Goal: Task Accomplishment & Management: Manage account settings

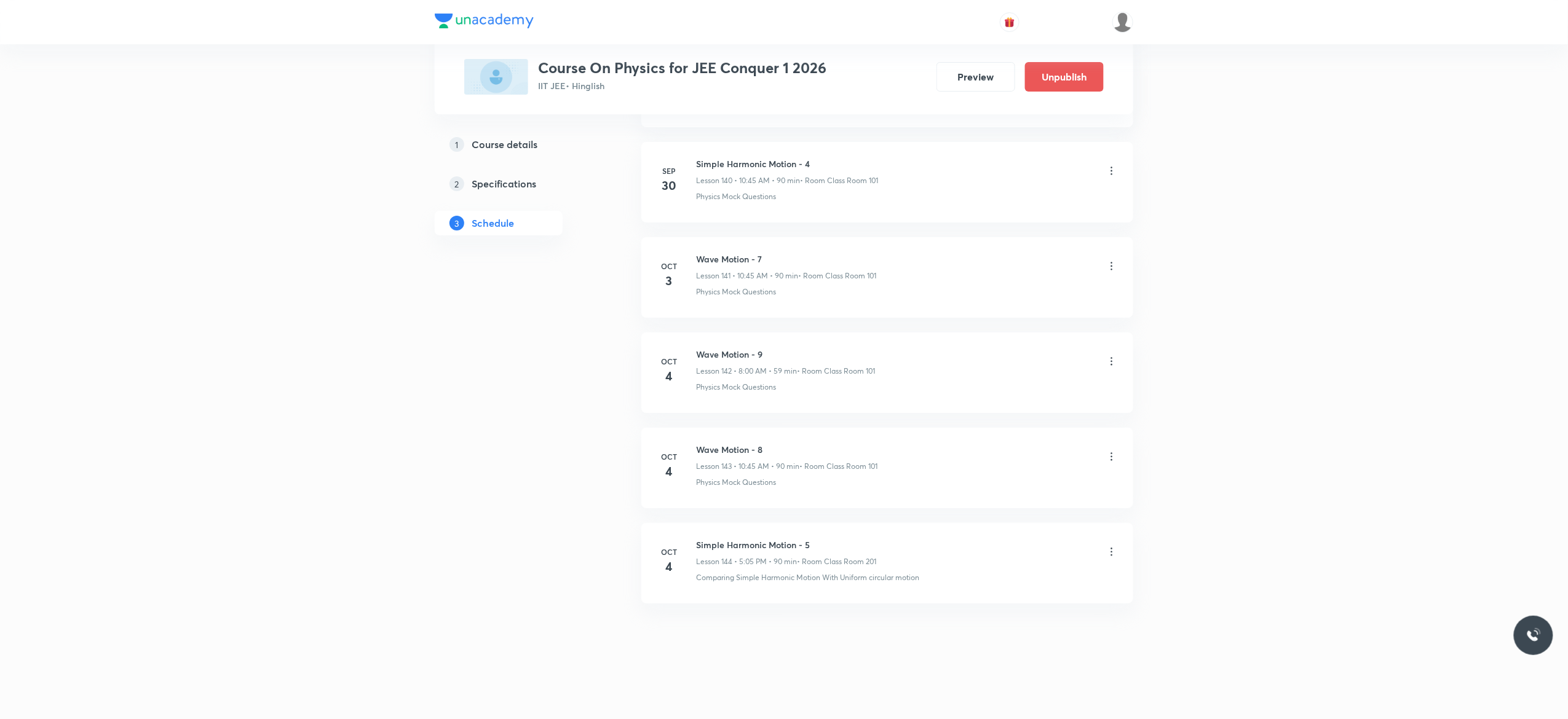
scroll to position [14120, 0]
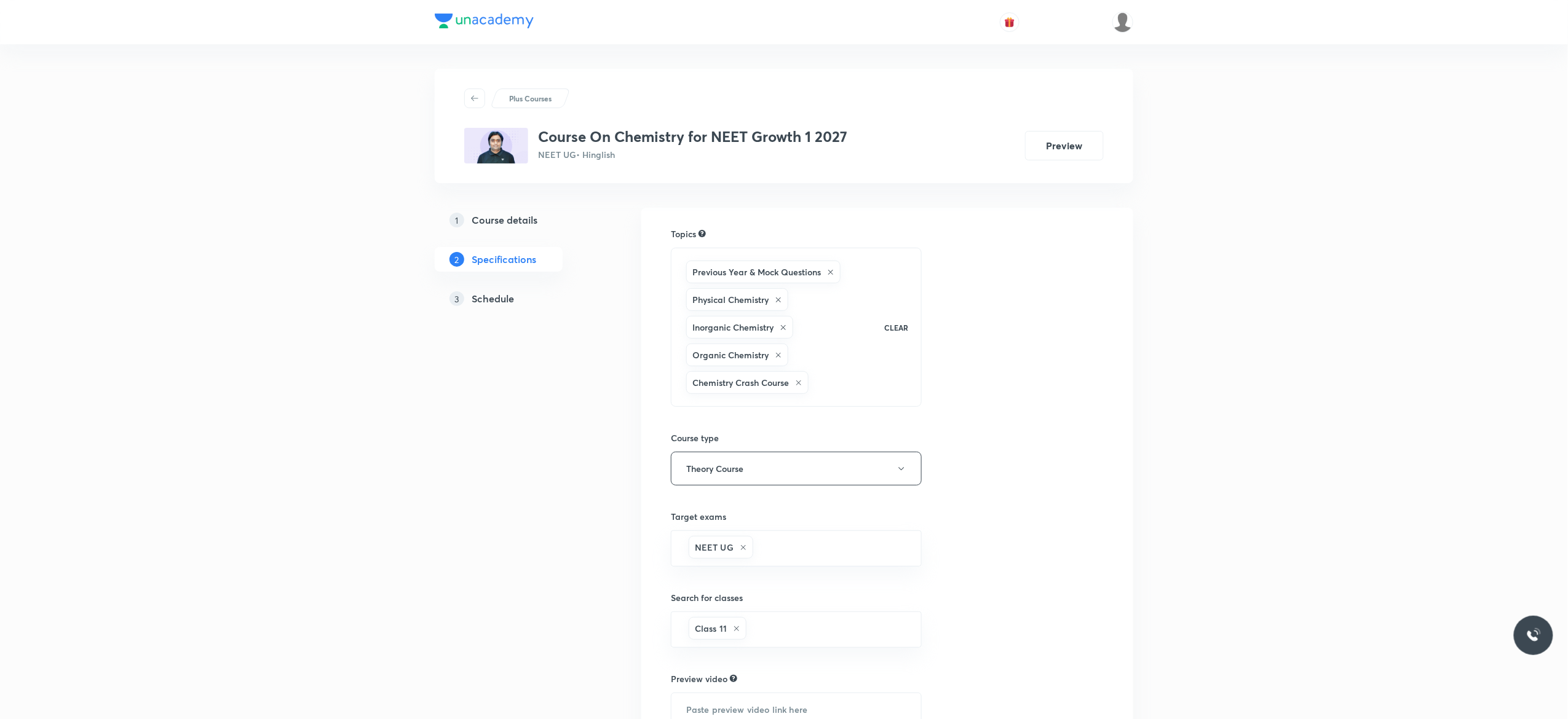
click at [499, 302] on h5 "Schedule" at bounding box center [493, 298] width 43 height 15
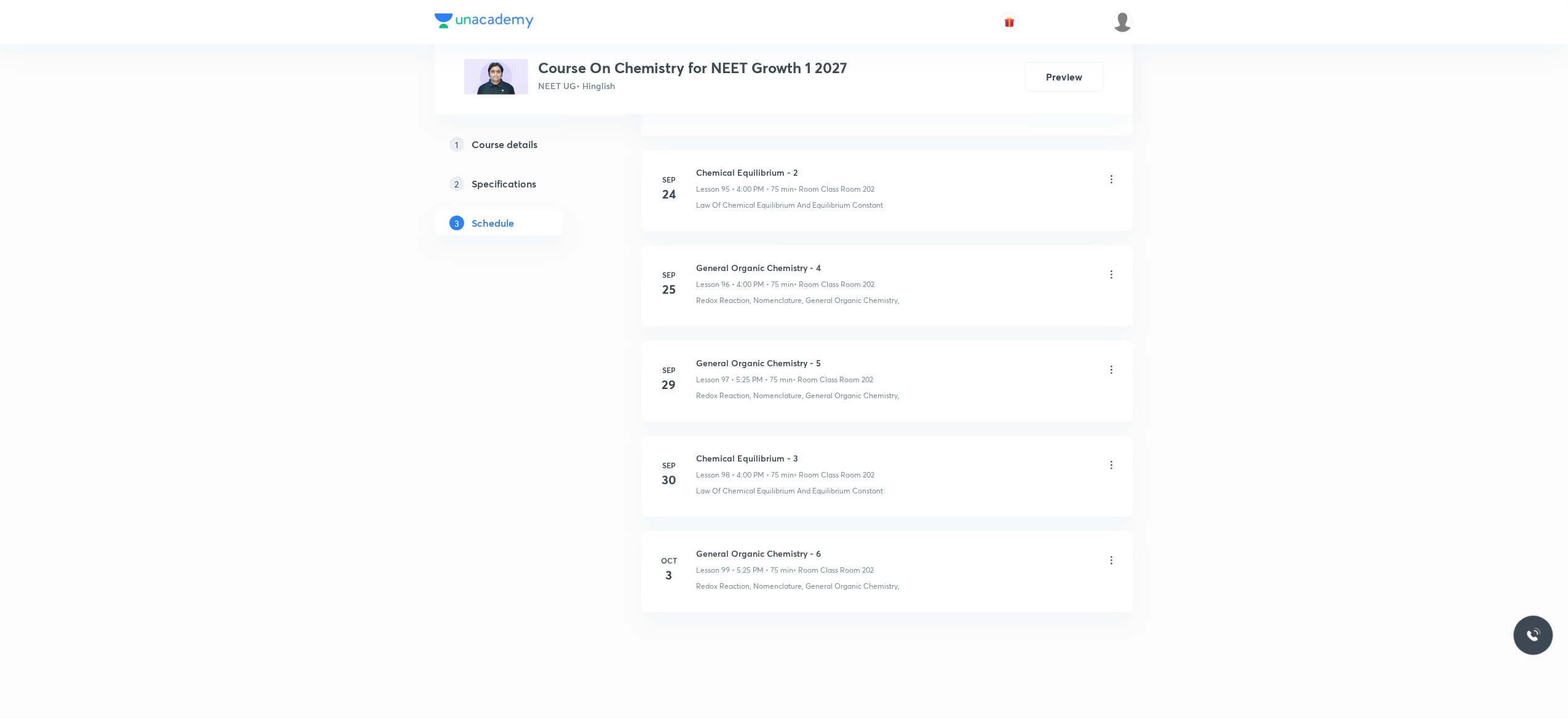
scroll to position [9815, 0]
drag, startPoint x: 803, startPoint y: 440, endPoint x: 694, endPoint y: 441, distance: 109.0
click at [694, 441] on li "Sep 30 Chemical Equilibrium - 3 Lesson 98 • 4:00 PM • 75 min • Room Class Room …" at bounding box center [887, 467] width 492 height 80
copy h6 "Chemical Equilibrium - 3"
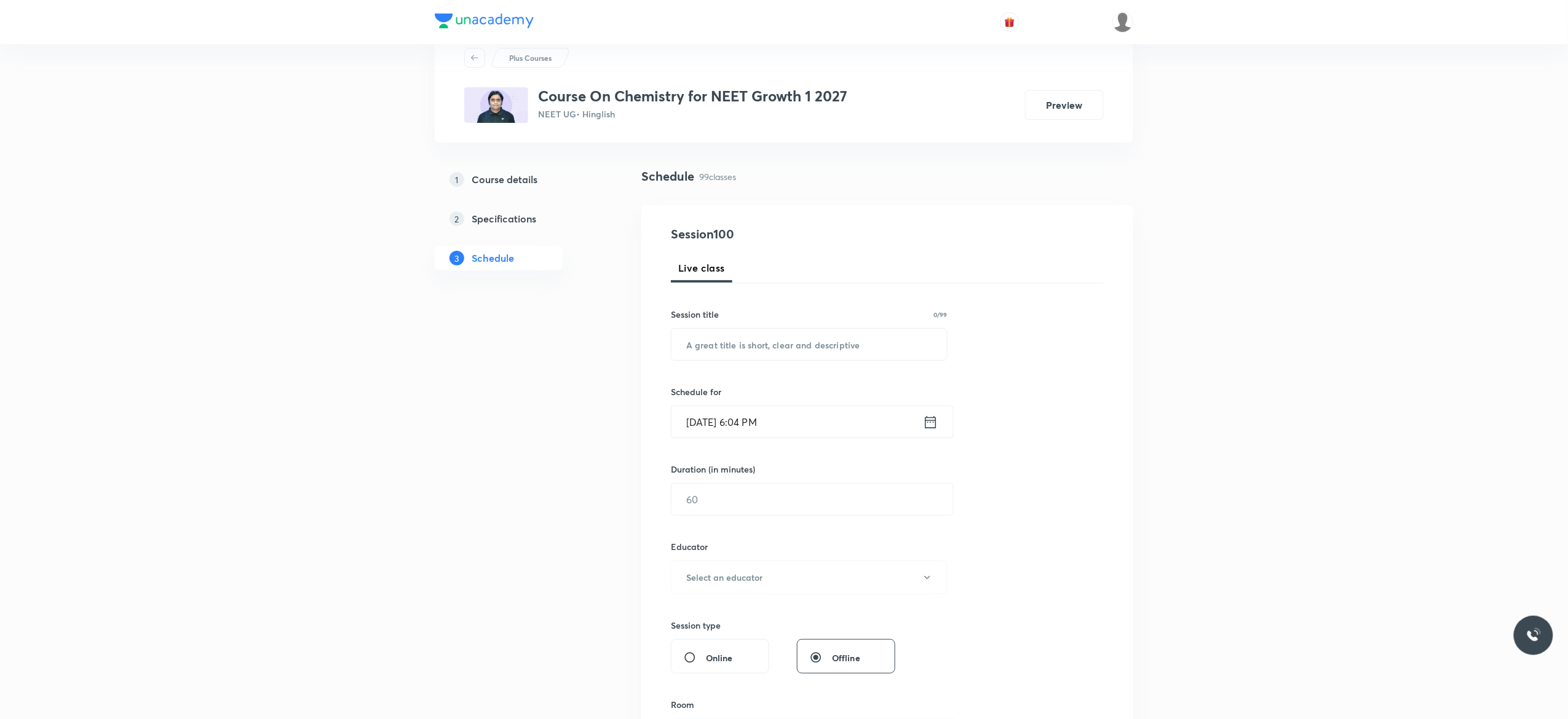
scroll to position [0, 0]
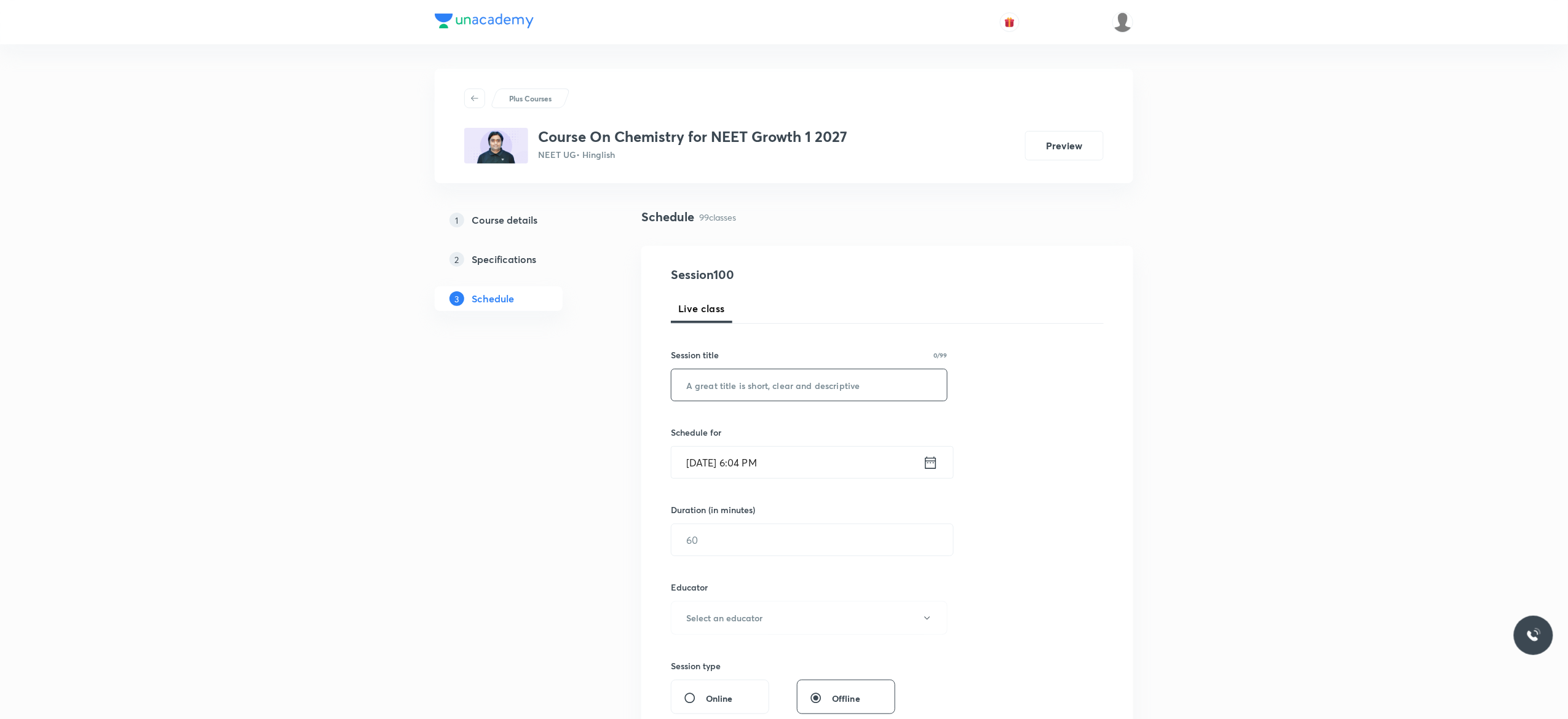
click at [802, 388] on input "text" at bounding box center [809, 385] width 276 height 31
paste input "Chemical Equilibrium - 3"
type input "Chemical Equilibrium - 4"
click at [933, 464] on icon at bounding box center [930, 462] width 15 height 17
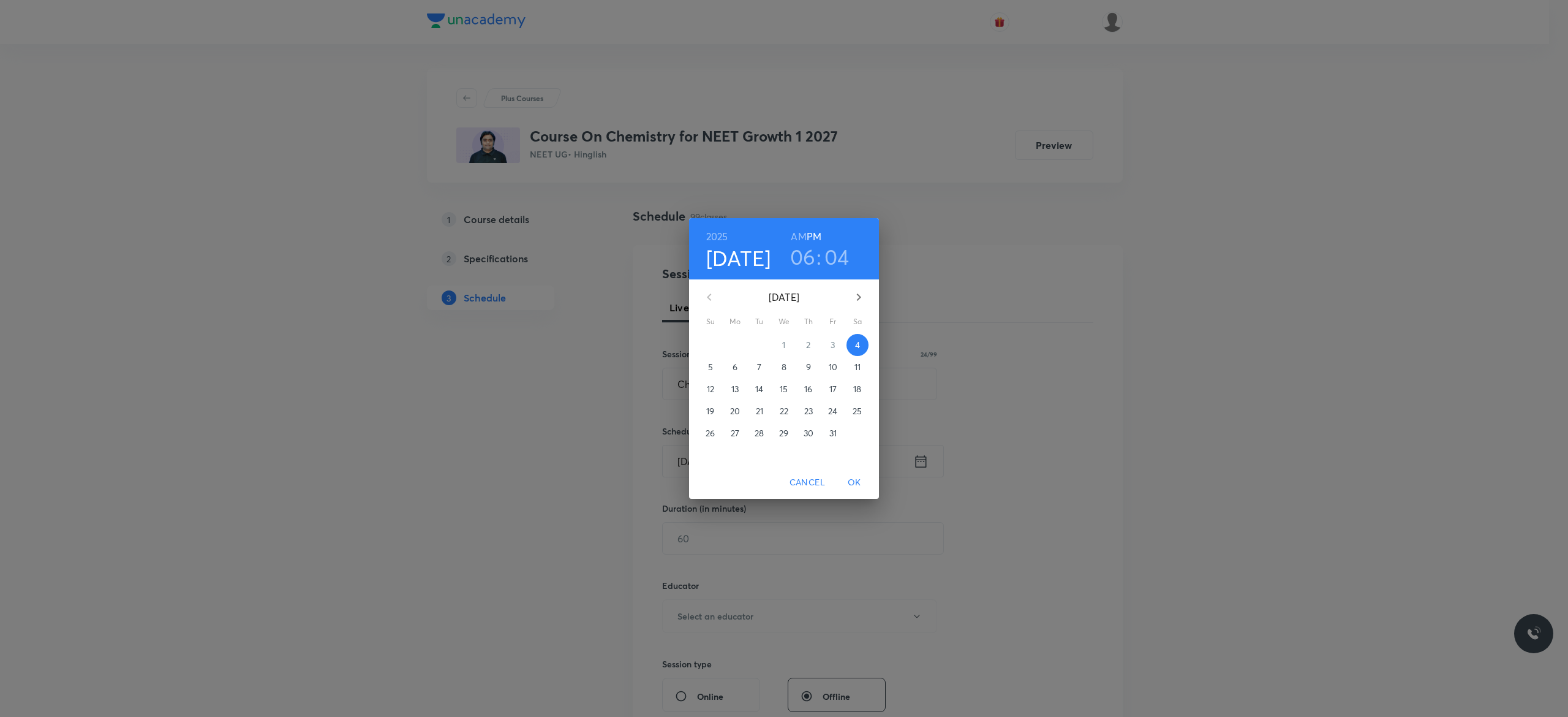
click at [734, 369] on p "6" at bounding box center [735, 367] width 5 height 13
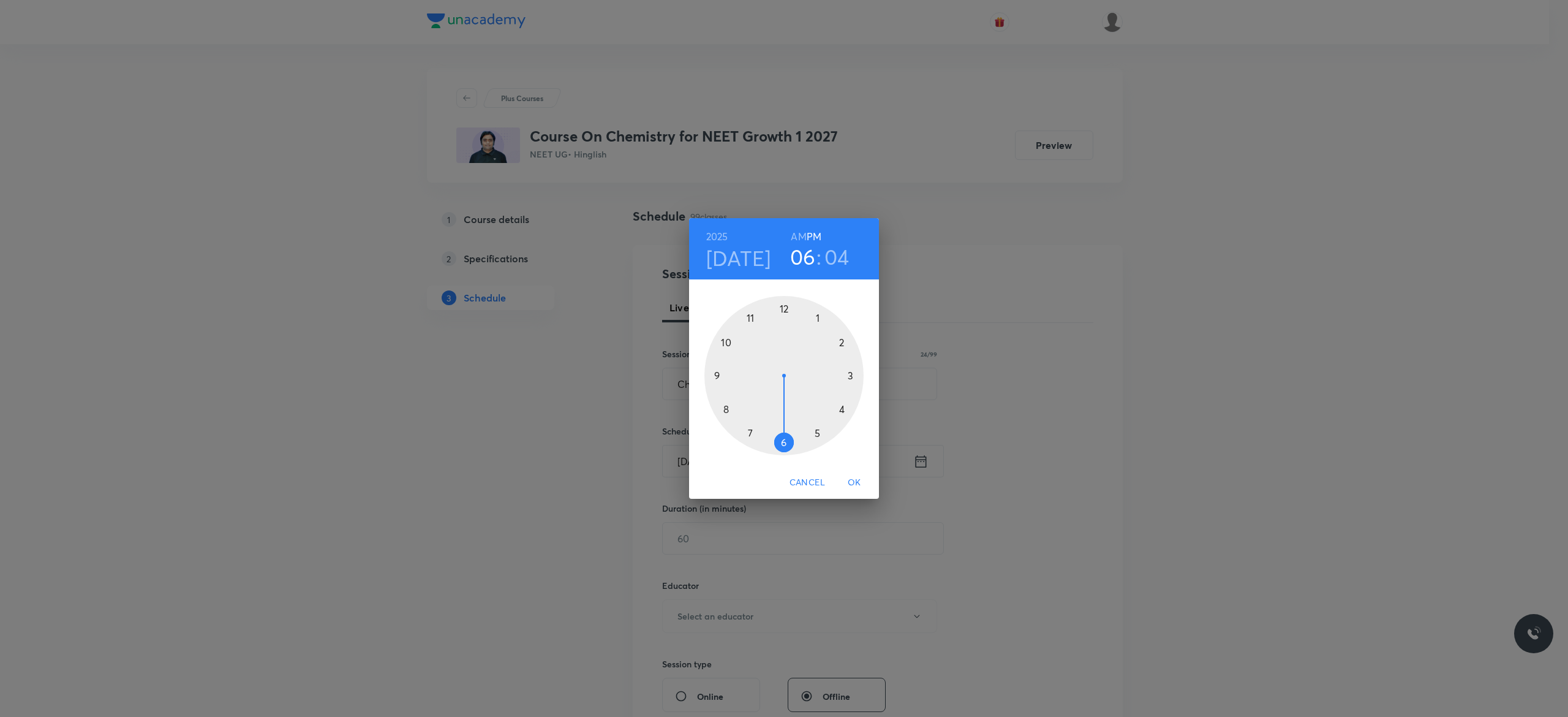
click at [842, 405] on div at bounding box center [784, 376] width 159 height 159
click at [783, 306] on div at bounding box center [784, 376] width 159 height 159
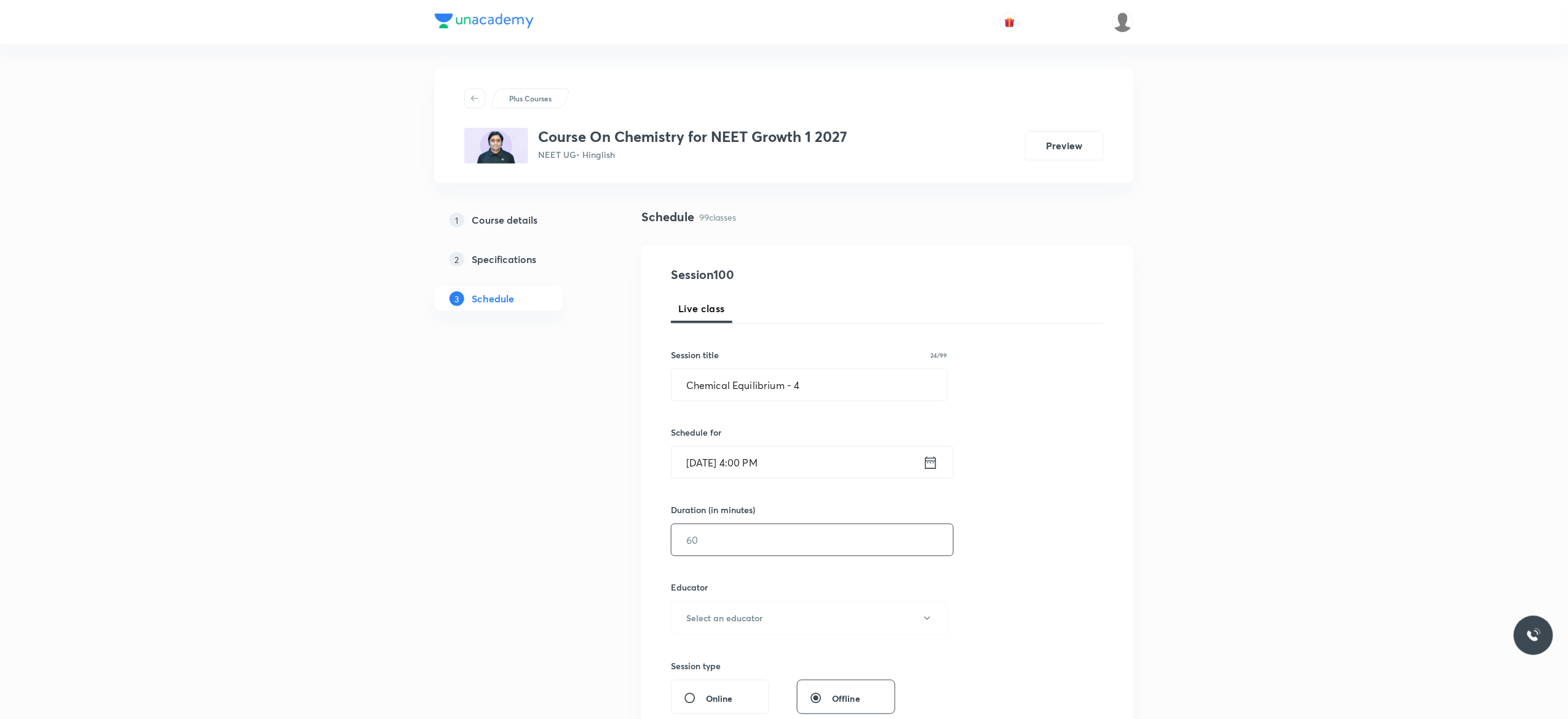
click at [766, 550] on input "text" at bounding box center [812, 540] width 282 height 31
type input "75"
click at [925, 619] on icon "button" at bounding box center [927, 618] width 10 height 10
click at [738, 682] on span "Kuldeep Kumar Pandey" at bounding box center [807, 682] width 269 height 13
click at [1019, 594] on div "Session 100 Live class Session title 24/99 Chemical Equilibrium - 4 ​ Schedule …" at bounding box center [887, 593] width 433 height 656
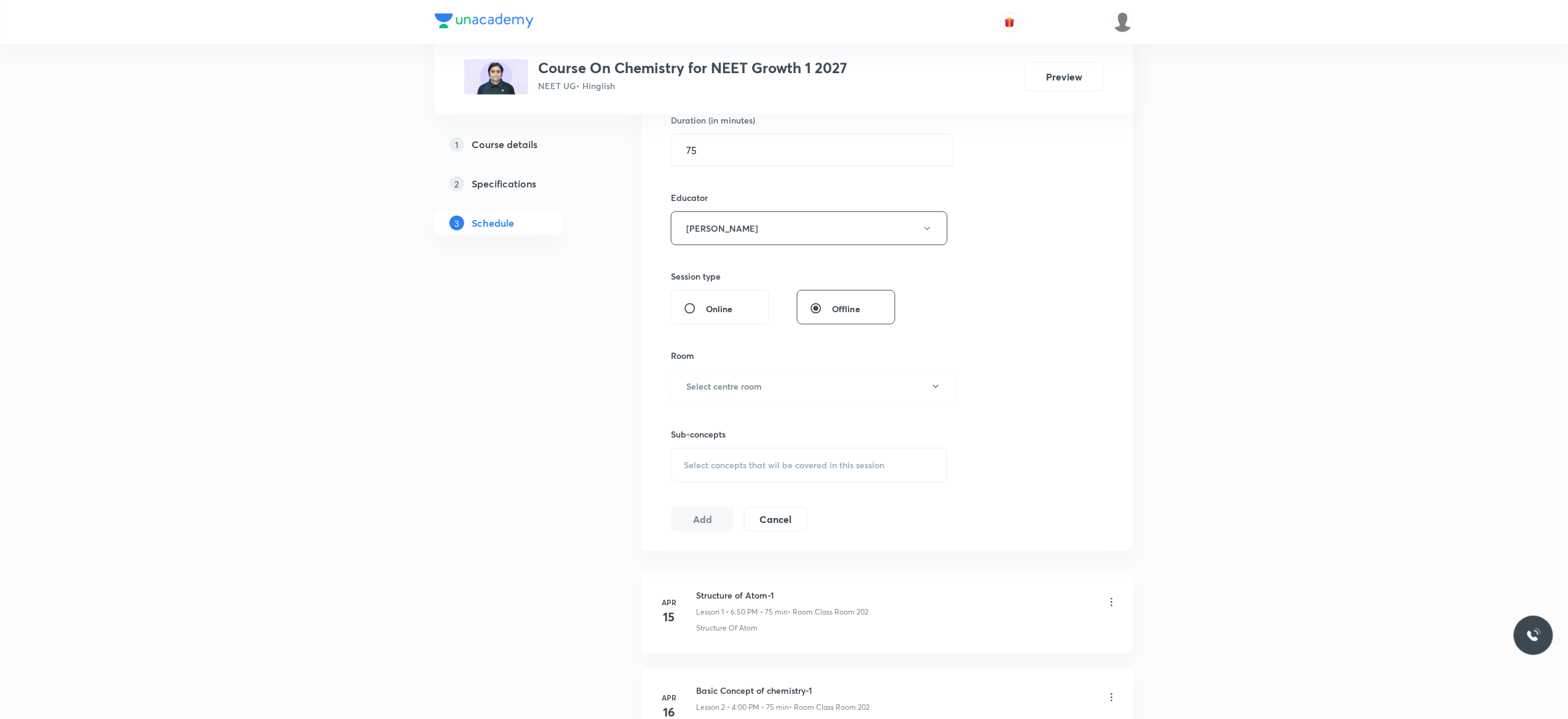
scroll to position [393, 0]
click at [940, 388] on icon "button" at bounding box center [936, 383] width 10 height 10
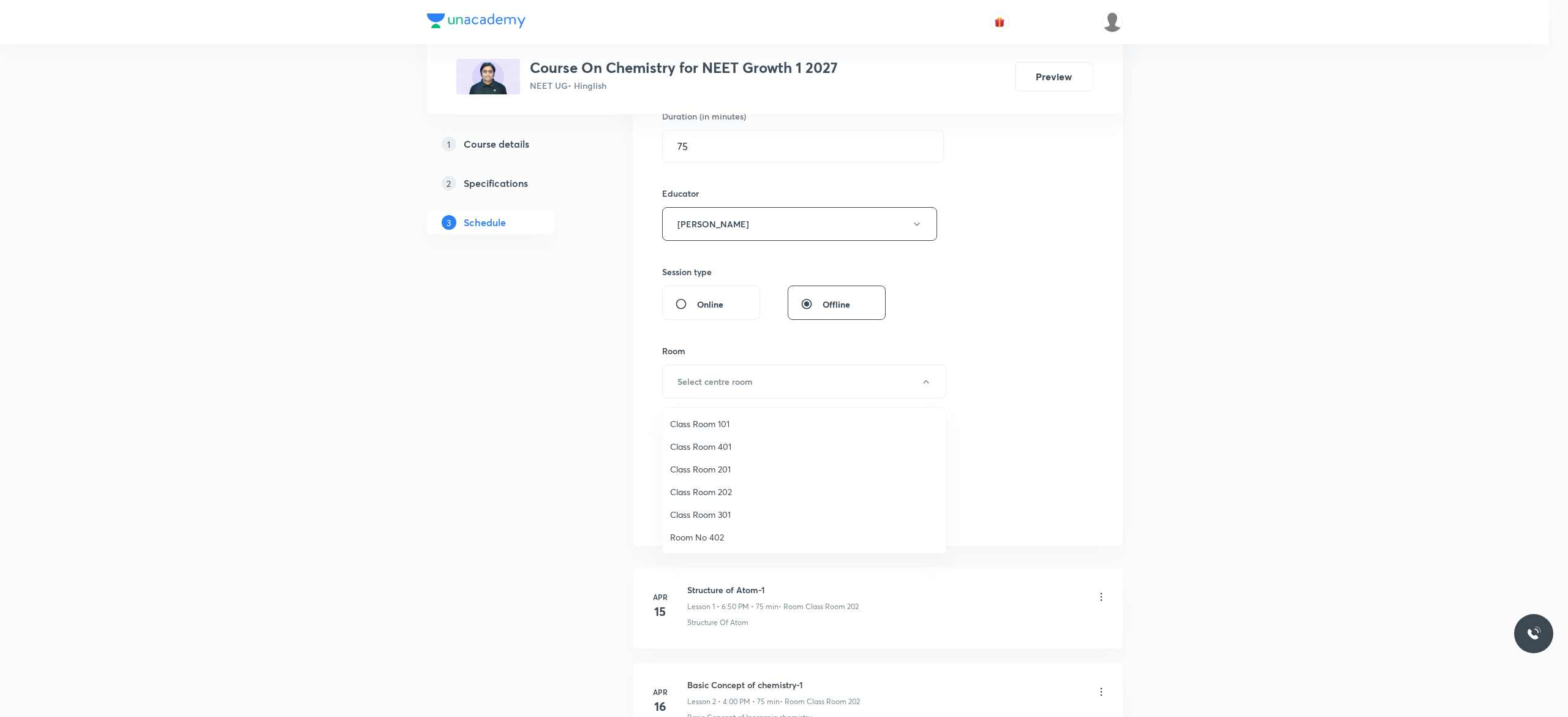
click at [721, 492] on span "Class Room 202" at bounding box center [805, 492] width 268 height 13
click at [691, 468] on div "Select concepts that wil be covered in this session" at bounding box center [806, 460] width 275 height 34
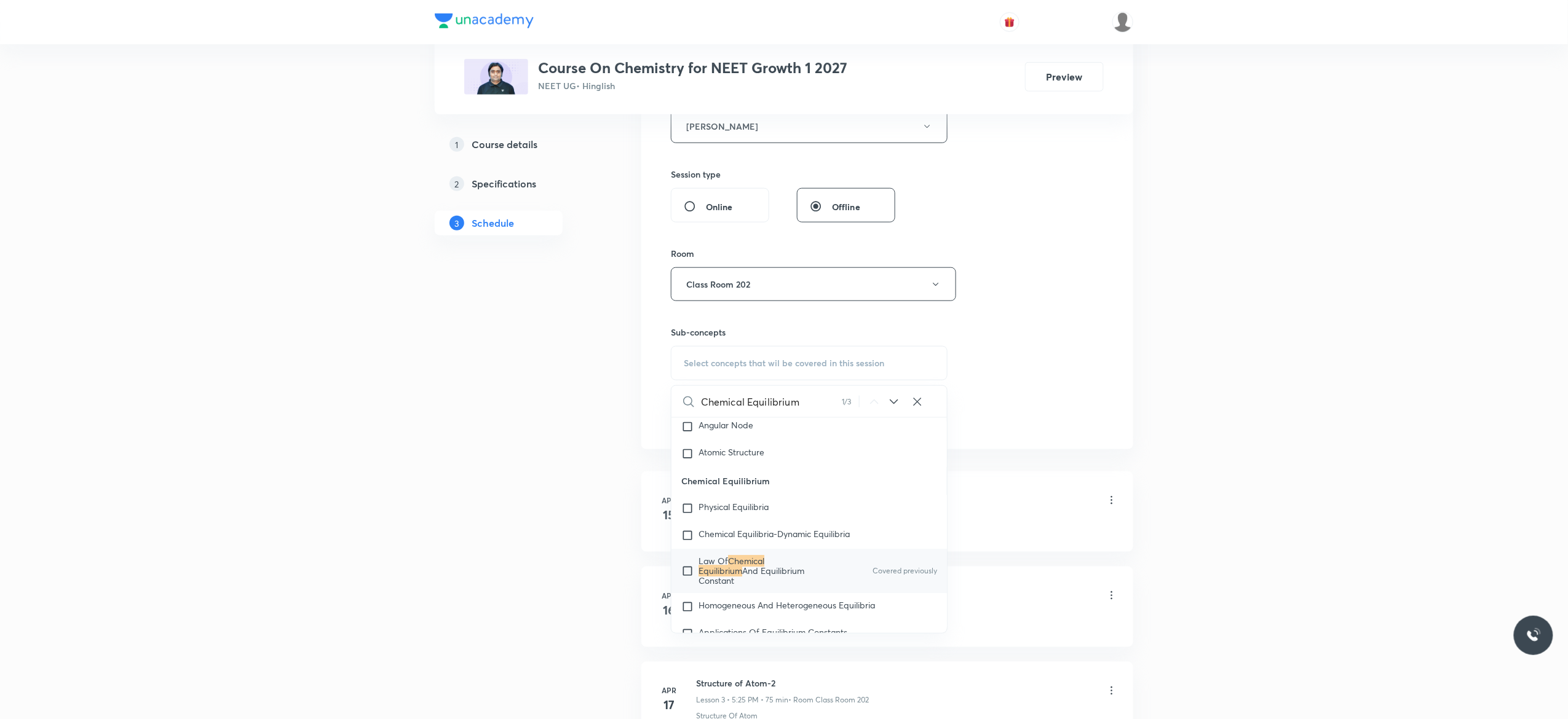
scroll to position [1977, 0]
type input "Chemical Equilibrium"
click at [689, 584] on input "checkbox" at bounding box center [689, 570] width 17 height 29
checkbox input "true"
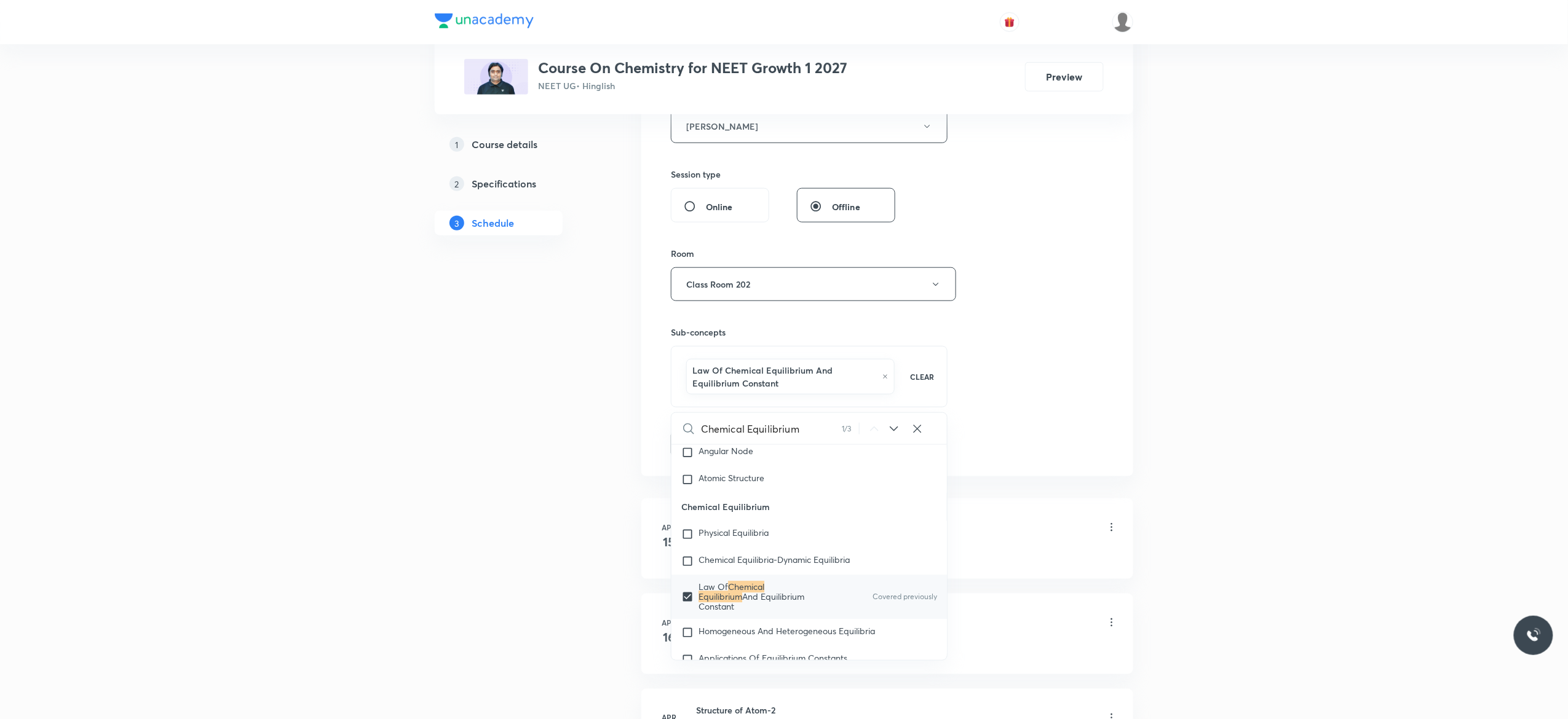
click at [699, 447] on button "Add" at bounding box center [702, 443] width 64 height 24
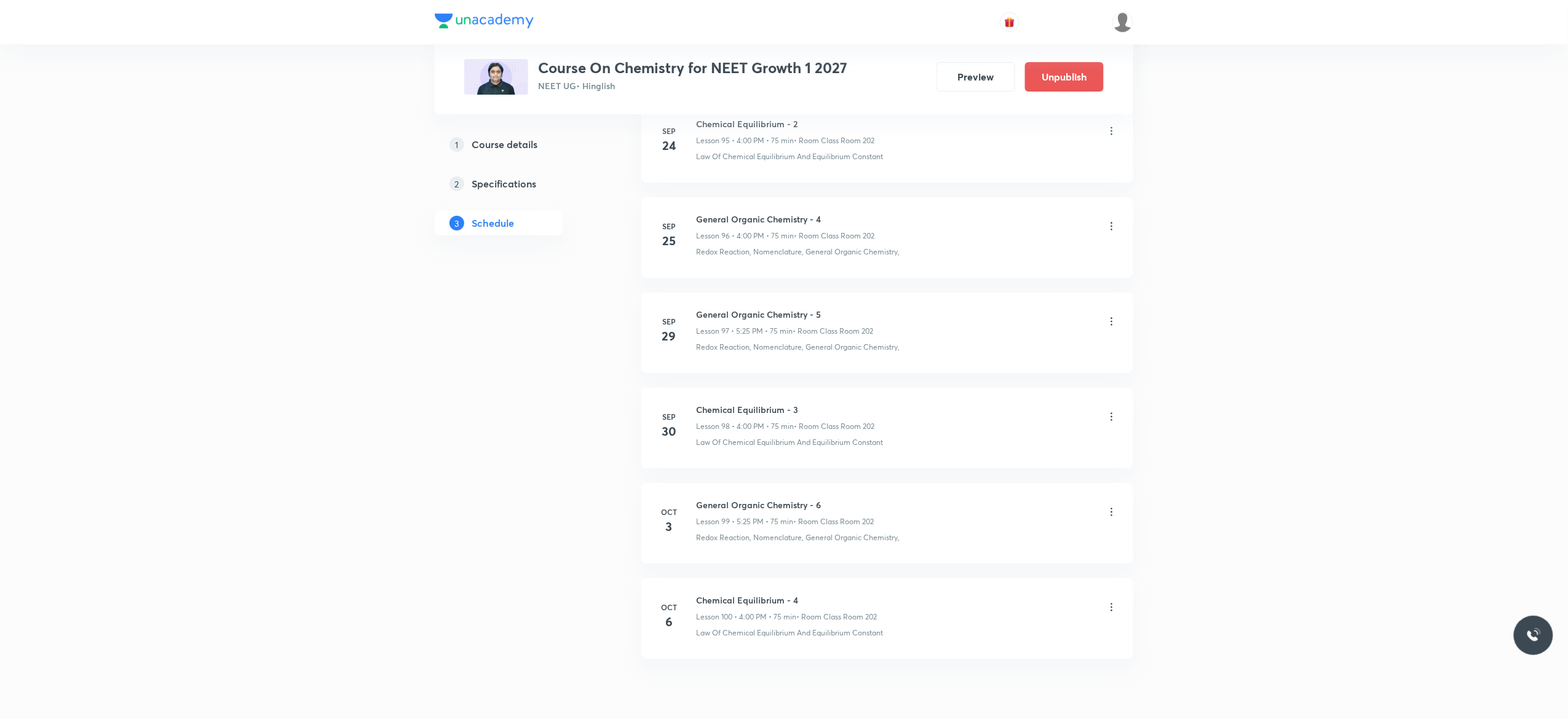
scroll to position [9265, 0]
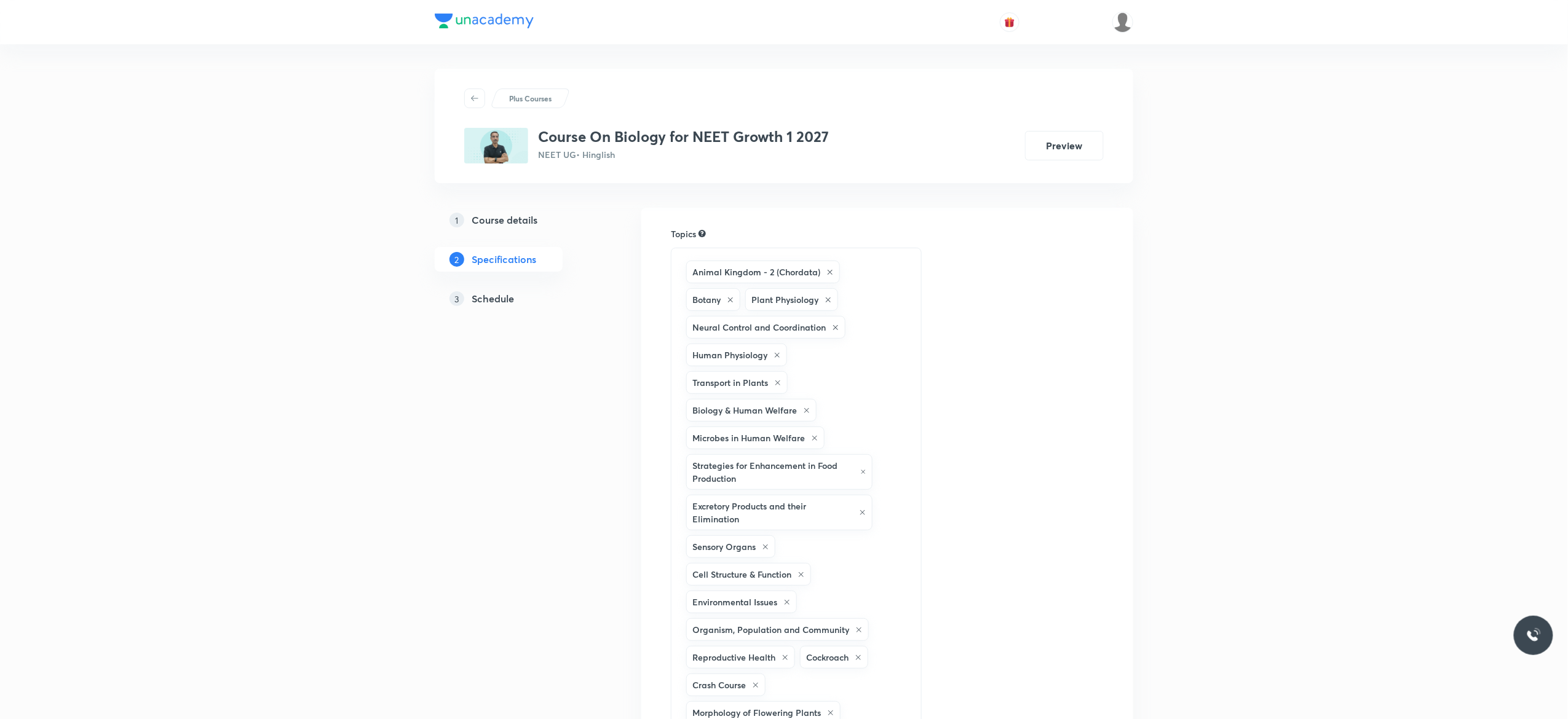
click at [478, 300] on h5 "Schedule" at bounding box center [493, 298] width 43 height 15
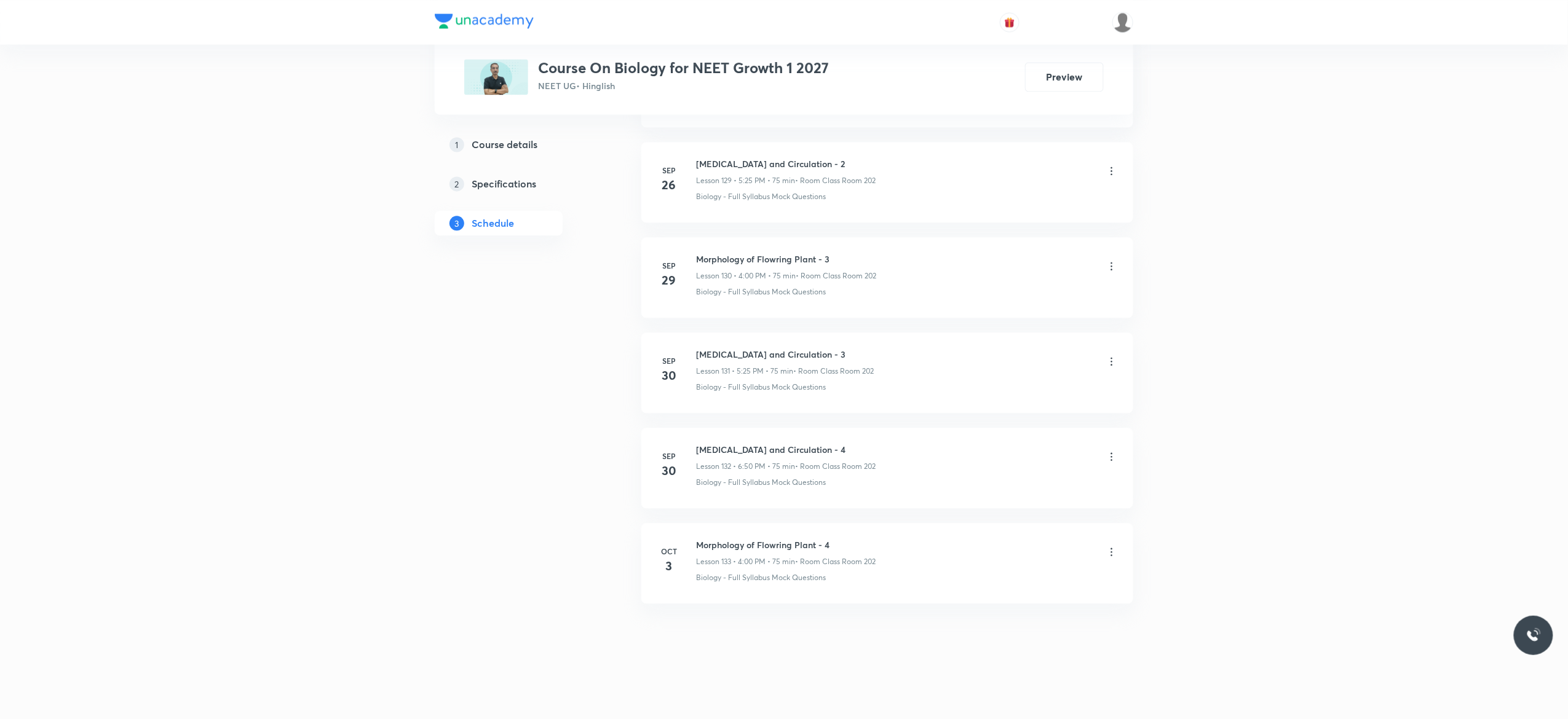
scroll to position [13068, 0]
drag, startPoint x: 829, startPoint y: 444, endPoint x: 695, endPoint y: 445, distance: 134.0
click at [695, 445] on div "Sep 30 Body Fluids and Circulation - 4 Lesson 132 • 6:50 PM • 75 min • Room Cla…" at bounding box center [887, 465] width 461 height 45
copy h6 "Body Fluids and Circulation - 4"
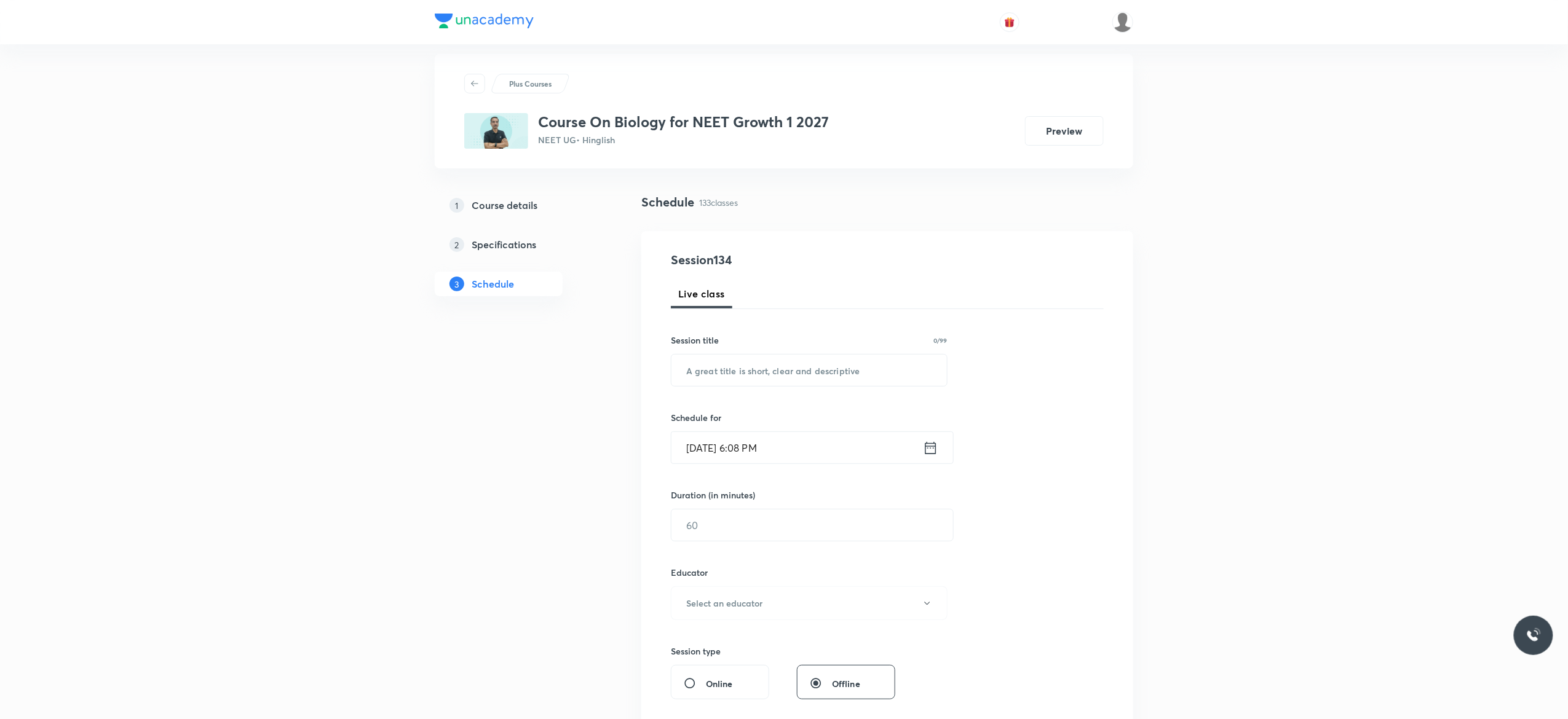
scroll to position [0, 0]
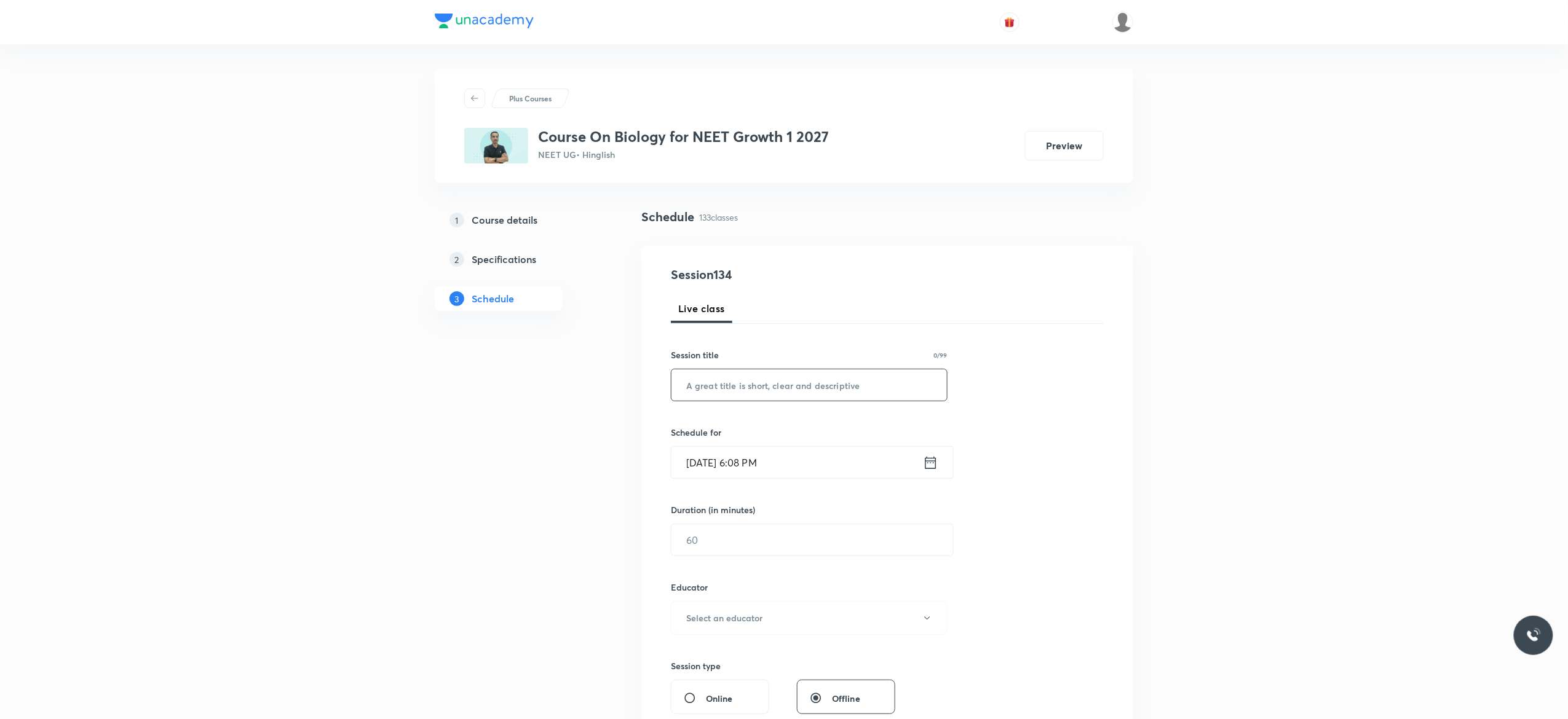
click at [782, 379] on input "text" at bounding box center [809, 385] width 276 height 31
paste input "Body Fluids and Circulation - 4"
type input "Body Fluids and Circulation - 5"
click at [932, 466] on icon at bounding box center [930, 462] width 15 height 17
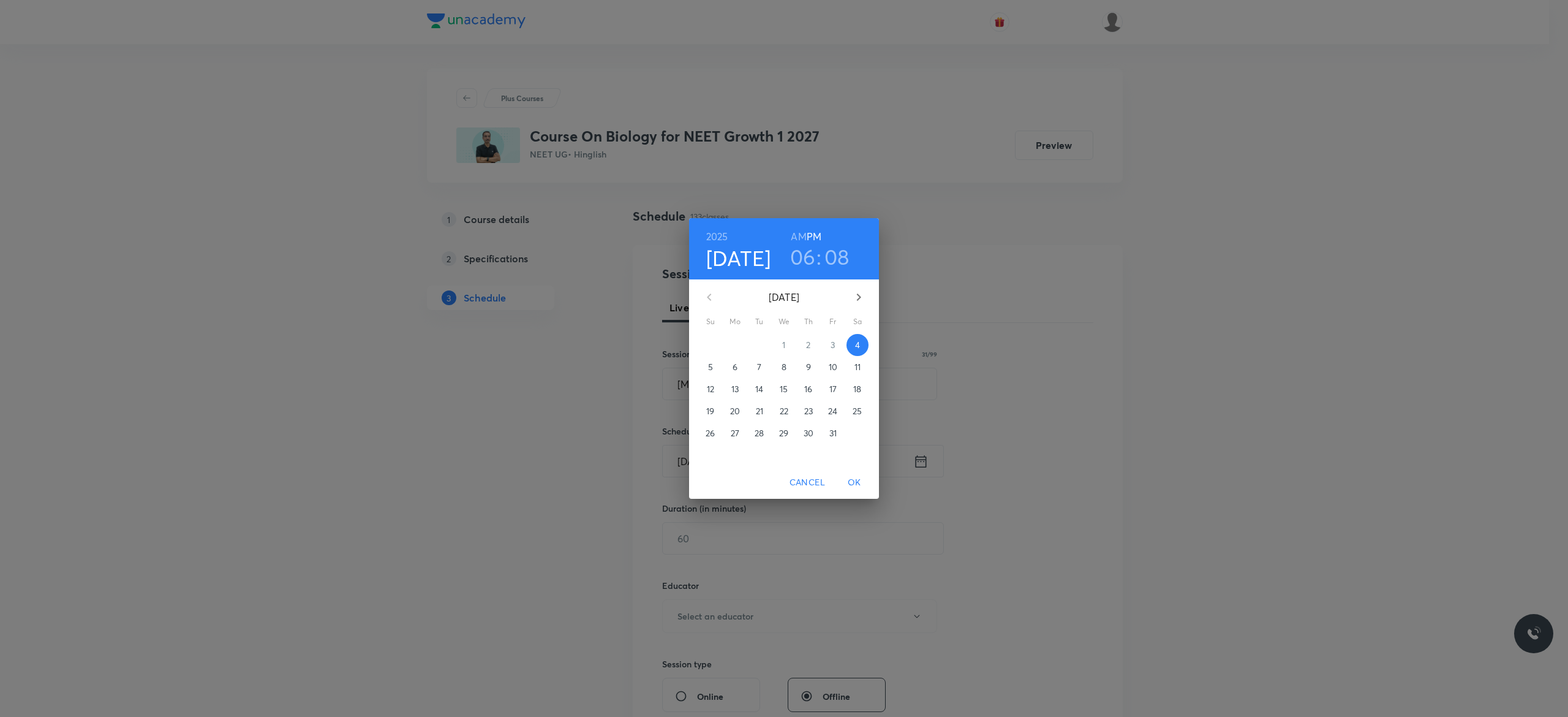
click at [736, 365] on p "6" at bounding box center [735, 367] width 5 height 13
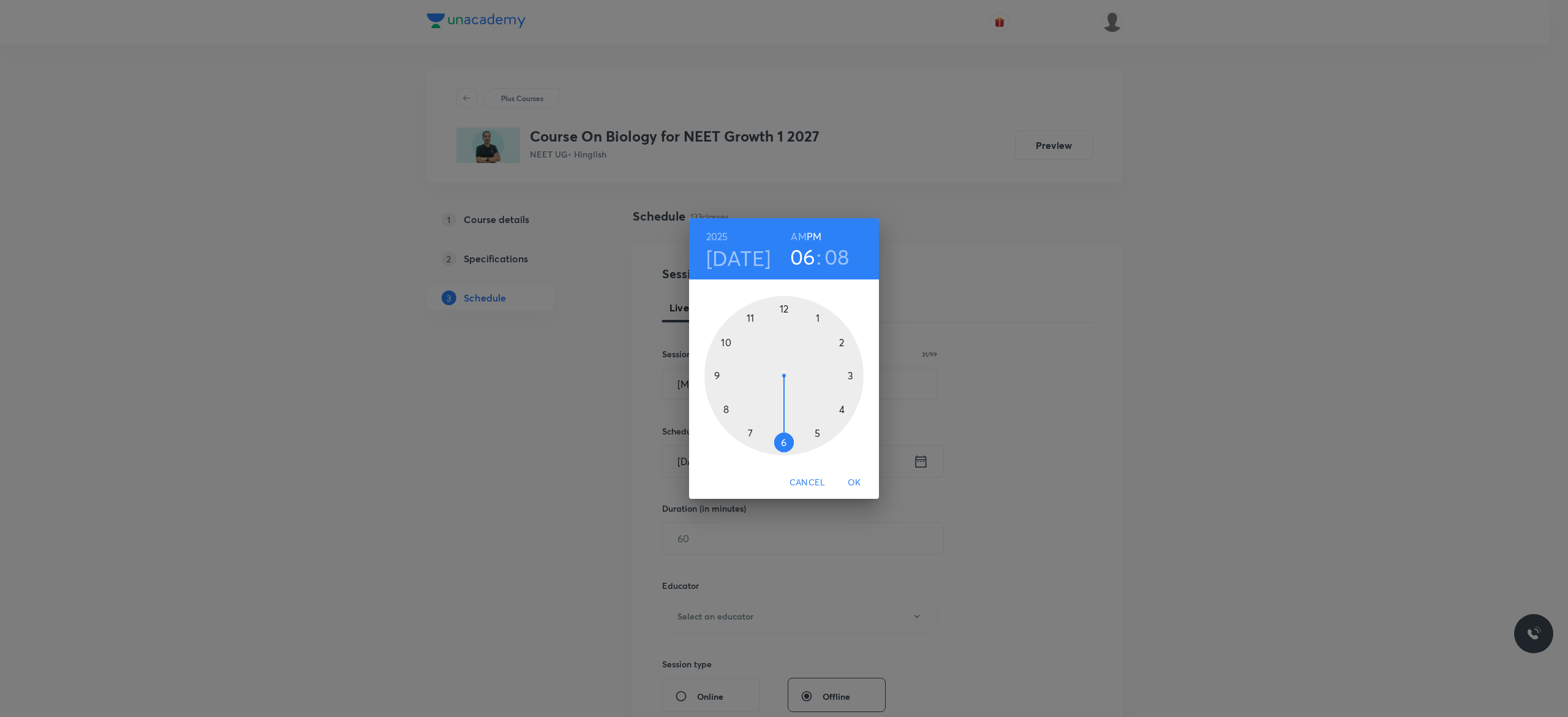
click at [818, 431] on div at bounding box center [784, 376] width 159 height 159
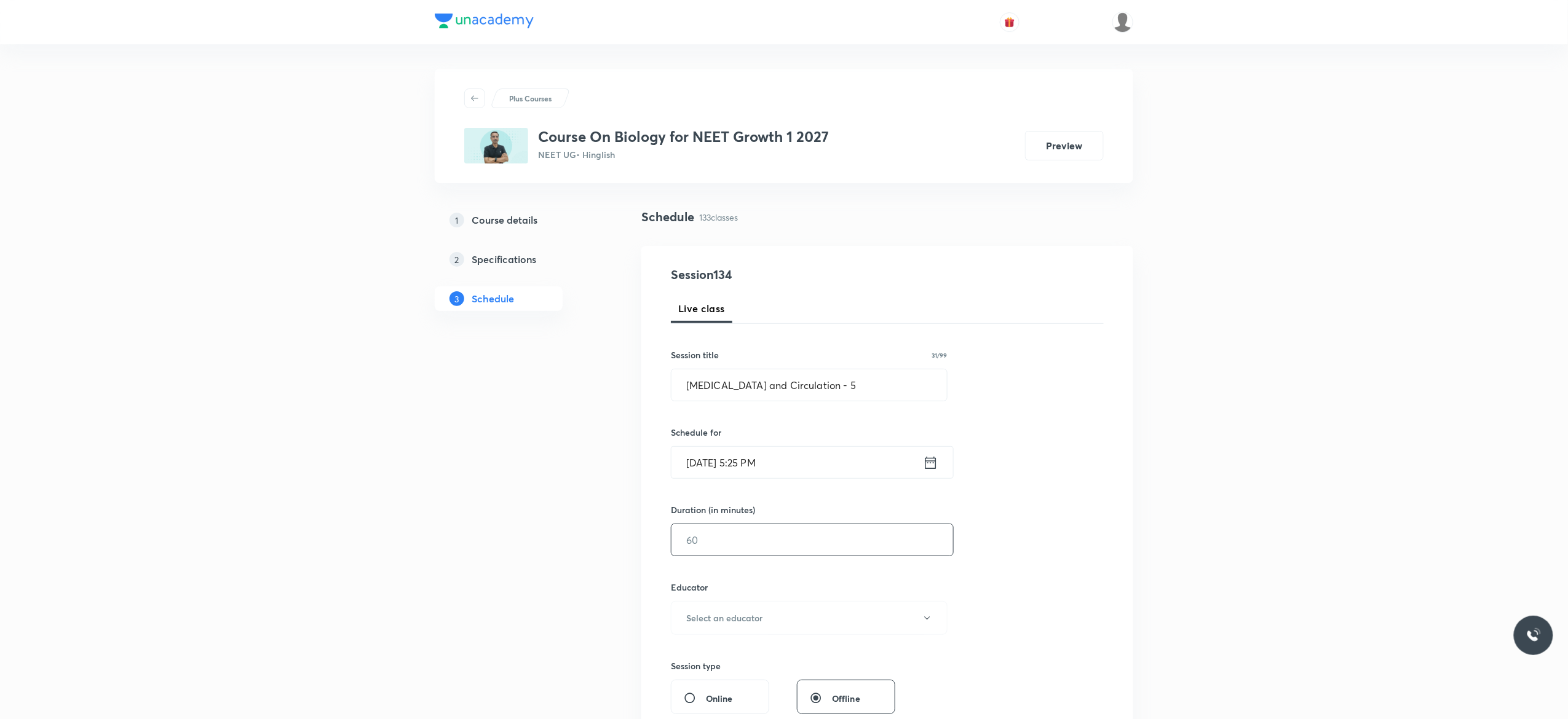
click at [747, 538] on input "text" at bounding box center [812, 540] width 282 height 31
type input "75"
click at [926, 621] on icon "button" at bounding box center [927, 618] width 10 height 10
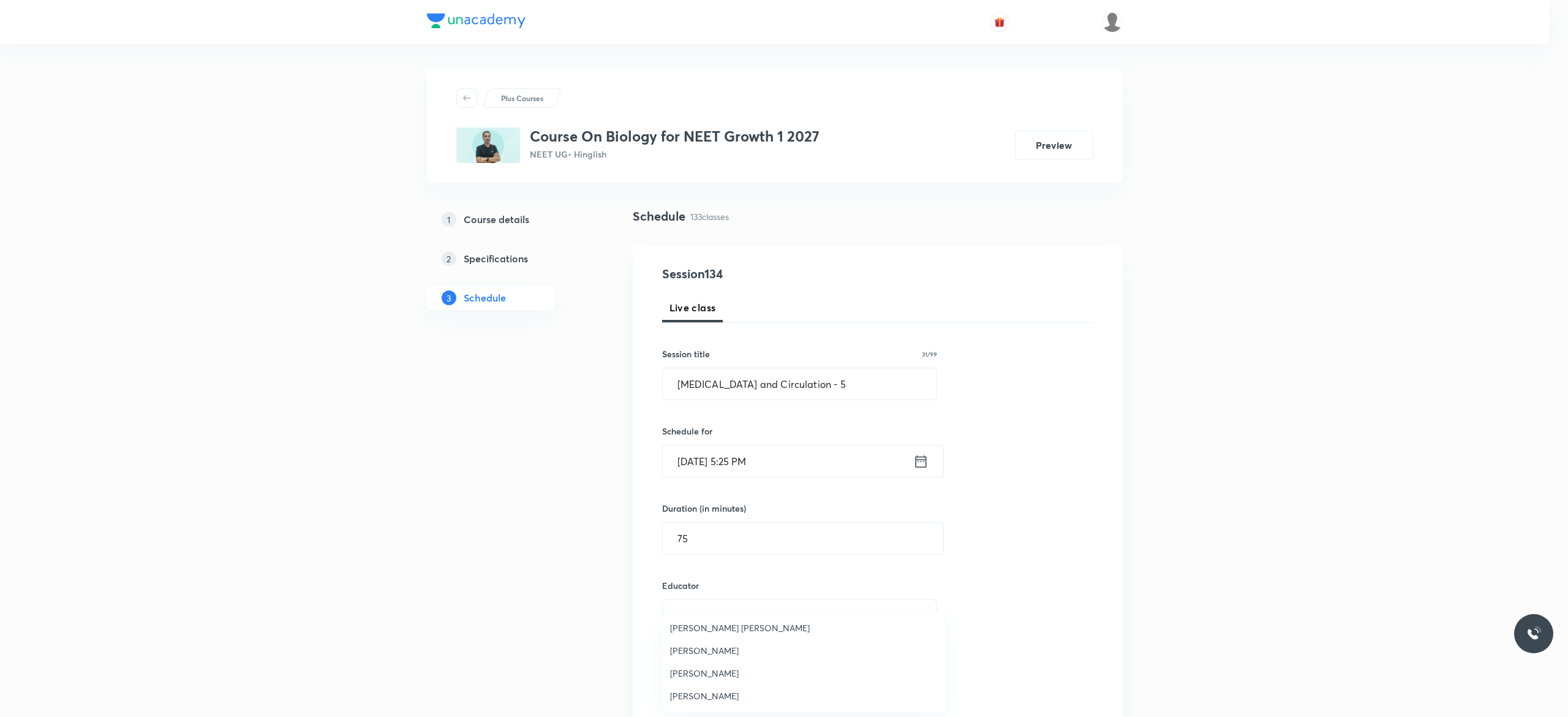
click at [724, 690] on span "[PERSON_NAME]" at bounding box center [805, 695] width 268 height 13
click at [1030, 586] on div "Session 134 Live class Session title 31/99 Body Fluids and Circulation - 5 ​ Sc…" at bounding box center [884, 592] width 431 height 654
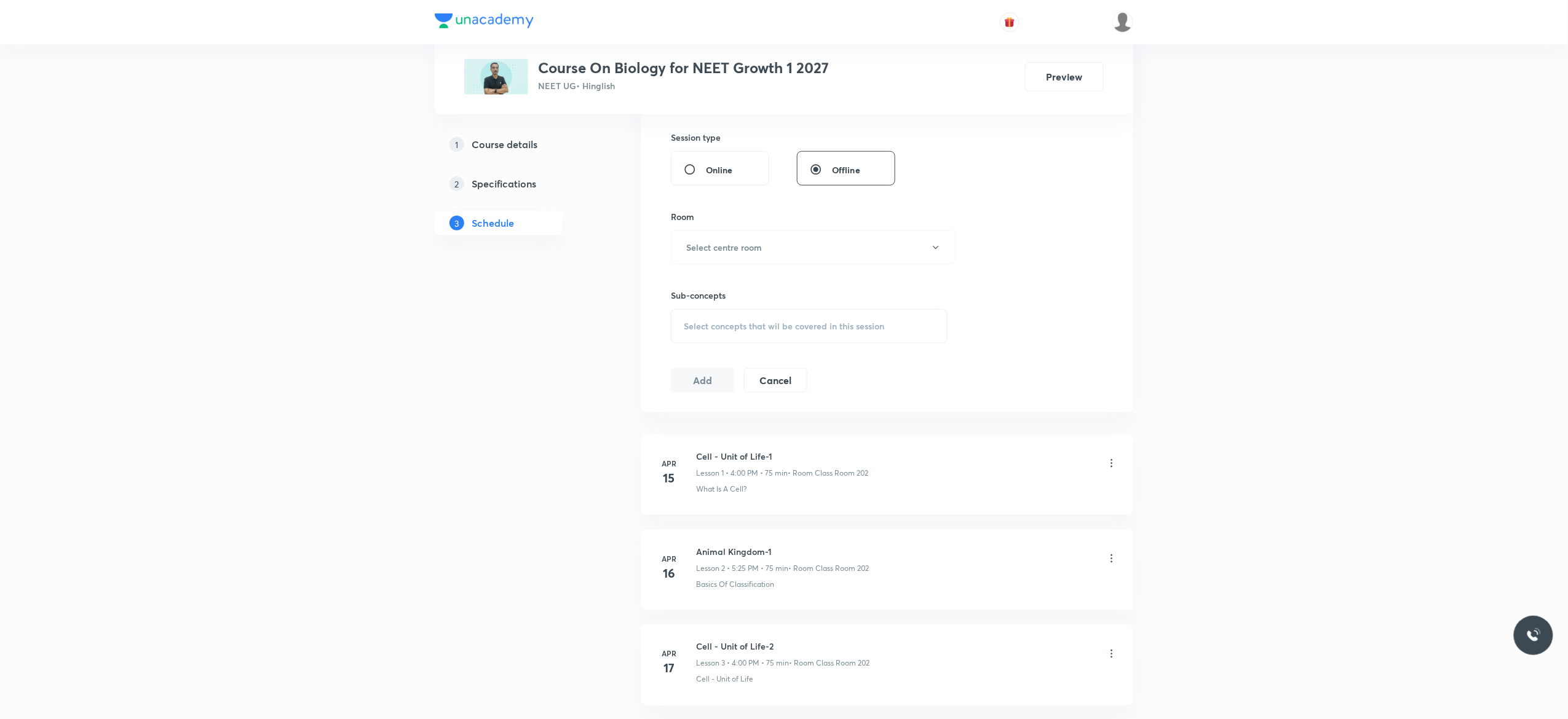
scroll to position [590, 0]
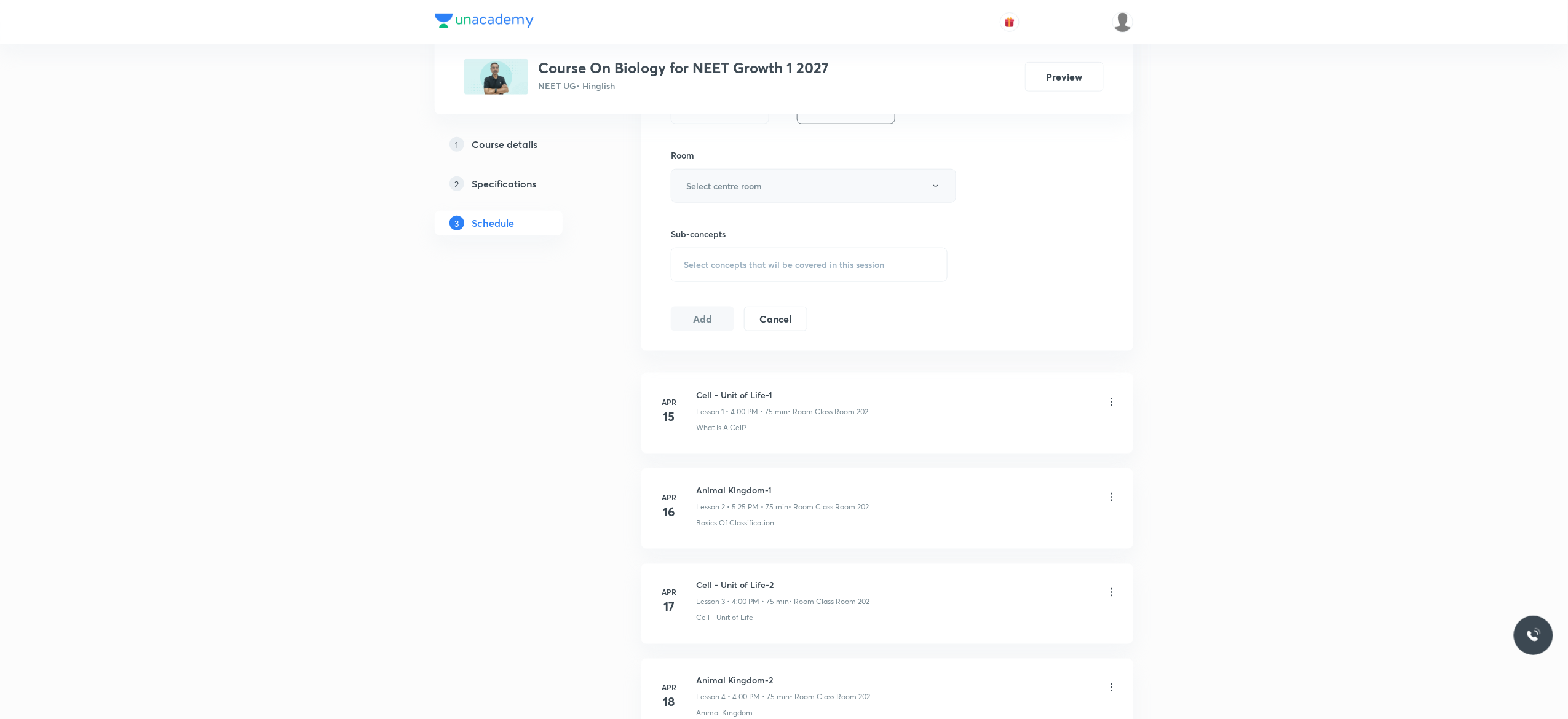
click at [938, 194] on button "Select centre room" at bounding box center [813, 186] width 285 height 33
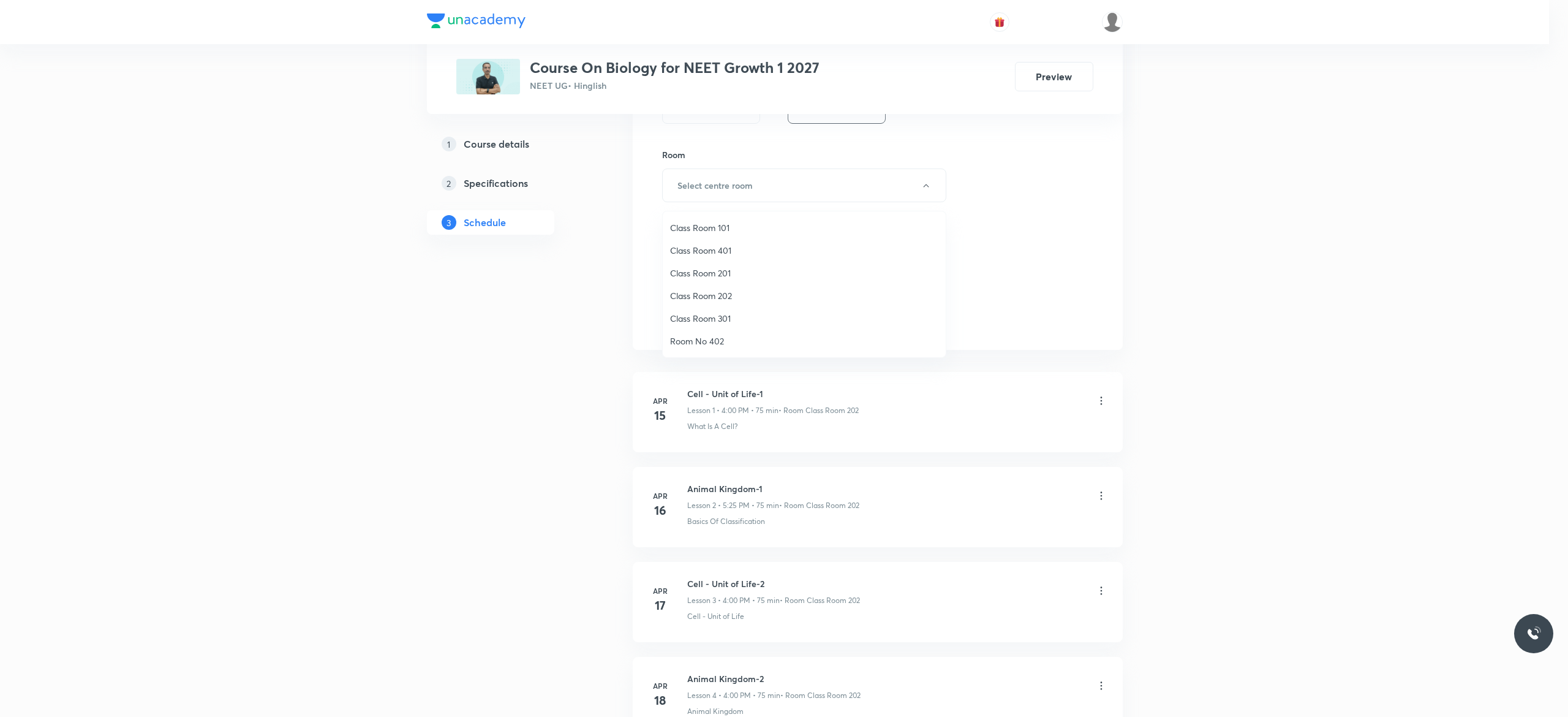
click at [732, 291] on span "Class Room 202" at bounding box center [805, 296] width 268 height 13
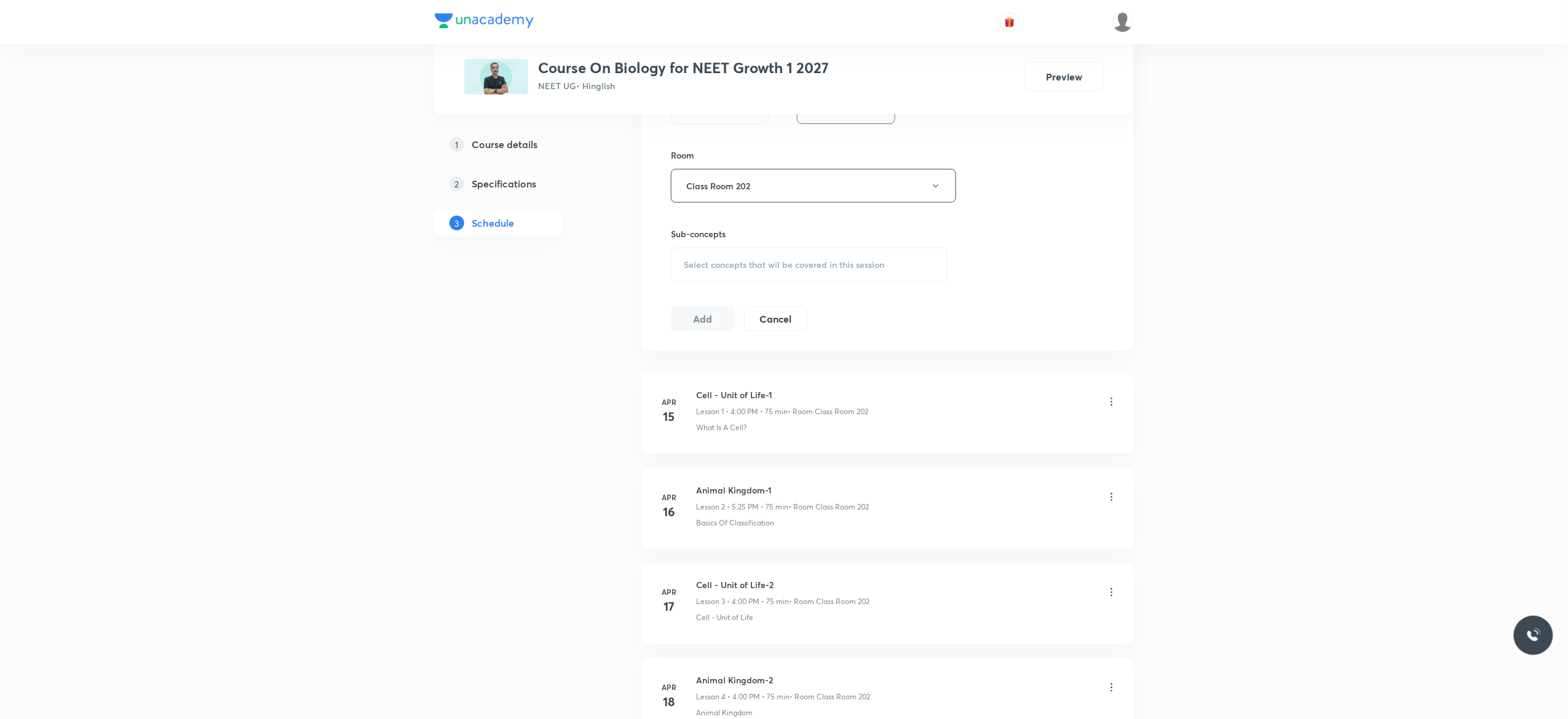
click at [692, 275] on div "Select concepts that wil be covered in this session" at bounding box center [809, 264] width 276 height 34
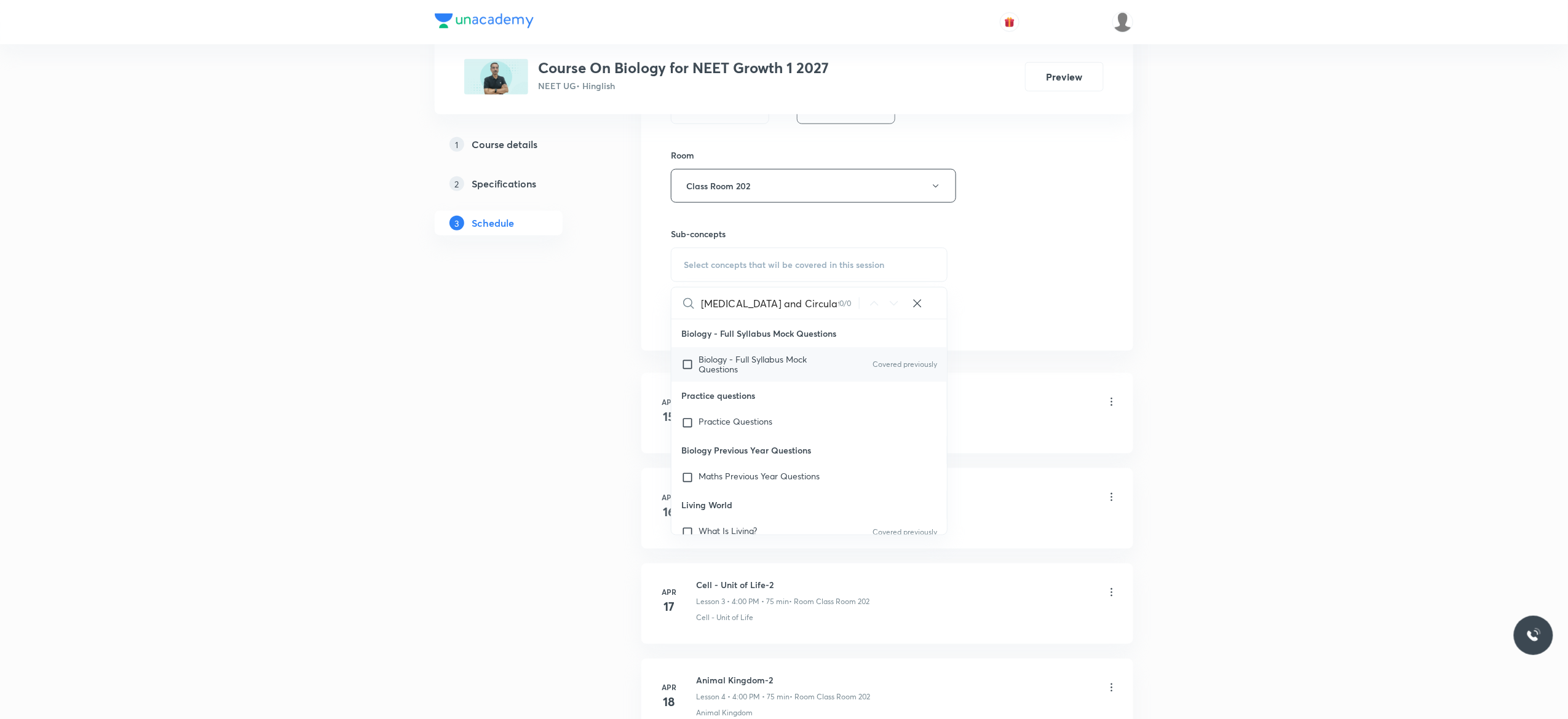
type input "Body Fluids and Circulatio"
click at [687, 368] on input "checkbox" at bounding box center [689, 364] width 17 height 20
checkbox input "true"
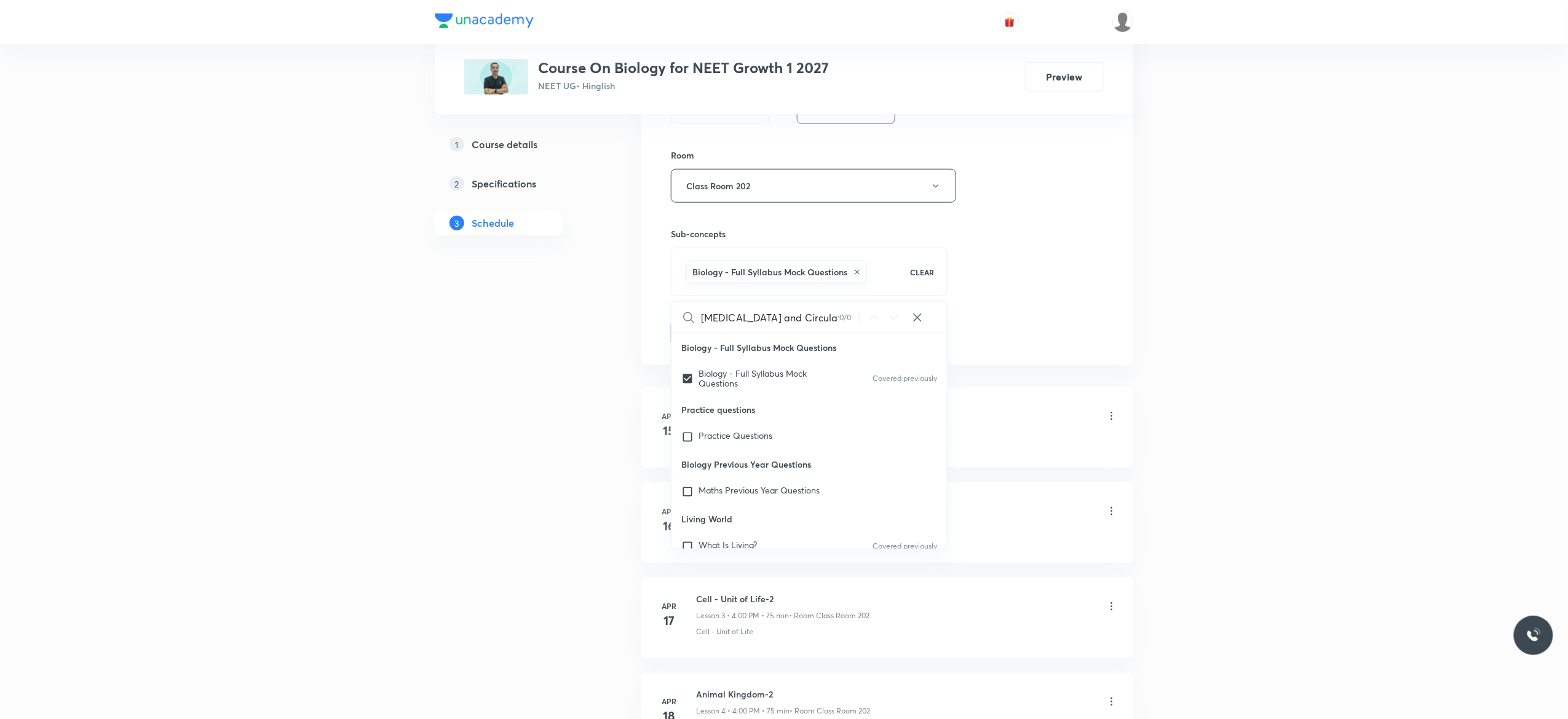
click at [701, 335] on button "Add" at bounding box center [702, 331] width 64 height 24
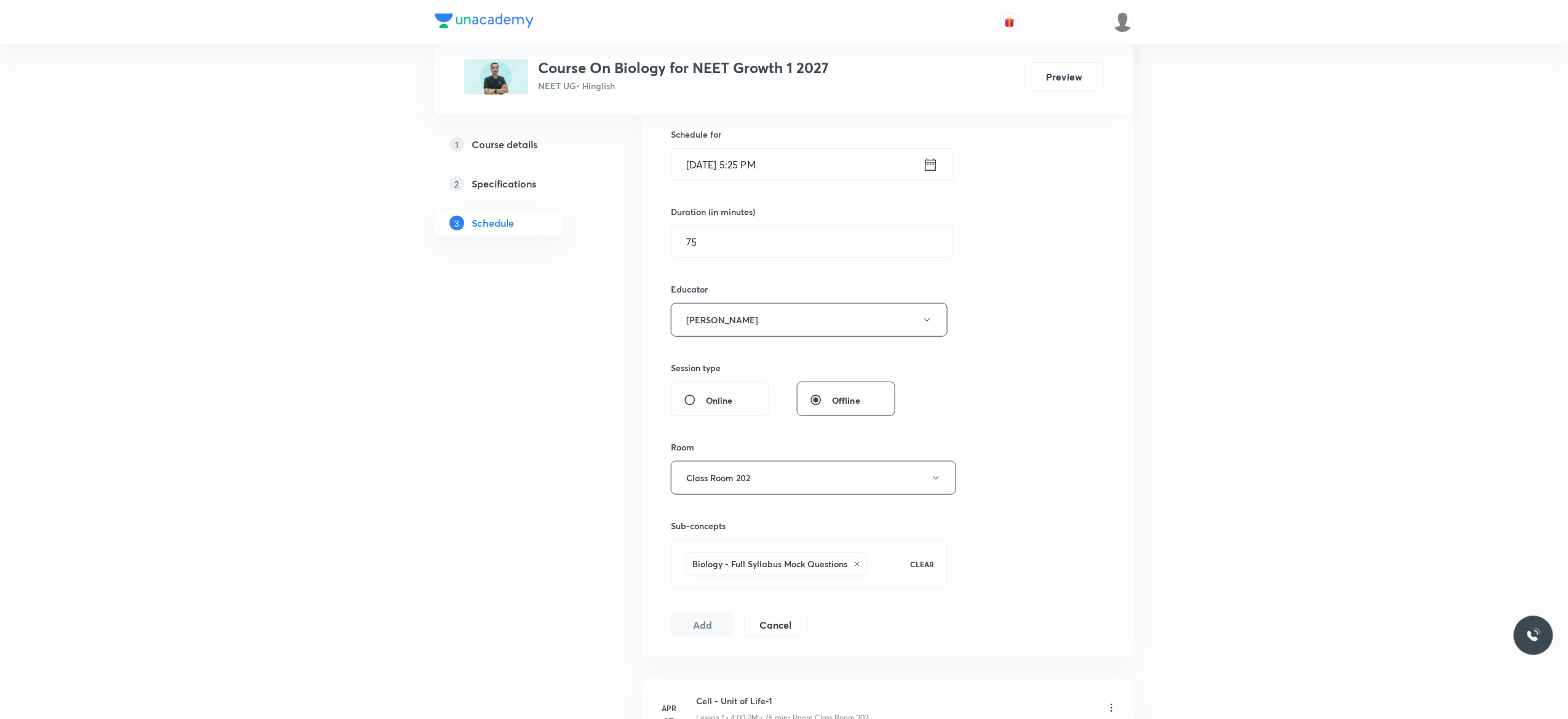
scroll to position [295, 0]
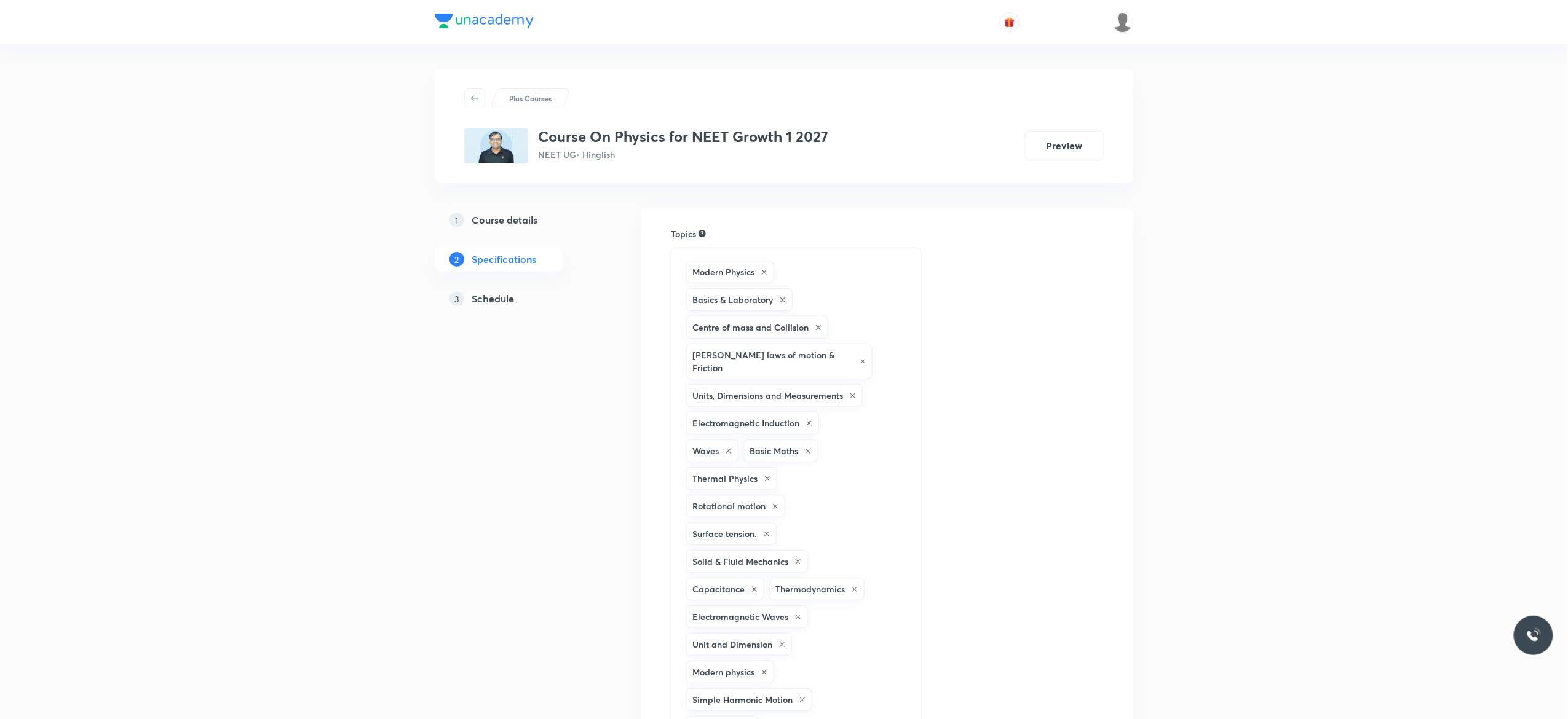
click at [488, 299] on h5 "Schedule" at bounding box center [493, 298] width 43 height 15
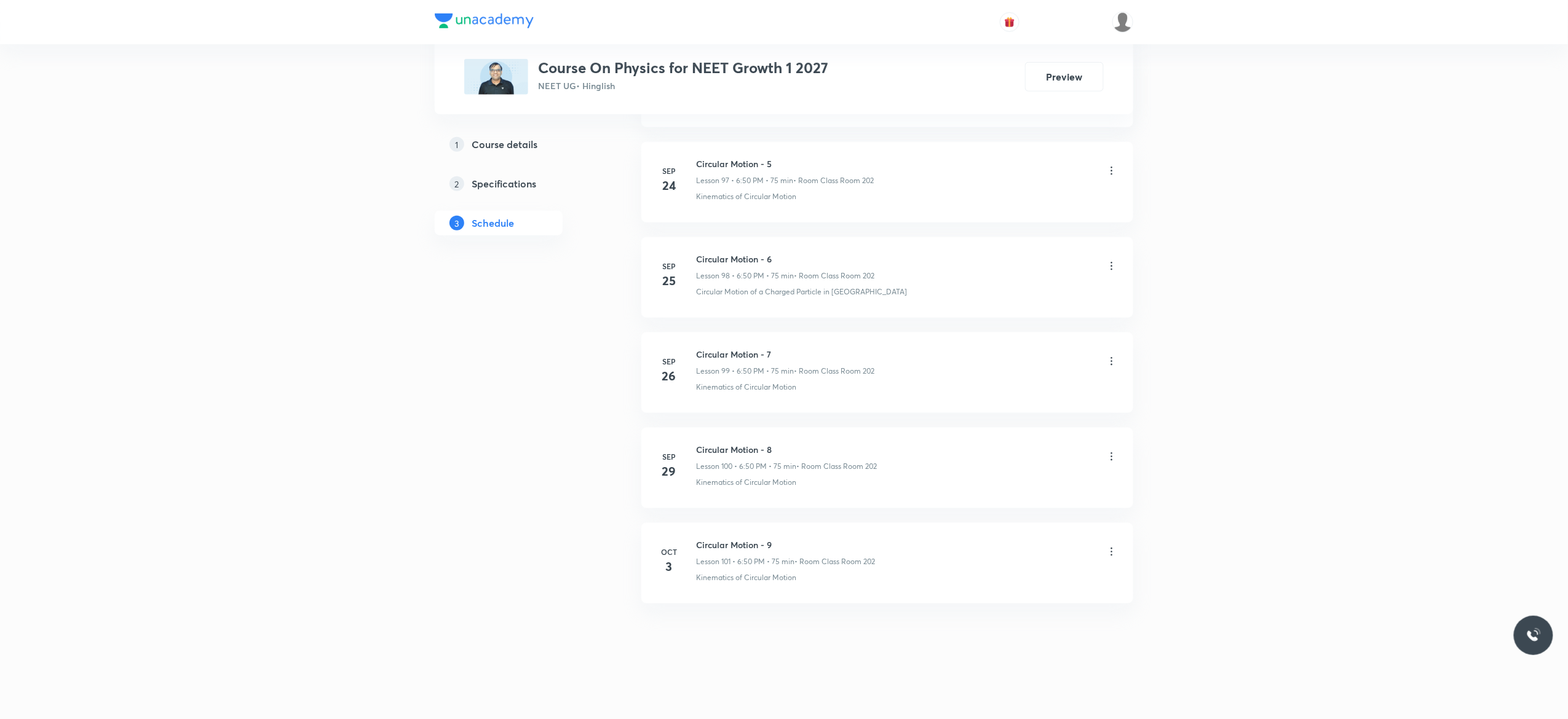
scroll to position [10007, 0]
drag, startPoint x: 777, startPoint y: 538, endPoint x: 694, endPoint y: 536, distance: 83.0
click at [694, 536] on li "Oct 3 Circular Motion - 9 Lesson 101 • 6:50 PM • 75 min • Room Class Room 202 K…" at bounding box center [887, 563] width 492 height 80
copy h6 "Circular Motion - 9"
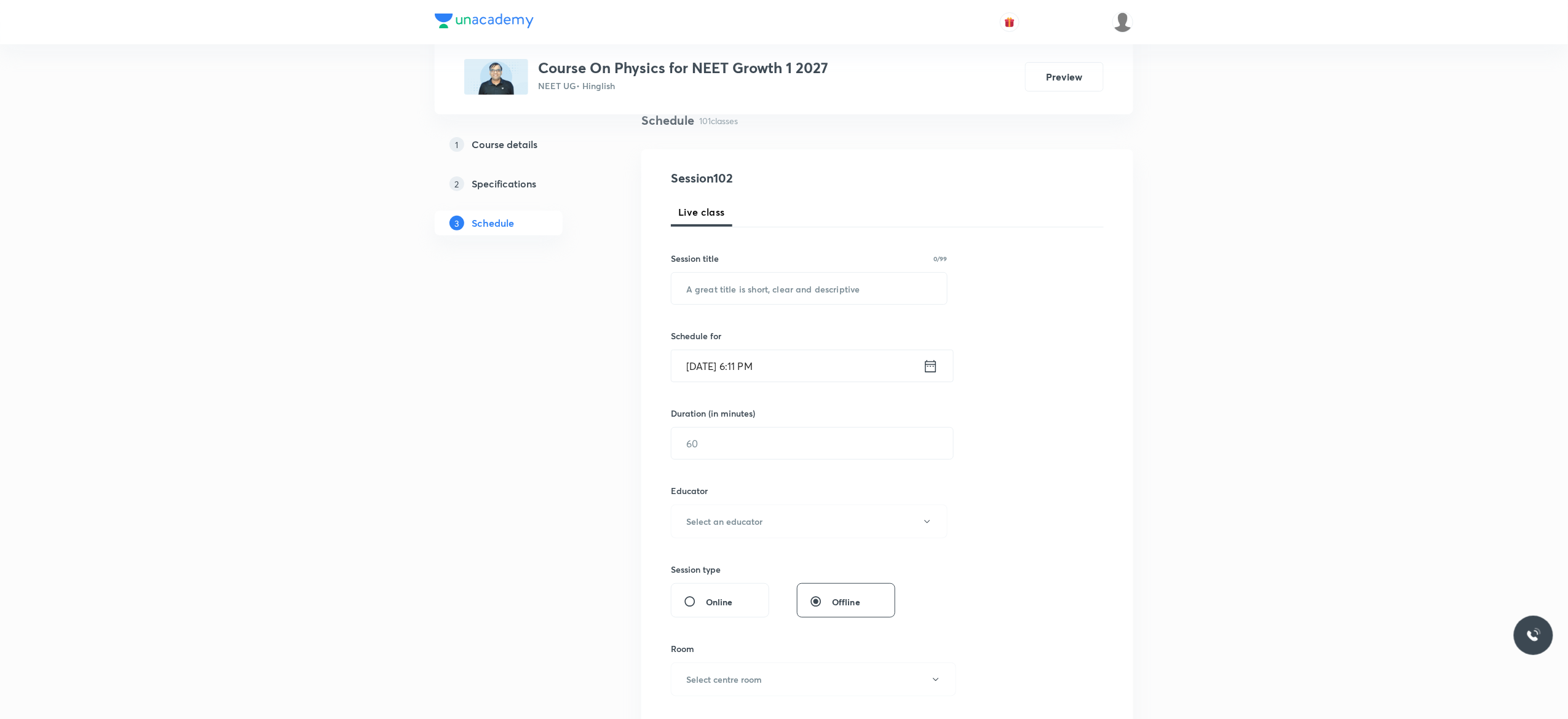
scroll to position [0, 0]
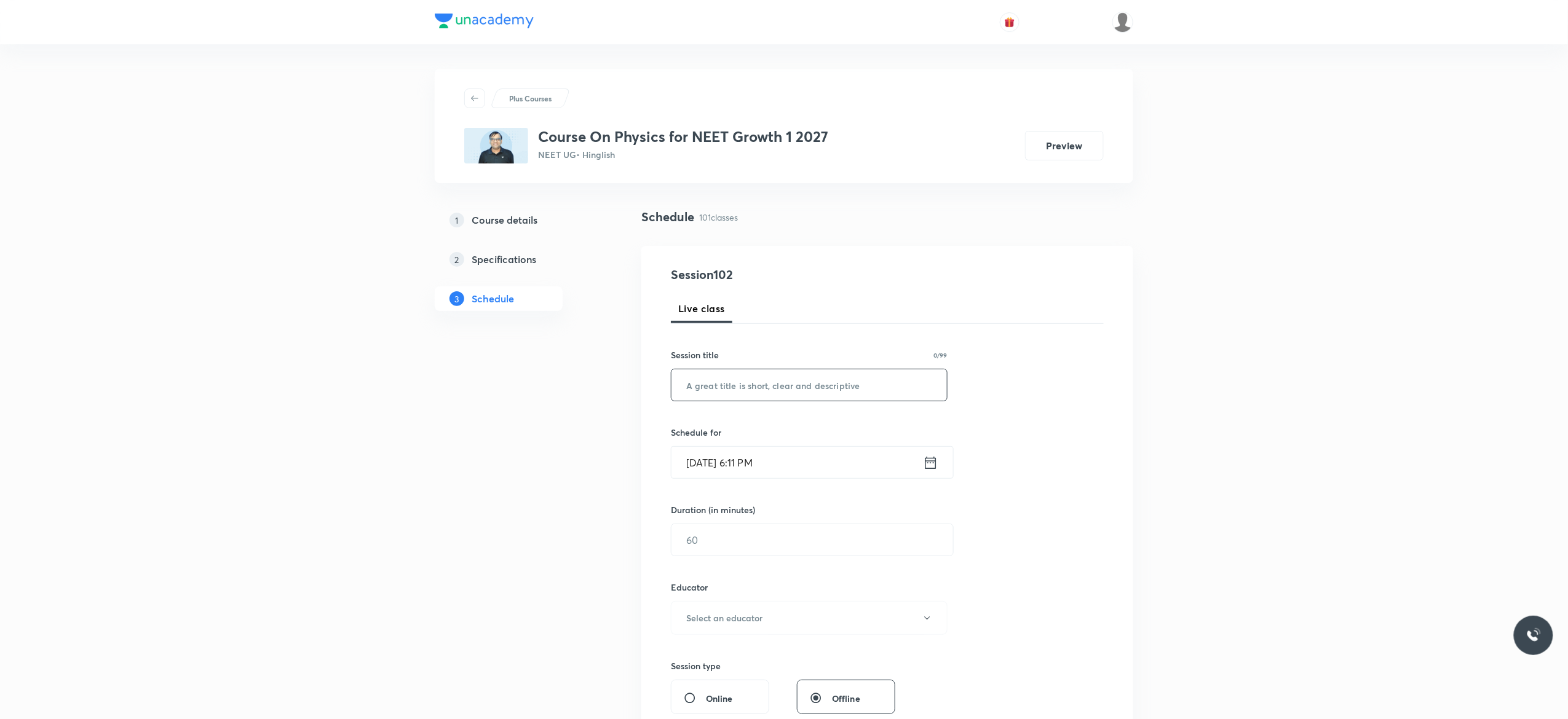
click at [761, 384] on input "text" at bounding box center [809, 385] width 276 height 31
paste input "Circular Motion - 9"
type input "Circular Motion - 10"
click at [933, 467] on icon at bounding box center [930, 462] width 15 height 17
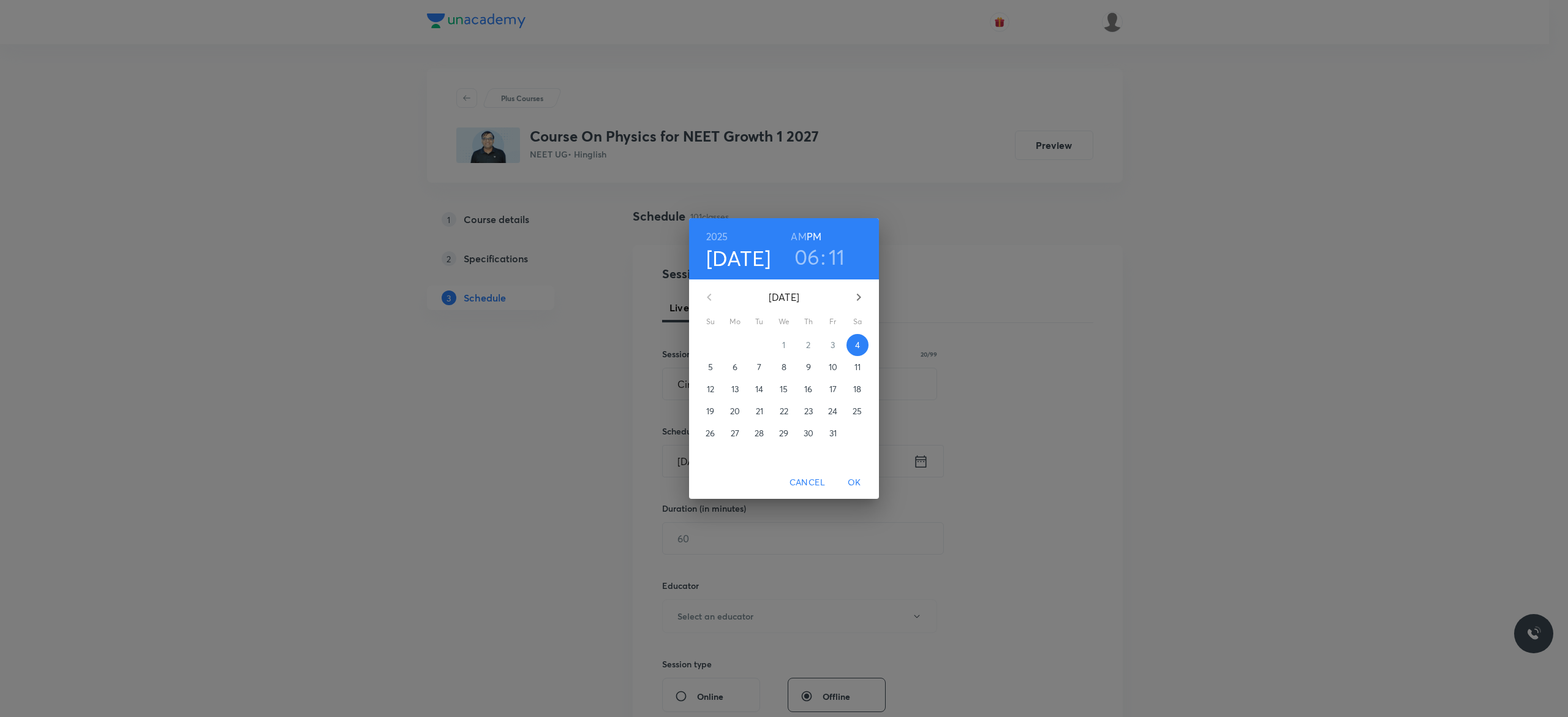
click at [738, 364] on p "6" at bounding box center [735, 367] width 5 height 13
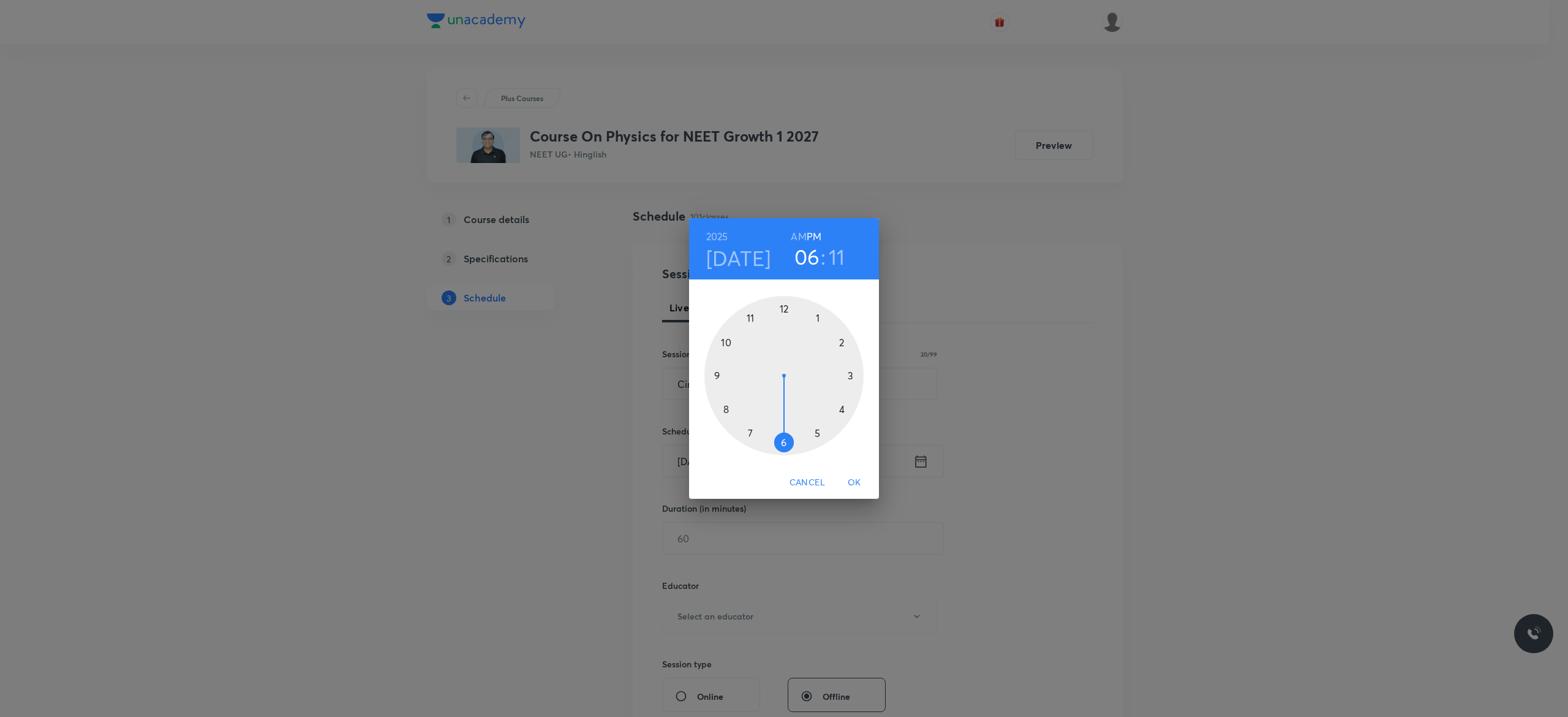
click at [783, 444] on div at bounding box center [784, 376] width 159 height 159
click at [724, 341] on div at bounding box center [784, 376] width 159 height 159
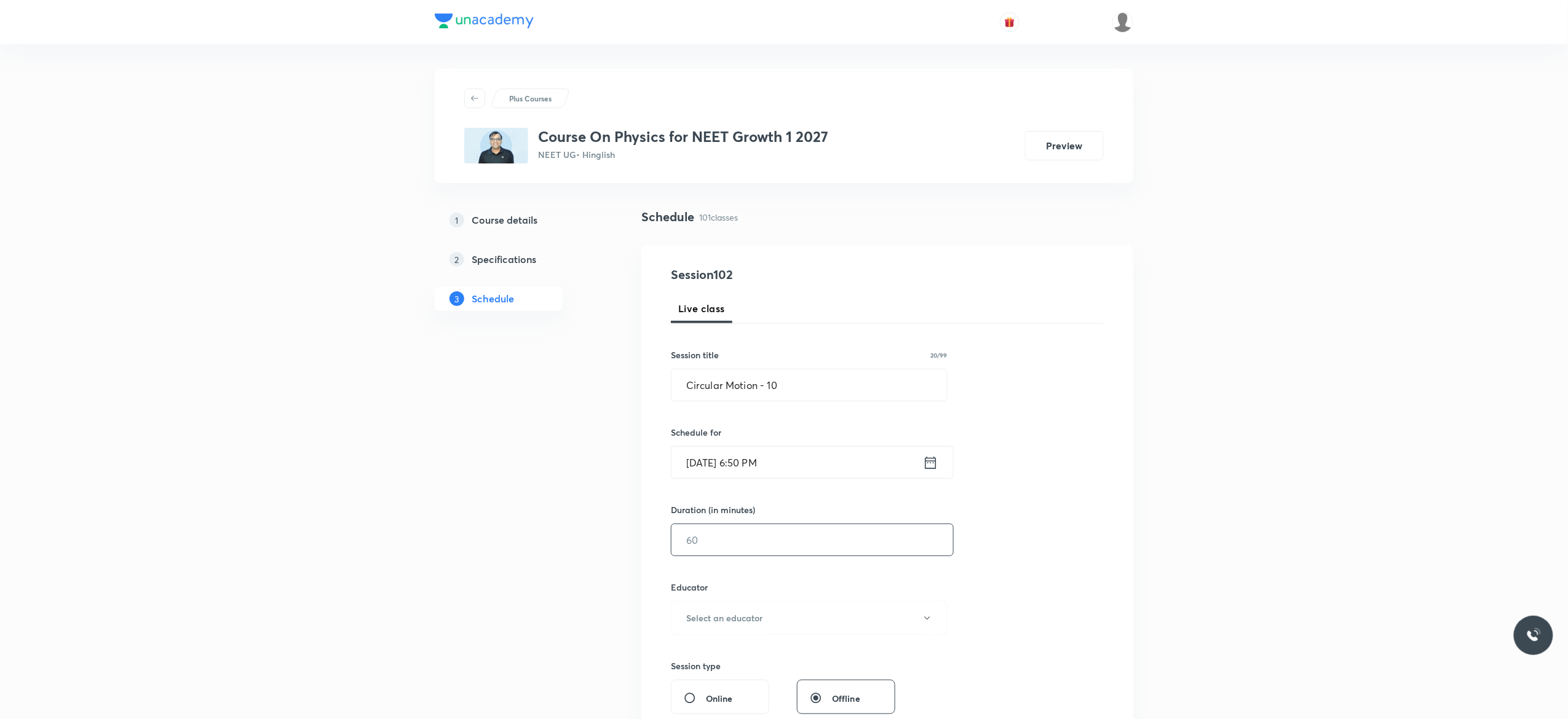
click at [731, 540] on input "text" at bounding box center [812, 540] width 282 height 31
type input "75"
click at [930, 622] on icon "button" at bounding box center [927, 618] width 10 height 10
click at [702, 651] on span "Akash Mishra" at bounding box center [807, 652] width 269 height 13
click at [1021, 576] on div "Session 102 Live class Session title 20/99 Circular Motion - 10 ​ Schedule for …" at bounding box center [887, 593] width 433 height 656
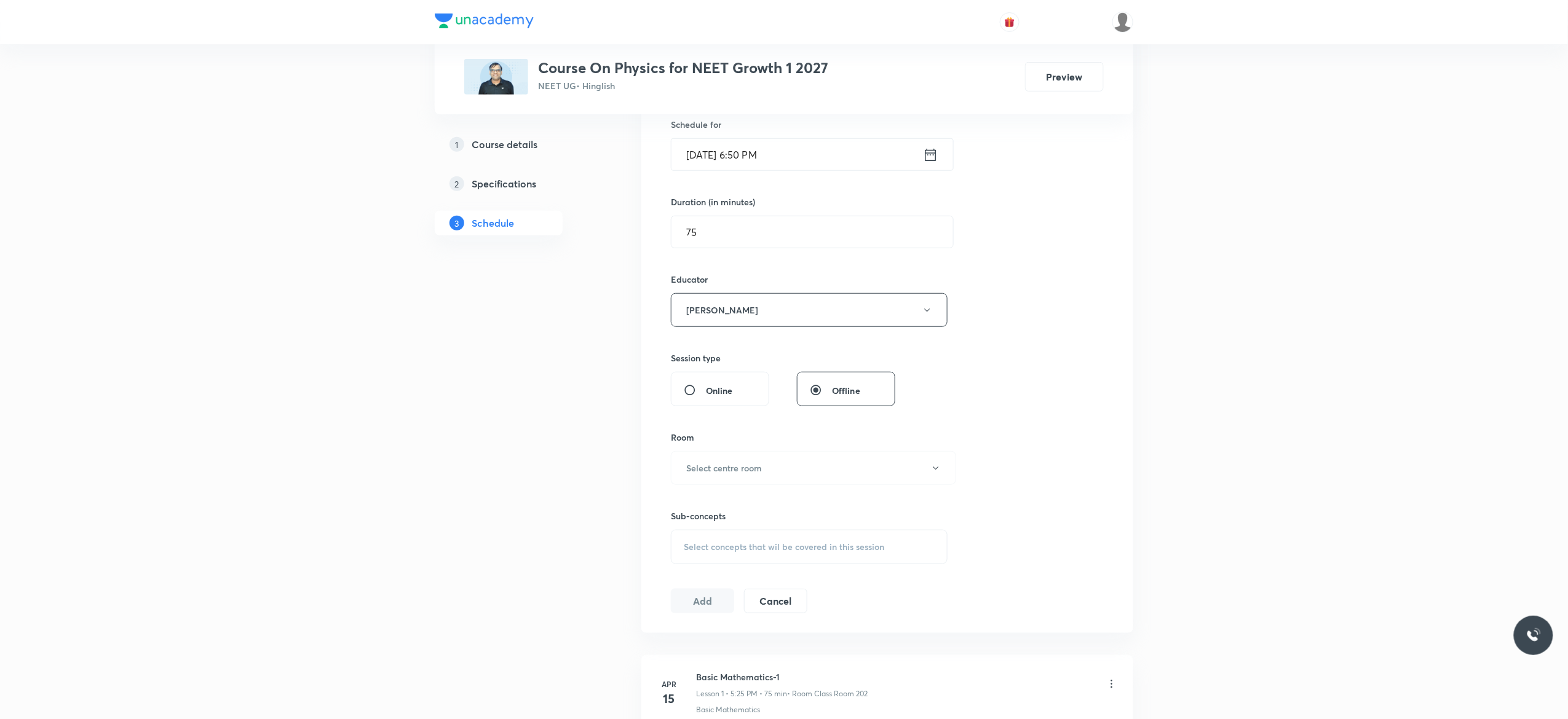
scroll to position [344, 0]
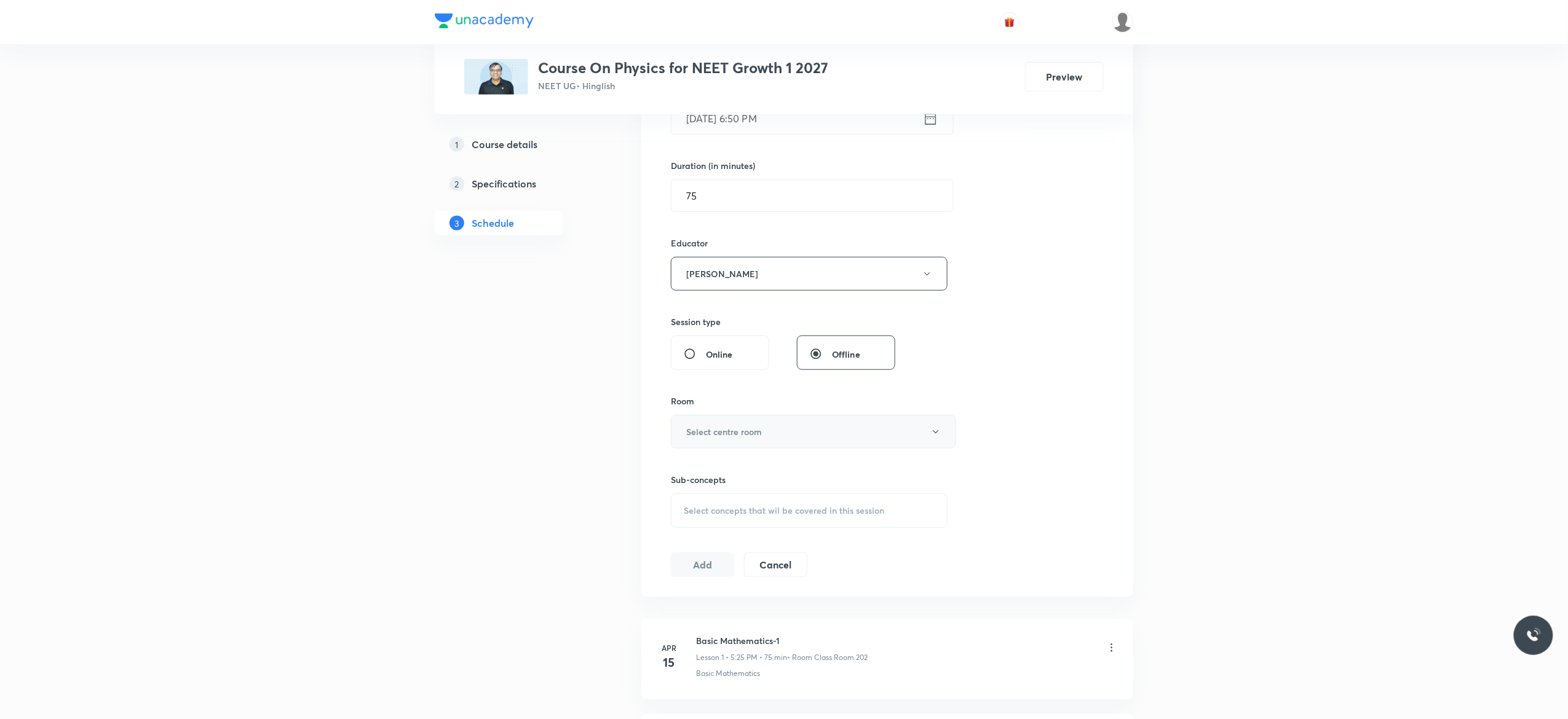
click at [938, 434] on icon "button" at bounding box center [936, 432] width 10 height 10
click at [731, 537] on span "Class Room 202" at bounding box center [807, 542] width 269 height 13
click at [710, 514] on span "Select concepts that wil be covered in this session" at bounding box center [784, 510] width 200 height 10
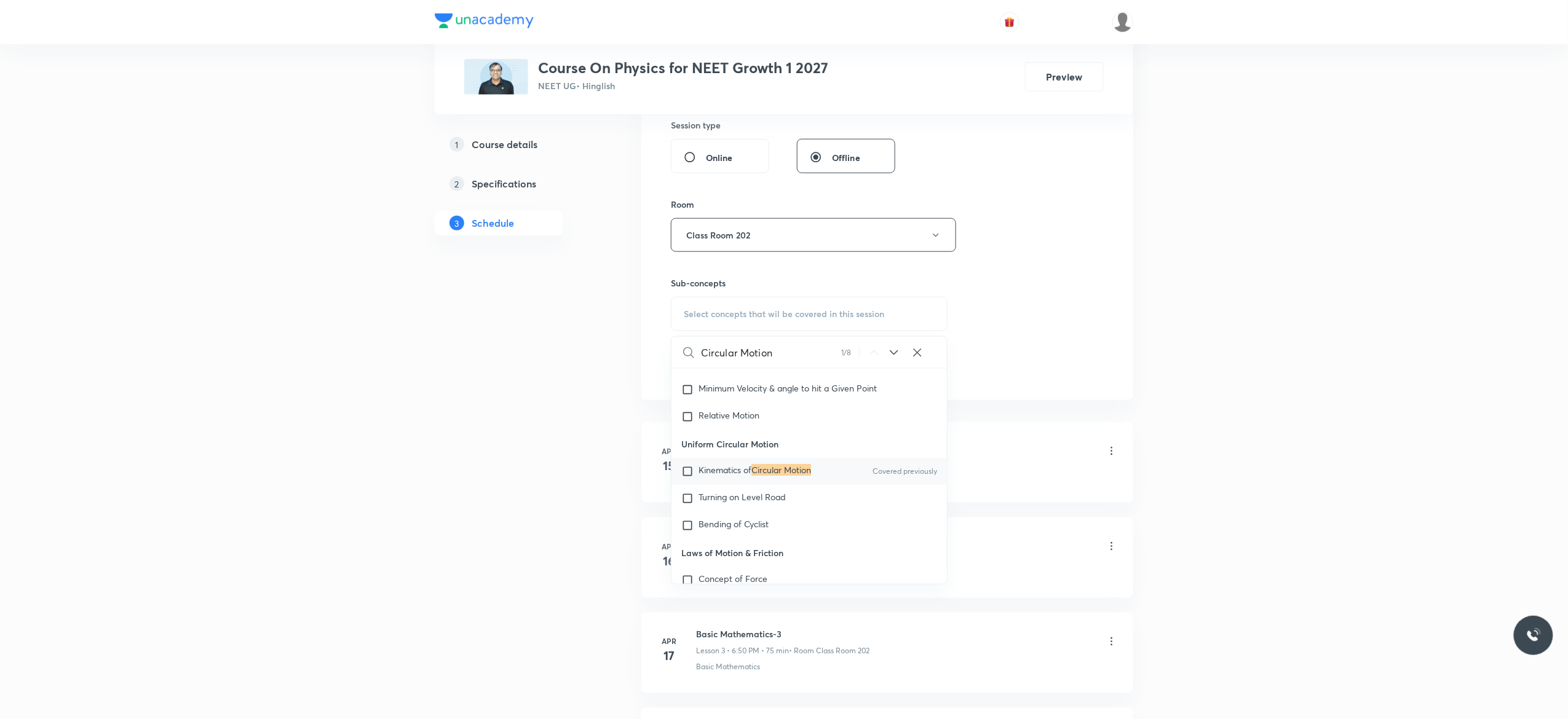
scroll to position [2348, 0]
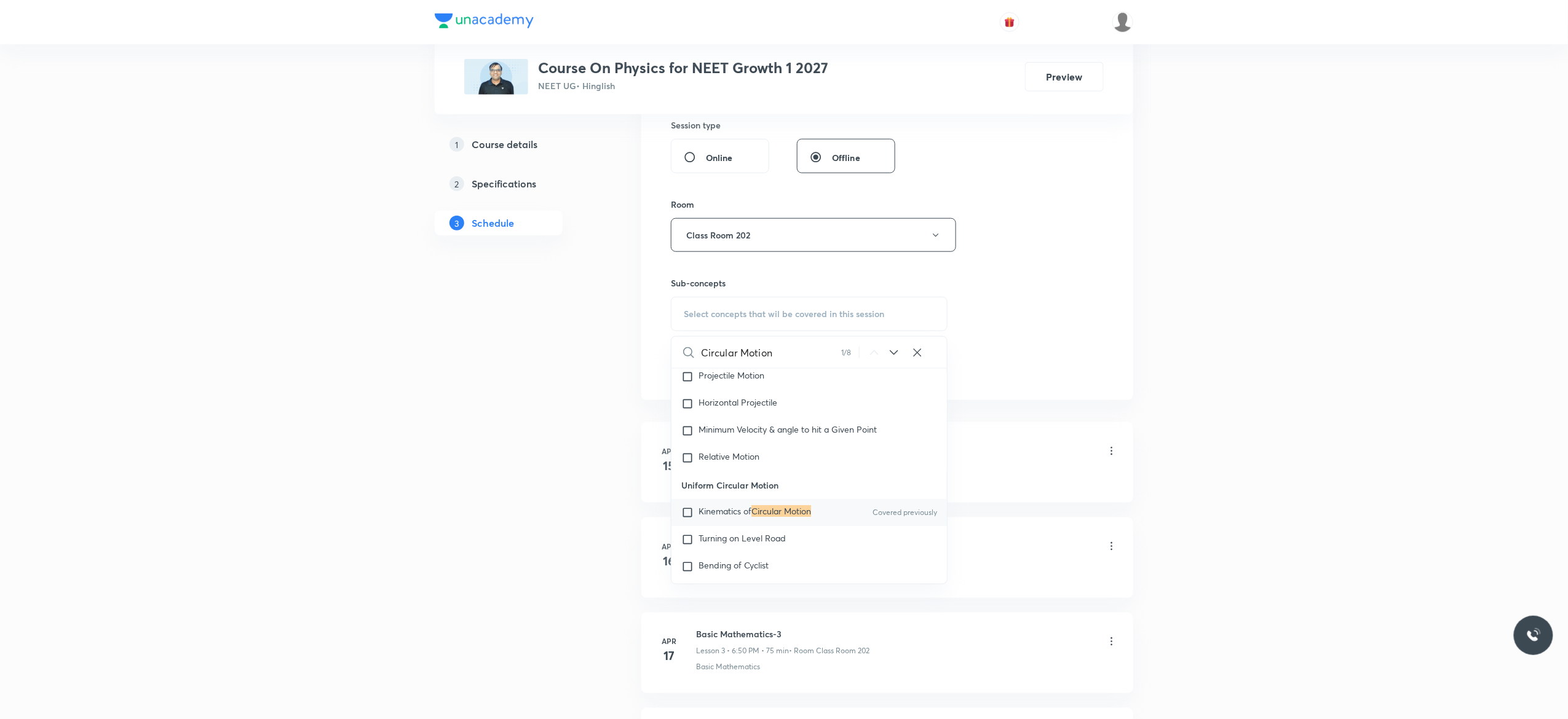
type input "Circular Motion"
click at [686, 519] on input "checkbox" at bounding box center [689, 513] width 17 height 13
checkbox input "true"
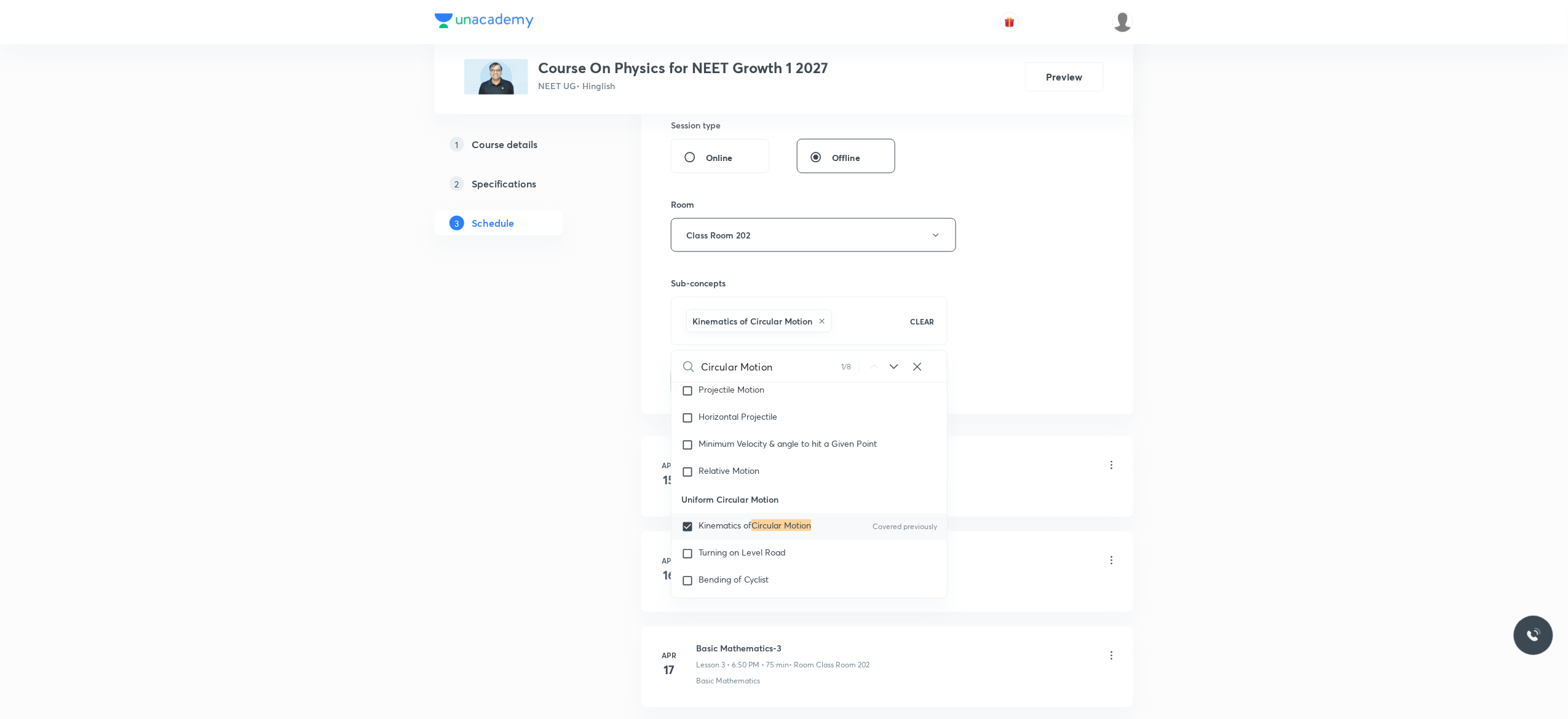
click at [694, 384] on button "Add" at bounding box center [702, 381] width 64 height 24
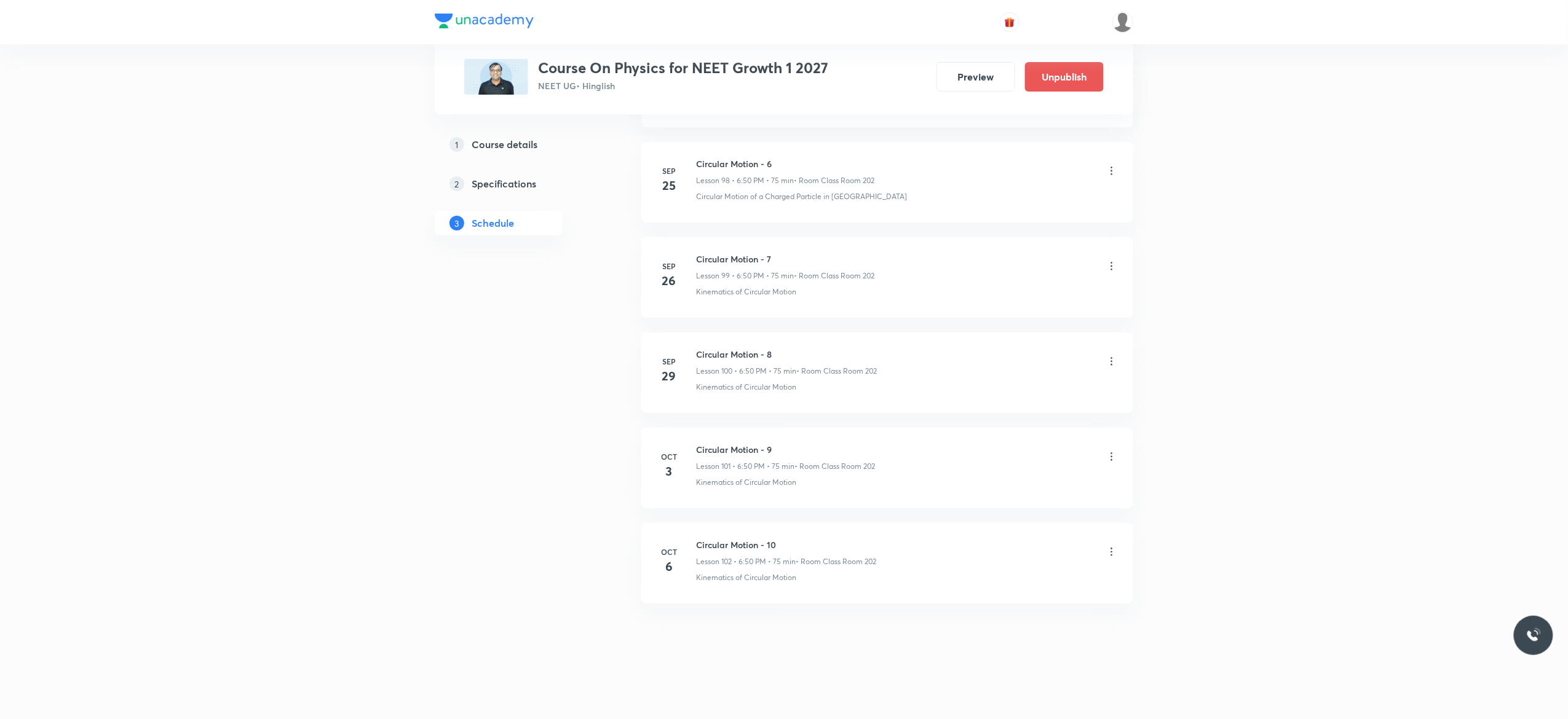
scroll to position [9457, 0]
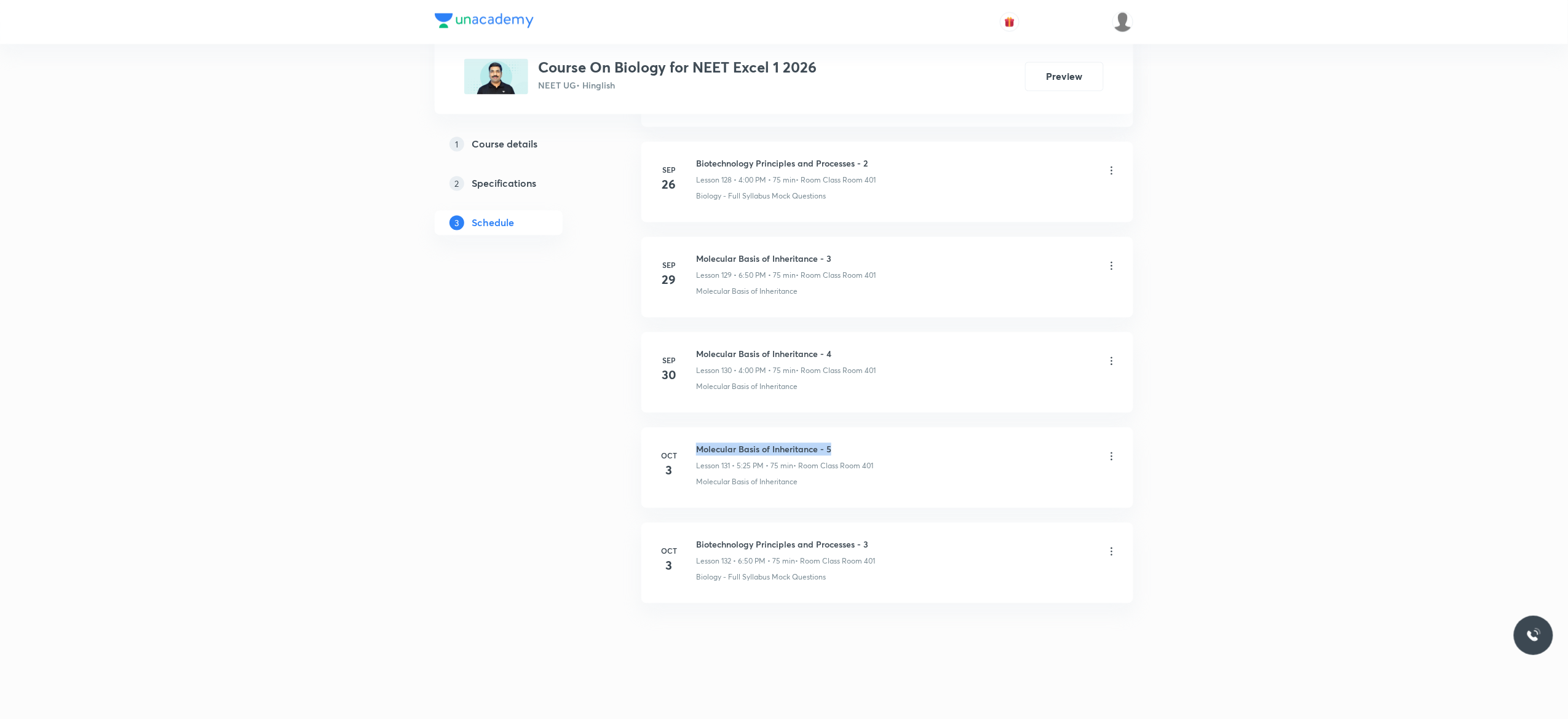
drag, startPoint x: 836, startPoint y: 447, endPoint x: 692, endPoint y: 439, distance: 144.2
click at [692, 439] on li "[DATE] Molecular Basis of Inheritance - 5 Lesson 131 • 5:25 PM • 75 min • Room …" at bounding box center [887, 467] width 492 height 80
copy h6 "Molecular Basis of Inheritance - 5"
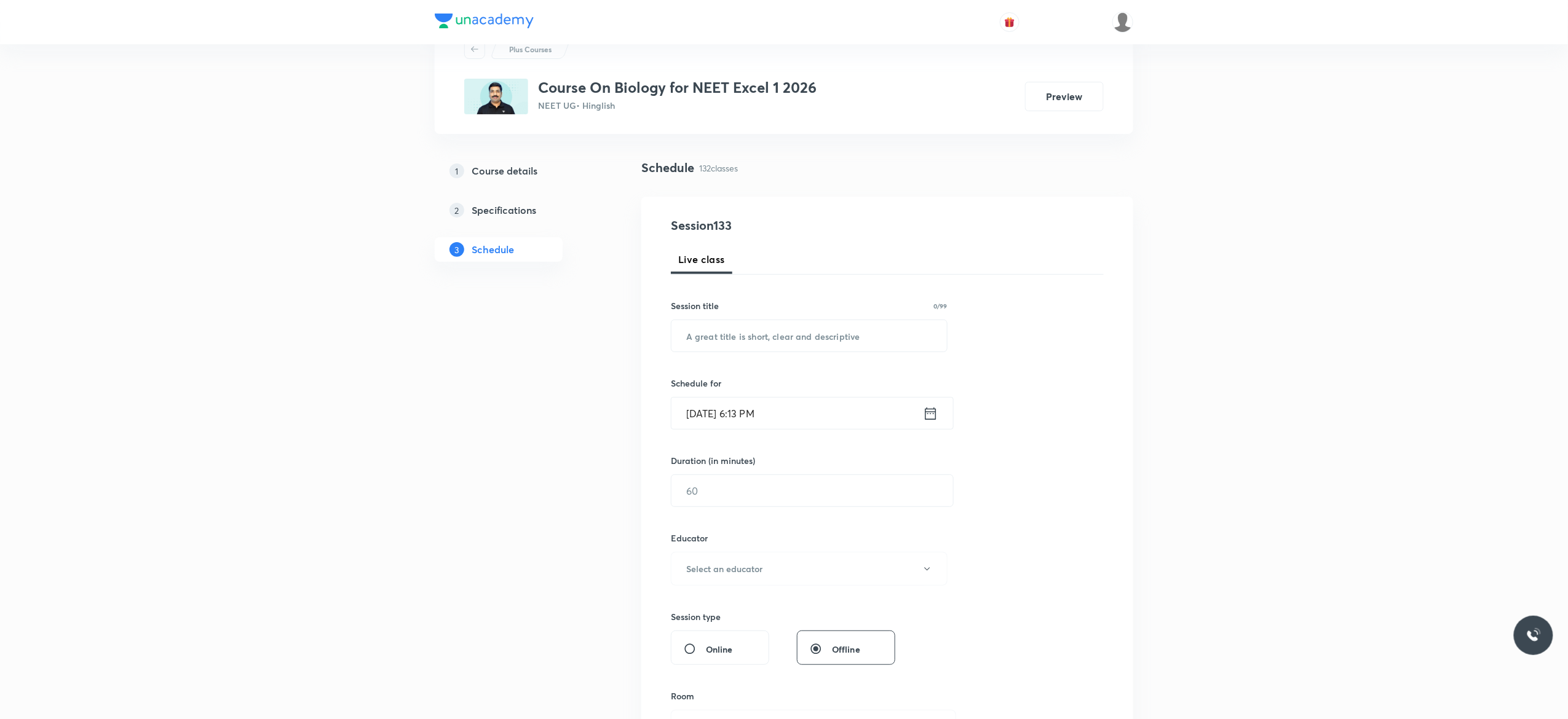
scroll to position [0, 0]
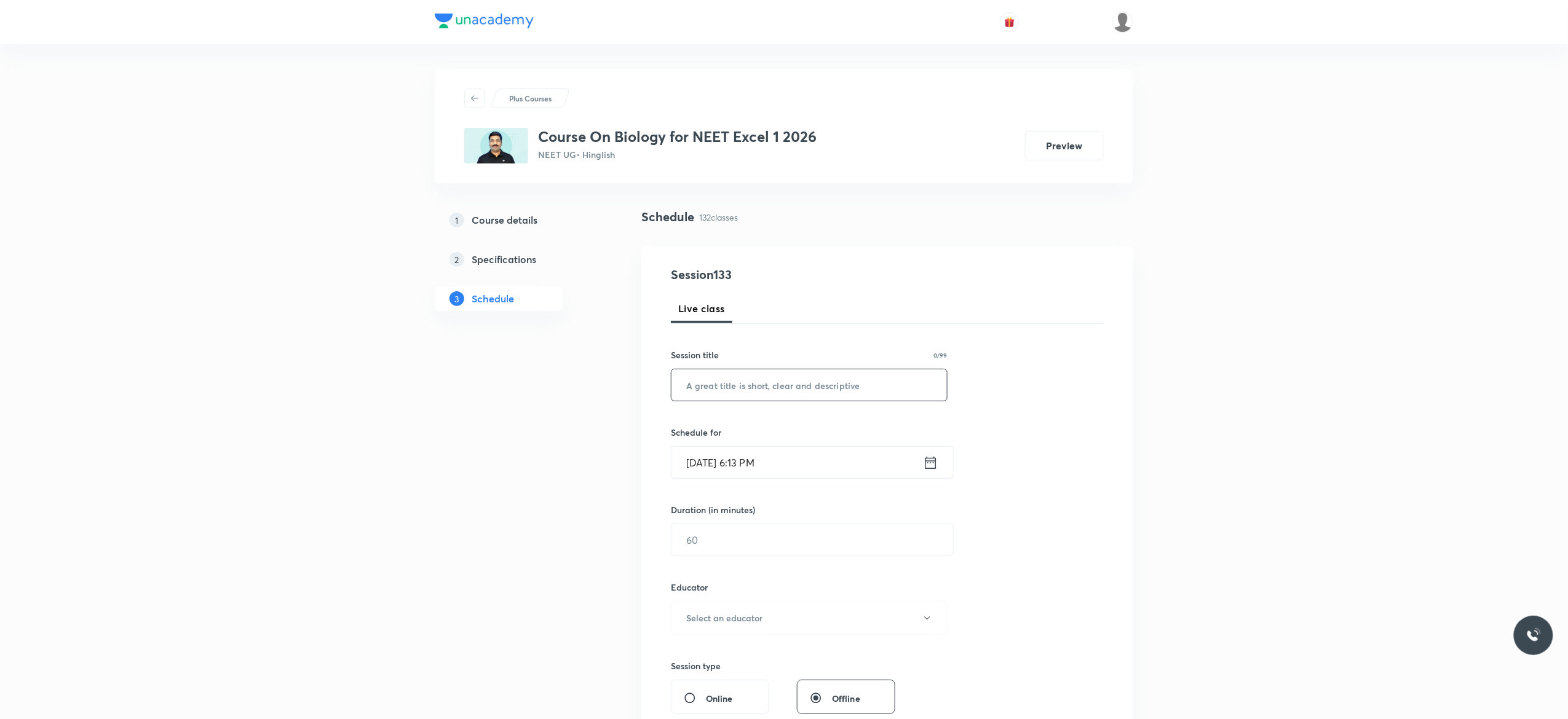
click at [778, 387] on input "text" at bounding box center [809, 385] width 276 height 31
paste input "Molecular Basis of Inheritance - 5"
type input "Molecular Basis of Inheritance - 6"
click at [929, 466] on icon at bounding box center [930, 462] width 15 height 17
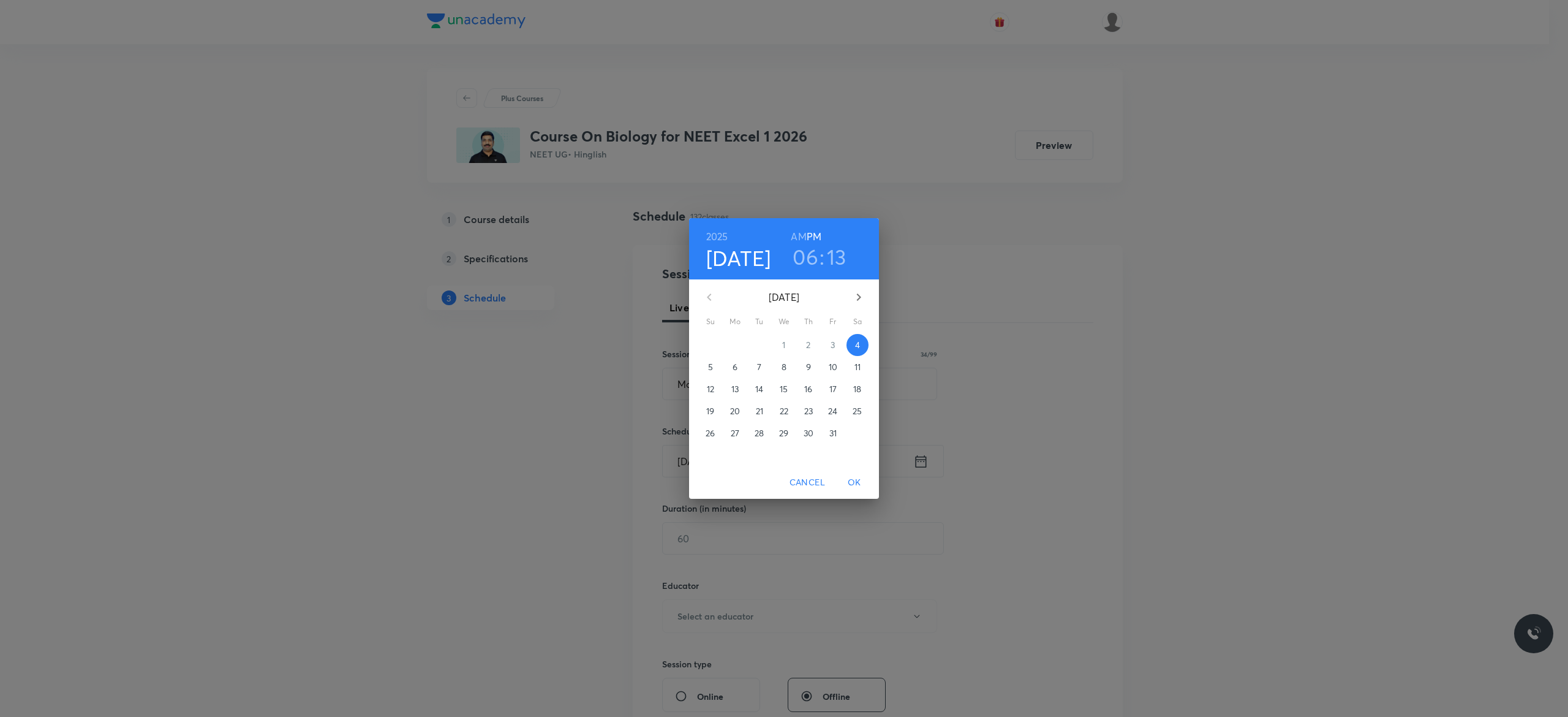
click at [738, 369] on p "6" at bounding box center [735, 367] width 5 height 13
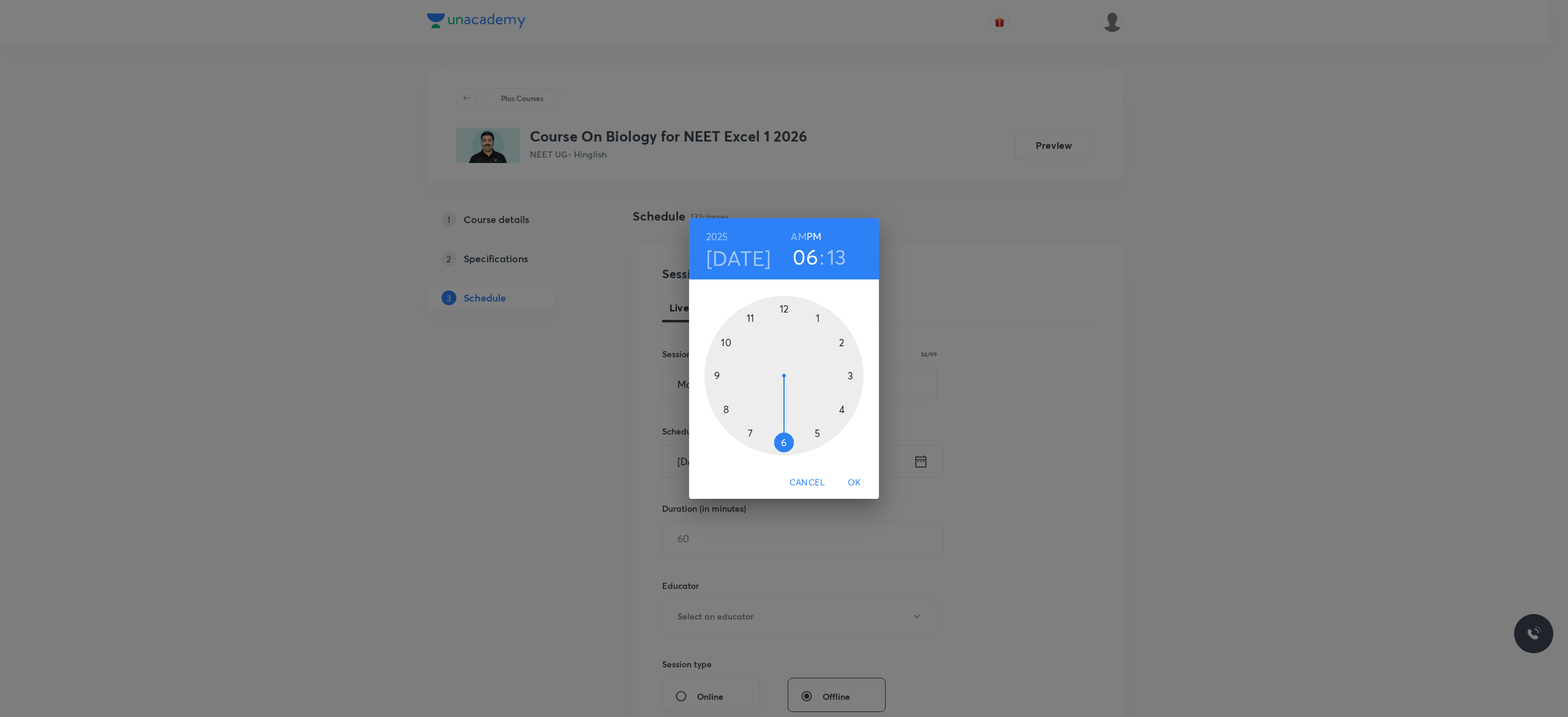
click at [843, 409] on div at bounding box center [784, 376] width 159 height 159
click at [786, 311] on div at bounding box center [784, 376] width 159 height 159
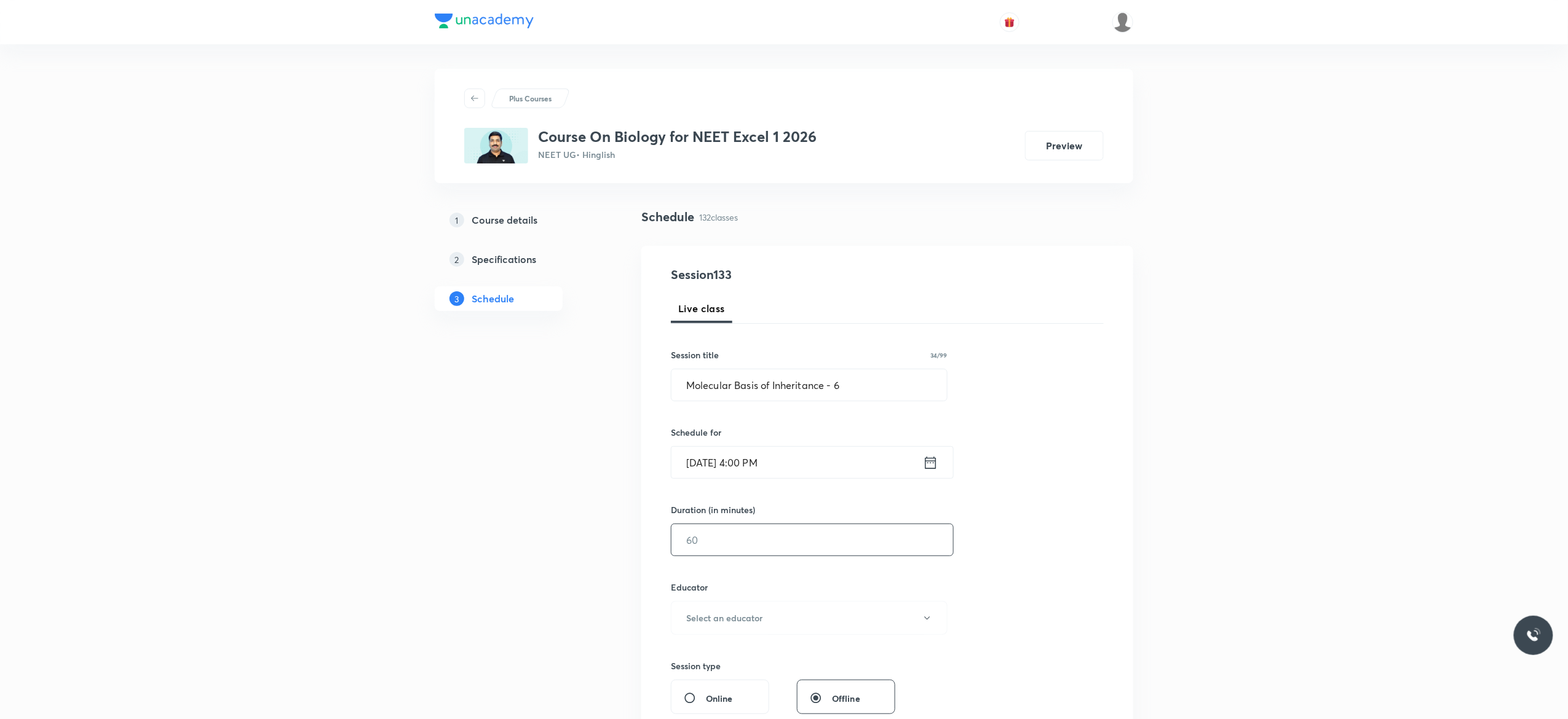
click at [751, 545] on input "text" at bounding box center [812, 540] width 282 height 31
type input "75"
click at [925, 624] on button "Select an educator" at bounding box center [809, 618] width 276 height 33
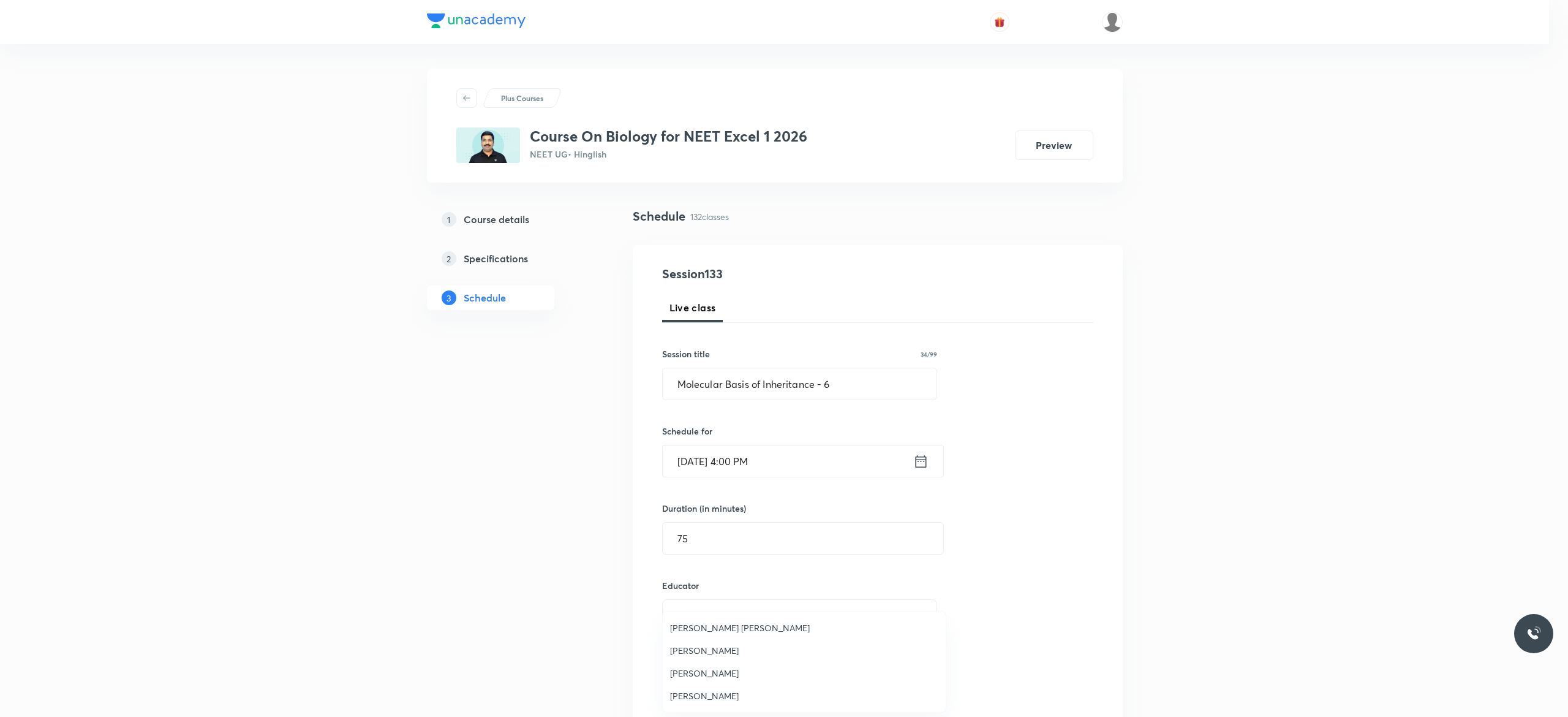
click at [729, 695] on span "[PERSON_NAME]" at bounding box center [805, 695] width 268 height 13
click at [1000, 620] on div "Session 133 Live class Session title 34/99 Molecular Basis of Inheritance - 6 ​…" at bounding box center [884, 592] width 431 height 654
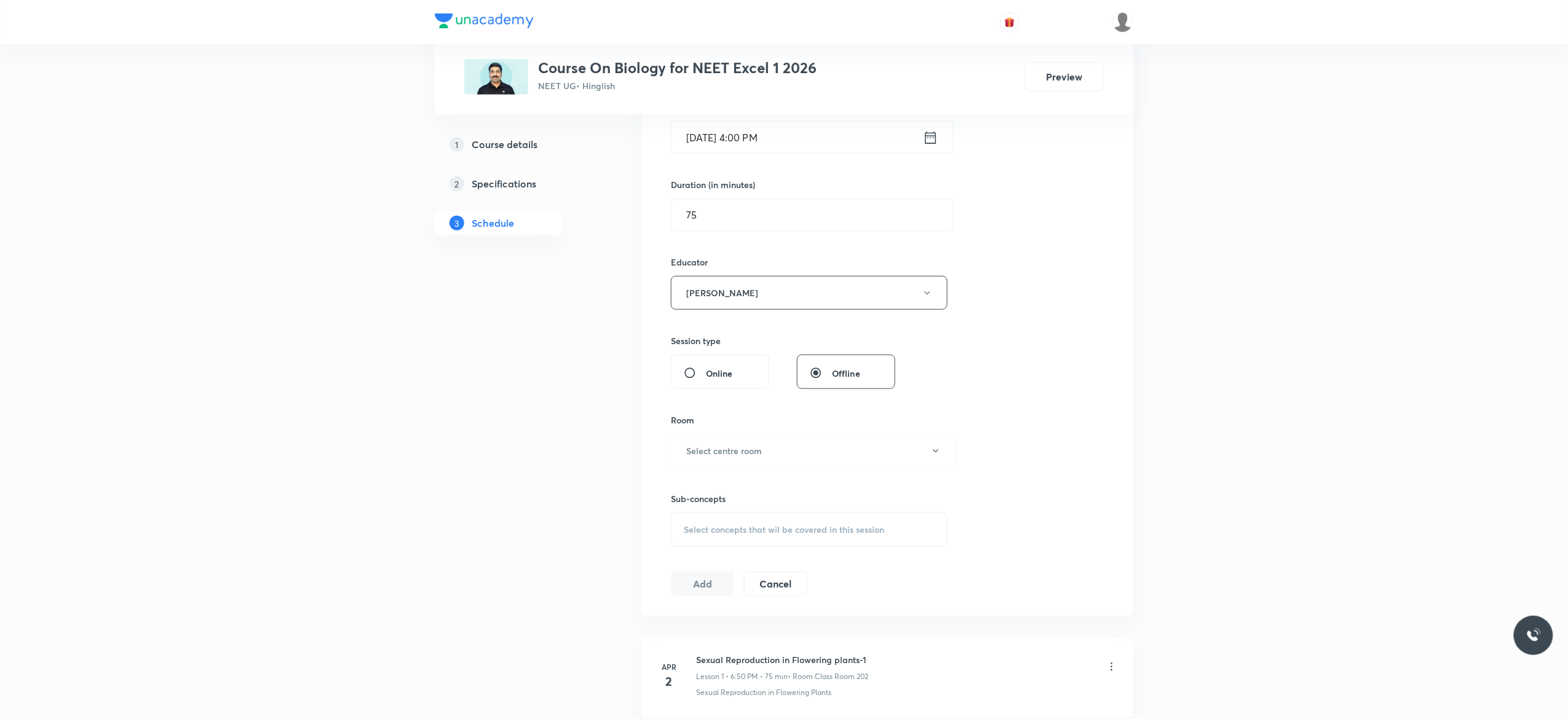
scroll to position [442, 0]
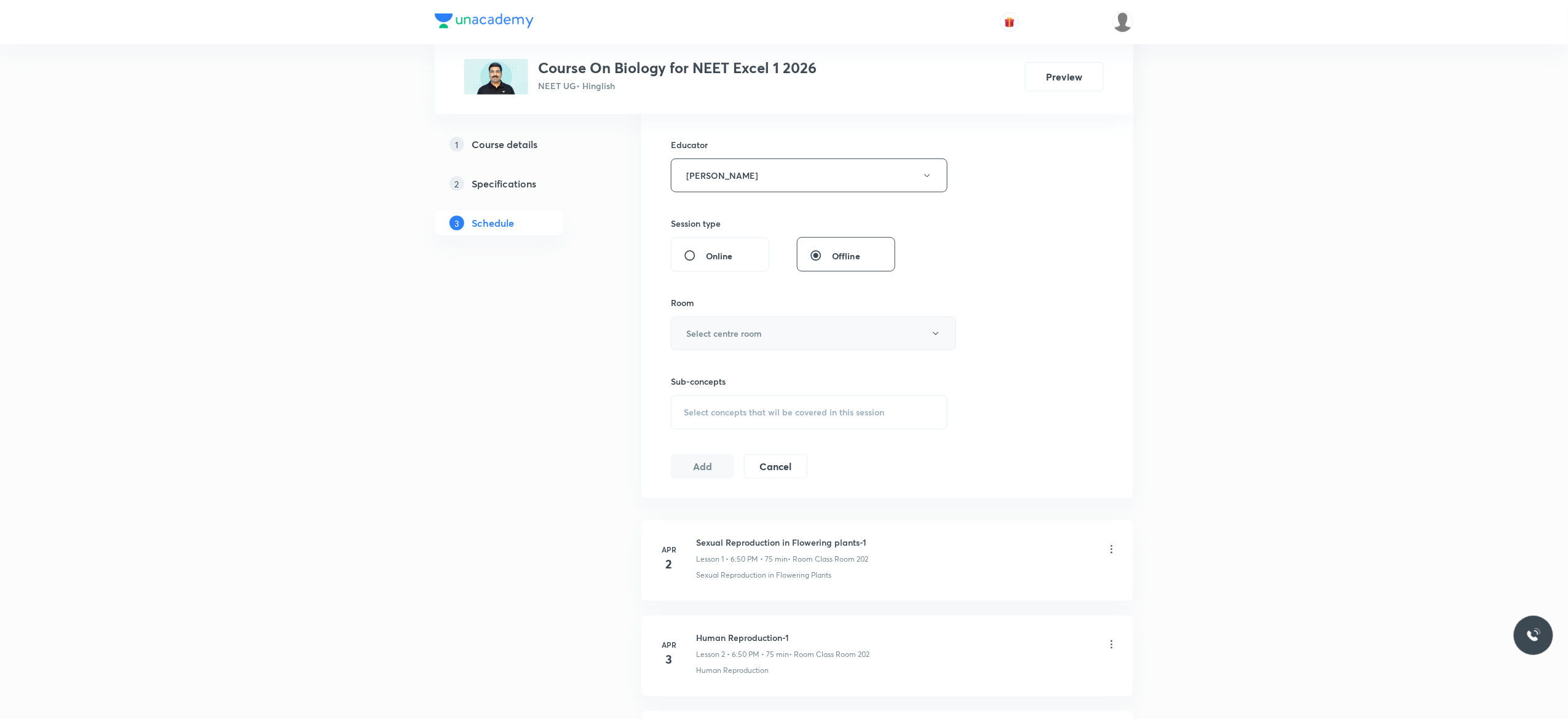
click at [943, 338] on button "Select centre room" at bounding box center [813, 333] width 285 height 33
click at [724, 395] on span "Class Room 401" at bounding box center [807, 398] width 269 height 13
click at [692, 421] on div "Select concepts that wil be covered in this session" at bounding box center [809, 412] width 276 height 34
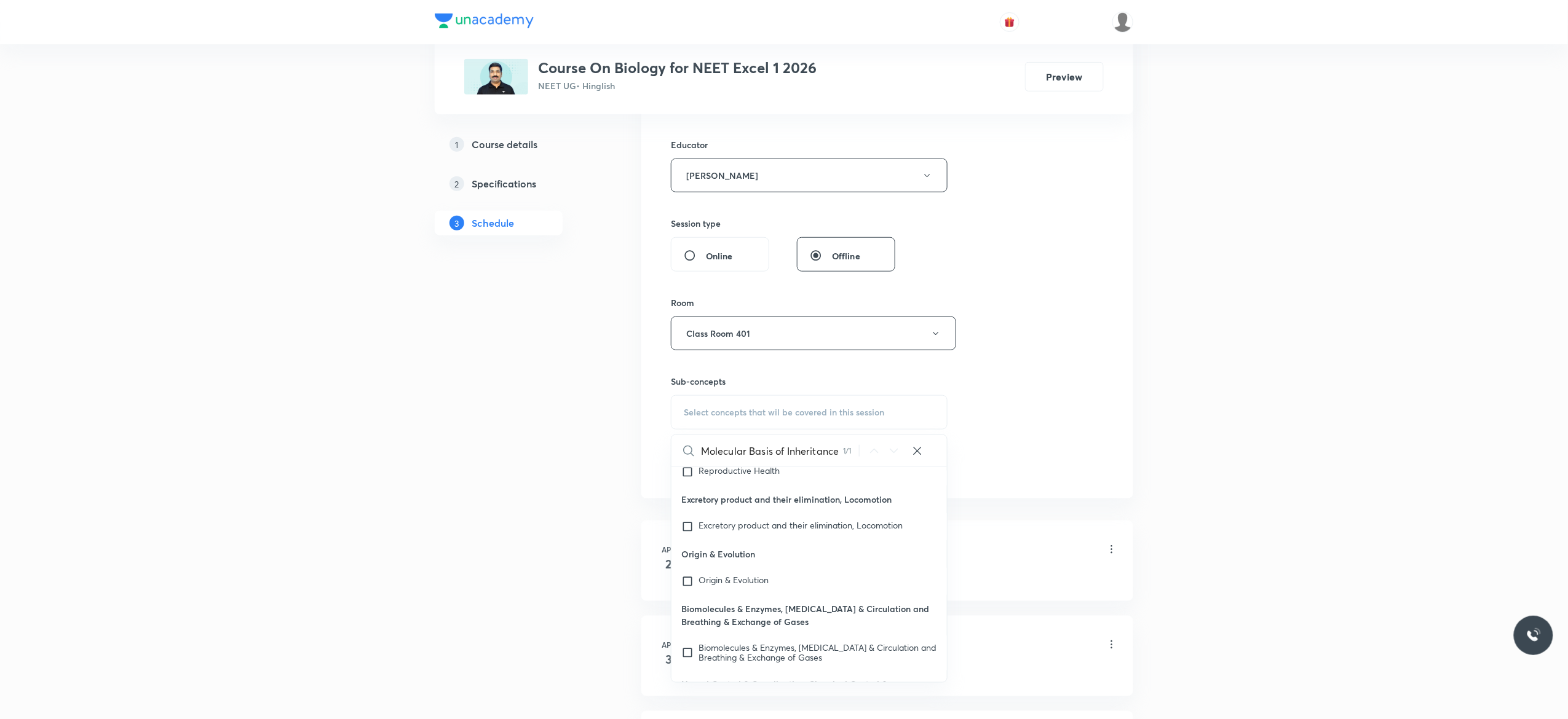
scroll to position [57082, 0]
type input "Molecular Basis of Inheritance"
click at [687, 632] on input "checkbox" at bounding box center [689, 632] width 17 height 13
checkbox input "true"
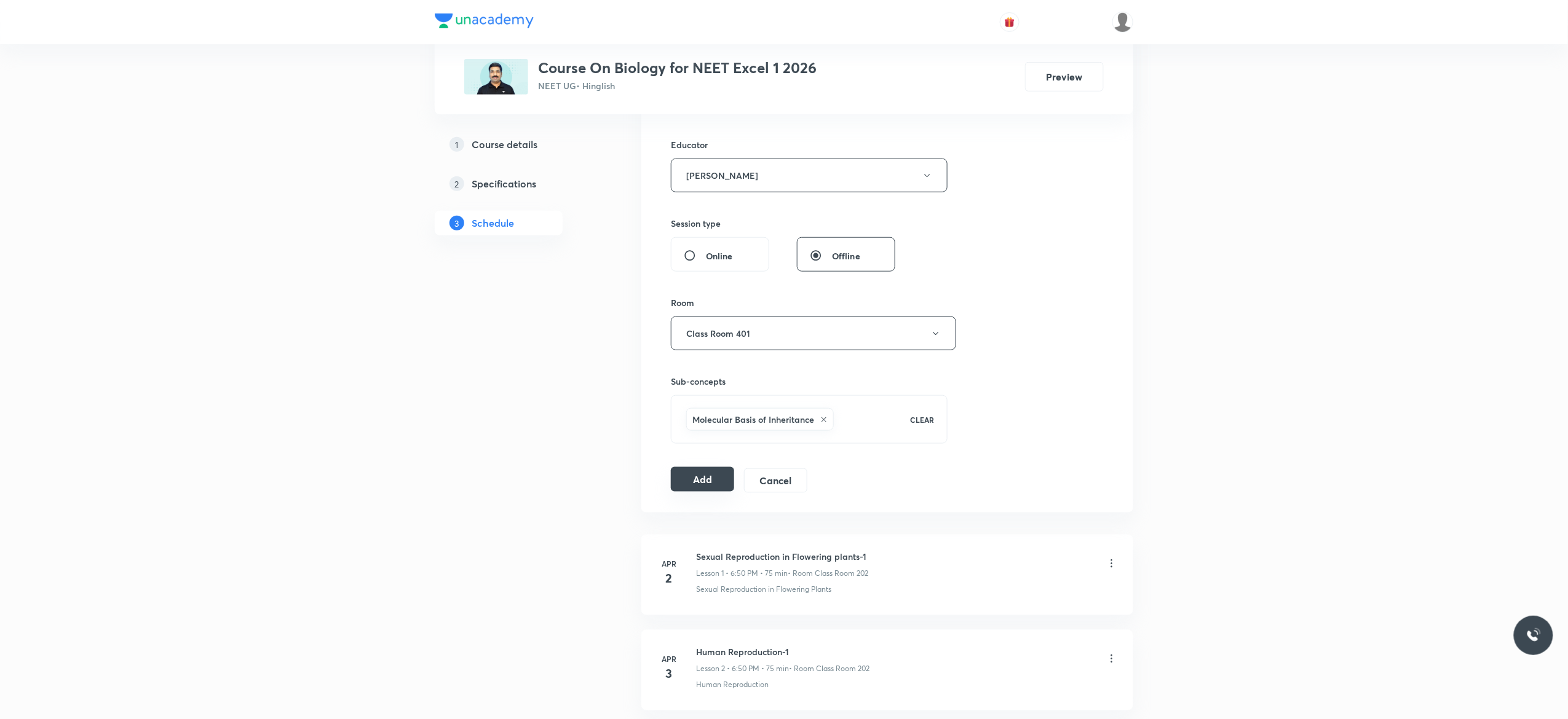
click at [701, 478] on button "Add" at bounding box center [702, 479] width 64 height 24
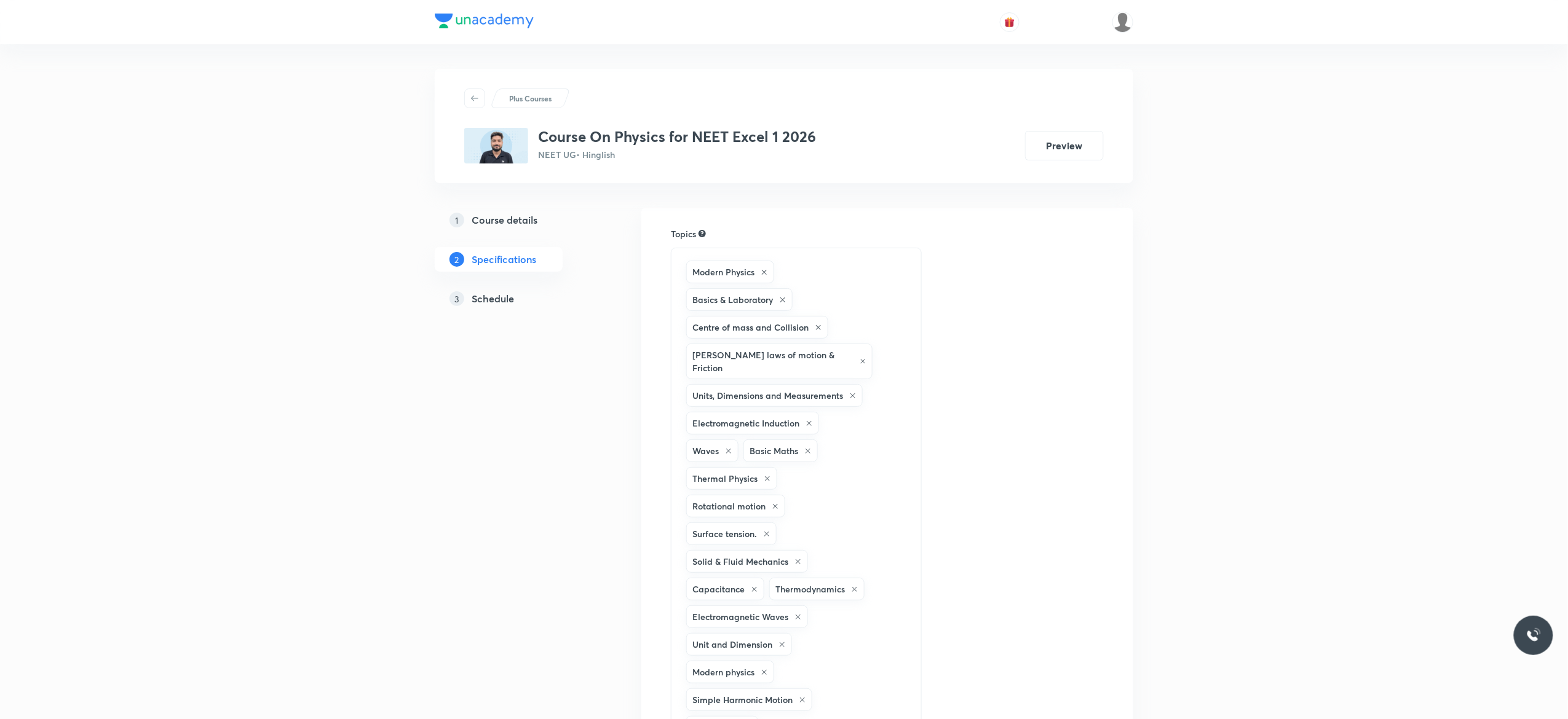
click at [492, 294] on h5 "Schedule" at bounding box center [493, 298] width 43 height 15
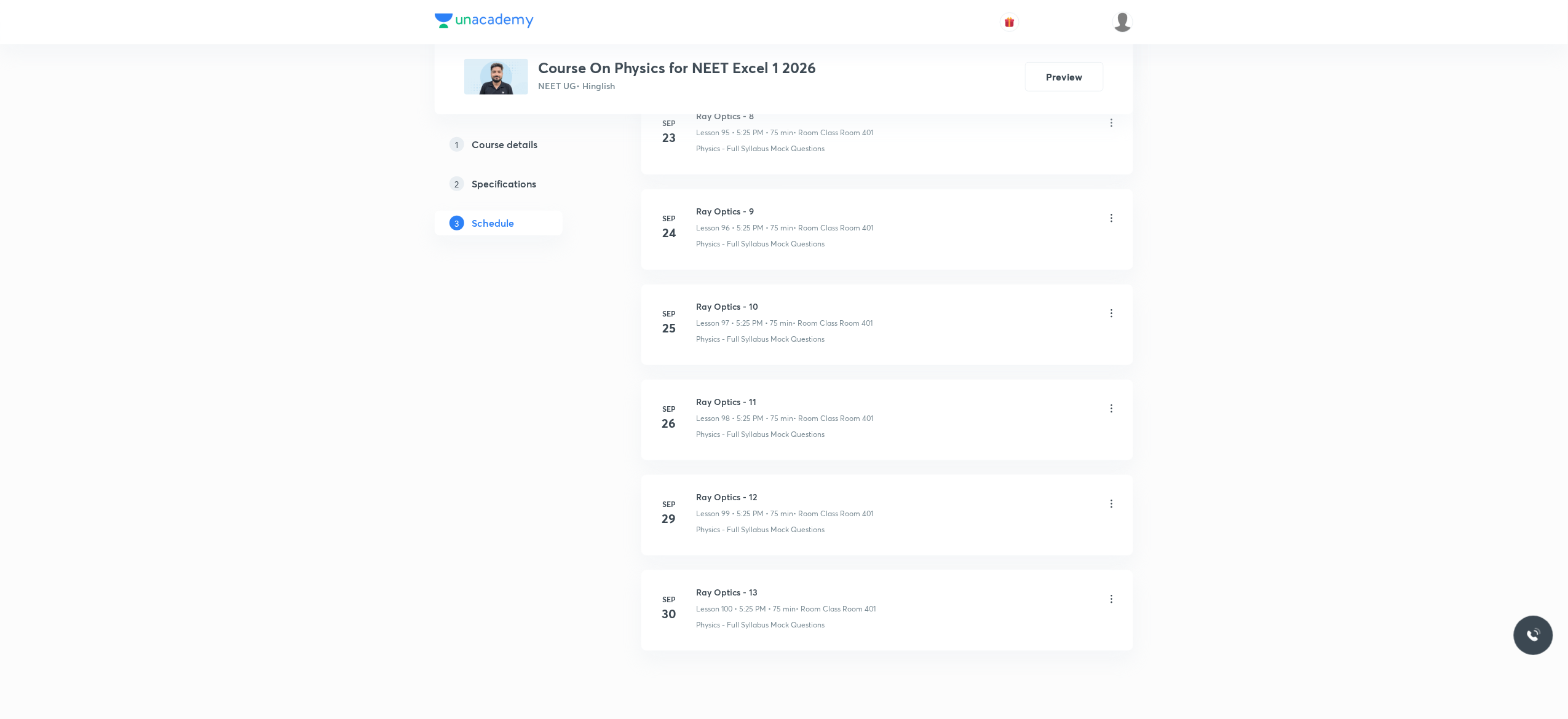
scroll to position [9910, 0]
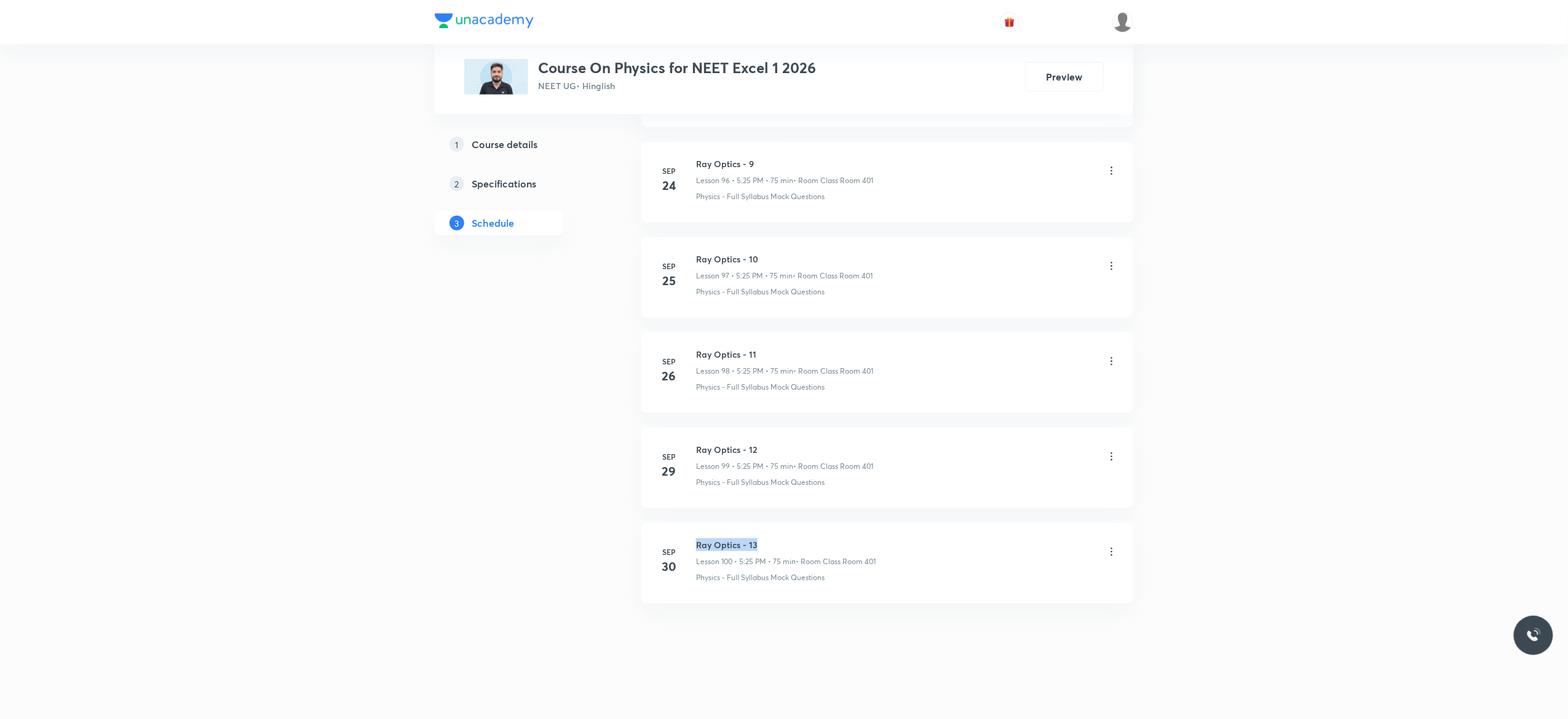
drag, startPoint x: 763, startPoint y: 540, endPoint x: 691, endPoint y: 540, distance: 72.0
click at [691, 540] on div "[DATE] Ray Optics - 13 Lesson 100 • 5:25 PM • 75 min • Room Class Room 401 Phys…" at bounding box center [887, 561] width 461 height 45
copy h6 "Ray Optics - 13"
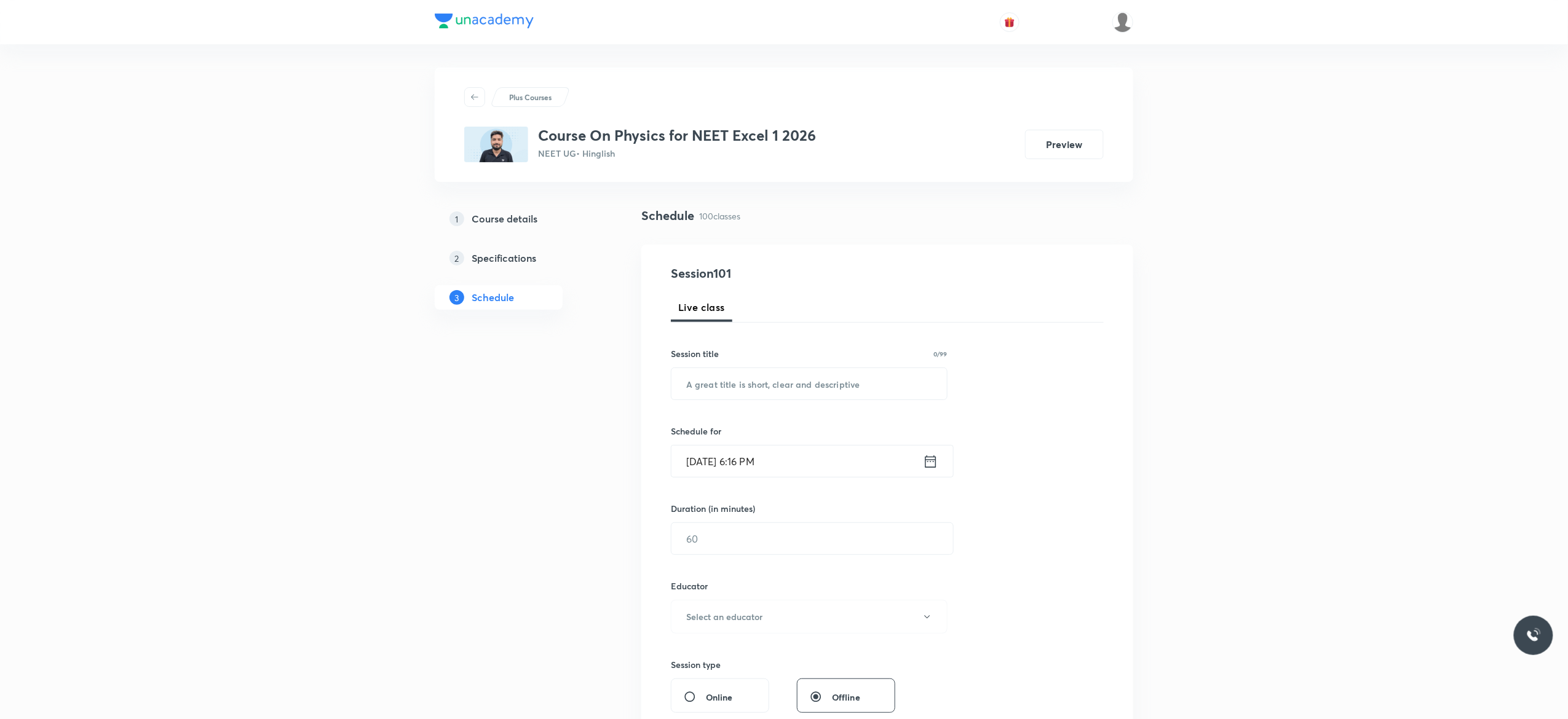
scroll to position [0, 0]
click at [770, 387] on input "text" at bounding box center [809, 385] width 276 height 31
paste input "Ray Optics - 13"
type input "Ray Optics - 14"
click at [932, 463] on icon at bounding box center [930, 462] width 15 height 17
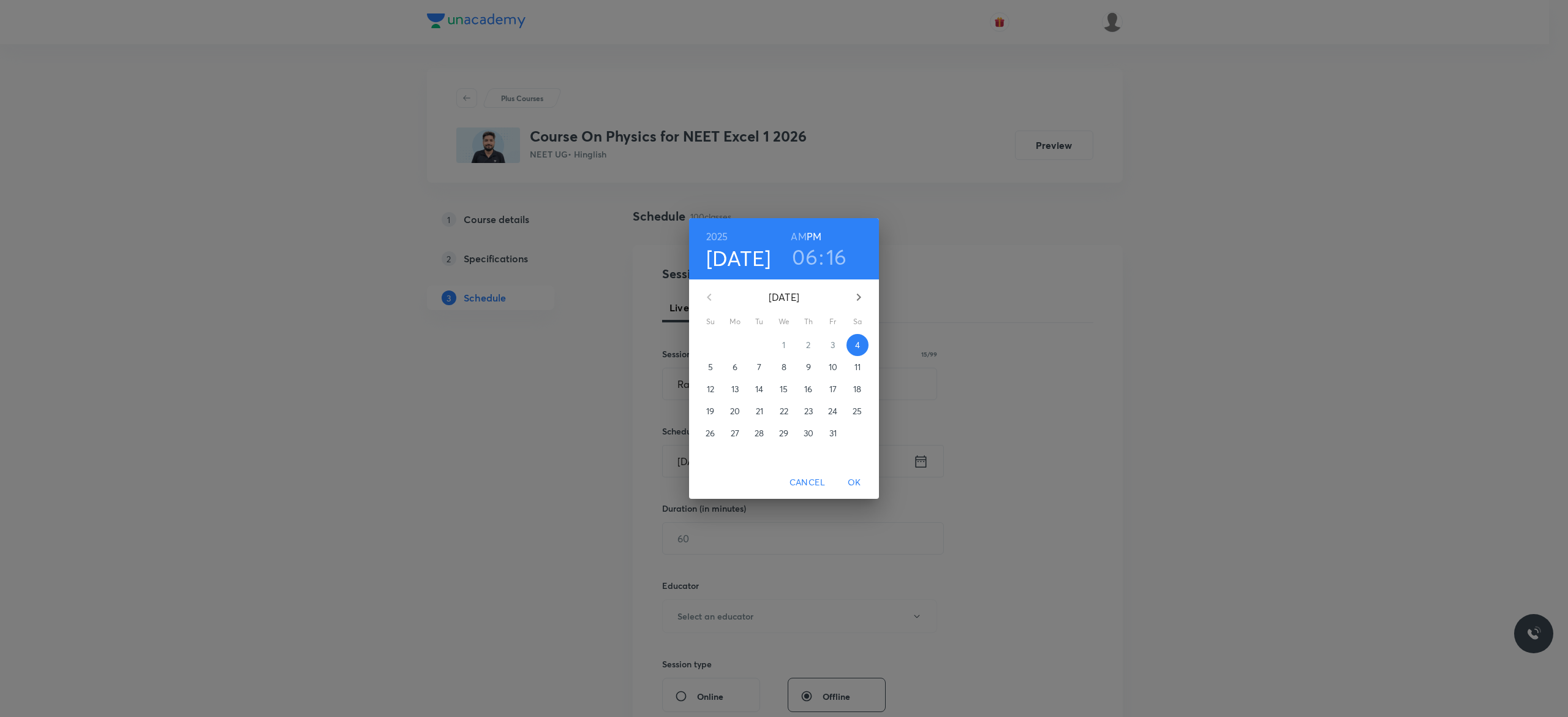
click at [735, 365] on p "6" at bounding box center [735, 367] width 5 height 13
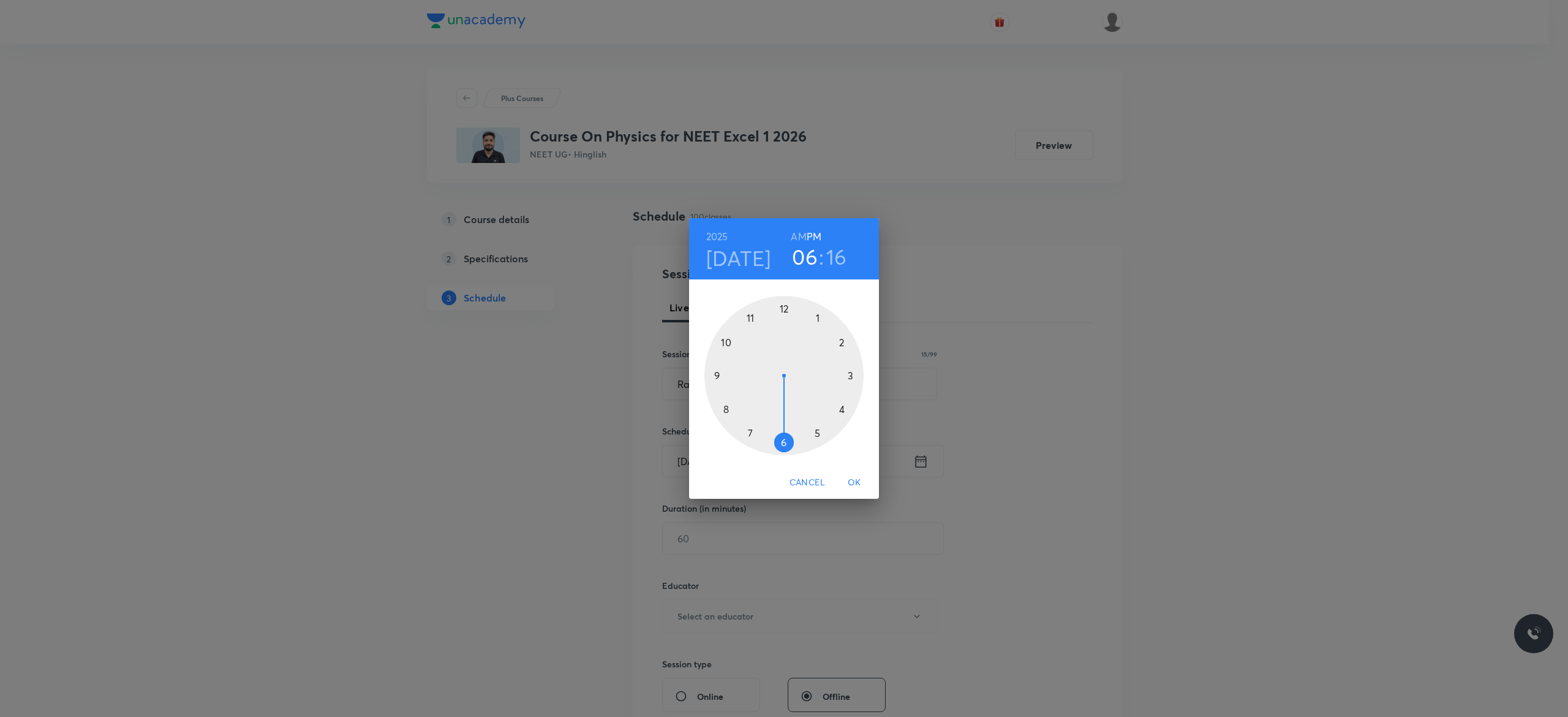
click at [816, 430] on div at bounding box center [784, 376] width 159 height 159
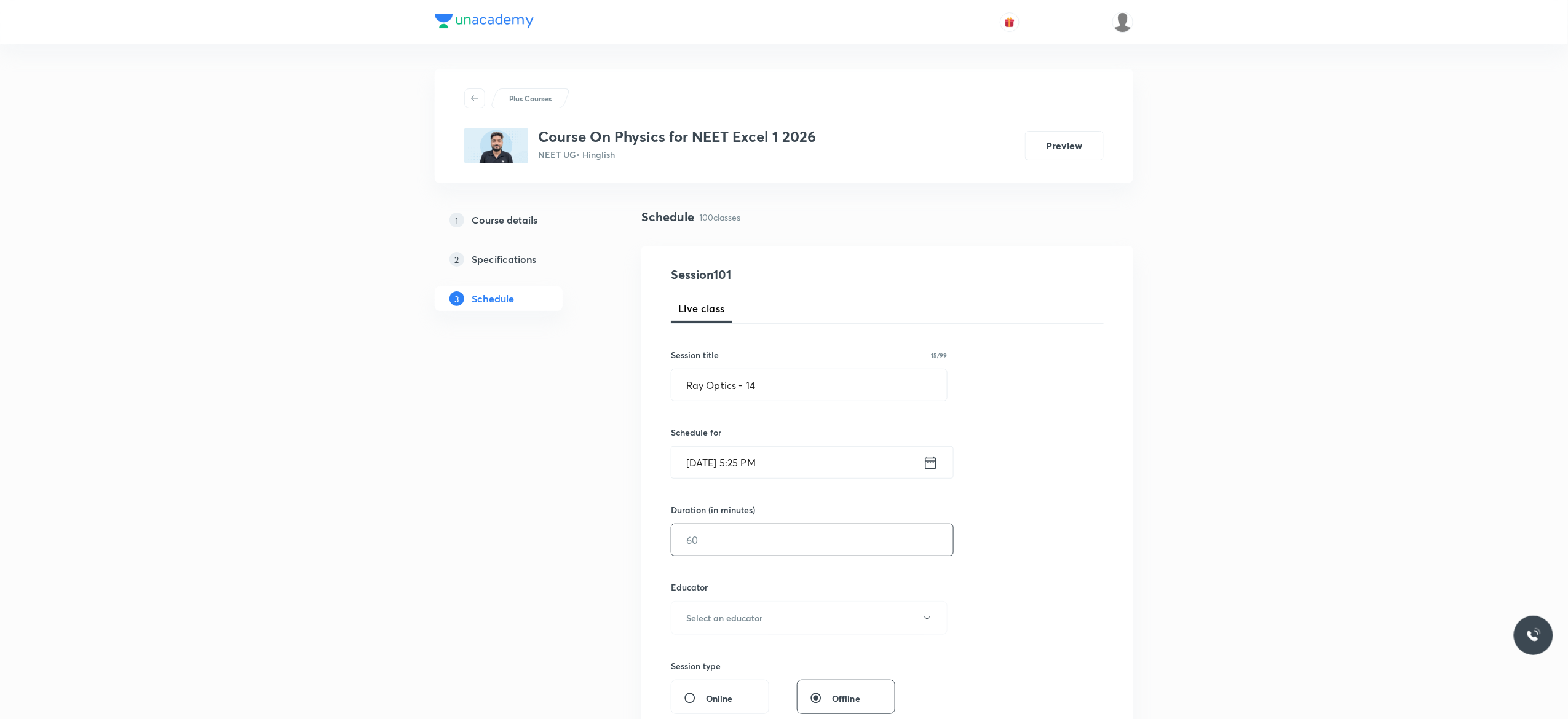
click at [759, 550] on input "text" at bounding box center [812, 540] width 282 height 31
type input "75"
click at [930, 619] on icon "button" at bounding box center [927, 618] width 10 height 10
click at [763, 684] on span "[PERSON_NAME]" at bounding box center [807, 682] width 269 height 13
click at [1065, 600] on div "Session 101 Live class Session title 15/99 Ray Optics - 14 ​ Schedule for [DATE…" at bounding box center [887, 593] width 433 height 656
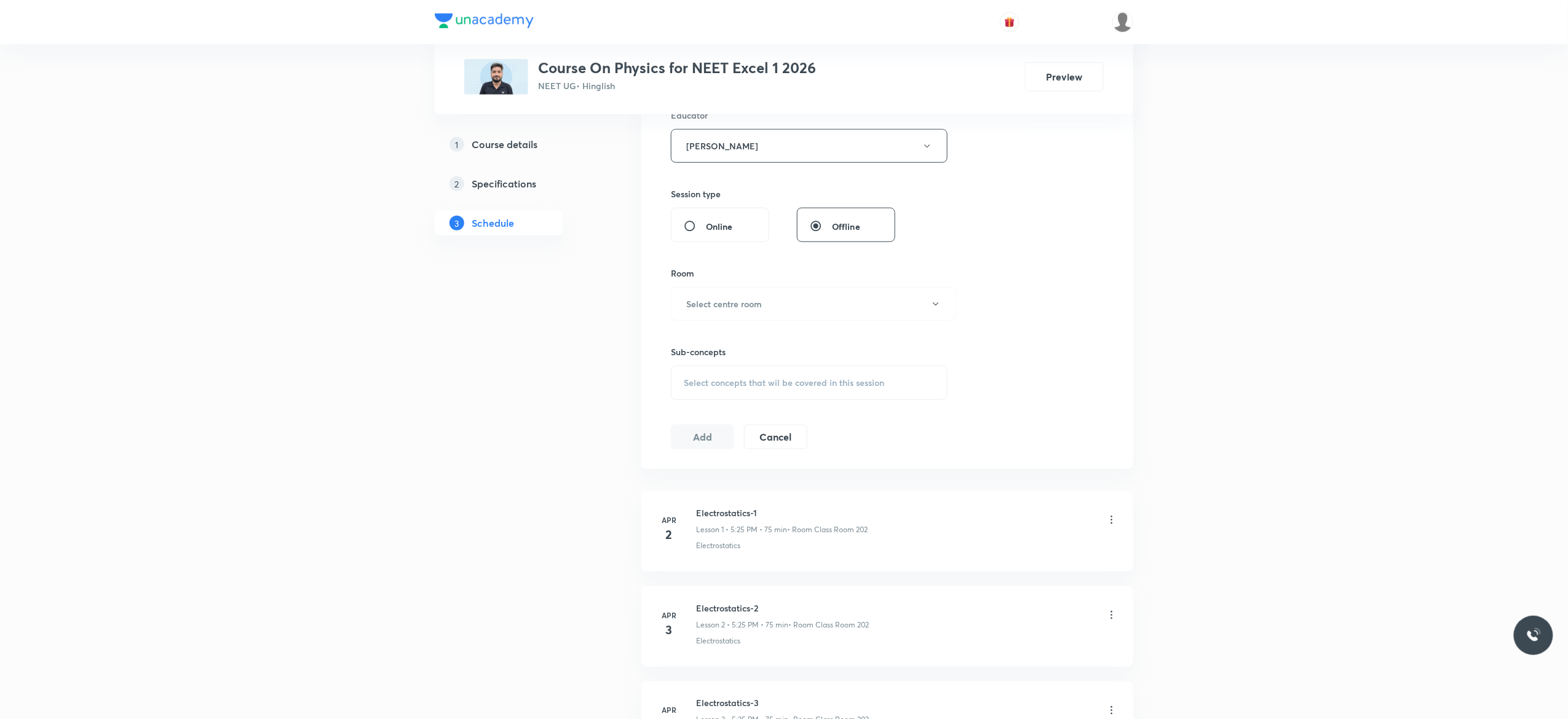
scroll to position [590, 0]
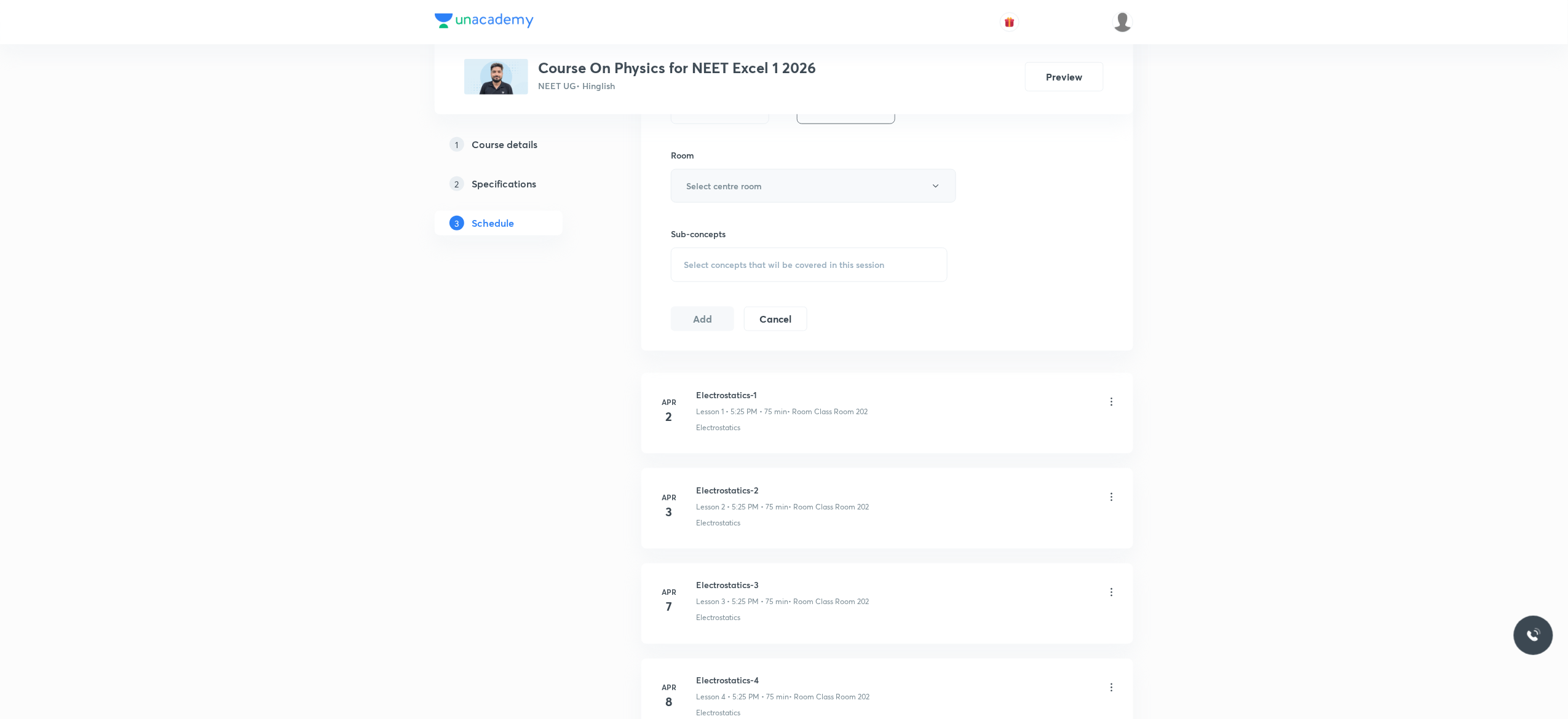
click at [939, 194] on button "Select centre room" at bounding box center [813, 186] width 285 height 33
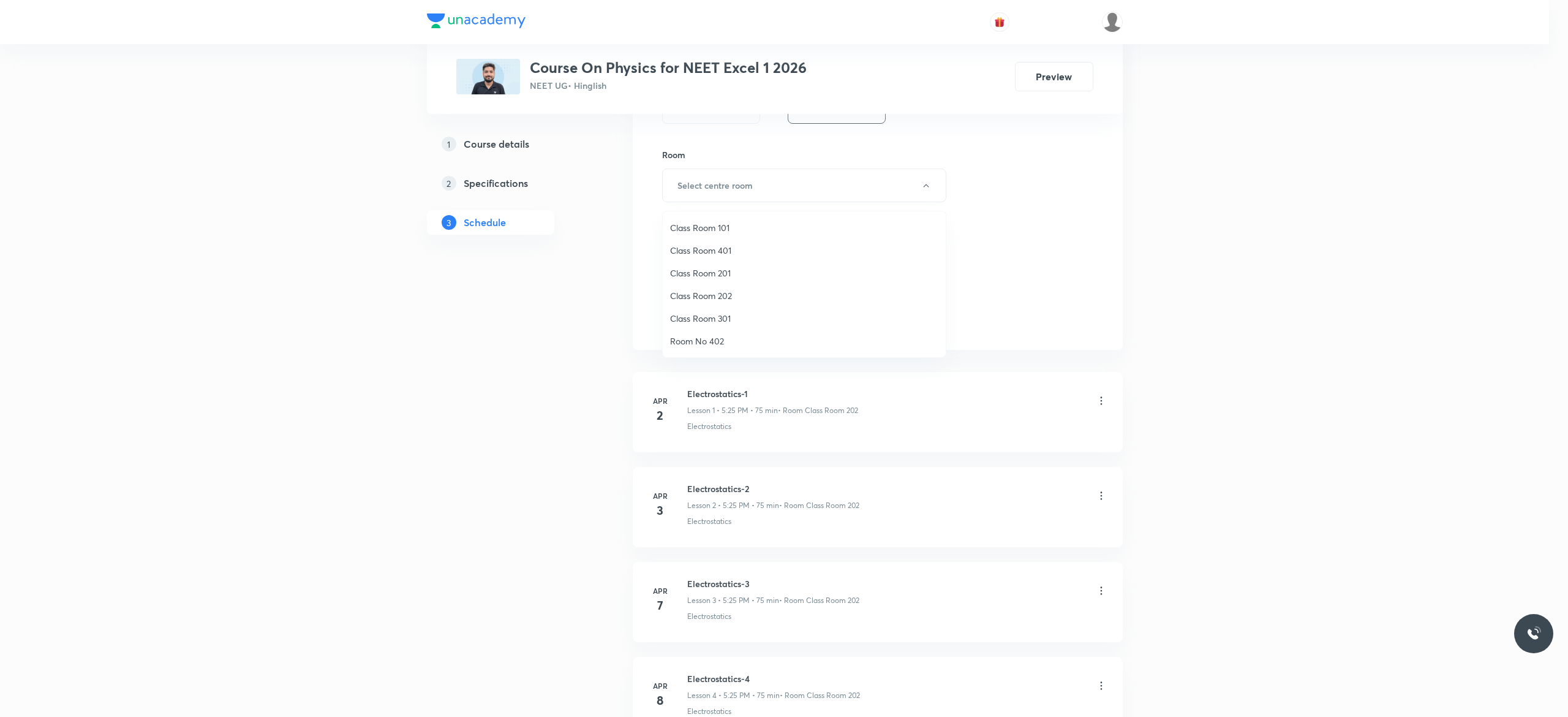
click at [724, 250] on span "Class Room 401" at bounding box center [805, 250] width 268 height 13
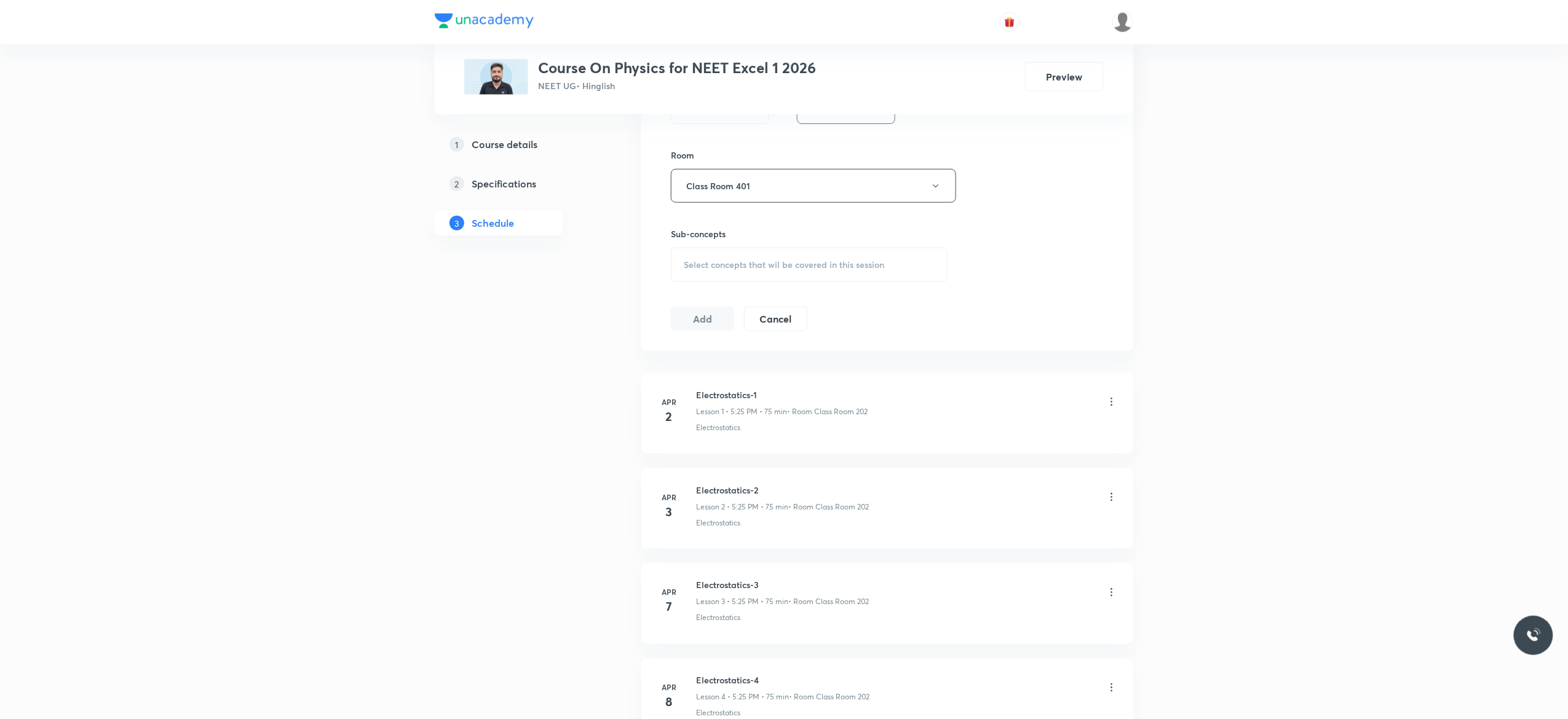
click at [696, 270] on span "Select concepts that wil be covered in this session" at bounding box center [784, 265] width 200 height 10
type input "Ray Optics"
click at [687, 365] on input "checkbox" at bounding box center [689, 364] width 17 height 20
checkbox input "true"
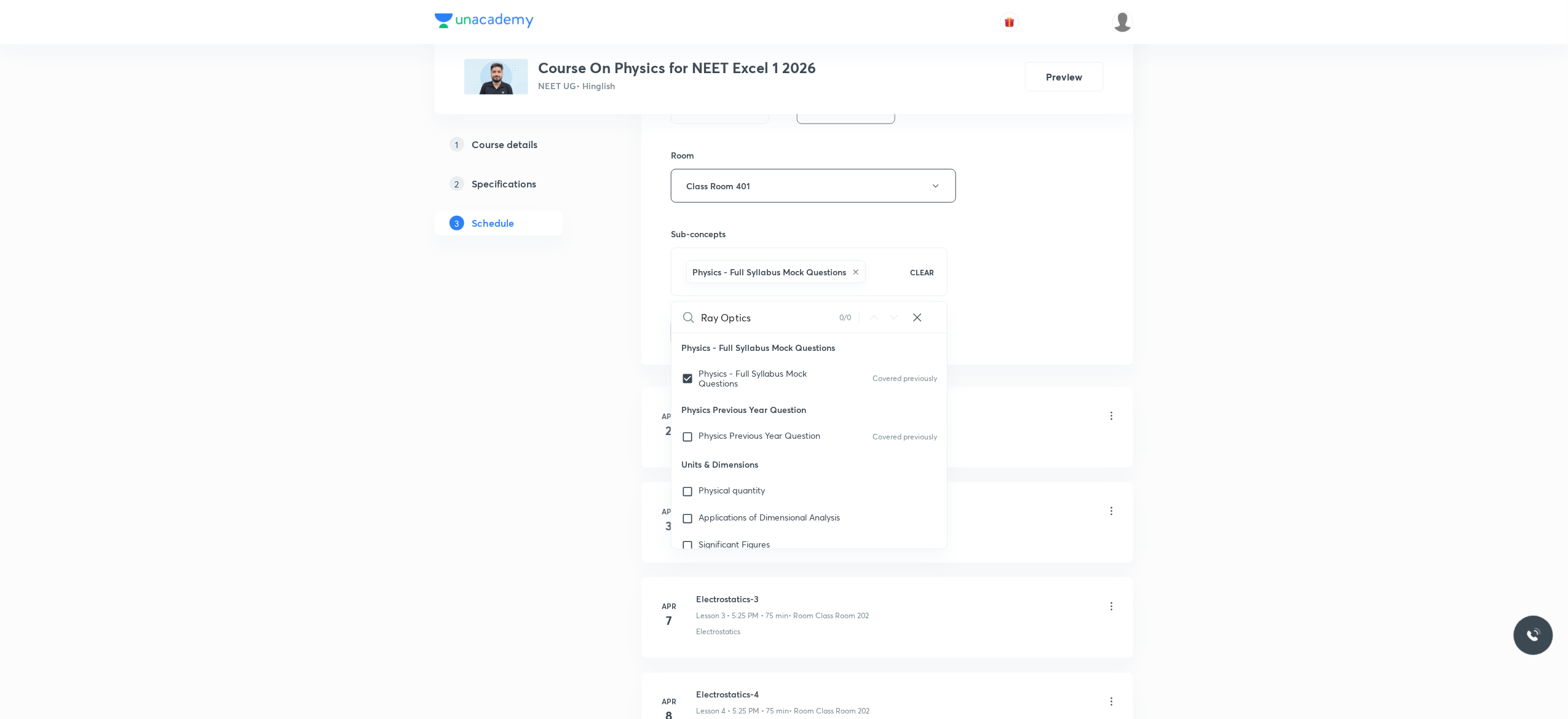
click at [700, 332] on button "Add" at bounding box center [702, 331] width 64 height 24
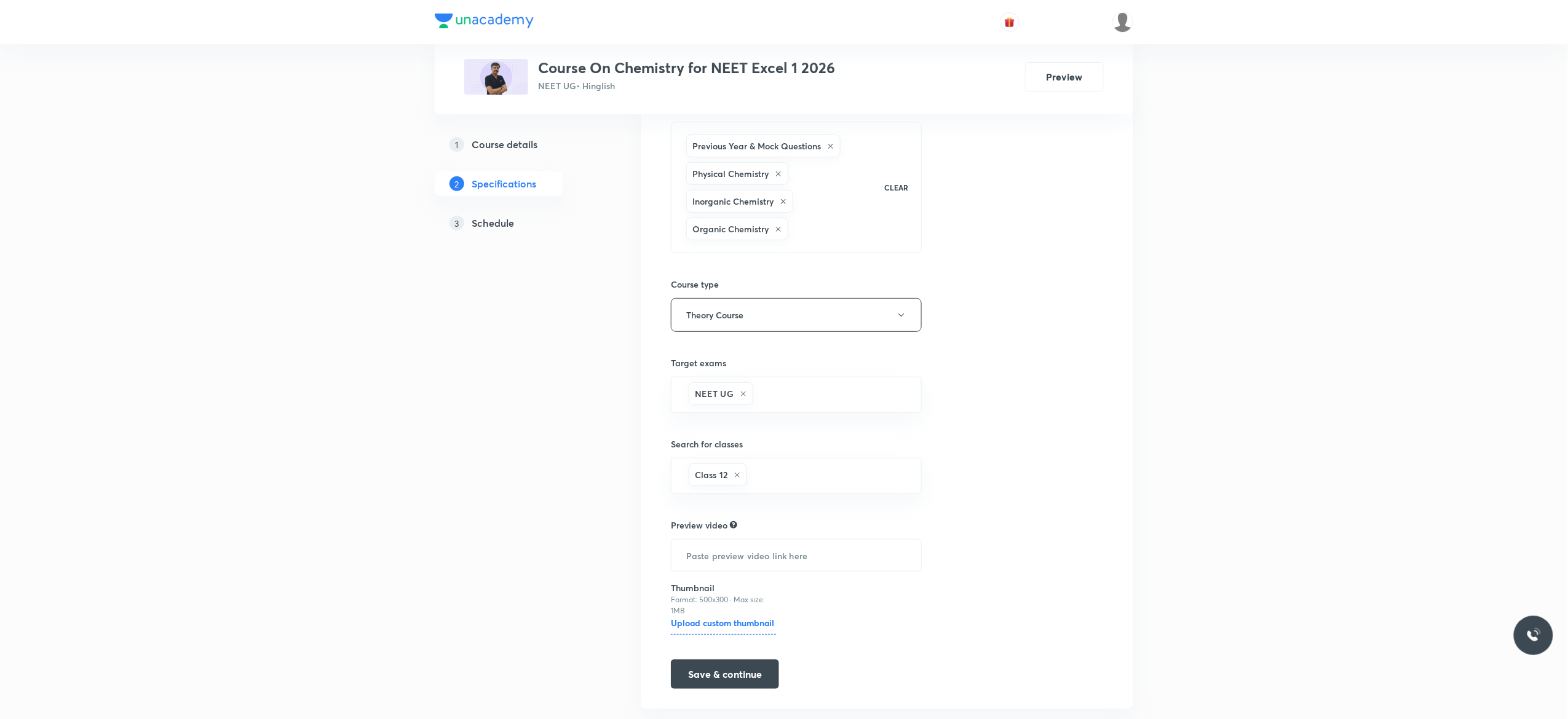
scroll to position [158, 0]
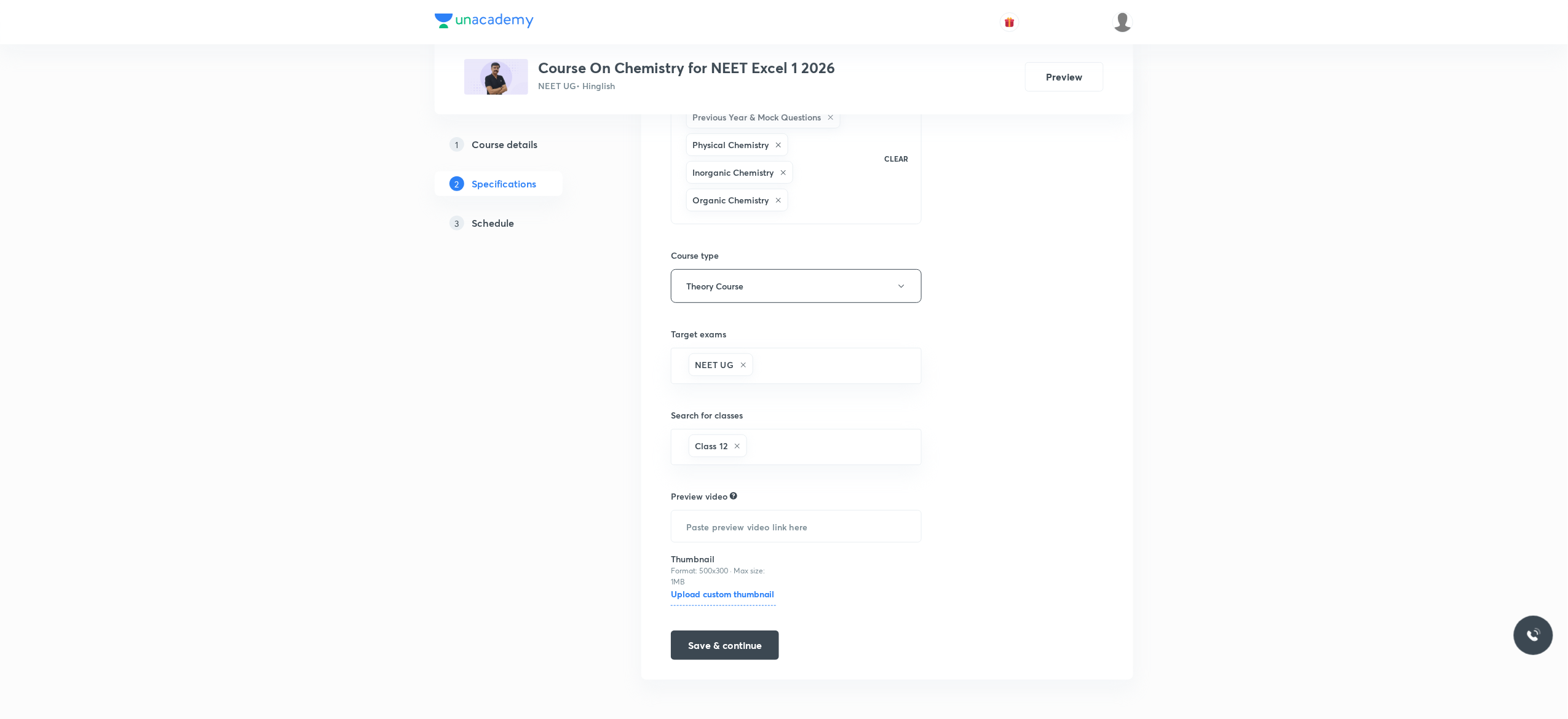
click at [504, 221] on h5 "Schedule" at bounding box center [493, 222] width 43 height 15
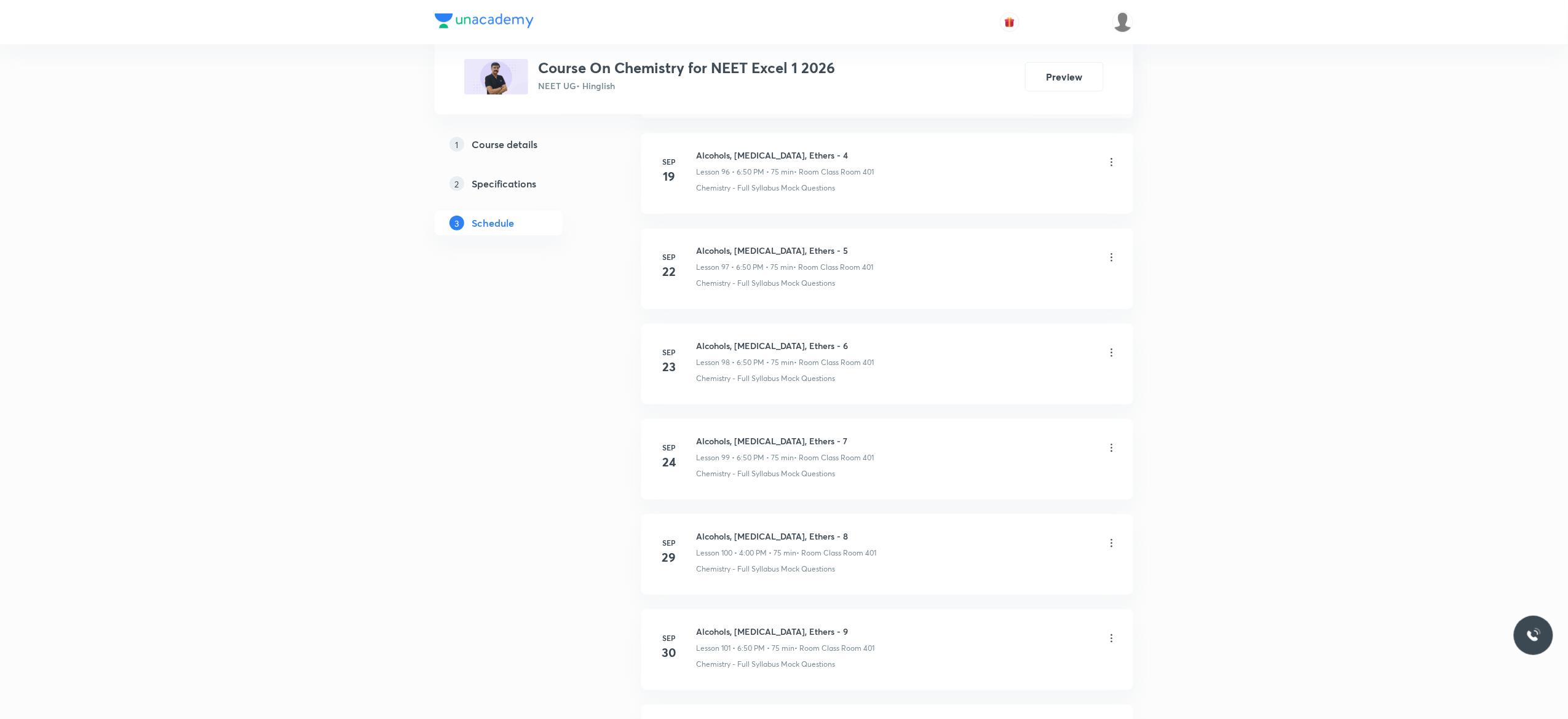
scroll to position [10102, 0]
drag, startPoint x: 820, startPoint y: 538, endPoint x: 694, endPoint y: 540, distance: 126.0
click at [694, 540] on li "Oct 3 Alcohols, Phenol, Ethers - 10 Lesson 102 • 4:00 PM • 75 min • Room Class …" at bounding box center [887, 563] width 492 height 80
drag, startPoint x: 807, startPoint y: 530, endPoint x: 751, endPoint y: 540, distance: 56.9
click at [751, 540] on li "Oct 3 Alcohols, Phenol, Ethers - 10 Lesson 102 • 4:00 PM • 75 min • Room Class …" at bounding box center [887, 563] width 492 height 80
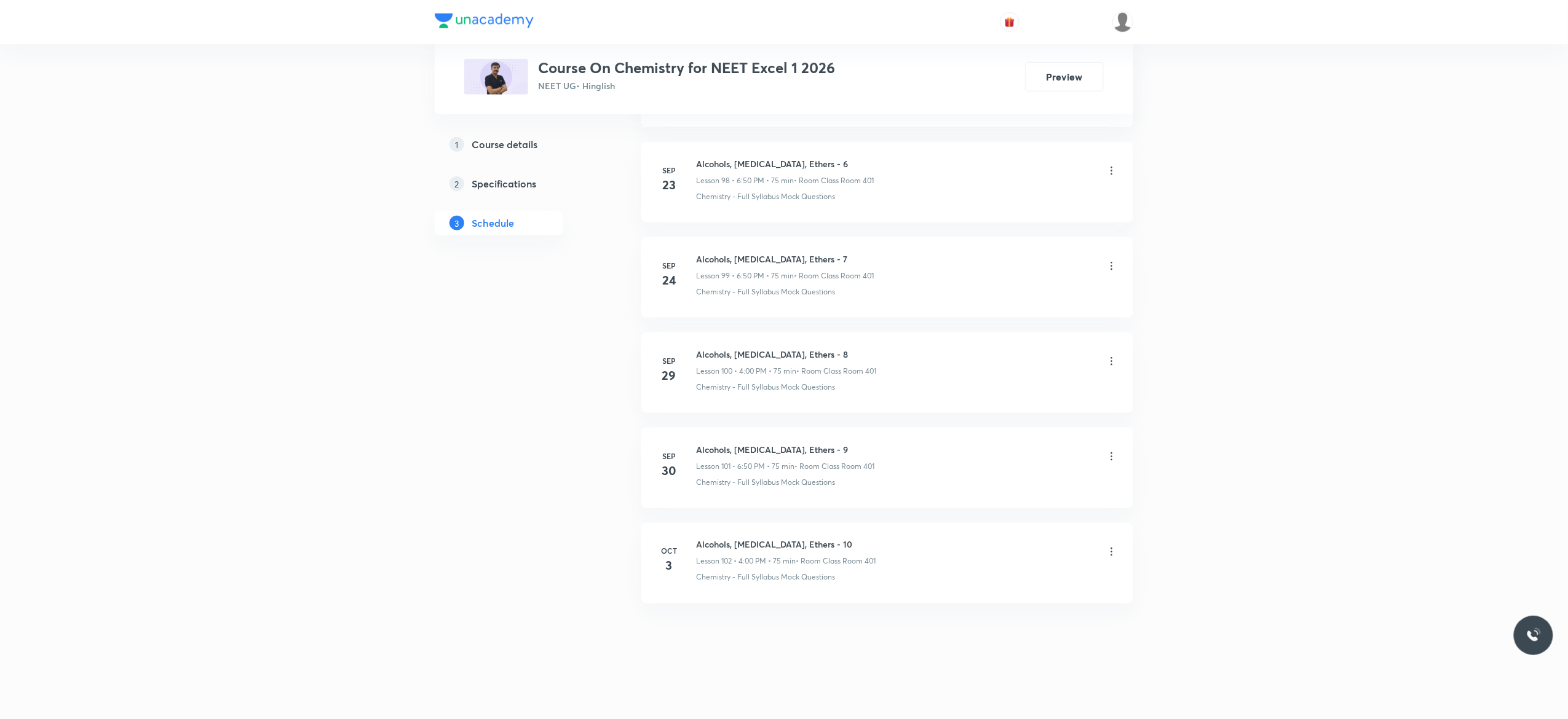
click at [813, 538] on h6 "Alcohols, Phenol, Ethers - 10" at bounding box center [785, 545] width 179 height 13
drag, startPoint x: 813, startPoint y: 538, endPoint x: 696, endPoint y: 545, distance: 117.2
click at [696, 545] on h6 "Alcohols, Phenol, Ethers - 10" at bounding box center [785, 545] width 179 height 13
copy h6 "Alcohols, Phenol, Ethers - 10"
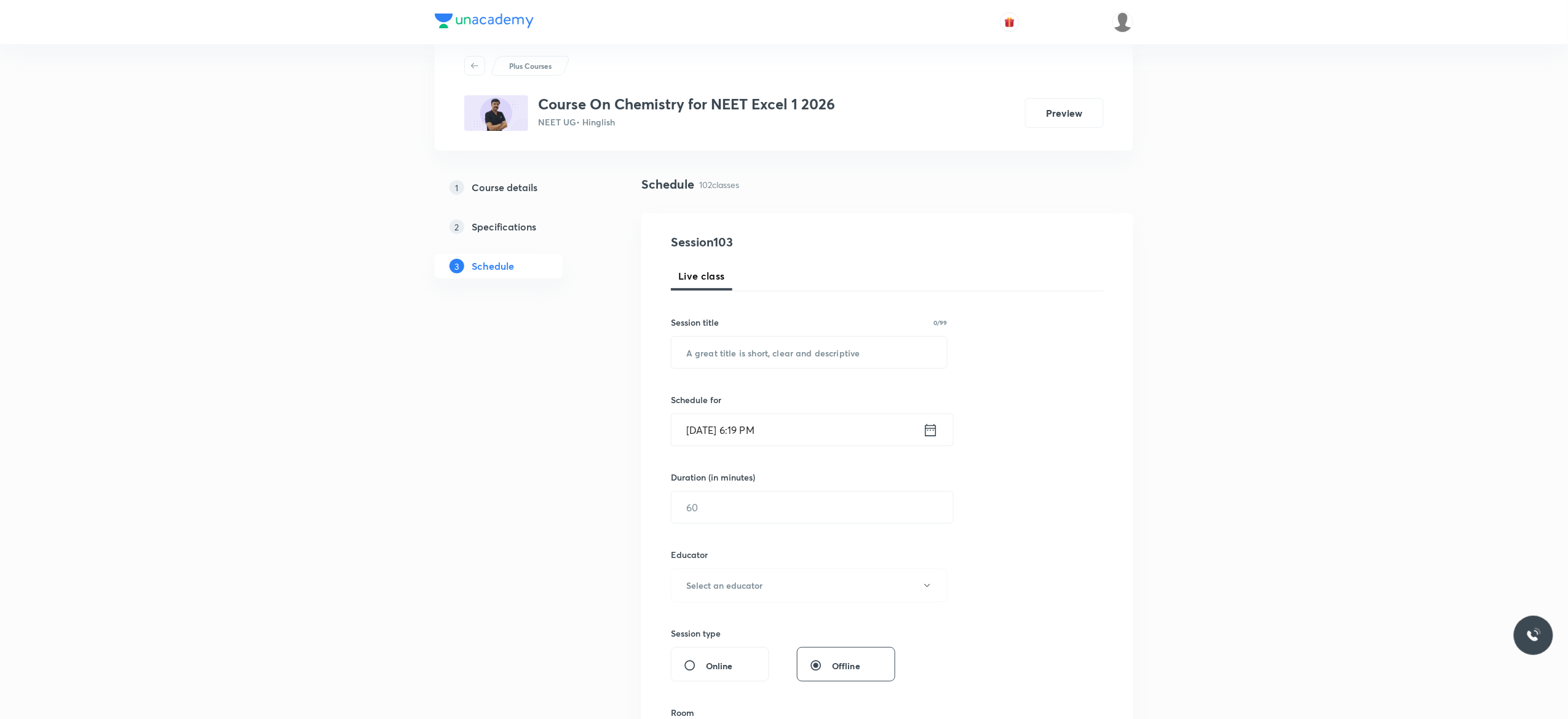
scroll to position [0, 0]
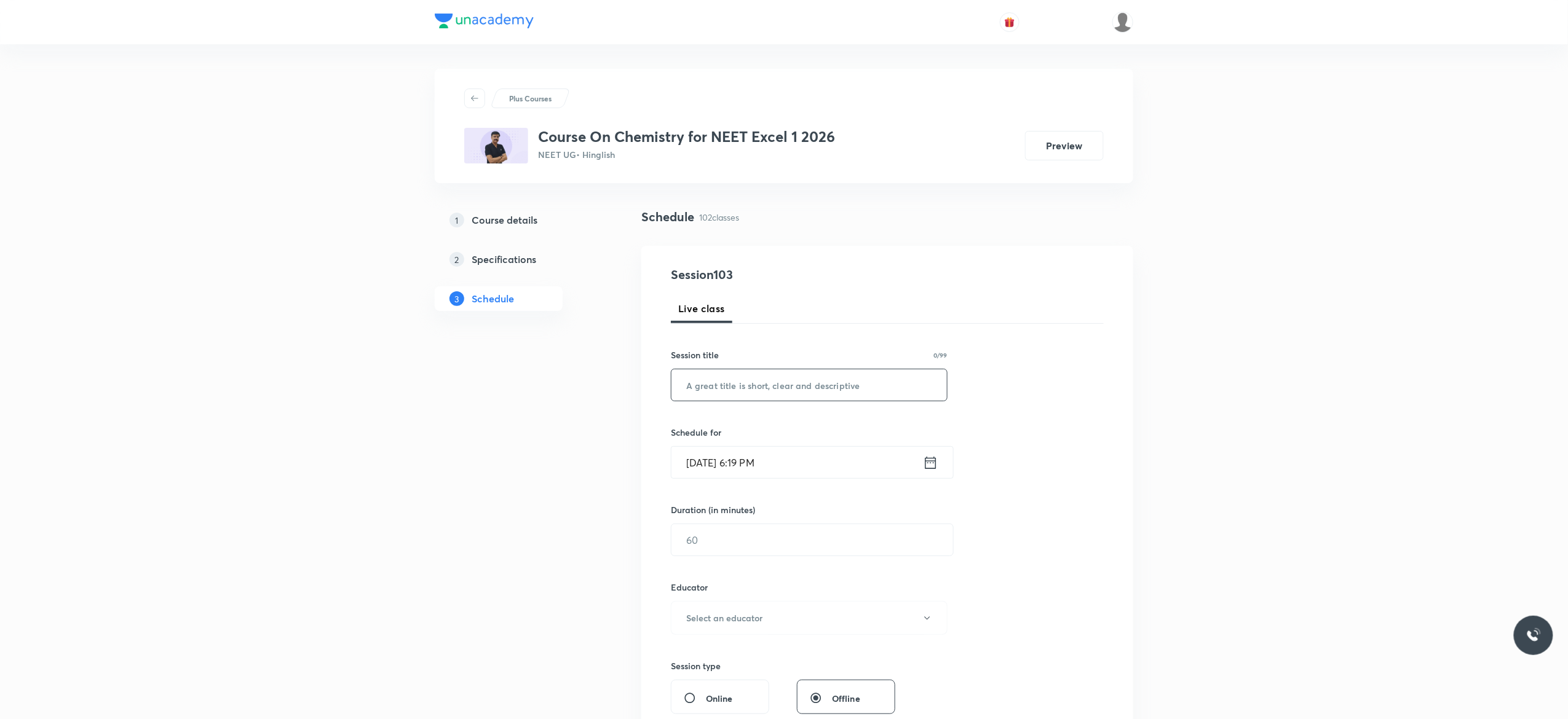
click at [724, 385] on input "text" at bounding box center [809, 385] width 276 height 31
paste input "Alcohols, Phenol, Ethers - 10"
type input "Alcohols, Phenol, Ethers - 11"
click at [930, 464] on icon at bounding box center [930, 462] width 15 height 17
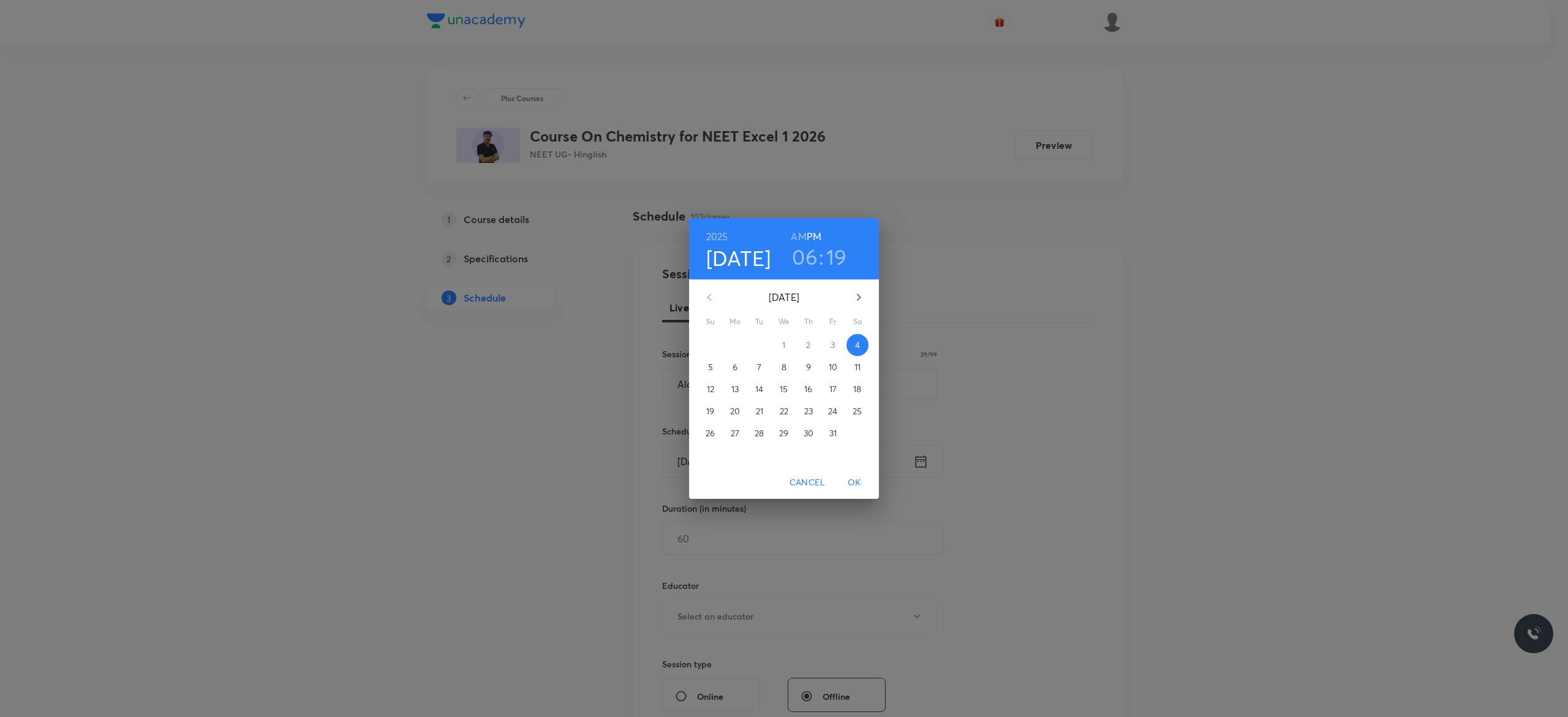
click at [736, 364] on p "6" at bounding box center [735, 367] width 5 height 13
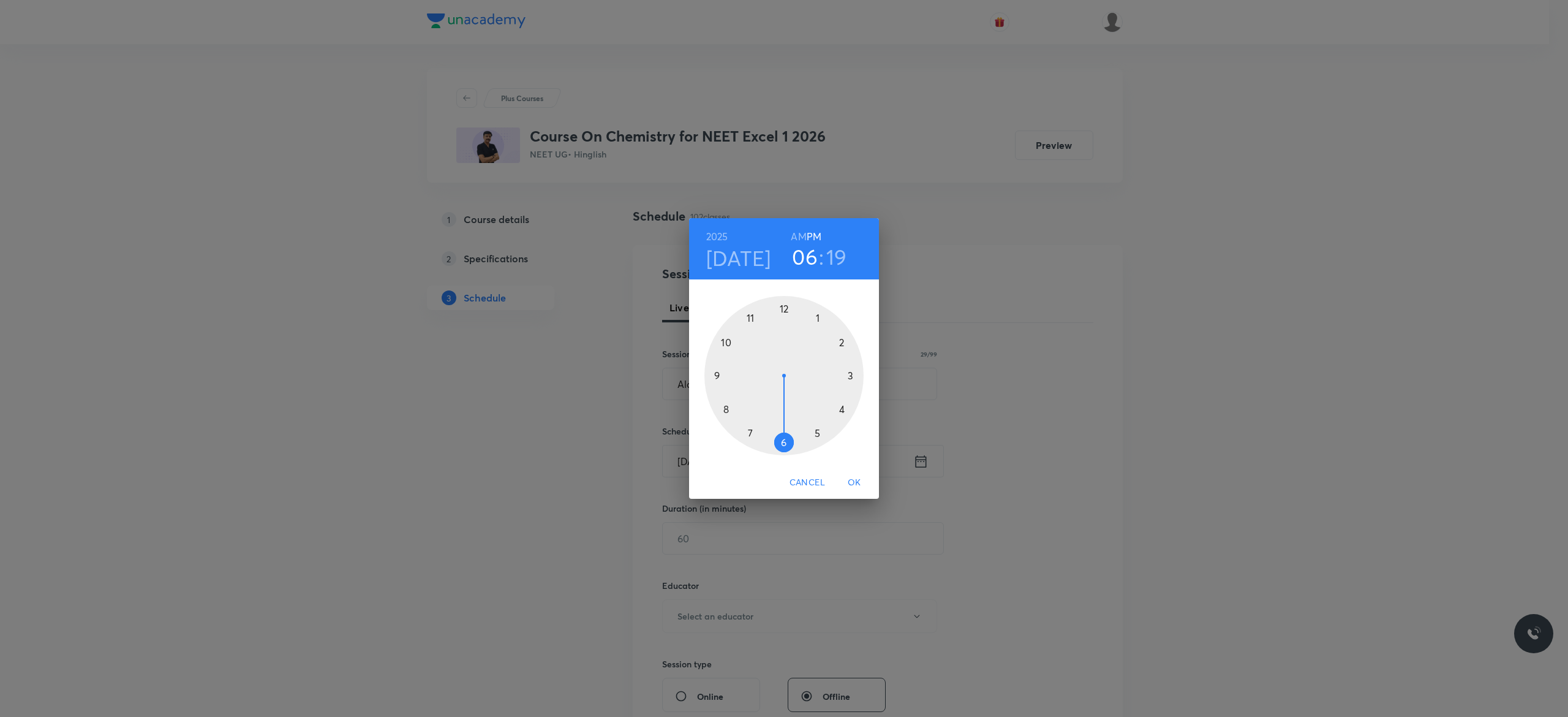
click at [780, 441] on div at bounding box center [784, 376] width 159 height 159
click at [725, 340] on div at bounding box center [784, 376] width 159 height 159
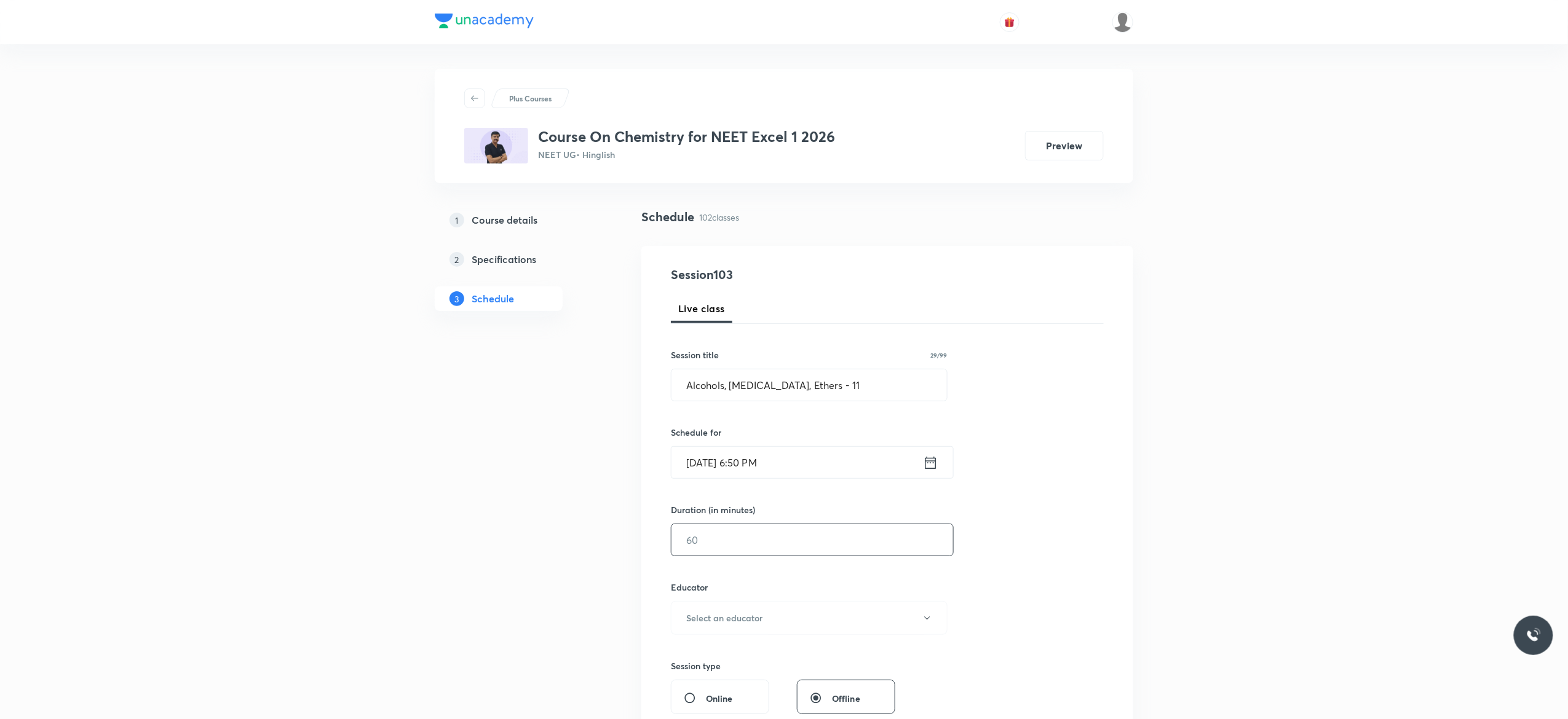
click at [726, 536] on input "text" at bounding box center [812, 540] width 282 height 31
type input "75"
click at [929, 621] on icon "button" at bounding box center [927, 618] width 10 height 10
click at [704, 660] on span "Vijai Shukla" at bounding box center [807, 660] width 269 height 13
click at [990, 592] on div "Session 103 Live class Session title 29/99 Alcohols, Phenol, Ethers - 11 ​ Sche…" at bounding box center [887, 593] width 433 height 656
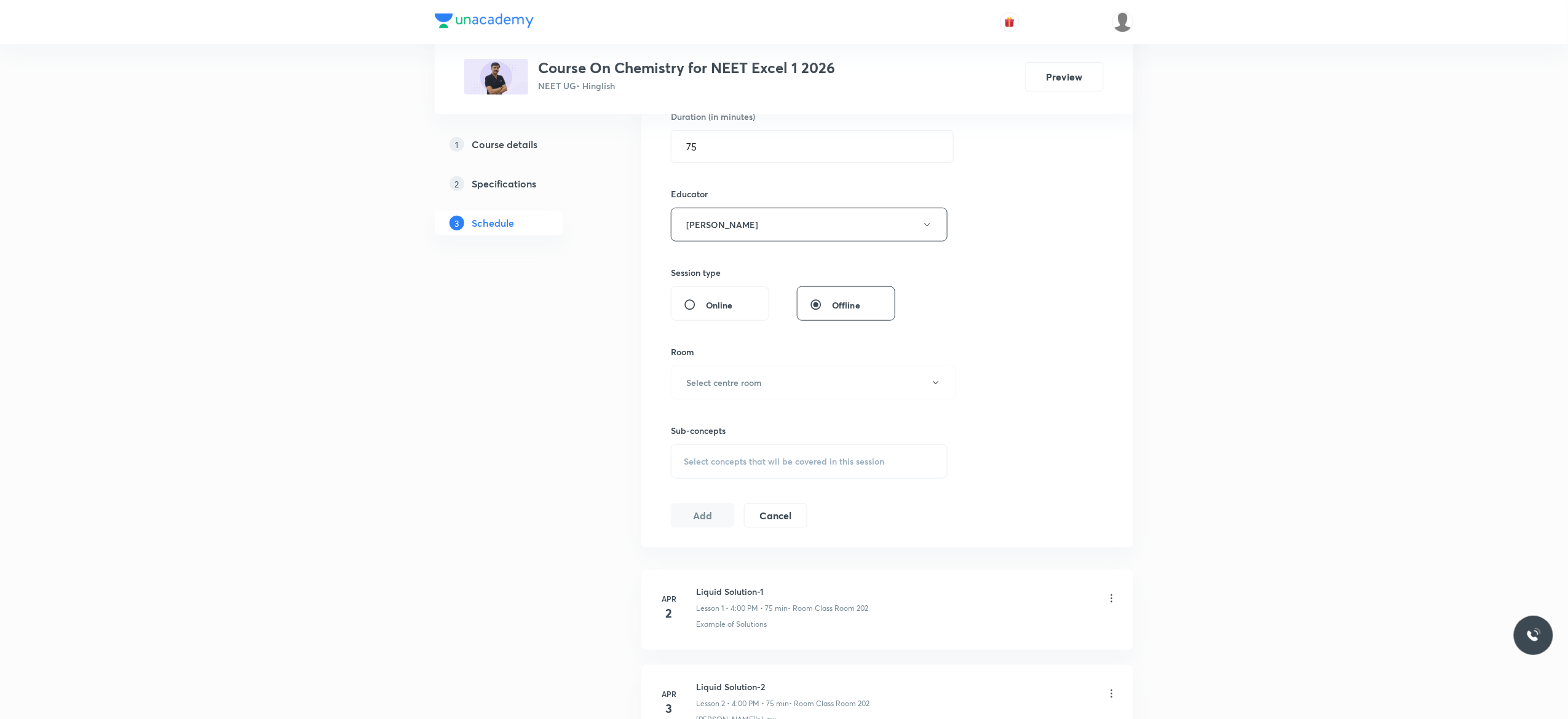
scroll to position [442, 0]
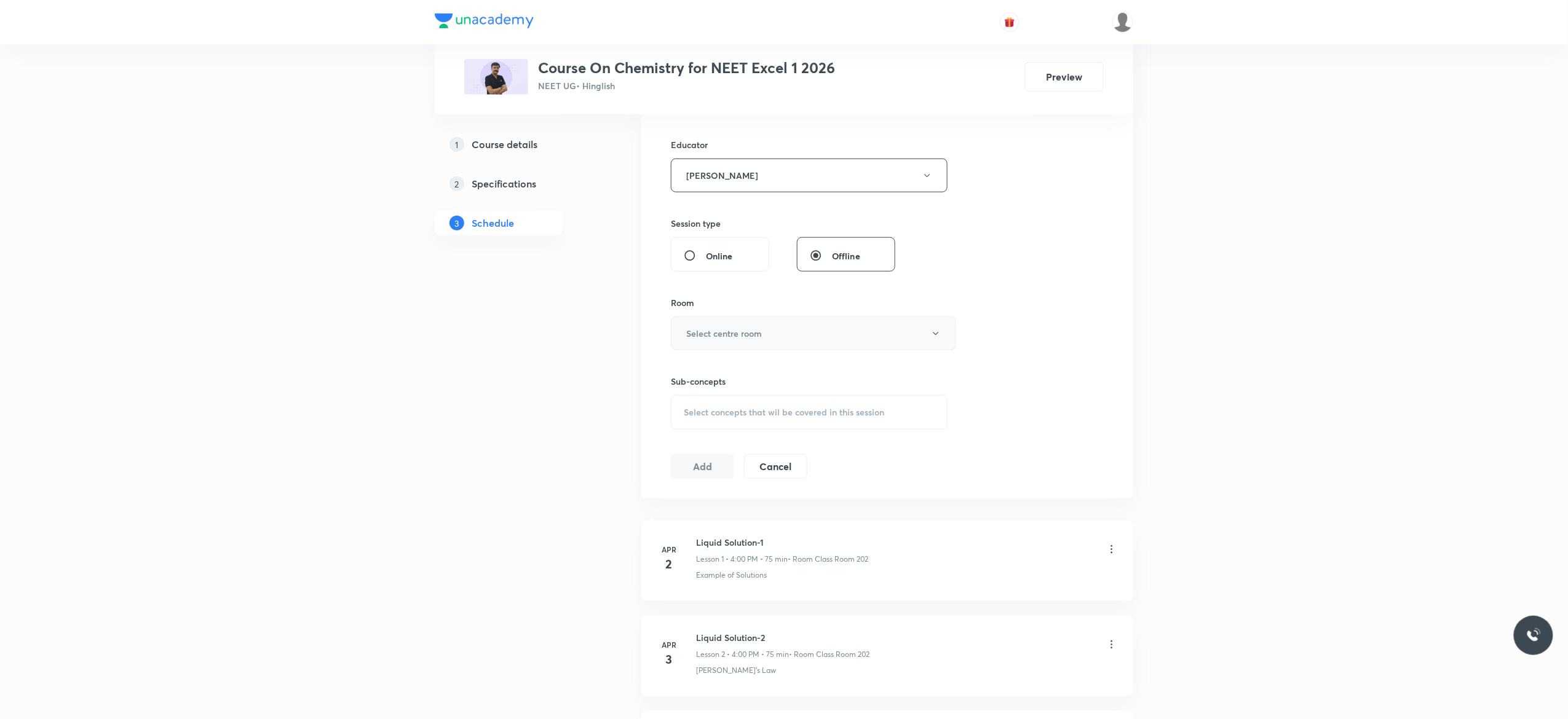
click at [936, 331] on icon "button" at bounding box center [936, 333] width 10 height 10
click at [702, 397] on span "Class Room 401" at bounding box center [807, 398] width 269 height 13
click at [695, 417] on span "Select concepts that wil be covered in this session" at bounding box center [784, 412] width 200 height 10
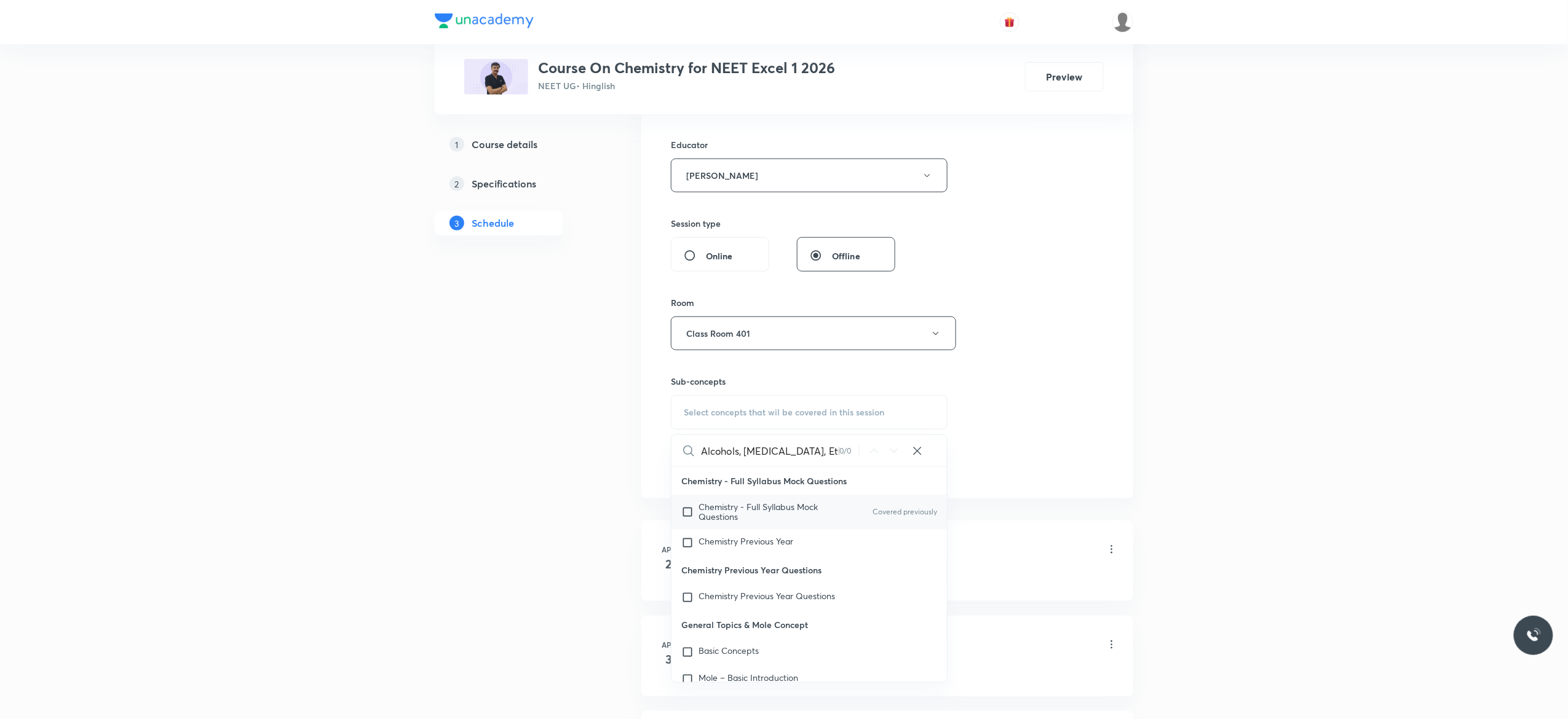
type input "Alcohols, Phenol, Ethers"
click at [689, 517] on input "checkbox" at bounding box center [689, 512] width 17 height 20
checkbox input "true"
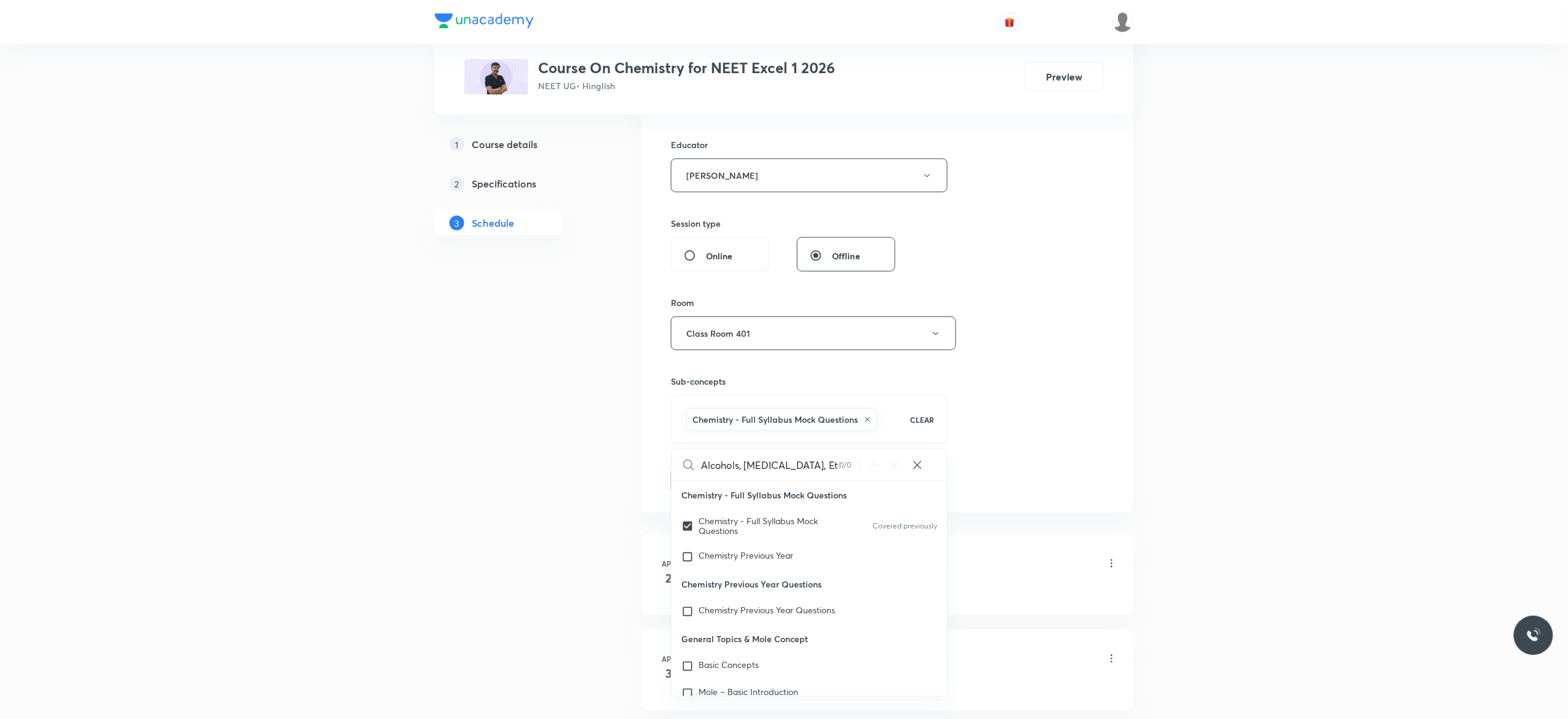
click at [696, 483] on button "Add" at bounding box center [702, 479] width 64 height 24
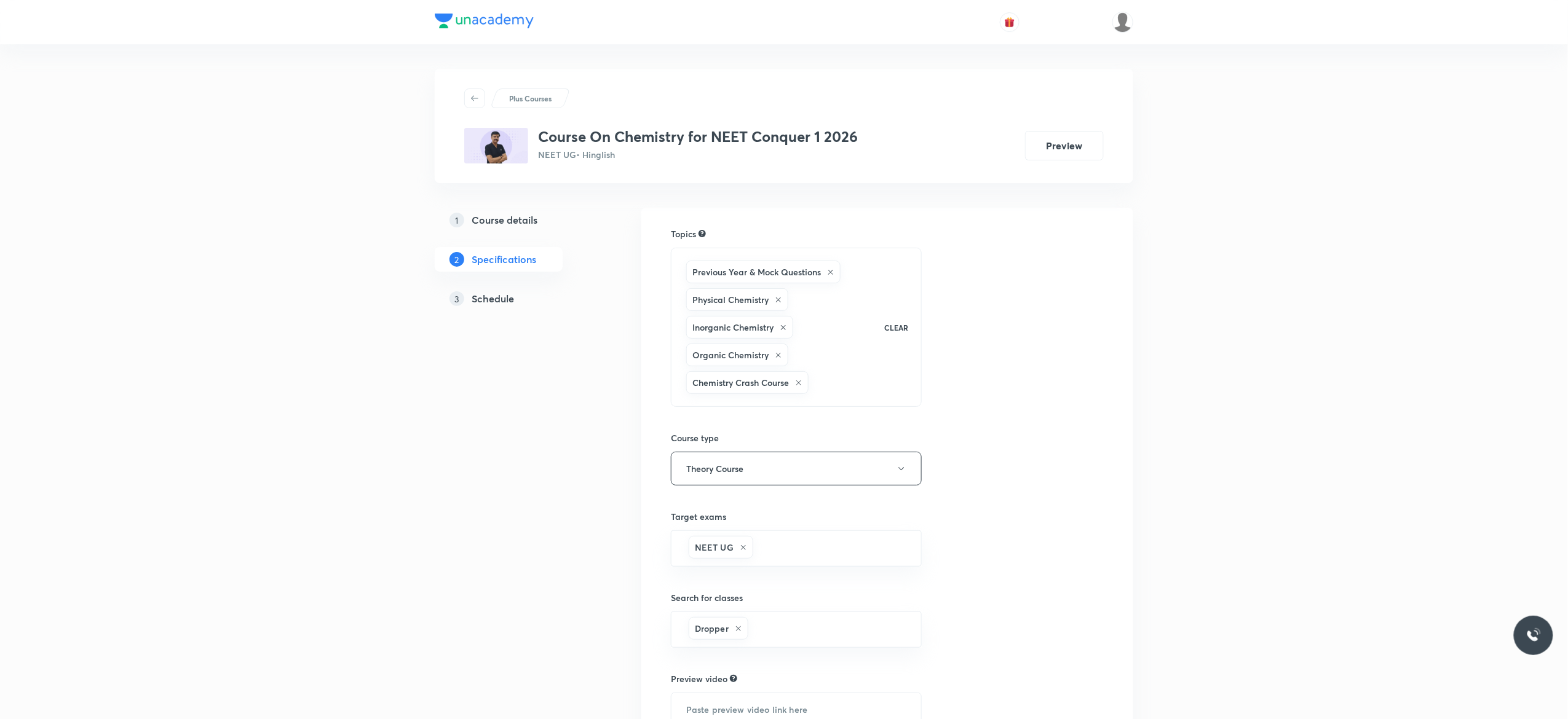
click at [502, 298] on h5 "Schedule" at bounding box center [493, 298] width 43 height 15
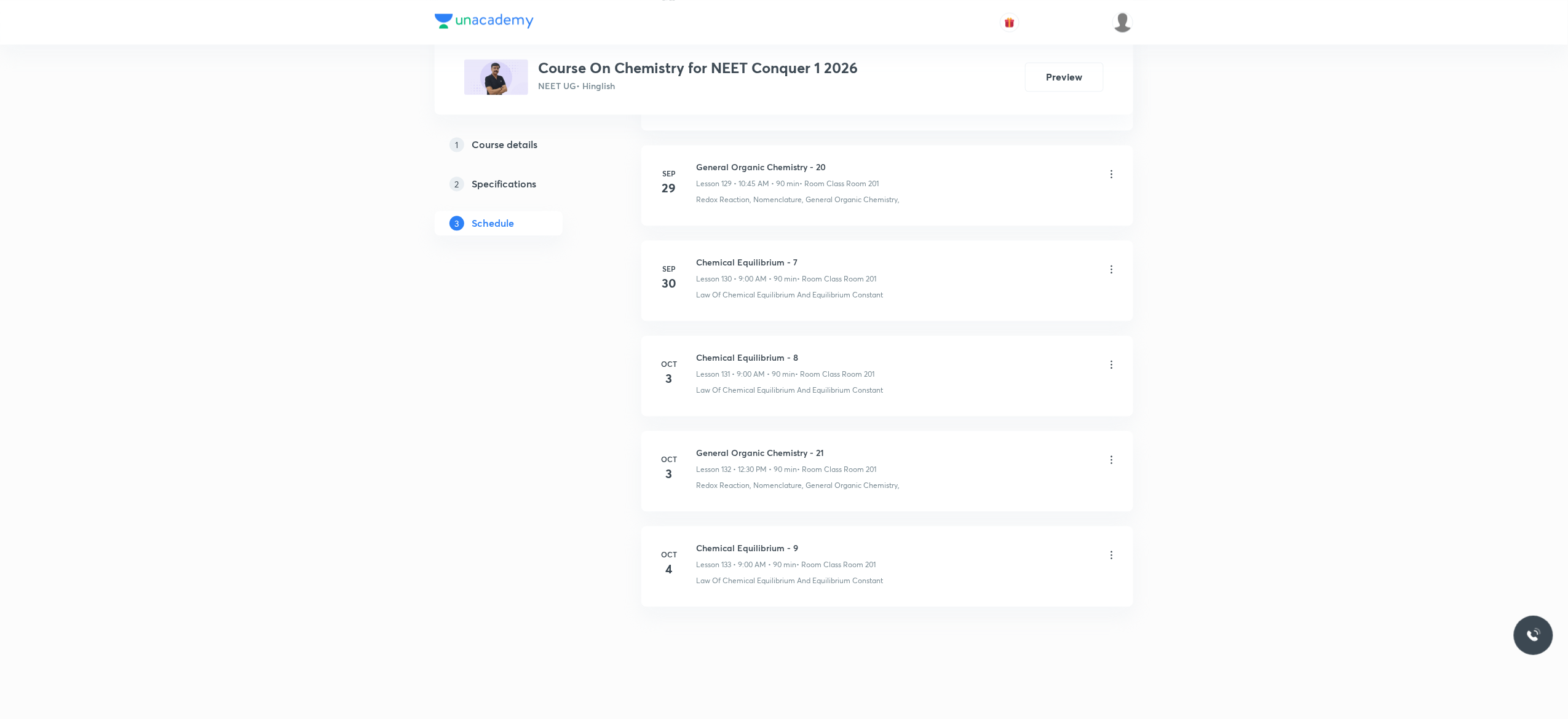
scroll to position [13068, 0]
drag, startPoint x: 800, startPoint y: 540, endPoint x: 694, endPoint y: 540, distance: 106.0
click at [694, 540] on div "[DATE] Chemical Equilibrium - 9 Lesson 133 • 9:00 AM • 90 min • Room Class Room…" at bounding box center [887, 561] width 461 height 45
copy h6 "Chemical Equilibrium - 9"
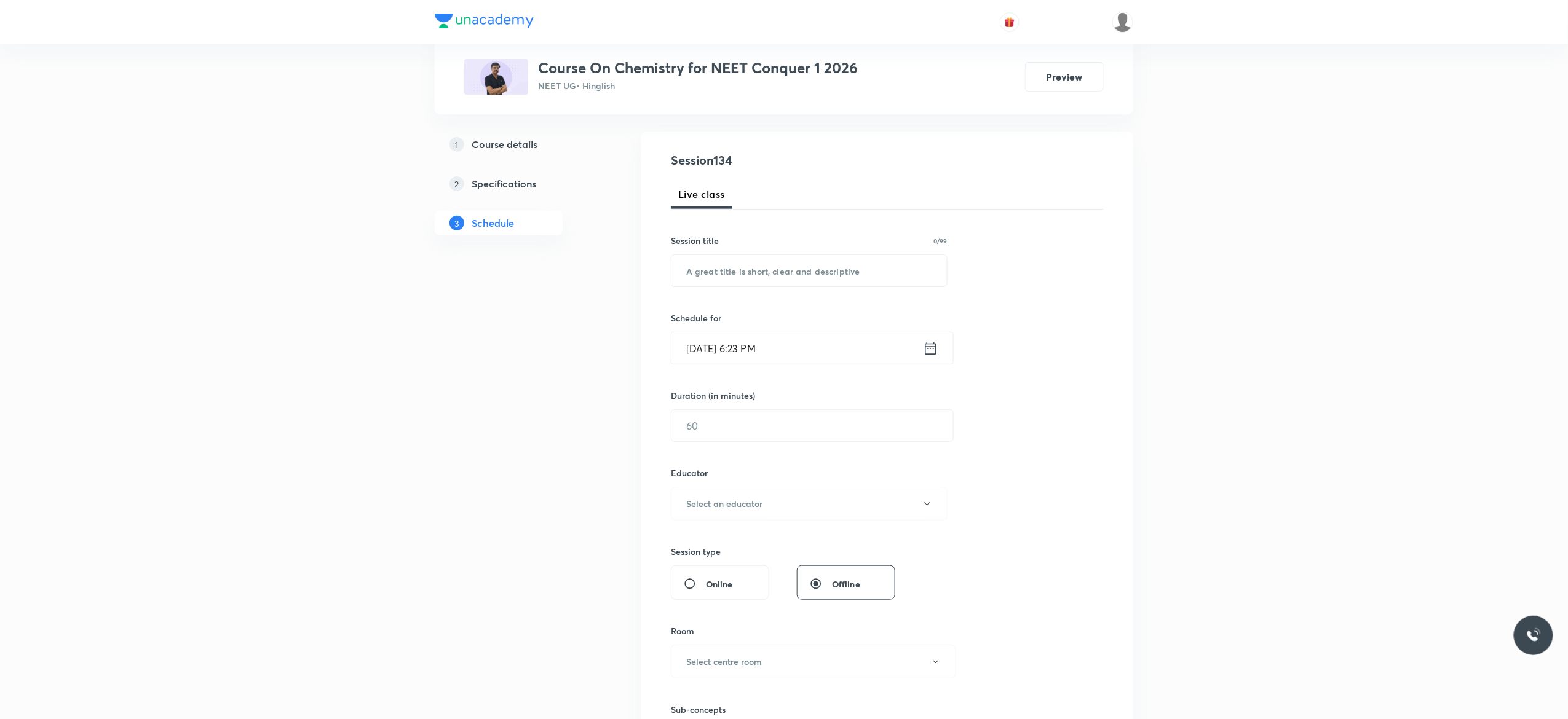
scroll to position [0, 0]
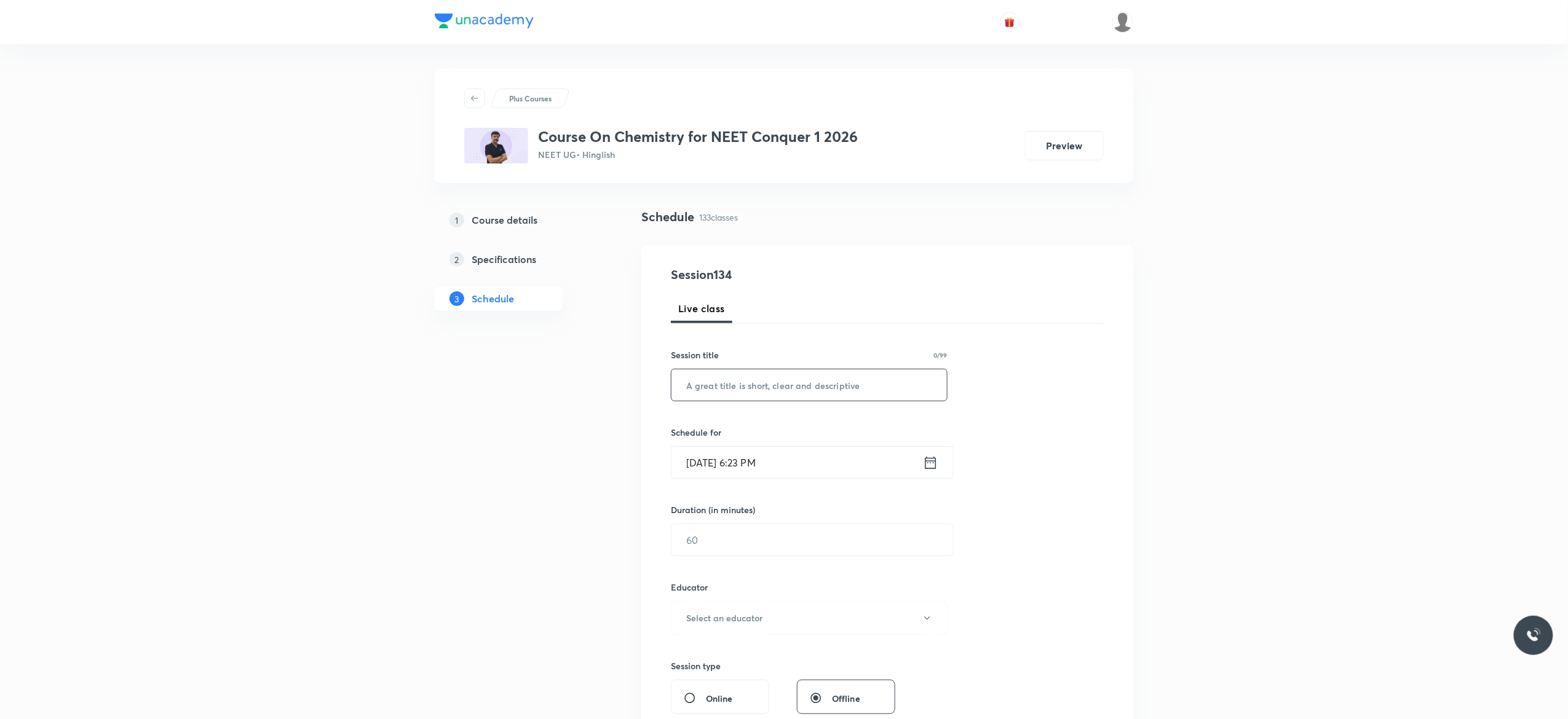
click at [744, 388] on input "text" at bounding box center [809, 385] width 276 height 31
paste input "Chemical Equilibrium - 9"
type input "Chemical Equilibrium - 10"
click at [930, 464] on icon at bounding box center [930, 462] width 15 height 17
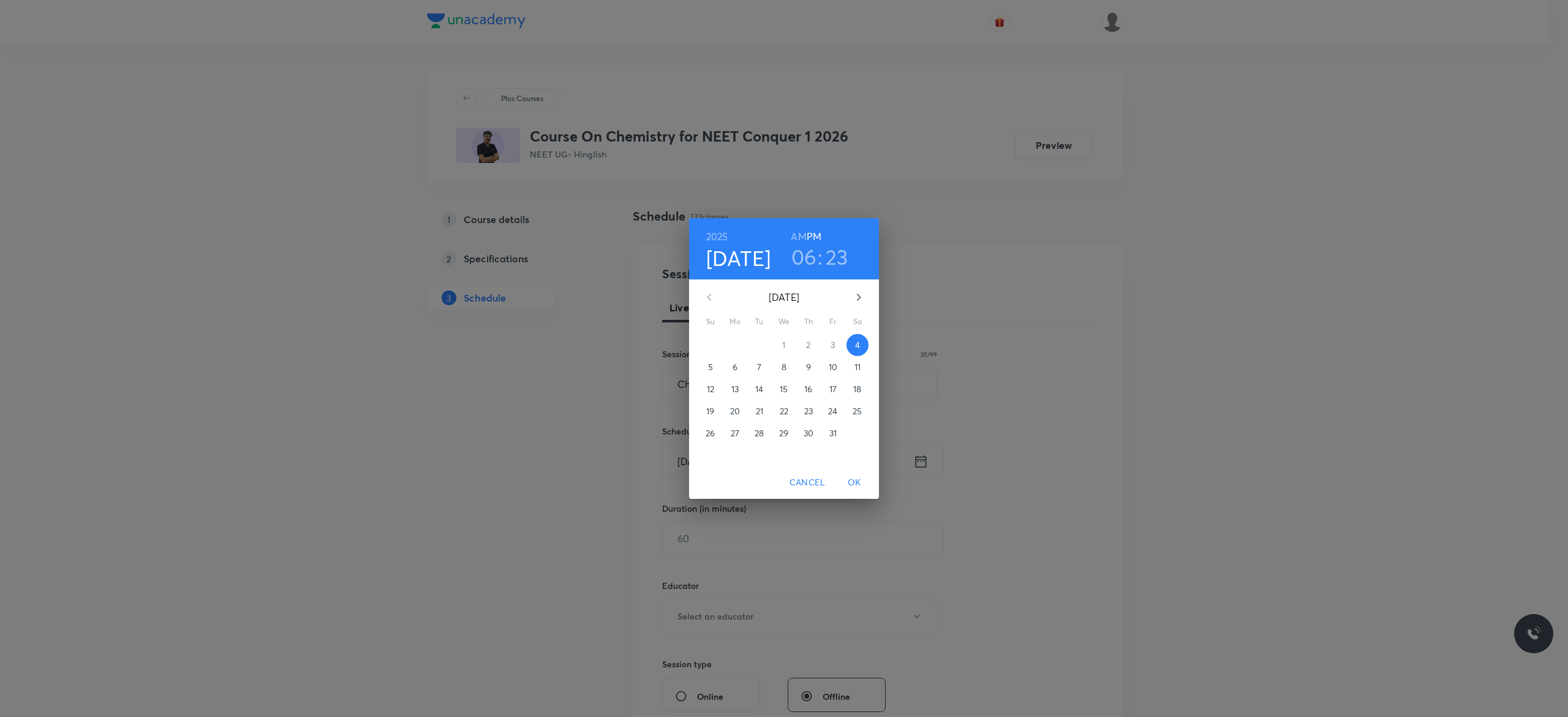
click at [799, 239] on h6 "AM" at bounding box center [798, 236] width 15 height 17
click at [735, 363] on p "6" at bounding box center [735, 367] width 5 height 13
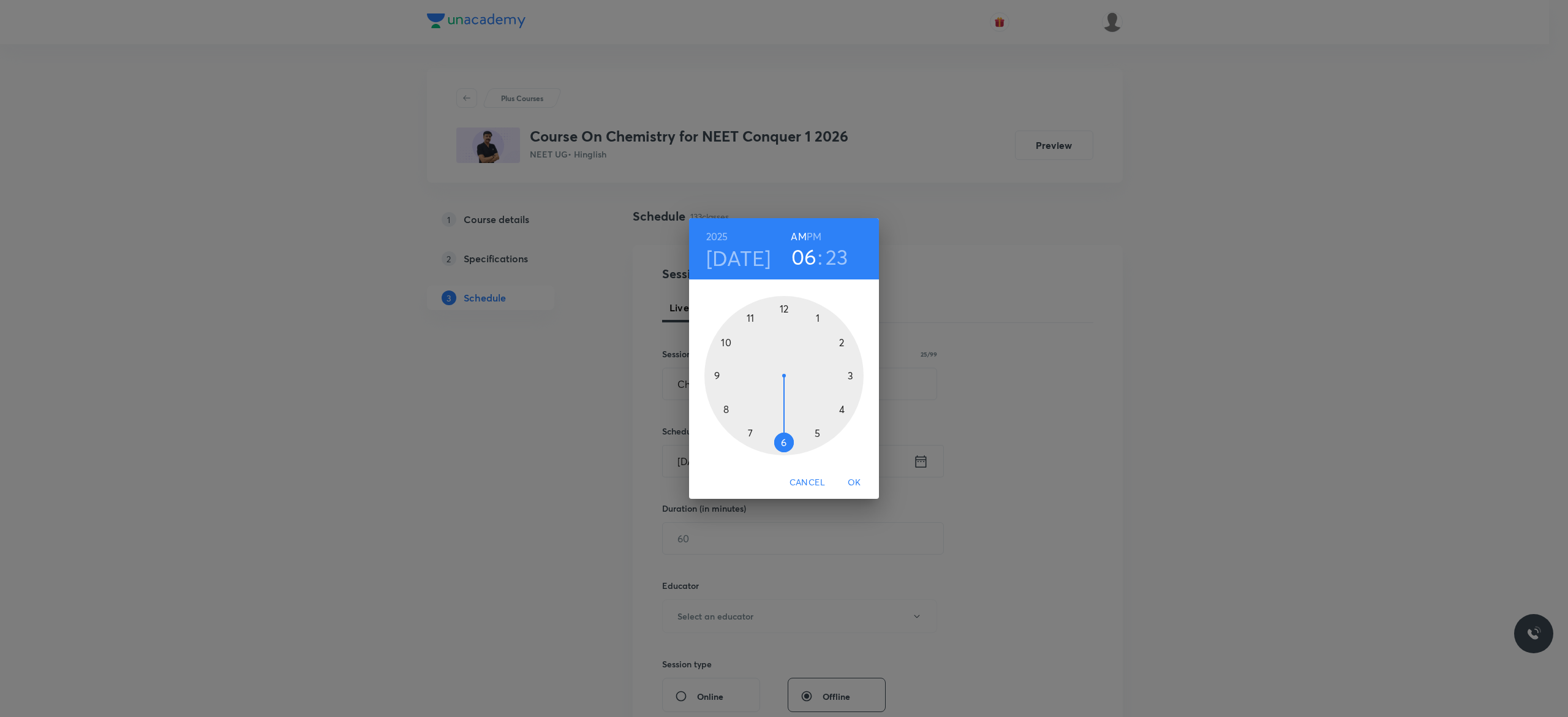
click at [717, 377] on div at bounding box center [784, 376] width 159 height 159
click at [782, 307] on div at bounding box center [784, 376] width 159 height 159
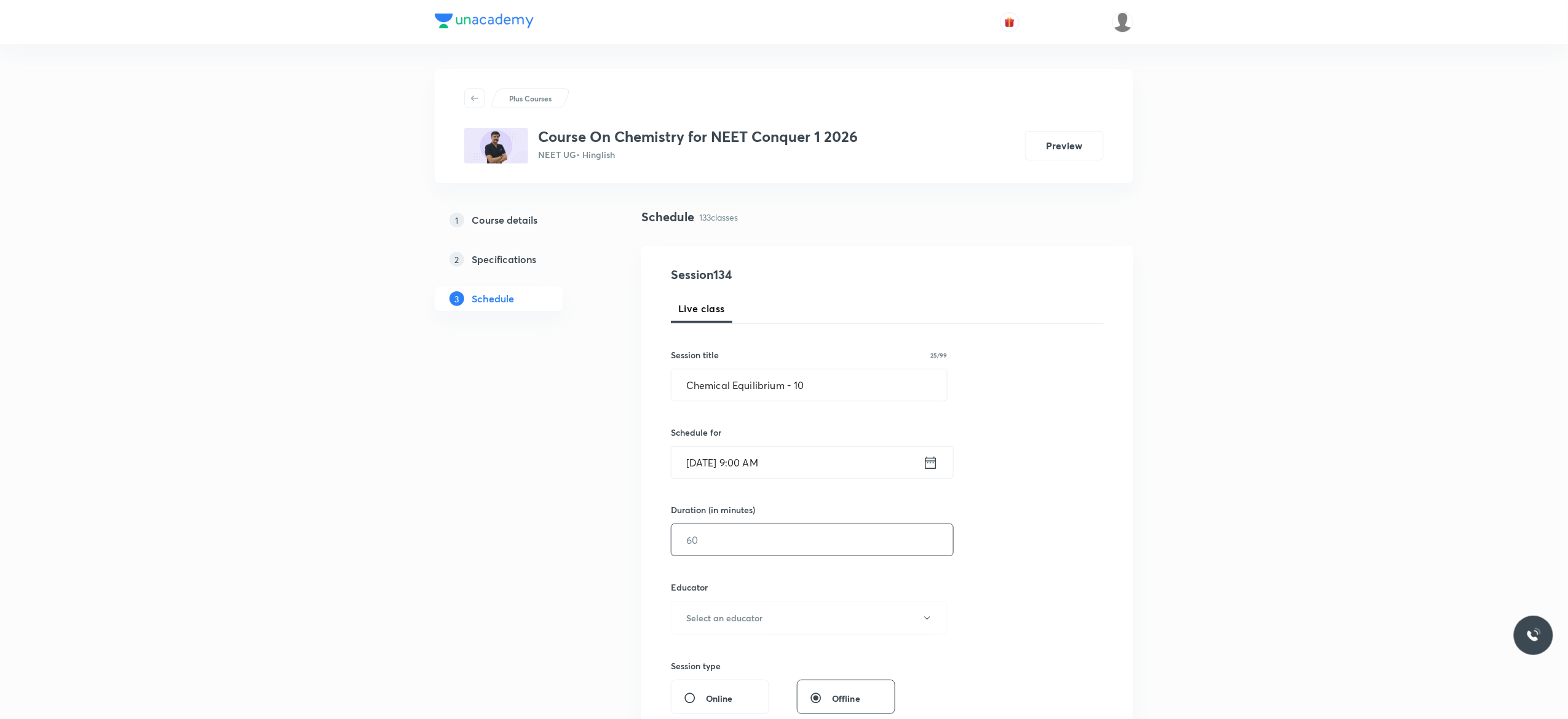
click at [733, 540] on input "text" at bounding box center [812, 540] width 282 height 31
type input "90"
click at [926, 621] on icon "button" at bounding box center [927, 618] width 10 height 10
click at [746, 679] on span "Kuldeep Kumar Pandey" at bounding box center [807, 682] width 269 height 13
click at [981, 614] on div "Session 134 Live class Session title 25/99 Chemical Equilibrium - 10 ​ Schedule…" at bounding box center [887, 593] width 433 height 656
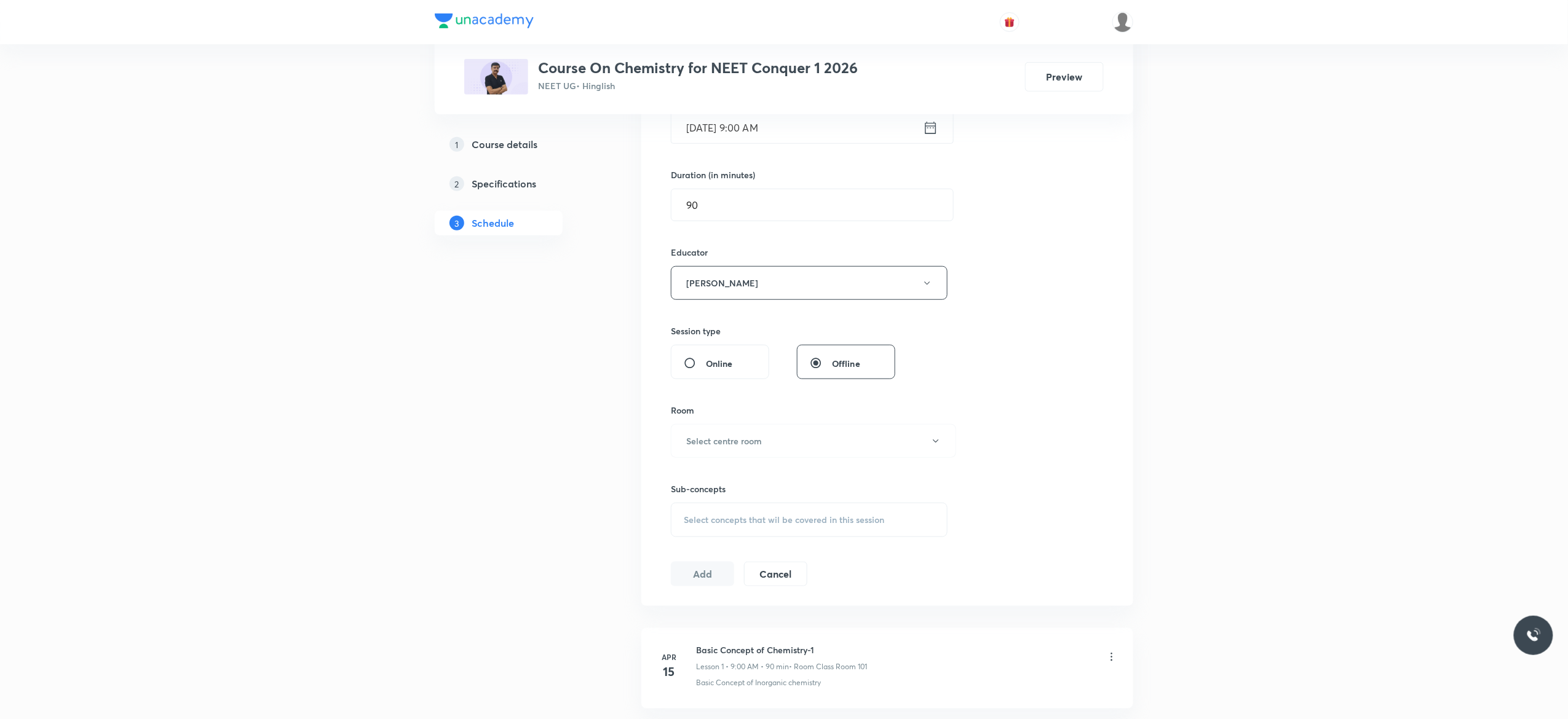
scroll to position [492, 0]
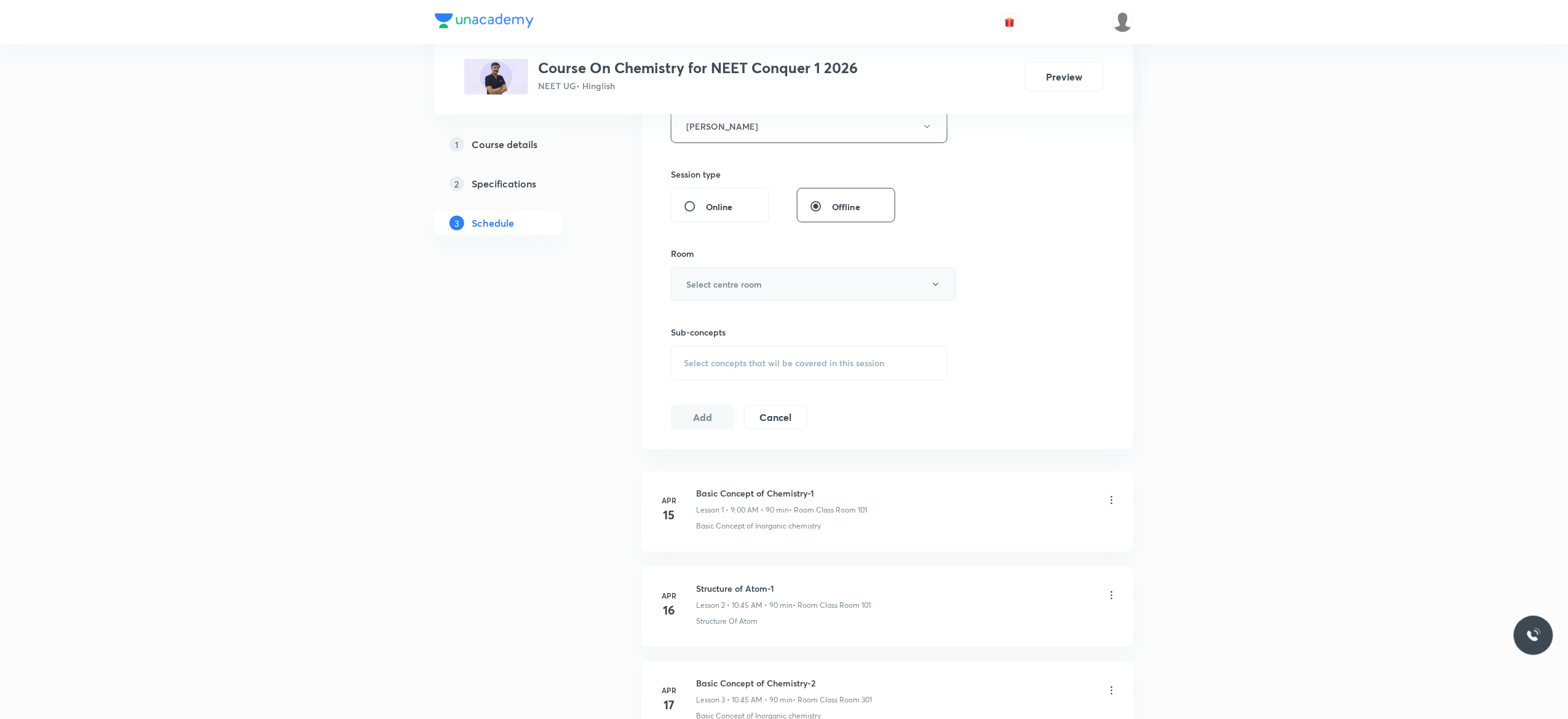
click at [936, 289] on icon "button" at bounding box center [936, 285] width 10 height 10
click at [721, 369] on span "Class Room 201" at bounding box center [807, 372] width 269 height 13
click at [696, 368] on span "Select concepts that wil be covered in this session" at bounding box center [784, 363] width 200 height 10
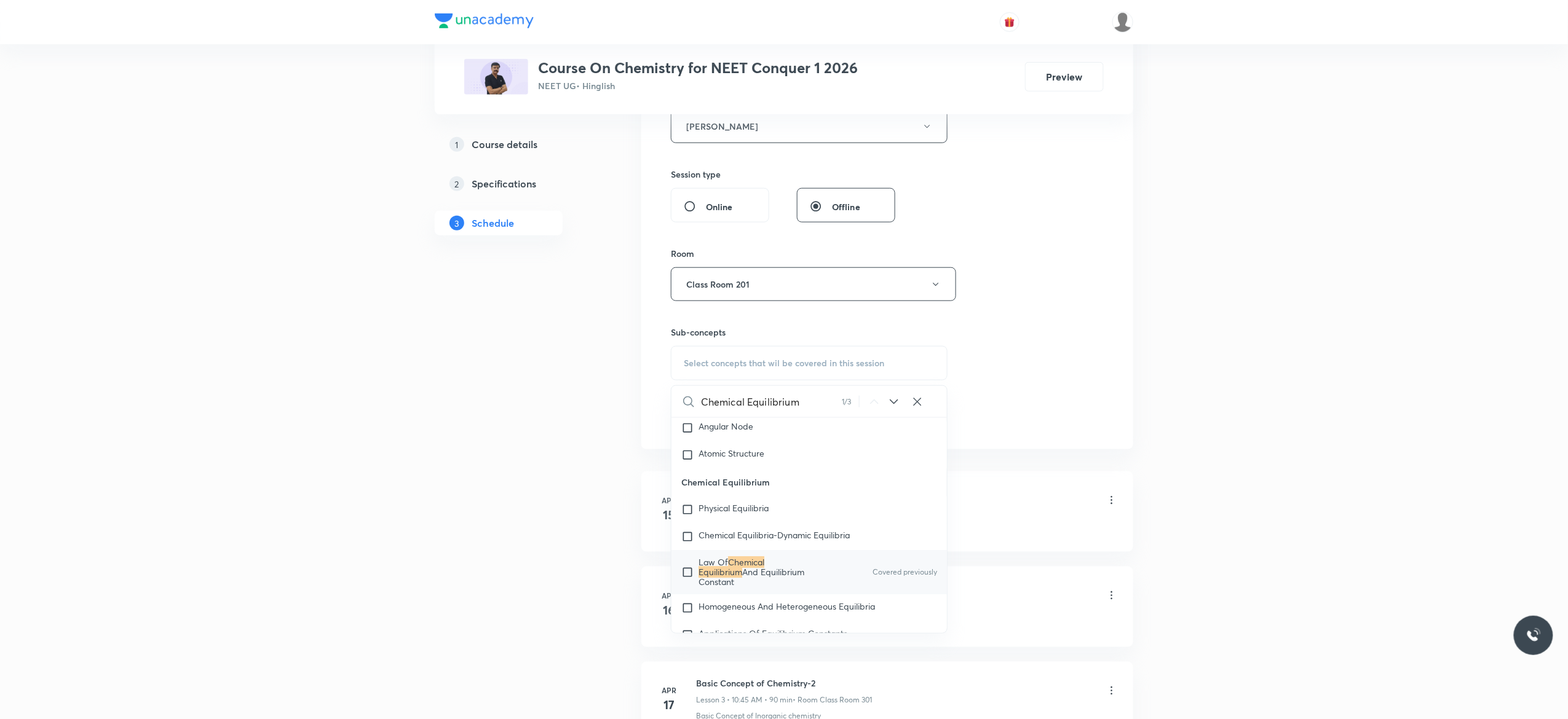
scroll to position [1977, 0]
type input "Chemical Equilibrium"
click at [686, 581] on input "checkbox" at bounding box center [689, 570] width 17 height 29
checkbox input "true"
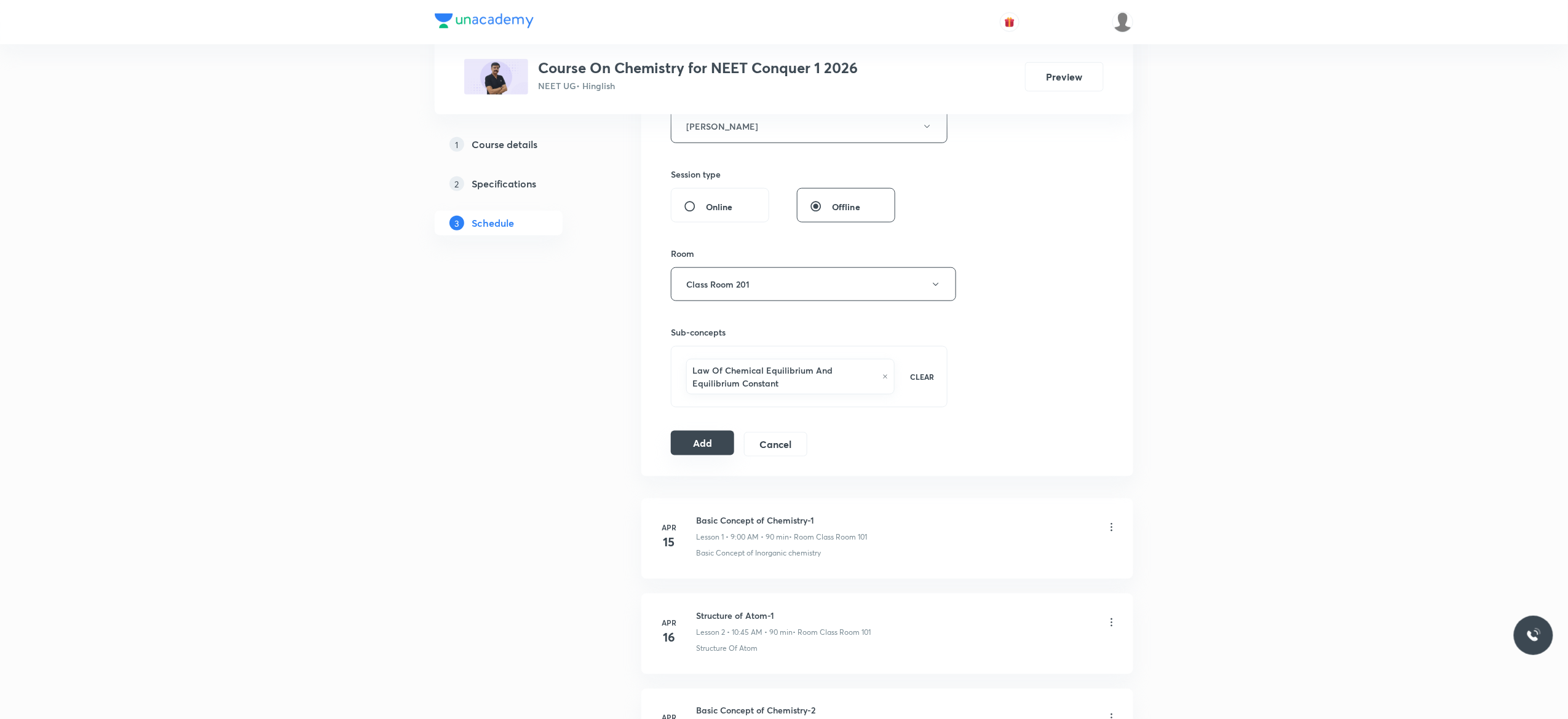
click at [696, 444] on button "Add" at bounding box center [702, 443] width 64 height 24
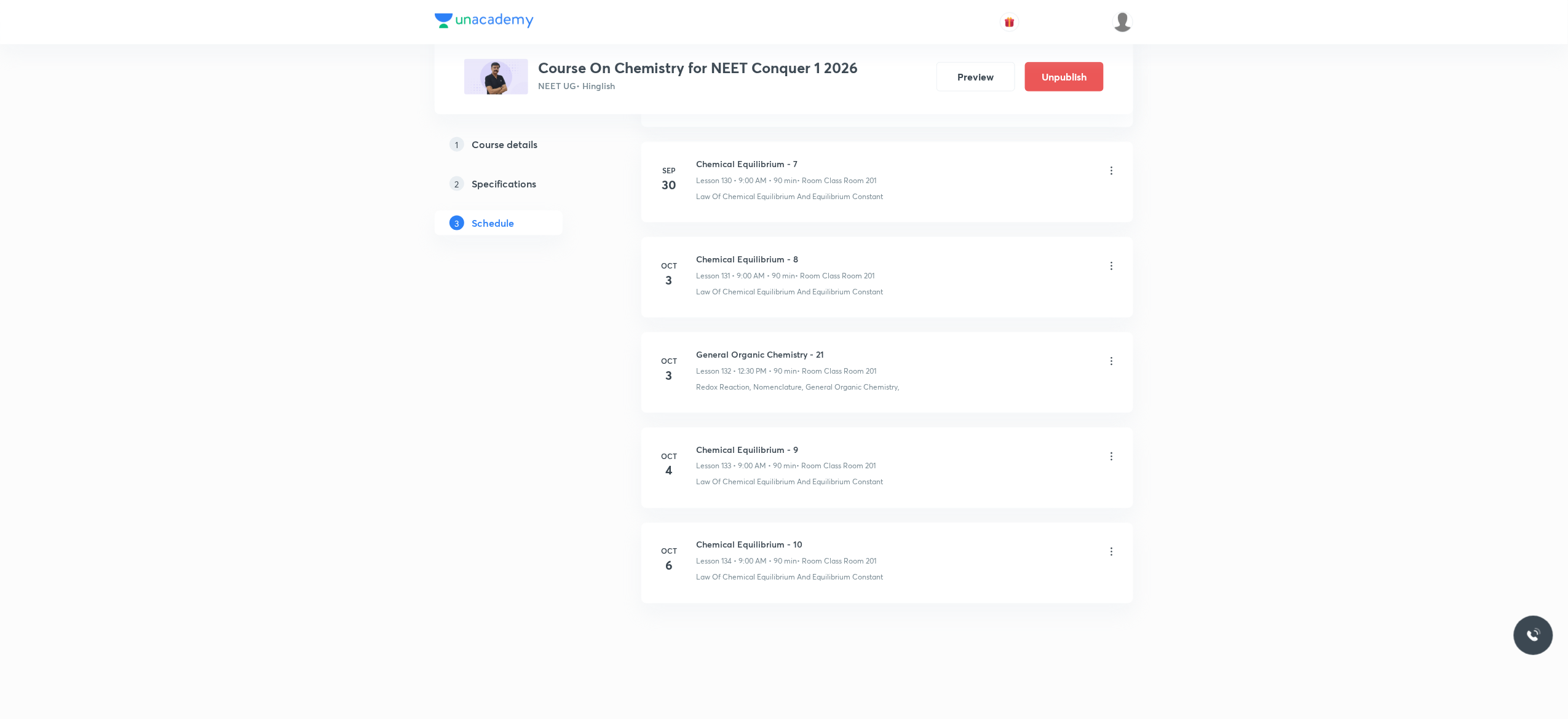
scroll to position [12518, 0]
click at [1112, 554] on icon at bounding box center [1112, 552] width 13 height 13
click at [1001, 580] on li "Edit" at bounding box center [1043, 583] width 135 height 23
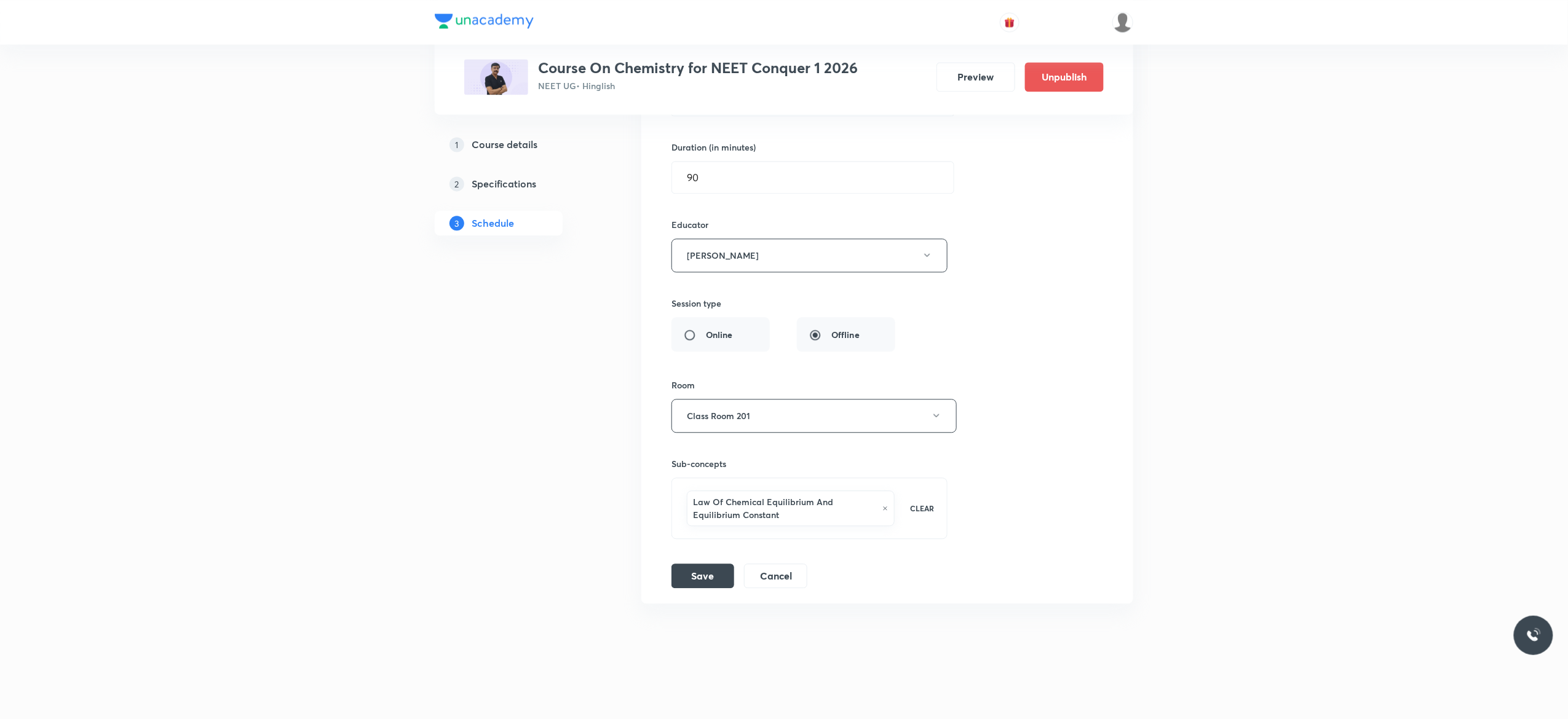
scroll to position [13085, 0]
click at [886, 506] on icon at bounding box center [885, 508] width 6 height 8
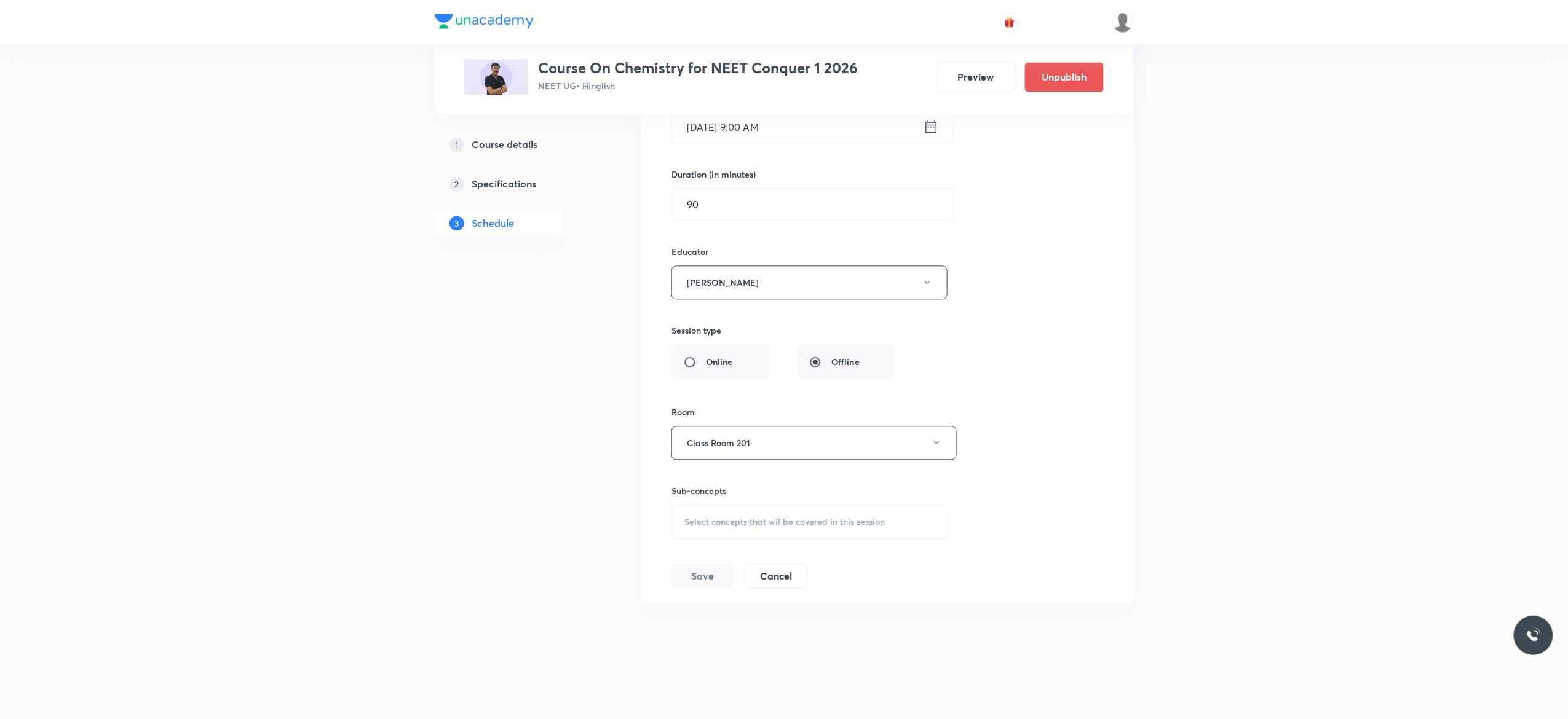
scroll to position [13056, 0]
click at [724, 524] on span "Select concepts that wil be covered in this session" at bounding box center [784, 522] width 200 height 10
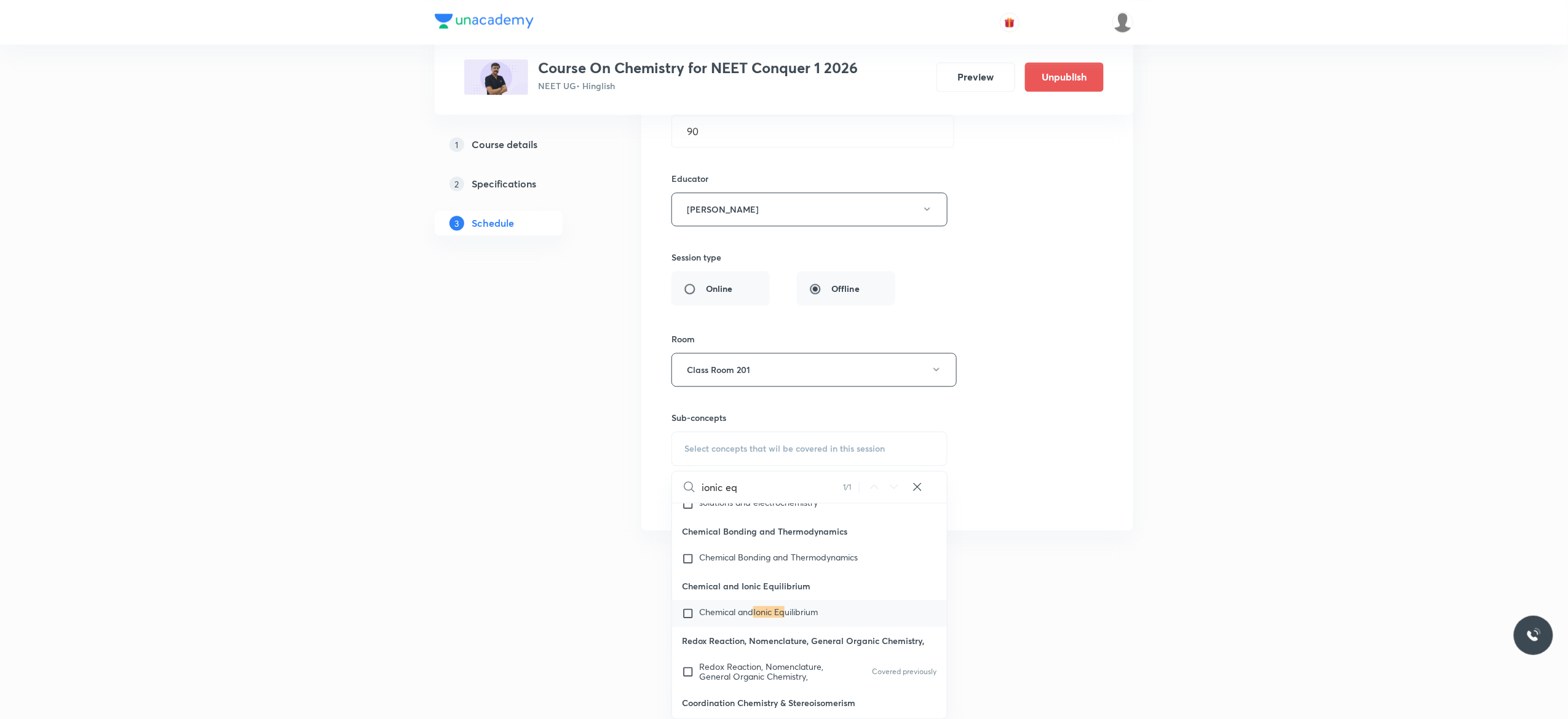
scroll to position [13658, 0]
type input "ionic eq"
click at [689, 616] on input "checkbox" at bounding box center [690, 610] width 17 height 13
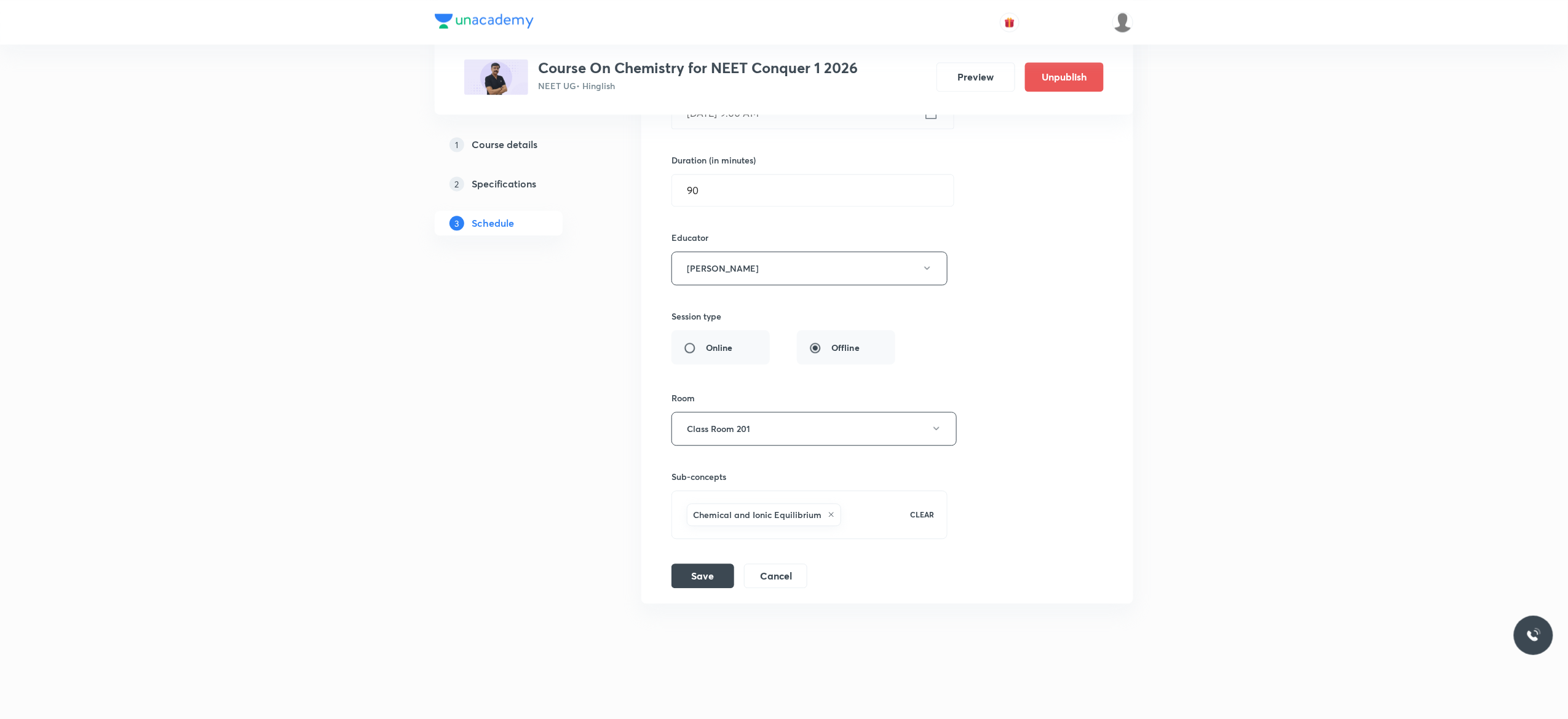
scroll to position [13072, 0]
click at [1004, 413] on div "Session title 25/99 Chemical Equilibrium - 10 ​ Schedule for Oct 6, 2025, 9:00 …" at bounding box center [887, 281] width 431 height 614
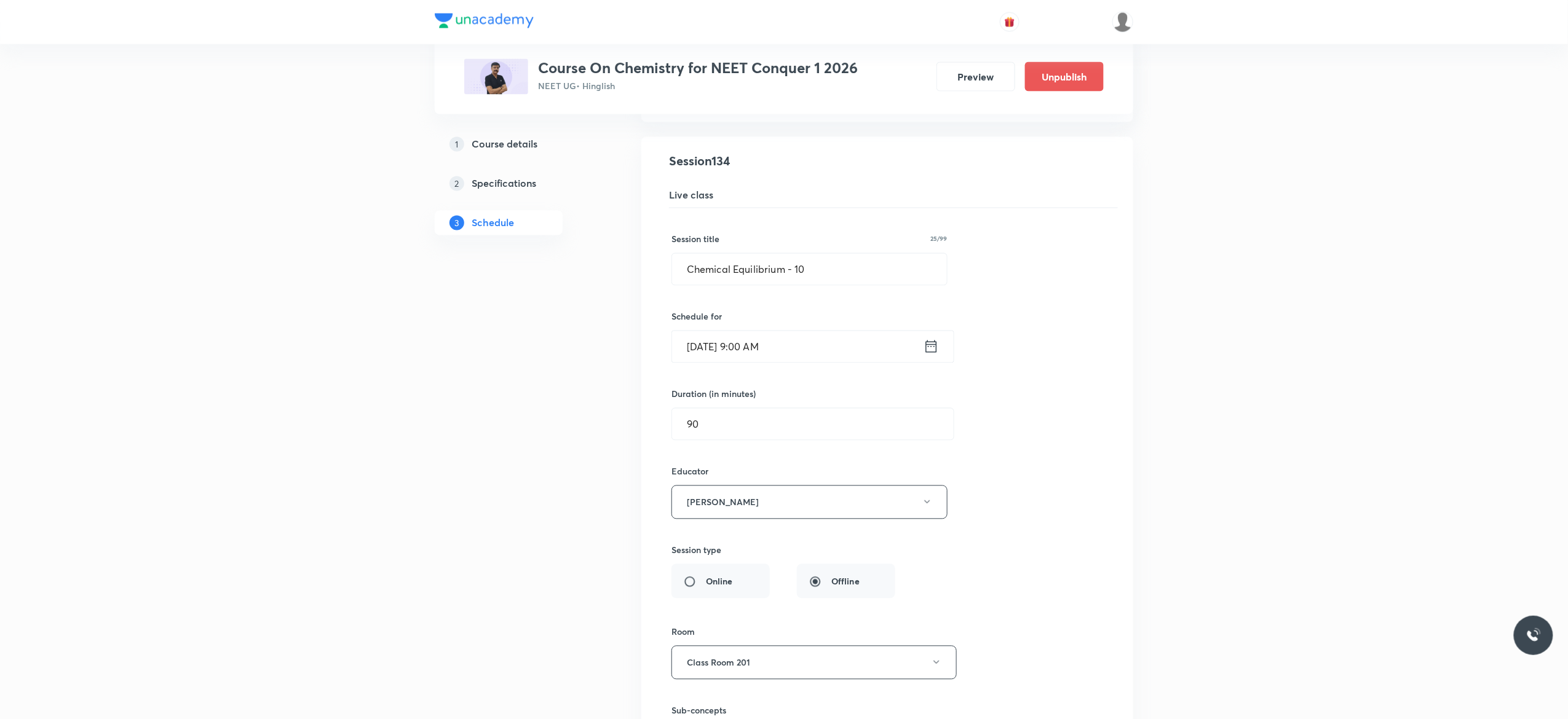
scroll to position [12777, 0]
click at [733, 288] on input "Chemical Equilibrium - 10" at bounding box center [809, 272] width 275 height 31
type input "Ionic Equilibrium - 1"
click at [1033, 378] on div "Session title 21/99 Ionic Equilibrium - 1 ​ Schedule for Oct 6, 2025, 9:00 AM ​…" at bounding box center [887, 518] width 431 height 614
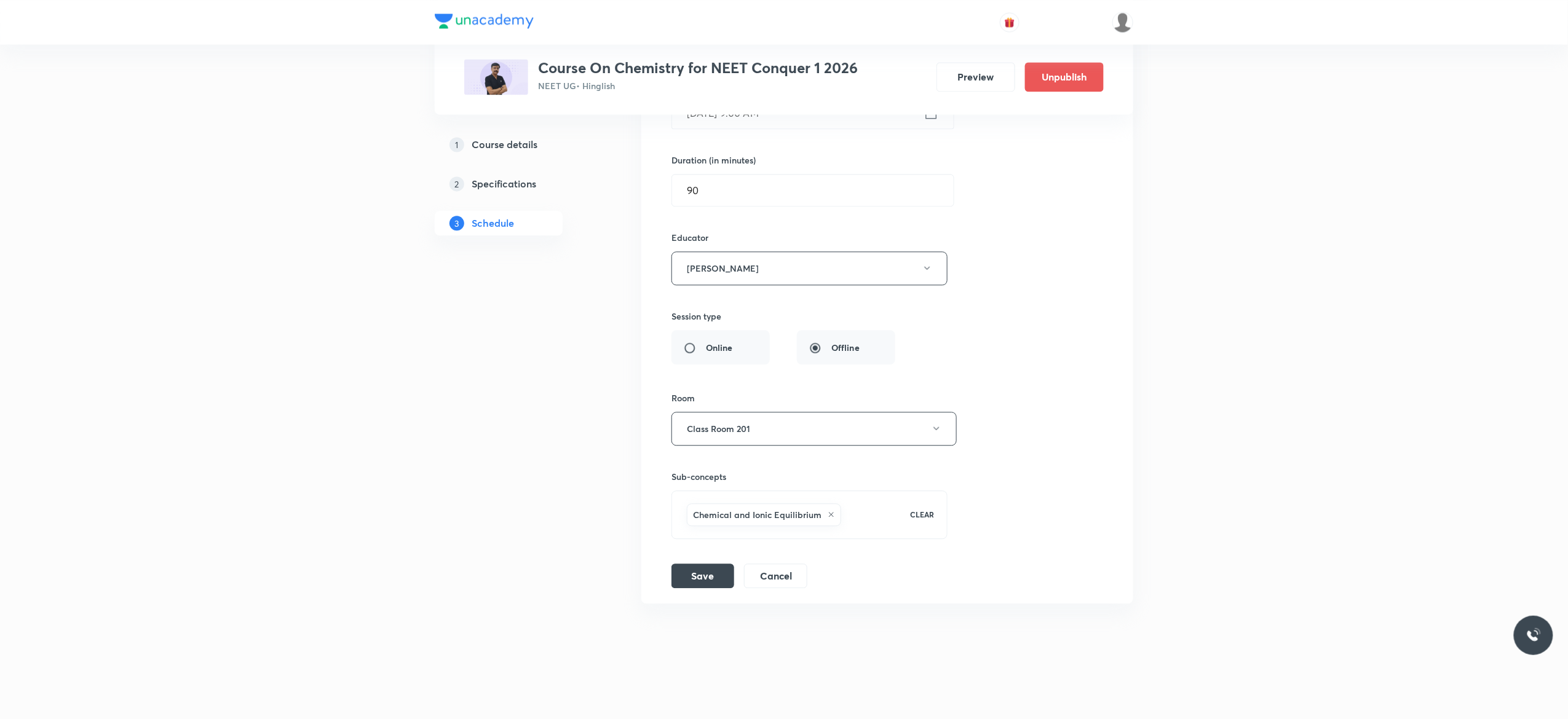
scroll to position [13072, 0]
click at [704, 574] on button "Save" at bounding box center [703, 574] width 63 height 24
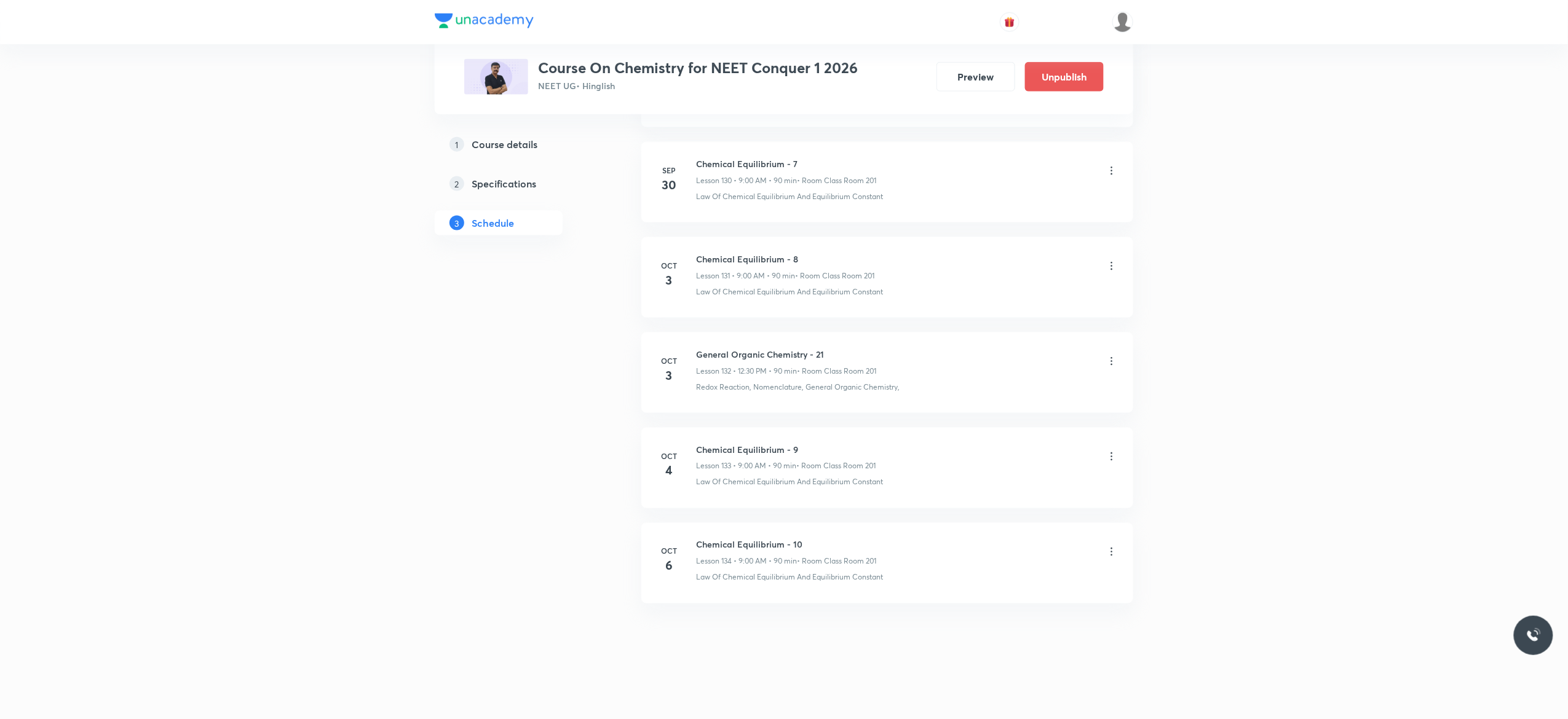
click at [704, 574] on p "Law Of Chemical Equilibrium And Equilibrium Constant" at bounding box center [789, 577] width 187 height 11
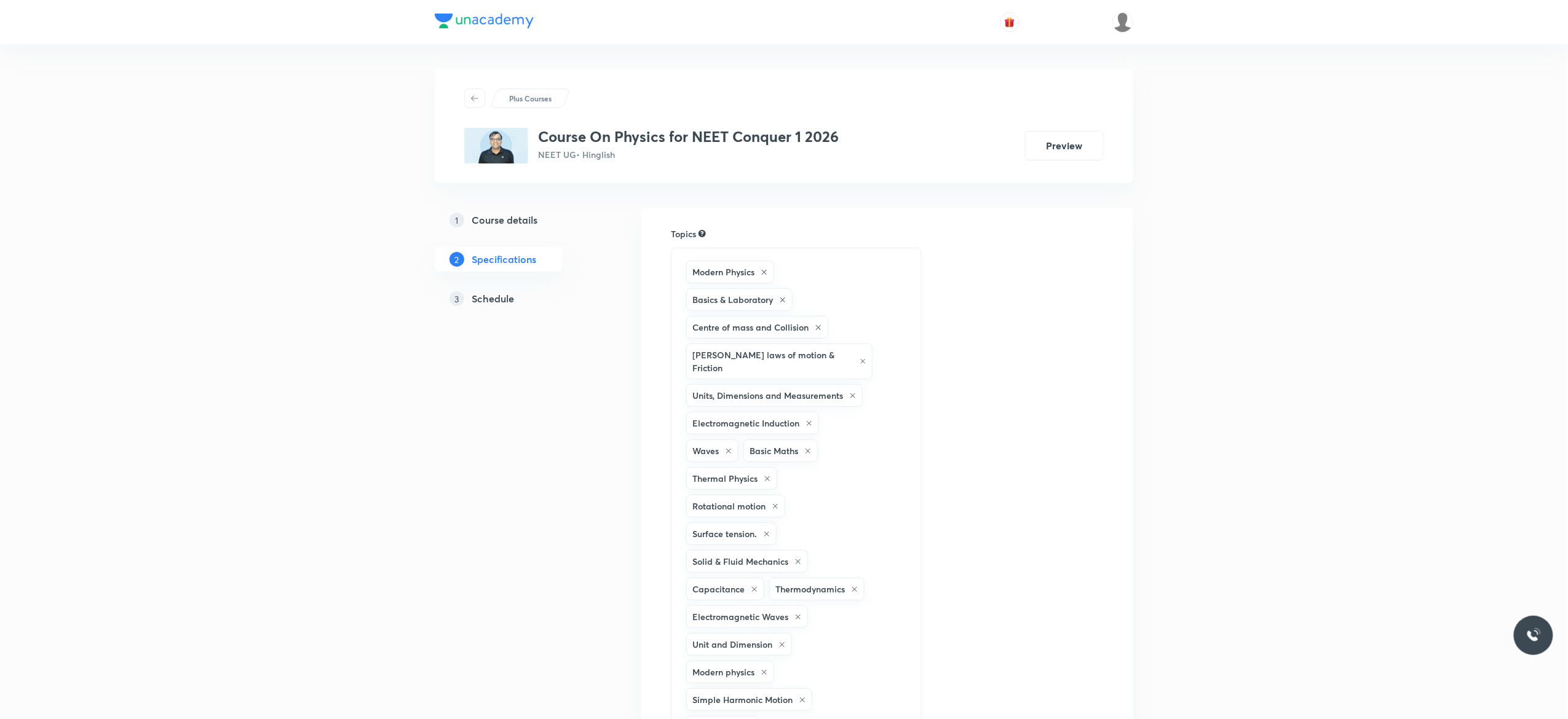
click at [495, 297] on h5 "Schedule" at bounding box center [493, 298] width 43 height 15
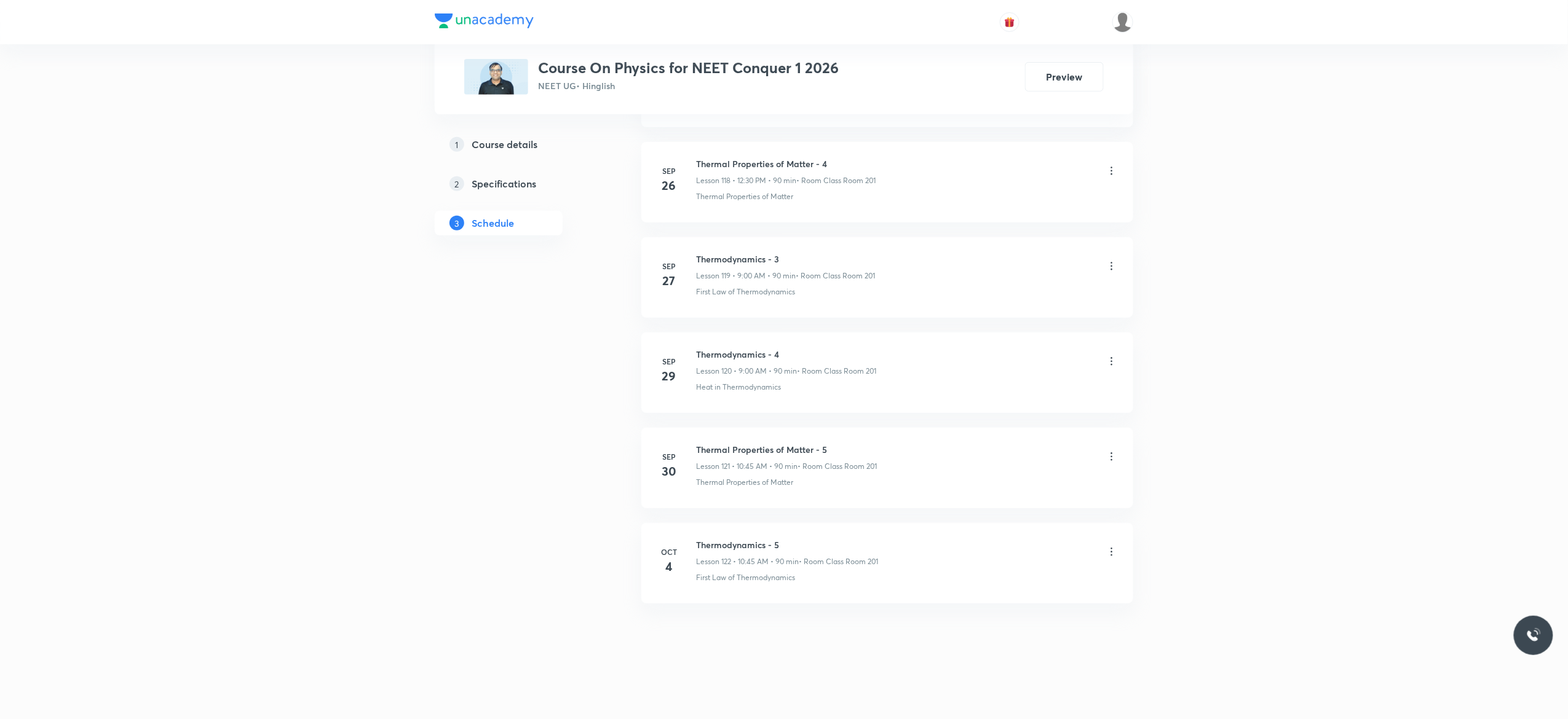
scroll to position [12016, 0]
drag, startPoint x: 834, startPoint y: 441, endPoint x: 694, endPoint y: 440, distance: 140.0
click at [694, 440] on li "Sep 30 Thermal Properties of Matter - 5 Lesson 121 • 10:45 AM • 90 min • Room C…" at bounding box center [887, 467] width 492 height 80
copy h6 "Thermal Properties of Matter - 5"
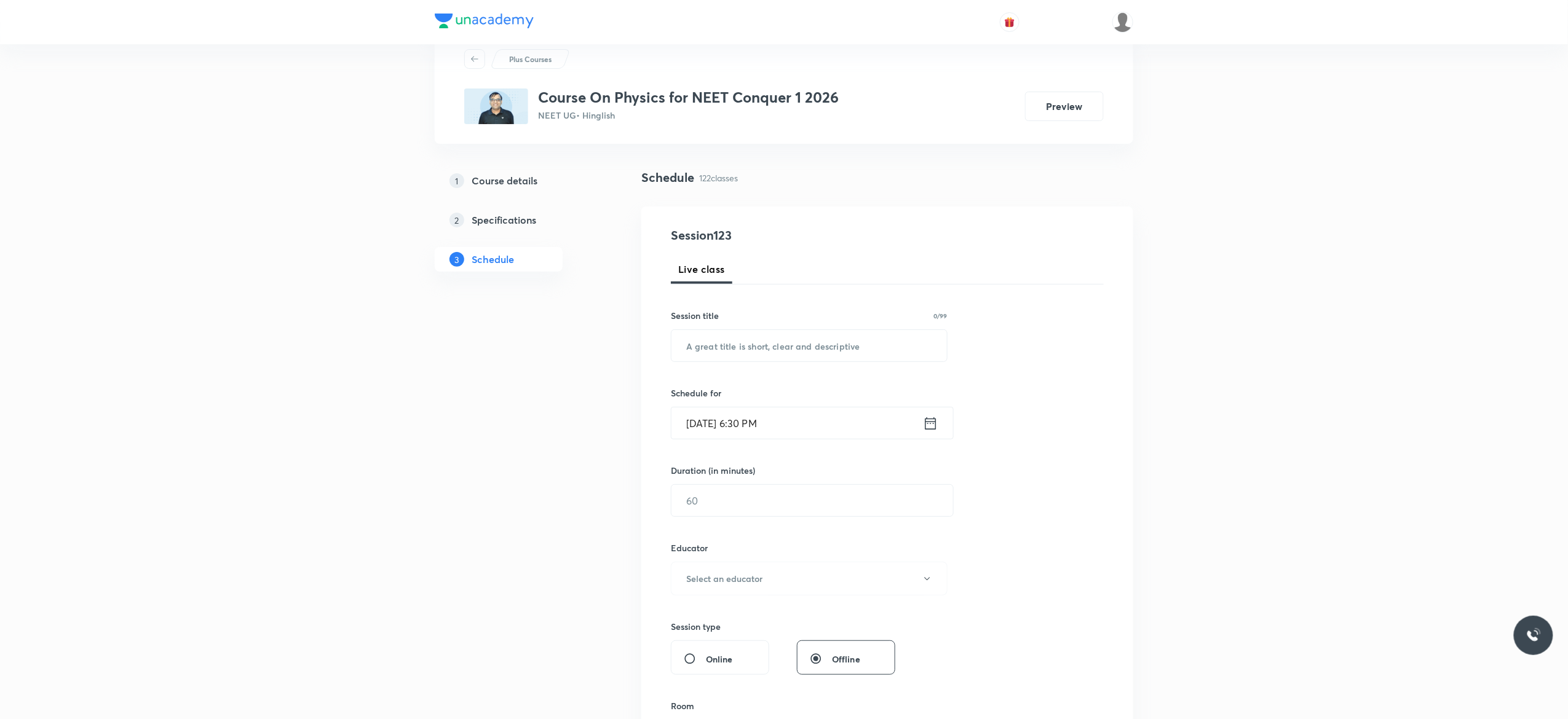
scroll to position [0, 0]
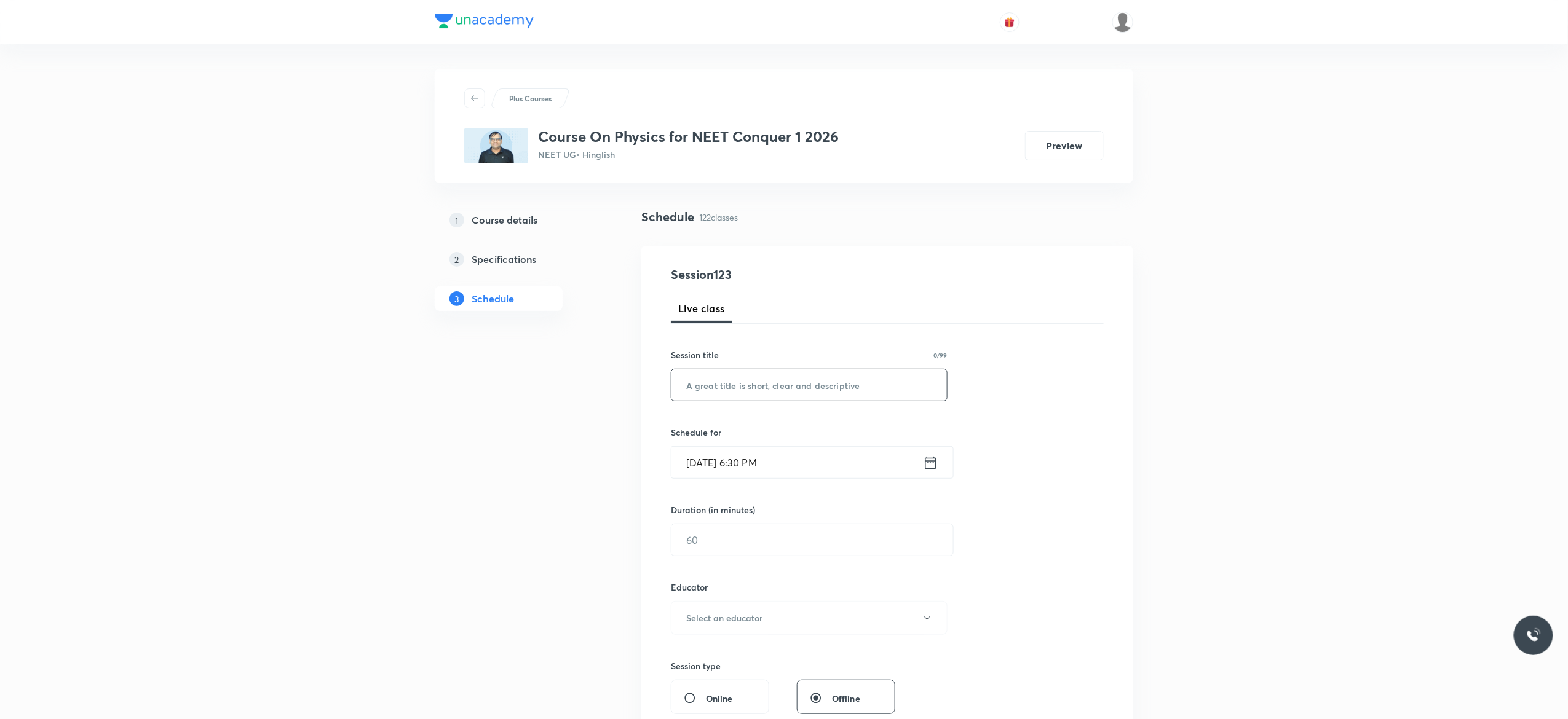
click at [798, 385] on input "text" at bounding box center [809, 385] width 276 height 31
paste input "Thermal Properties of Matter - 5"
type input "Thermal Properties of Matter - 6"
click at [932, 462] on icon at bounding box center [930, 462] width 15 height 17
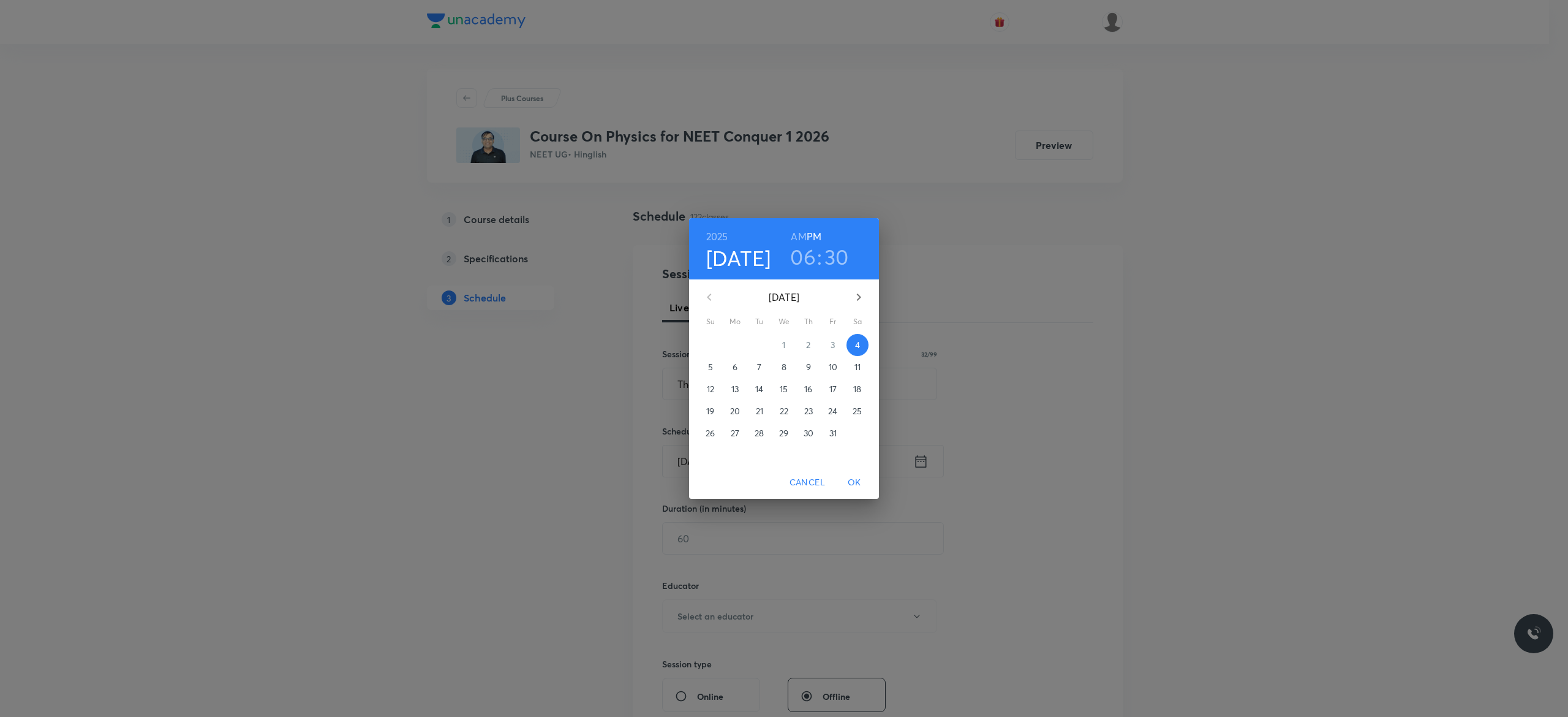
click at [734, 369] on p "6" at bounding box center [735, 367] width 5 height 13
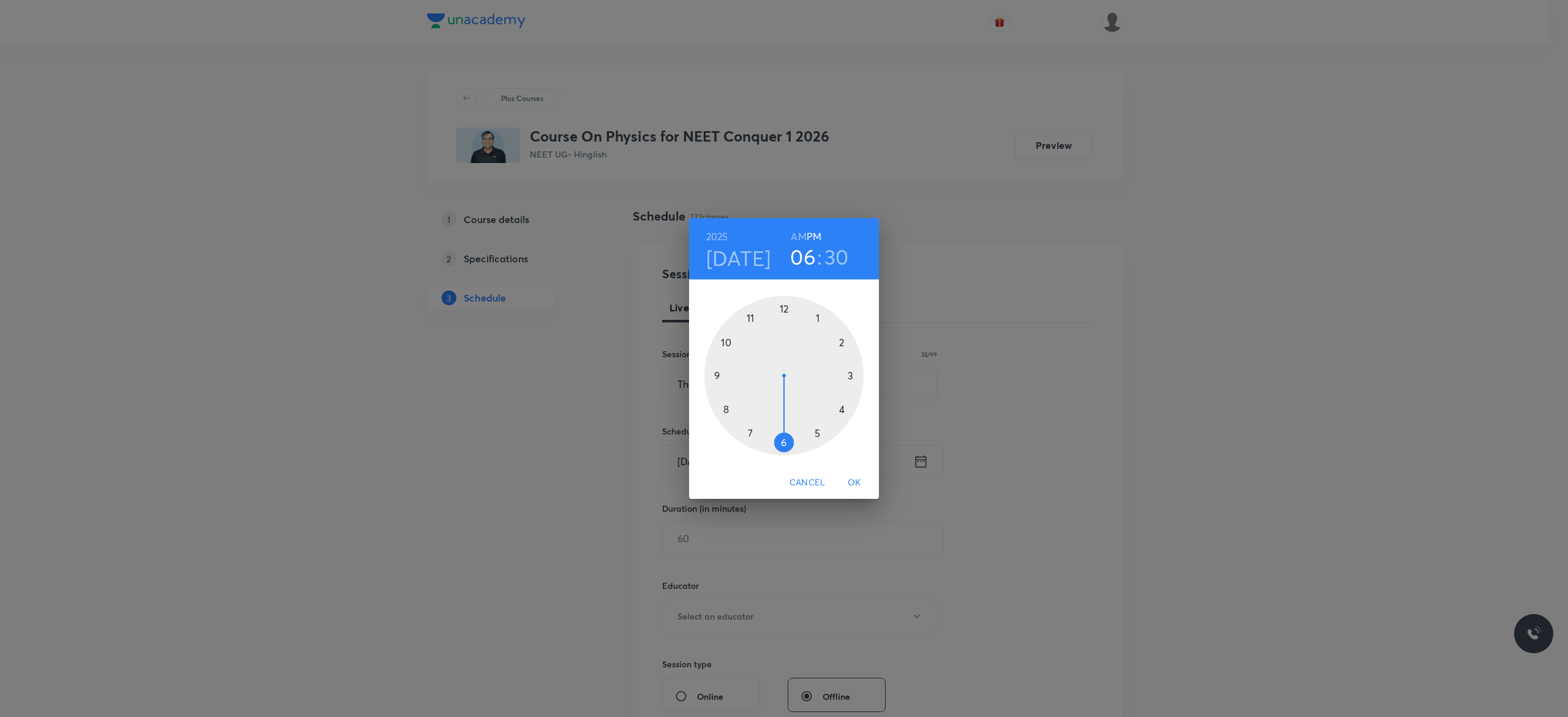
click at [798, 233] on h6 "AM" at bounding box center [798, 236] width 15 height 17
click at [726, 341] on div at bounding box center [784, 376] width 159 height 159
click at [716, 373] on div at bounding box center [784, 376] width 159 height 159
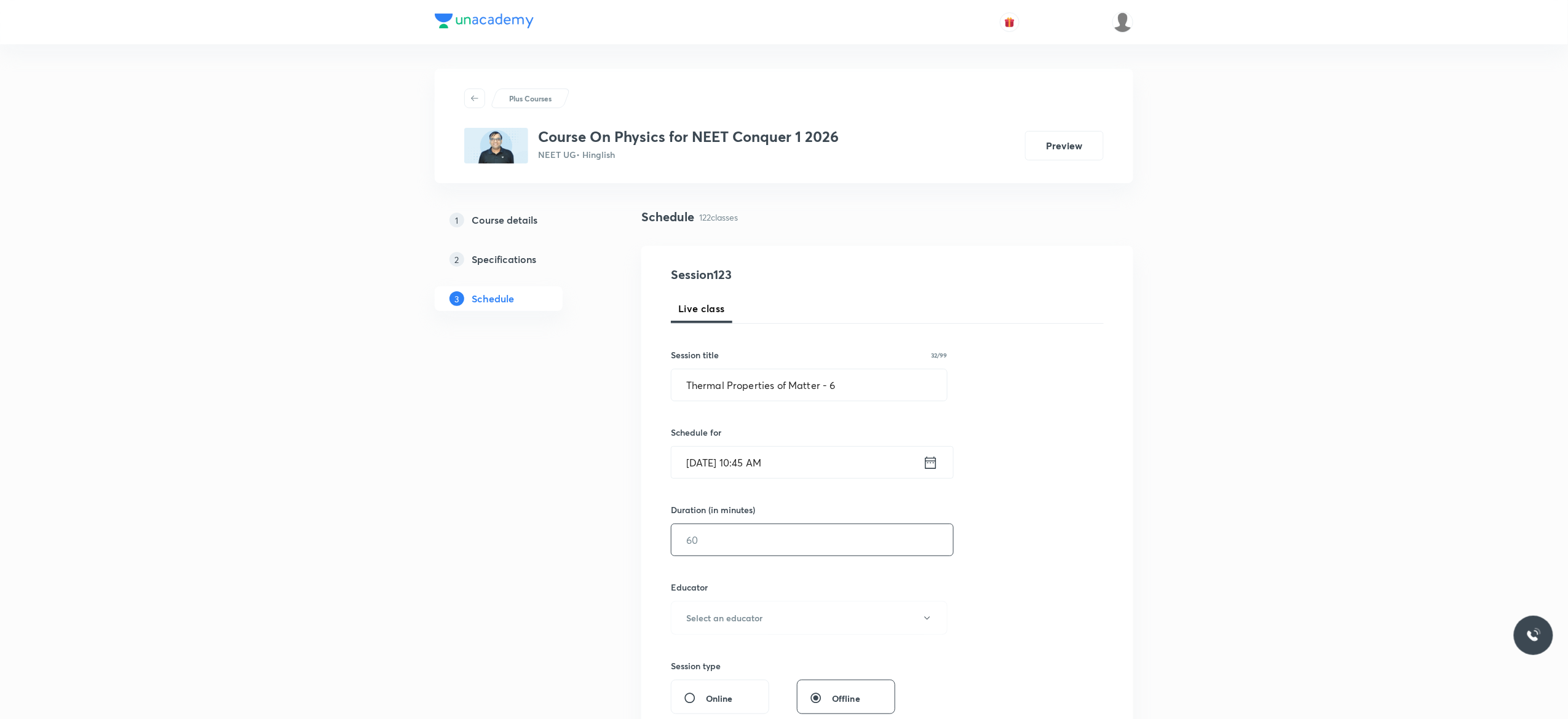
click at [731, 545] on input "text" at bounding box center [812, 540] width 282 height 31
type input "90"
click at [925, 623] on icon "button" at bounding box center [927, 618] width 10 height 10
click at [701, 658] on span "[PERSON_NAME]" at bounding box center [807, 660] width 269 height 13
click at [1016, 555] on div "Session 123 Live class Session title 32/99 Thermal Properties of Matter - 6 ​ S…" at bounding box center [887, 593] width 433 height 656
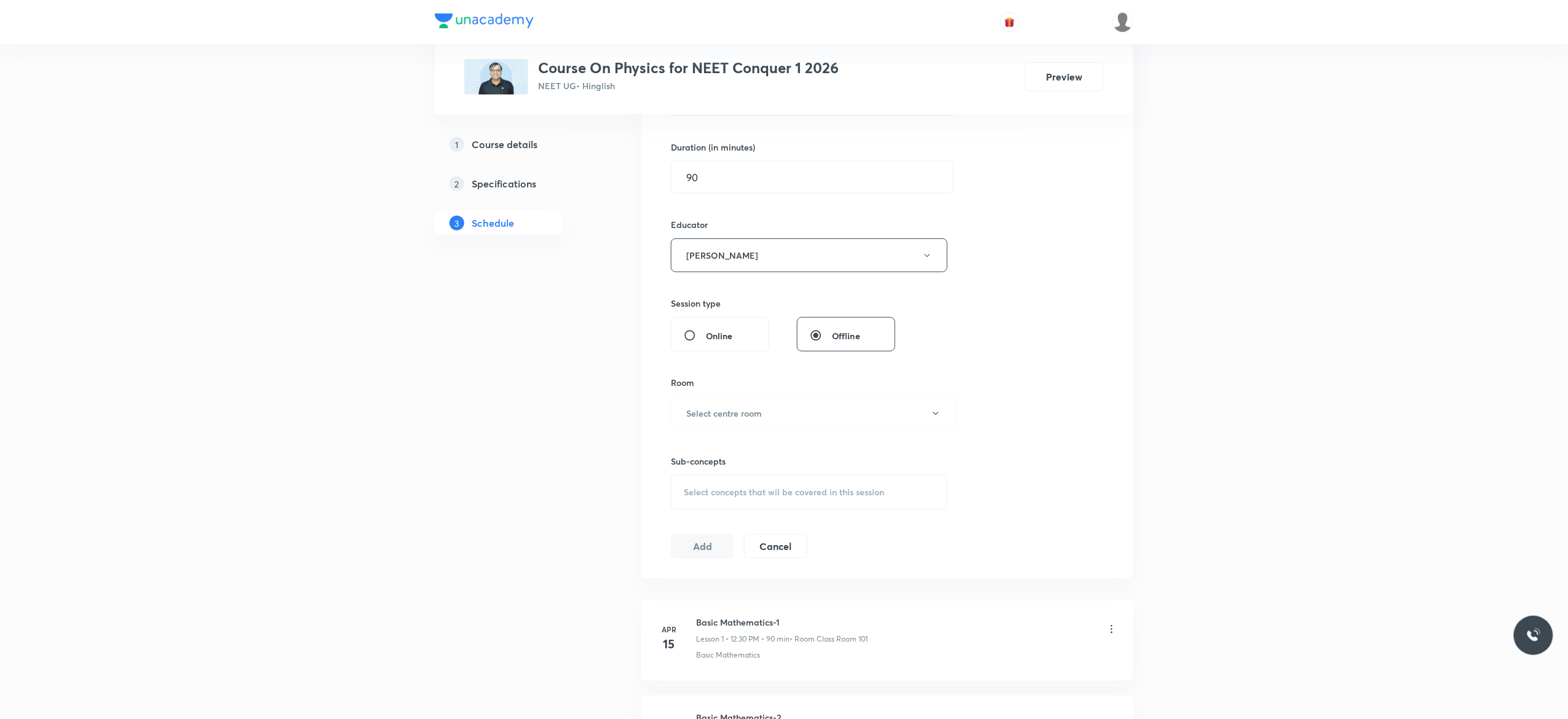
scroll to position [442, 0]
click at [937, 340] on button "Select centre room" at bounding box center [813, 333] width 285 height 33
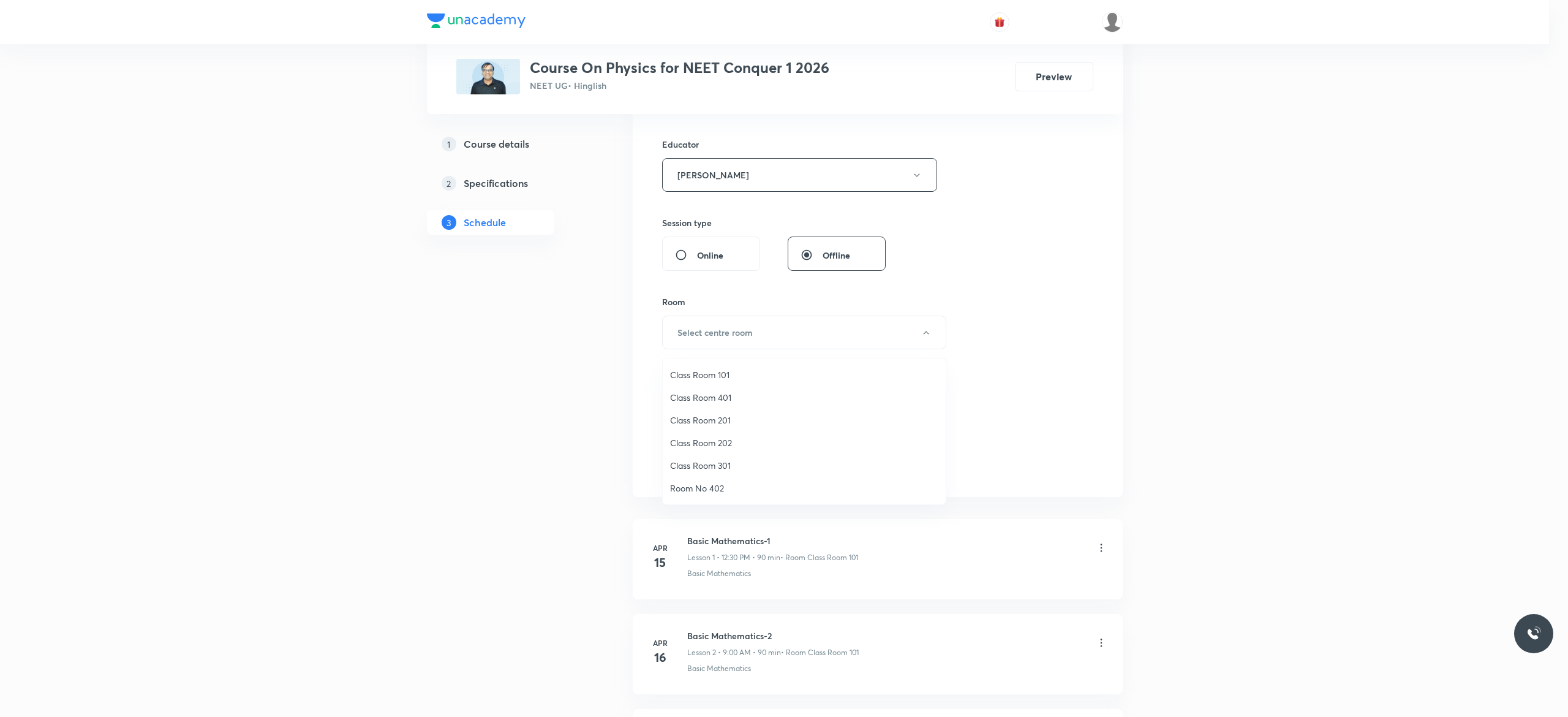
click at [719, 415] on span "Class Room 201" at bounding box center [805, 420] width 268 height 13
click at [693, 420] on div "Select concepts that wil be covered in this session" at bounding box center [806, 411] width 275 height 34
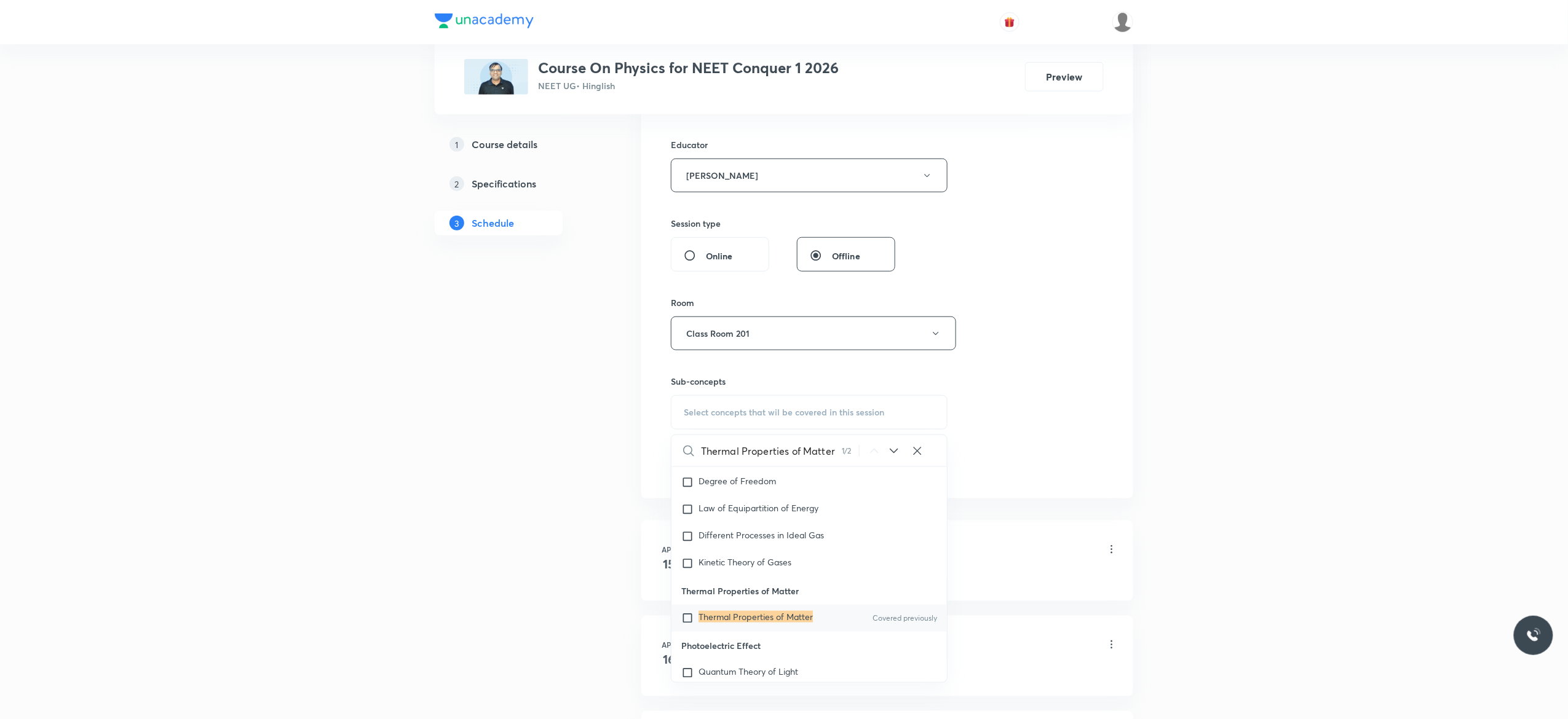
scroll to position [14915, 0]
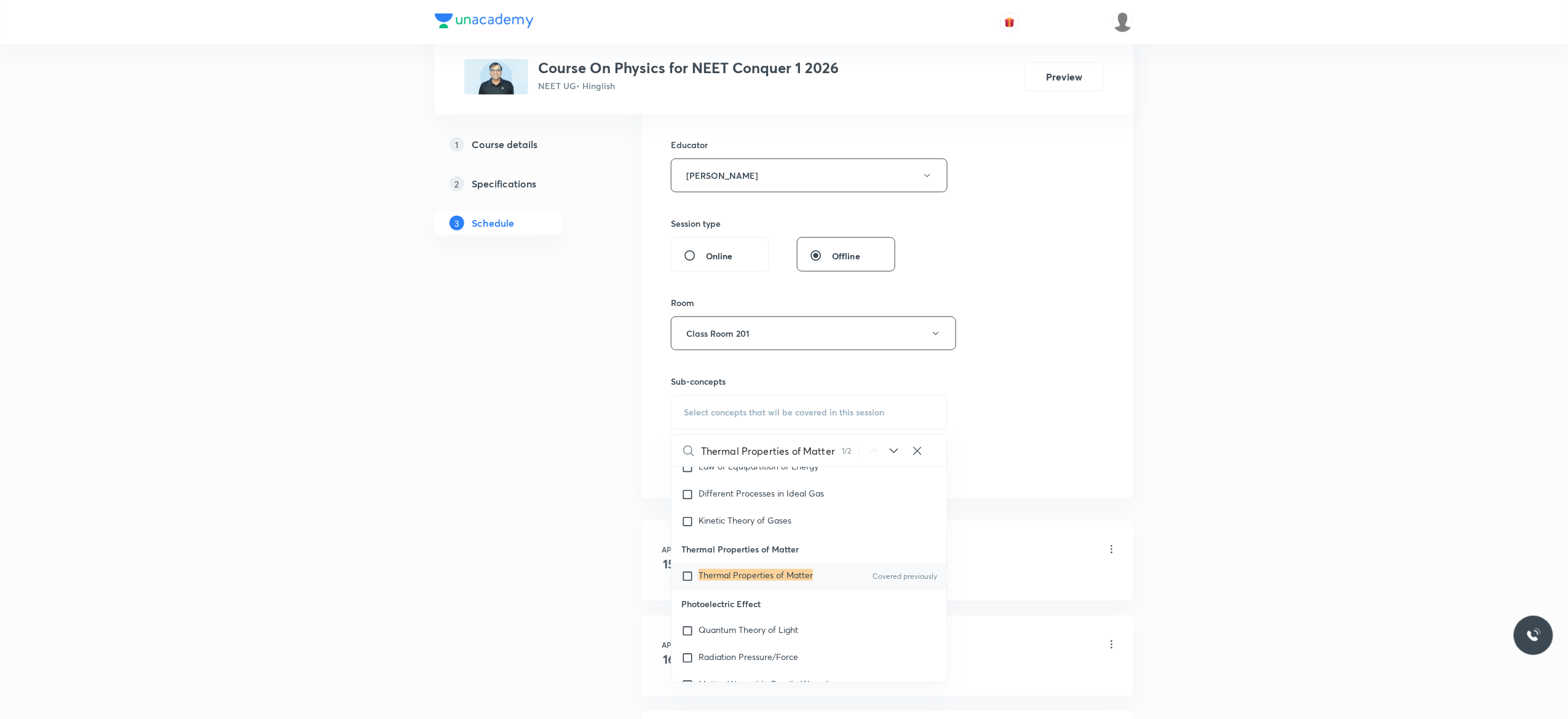
type input "Thermal Properties of Matter"
click at [687, 582] on input "checkbox" at bounding box center [689, 577] width 17 height 13
checkbox input "true"
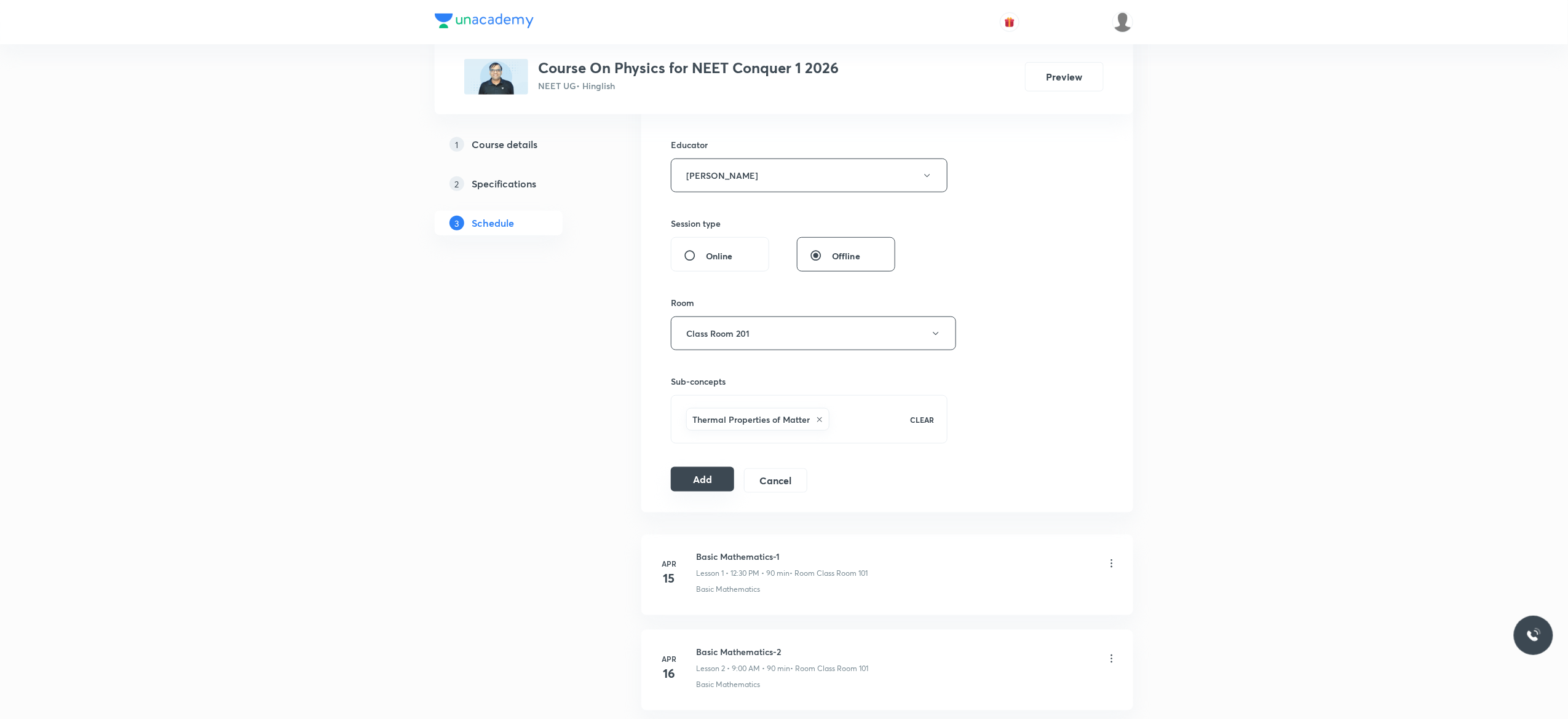
click at [701, 480] on button "Add" at bounding box center [702, 479] width 64 height 24
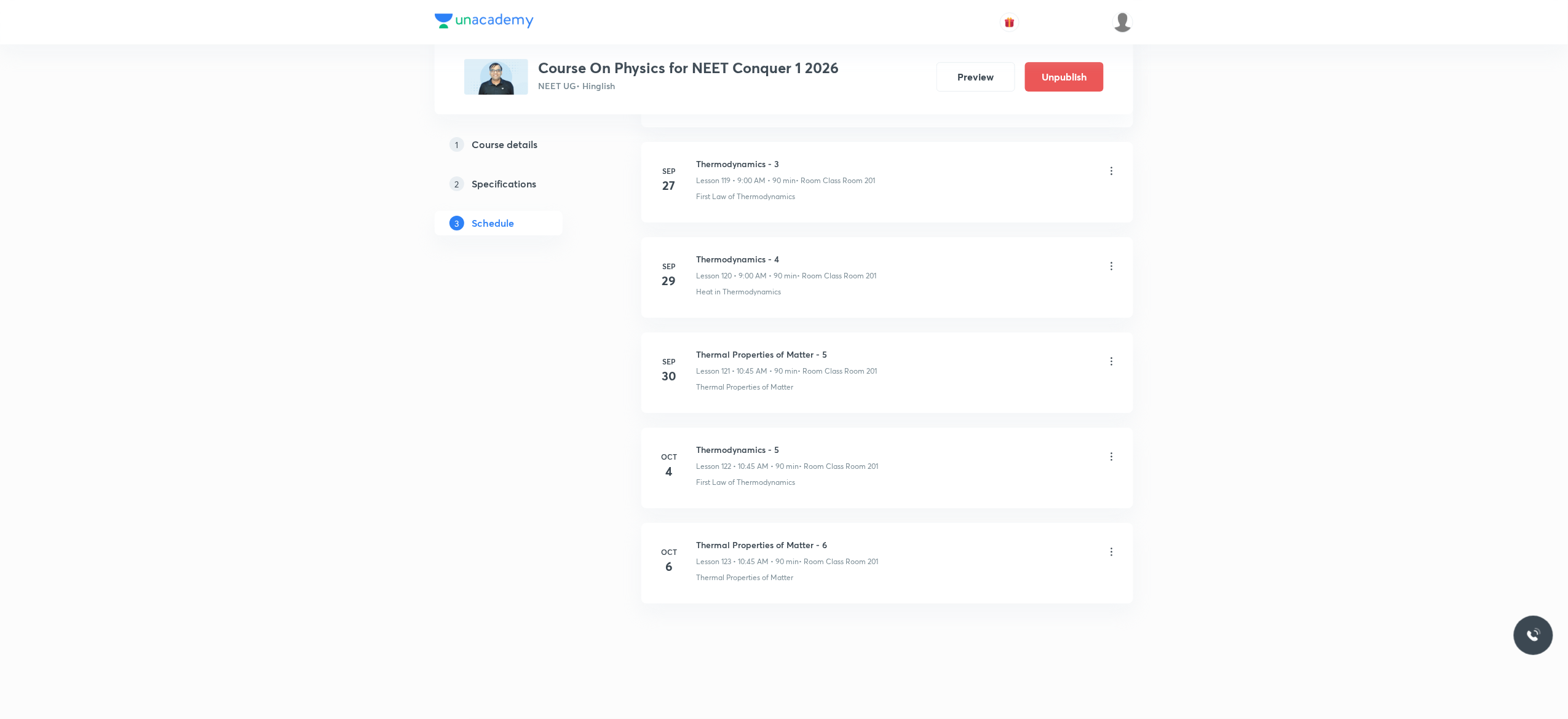
scroll to position [11465, 0]
drag, startPoint x: 829, startPoint y: 444, endPoint x: 687, endPoint y: 437, distance: 142.2
click at [687, 437] on li "[DATE] Anatomy of Flowering Plants - 5 Lesson 140 • 10:45 AM • 90 min • Room Cl…" at bounding box center [887, 467] width 492 height 80
copy h6 "Anatomy of Flowering Plants - 5"
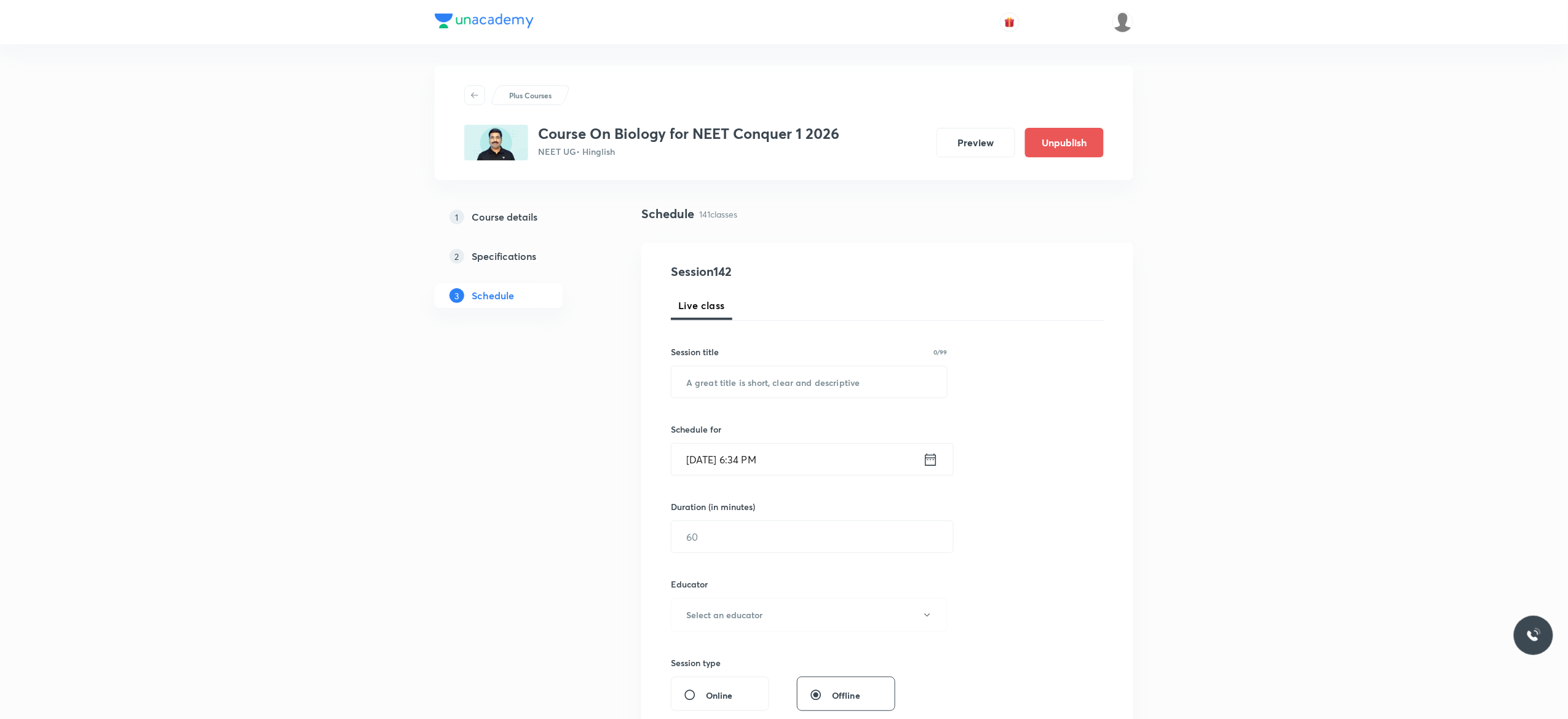
scroll to position [0, 0]
click at [830, 388] on input "text" at bounding box center [809, 385] width 276 height 31
paste input "Anatomy of Flowering Plants - 5"
type input "Anatomy of Flowering Plants - 6"
click at [933, 468] on icon at bounding box center [931, 462] width 11 height 13
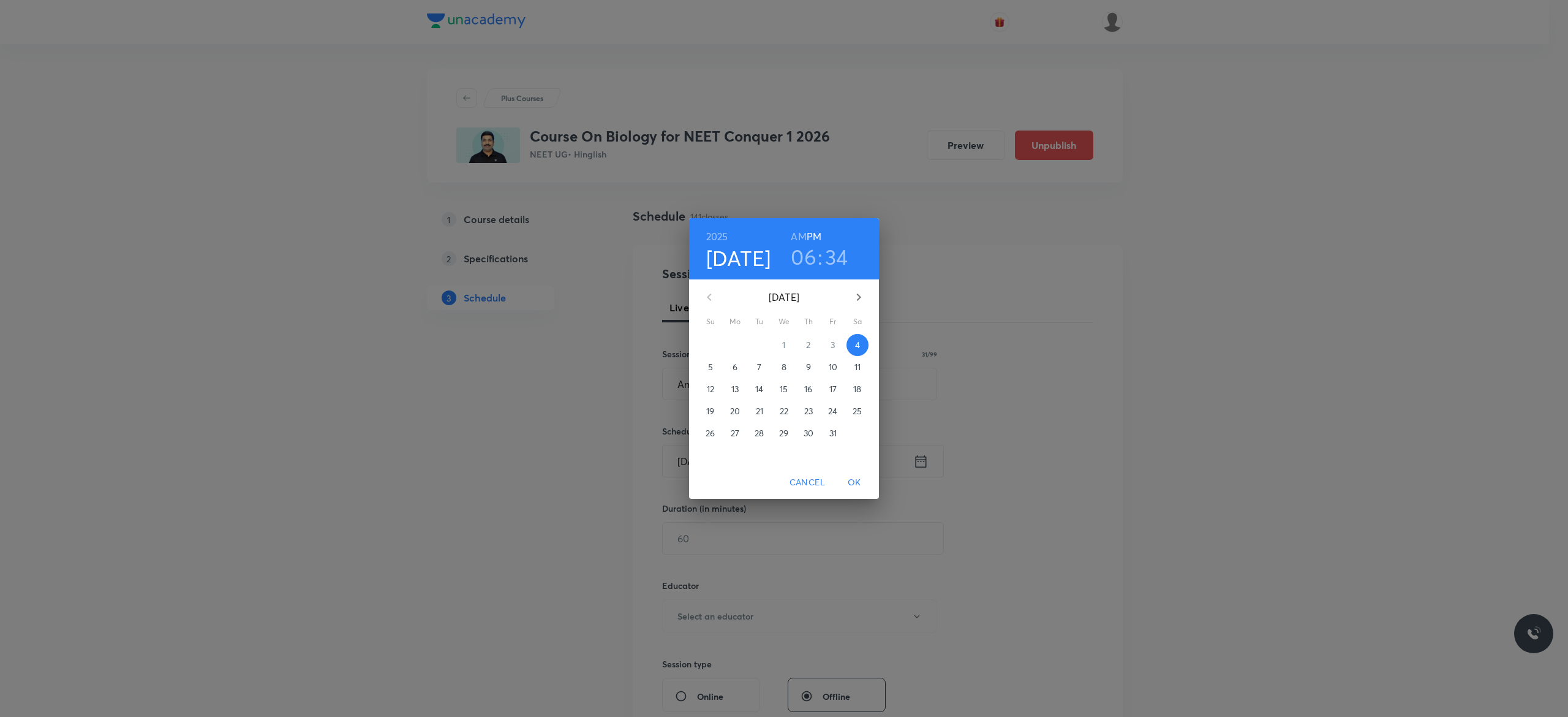
click at [740, 369] on span "6" at bounding box center [735, 367] width 22 height 13
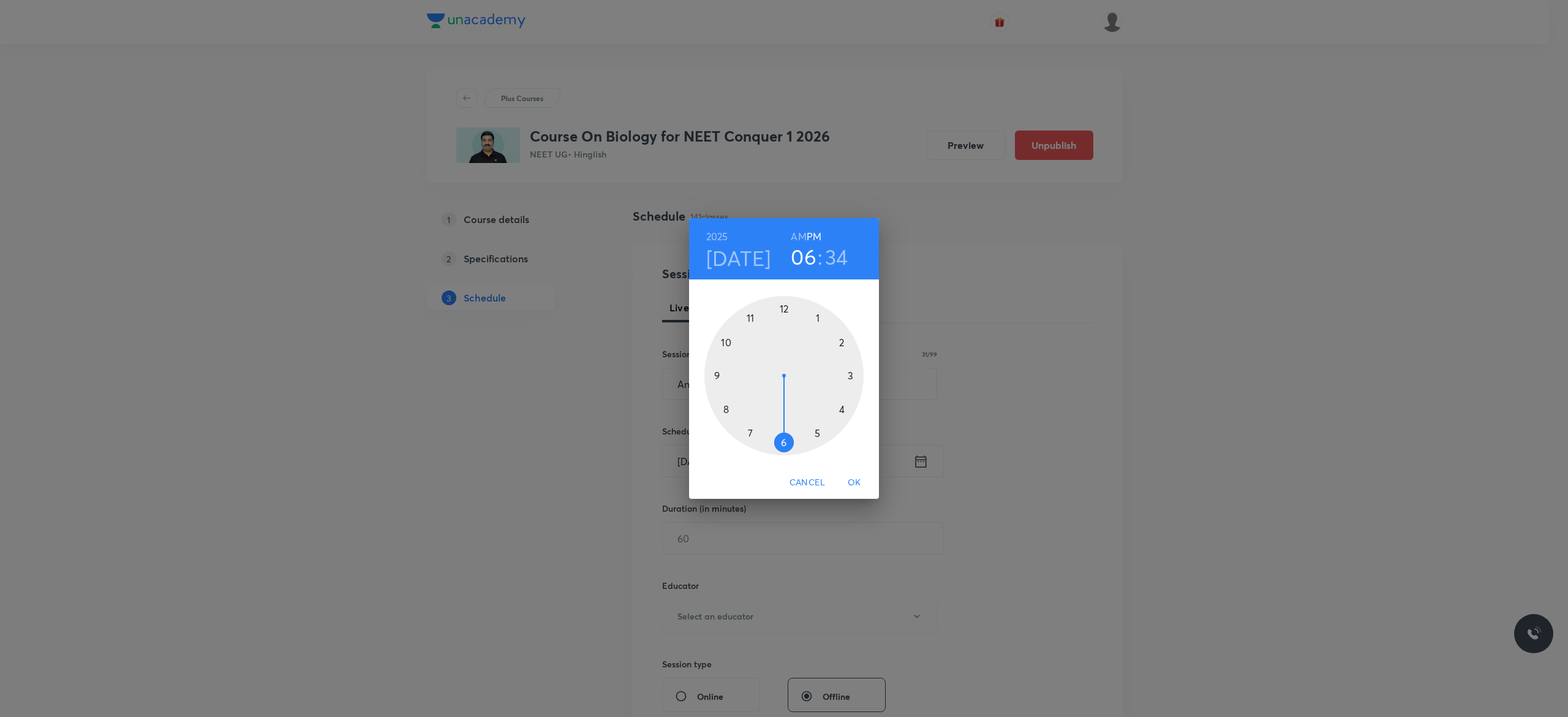
click at [785, 311] on div at bounding box center [784, 376] width 159 height 159
click at [784, 441] on div at bounding box center [784, 376] width 159 height 159
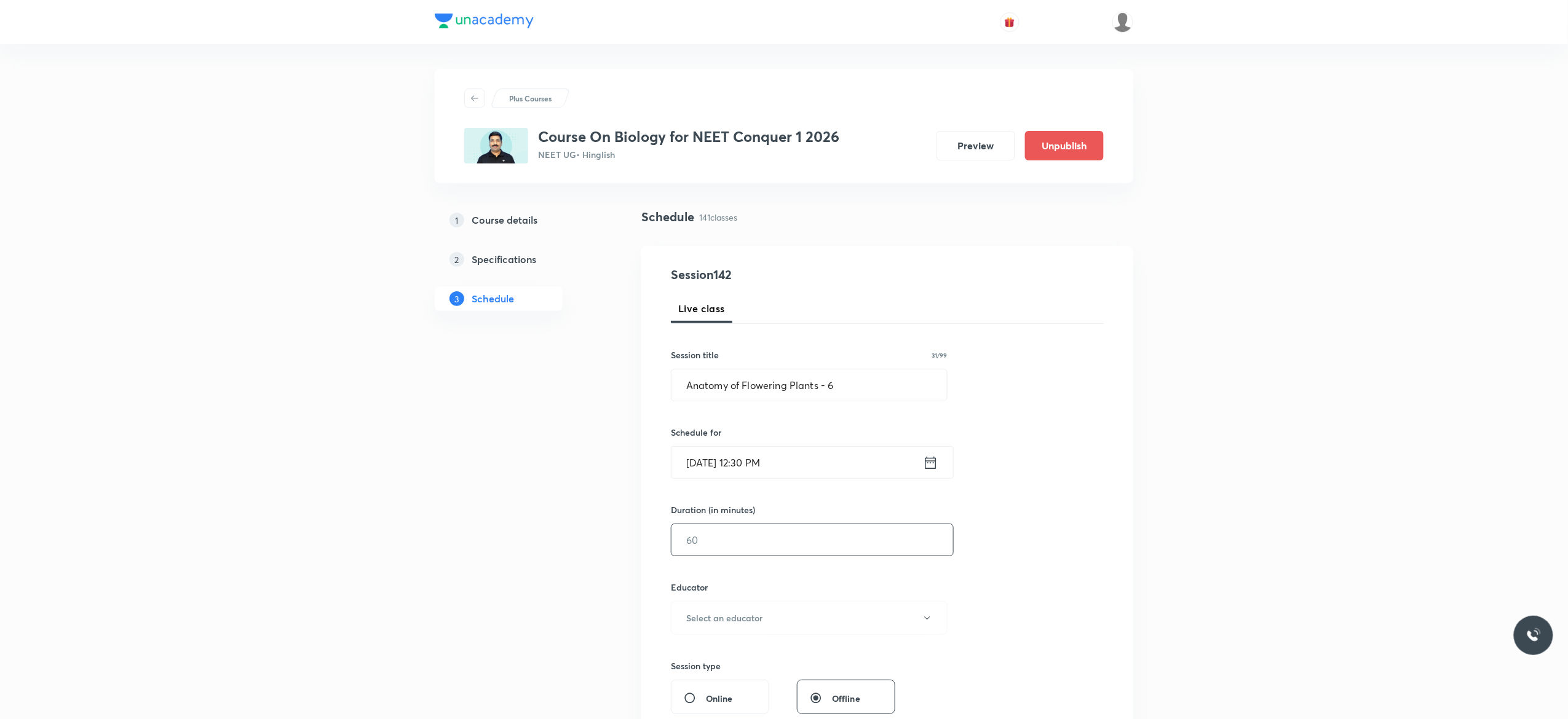
click at [760, 538] on input "text" at bounding box center [812, 540] width 282 height 31
type input "90"
click at [932, 621] on button "Select an educator" at bounding box center [809, 618] width 276 height 33
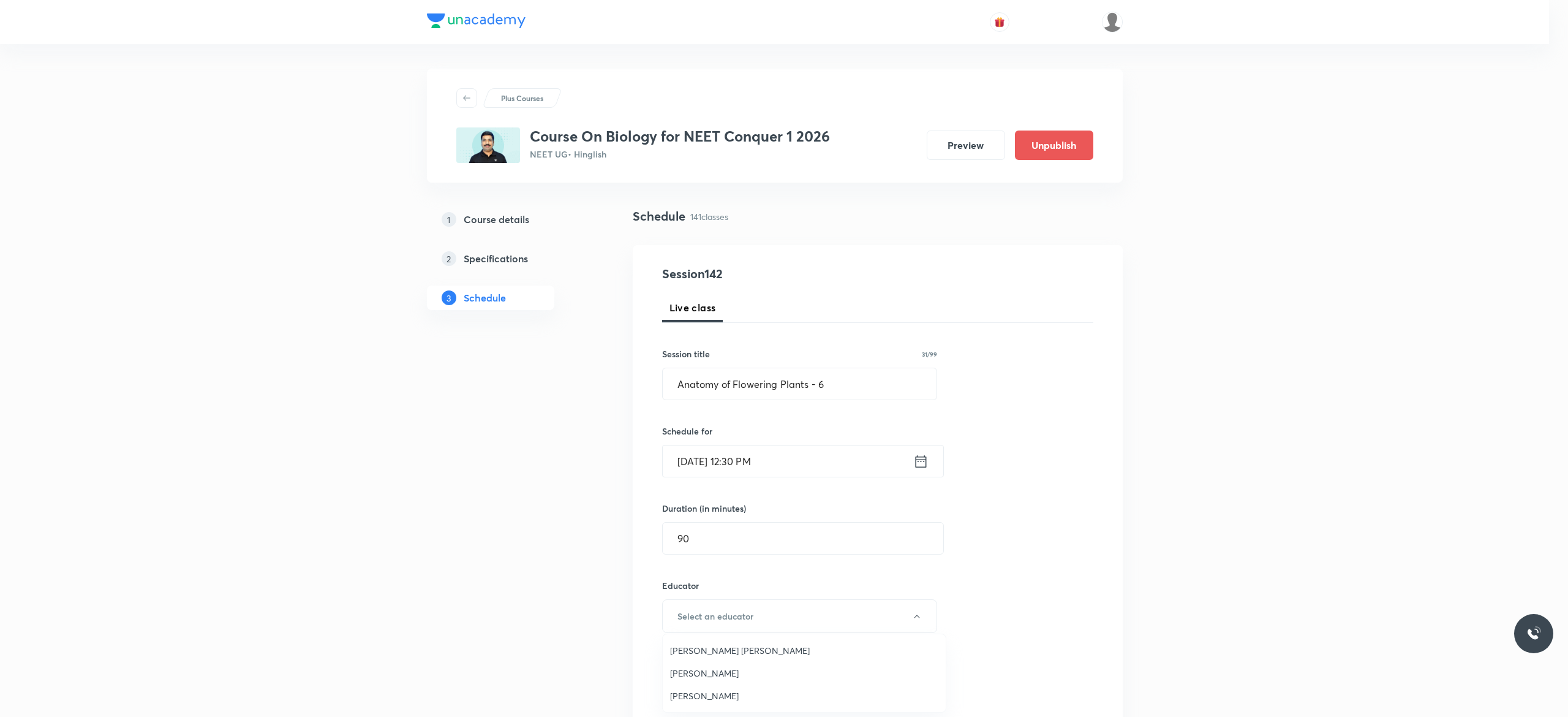
click at [765, 672] on span "[PERSON_NAME]" at bounding box center [805, 673] width 268 height 13
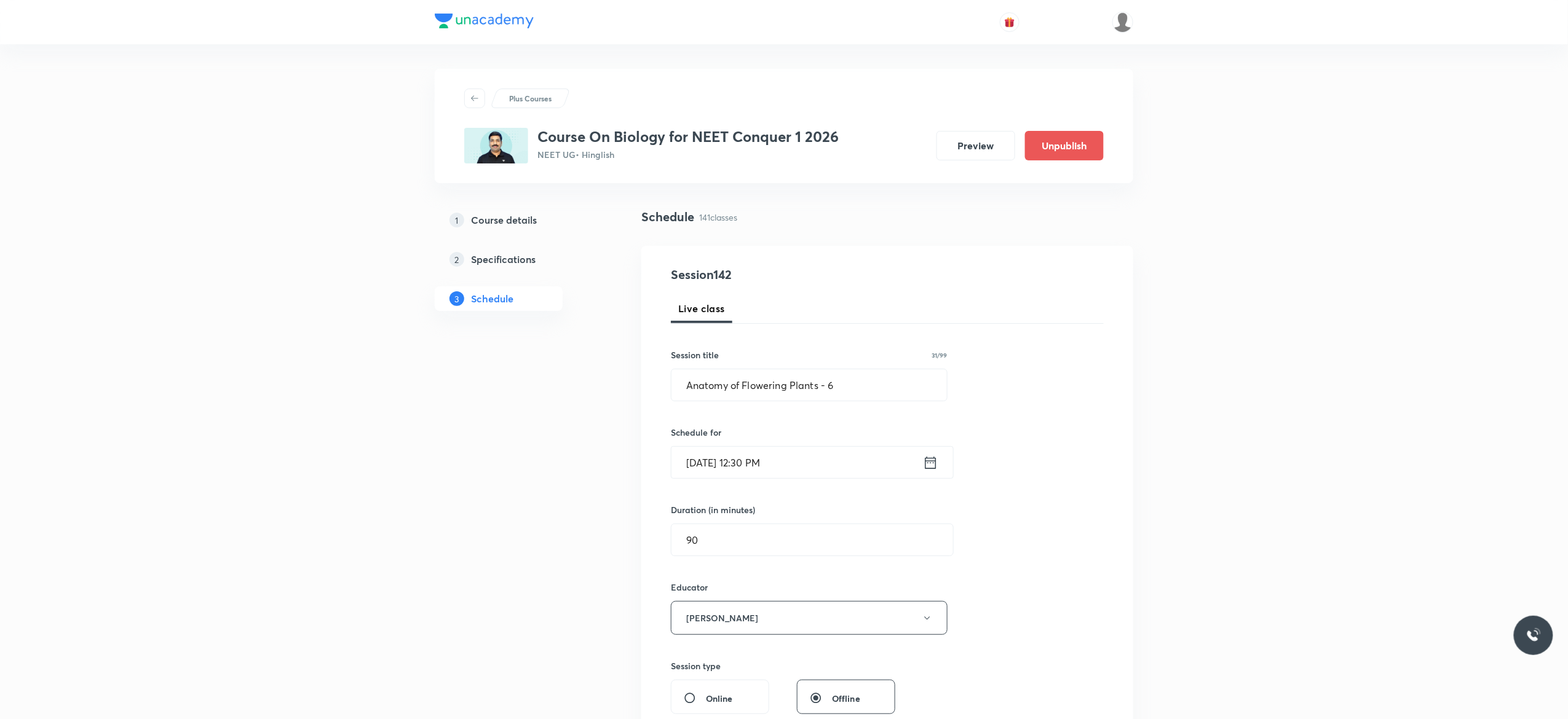
click at [1063, 584] on div "Session 142 Live class Session title 31/99 Anatomy of Flowering Plants - 6 ​ Sc…" at bounding box center [887, 593] width 433 height 656
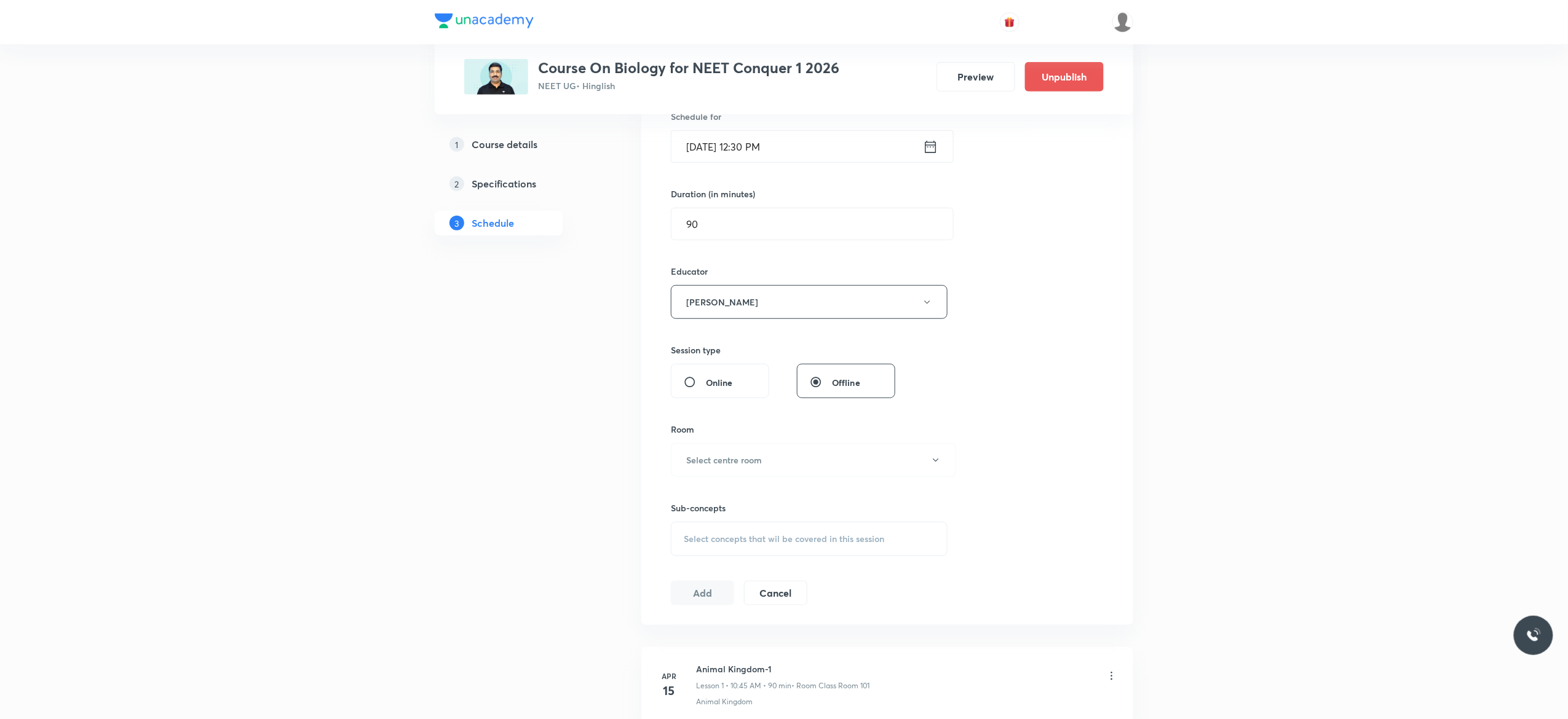
scroll to position [344, 0]
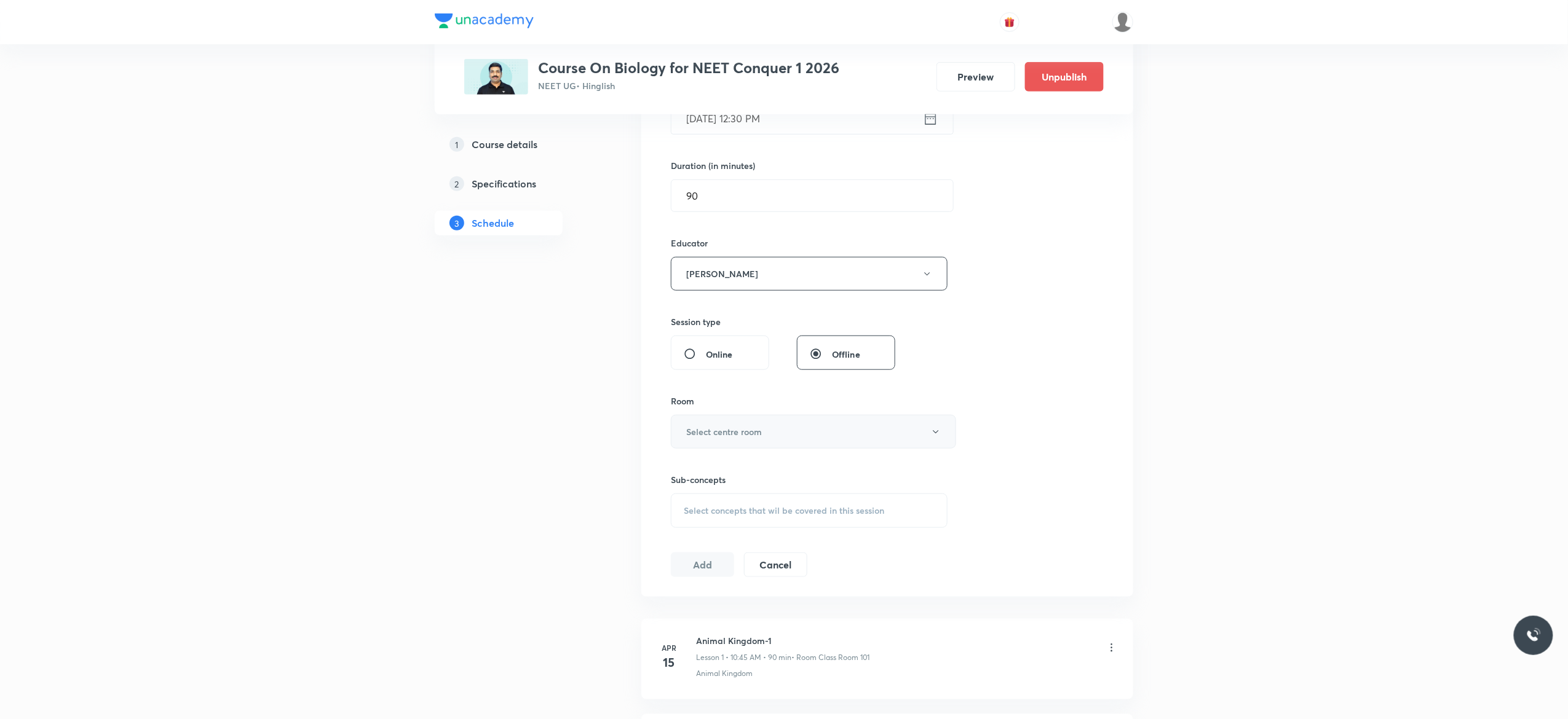
click at [935, 434] on icon "button" at bounding box center [936, 432] width 10 height 10
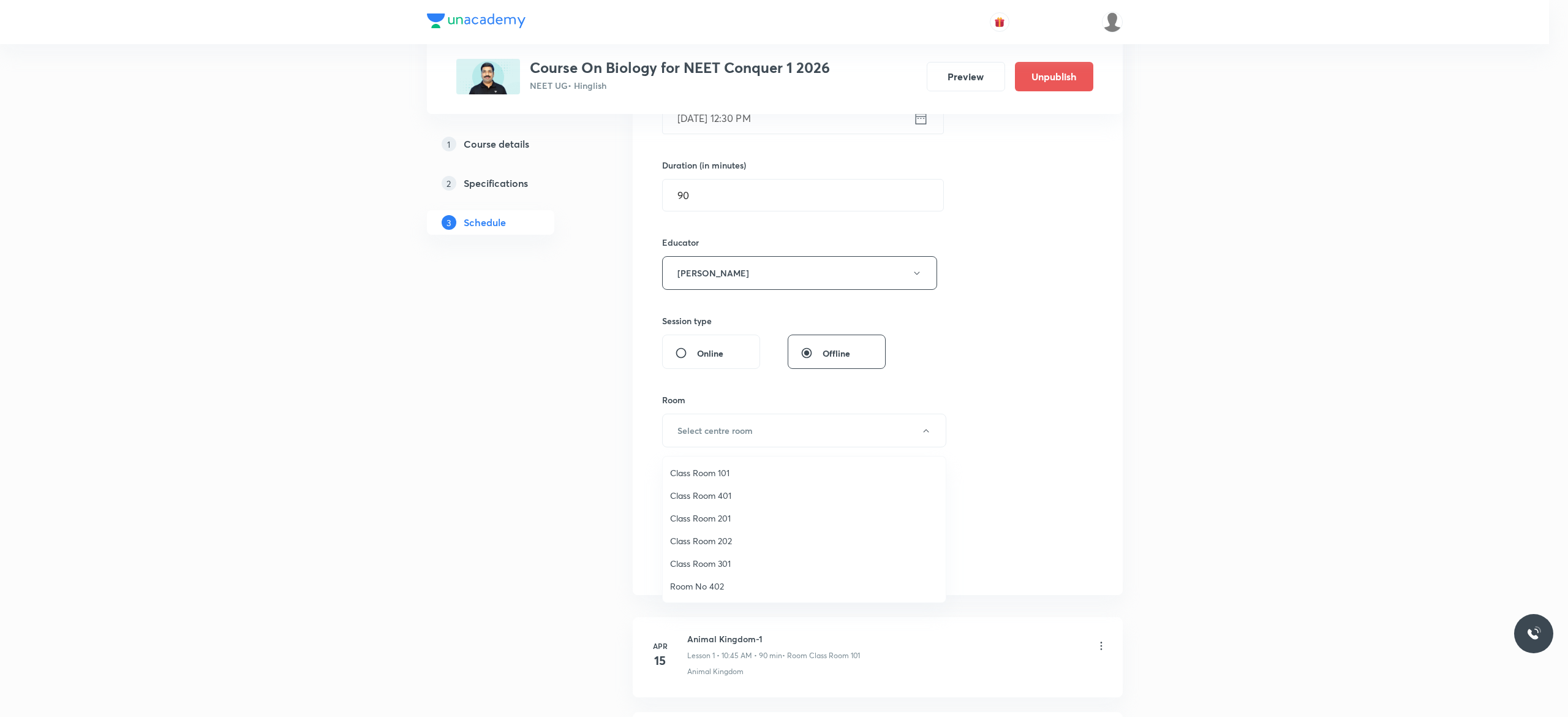
click at [720, 494] on span "Class Room 401" at bounding box center [805, 495] width 268 height 13
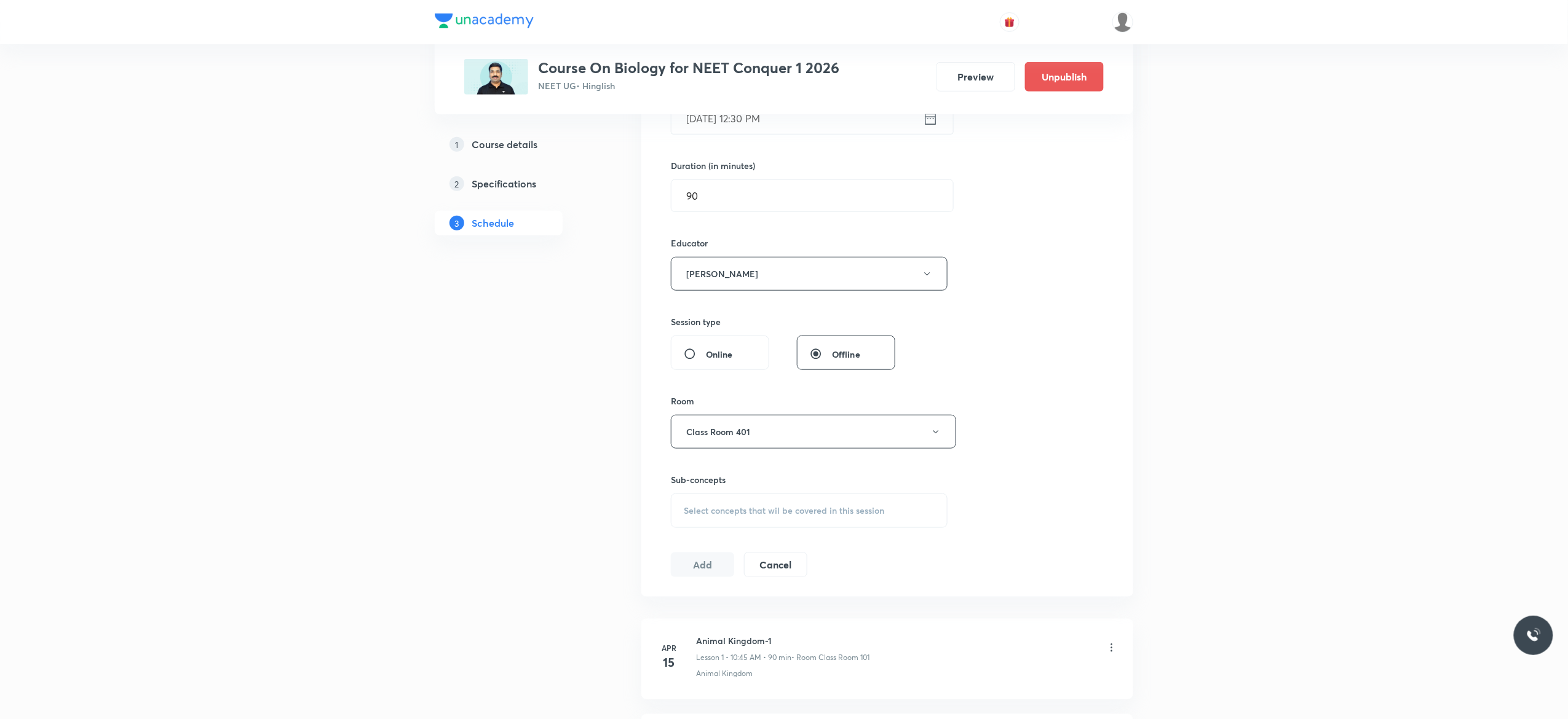
click at [691, 520] on div "Select concepts that wil be covered in this session" at bounding box center [809, 510] width 276 height 34
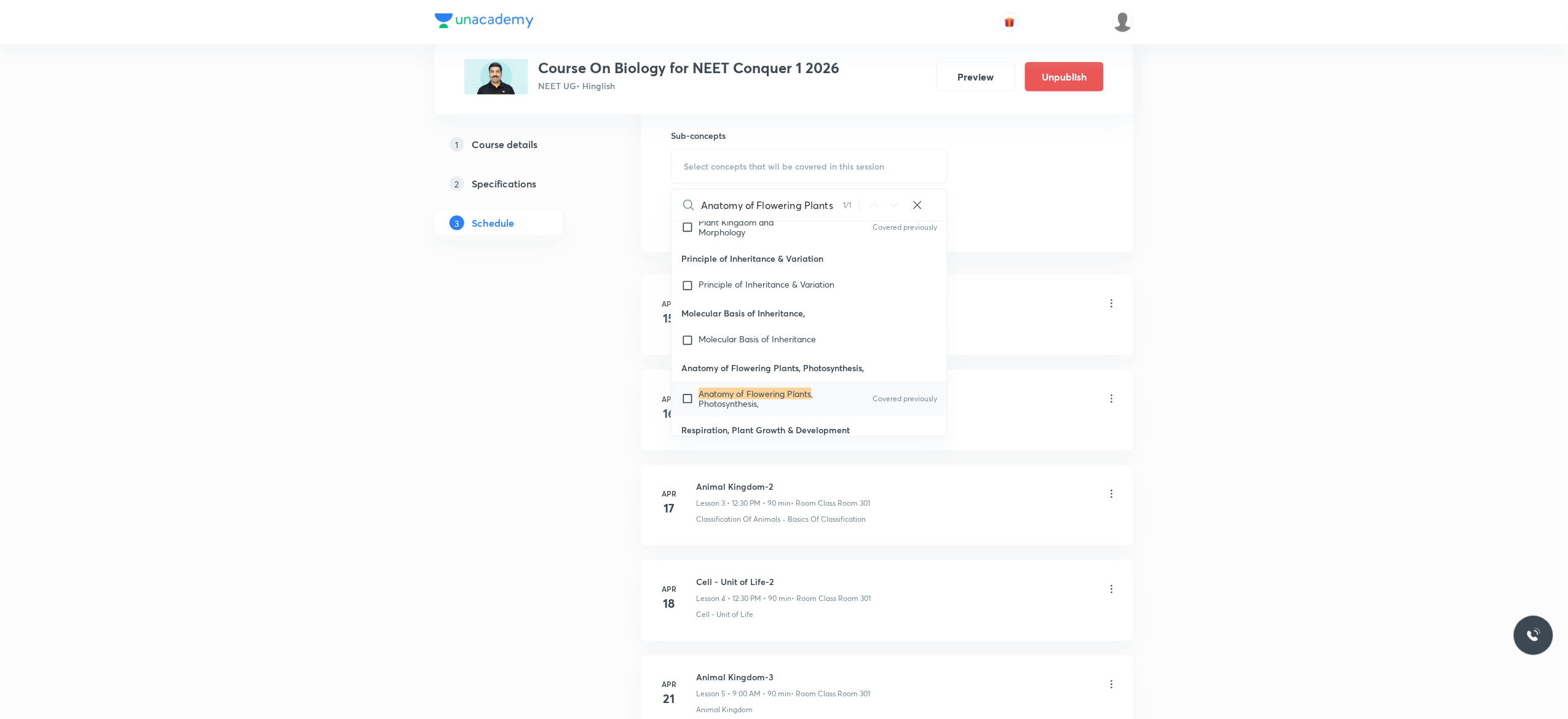
scroll to position [57136, 0]
type input "Anatomy of Flowering Plants"
click at [687, 388] on input "checkbox" at bounding box center [689, 390] width 17 height 20
checkbox input "true"
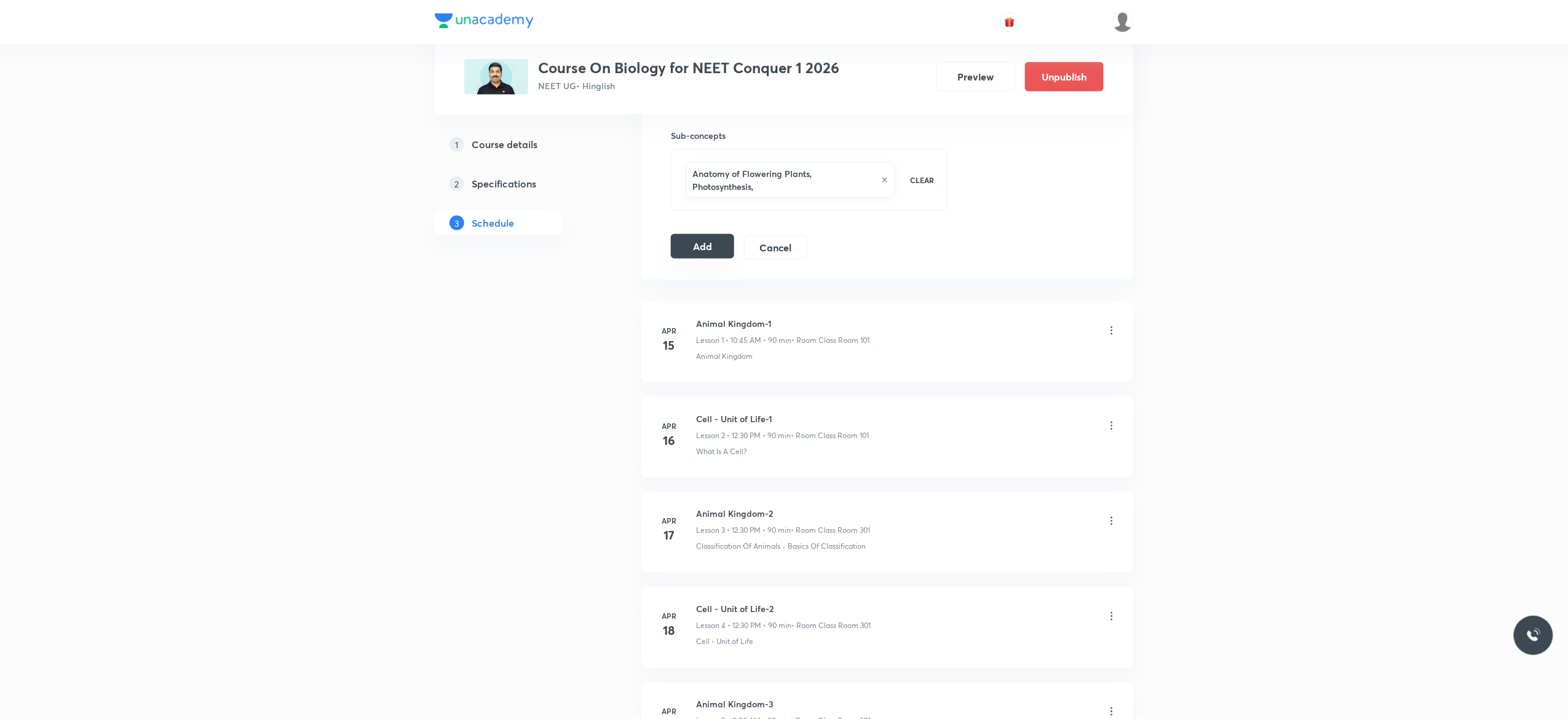
click at [703, 250] on button "Add" at bounding box center [702, 246] width 64 height 24
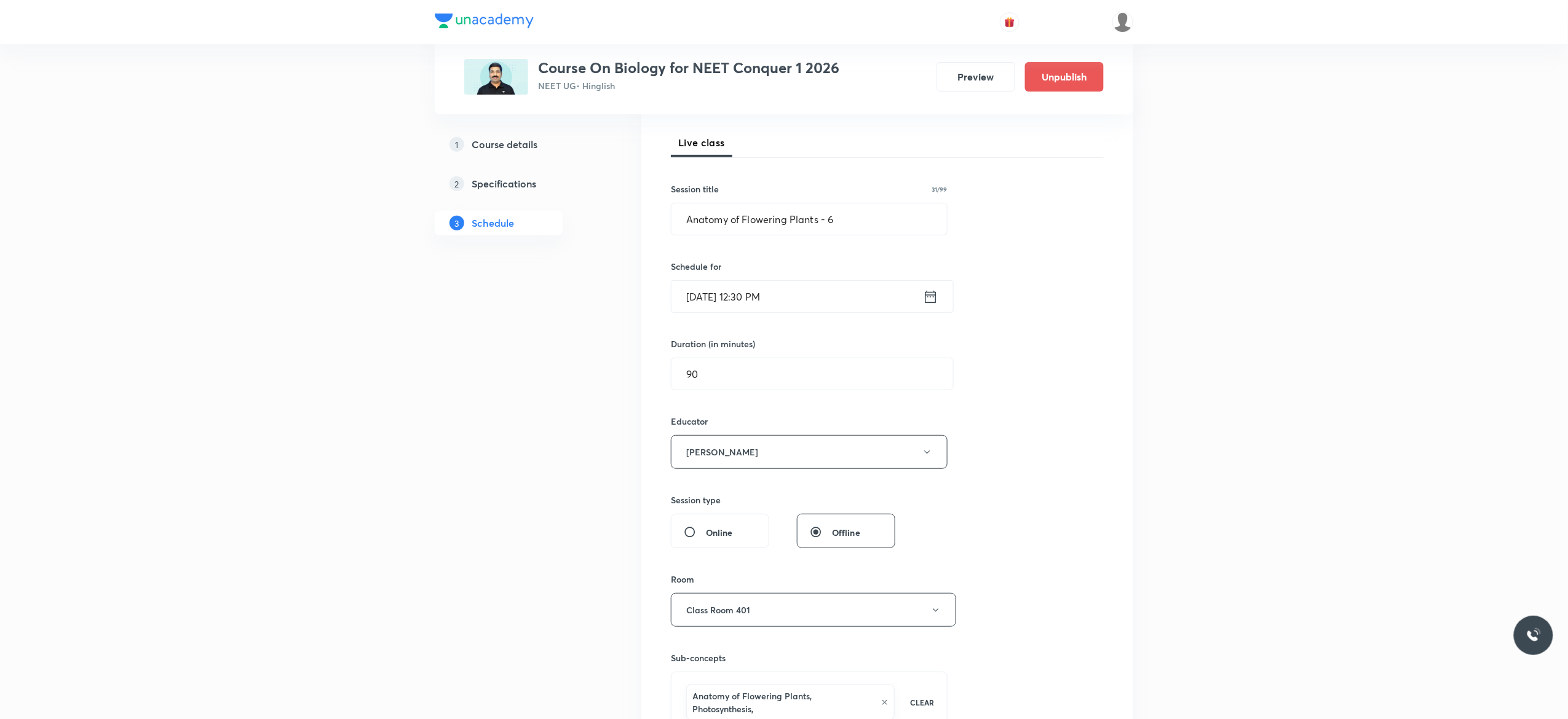
scroll to position [245, 0]
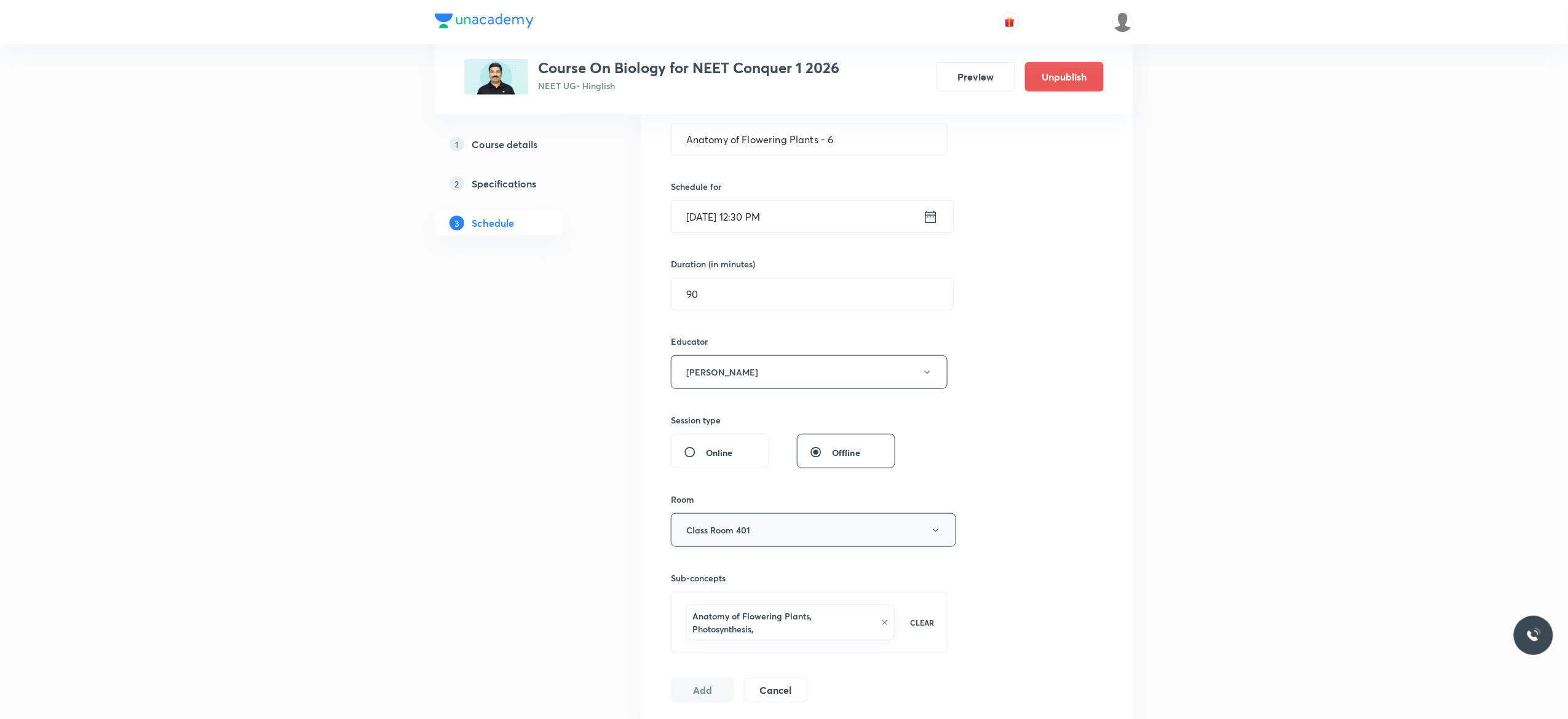
click at [932, 535] on icon "button" at bounding box center [936, 530] width 10 height 10
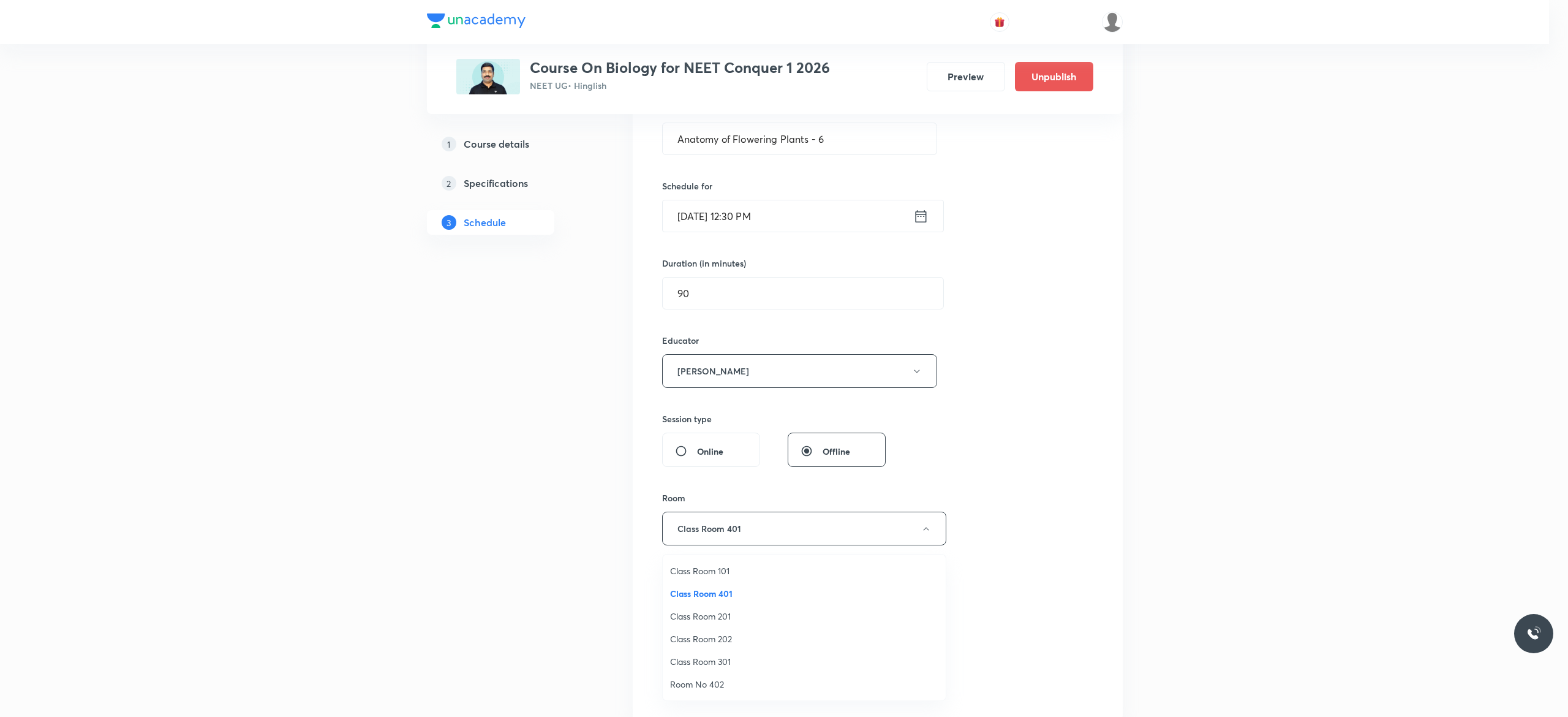
click at [728, 613] on span "Class Room 201" at bounding box center [805, 616] width 268 height 13
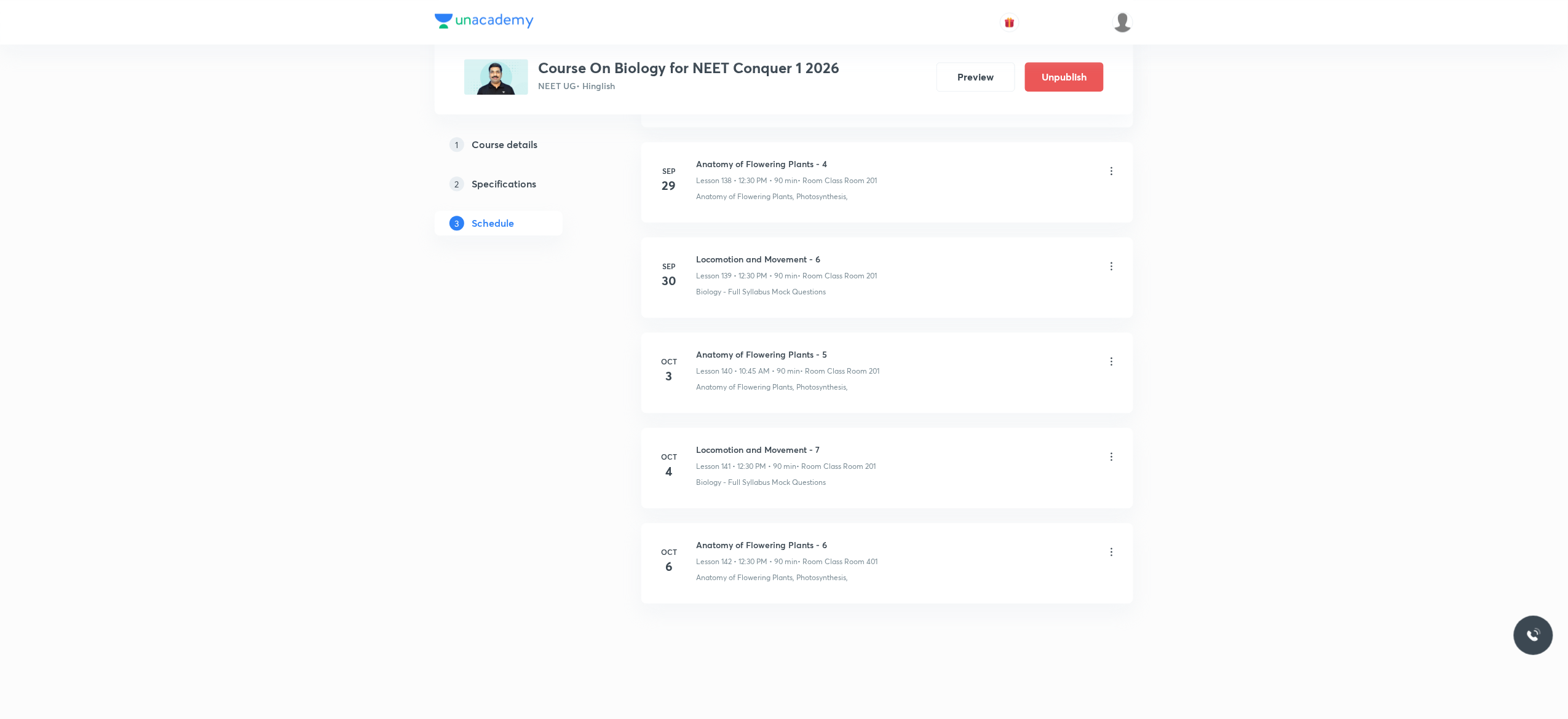
scroll to position [13283, 0]
click at [1113, 553] on icon at bounding box center [1112, 552] width 13 height 13
click at [1006, 585] on li "Edit" at bounding box center [1043, 582] width 135 height 23
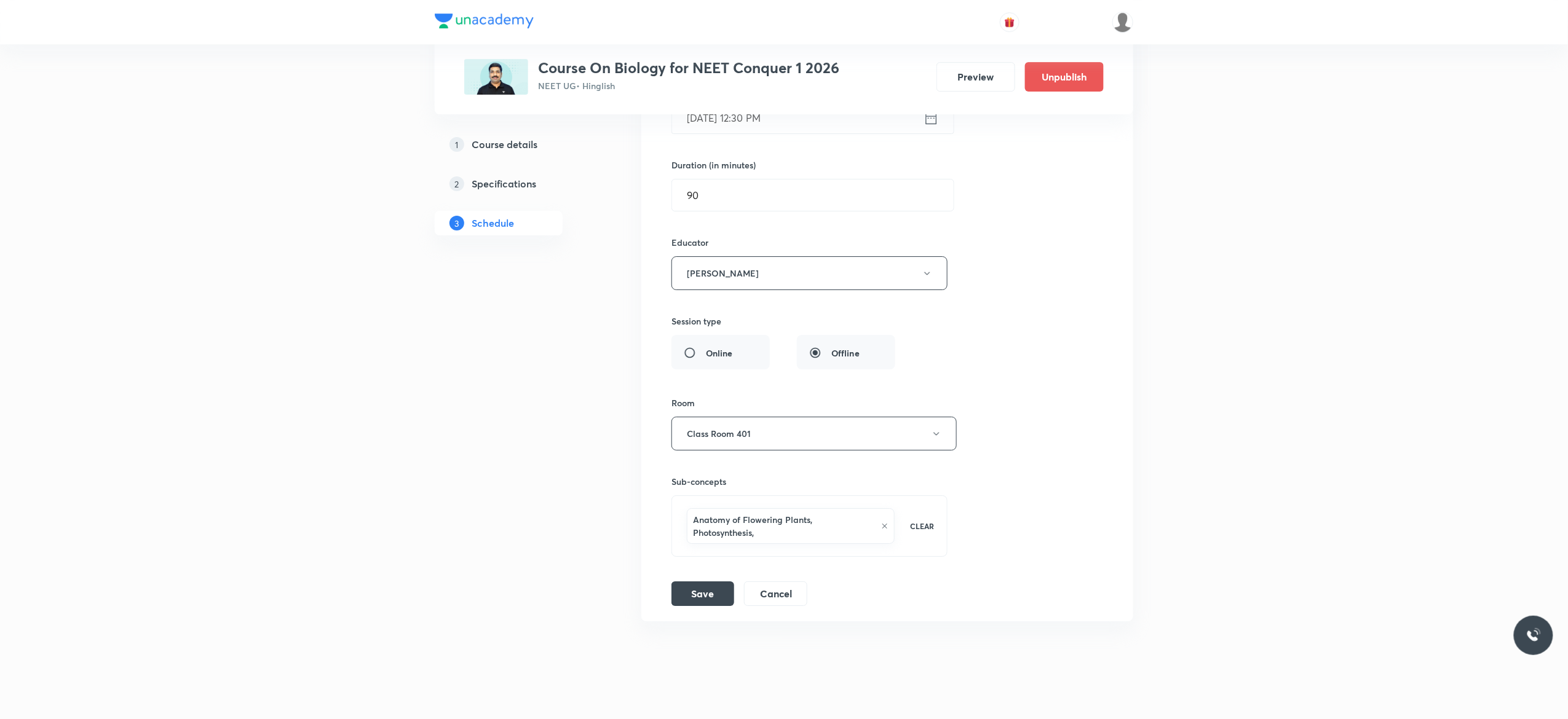
scroll to position [13774, 0]
click at [936, 436] on icon "button" at bounding box center [936, 431] width 10 height 10
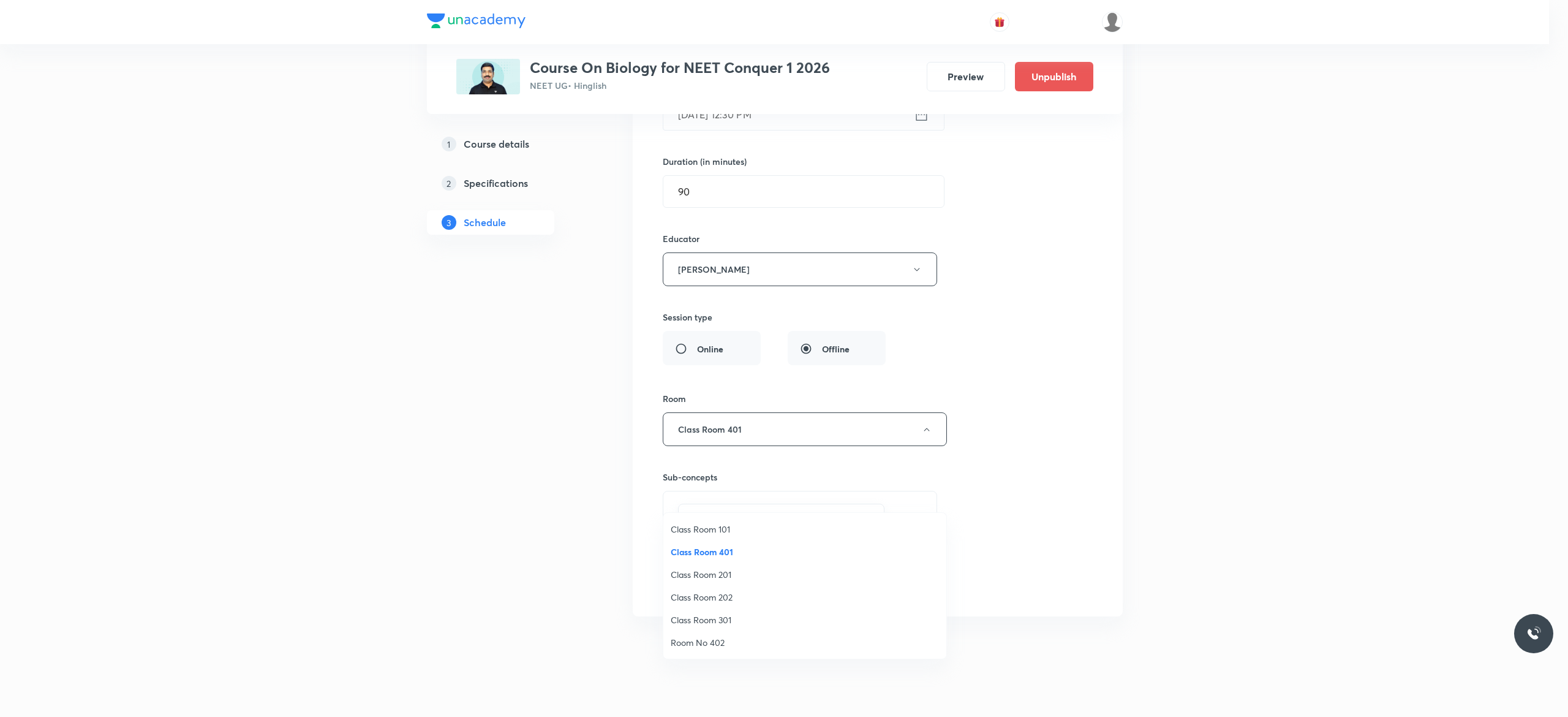
click at [734, 574] on span "Class Room 201" at bounding box center [805, 574] width 268 height 13
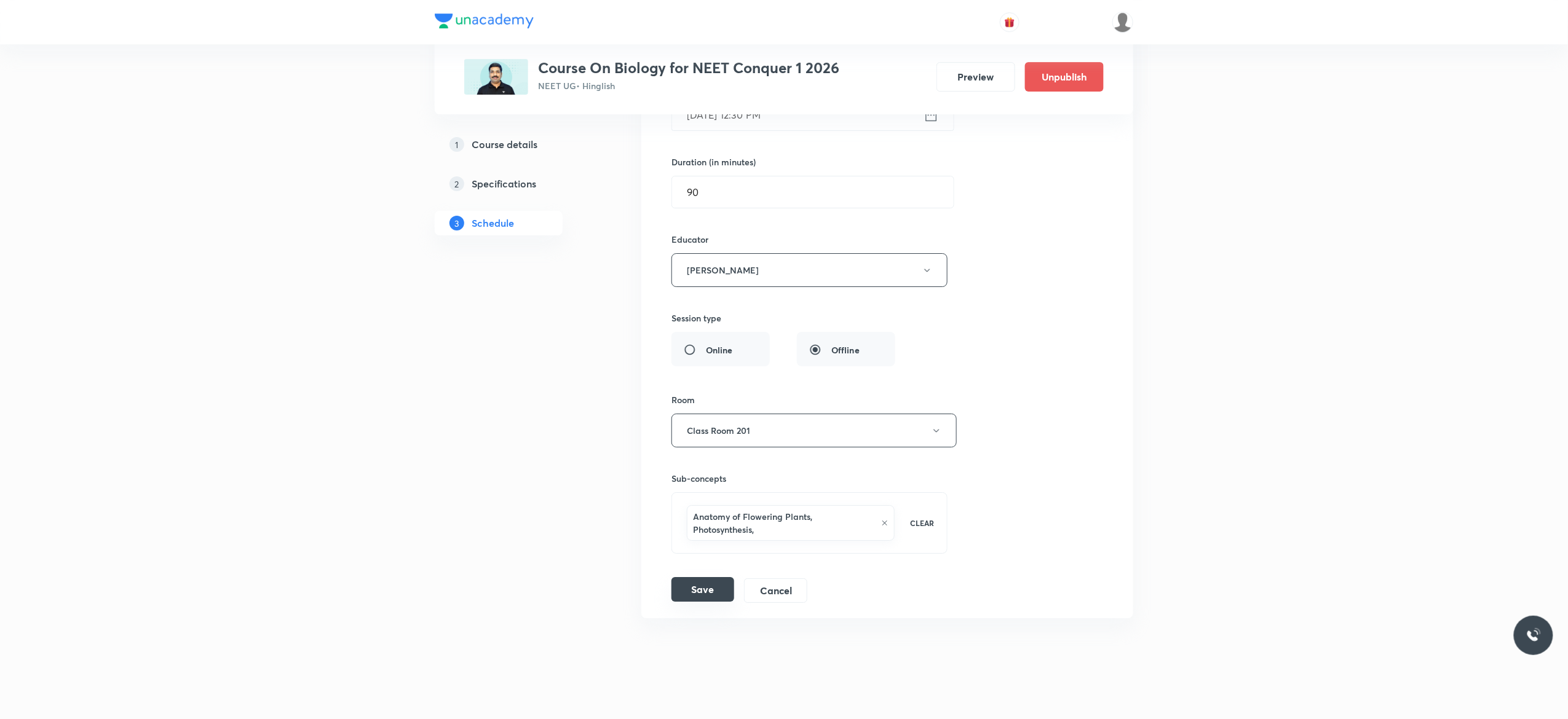
click at [701, 602] on button "Save" at bounding box center [703, 589] width 63 height 24
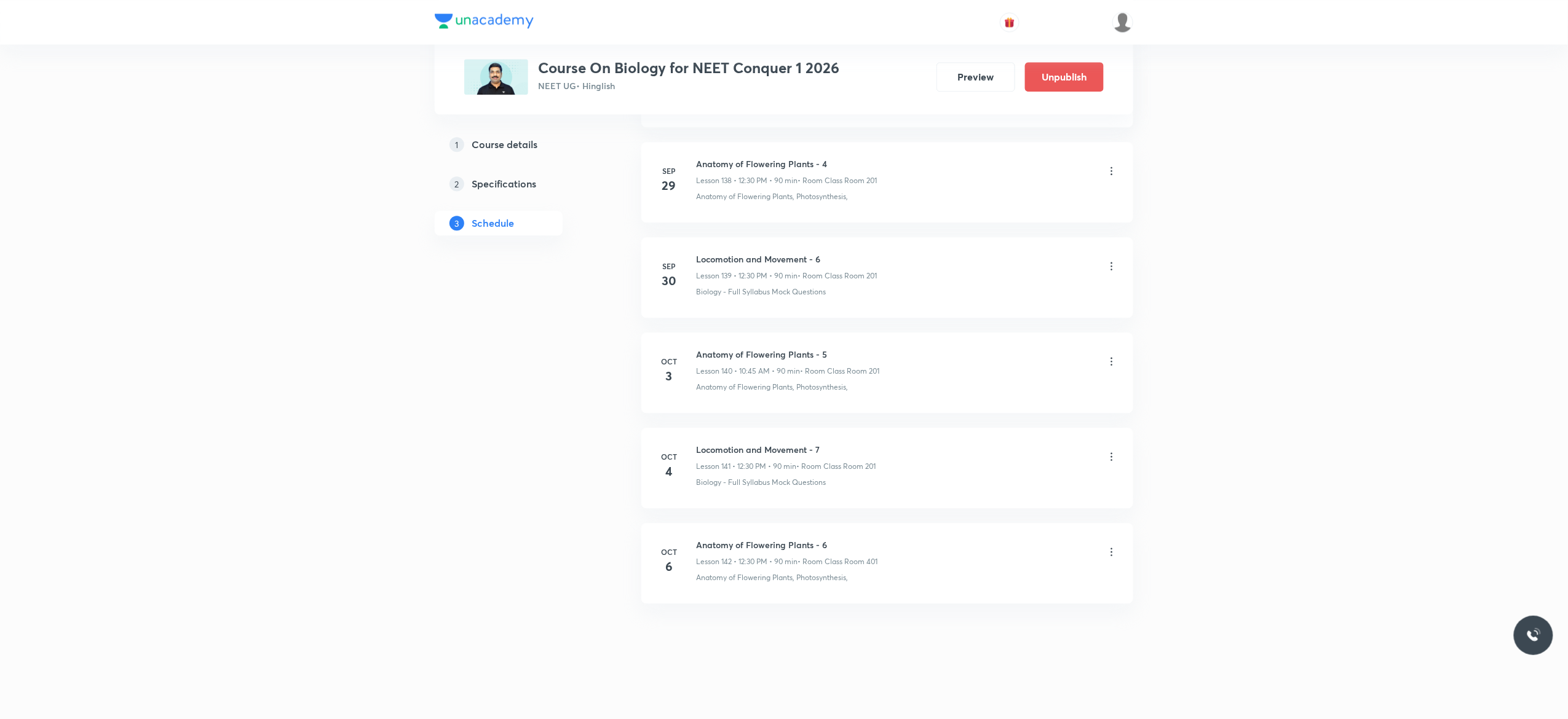
scroll to position [13283, 0]
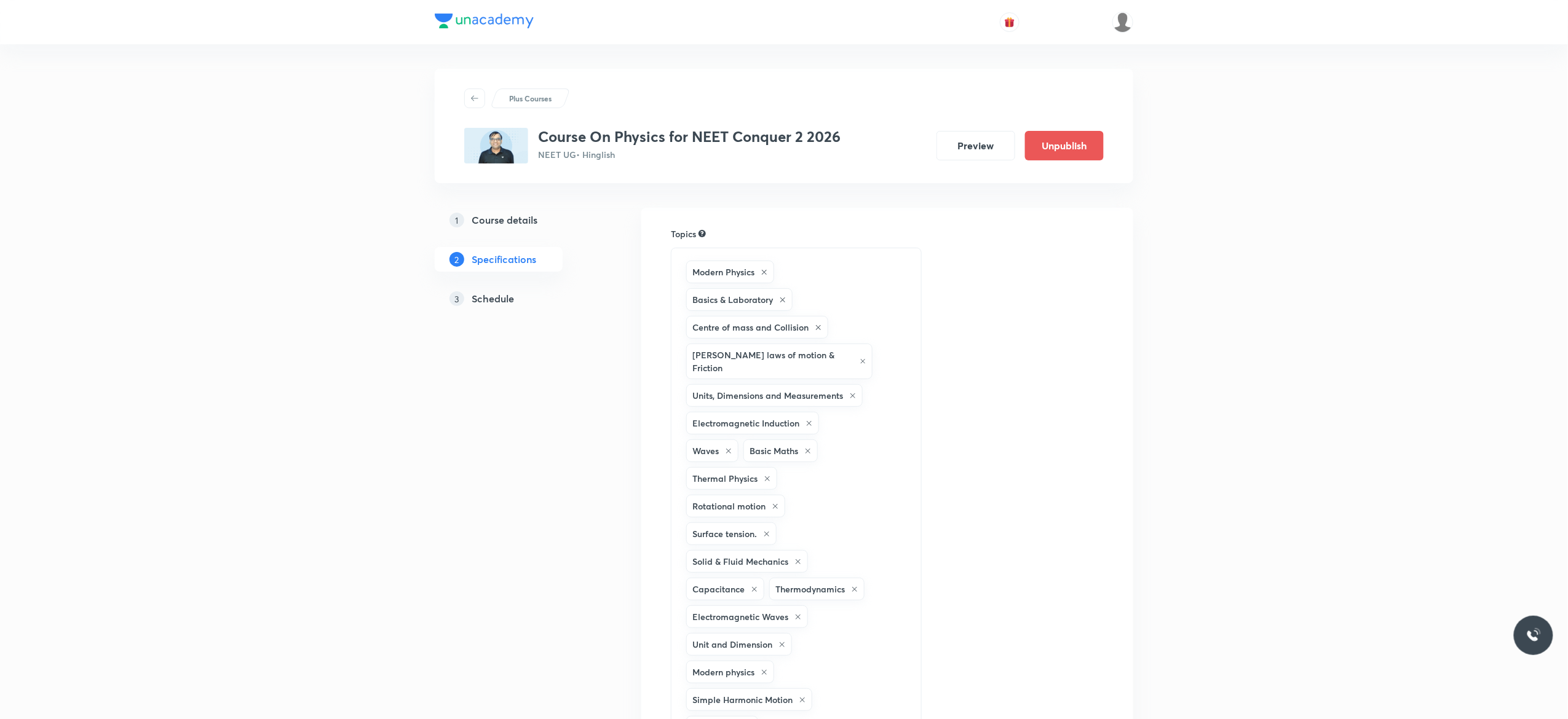
click at [502, 296] on h5 "Schedule" at bounding box center [493, 298] width 43 height 15
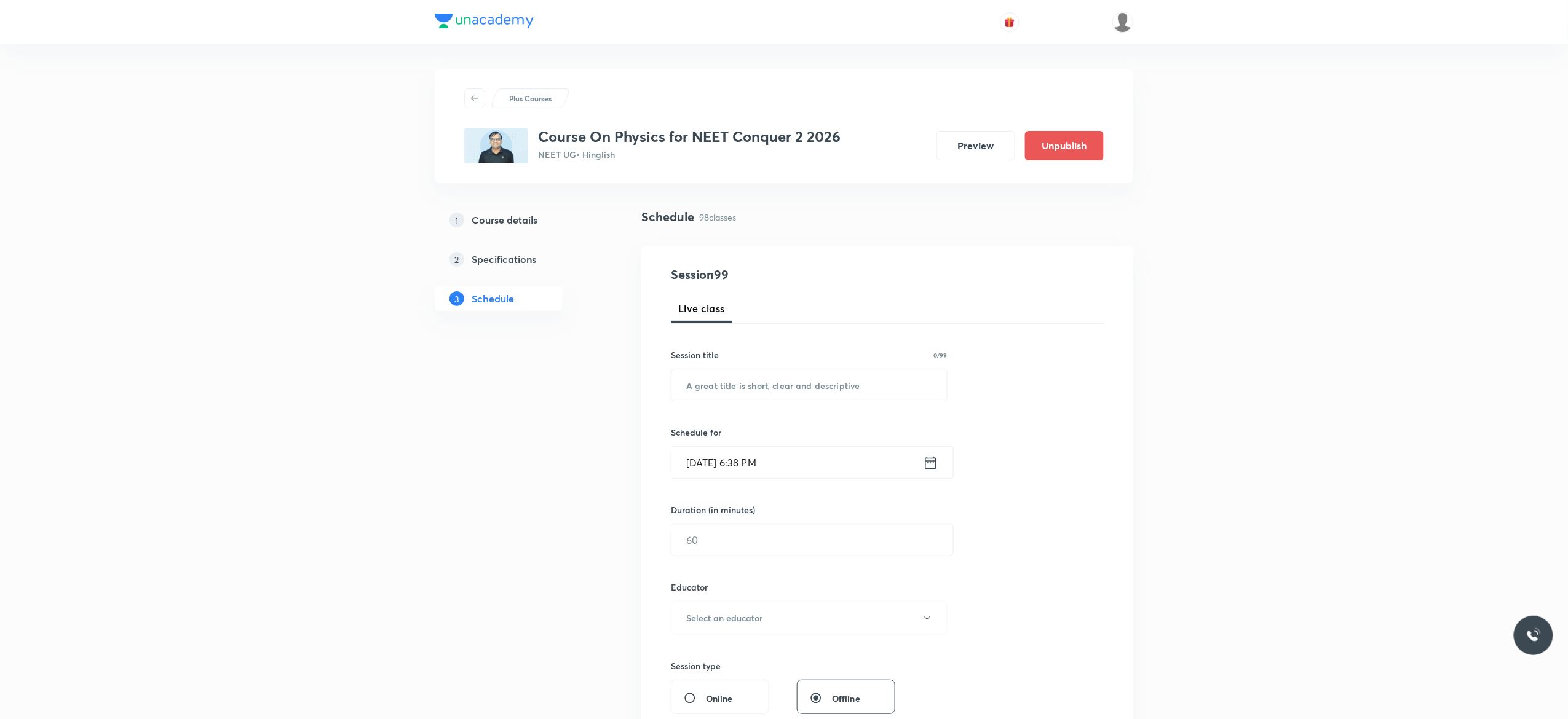
click at [1048, 510] on div "Session 99 Live class Session title 0/99 ​ Schedule for [DATE] 6:38 PM ​ Durati…" at bounding box center [887, 593] width 433 height 656
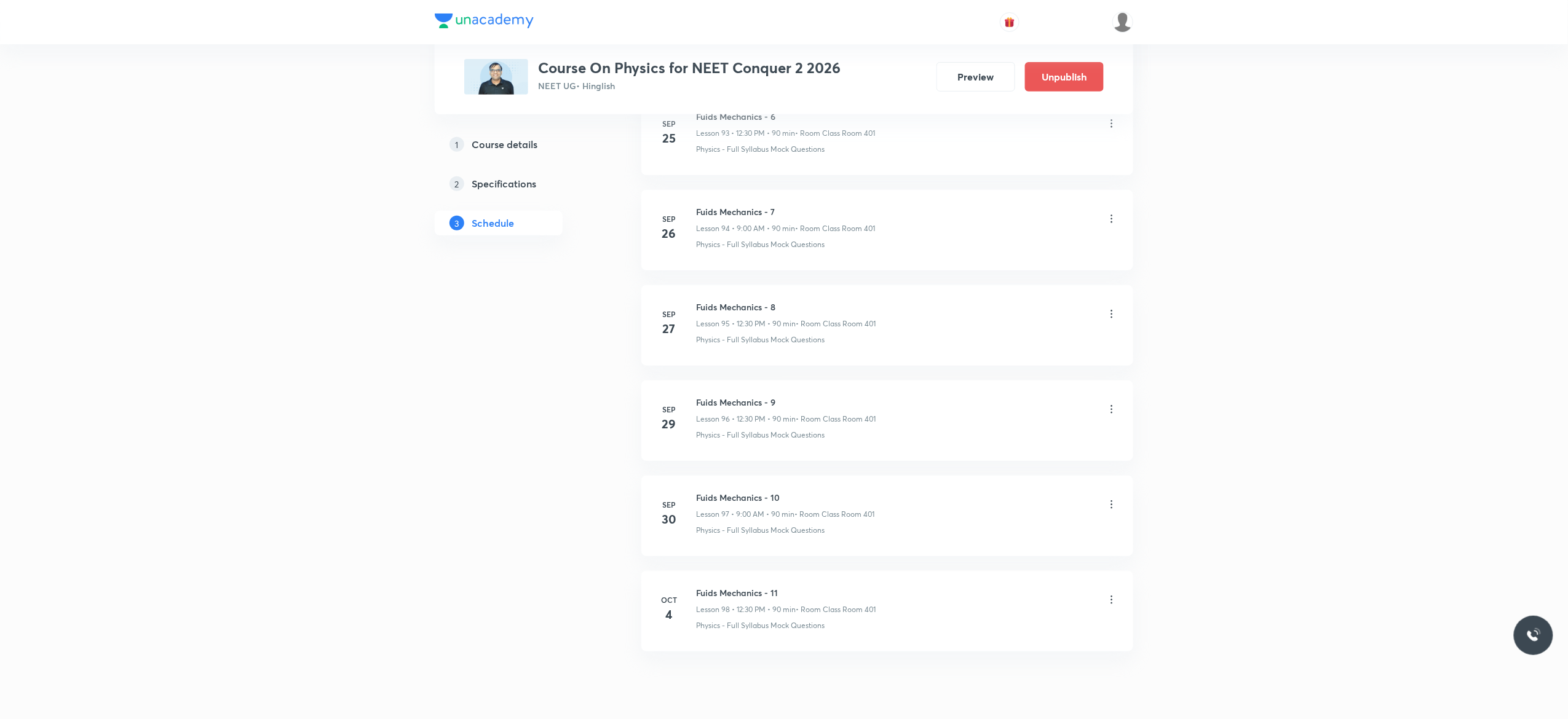
scroll to position [9720, 0]
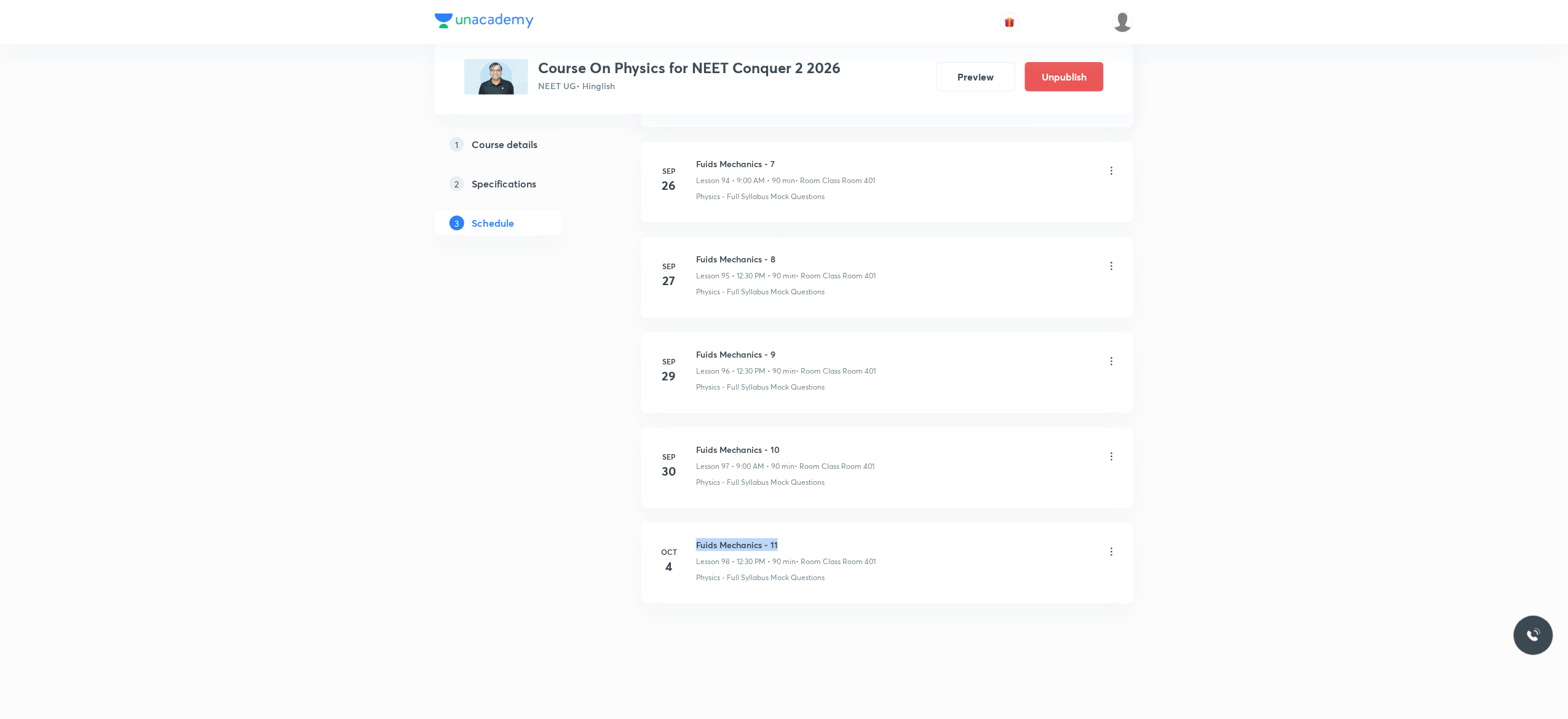
drag, startPoint x: 790, startPoint y: 538, endPoint x: 696, endPoint y: 540, distance: 94.0
click at [696, 540] on h6 "Fuids Mechanics - 11" at bounding box center [785, 545] width 179 height 13
copy h6 "Fuids Mechanics - 11"
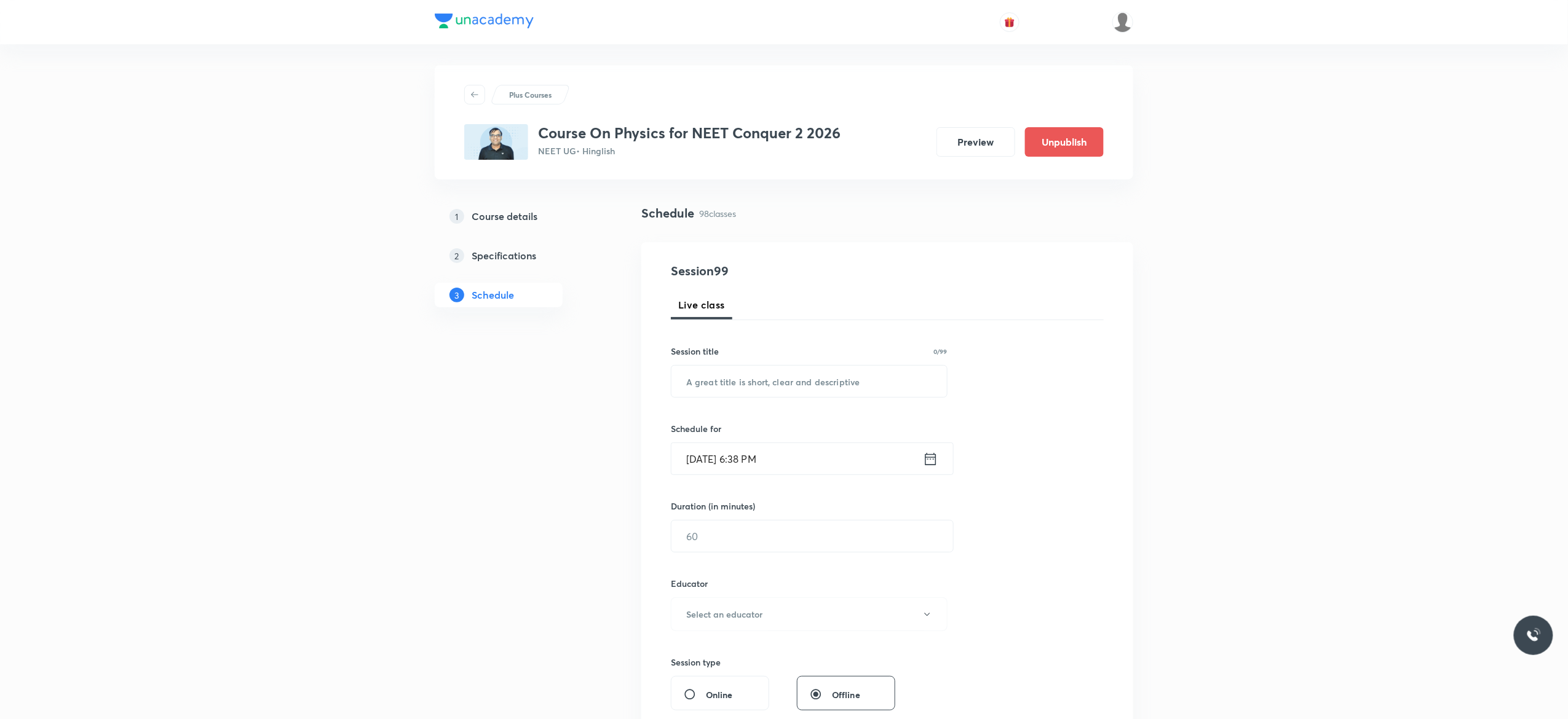
scroll to position [0, 0]
click at [746, 383] on input "text" at bounding box center [809, 385] width 276 height 31
paste input "Fuids Mechanics - 11"
type input "Fuids Mechanics - 12"
click at [932, 467] on icon at bounding box center [930, 462] width 15 height 17
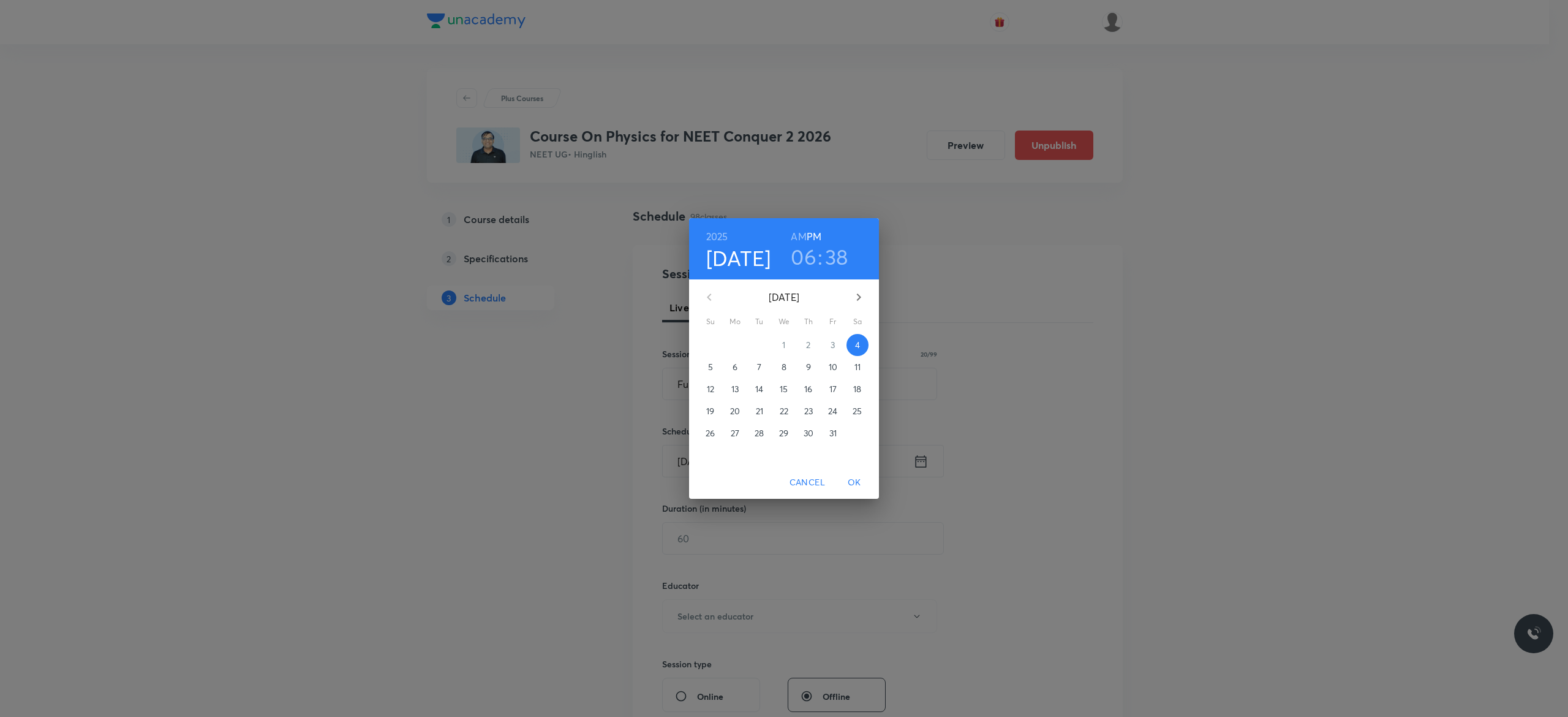
click at [738, 368] on span "6" at bounding box center [735, 367] width 22 height 13
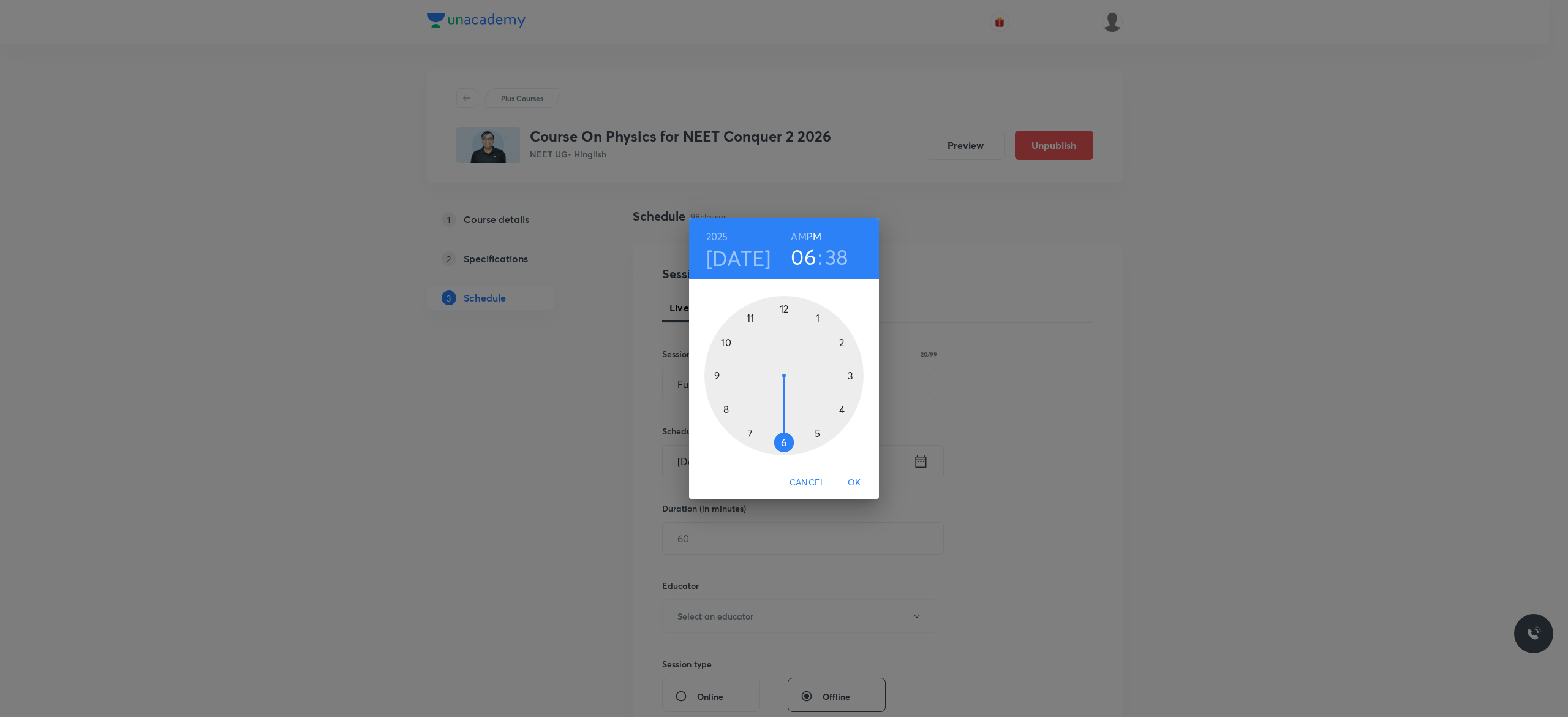
click at [795, 236] on h6 "AM" at bounding box center [798, 236] width 15 height 17
click at [716, 375] on div at bounding box center [784, 376] width 159 height 159
click at [784, 309] on div at bounding box center [784, 376] width 159 height 159
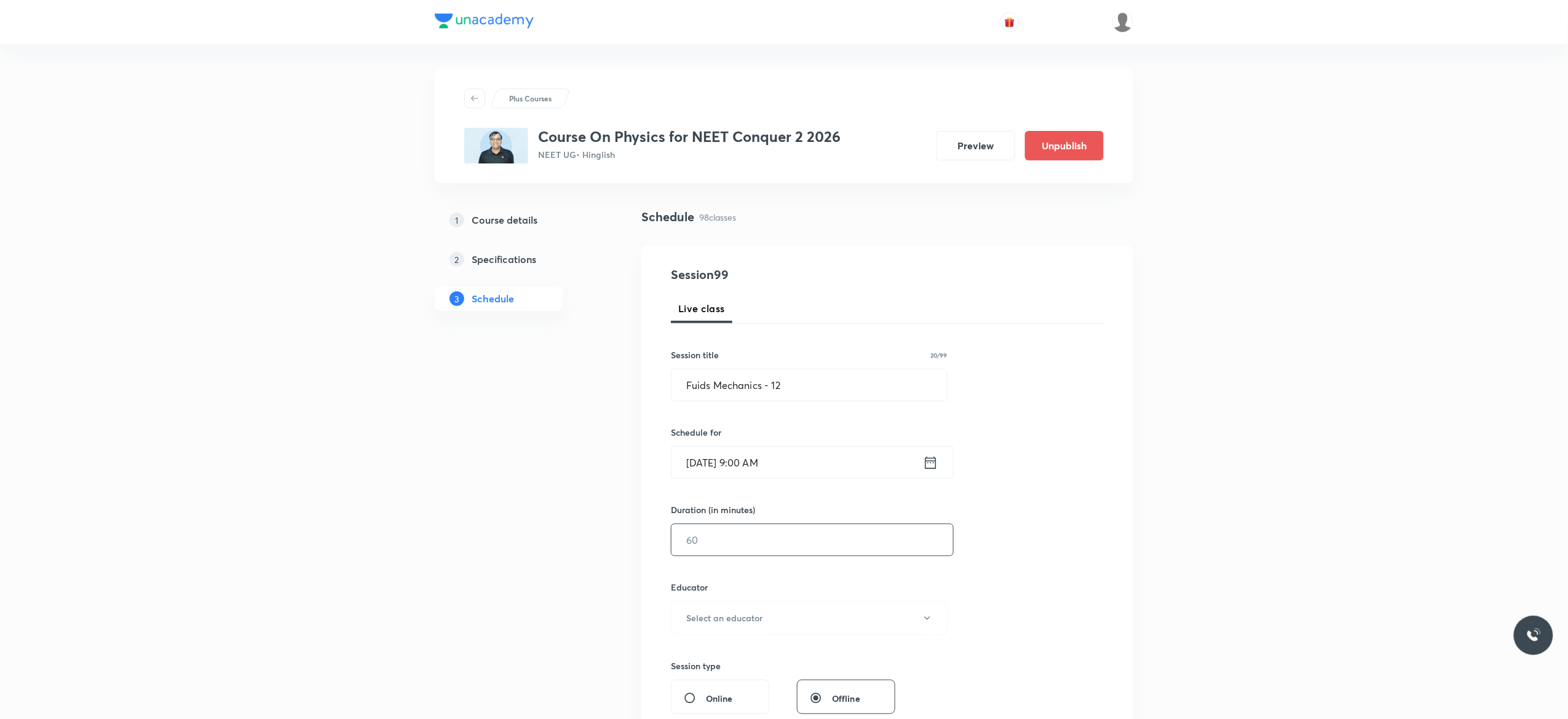
click at [761, 537] on input "text" at bounding box center [812, 540] width 282 height 31
type input "90"
click at [930, 619] on icon "button" at bounding box center [927, 618] width 10 height 10
click at [752, 679] on span "[PERSON_NAME]" at bounding box center [807, 682] width 269 height 13
click at [1066, 570] on div "Session 99 Live class Session title 20/99 Fuids Mechanics - 12 ​ Schedule for O…" at bounding box center [887, 593] width 433 height 656
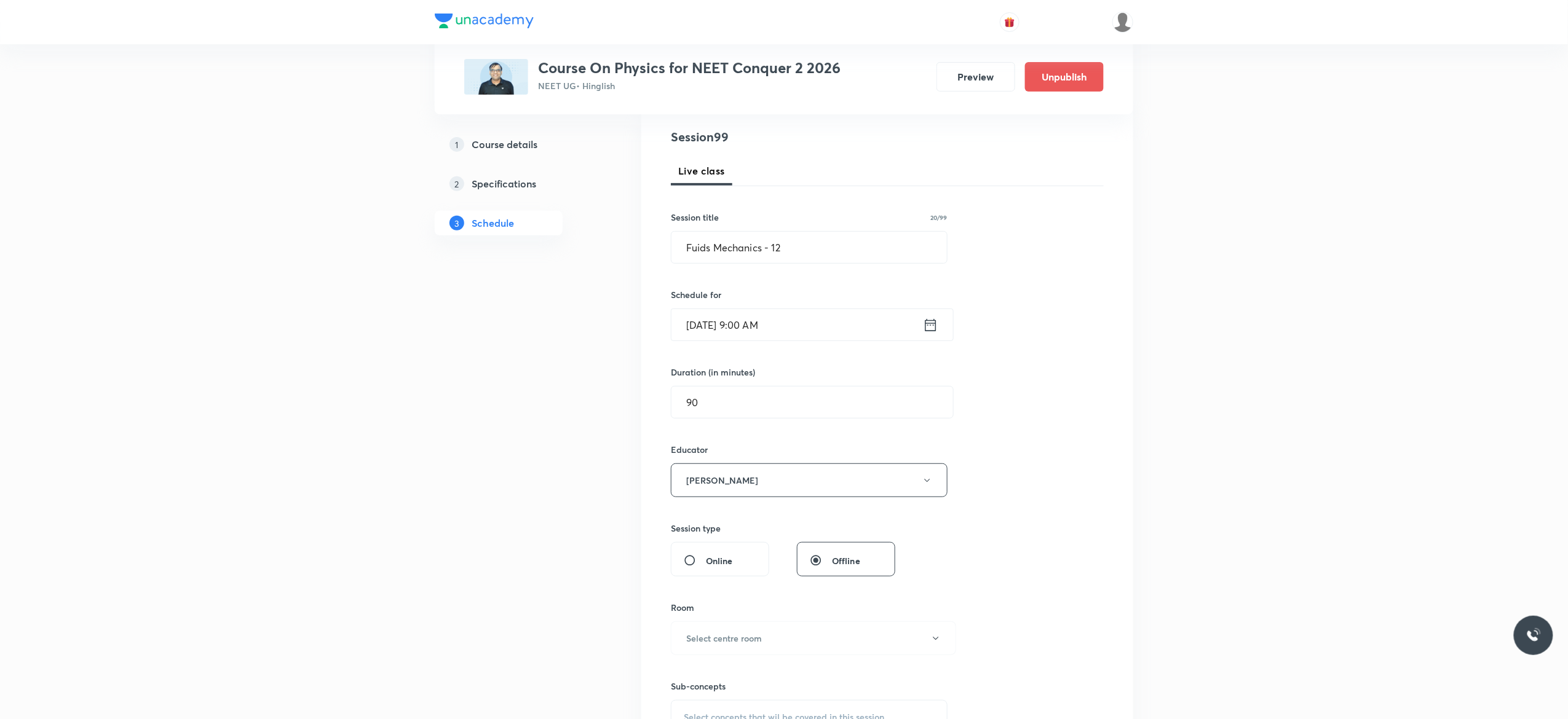
scroll to position [442, 0]
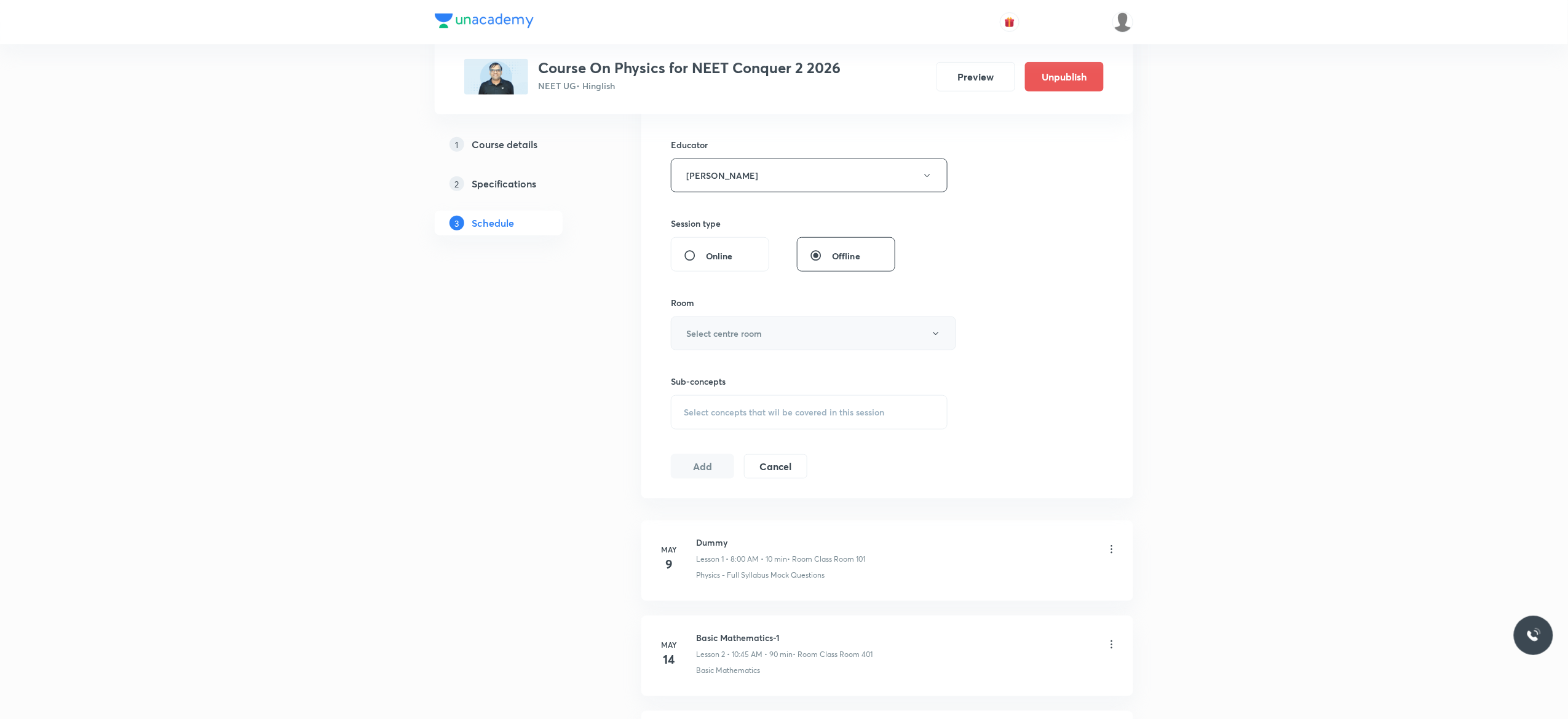
click at [942, 338] on button "Select centre room" at bounding box center [813, 333] width 285 height 33
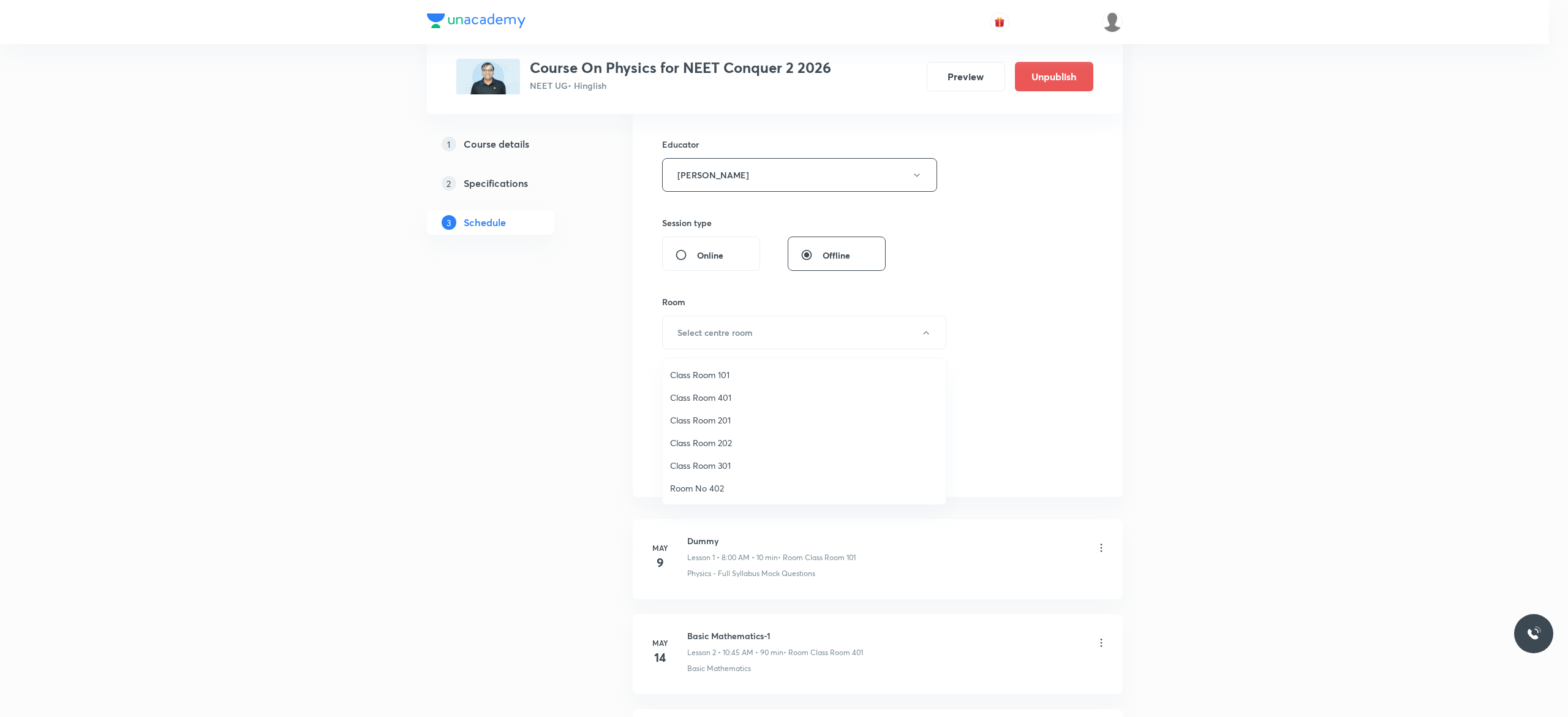
click at [726, 398] on span "Class Room 401" at bounding box center [805, 397] width 268 height 13
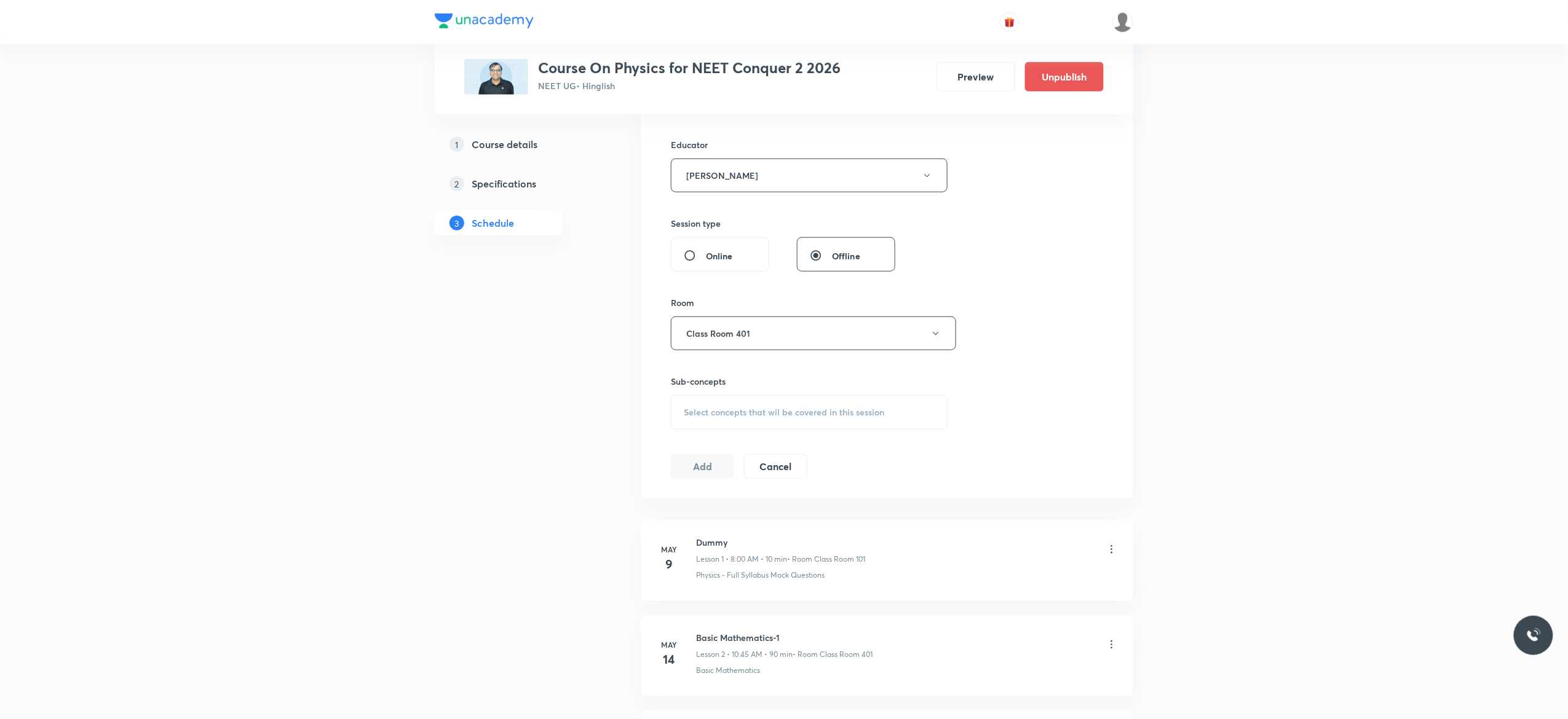
click at [713, 423] on div "Select concepts that wil be covered in this session" at bounding box center [809, 412] width 276 height 34
type input "Fuids Mechanics"
click at [691, 513] on input "checkbox" at bounding box center [689, 512] width 17 height 20
checkbox input "true"
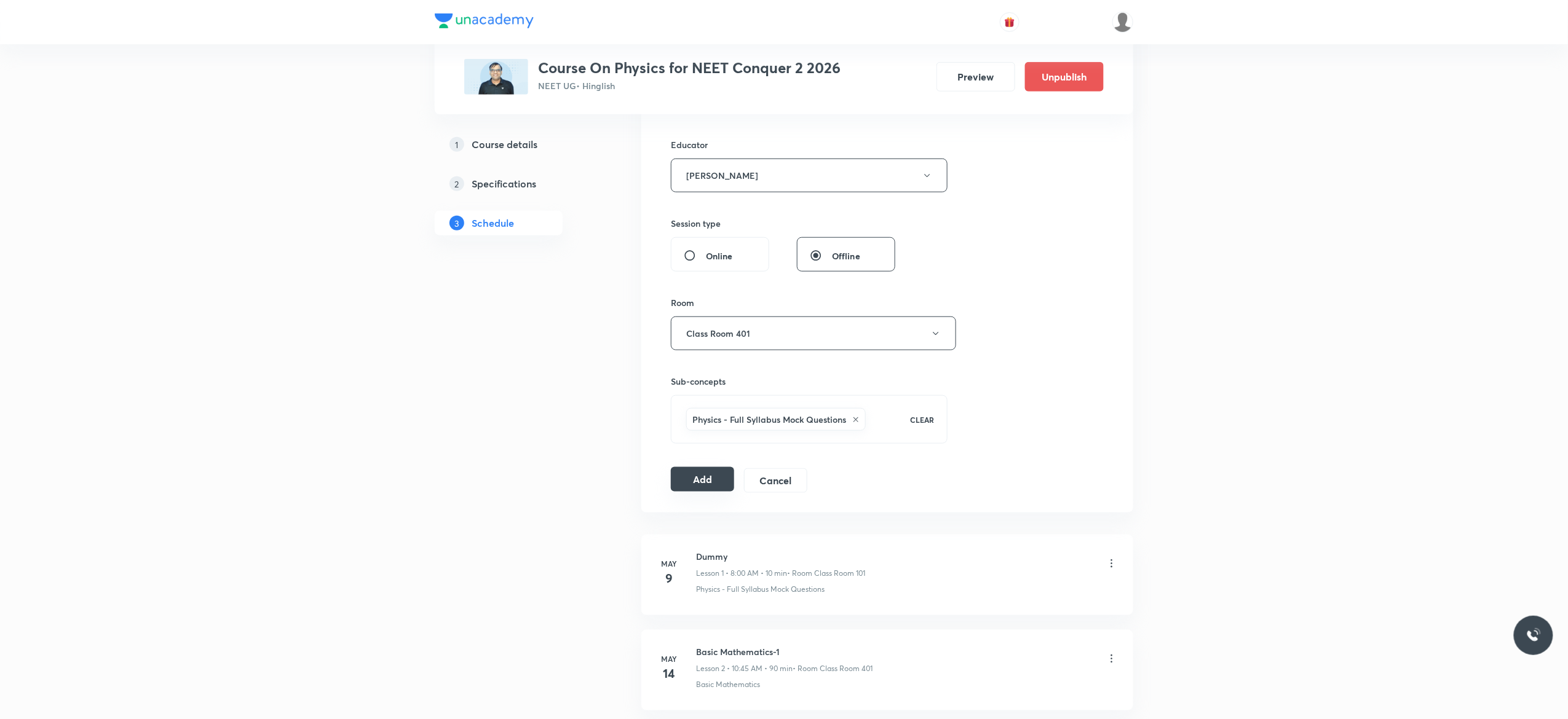
click at [692, 485] on button "Add" at bounding box center [702, 479] width 64 height 24
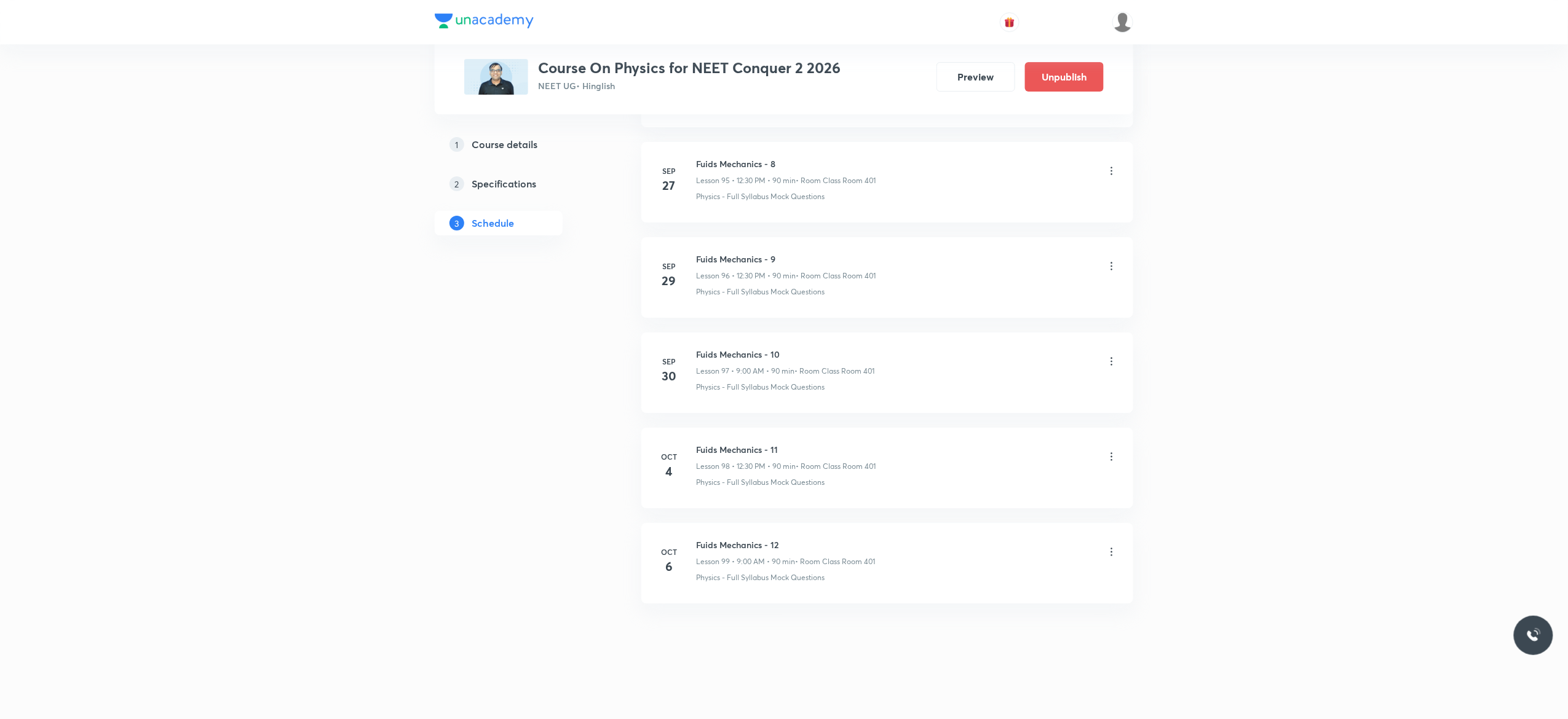
scroll to position [9171, 0]
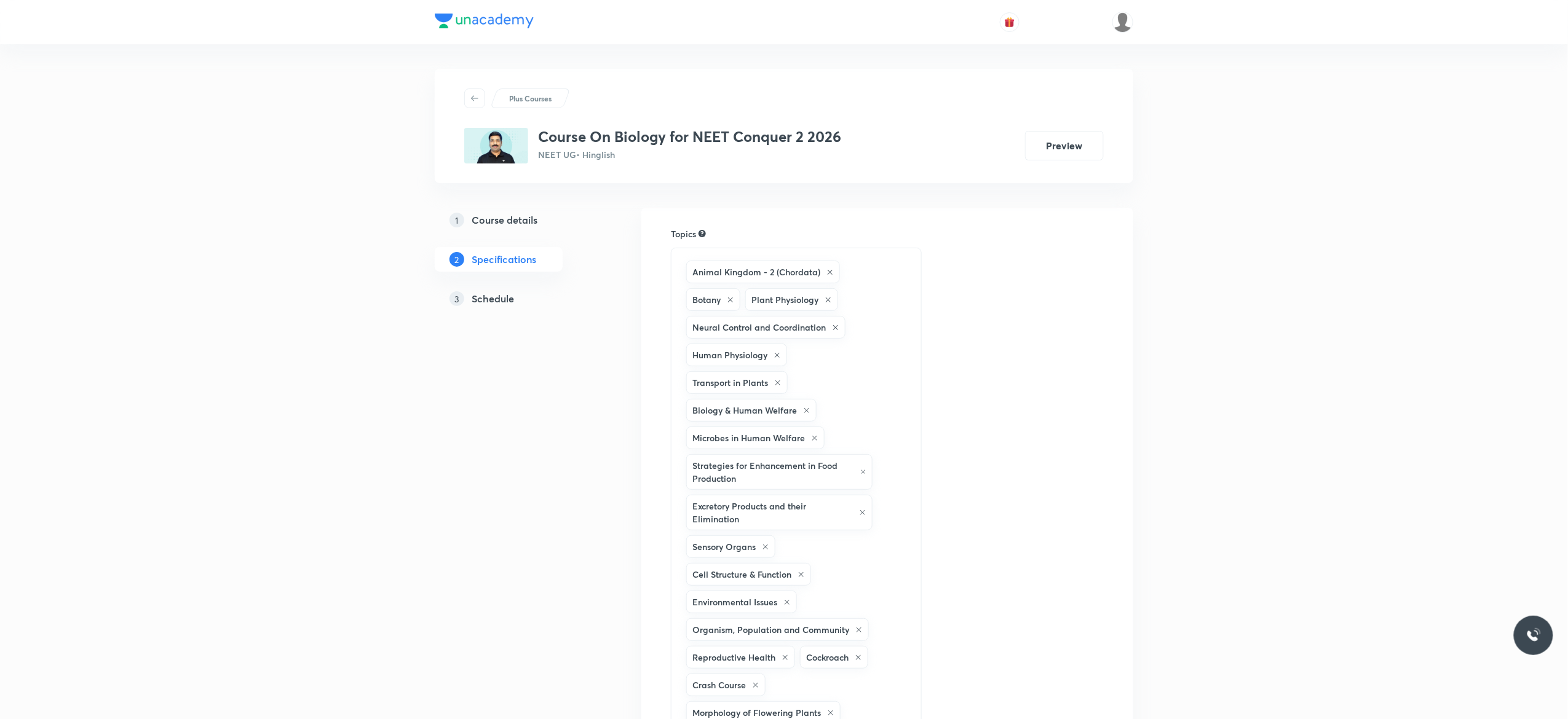
click at [492, 301] on h5 "Schedule" at bounding box center [493, 298] width 43 height 15
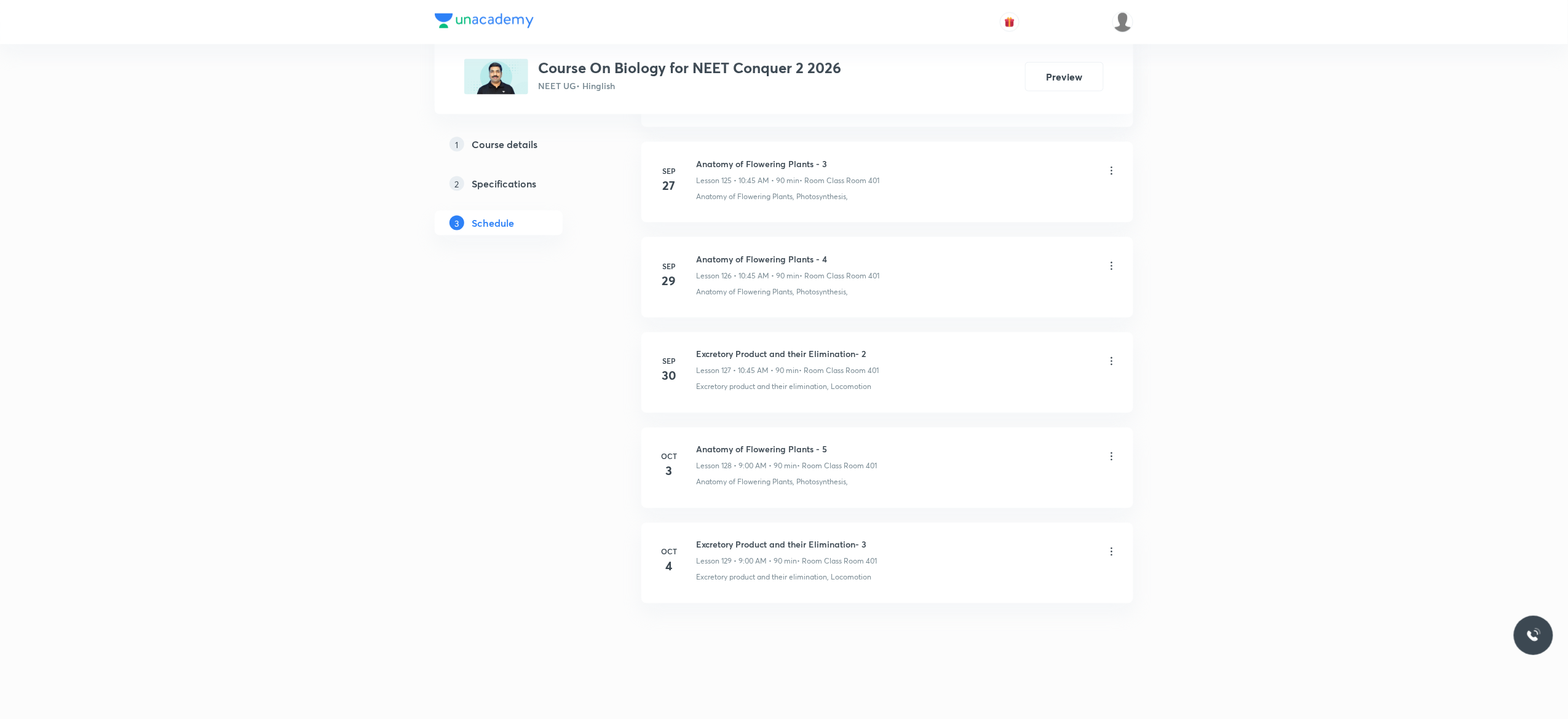
scroll to position [12685, 0]
drag, startPoint x: 832, startPoint y: 441, endPoint x: 696, endPoint y: 448, distance: 136.2
click at [696, 448] on li "[DATE] Anatomy of Flowering Plants - 5 Lesson 128 • 9:00 AM • 90 min • Room Cla…" at bounding box center [887, 467] width 492 height 80
copy h6 "Anatomy of Flowering Plants - 5"
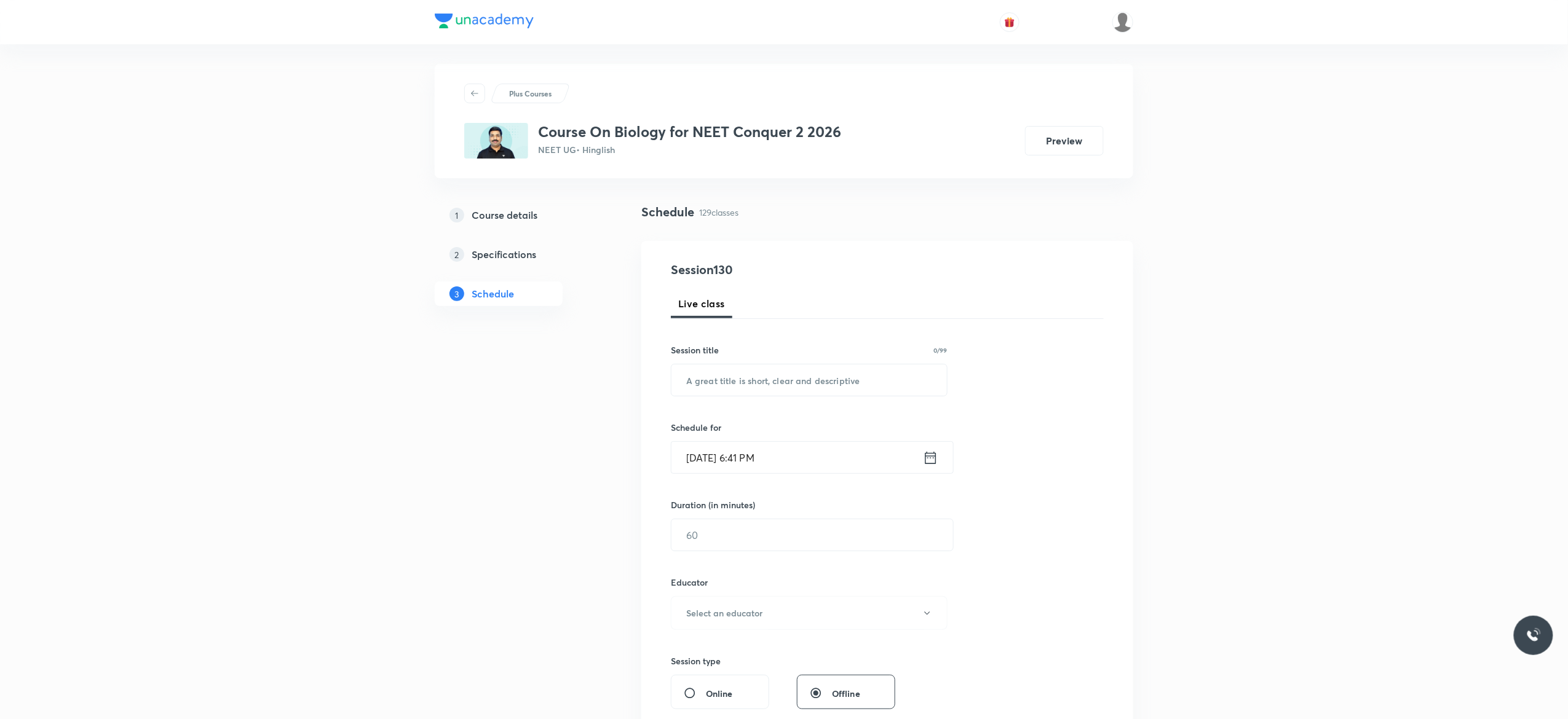
scroll to position [0, 0]
click at [813, 383] on input "text" at bounding box center [809, 385] width 276 height 31
paste input "Anatomy of Flowering Plants - 5"
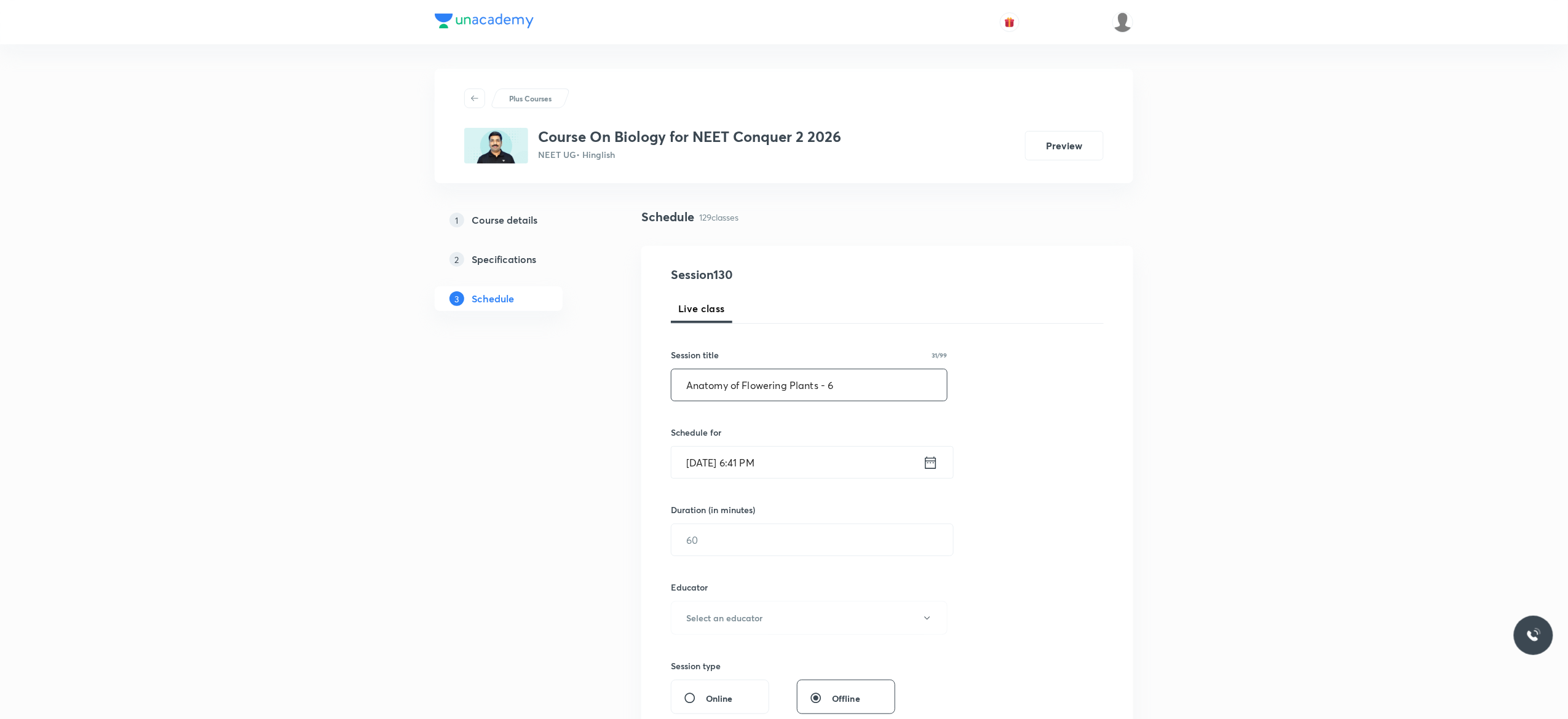
type input "Anatomy of Flowering Plants - 6"
click at [927, 468] on icon at bounding box center [930, 462] width 15 height 17
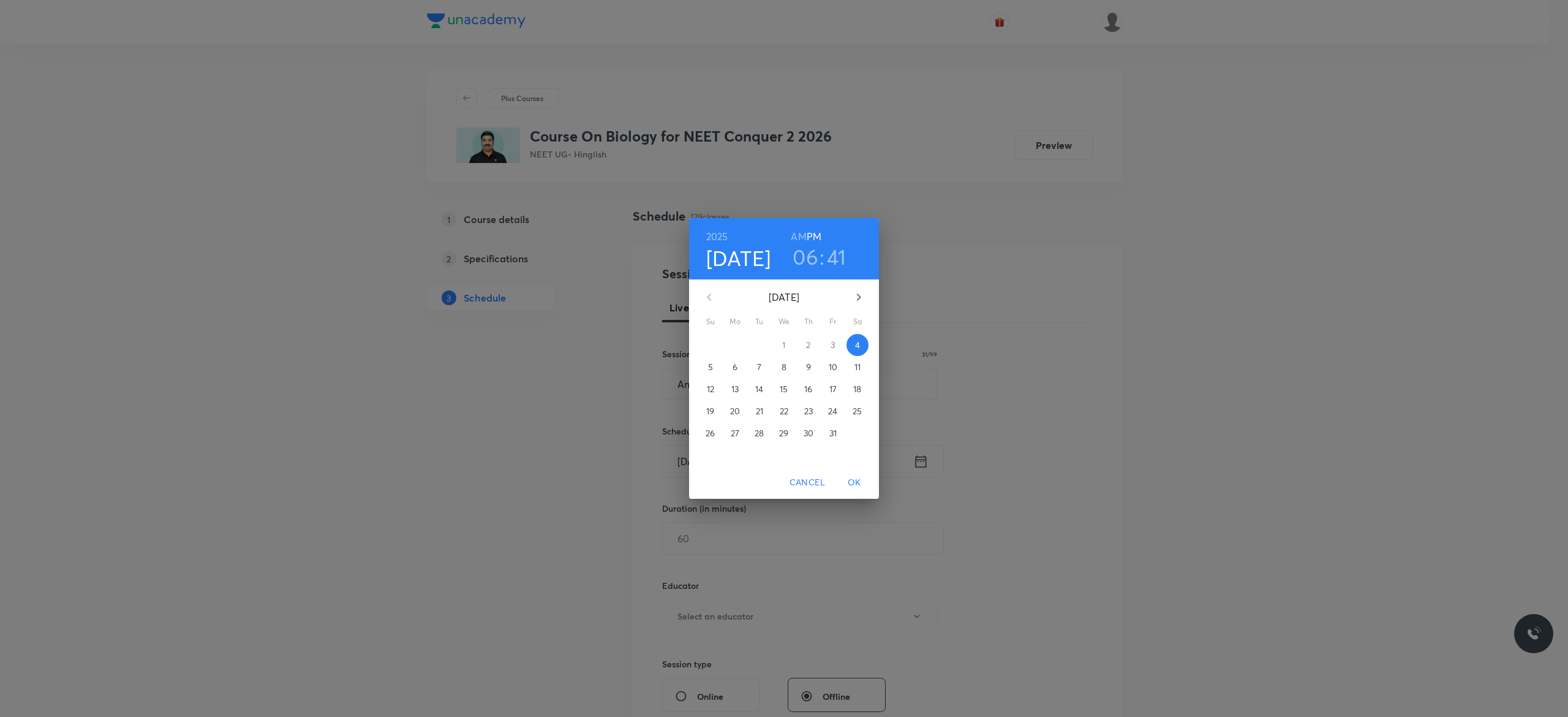
click at [734, 366] on p "6" at bounding box center [735, 367] width 5 height 13
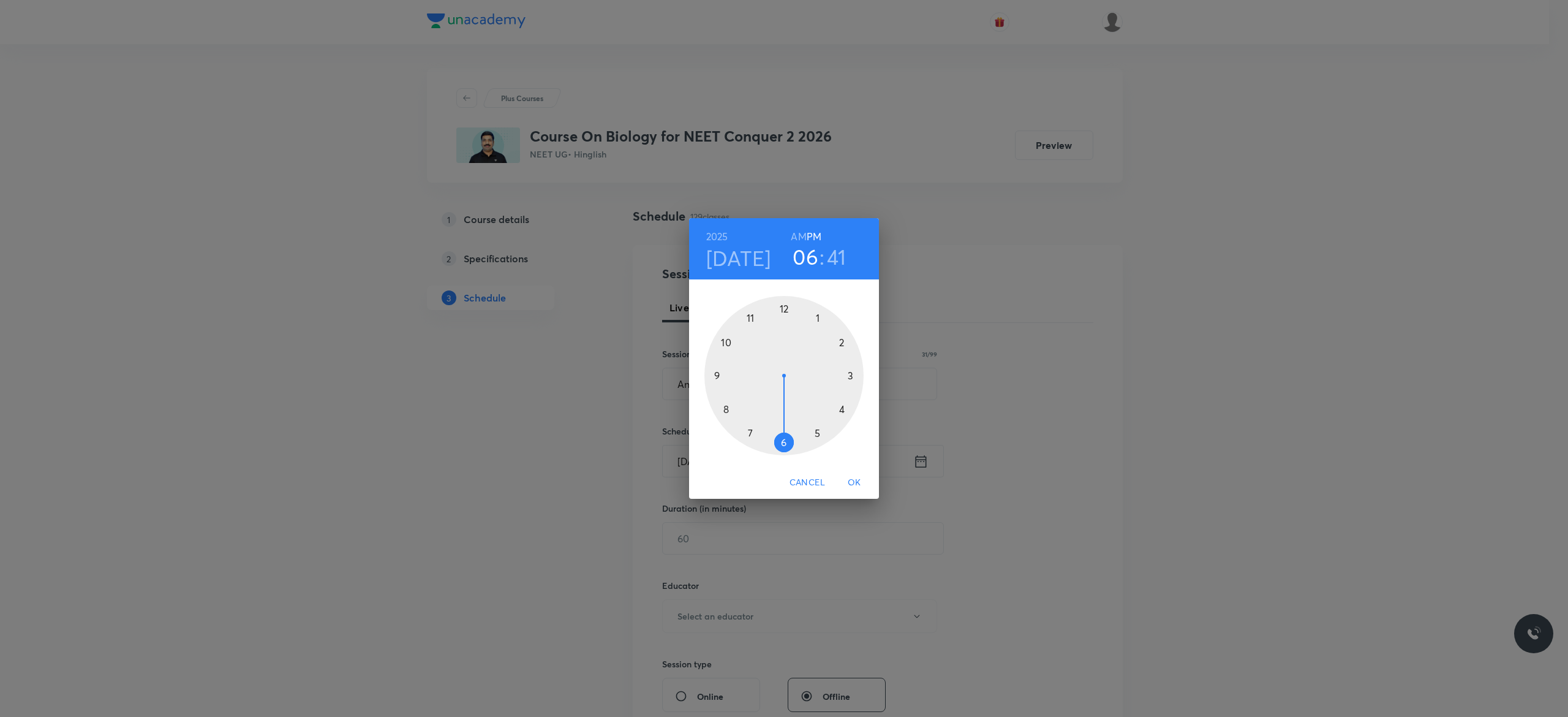
click at [799, 236] on h6 "AM" at bounding box center [798, 236] width 15 height 17
click at [729, 343] on div at bounding box center [784, 376] width 159 height 159
click at [717, 373] on div at bounding box center [784, 376] width 159 height 159
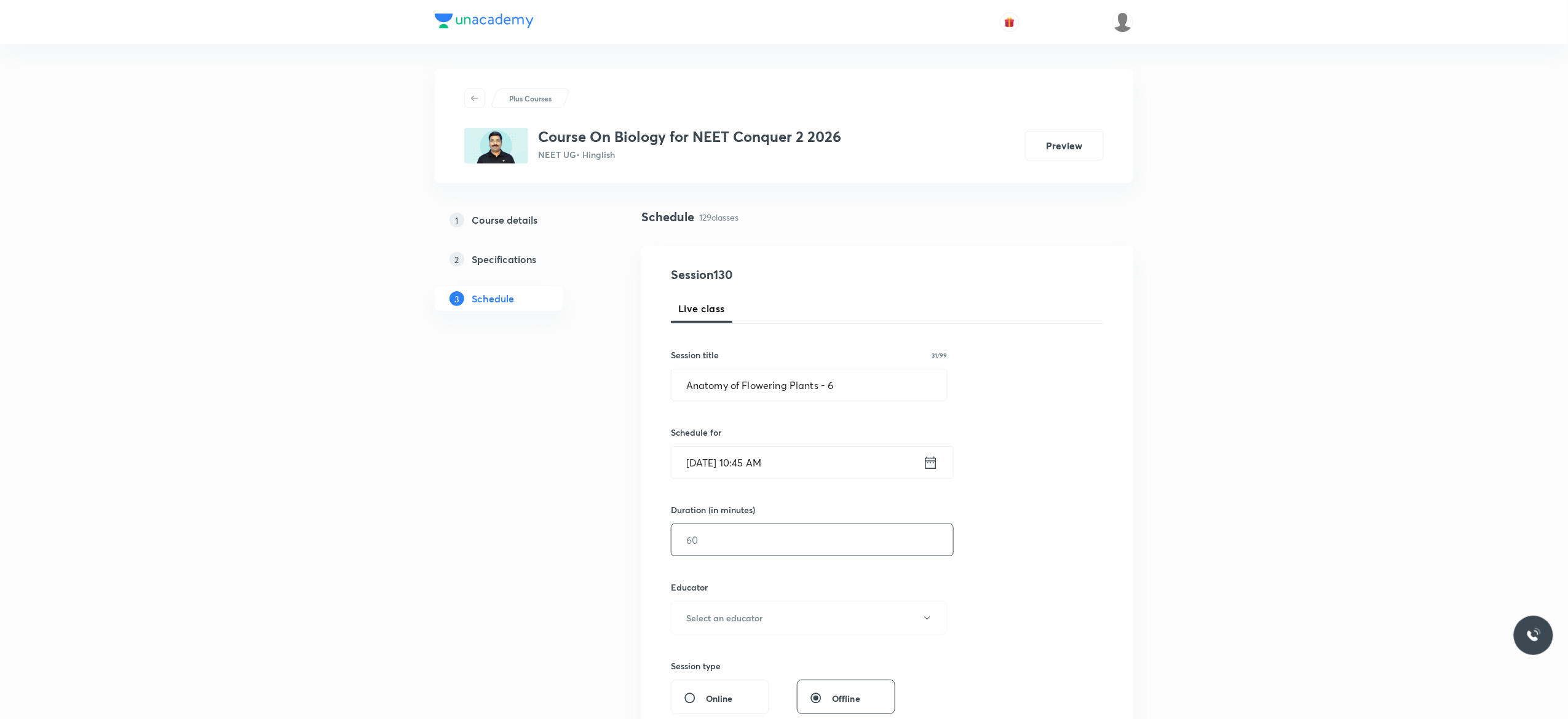
click at [746, 543] on input "text" at bounding box center [812, 540] width 282 height 31
type input "90"
click at [930, 622] on icon "button" at bounding box center [927, 618] width 10 height 10
click at [759, 674] on span "Pradeep Kumar Tripathi" at bounding box center [807, 675] width 269 height 13
click at [1071, 574] on div "Session 130 Live class Session title 31/99 Anatomy of Flowering Plants - 6 ​ Sc…" at bounding box center [887, 593] width 433 height 656
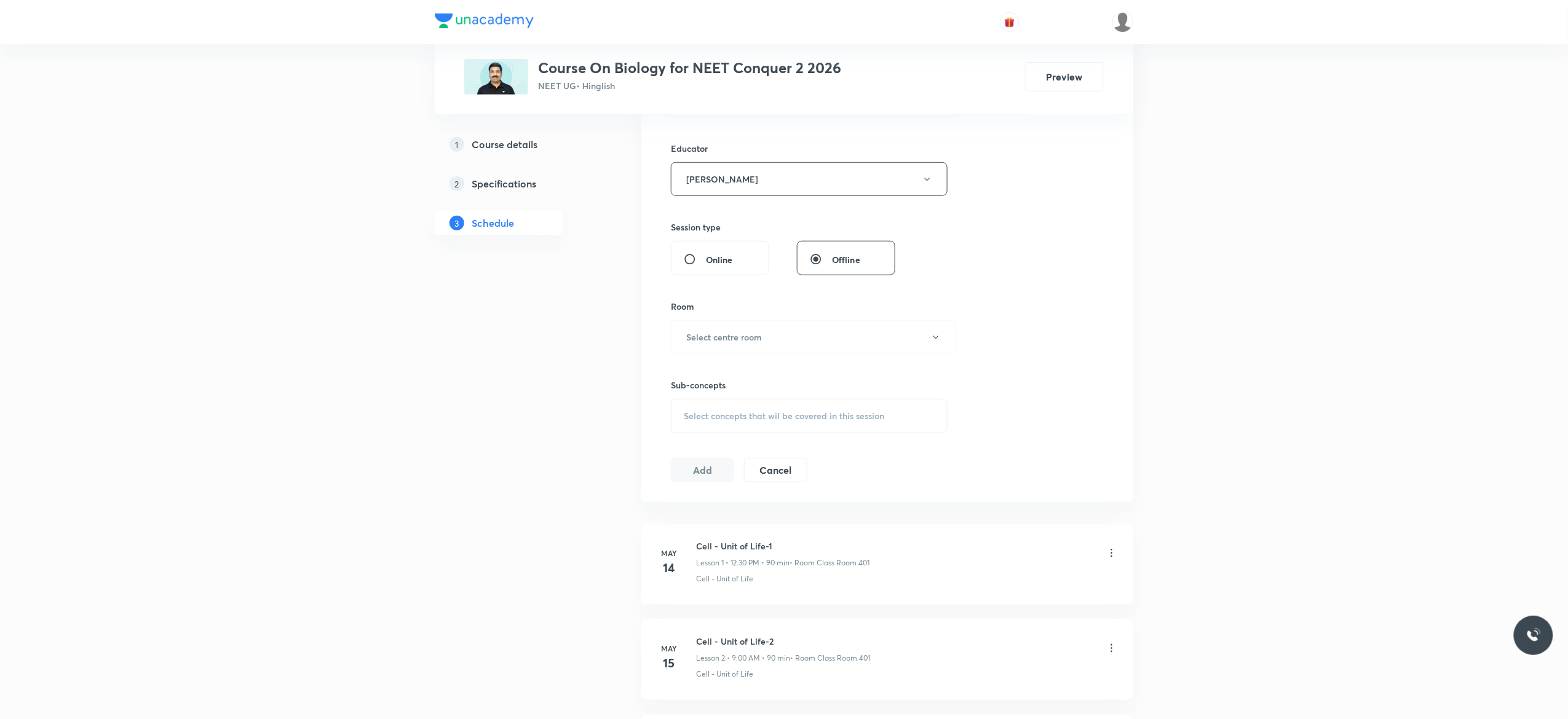
scroll to position [442, 0]
click at [936, 338] on icon "button" at bounding box center [936, 333] width 10 height 10
click at [717, 398] on span "Class Room 401" at bounding box center [807, 398] width 269 height 13
click at [701, 423] on div "Select concepts that wil be covered in this session" at bounding box center [809, 412] width 276 height 34
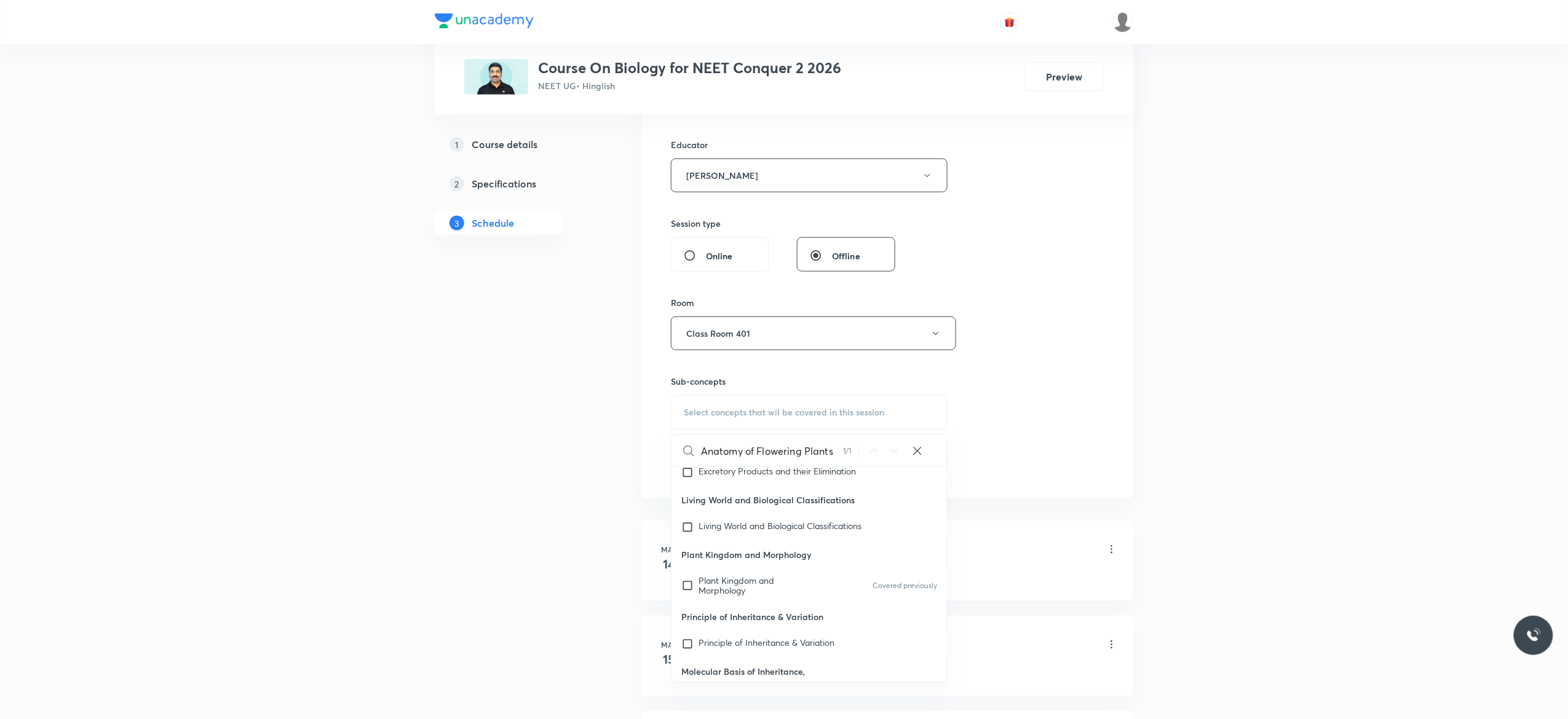
scroll to position [57136, 0]
type input "Anatomy of Flowering Plants"
click at [687, 631] on input "checkbox" at bounding box center [689, 636] width 17 height 20
checkbox input "true"
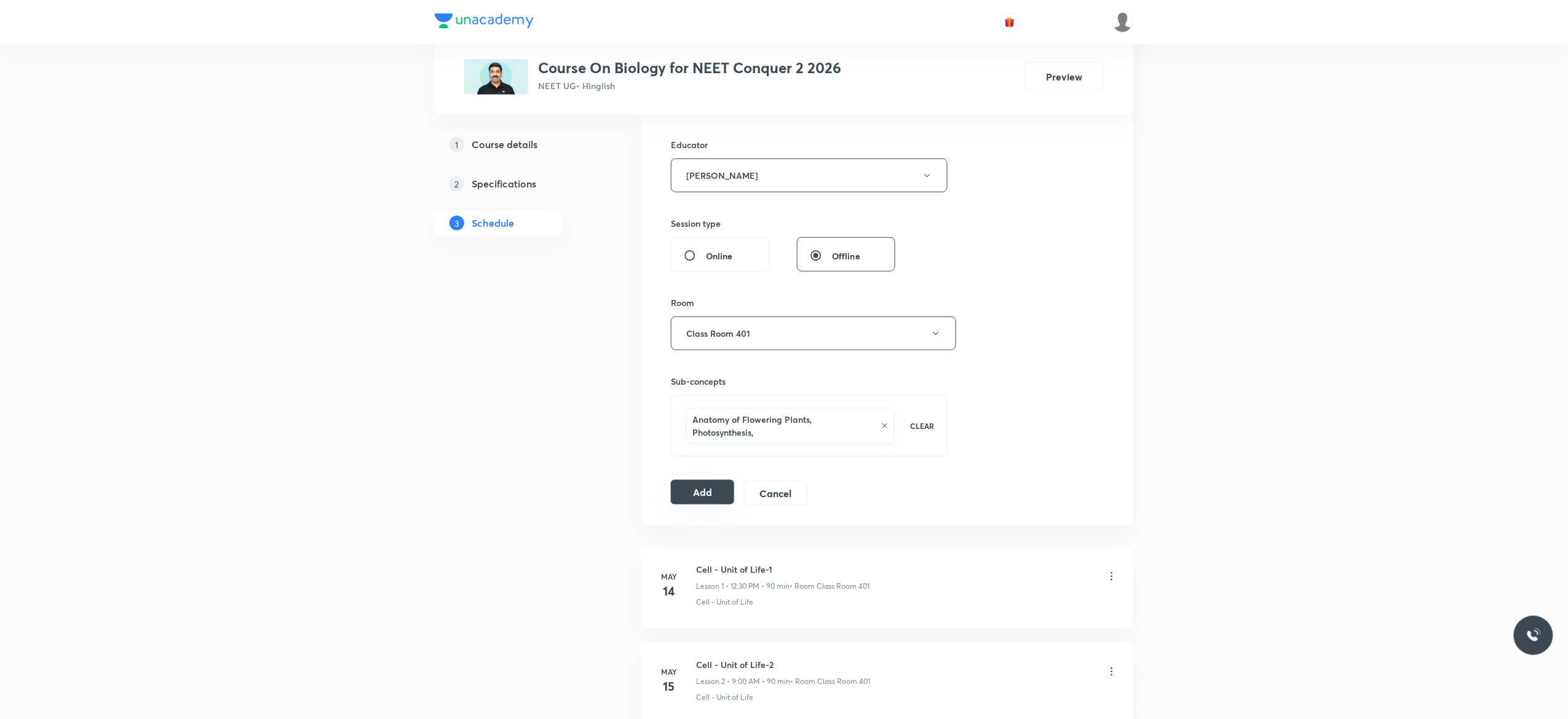
click at [702, 491] on button "Add" at bounding box center [702, 492] width 64 height 24
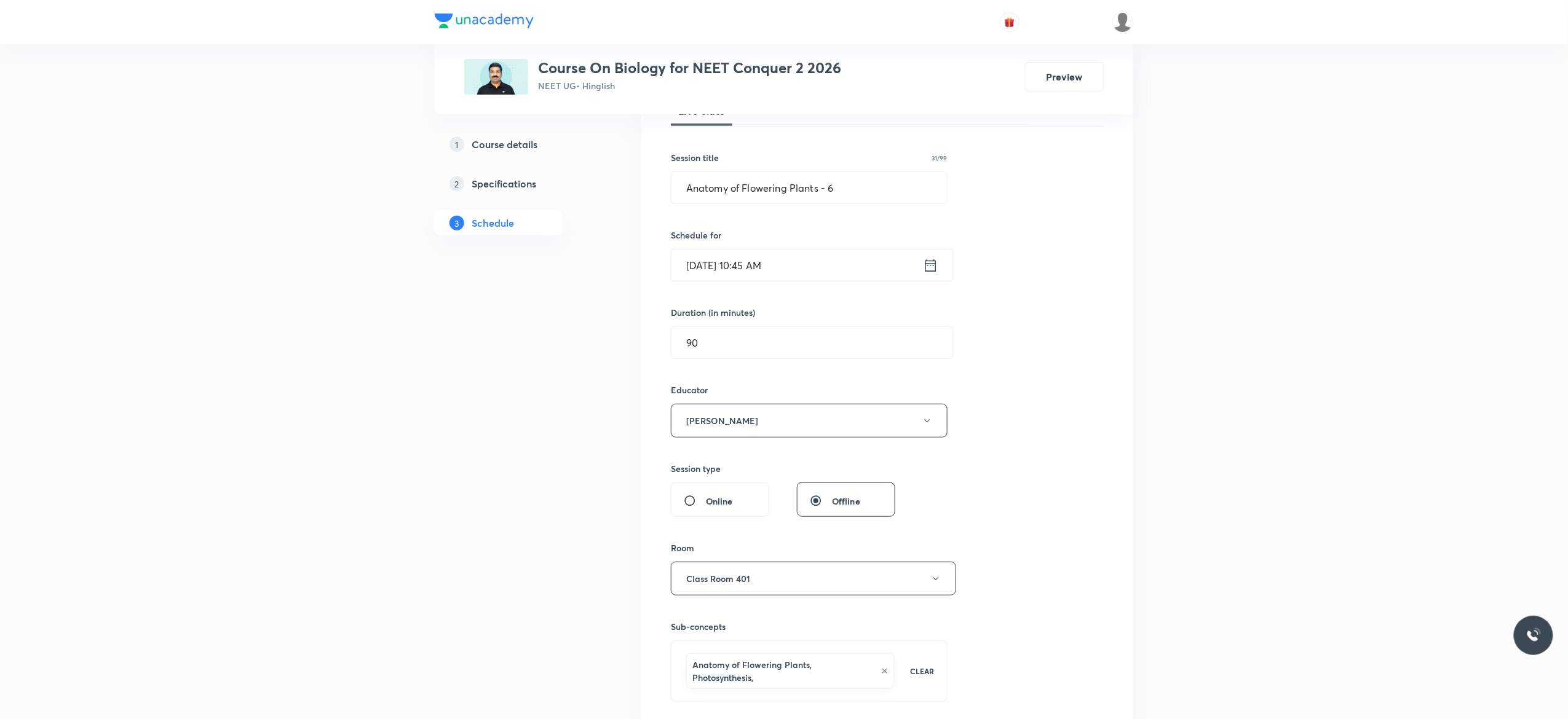
scroll to position [197, 0]
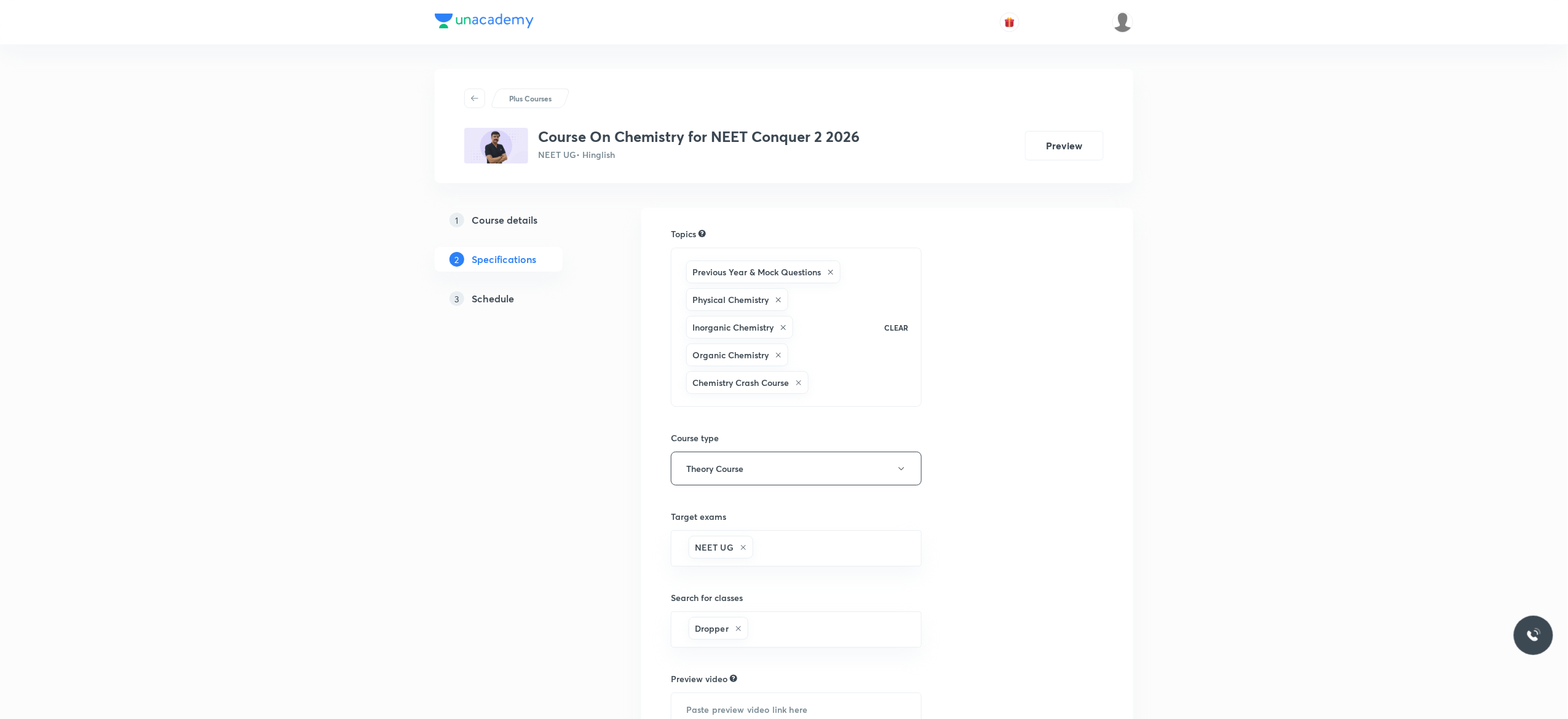
click at [500, 299] on h5 "Schedule" at bounding box center [493, 298] width 43 height 15
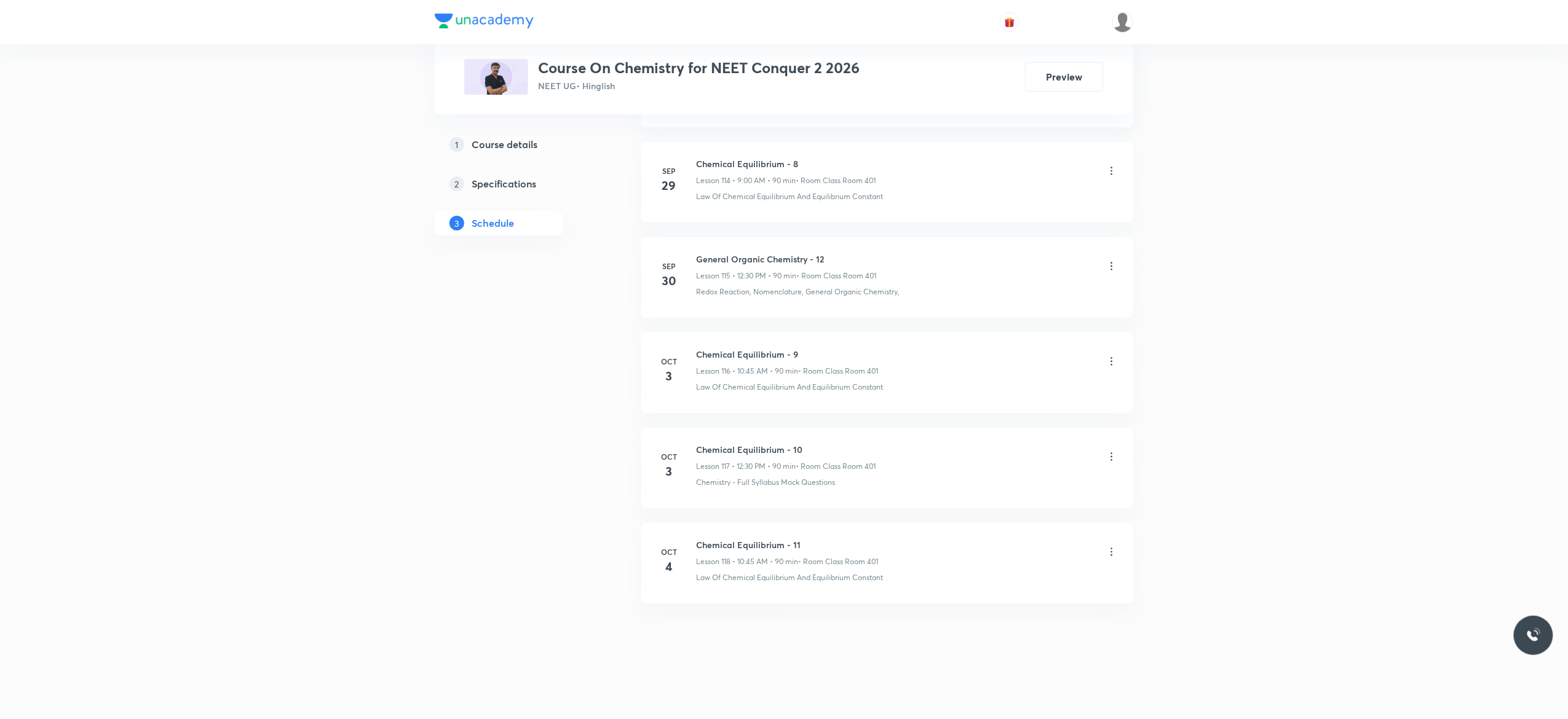
scroll to position [11633, 0]
drag, startPoint x: 830, startPoint y: 250, endPoint x: 696, endPoint y: 256, distance: 134.1
click at [696, 256] on h6 "General Organic Chemistry - 12" at bounding box center [786, 259] width 180 height 13
copy h6 "General Organic Chemistry - 12"
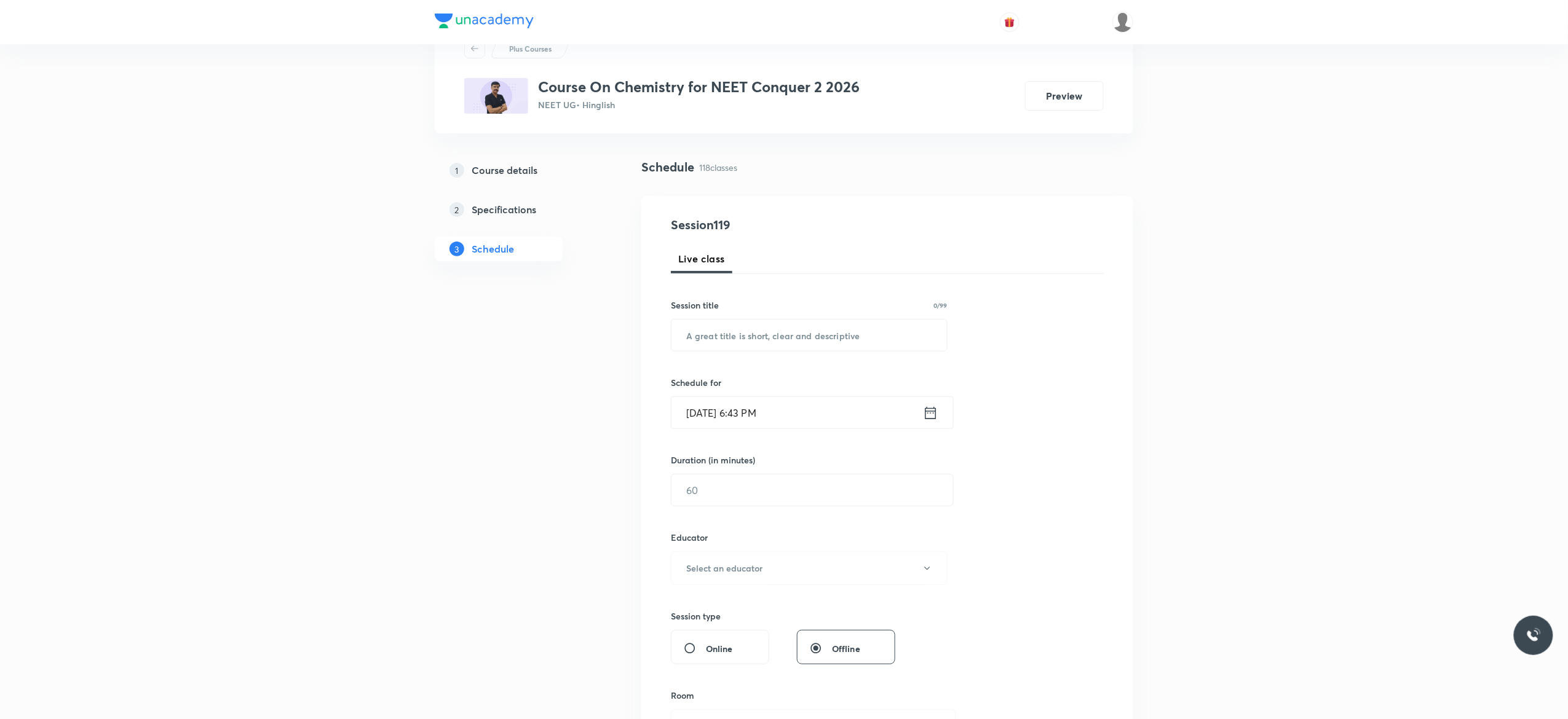
scroll to position [0, 0]
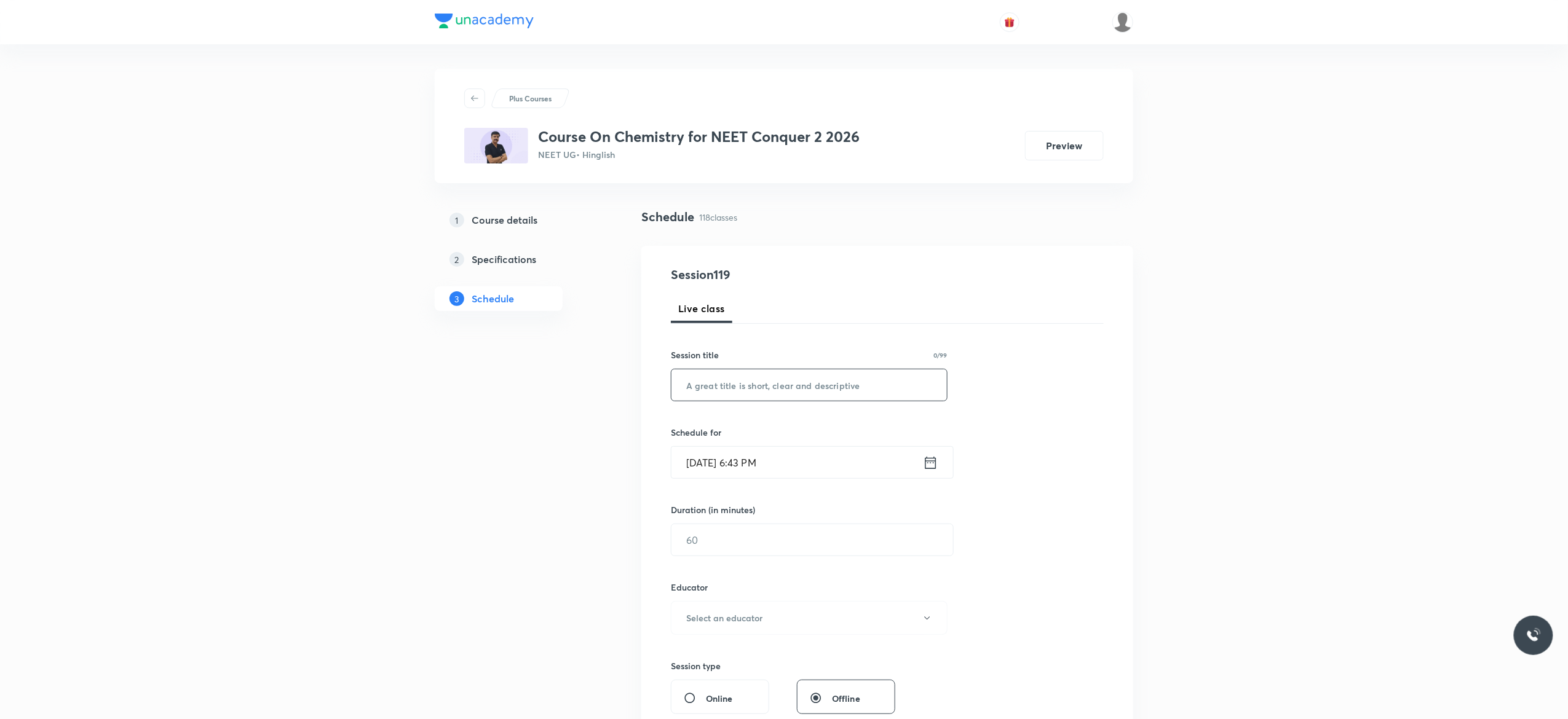
click at [731, 385] on input "text" at bounding box center [809, 385] width 276 height 31
paste input "General Organic Chemistry - 12"
type input "General Organic Chemistry - 13"
click at [931, 464] on icon at bounding box center [930, 462] width 15 height 17
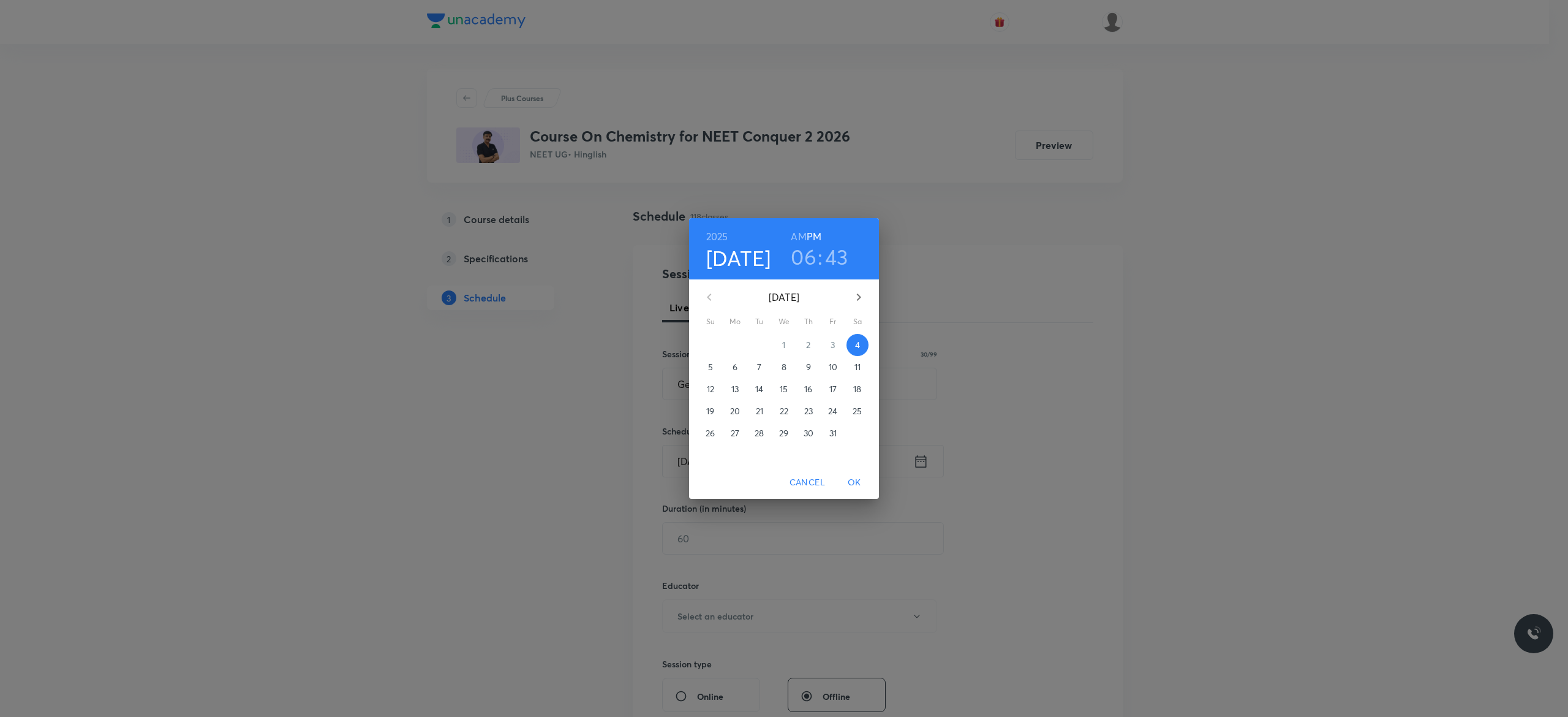
click at [734, 368] on p "6" at bounding box center [735, 367] width 5 height 13
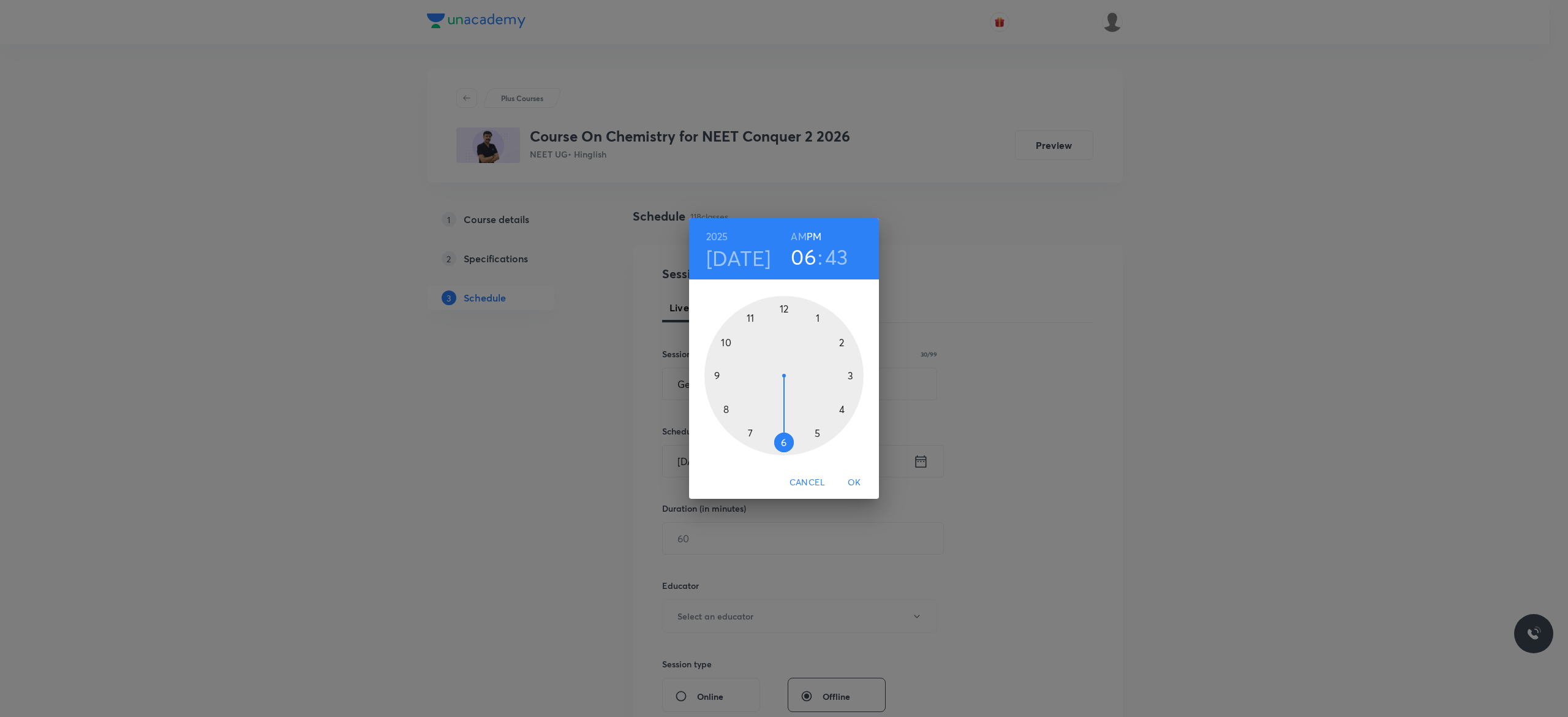
click at [784, 309] on div at bounding box center [784, 376] width 159 height 159
click at [784, 443] on div at bounding box center [784, 376] width 159 height 159
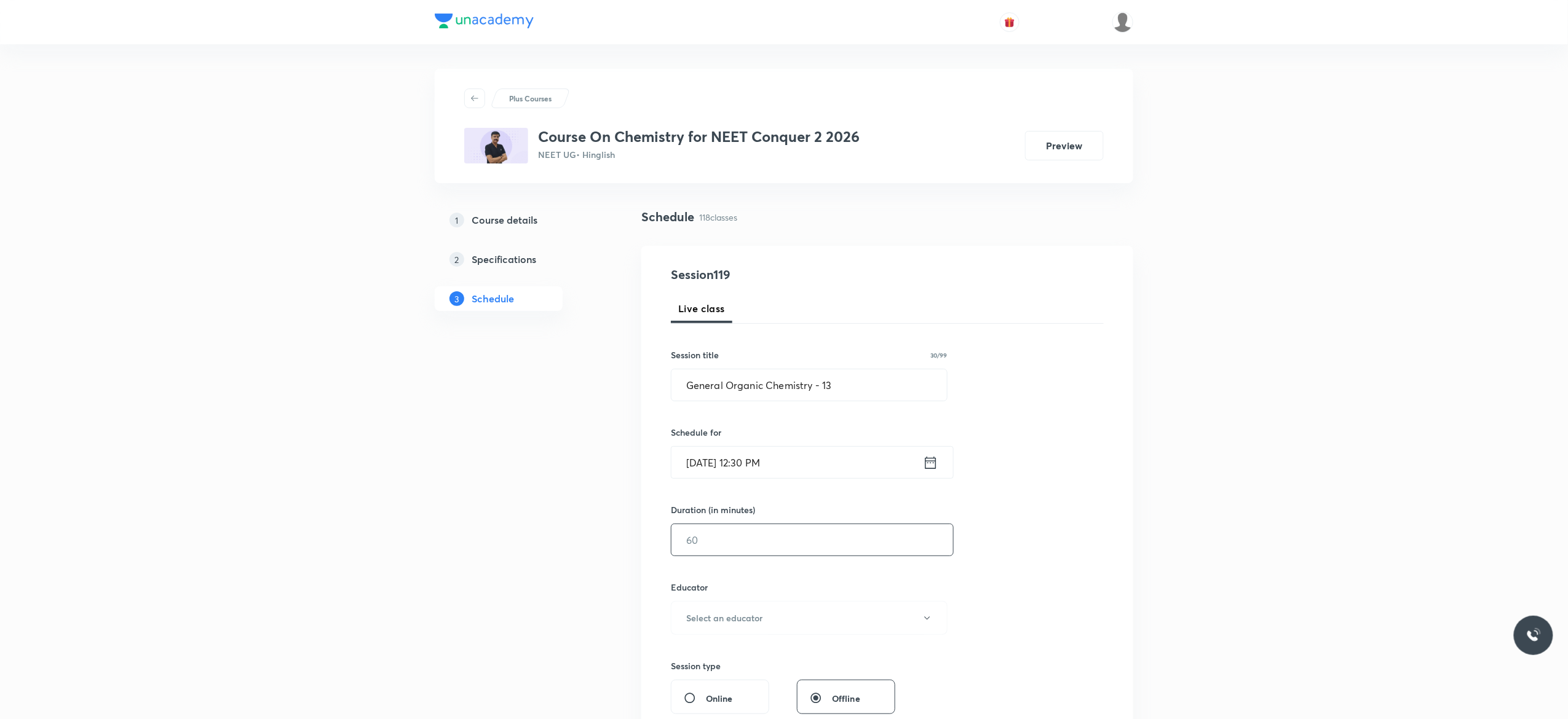
click at [741, 535] on input "text" at bounding box center [812, 540] width 282 height 31
type input "90"
click at [927, 617] on icon "button" at bounding box center [927, 618] width 10 height 10
click at [708, 660] on span "[PERSON_NAME]" at bounding box center [807, 660] width 269 height 13
click at [1042, 552] on div "Session 119 Live class Session title 30/99 General Organic Chemistry - 13 ​ Sch…" at bounding box center [887, 593] width 433 height 656
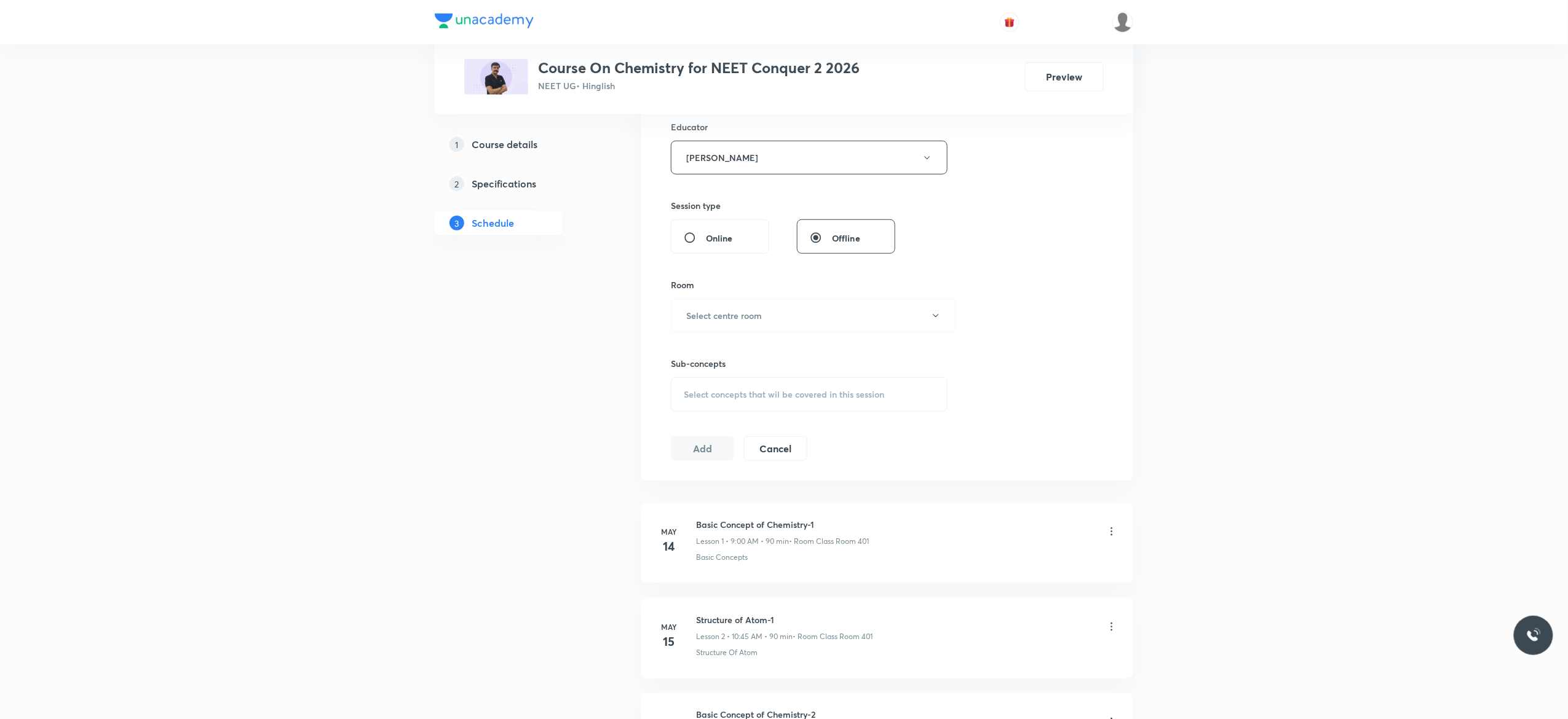
scroll to position [492, 0]
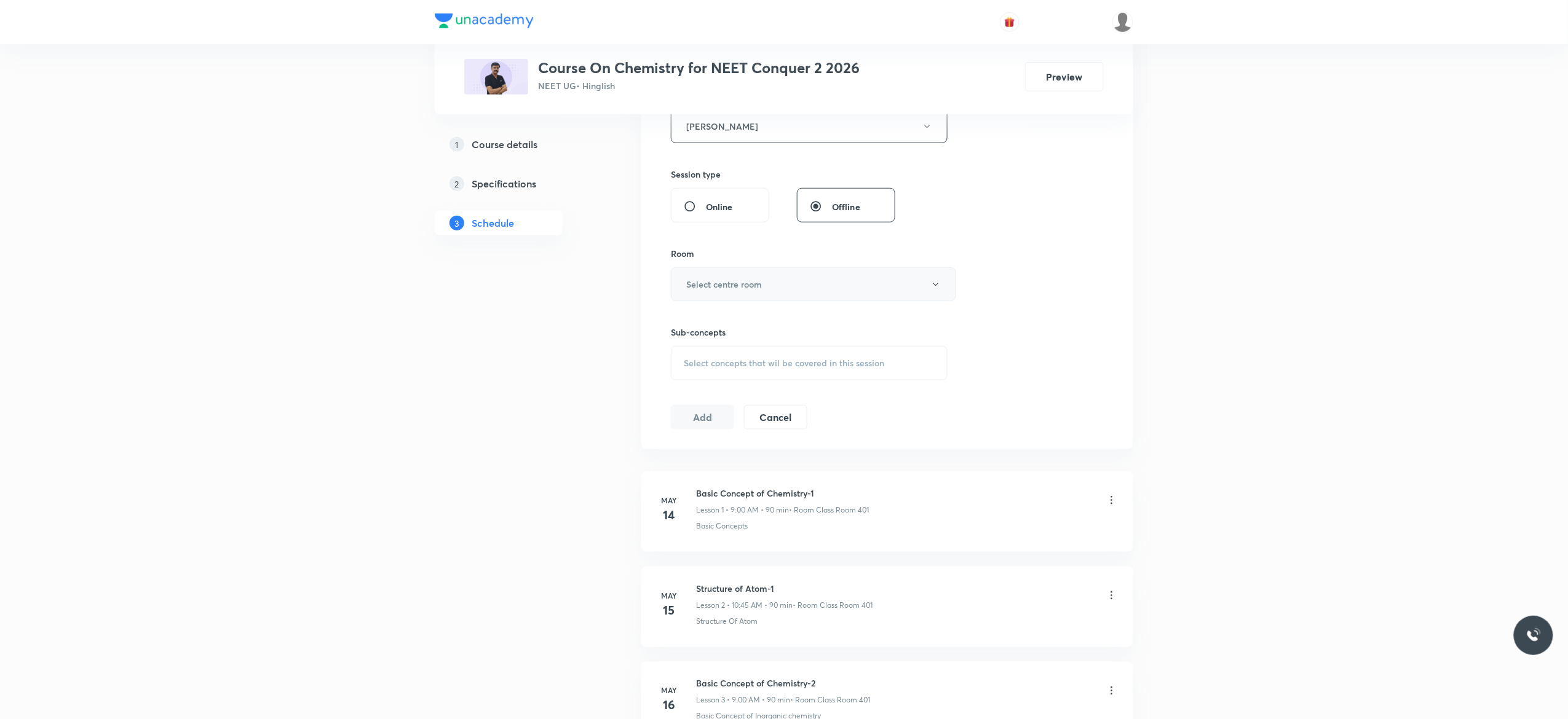
click at [940, 289] on icon "button" at bounding box center [936, 285] width 10 height 10
click at [722, 345] on span "Class Room 401" at bounding box center [807, 349] width 269 height 13
click at [685, 372] on div "Select concepts that wil be covered in this session" at bounding box center [809, 363] width 276 height 34
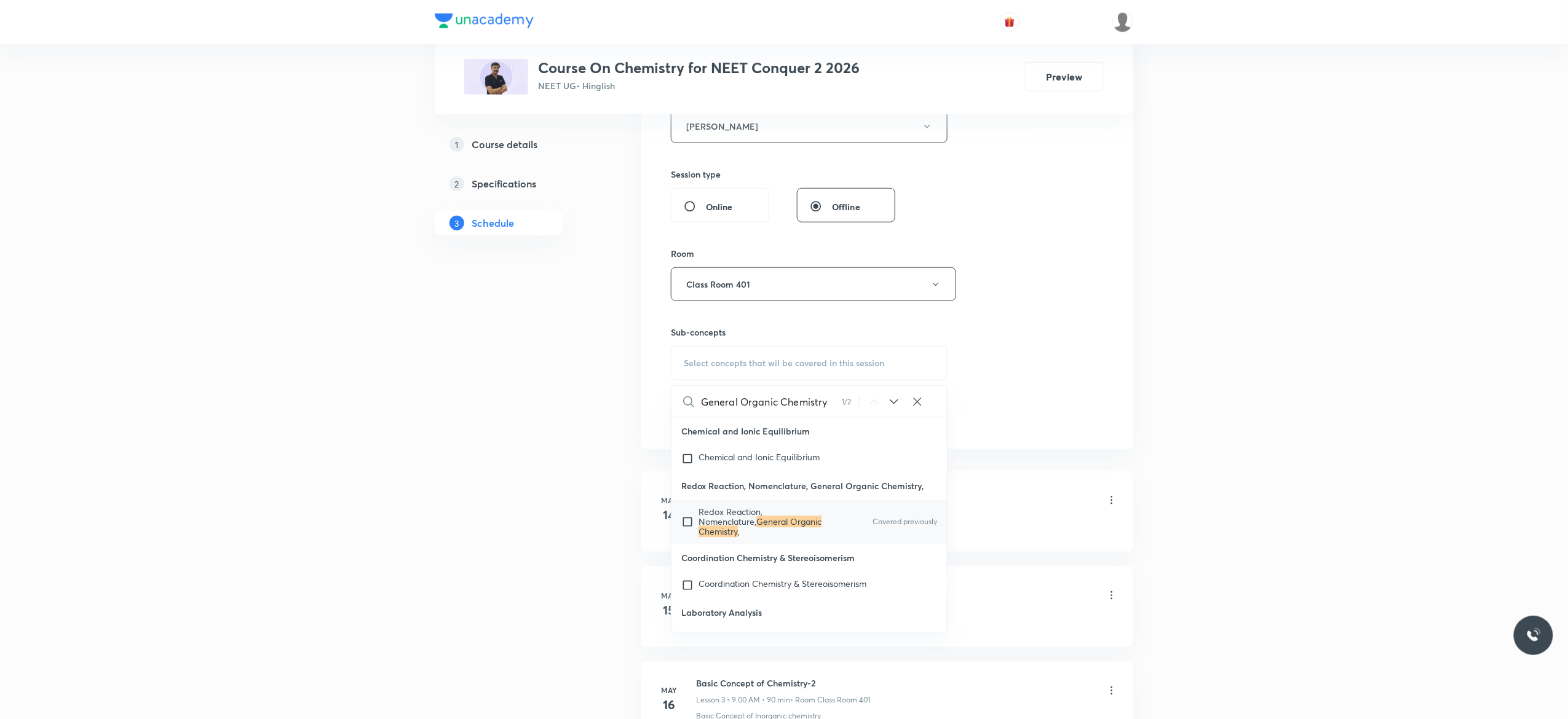
scroll to position [13725, 0]
type input "General Organic Chemistry"
click at [689, 535] on input "checkbox" at bounding box center [689, 520] width 17 height 29
checkbox input "true"
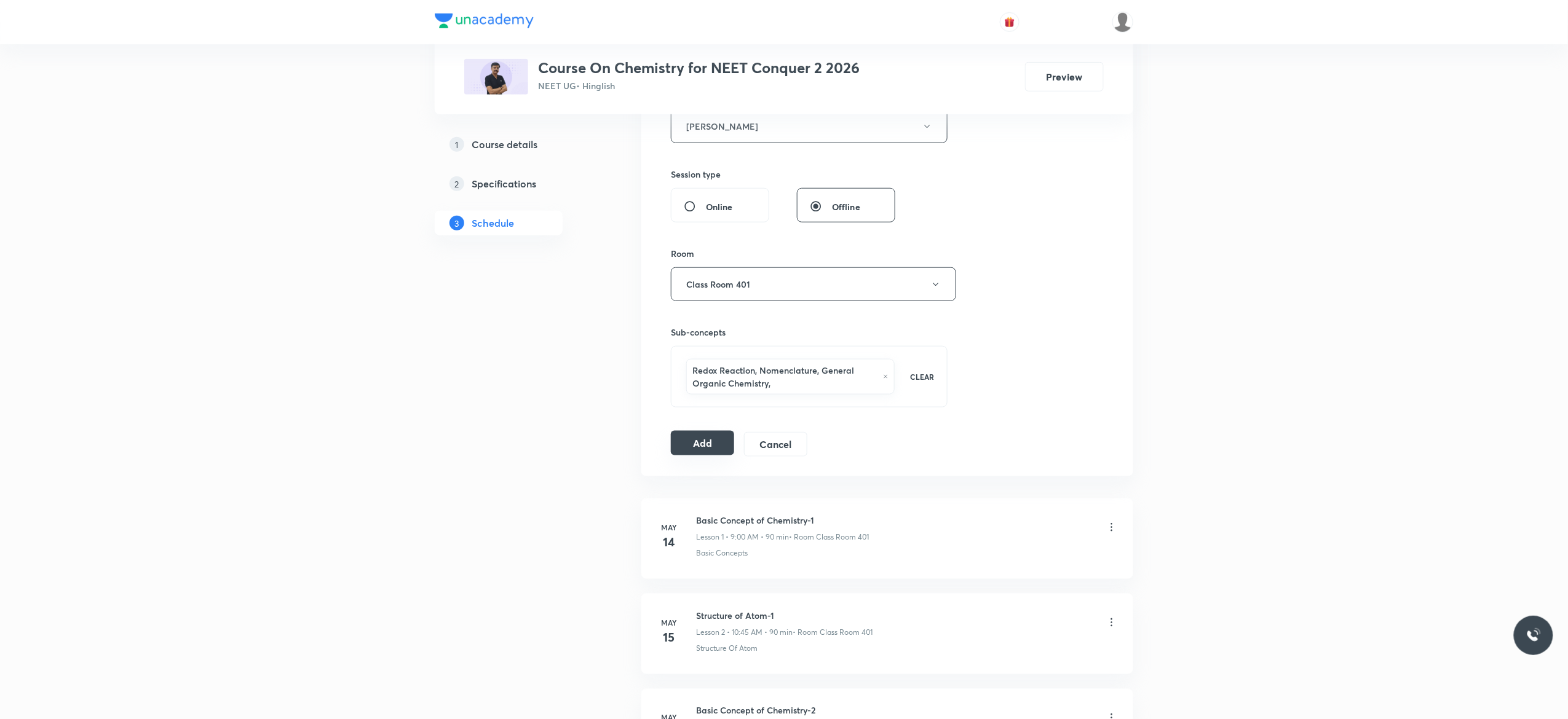
click at [692, 447] on button "Add" at bounding box center [702, 443] width 64 height 24
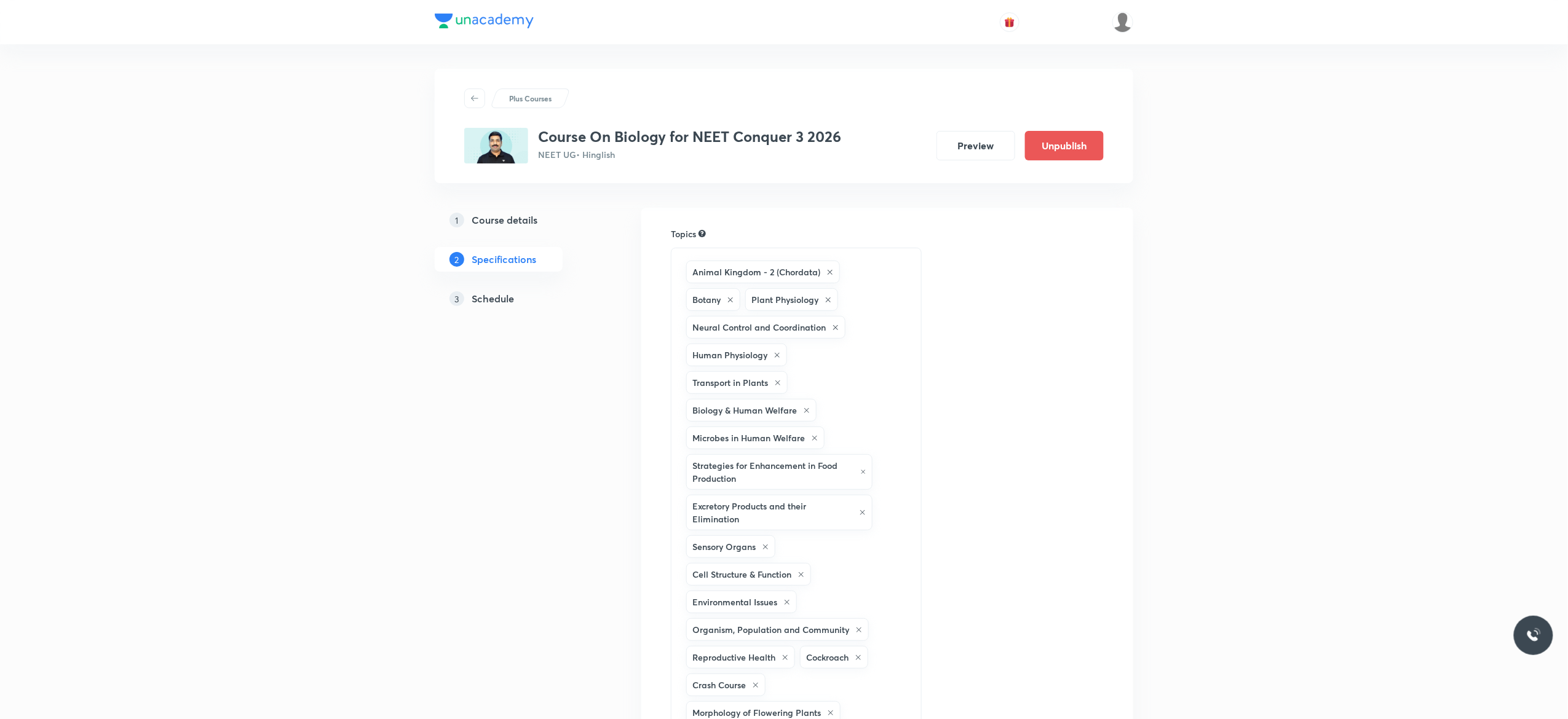
click at [494, 299] on h5 "Schedule" at bounding box center [493, 298] width 43 height 15
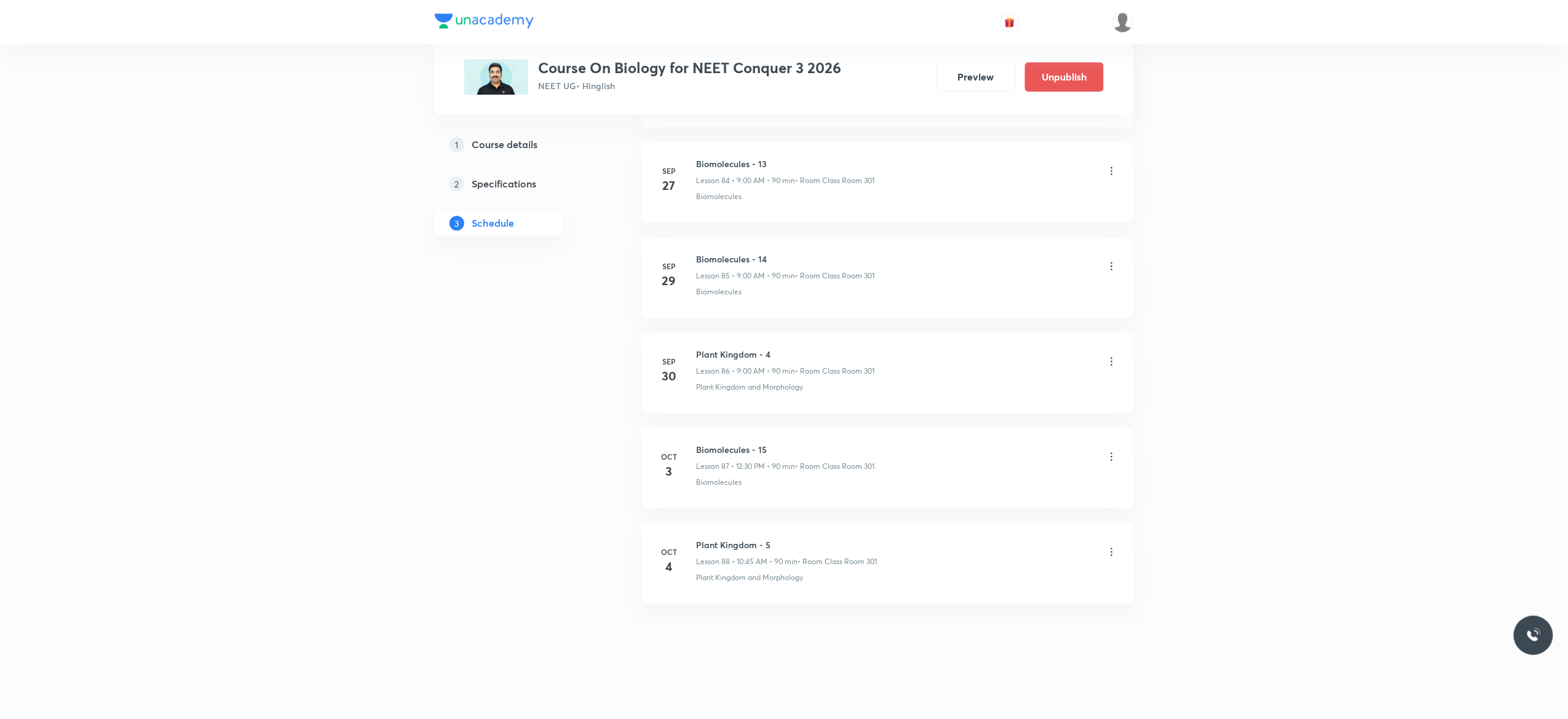
scroll to position [8763, 0]
drag, startPoint x: 775, startPoint y: 439, endPoint x: 696, endPoint y: 446, distance: 79.3
click at [696, 446] on li "Oct 3 Biomolecules - 15 Lesson 87 • 12:30 PM • 90 min • Room Class Room 301 Bio…" at bounding box center [887, 467] width 492 height 80
copy h6 "Biomolecules - 15"
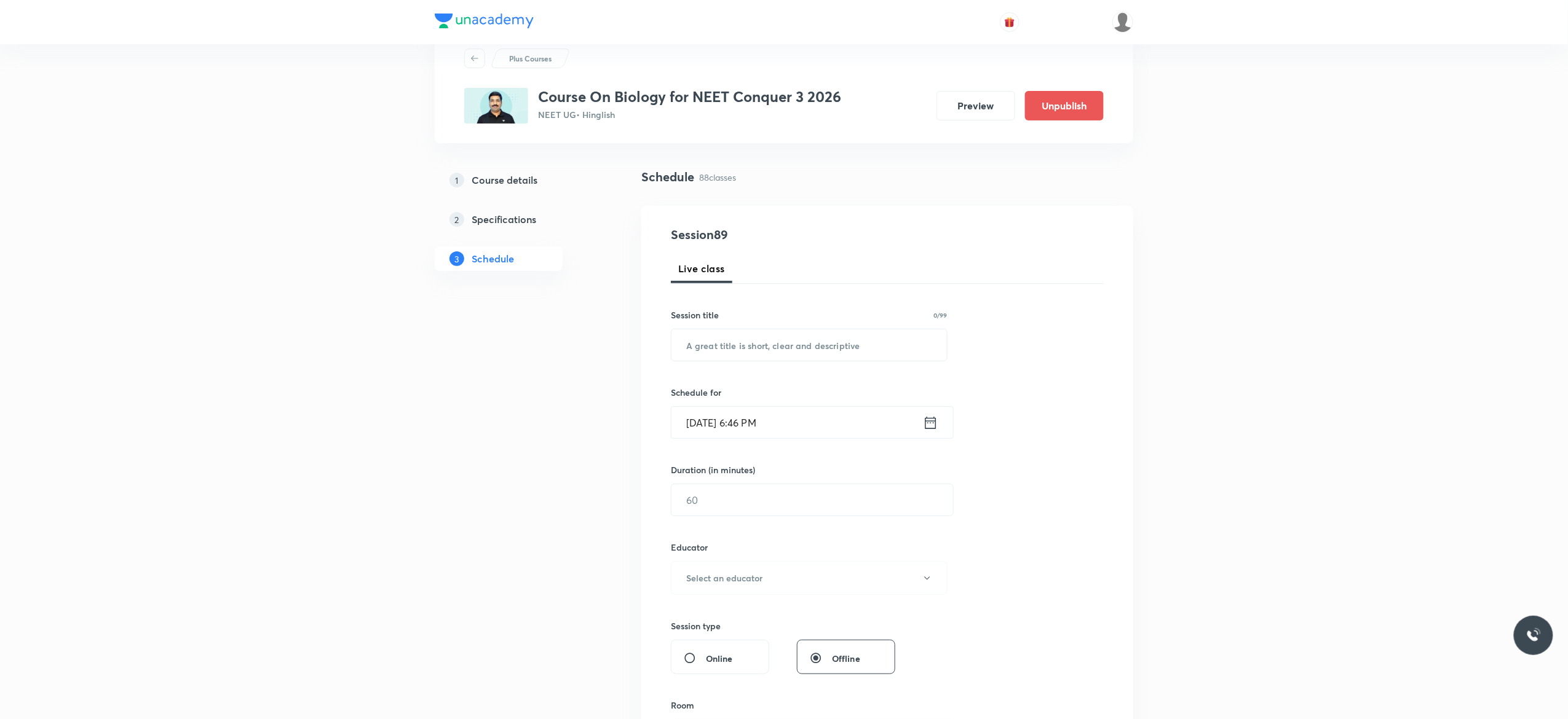
scroll to position [0, 0]
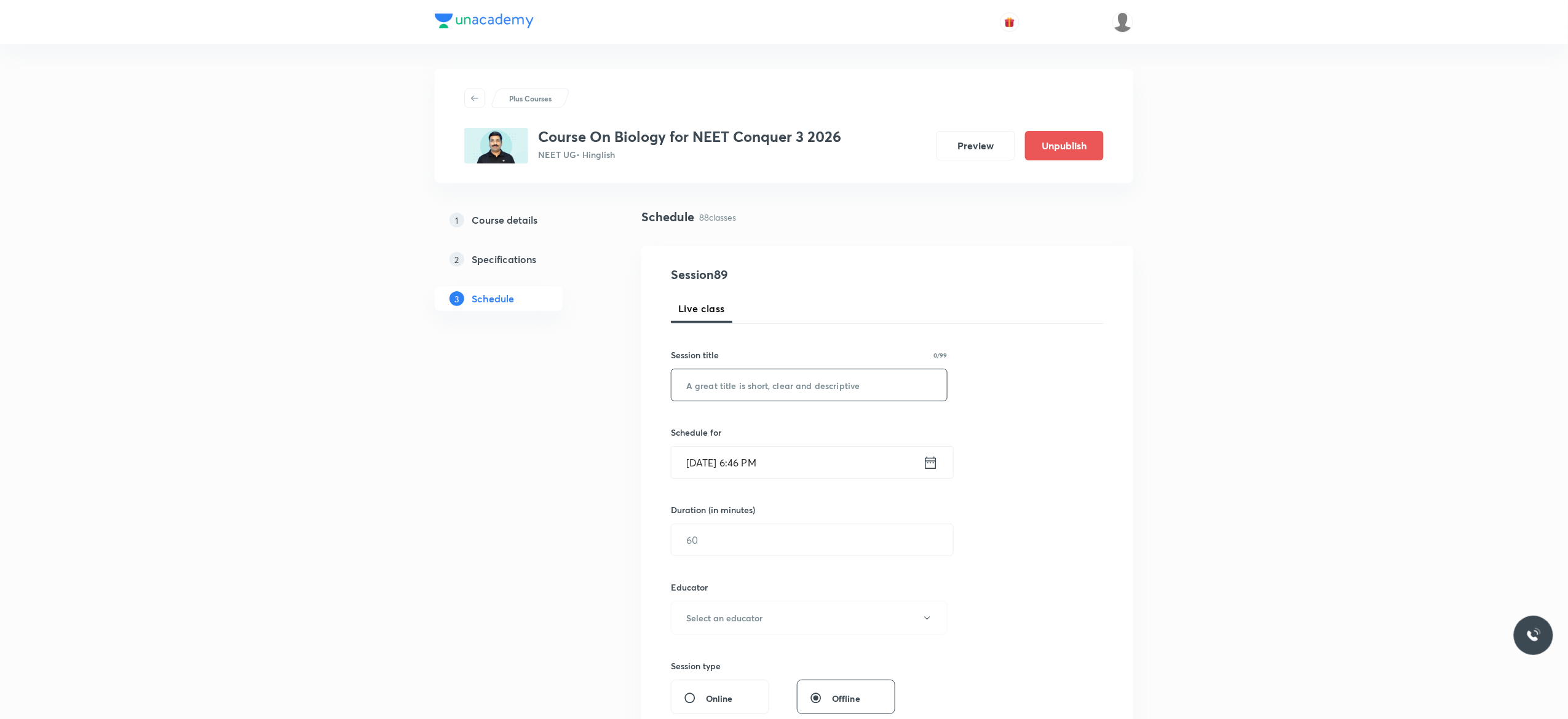
click at [755, 380] on input "text" at bounding box center [809, 385] width 276 height 31
paste input "Biomolecules - 15"
type input "Biomolecules - 16"
click at [932, 466] on icon at bounding box center [930, 462] width 15 height 17
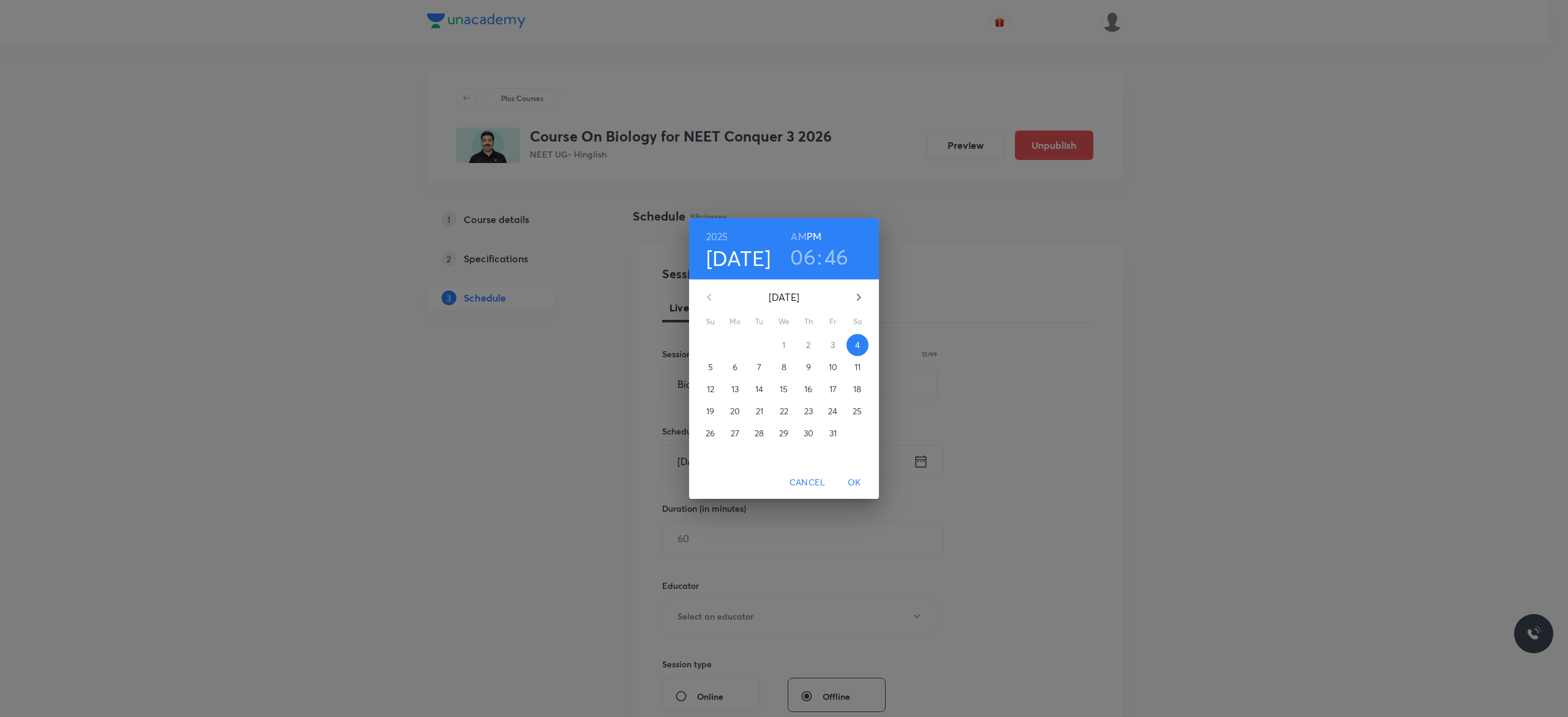
click at [733, 367] on p "6" at bounding box center [735, 367] width 5 height 13
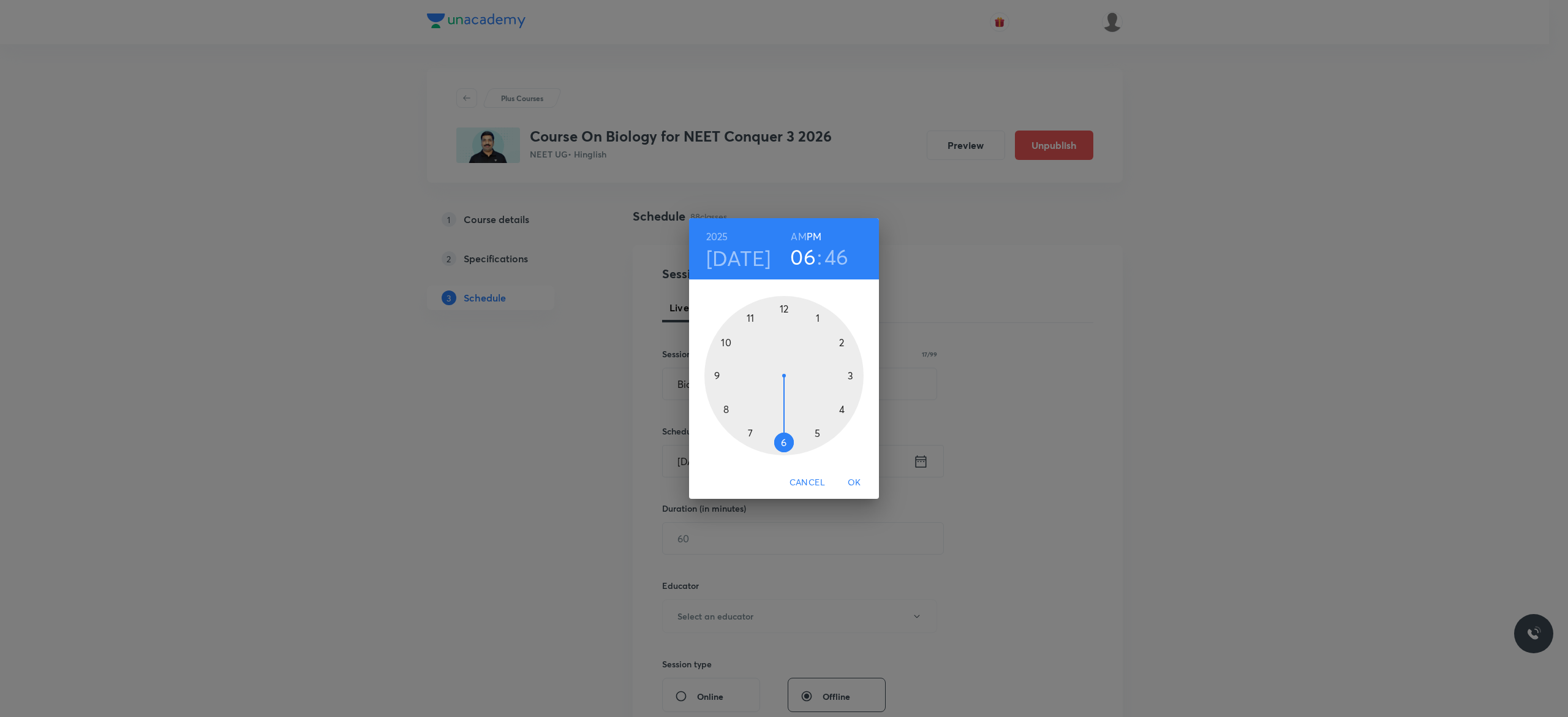
click at [797, 237] on h6 "AM" at bounding box center [798, 236] width 15 height 17
click at [717, 376] on div at bounding box center [784, 376] width 159 height 159
click at [783, 307] on div at bounding box center [784, 376] width 159 height 159
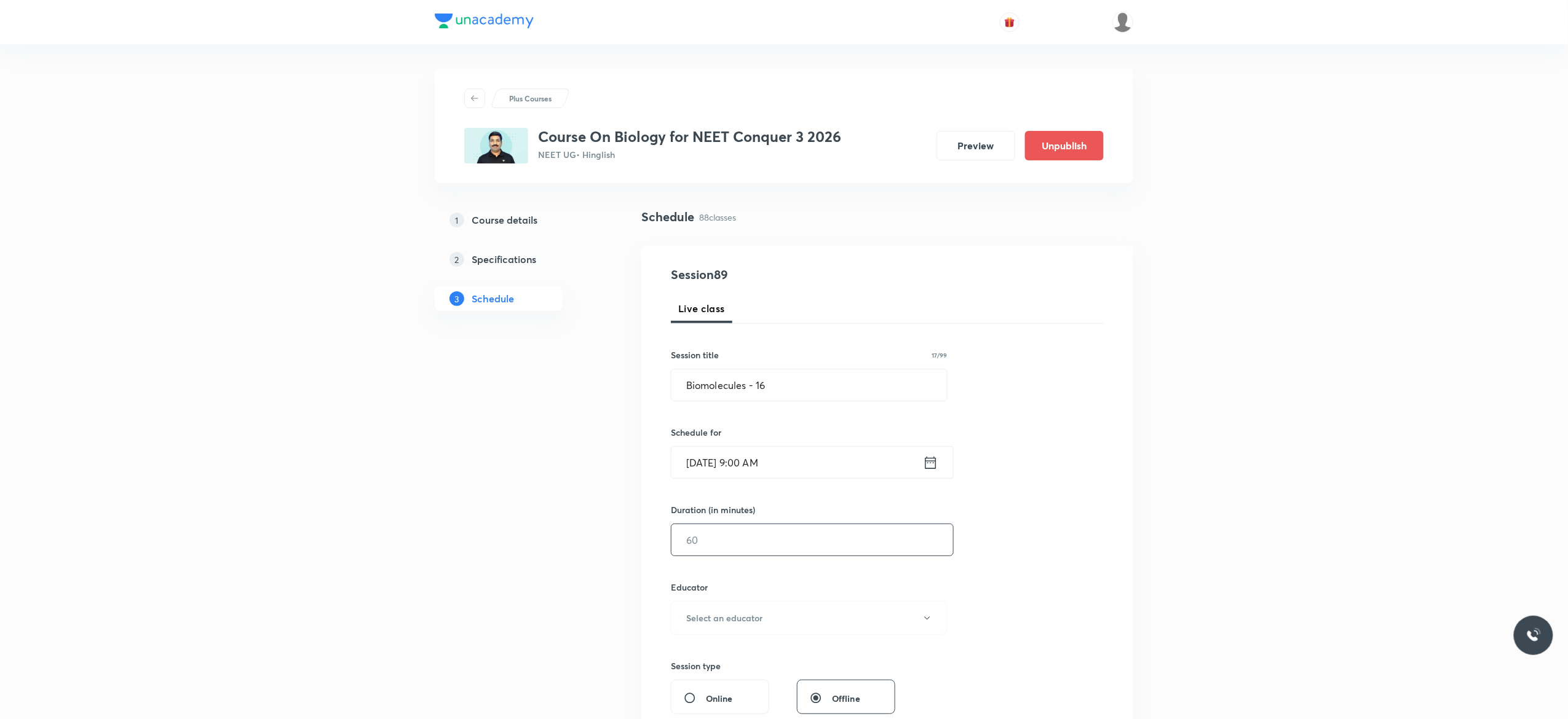
click at [749, 542] on input "text" at bounding box center [812, 540] width 282 height 31
type input "90"
click at [927, 618] on icon "button" at bounding box center [927, 618] width 10 height 10
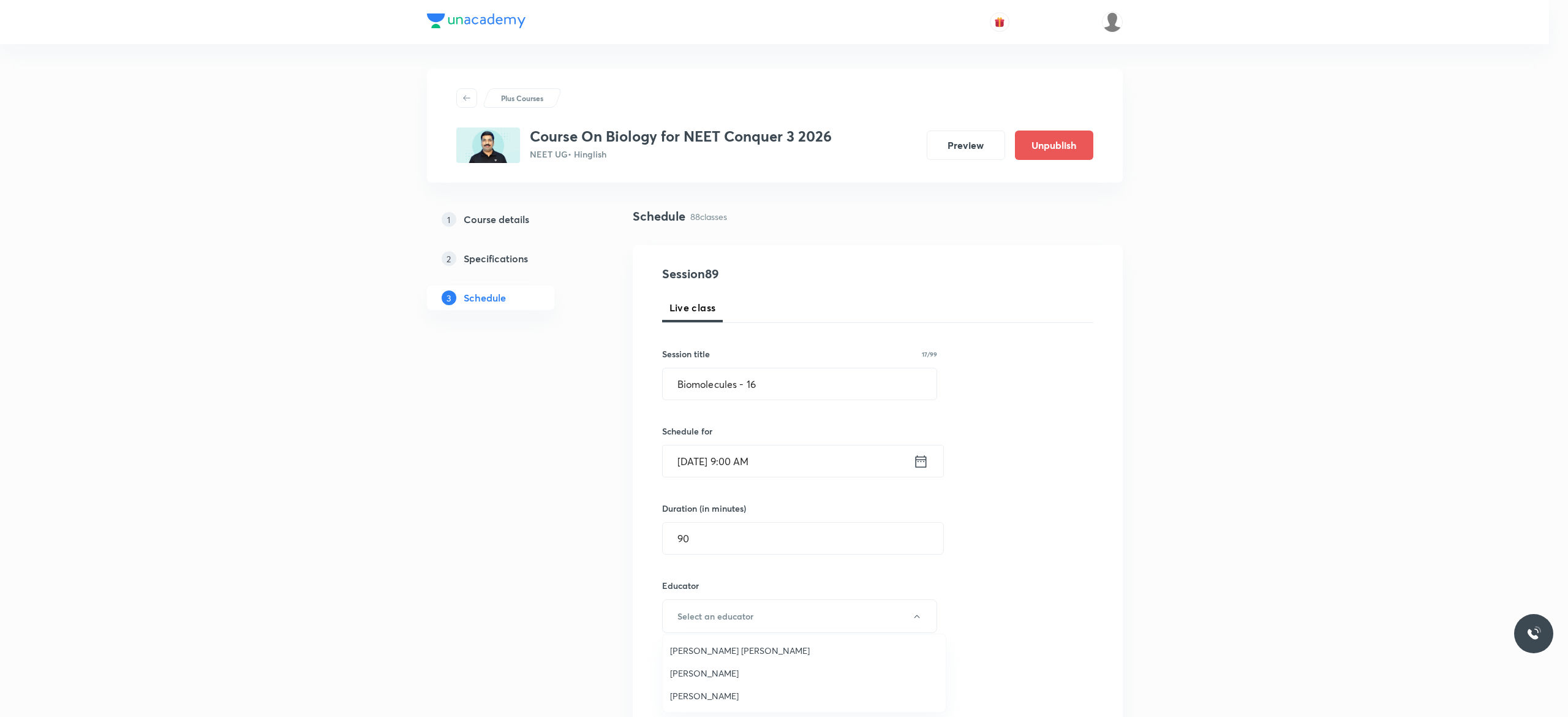
click at [728, 676] on span "Pradeep Kumar Tripathi" at bounding box center [805, 673] width 268 height 13
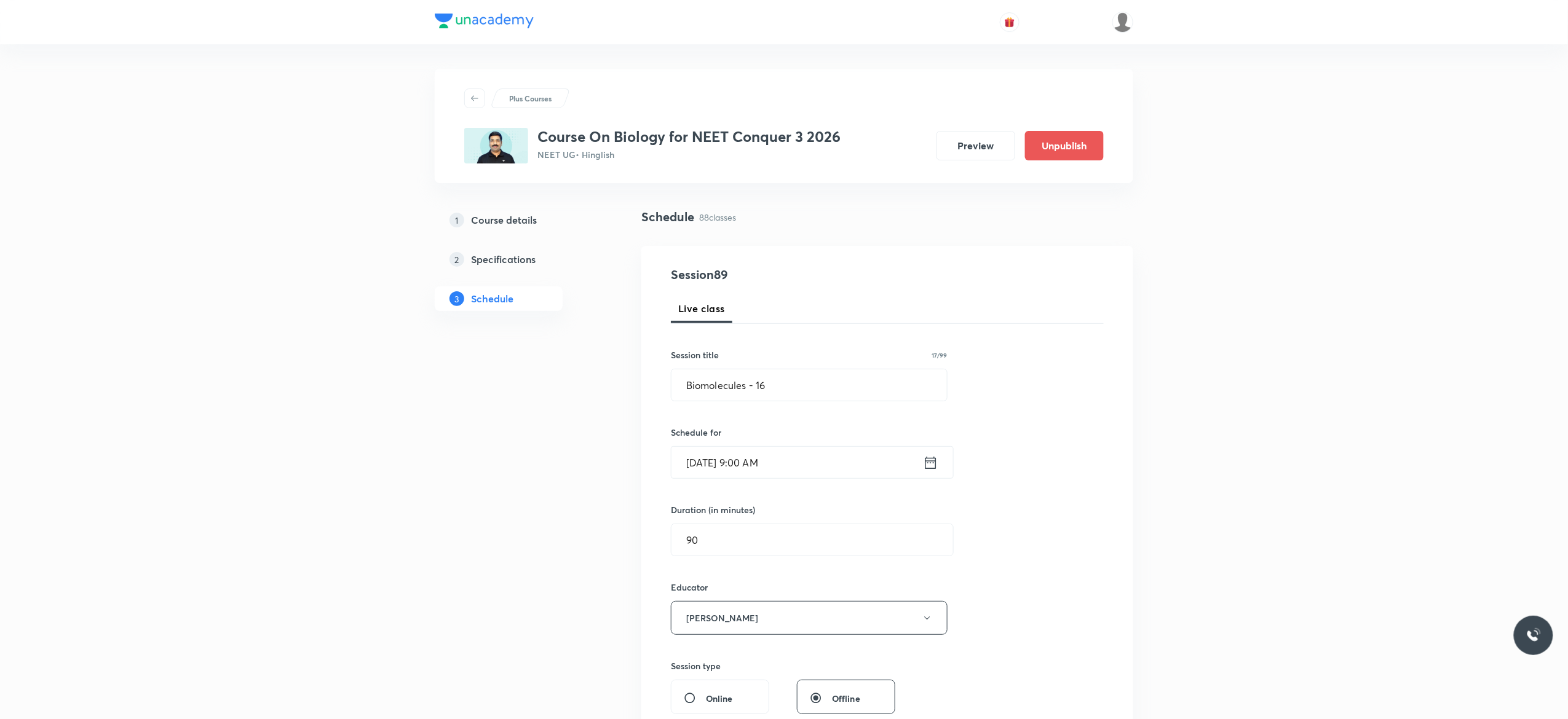
click at [1049, 569] on div "Session 89 Live class Session title 17/99 Biomolecules - 16 ​ Schedule for Oct …" at bounding box center [887, 593] width 433 height 656
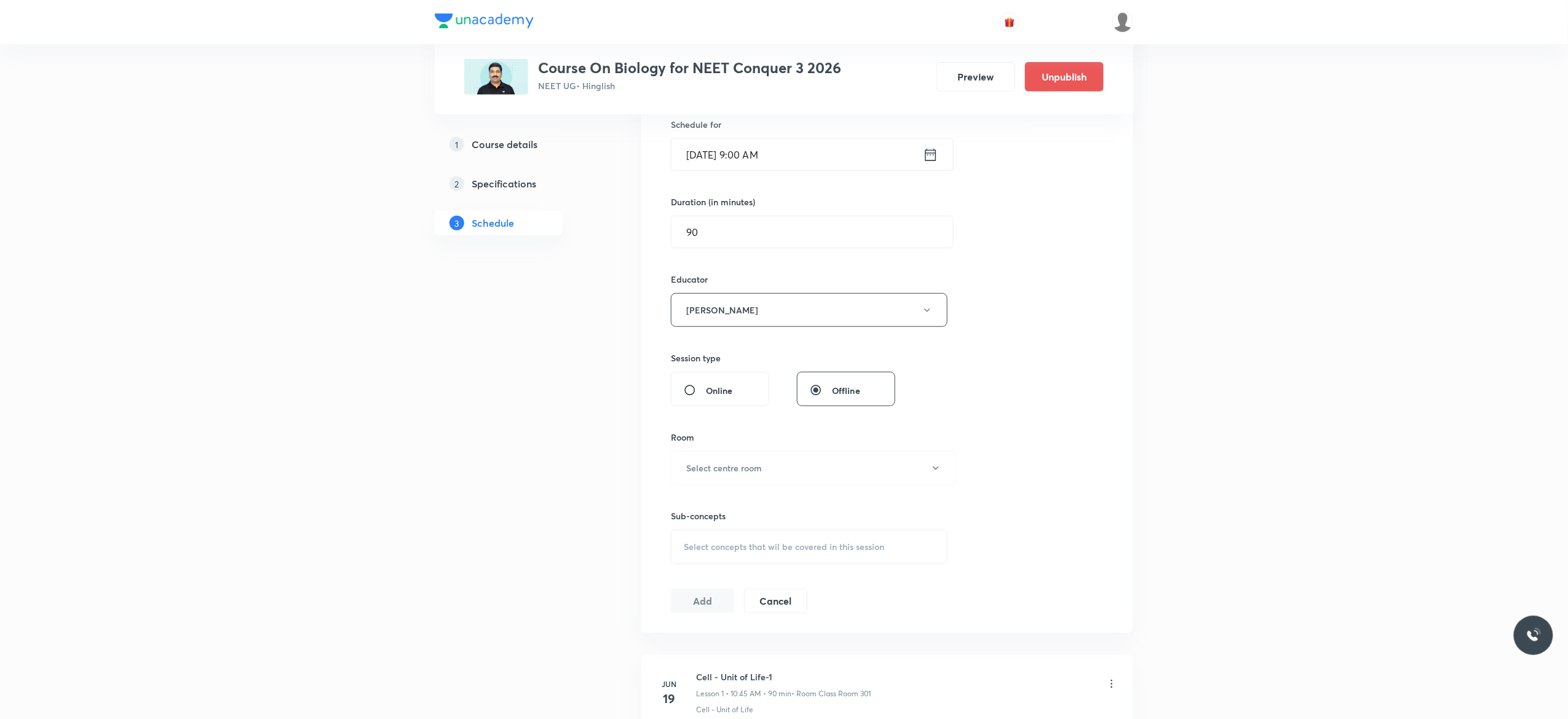
scroll to position [393, 0]
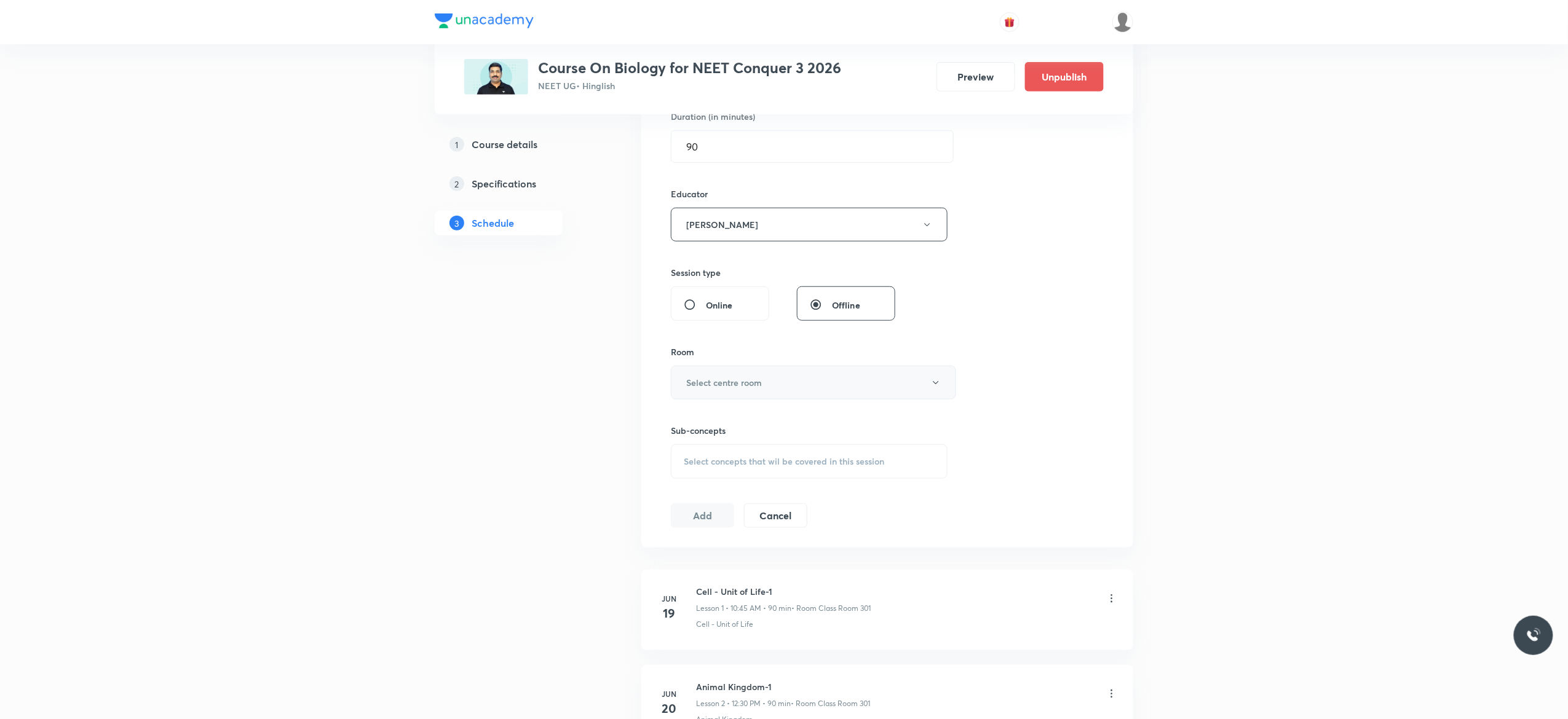
click at [934, 382] on icon "button" at bounding box center [936, 383] width 10 height 10
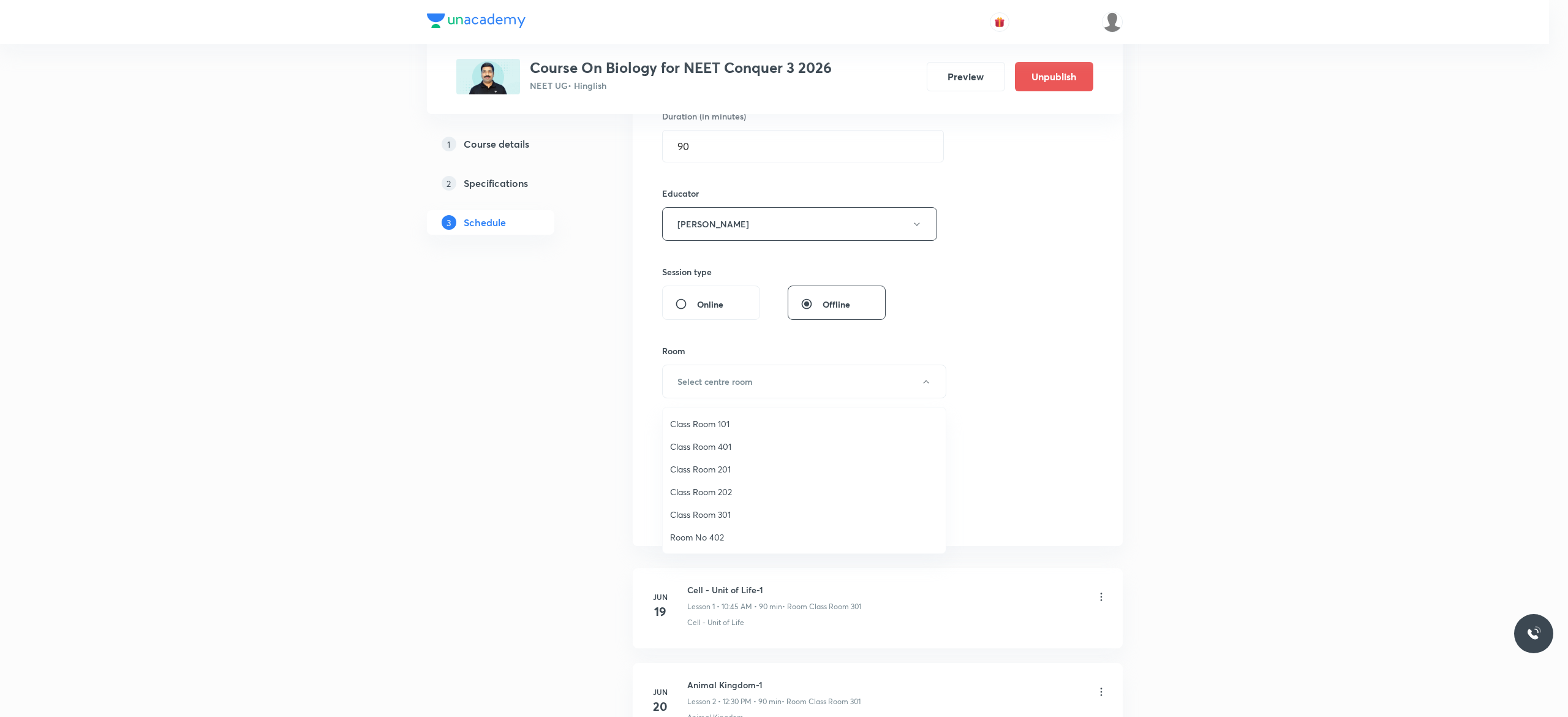
click at [712, 511] on span "Class Room 301" at bounding box center [805, 514] width 268 height 13
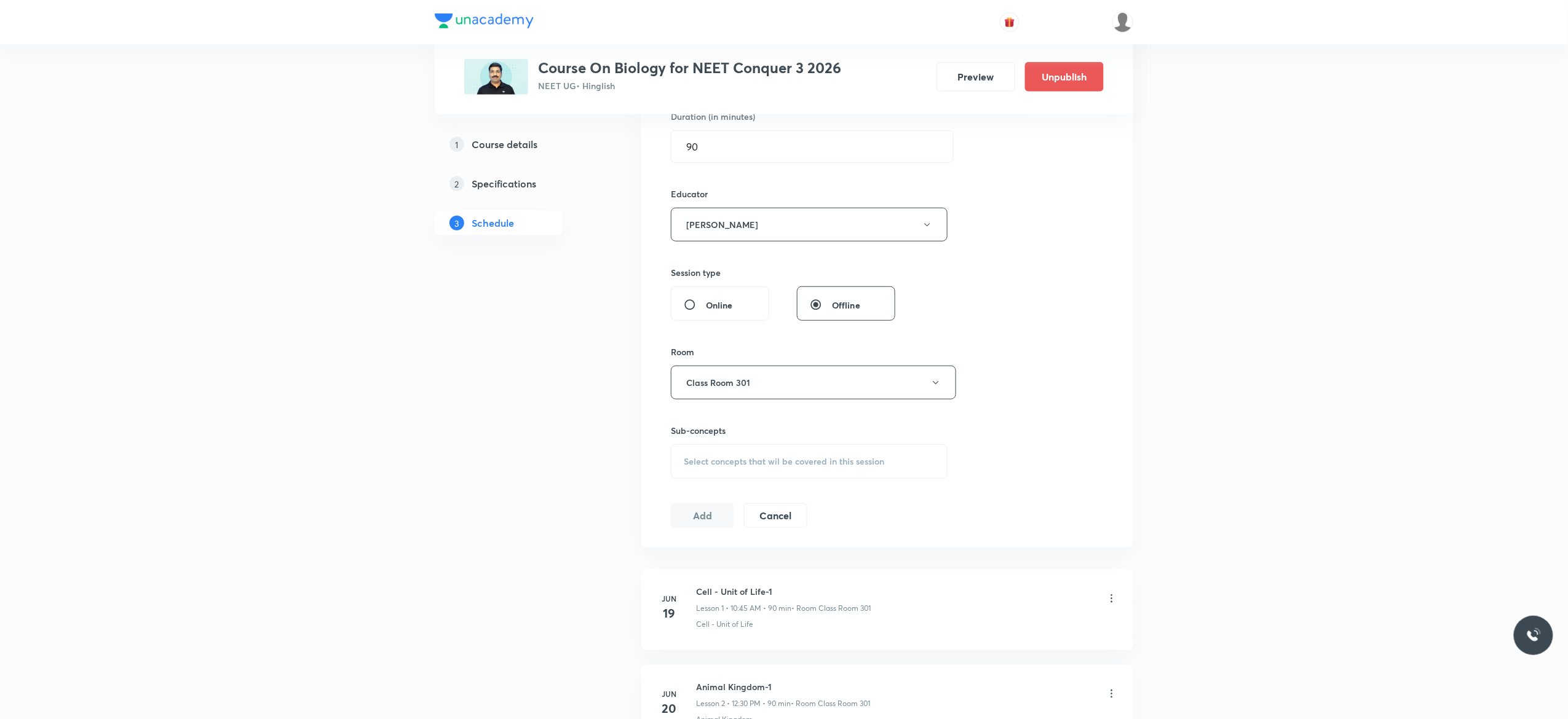
click at [705, 471] on div "Select concepts that wil be covered in this session" at bounding box center [809, 461] width 276 height 34
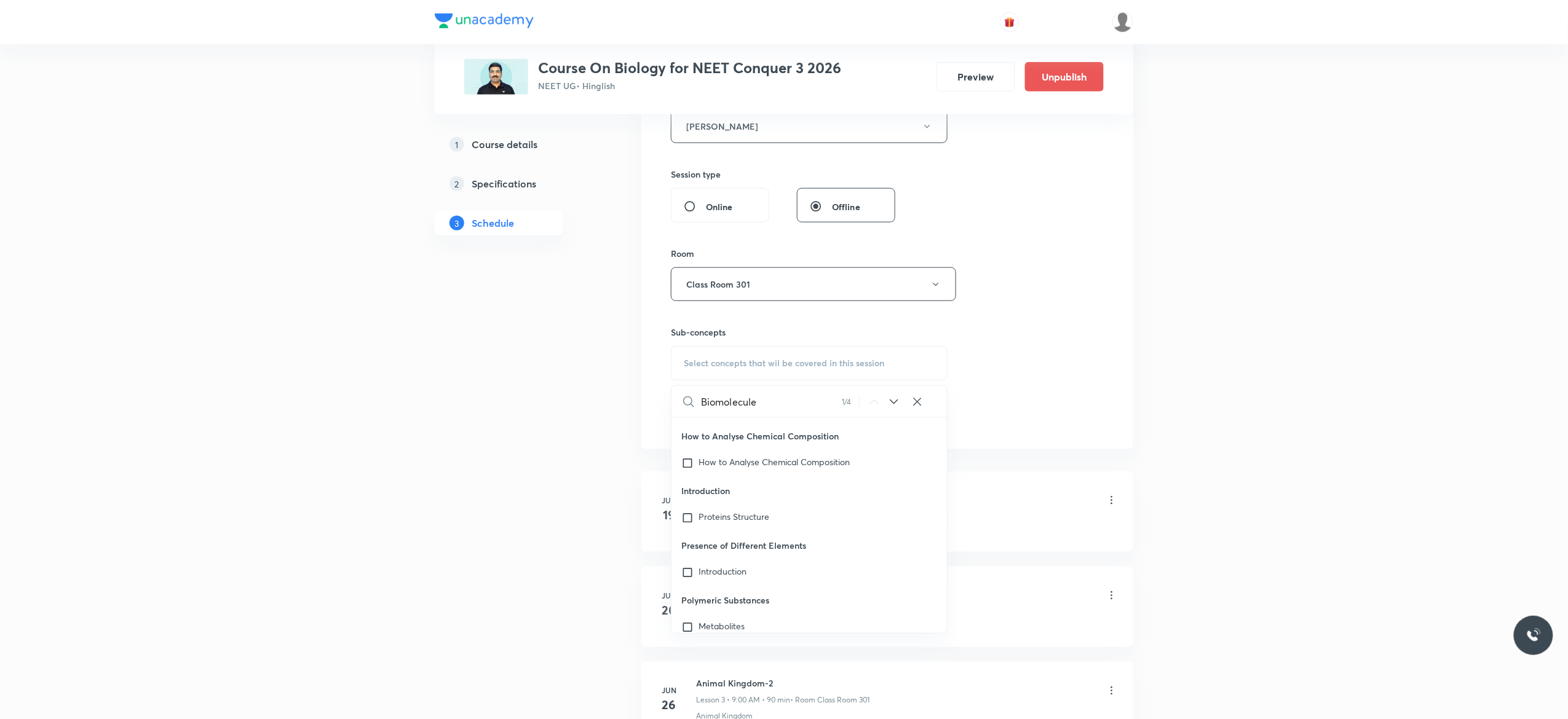
scroll to position [50375, 0]
type input "Biomolecule"
click at [690, 581] on input "checkbox" at bounding box center [689, 582] width 17 height 13
checkbox input "true"
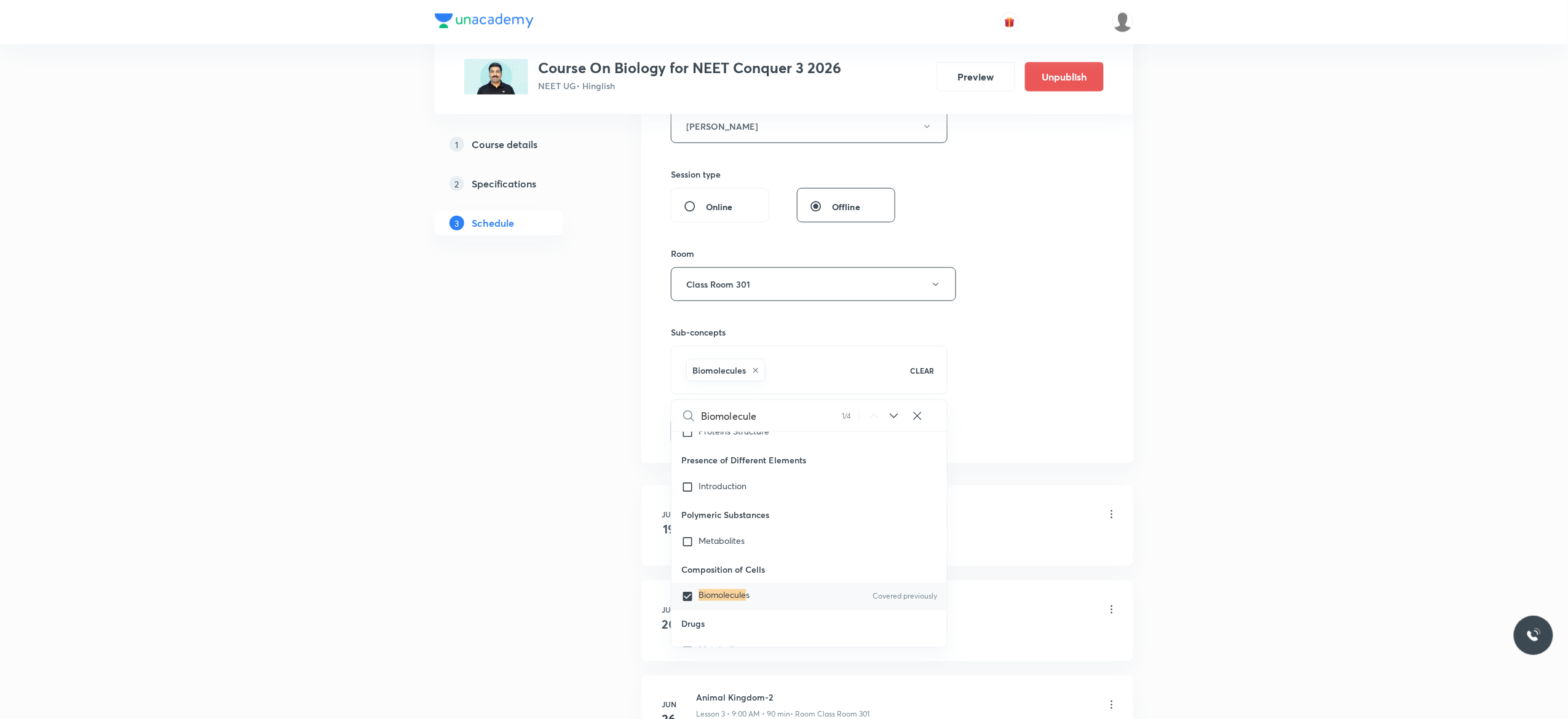
click at [706, 434] on button "Add" at bounding box center [702, 430] width 64 height 24
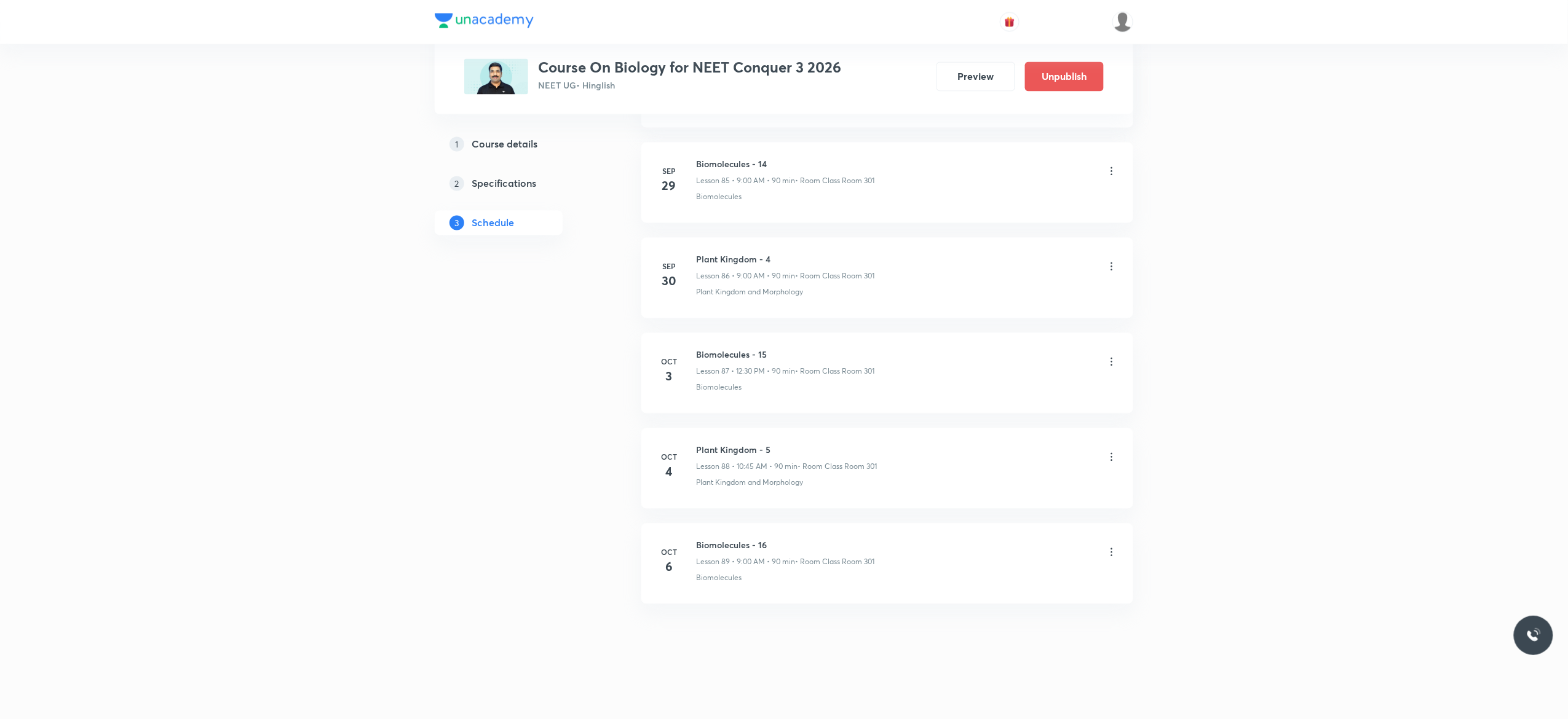
scroll to position [8214, 0]
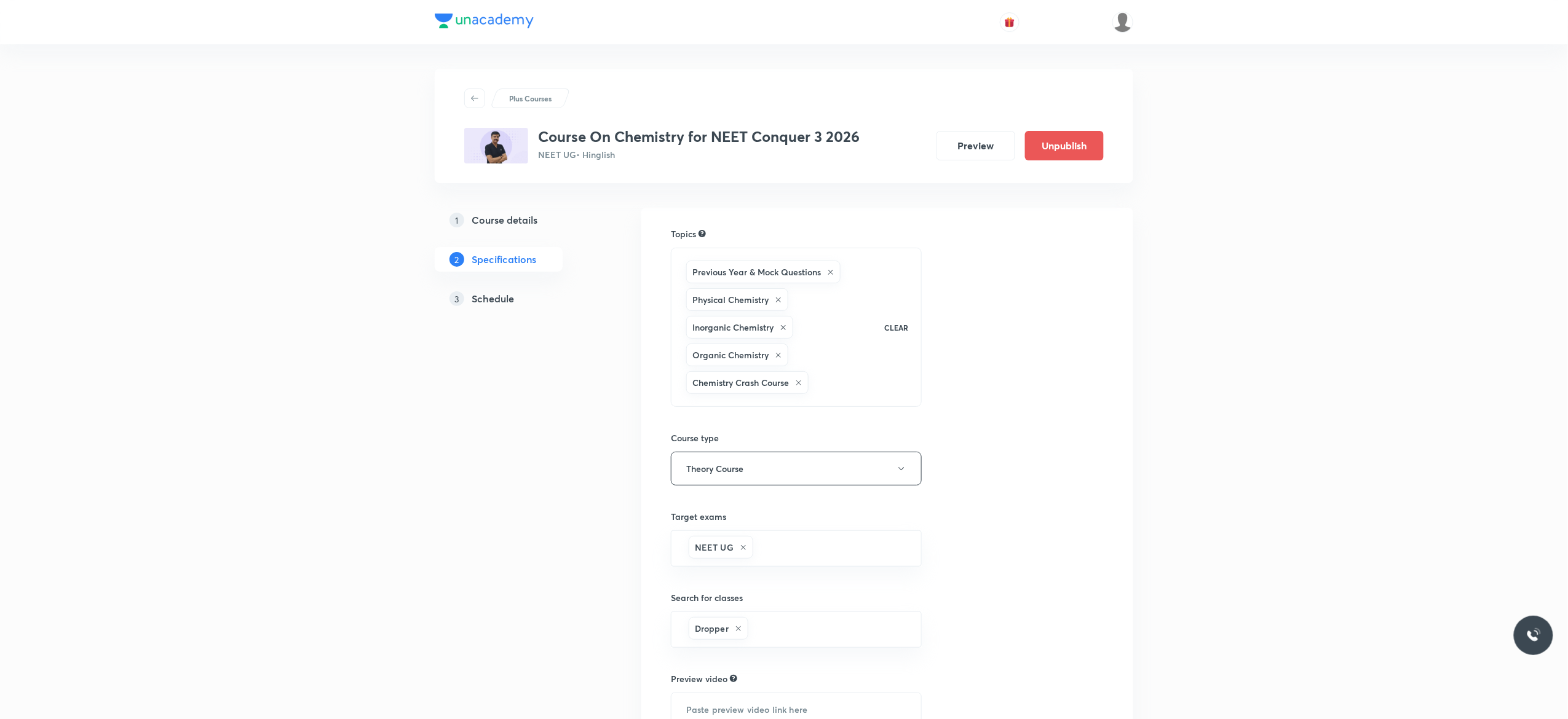
click at [502, 298] on h5 "Schedule" at bounding box center [493, 298] width 43 height 15
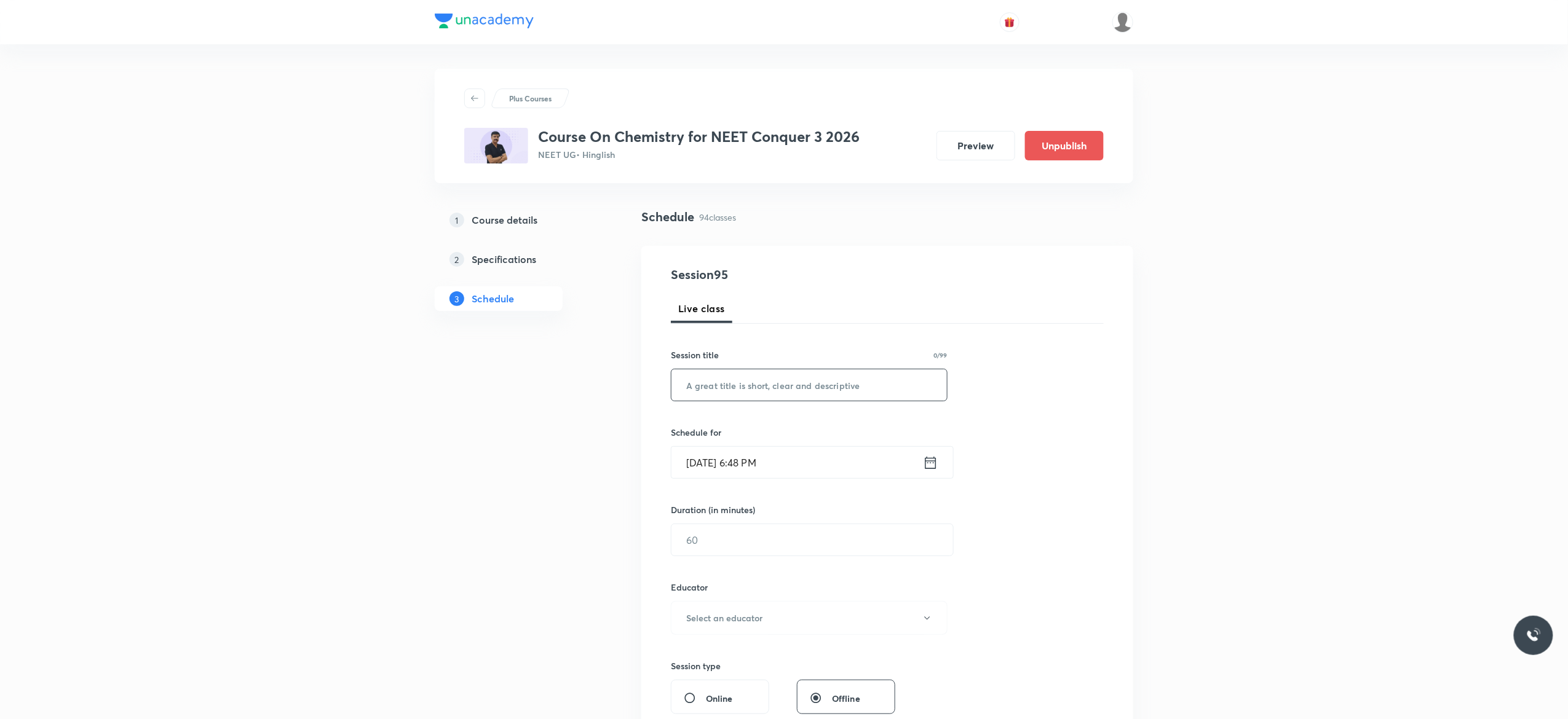
click at [726, 386] on input "text" at bounding box center [809, 385] width 276 height 31
type input "Chemical Equilibrium - 1"
click at [929, 464] on icon at bounding box center [930, 462] width 15 height 17
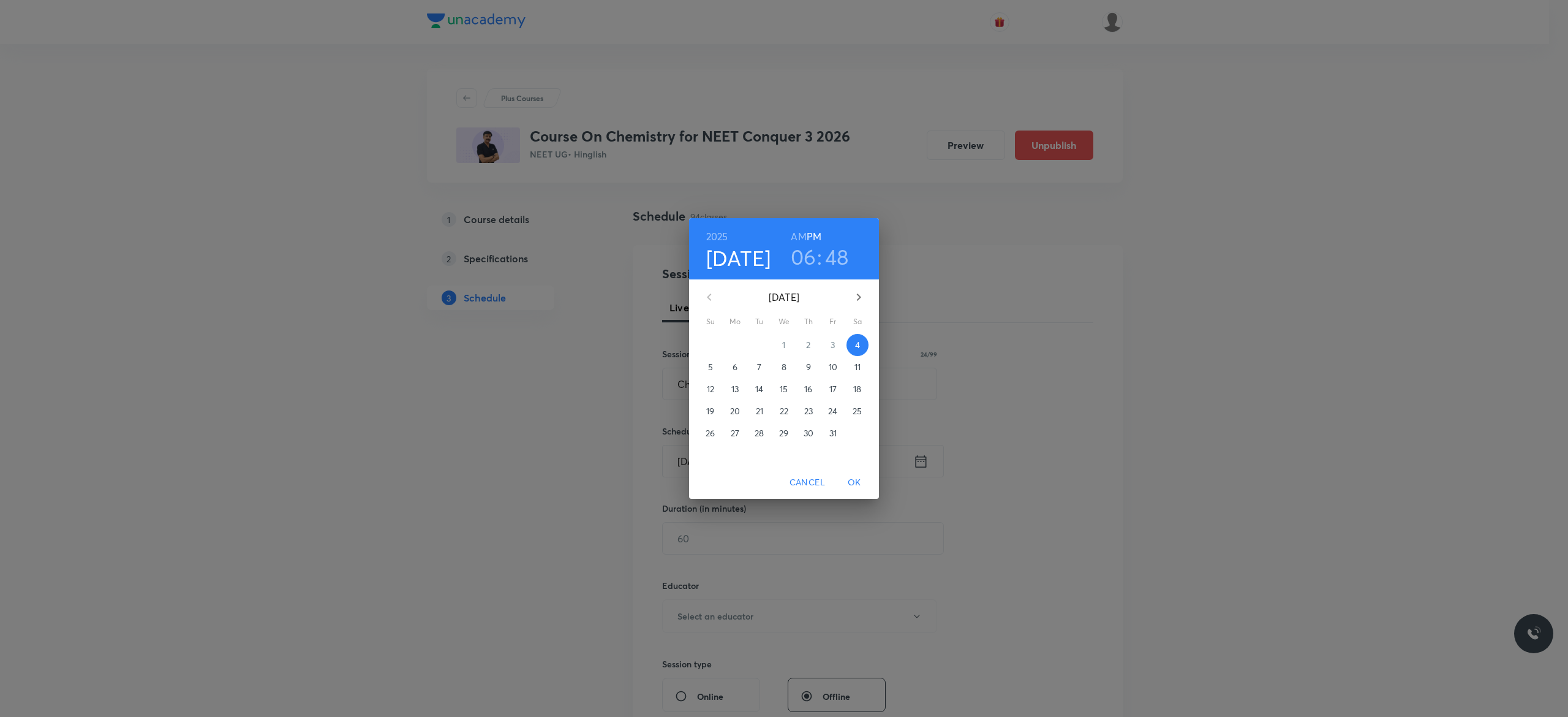
click at [736, 369] on p "6" at bounding box center [735, 367] width 5 height 13
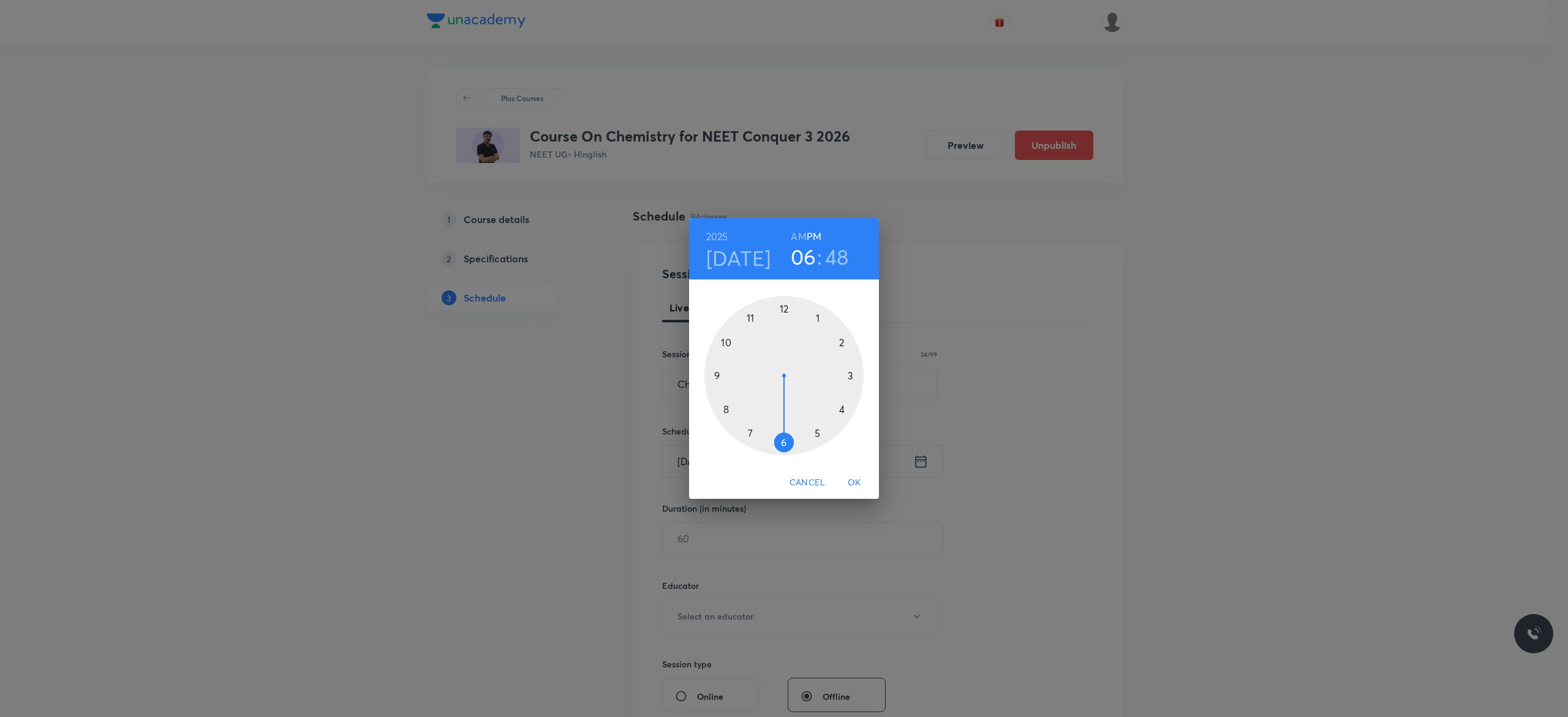
click at [797, 235] on h6 "AM" at bounding box center [798, 236] width 15 height 17
click at [725, 338] on div at bounding box center [784, 376] width 159 height 159
click at [717, 376] on div at bounding box center [784, 376] width 159 height 159
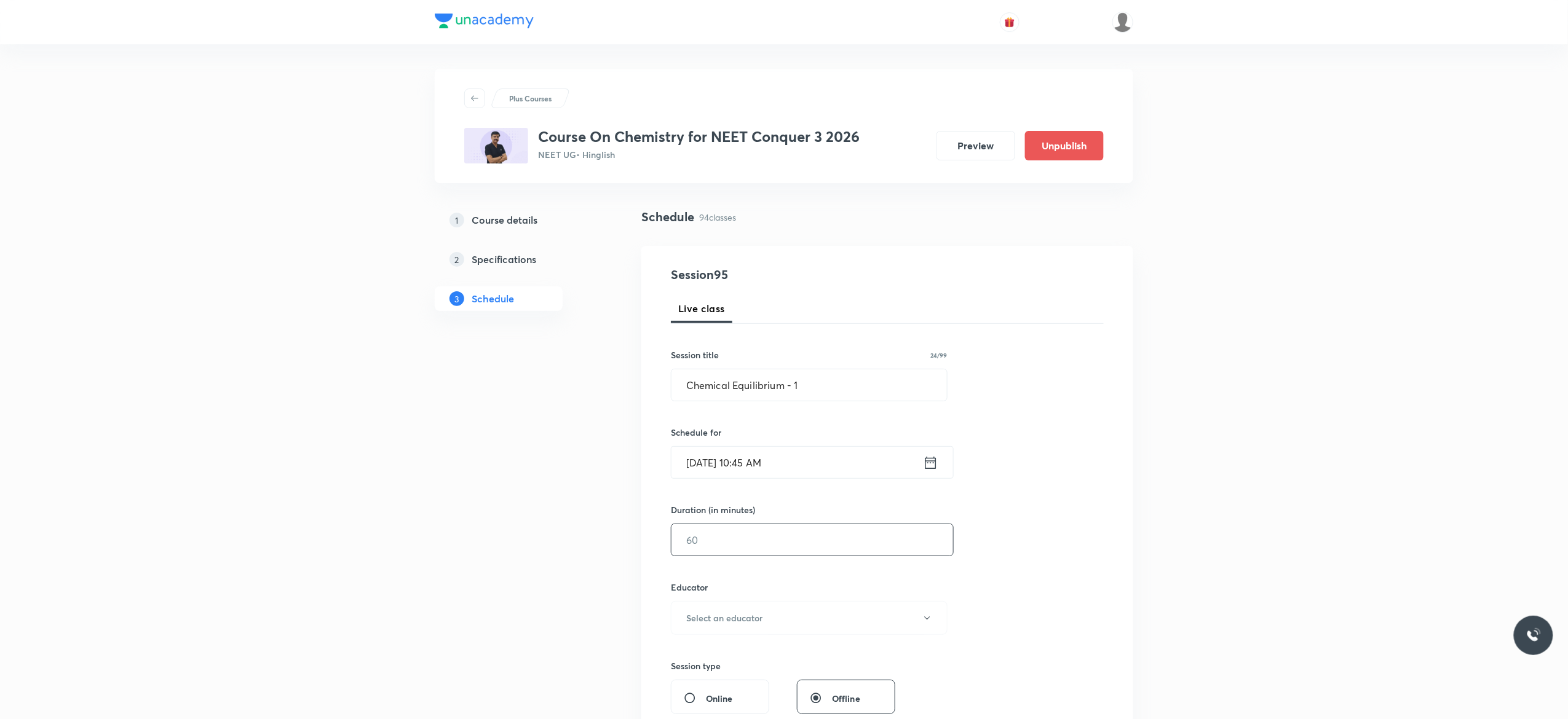
click at [729, 538] on input "text" at bounding box center [812, 540] width 282 height 31
type input "90"
click at [928, 617] on icon "button" at bounding box center [927, 618] width 10 height 10
click at [724, 679] on span "[PERSON_NAME]" at bounding box center [807, 682] width 269 height 13
click at [997, 584] on div "Session 95 Live class Session title 24/99 Chemical Equilibrium - 1 ​ Schedule f…" at bounding box center [887, 593] width 433 height 656
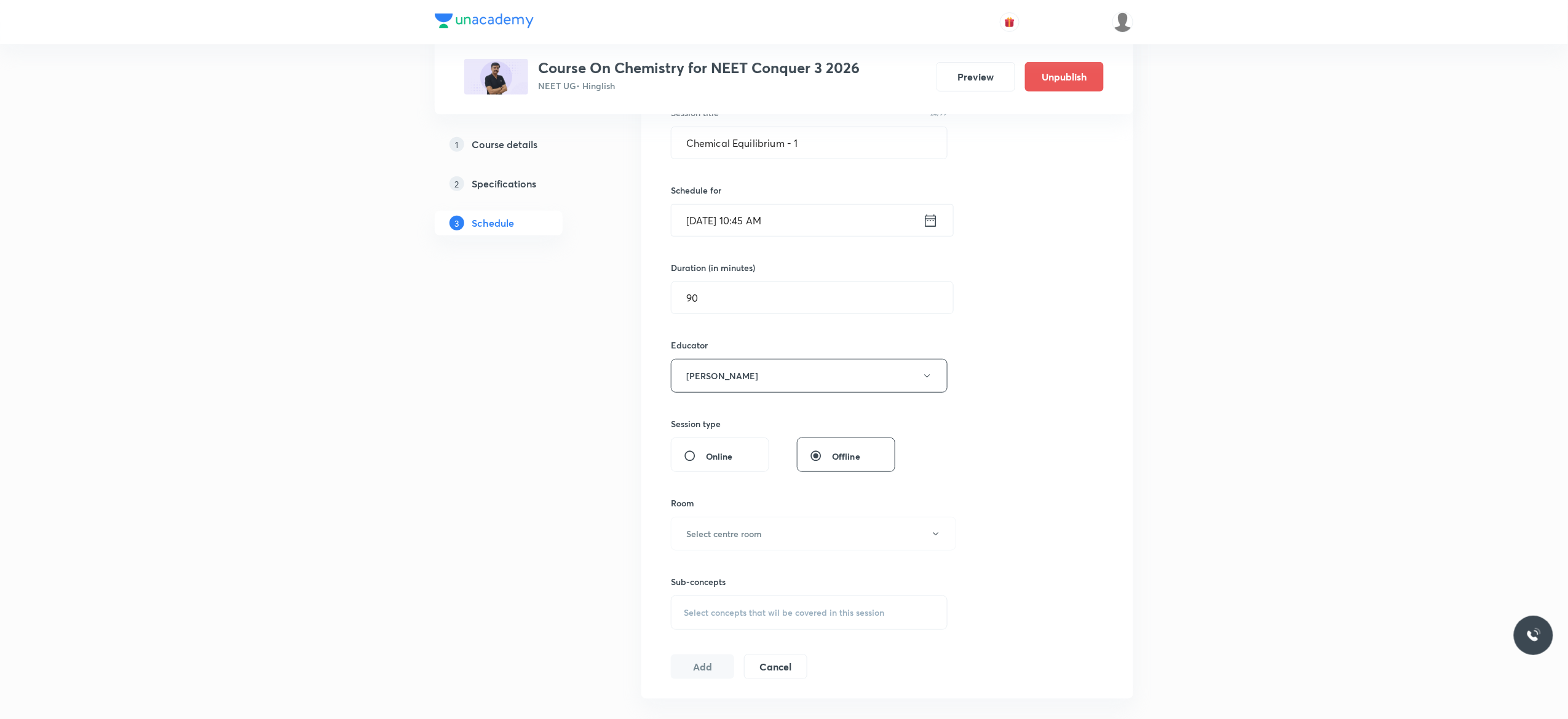
scroll to position [245, 0]
click at [940, 532] on icon "button" at bounding box center [936, 530] width 10 height 10
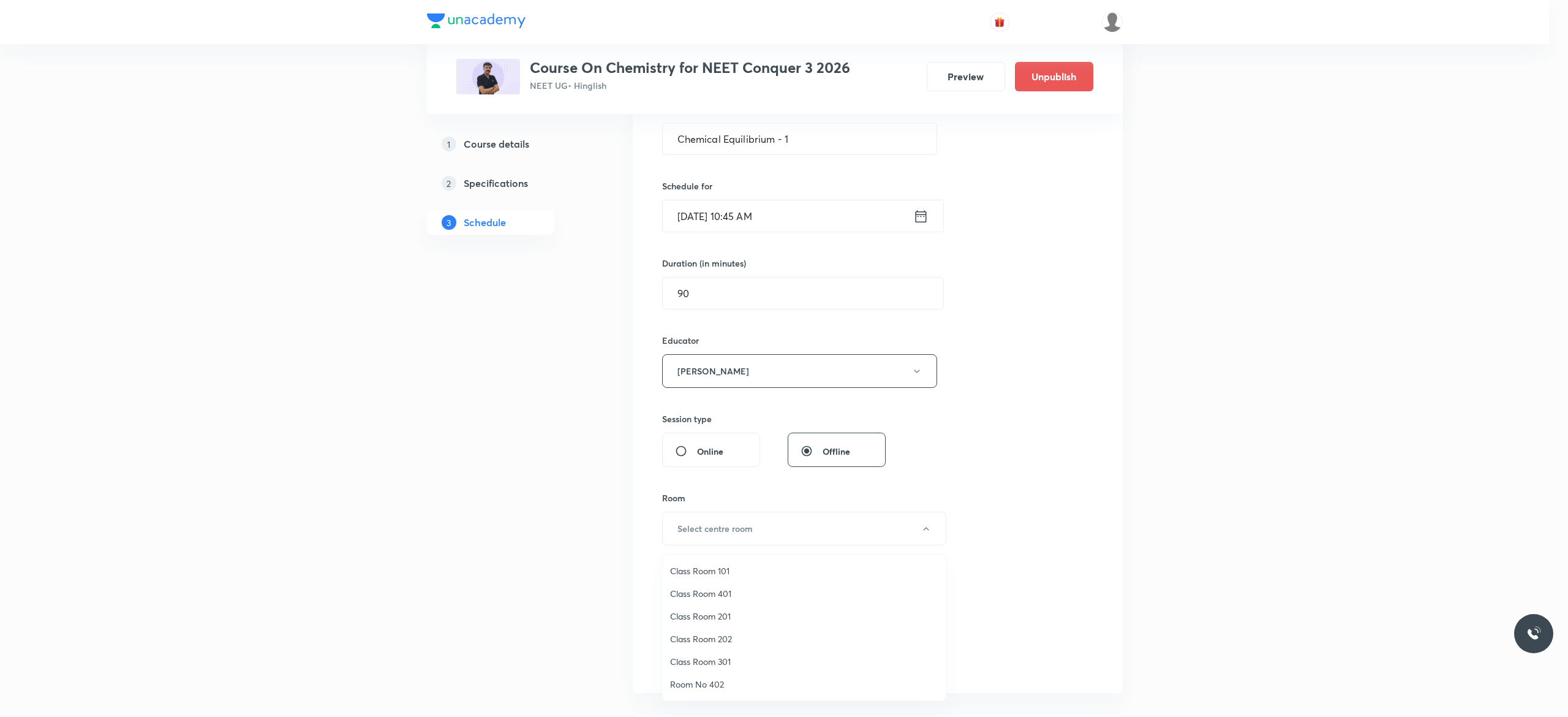
click at [706, 659] on span "Class Room 301" at bounding box center [805, 661] width 268 height 13
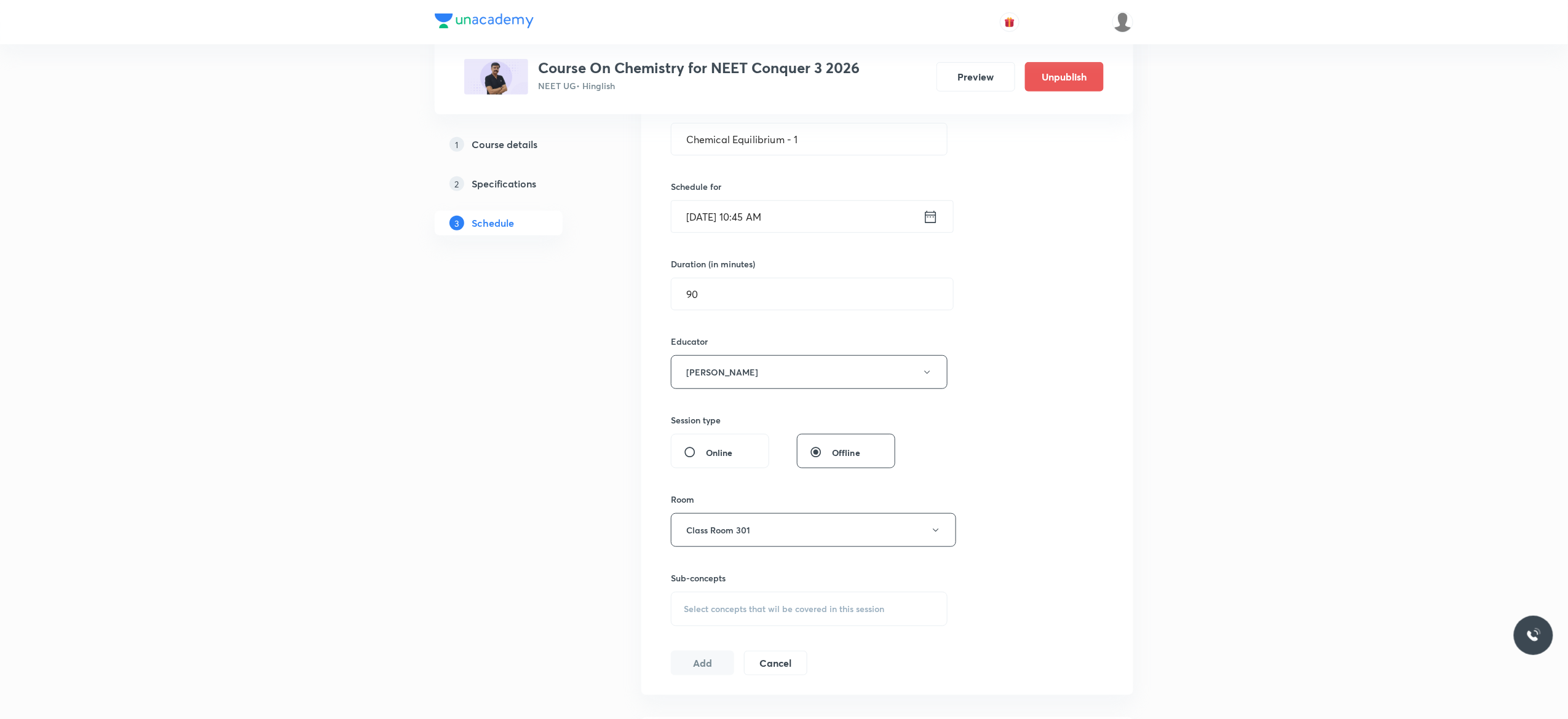
click at [722, 614] on span "Select concepts that wil be covered in this session" at bounding box center [784, 609] width 200 height 10
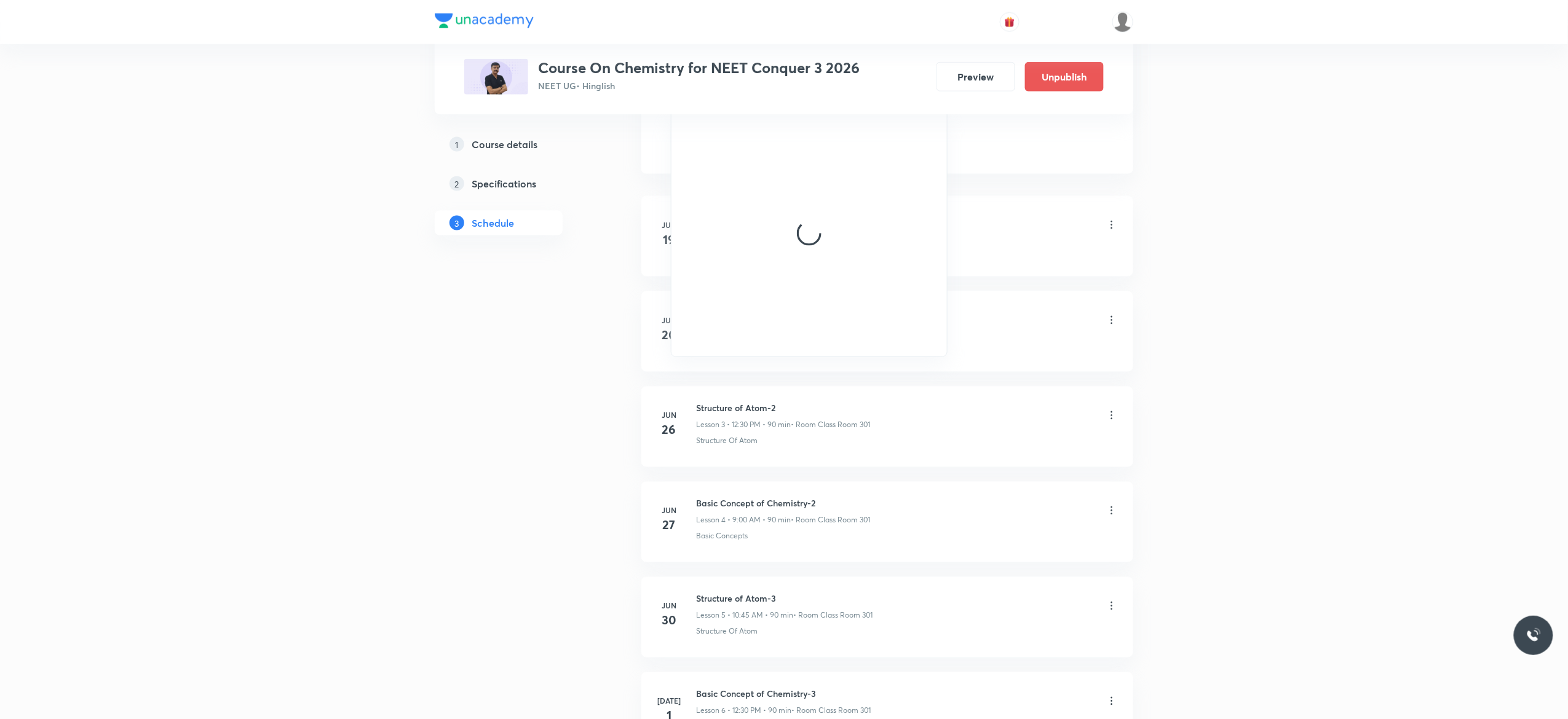
scroll to position [787, 0]
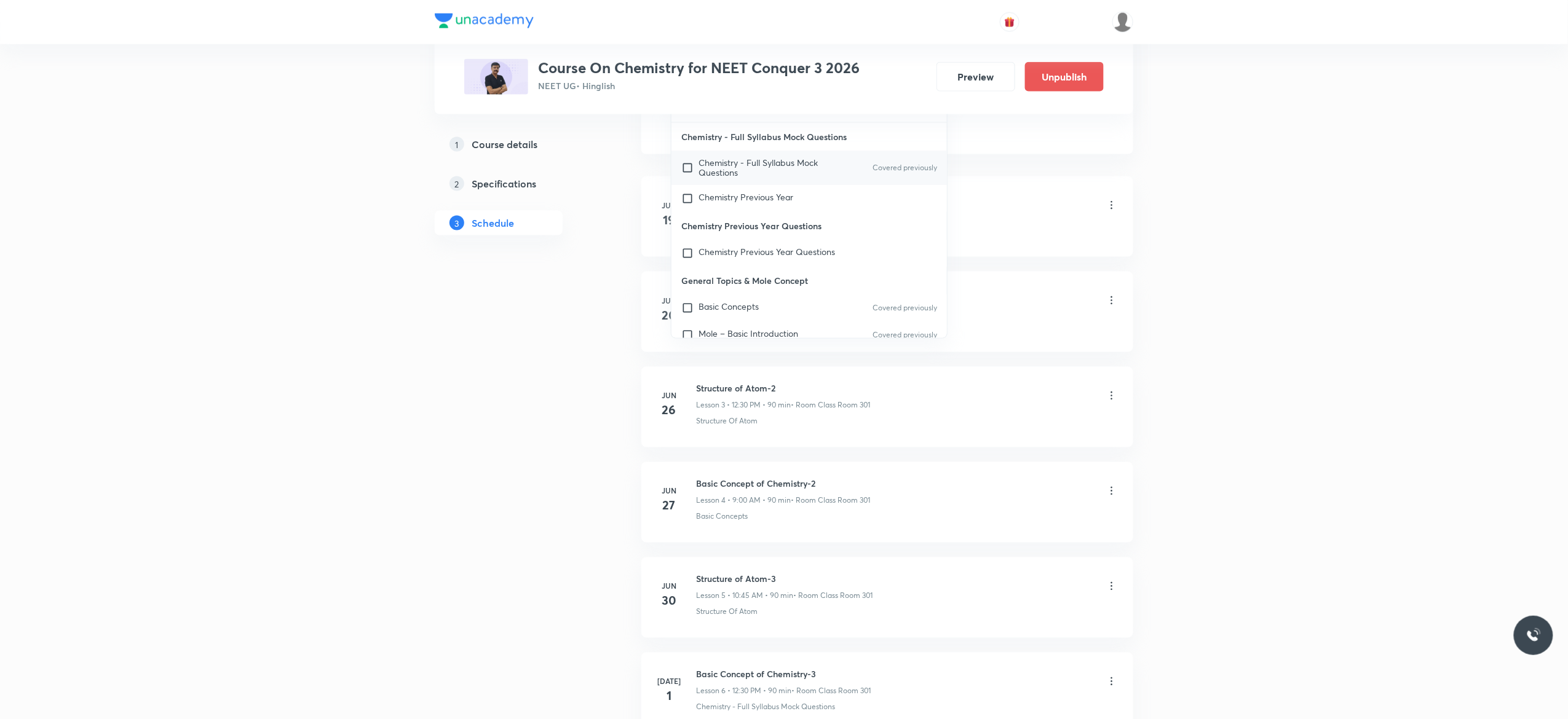
type input "Biomolec"
click at [689, 168] on input "checkbox" at bounding box center [689, 167] width 17 height 20
checkbox input "true"
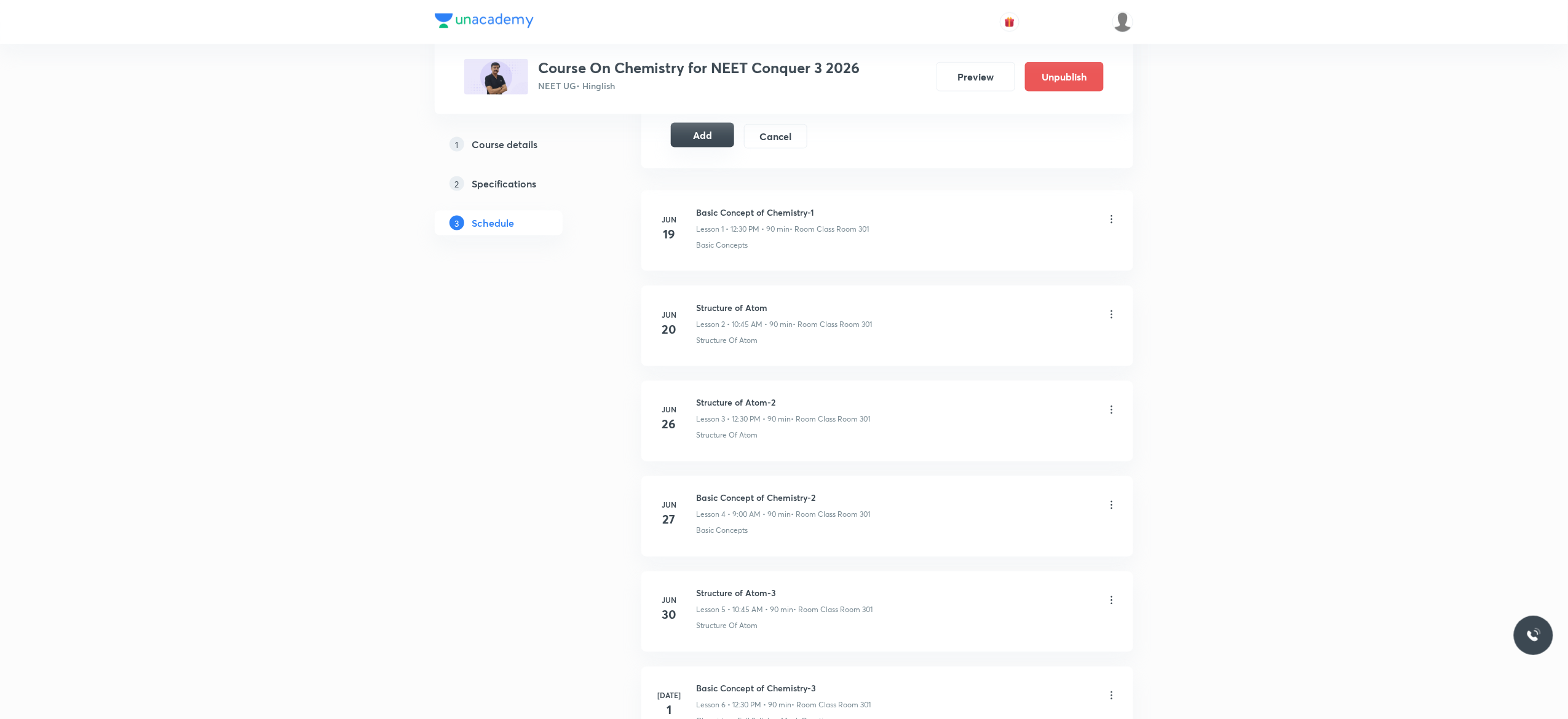
click at [692, 142] on button "Add" at bounding box center [702, 135] width 64 height 24
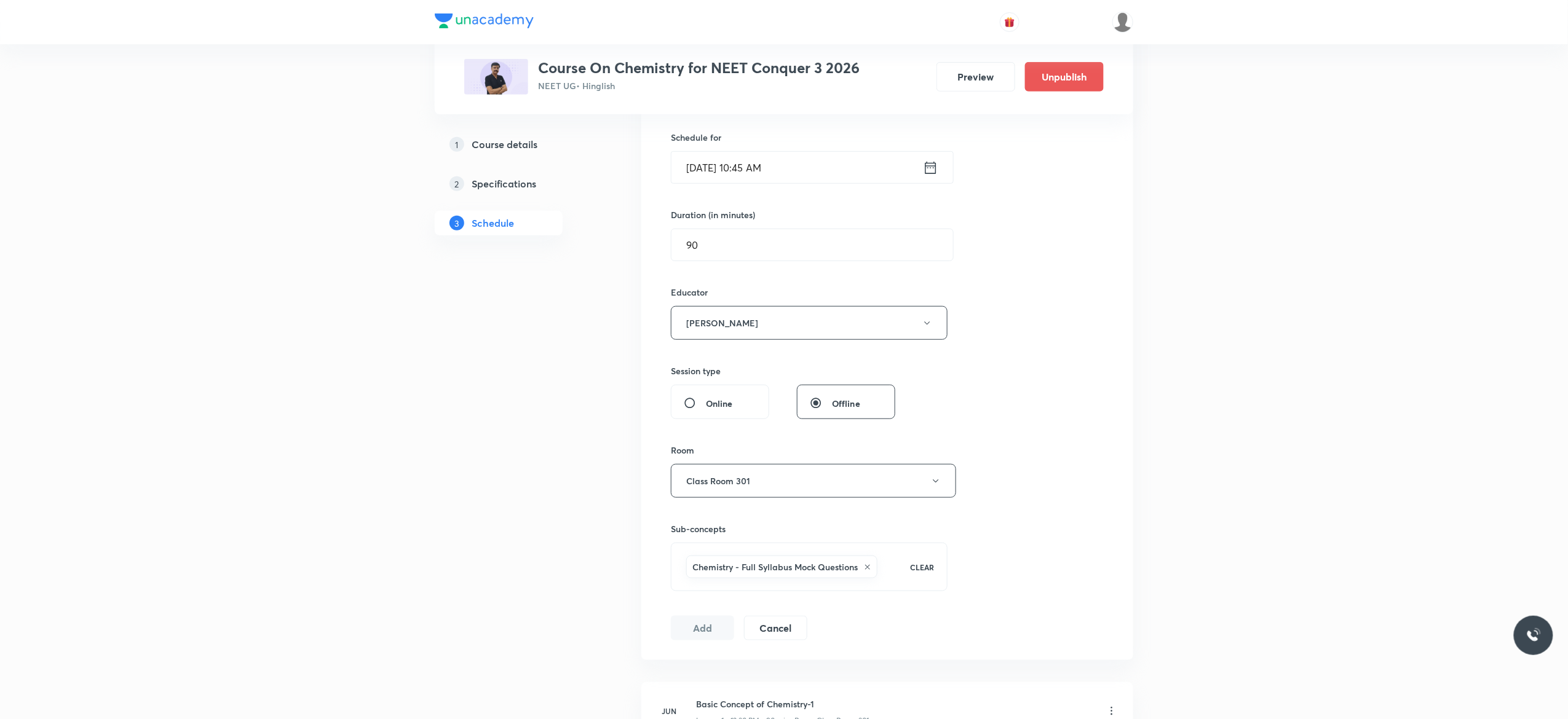
scroll to position [245, 0]
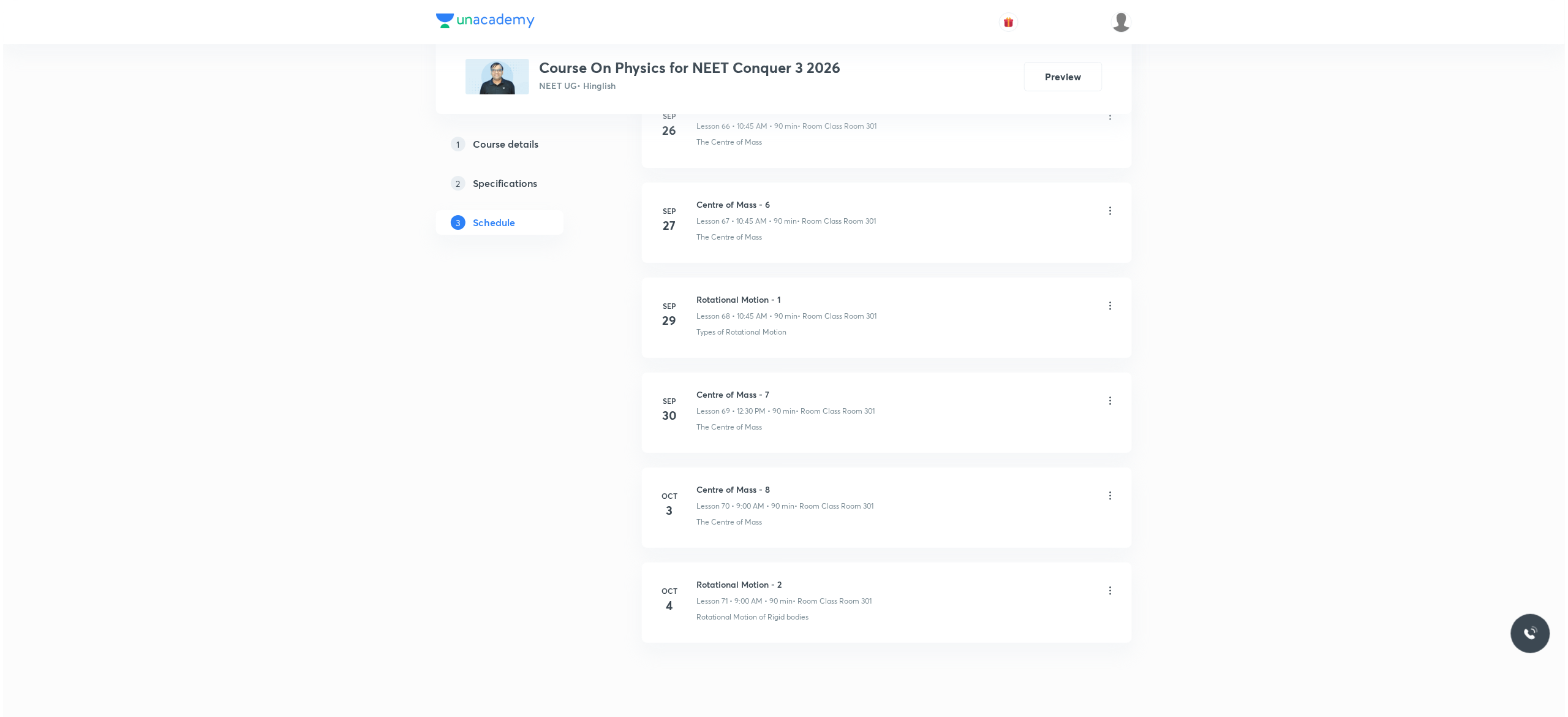
scroll to position [7118, 0]
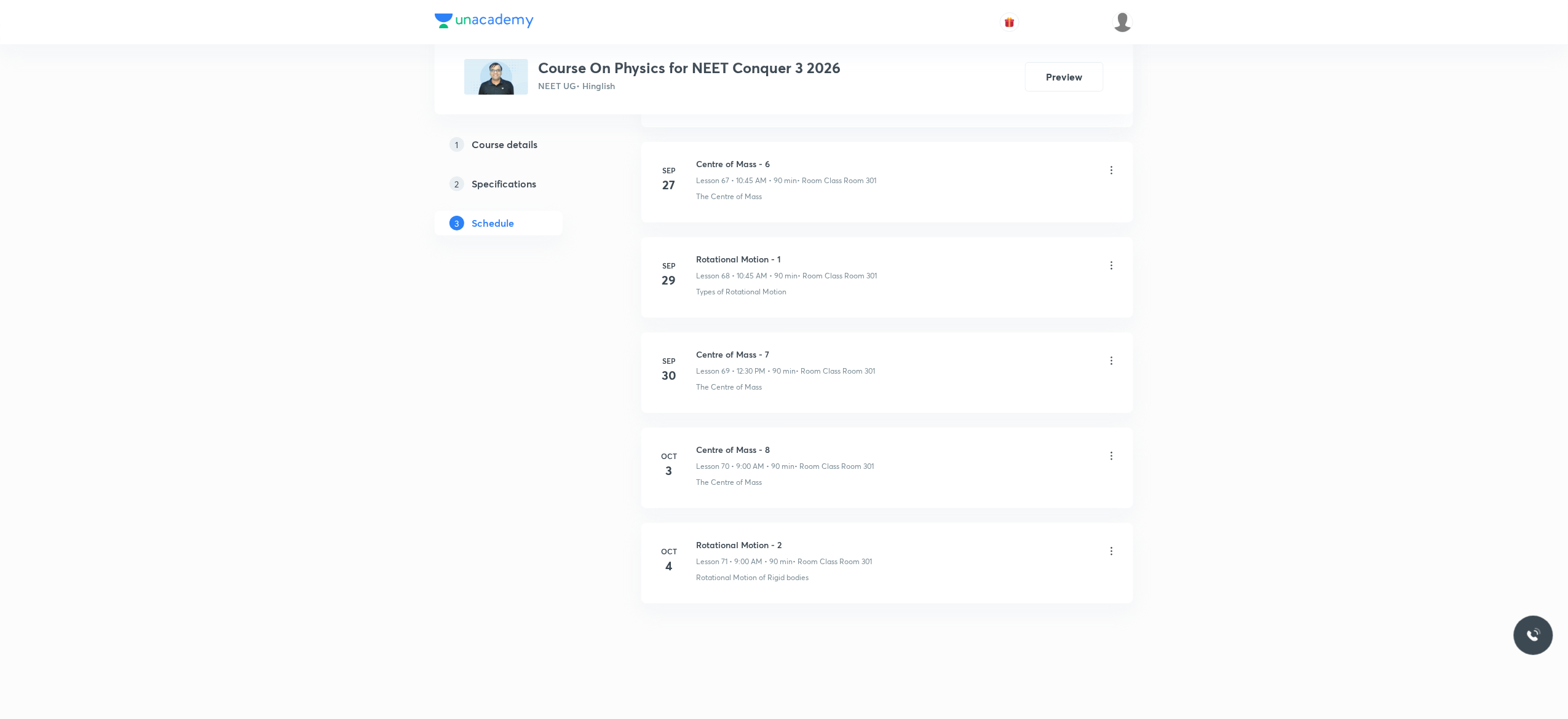
click at [1112, 553] on icon at bounding box center [1112, 551] width 13 height 13
click at [999, 584] on p "Edit" at bounding box center [993, 583] width 15 height 13
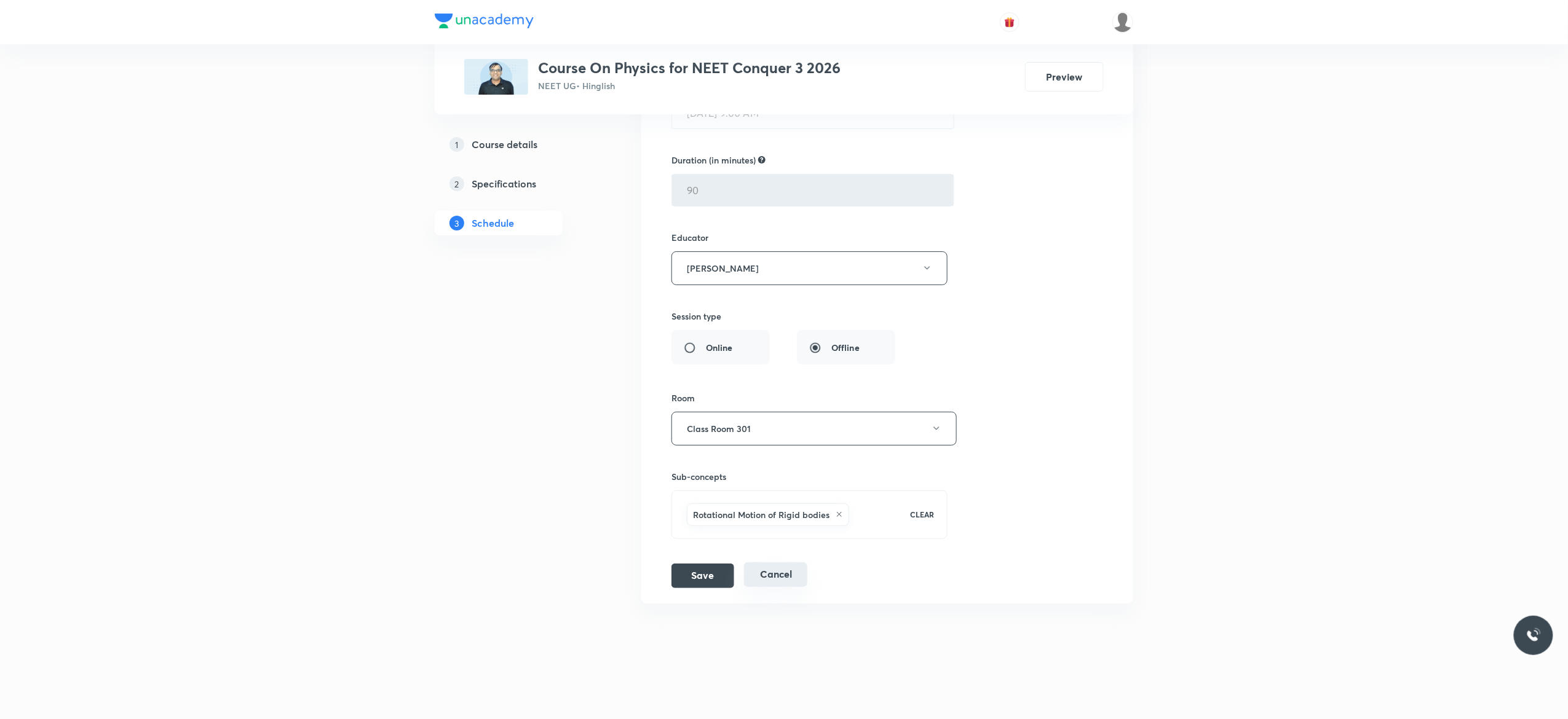
click at [778, 575] on button "Cancel" at bounding box center [775, 574] width 64 height 24
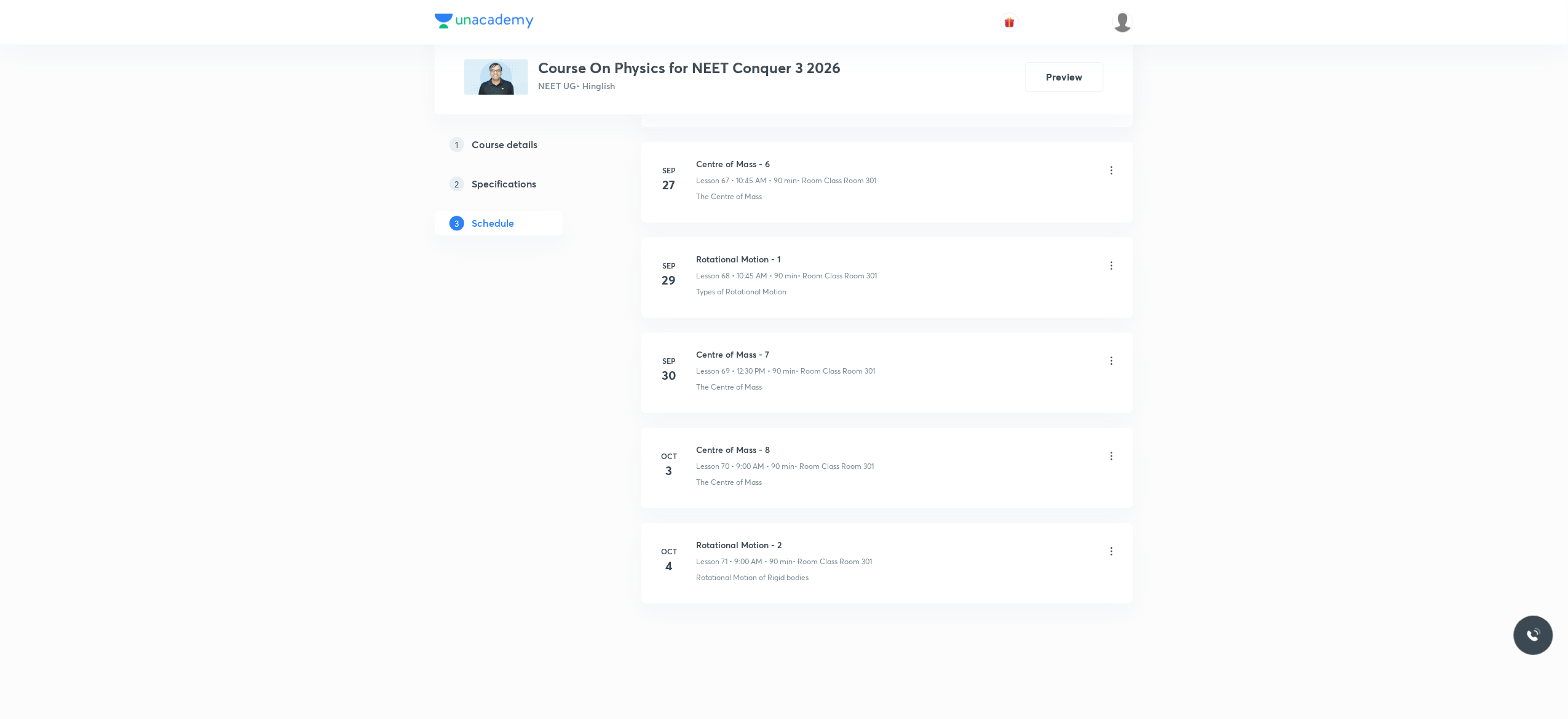
scroll to position [6492, 0]
click at [1112, 457] on icon at bounding box center [1112, 456] width 13 height 13
click at [1013, 485] on li "Edit" at bounding box center [1043, 488] width 135 height 23
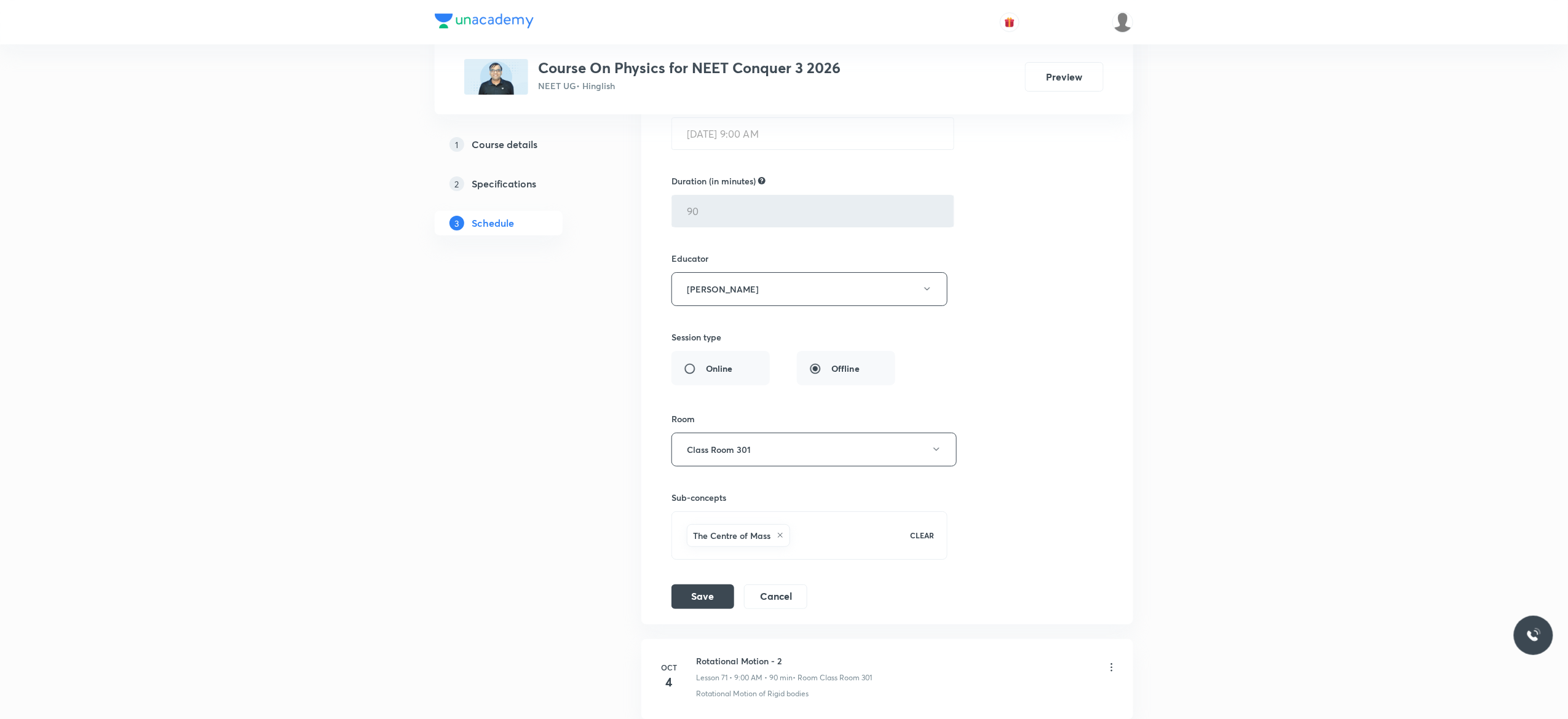
scroll to position [6935, 0]
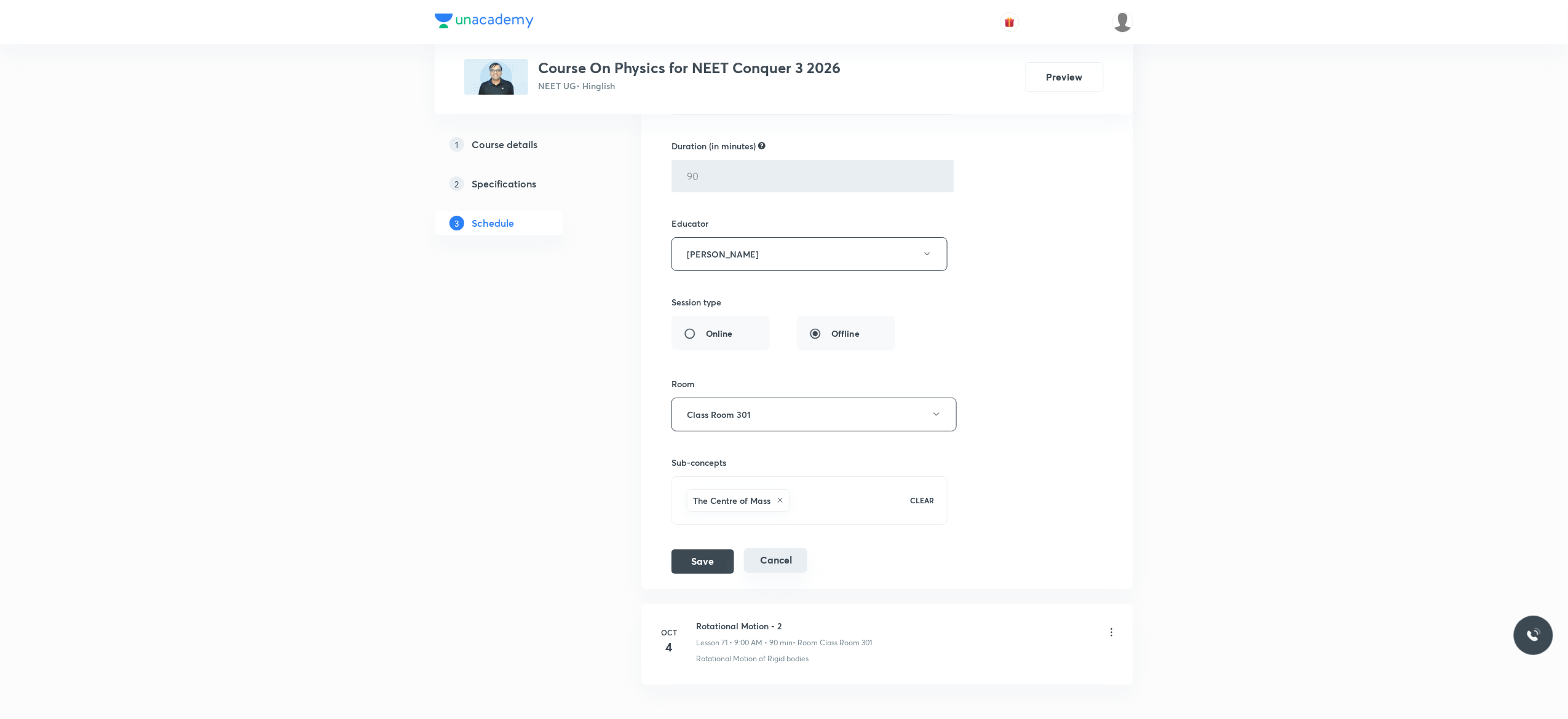
click at [763, 573] on button "Cancel" at bounding box center [775, 560] width 64 height 24
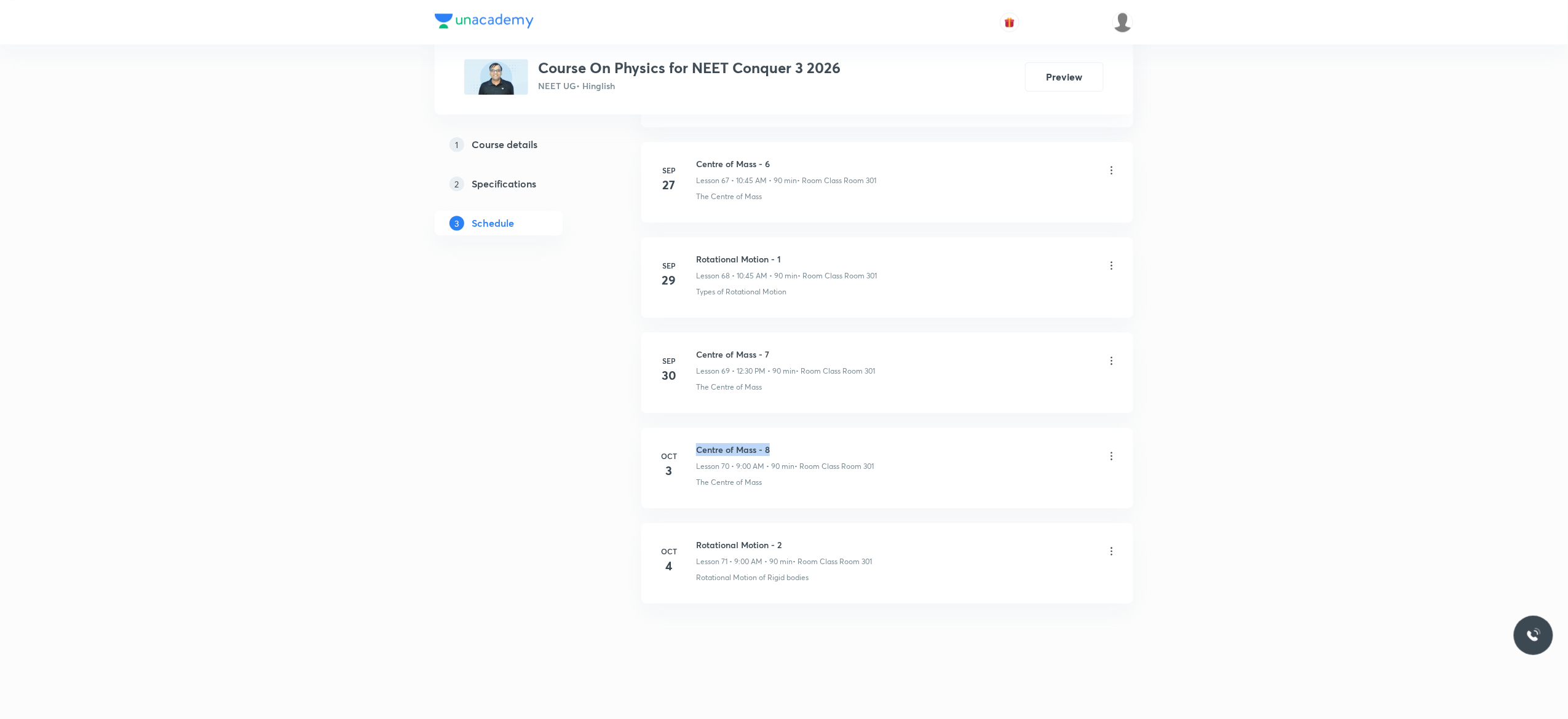
drag, startPoint x: 776, startPoint y: 444, endPoint x: 692, endPoint y: 440, distance: 84.1
click at [692, 440] on li "Oct 3 Centre of Mass - 8 Lesson 70 • 9:00 AM • 90 min • Room Class Room 301 The…" at bounding box center [887, 467] width 492 height 80
copy h6 "Centre of Mass - 8"
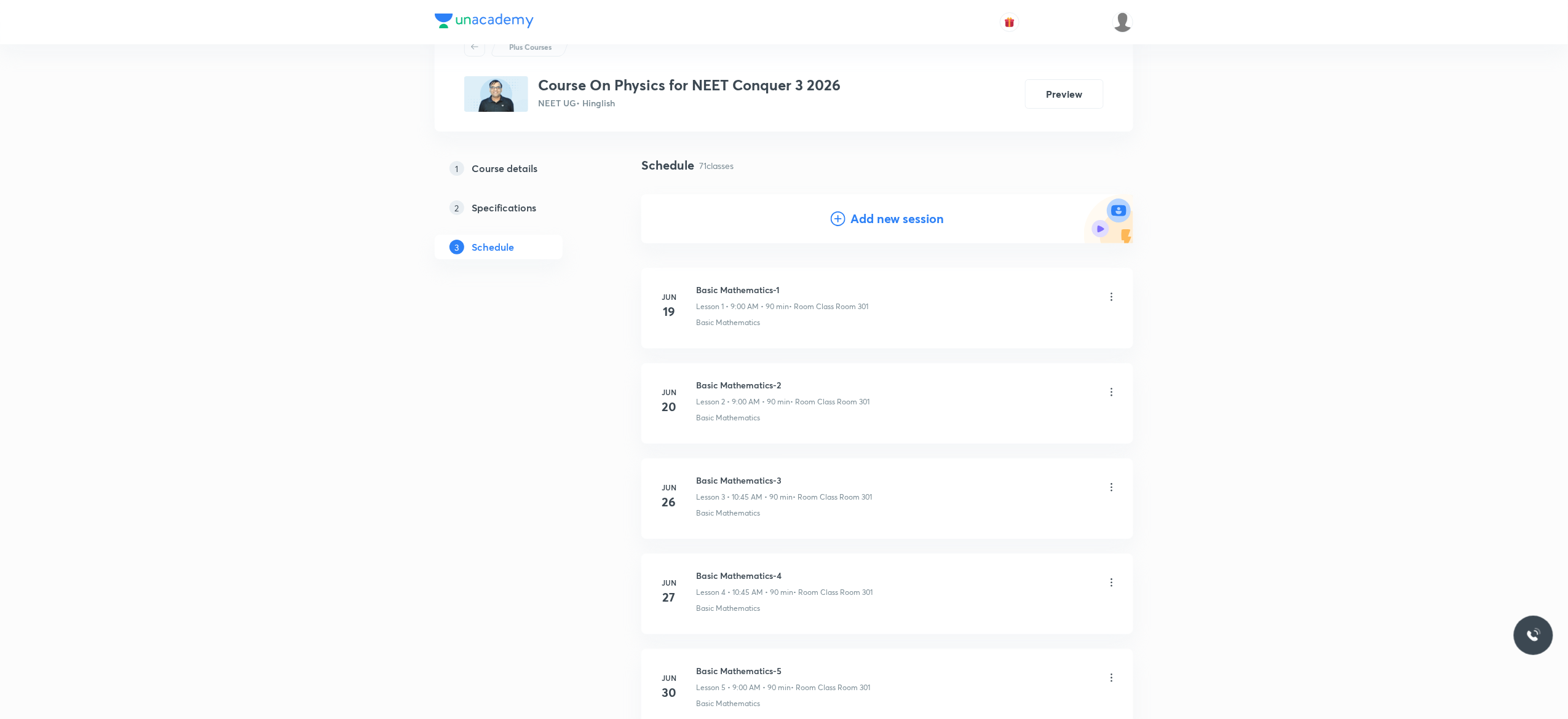
scroll to position [0, 0]
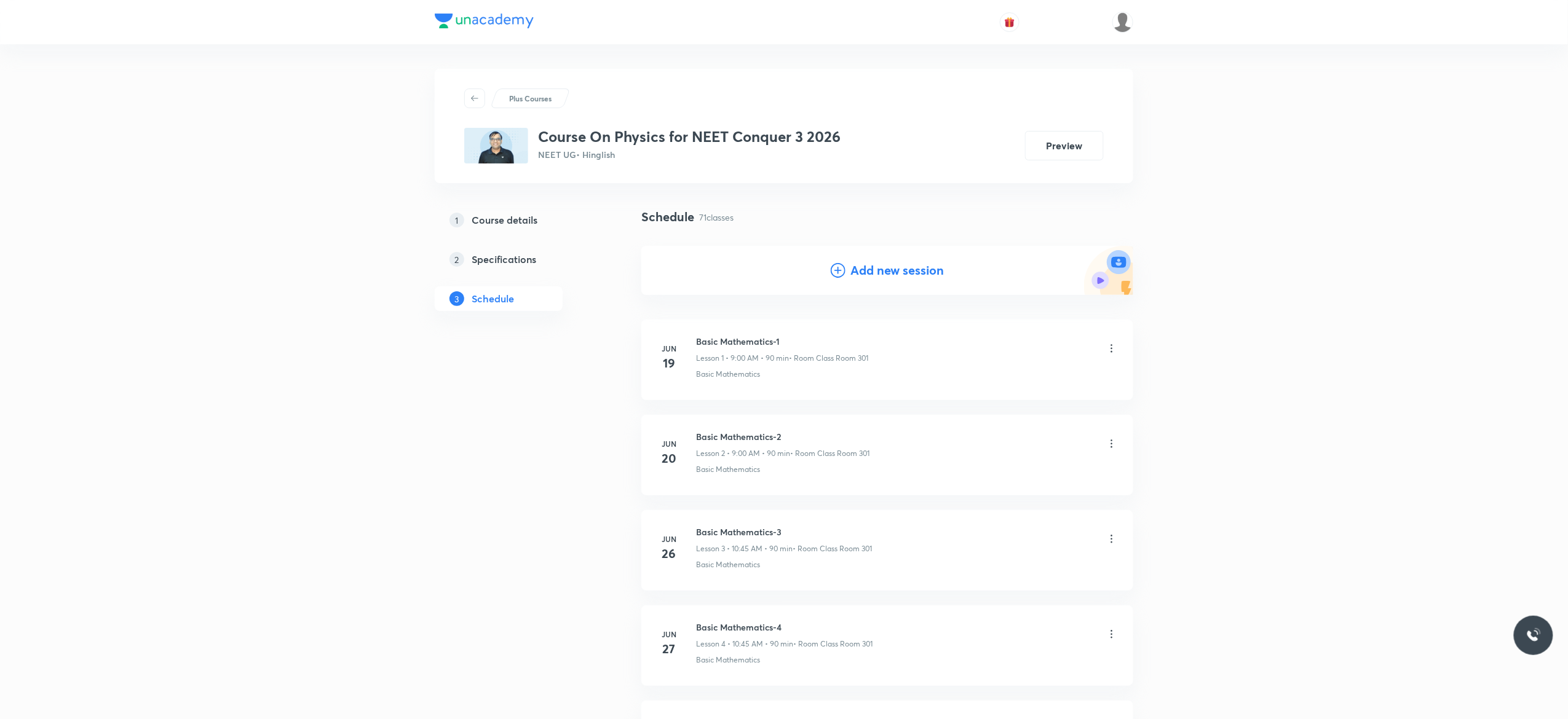
click at [836, 271] on icon at bounding box center [837, 270] width 15 height 15
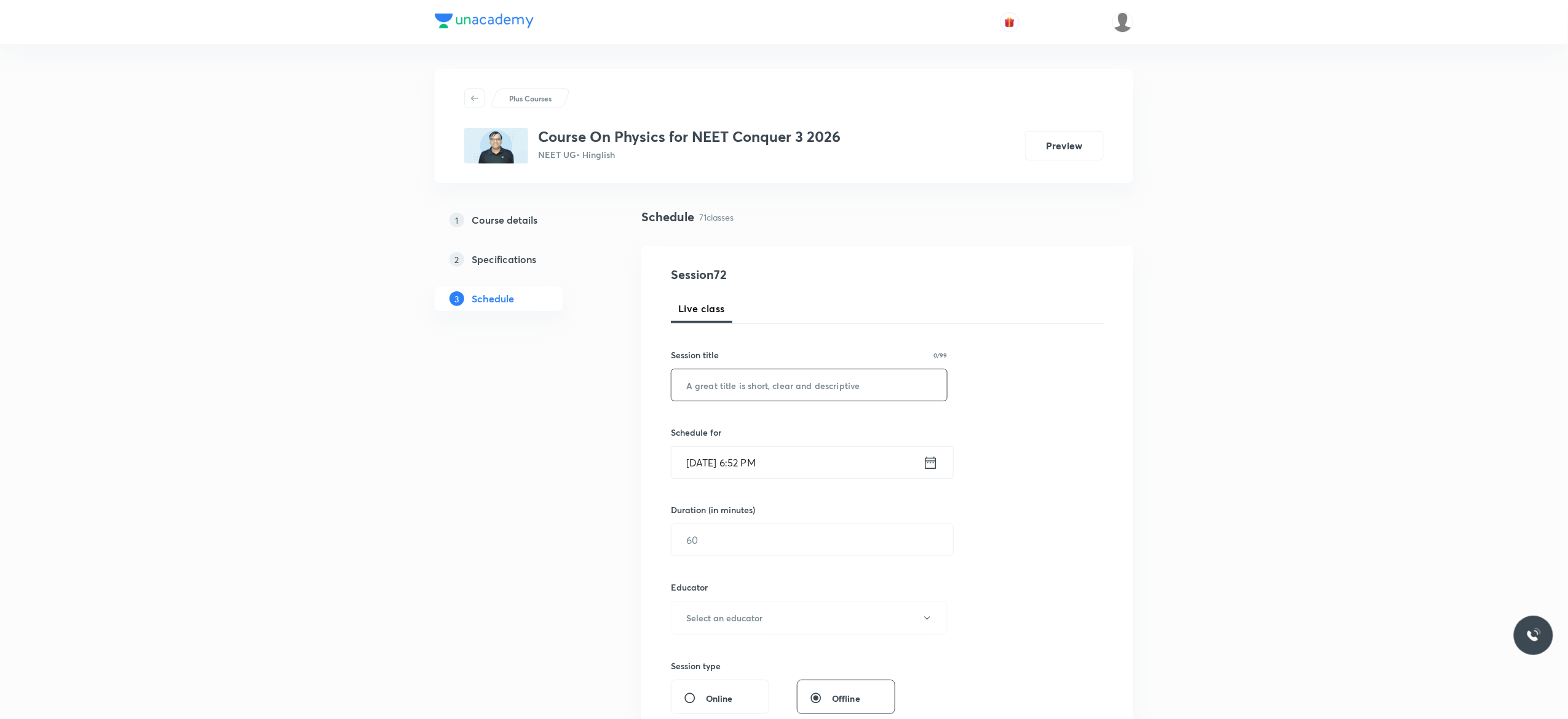
click at [716, 385] on input "text" at bounding box center [809, 385] width 276 height 31
paste input "Centre of Mass - 8"
type input "Centre of Mass - 9"
click at [932, 462] on icon at bounding box center [930, 462] width 15 height 17
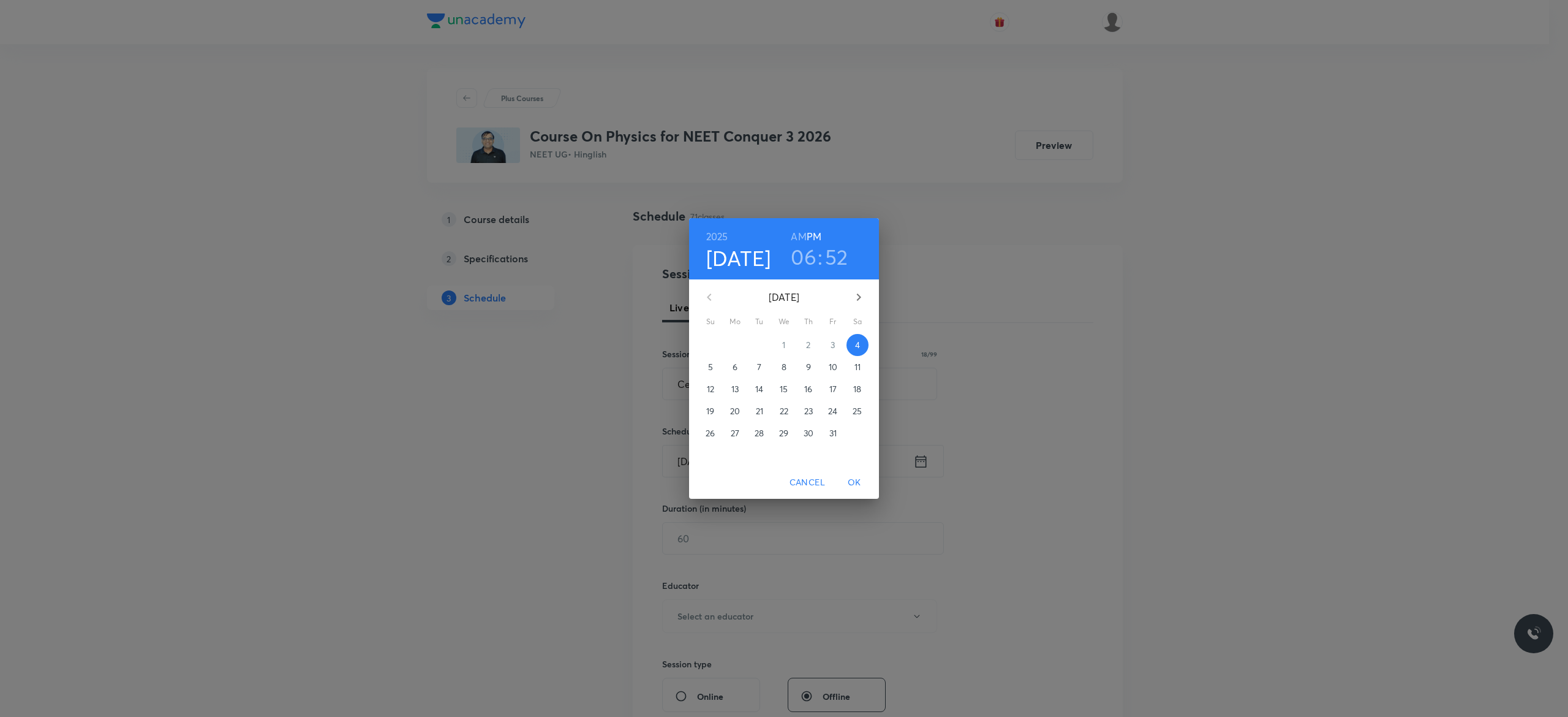
click at [736, 367] on p "6" at bounding box center [735, 367] width 5 height 13
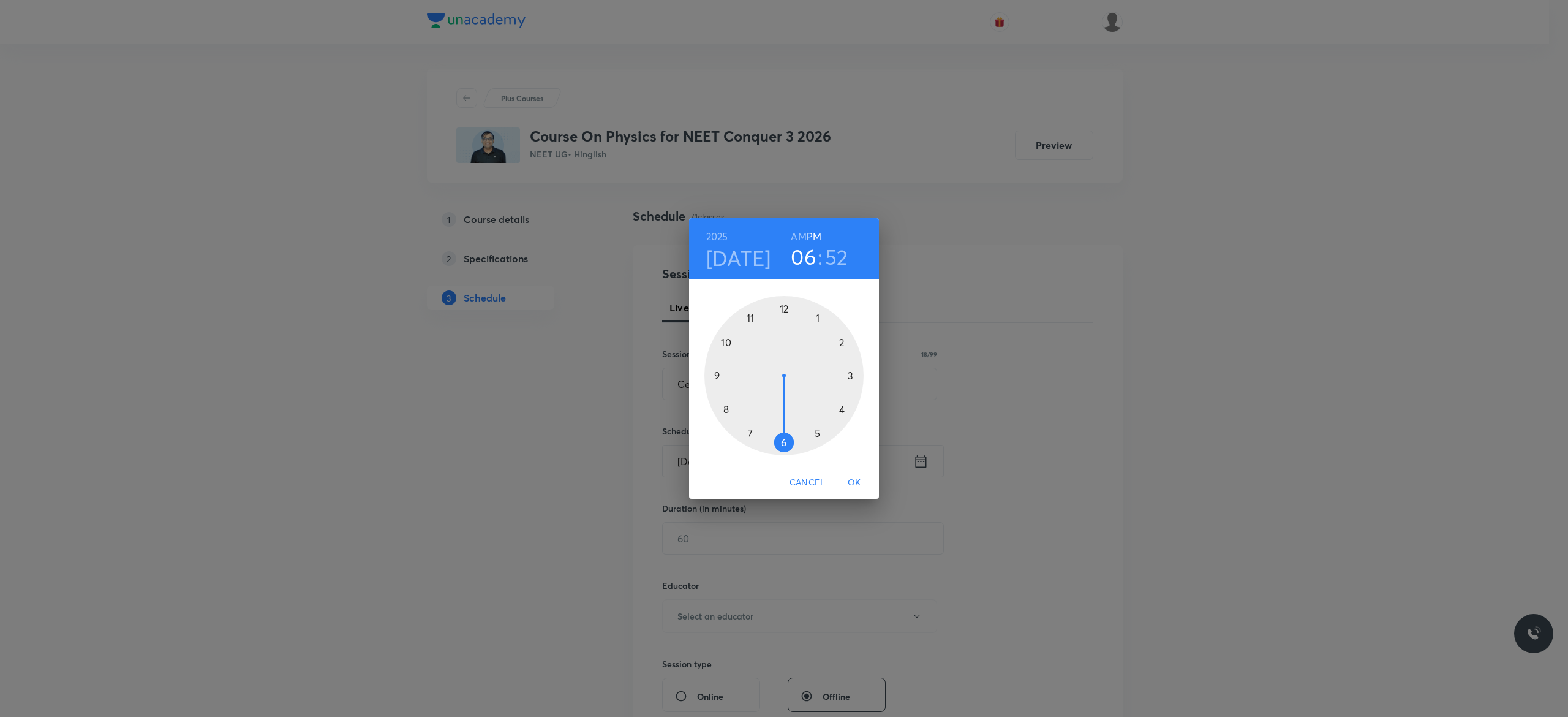
click at [784, 306] on div at bounding box center [784, 376] width 159 height 159
click at [784, 443] on div at bounding box center [784, 376] width 159 height 159
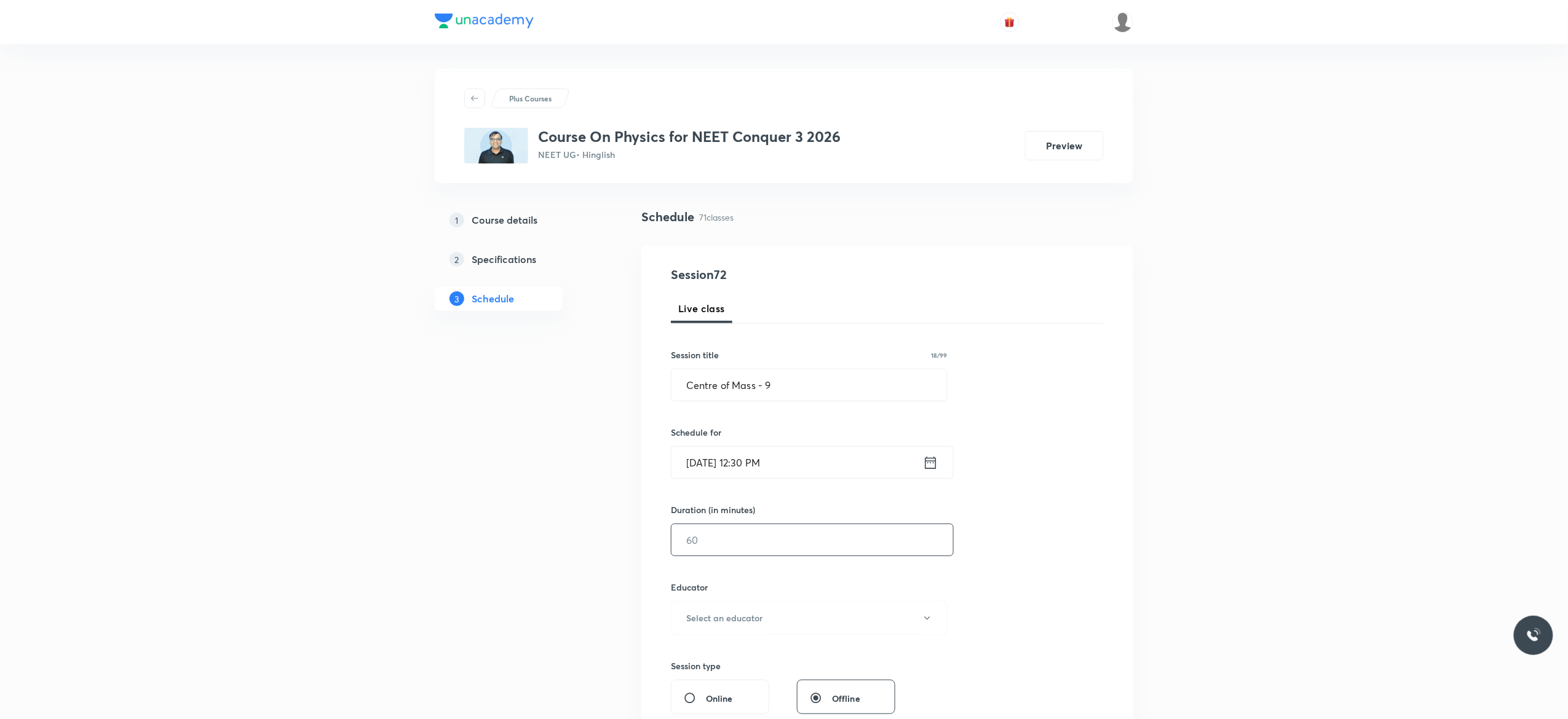
click at [739, 533] on input "text" at bounding box center [812, 540] width 282 height 31
type input "90"
click at [928, 619] on icon "button" at bounding box center [927, 618] width 10 height 10
click at [715, 658] on span "Akash Mishra" at bounding box center [807, 660] width 269 height 13
click at [997, 580] on div "Session 72 Live class Session title 18/99 Centre of Mass - 9 ​ Schedule for Oct…" at bounding box center [887, 593] width 433 height 656
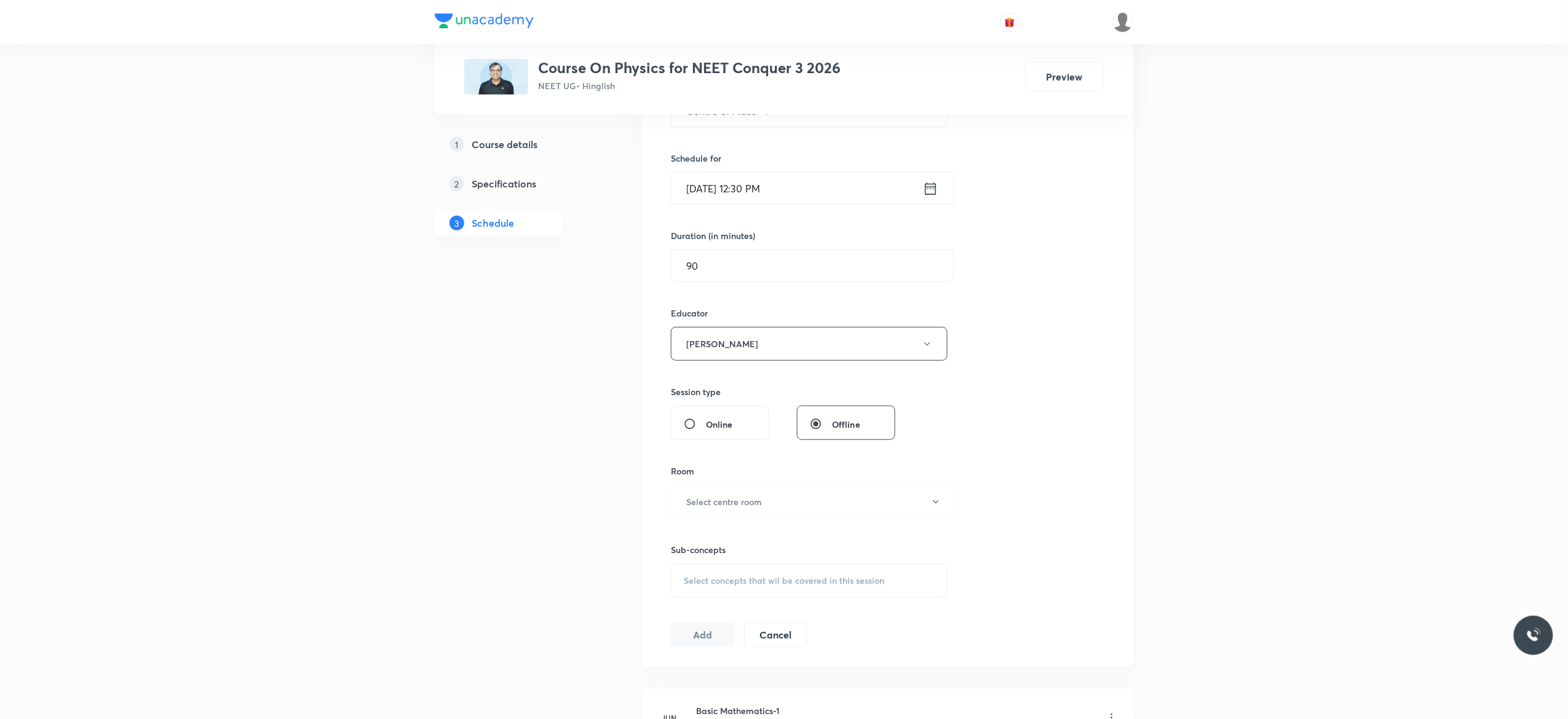
scroll to position [393, 0]
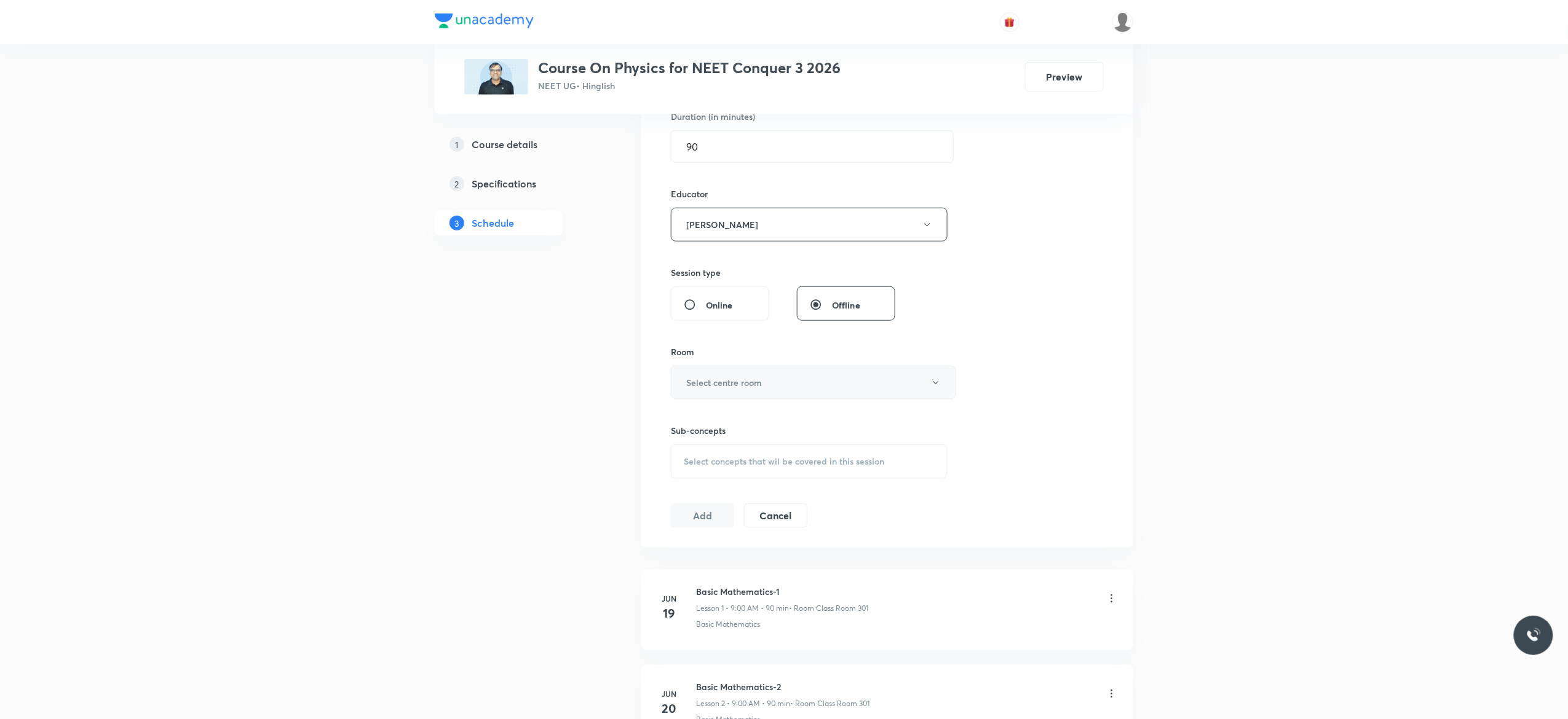
click at [934, 382] on icon "button" at bounding box center [936, 383] width 10 height 10
click at [715, 513] on span "Class Room 301" at bounding box center [807, 515] width 269 height 13
click at [699, 472] on div "Select concepts that wil be covered in this session" at bounding box center [809, 461] width 276 height 34
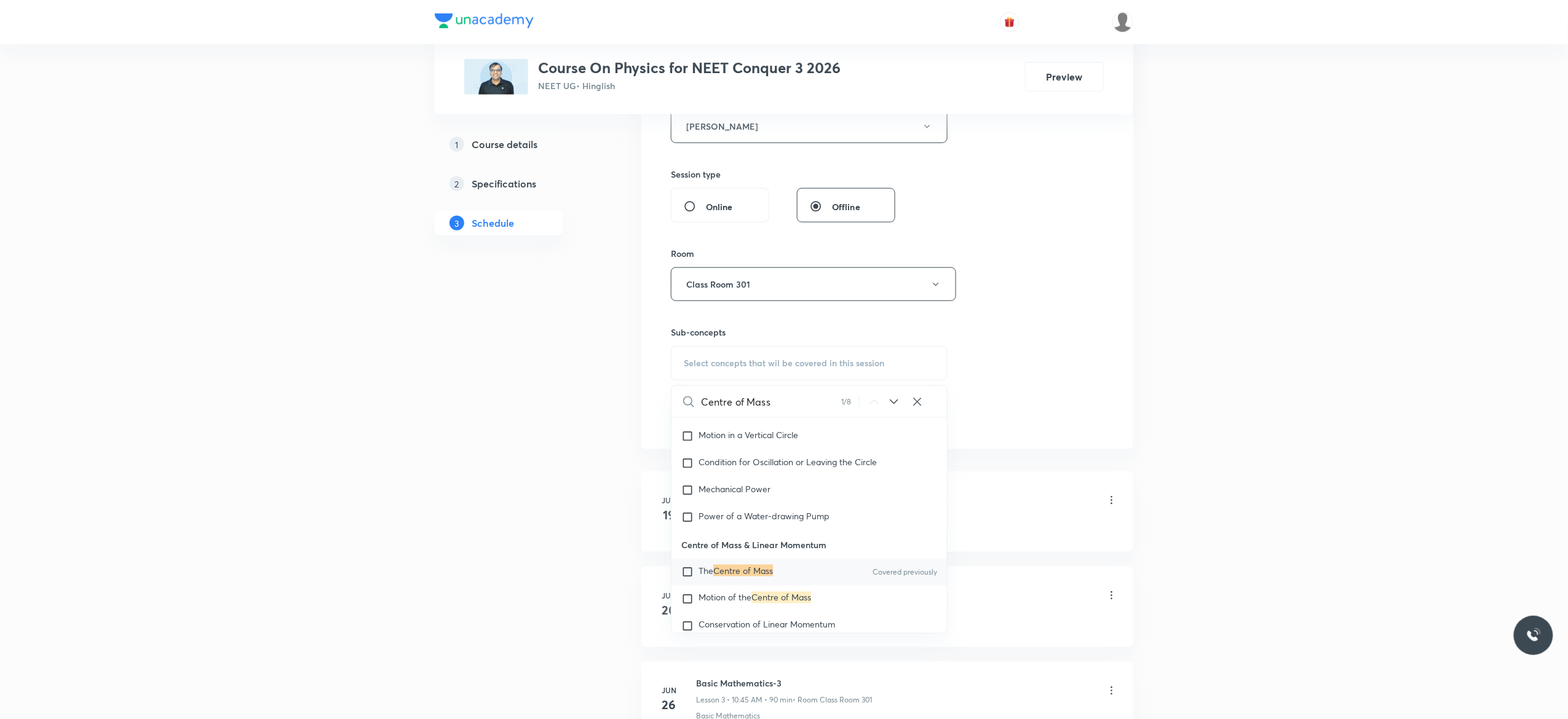
scroll to position [3370, 0]
type input "Centre of Mass"
click at [689, 575] on input "checkbox" at bounding box center [689, 569] width 17 height 13
checkbox input "true"
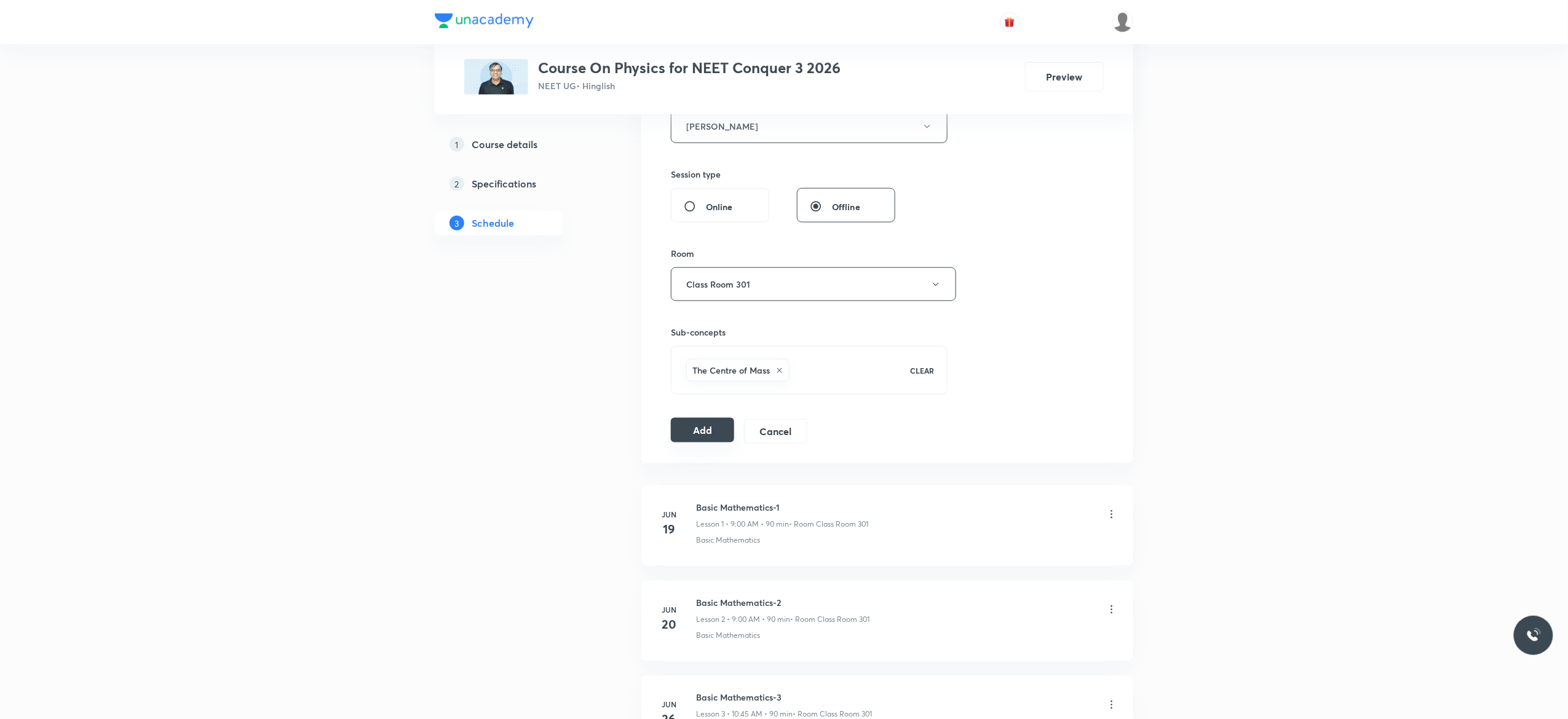
click at [694, 440] on button "Add" at bounding box center [702, 430] width 64 height 24
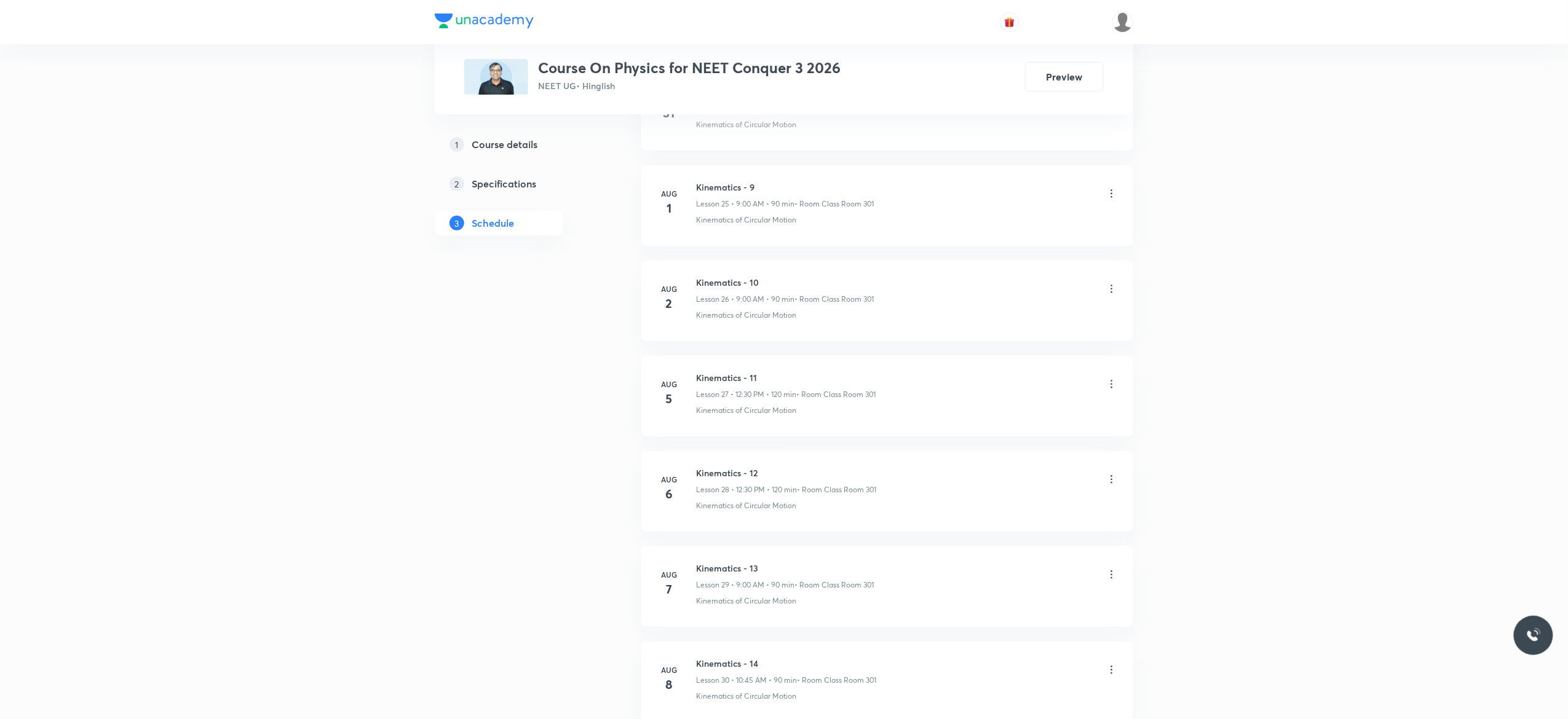
scroll to position [2458, 0]
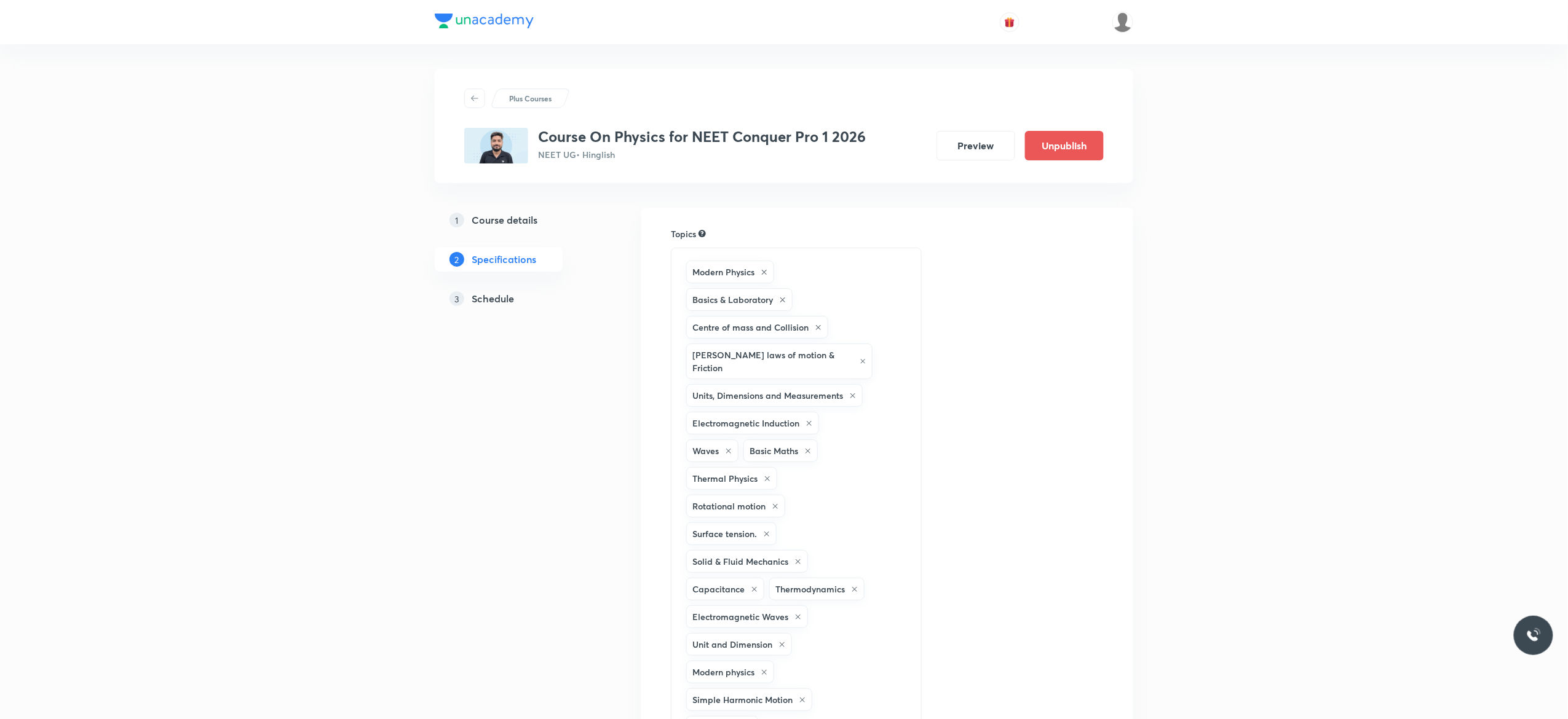
drag, startPoint x: 0, startPoint y: 0, endPoint x: 484, endPoint y: 295, distance: 566.8
click at [484, 295] on h5 "Schedule" at bounding box center [493, 298] width 43 height 15
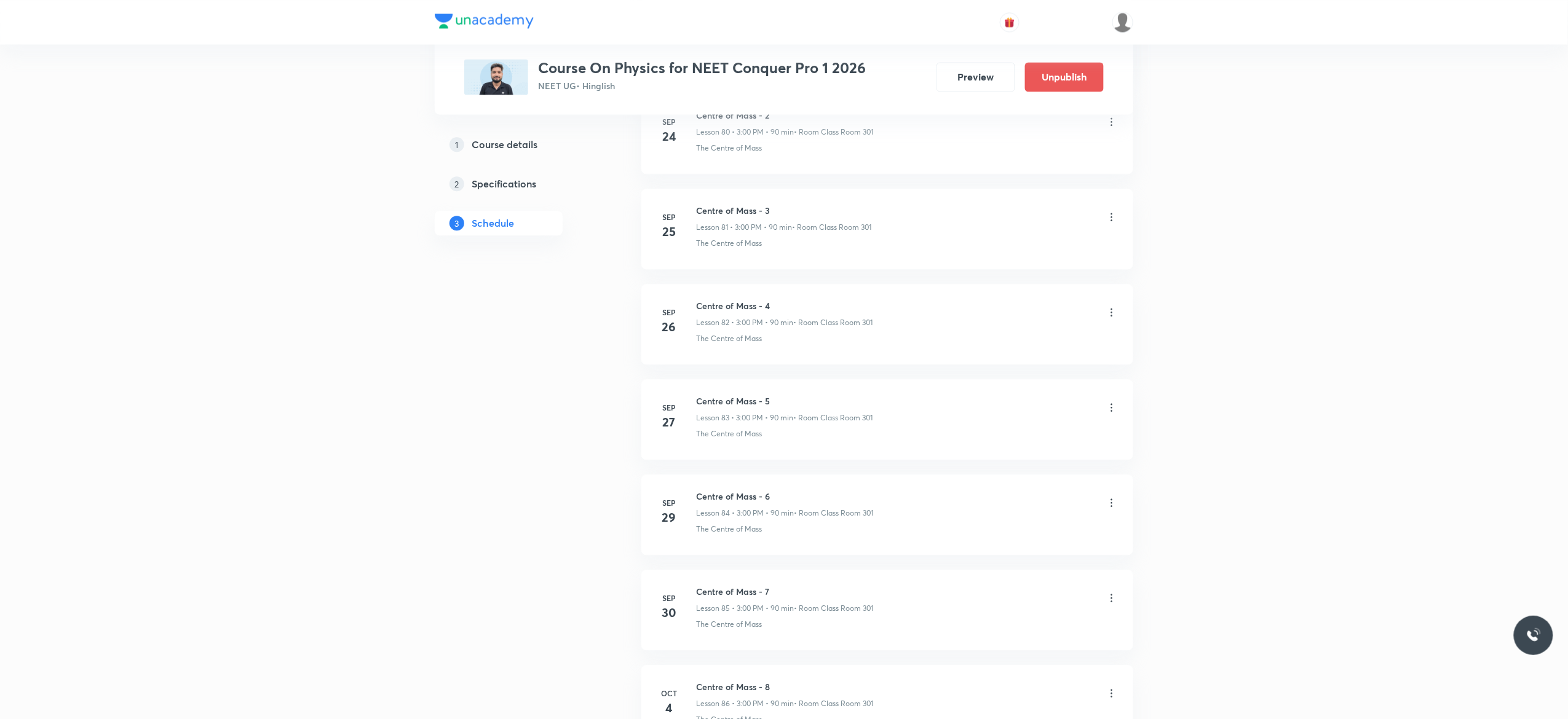
scroll to position [8573, 0]
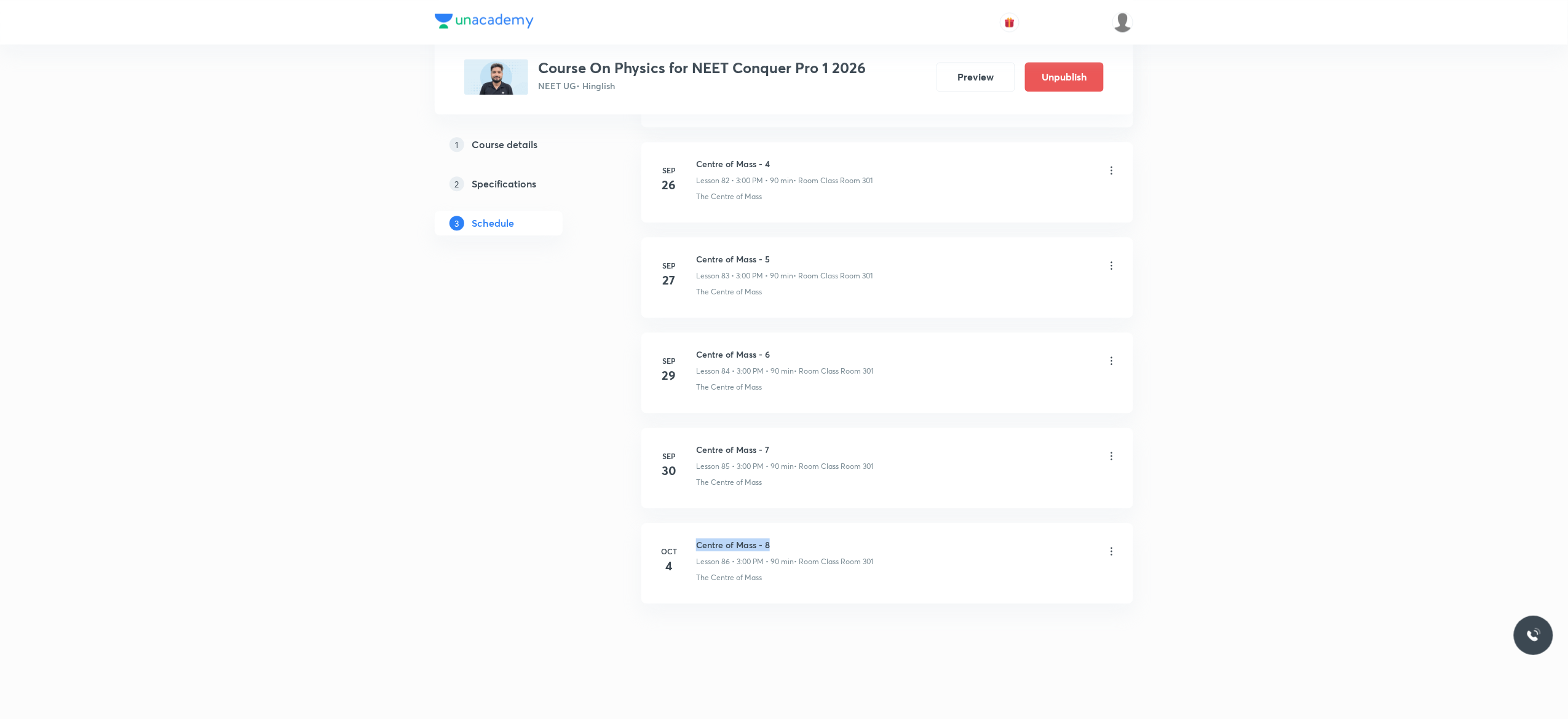
drag, startPoint x: 776, startPoint y: 536, endPoint x: 692, endPoint y: 538, distance: 84.0
click at [692, 538] on li "[DATE] Centre of Mass - 8 Lesson 86 • 3:00 PM • 90 min • Room Class Room 301 Th…" at bounding box center [887, 563] width 492 height 80
copy h6 "Centre of Mass - 8"
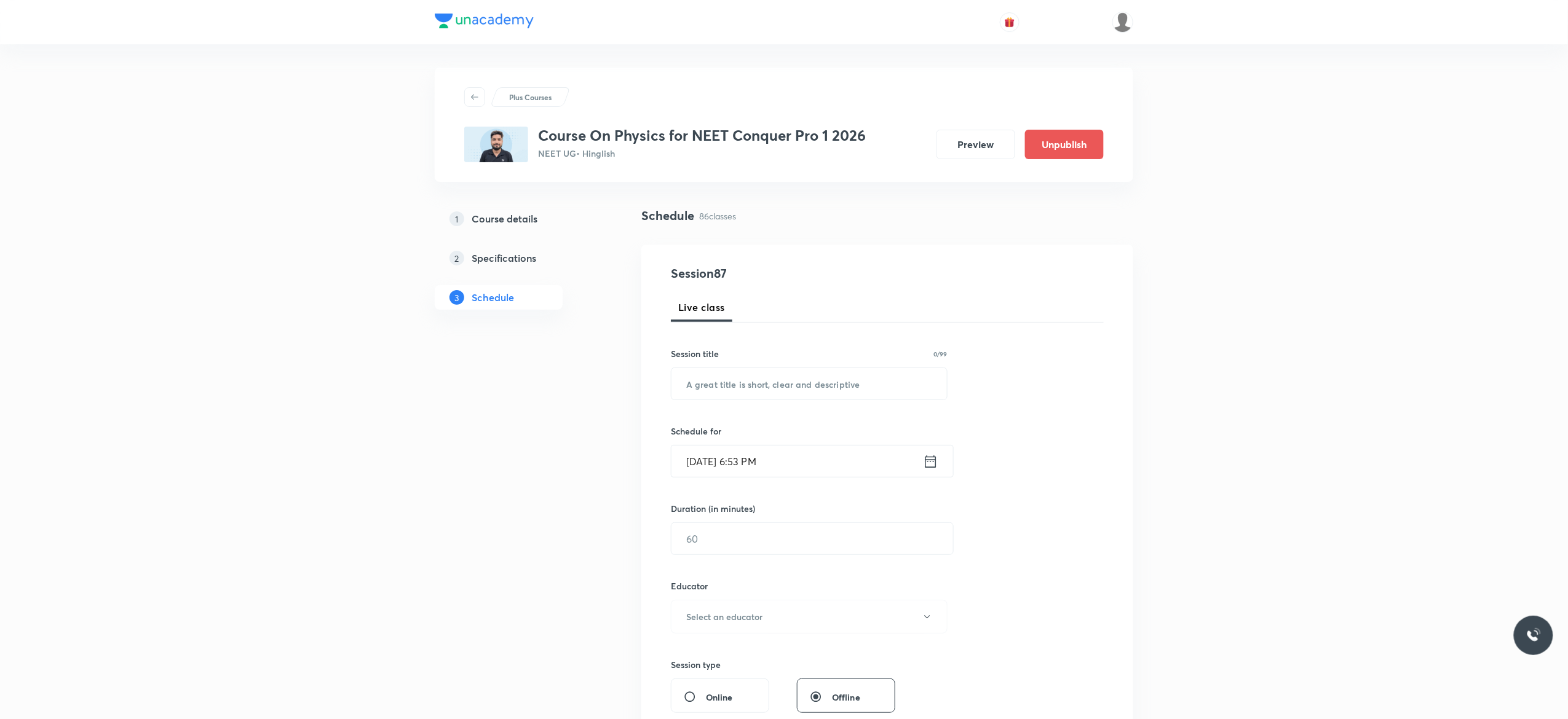
scroll to position [0, 0]
click at [736, 382] on input "text" at bounding box center [809, 385] width 276 height 31
paste input "Centre of Mass - 8"
type input "Centre of Mass - 9"
click at [932, 466] on icon at bounding box center [930, 462] width 15 height 17
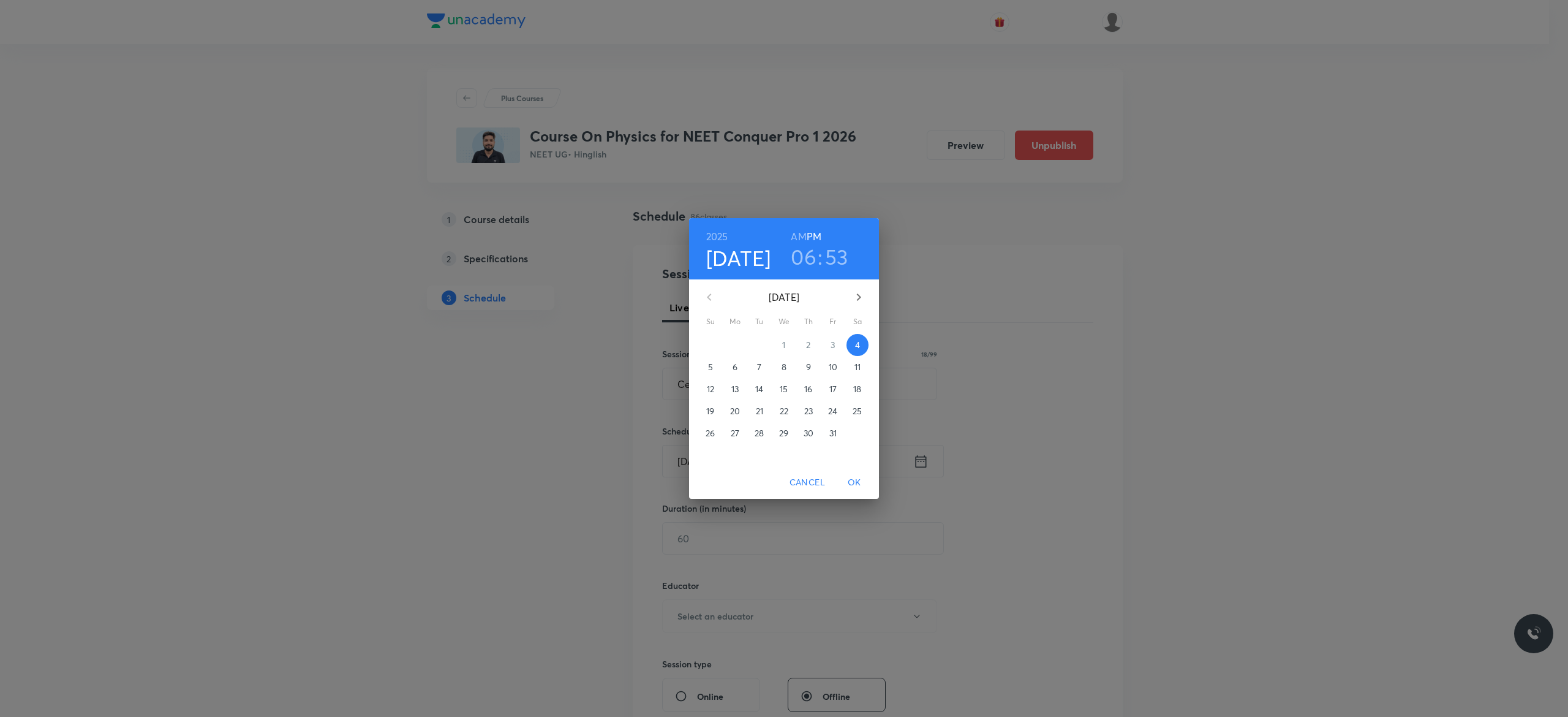
click at [738, 369] on span "6" at bounding box center [735, 367] width 22 height 13
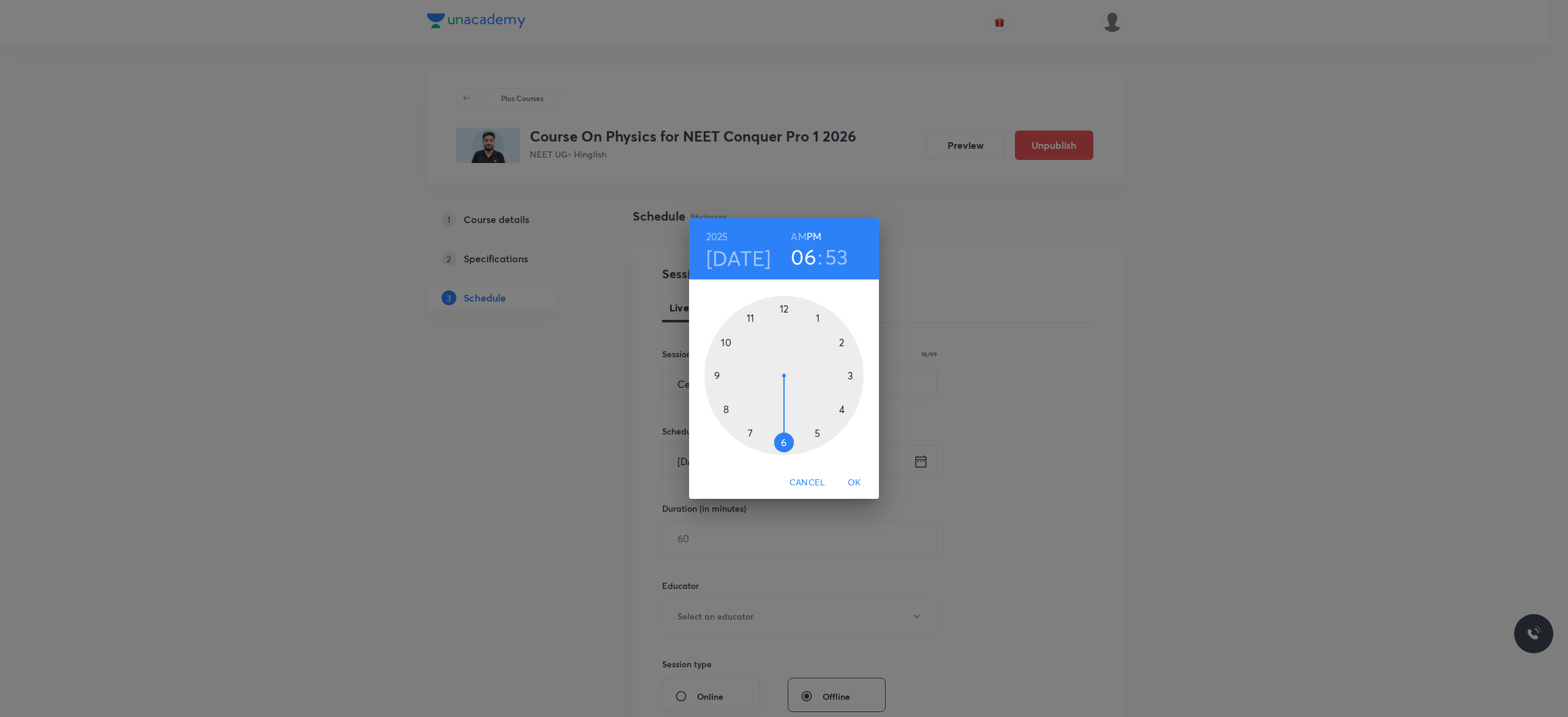
click at [850, 375] on div at bounding box center [784, 376] width 159 height 159
click at [783, 310] on div at bounding box center [784, 376] width 159 height 159
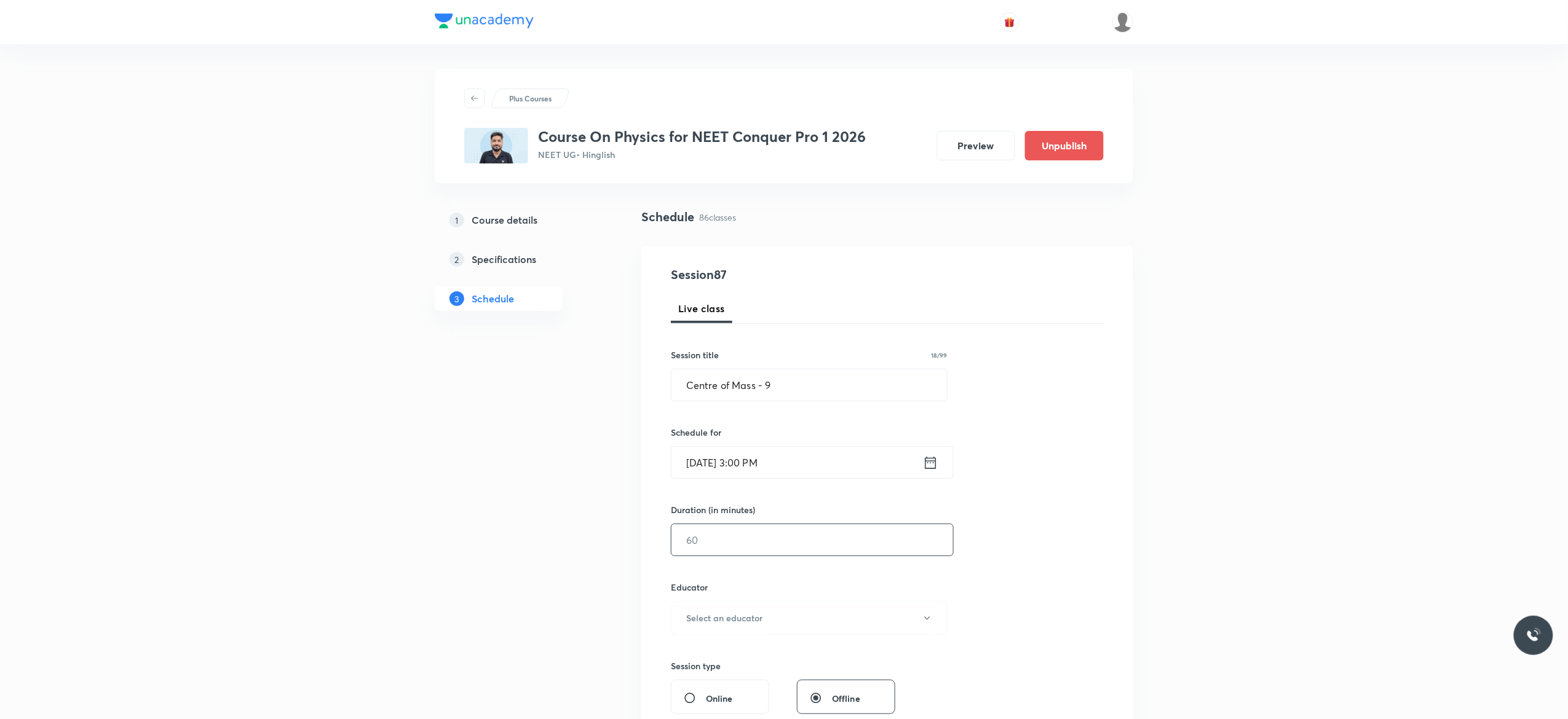
click at [749, 531] on input "text" at bounding box center [812, 540] width 282 height 31
type input "90"
click at [930, 622] on icon "button" at bounding box center [927, 618] width 10 height 10
click at [742, 683] on span "Abhishek Kumar Divoliya" at bounding box center [807, 682] width 269 height 13
click at [1016, 592] on div "Session 87 Live class Session title 18/99 Centre of Mass - 9 ​ Schedule for Oct…" at bounding box center [887, 593] width 433 height 656
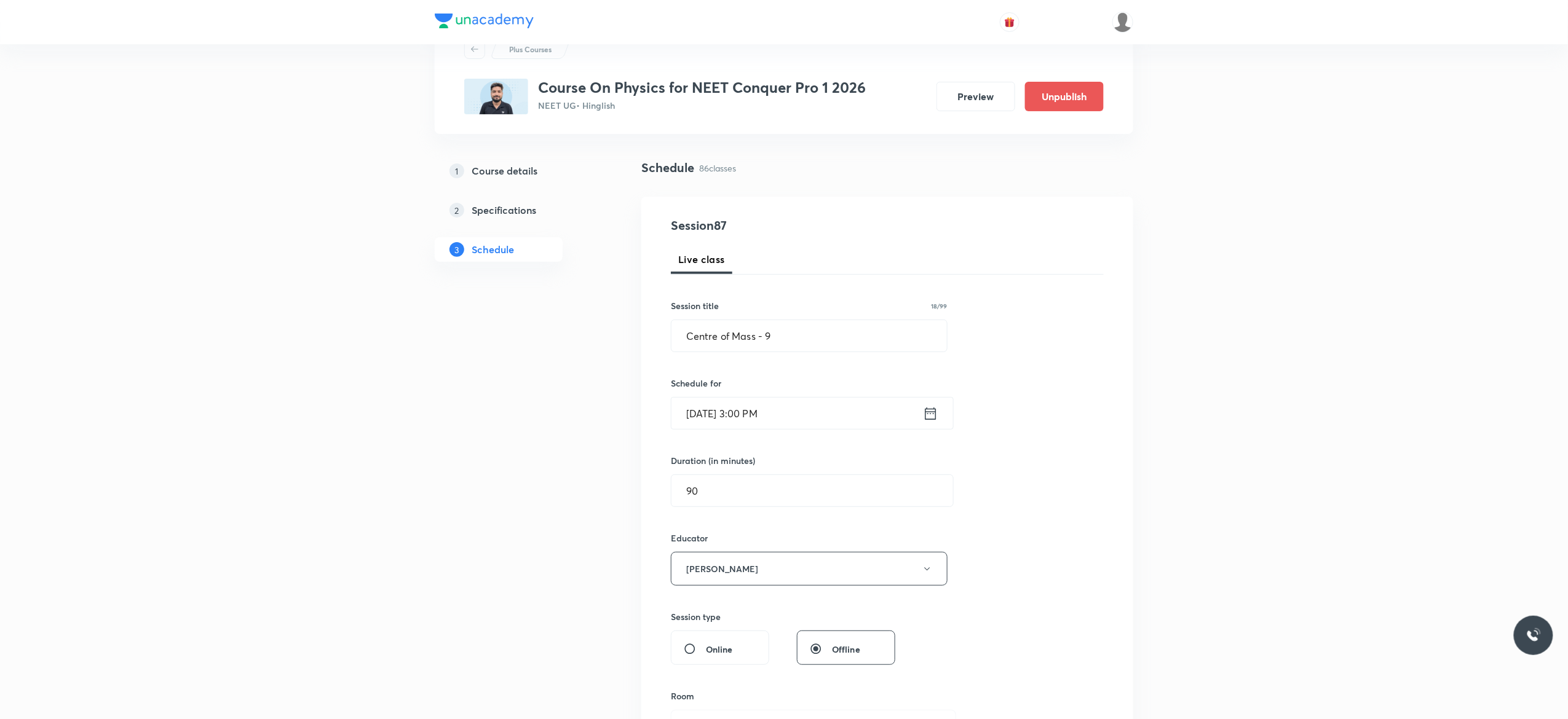
scroll to position [295, 0]
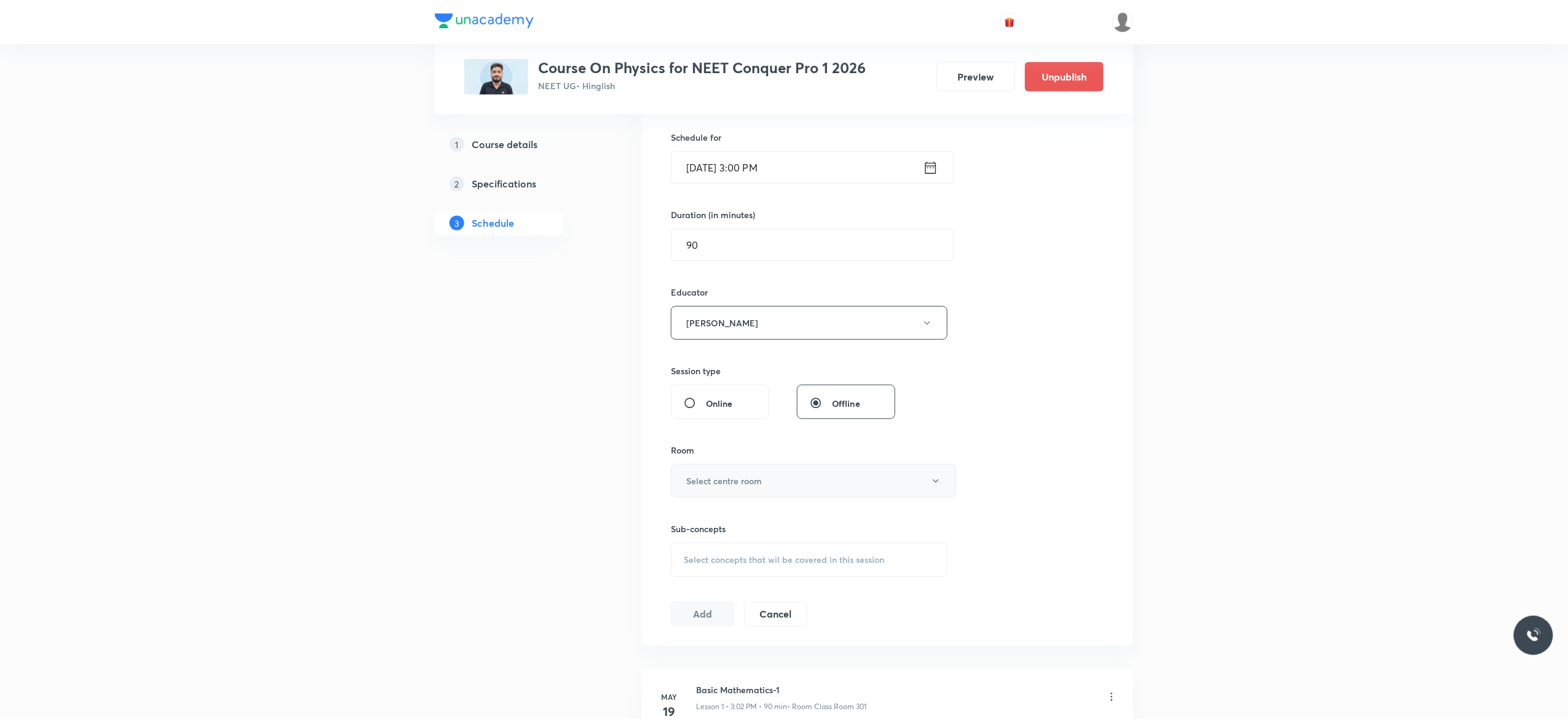
click at [936, 483] on icon "button" at bounding box center [936, 481] width 10 height 10
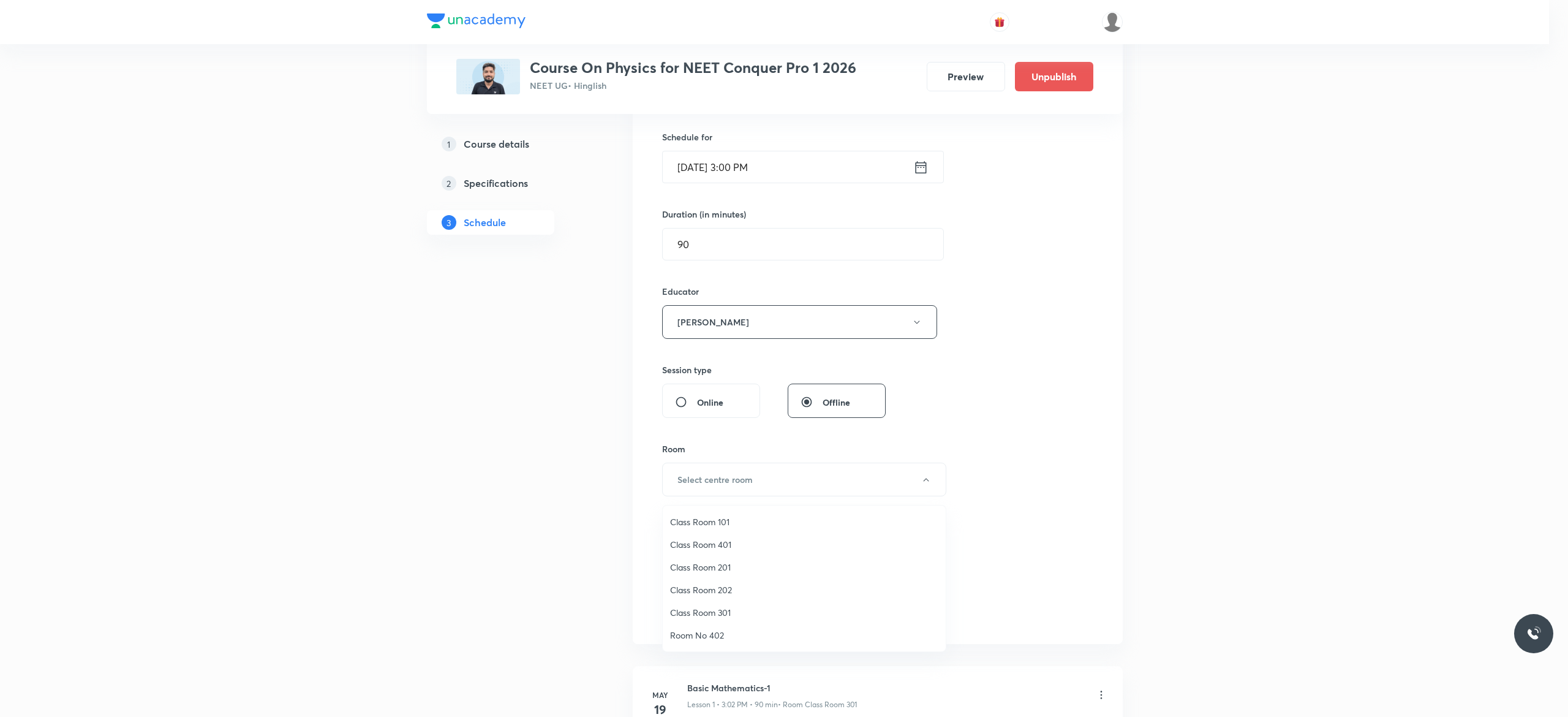
click at [725, 608] on span "Class Room 301" at bounding box center [805, 612] width 268 height 13
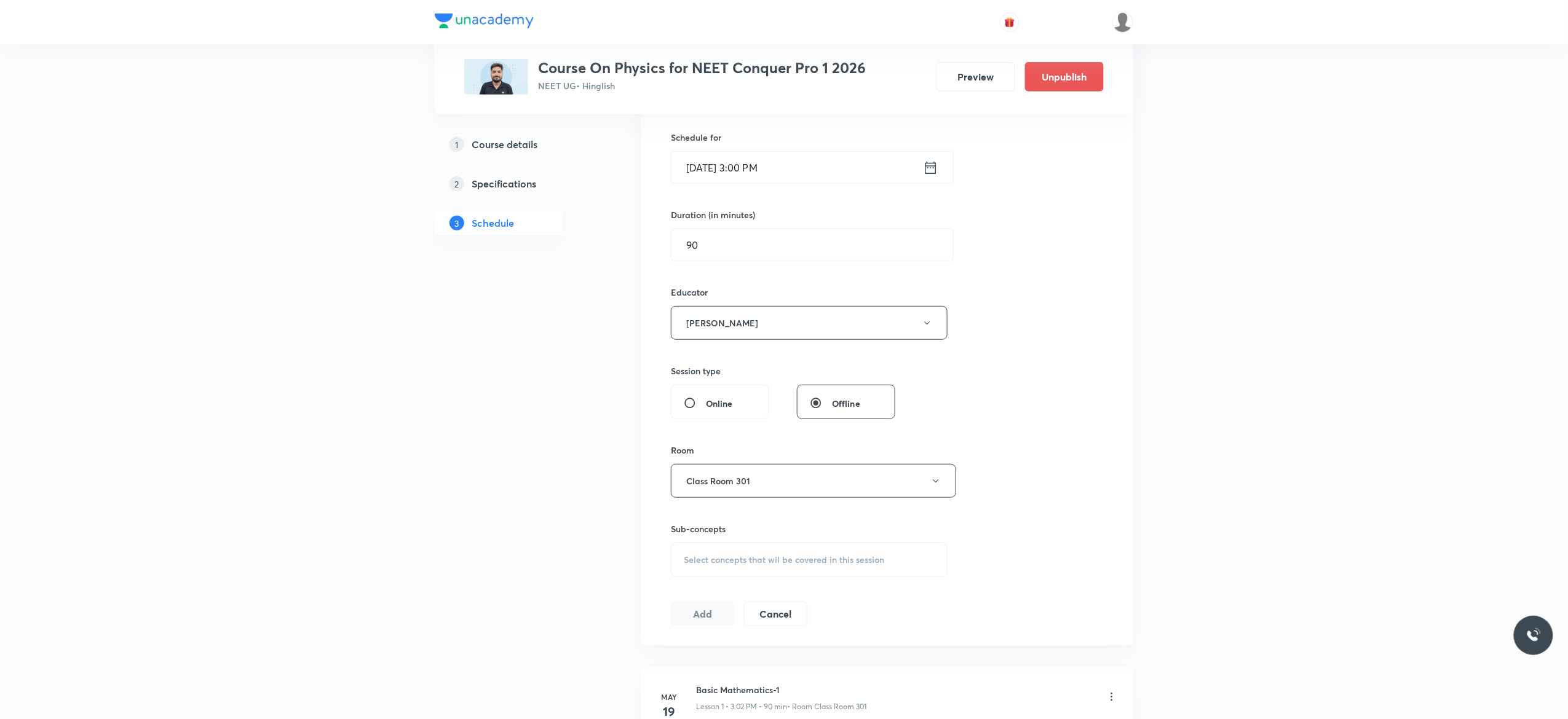
click at [707, 568] on div "Select concepts that wil be covered in this session" at bounding box center [809, 559] width 276 height 34
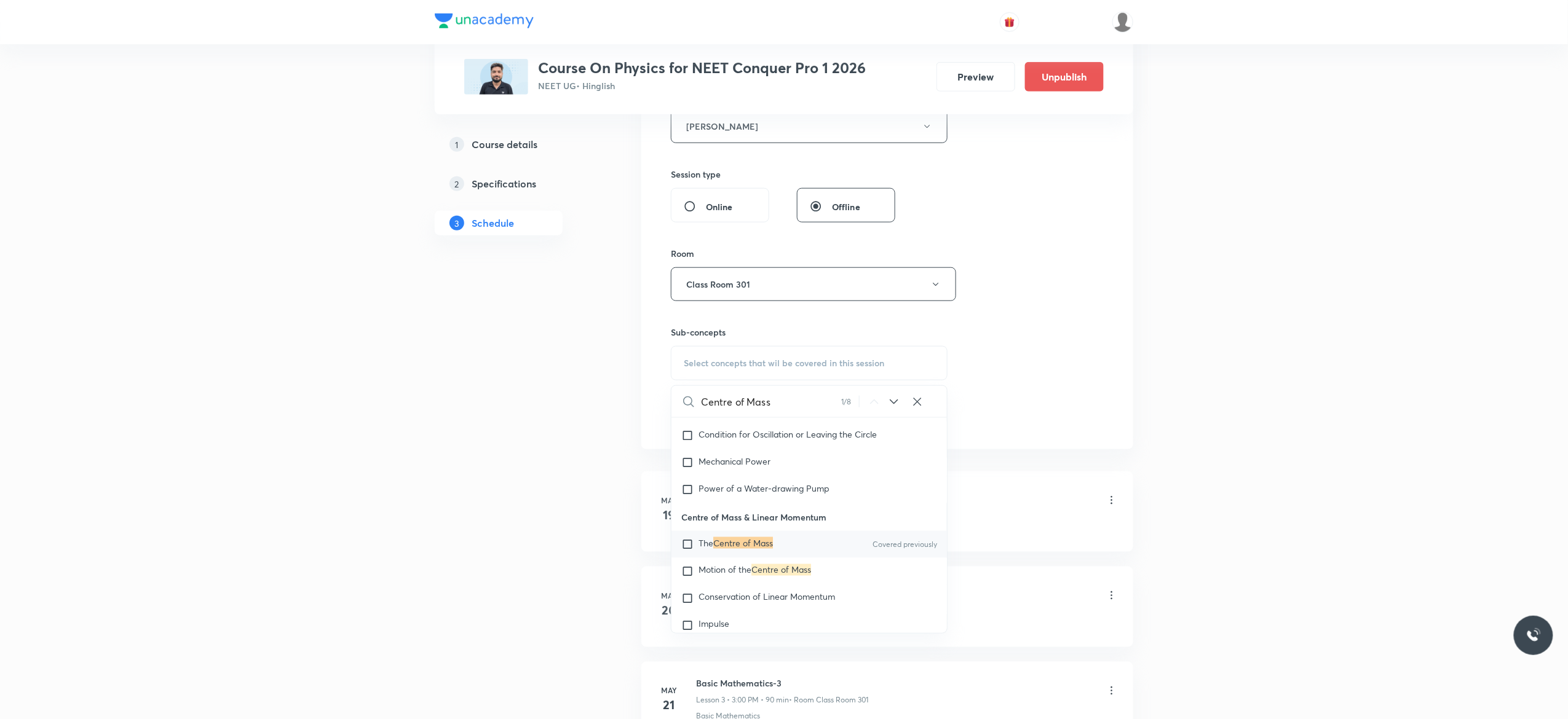
scroll to position [3370, 0]
type input "Centre of Mass"
click at [682, 575] on input "checkbox" at bounding box center [689, 569] width 17 height 13
checkbox input "true"
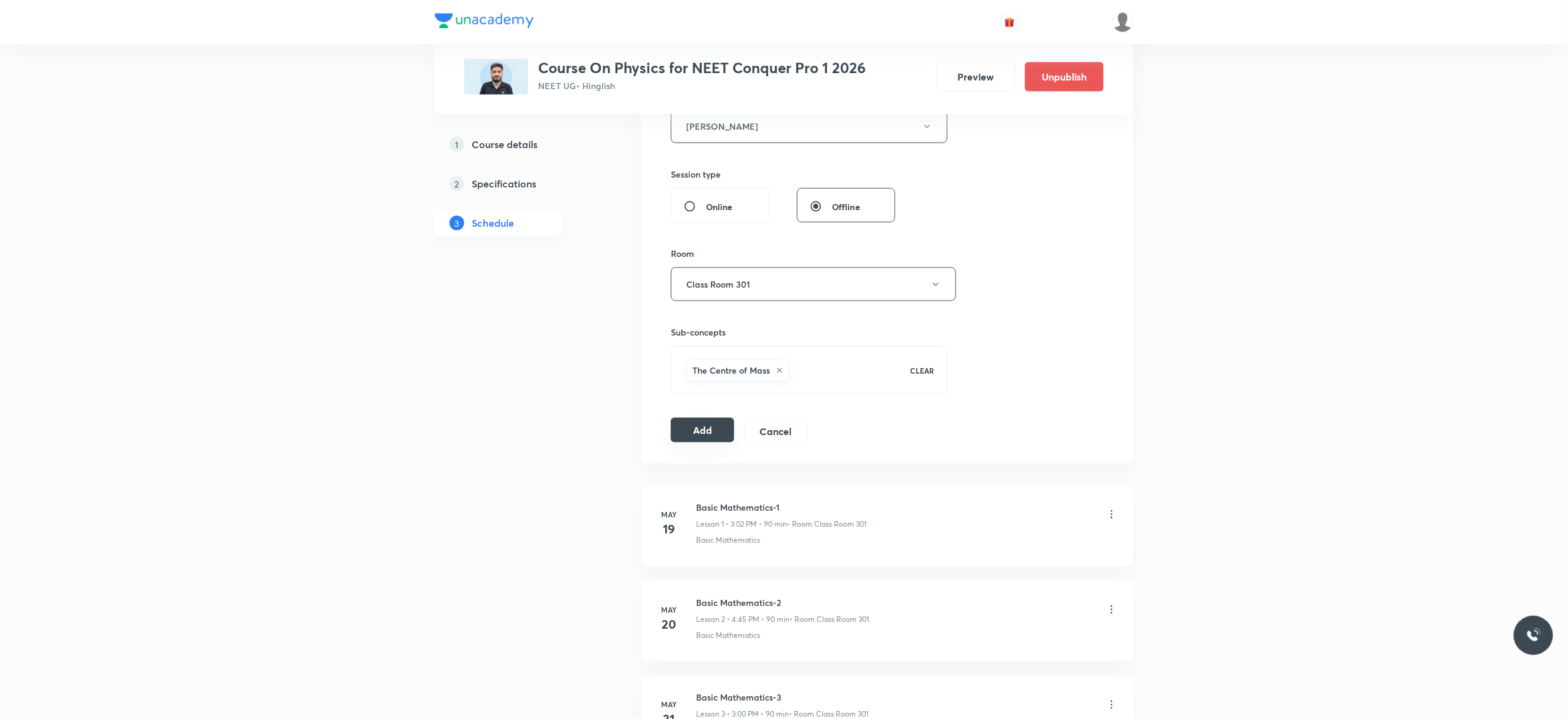
click at [696, 439] on button "Add" at bounding box center [702, 430] width 64 height 24
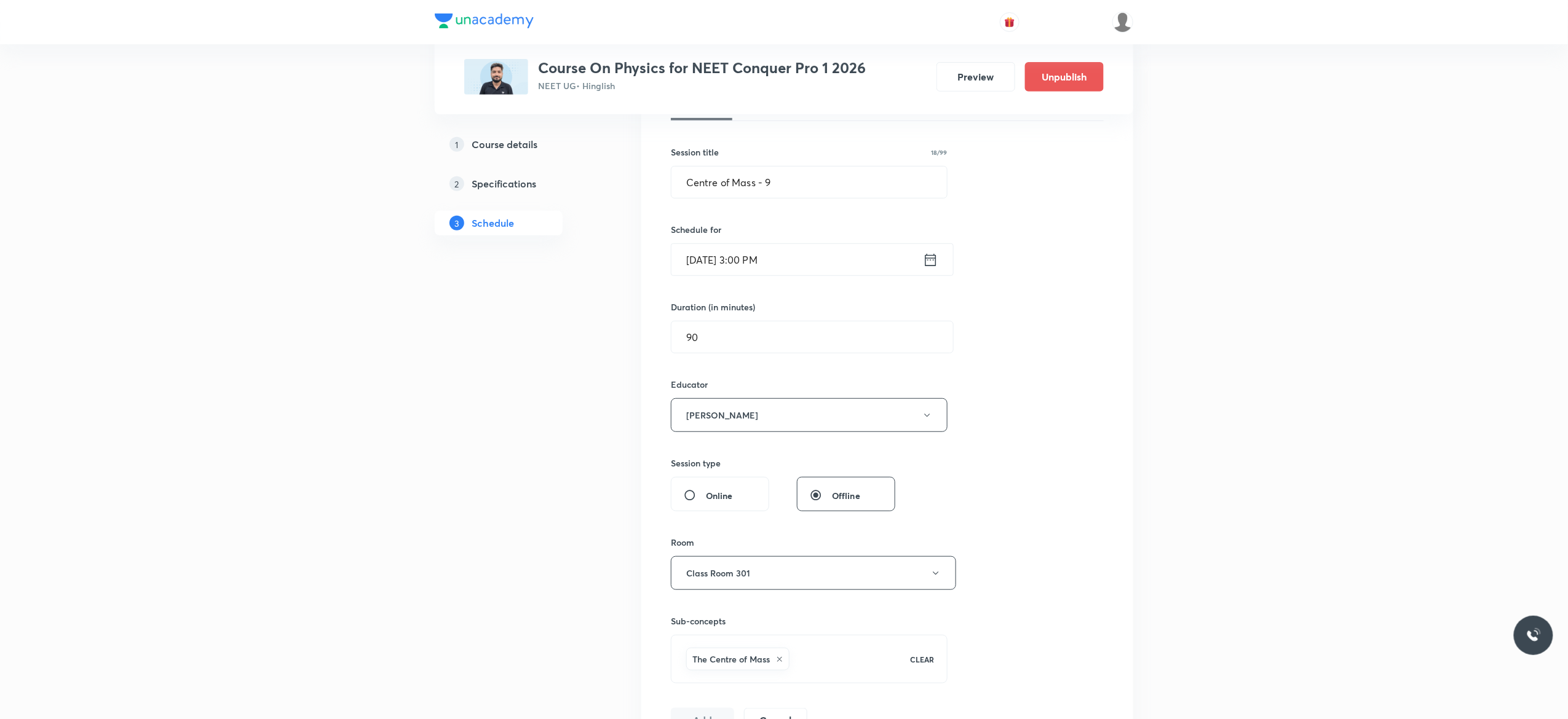
scroll to position [147, 0]
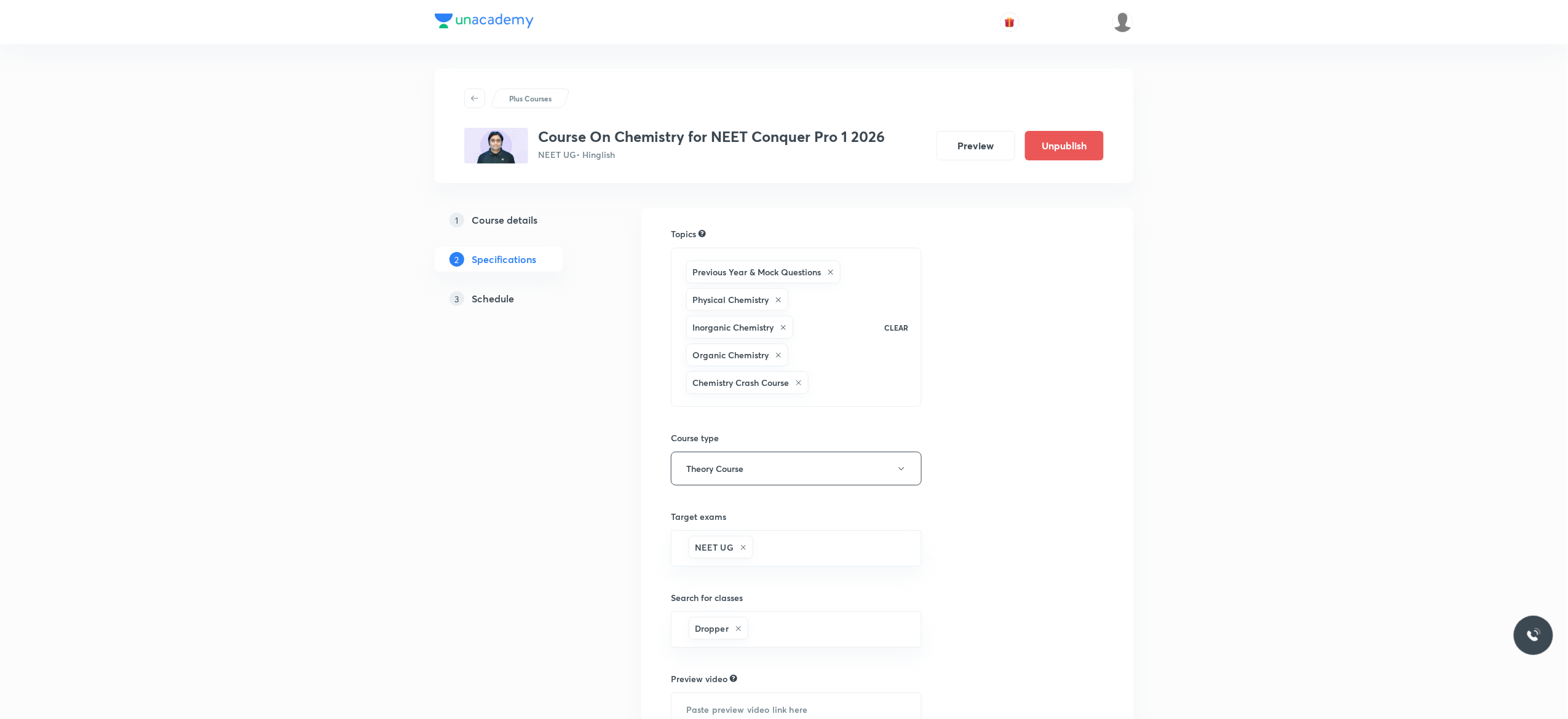
click at [494, 297] on h5 "Schedule" at bounding box center [493, 298] width 43 height 15
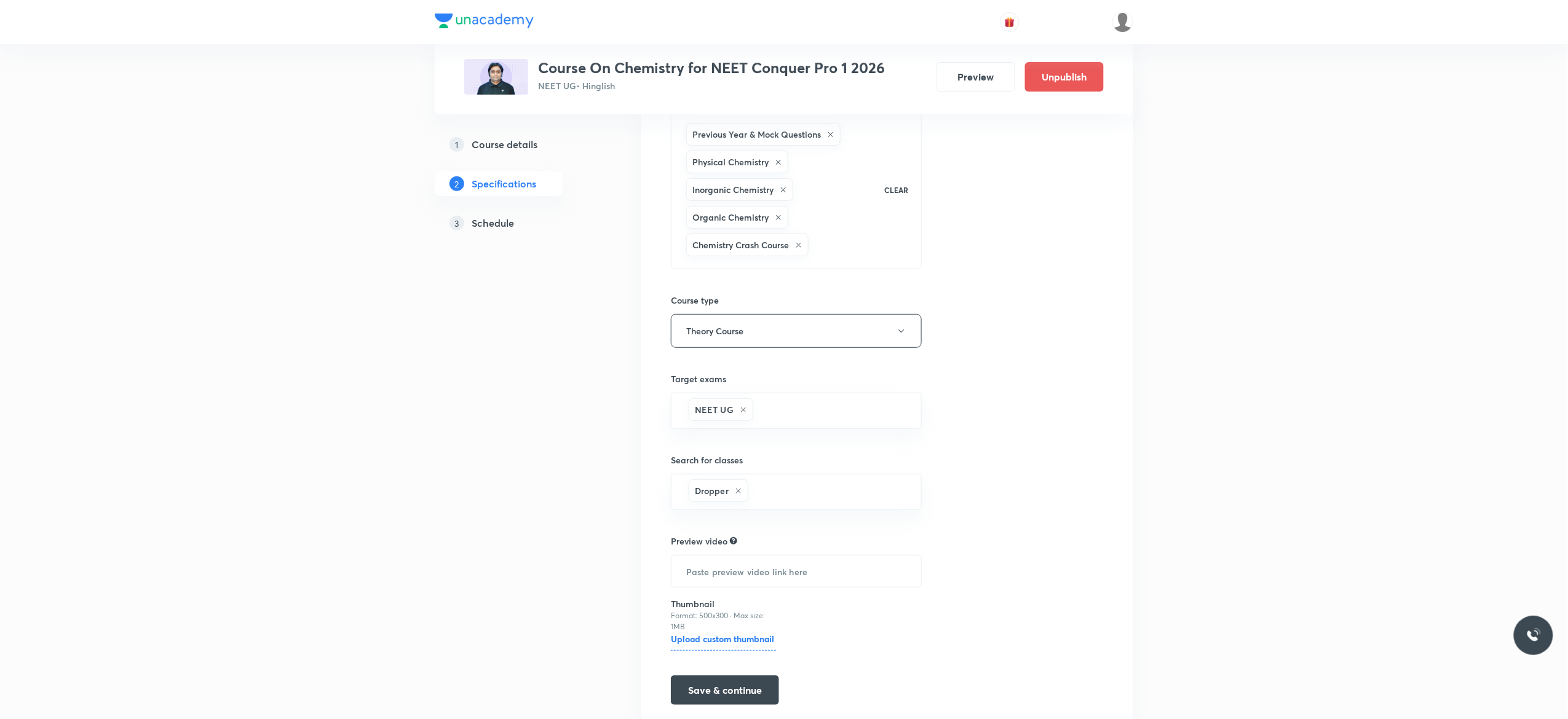
scroll to position [188, 0]
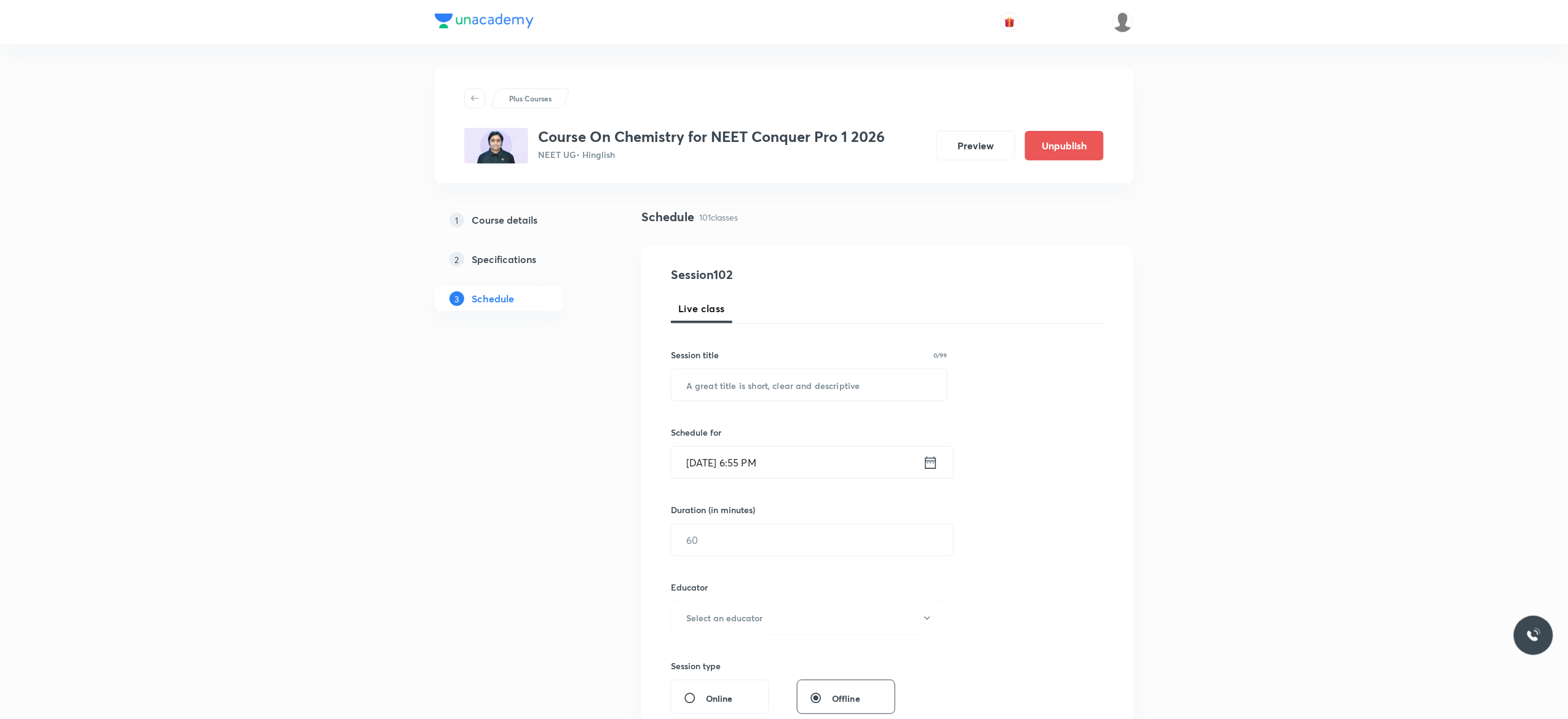
click at [497, 220] on h5 "Course details" at bounding box center [505, 220] width 66 height 15
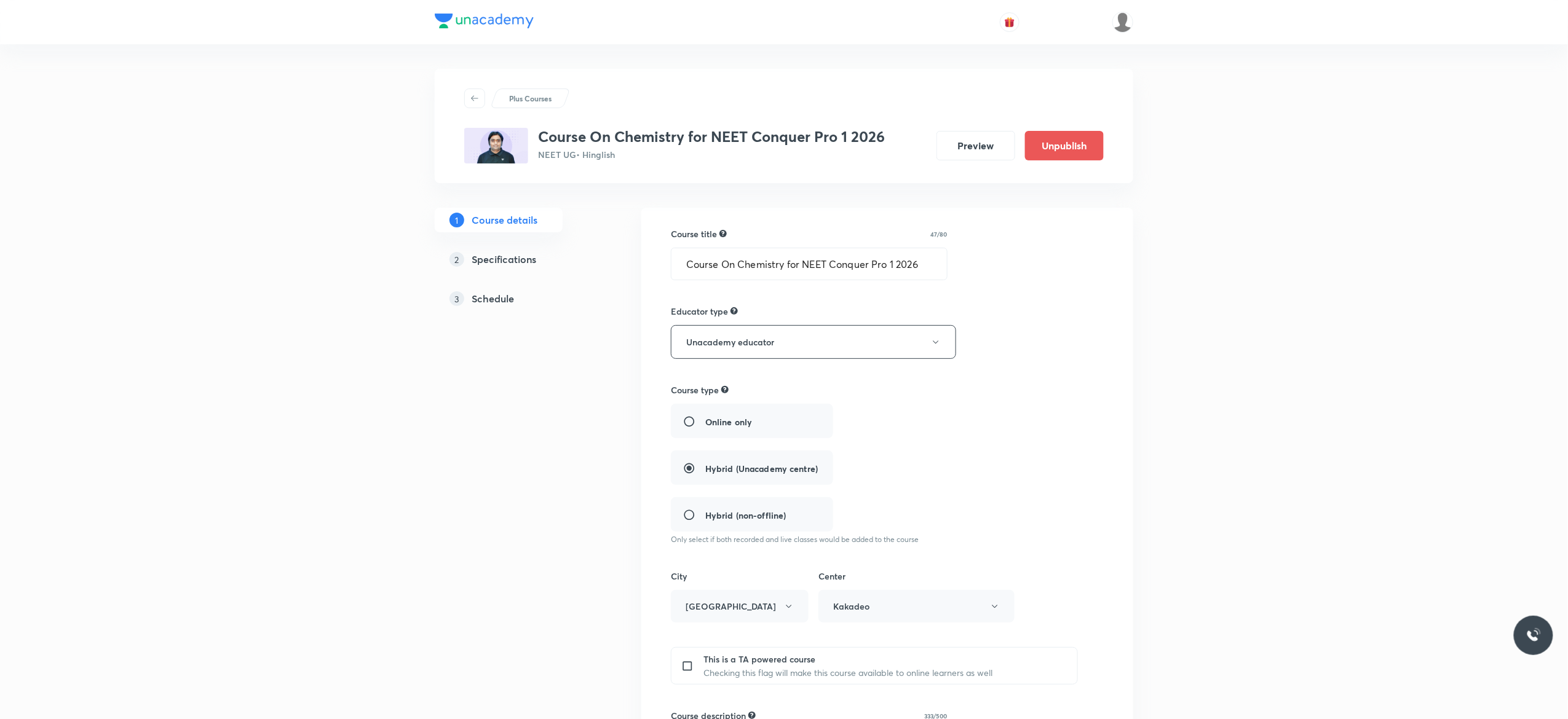
click at [495, 301] on h5 "Schedule" at bounding box center [493, 298] width 43 height 15
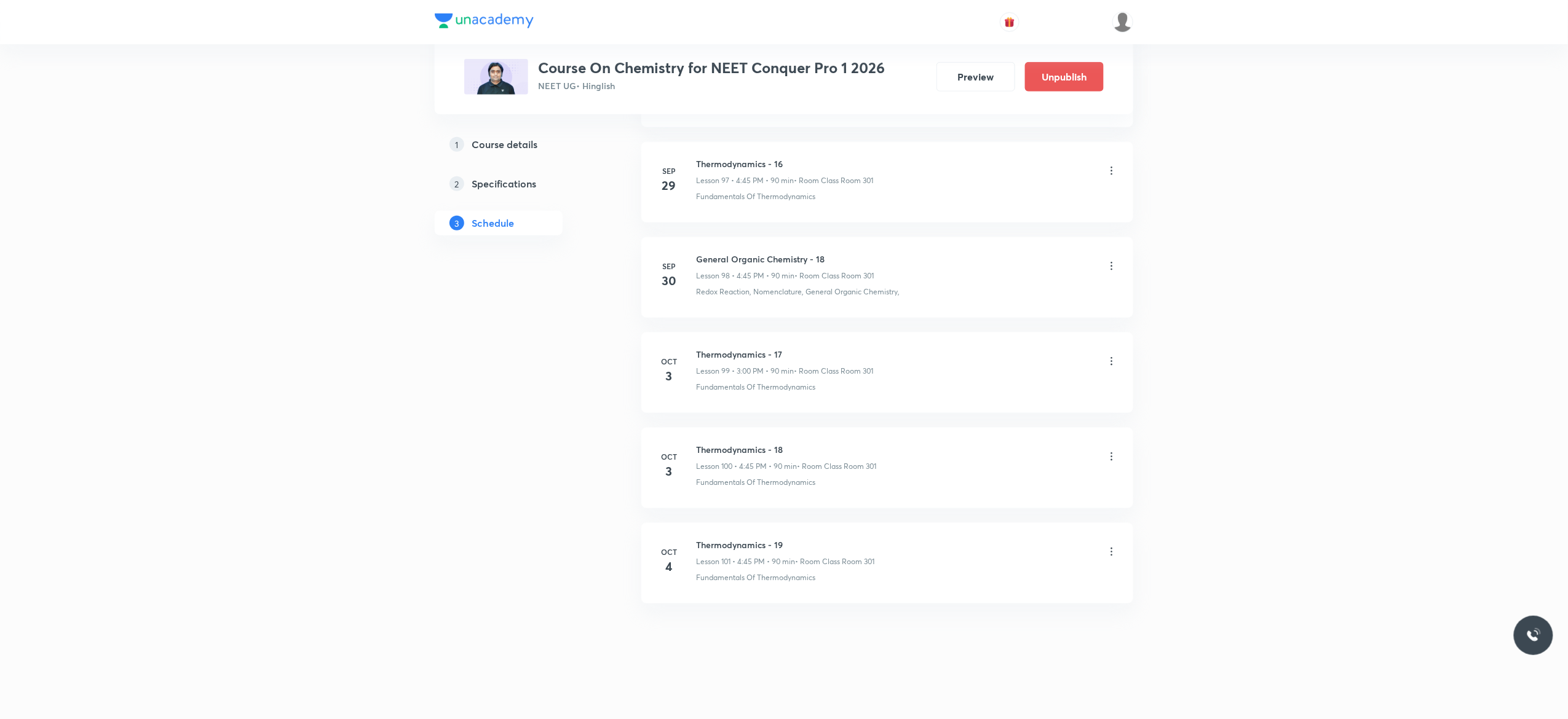
scroll to position [10007, 0]
drag, startPoint x: 837, startPoint y: 245, endPoint x: 694, endPoint y: 250, distance: 143.1
click at [694, 250] on li "Sep 30 General Organic Chemistry - 18 Lesson 98 • 4:45 PM • 90 min • Room Class…" at bounding box center [887, 277] width 492 height 80
copy h6 "General Organic Chemistry - 18"
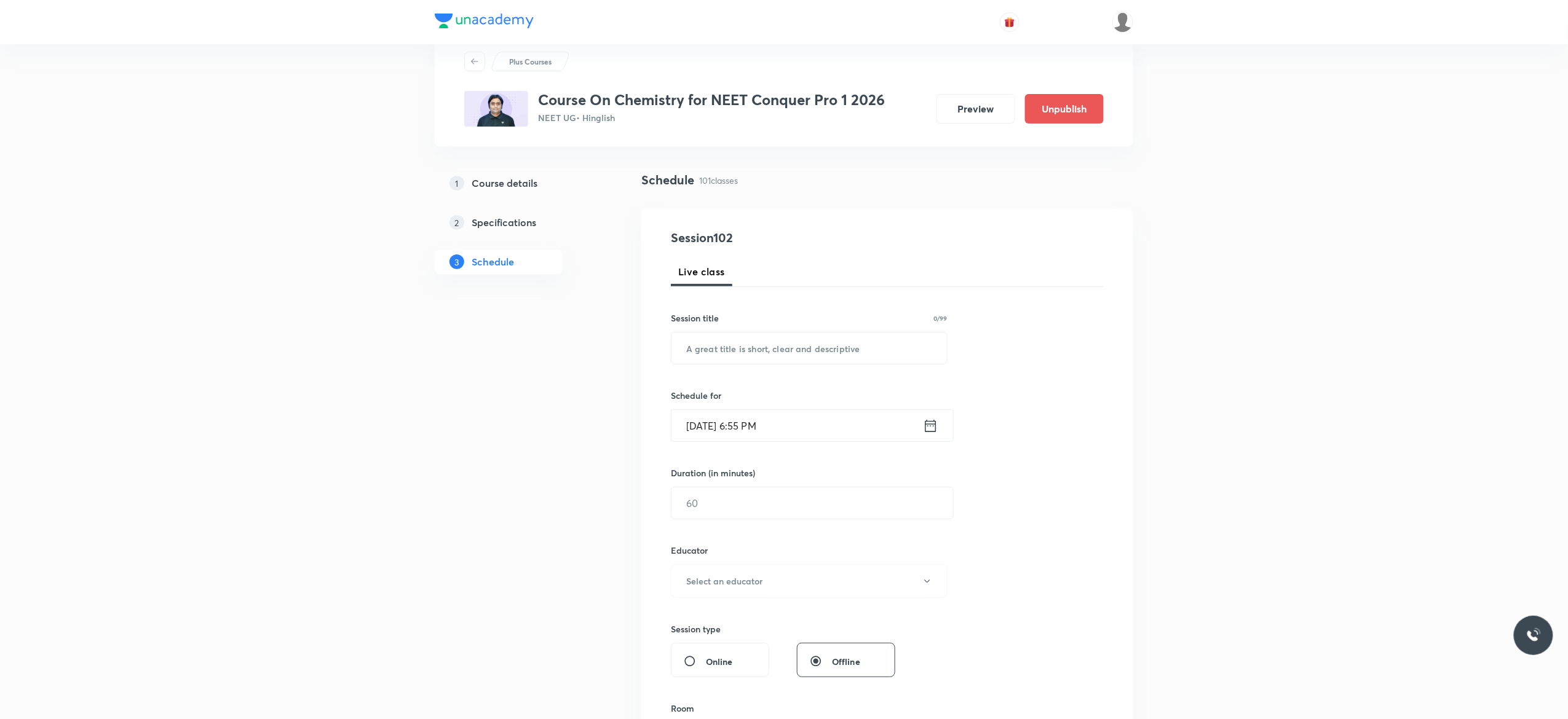
scroll to position [0, 0]
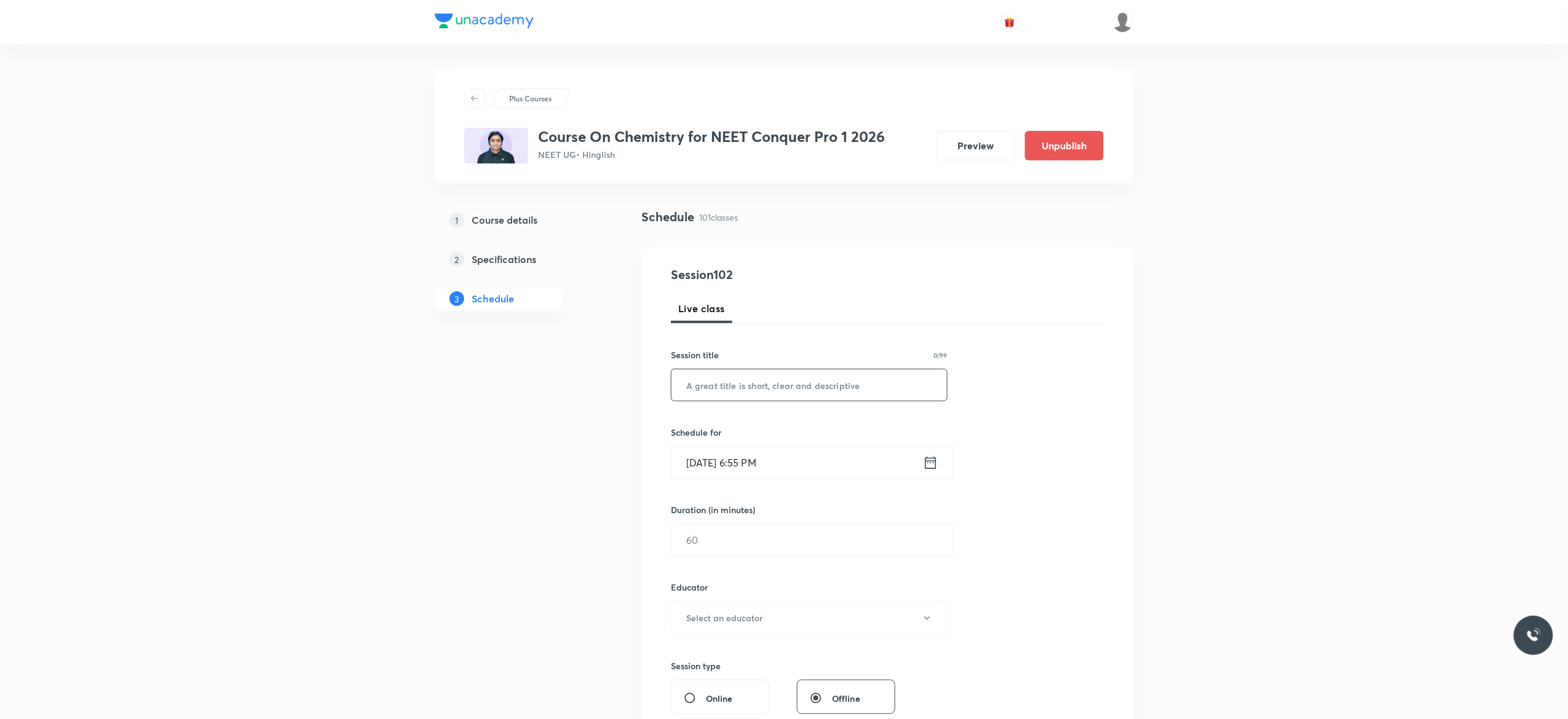
click at [779, 384] on input "text" at bounding box center [809, 385] width 276 height 31
paste input "General Organic Chemistry - 18"
type input "General Organic Chemistry - 19"
click at [933, 467] on icon at bounding box center [930, 462] width 15 height 17
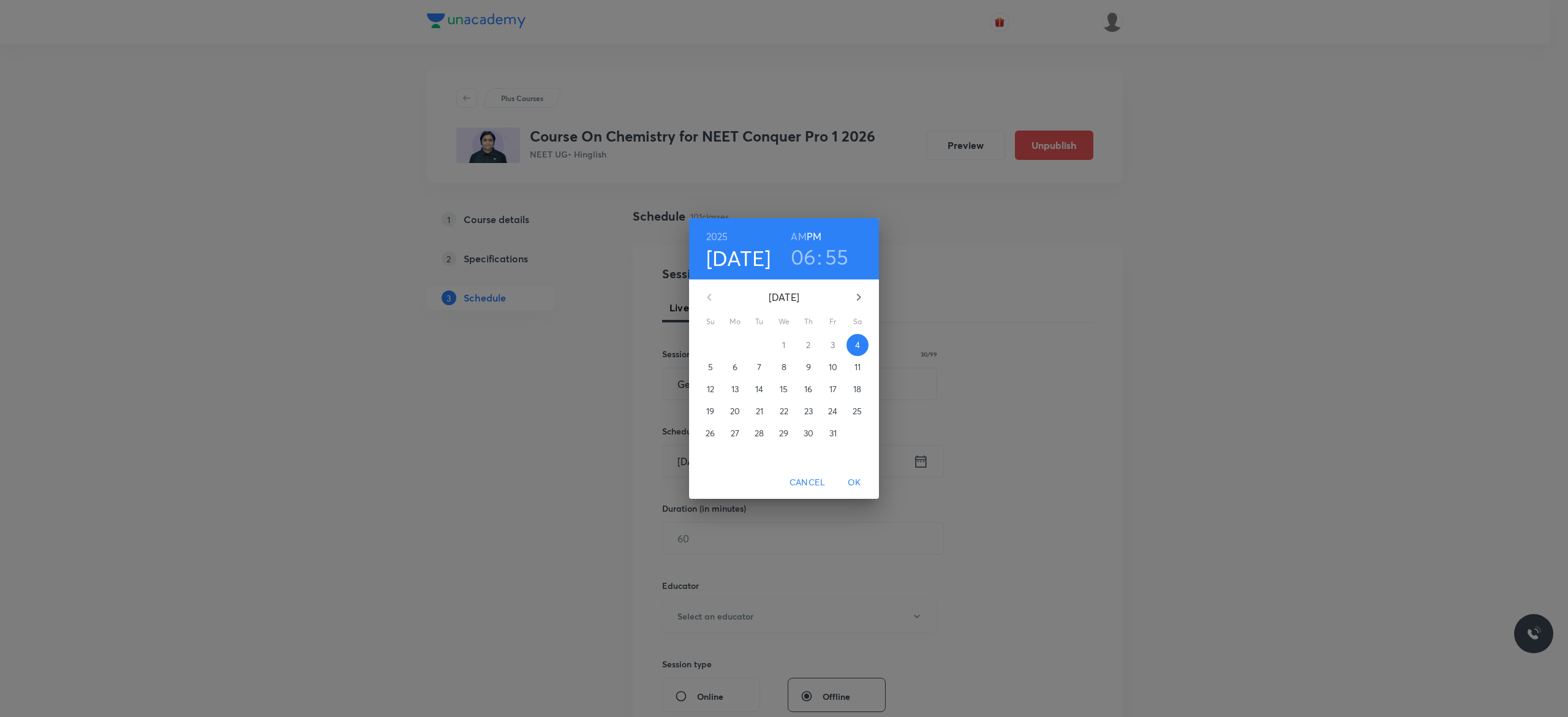
click at [734, 368] on p "6" at bounding box center [735, 367] width 5 height 13
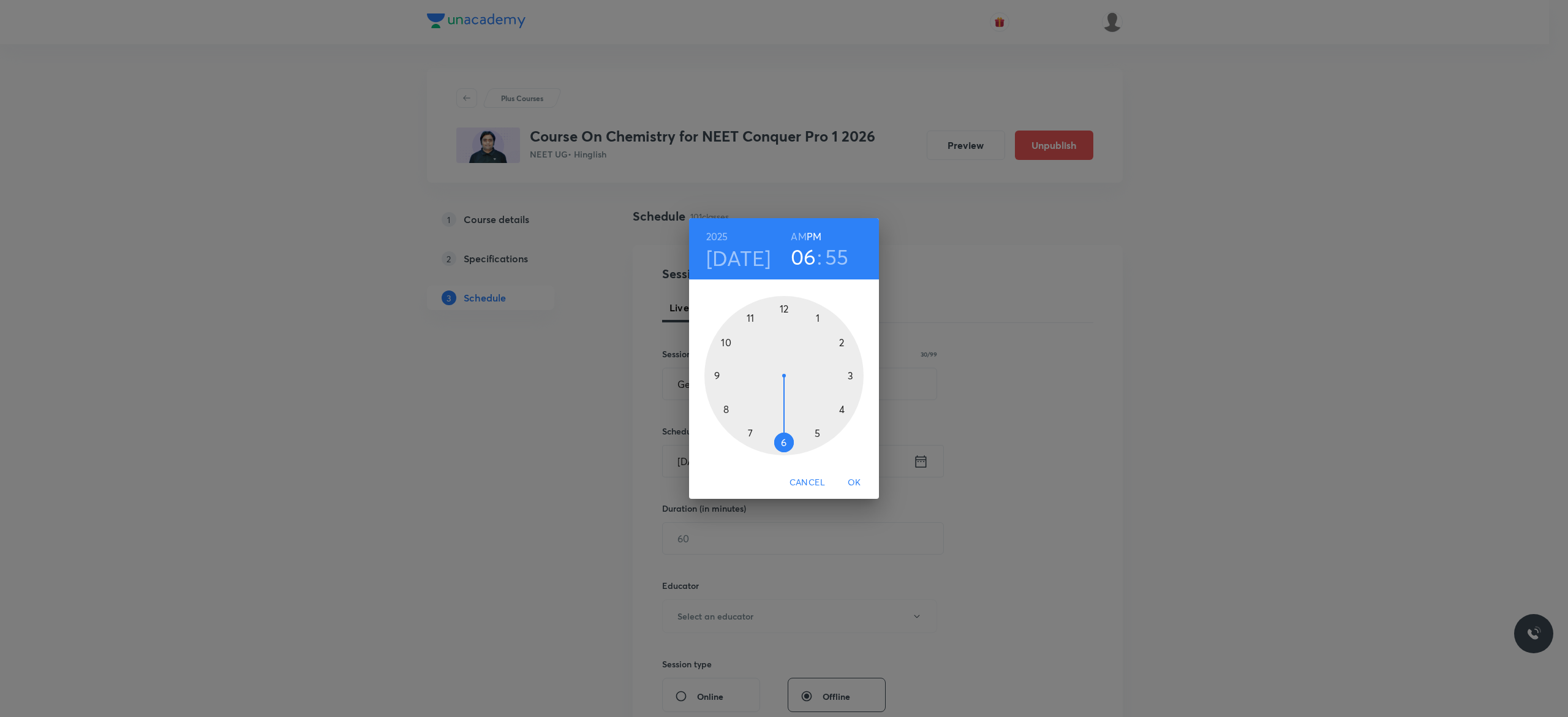
click at [842, 411] on div at bounding box center [784, 376] width 159 height 159
click at [718, 377] on div at bounding box center [784, 376] width 159 height 159
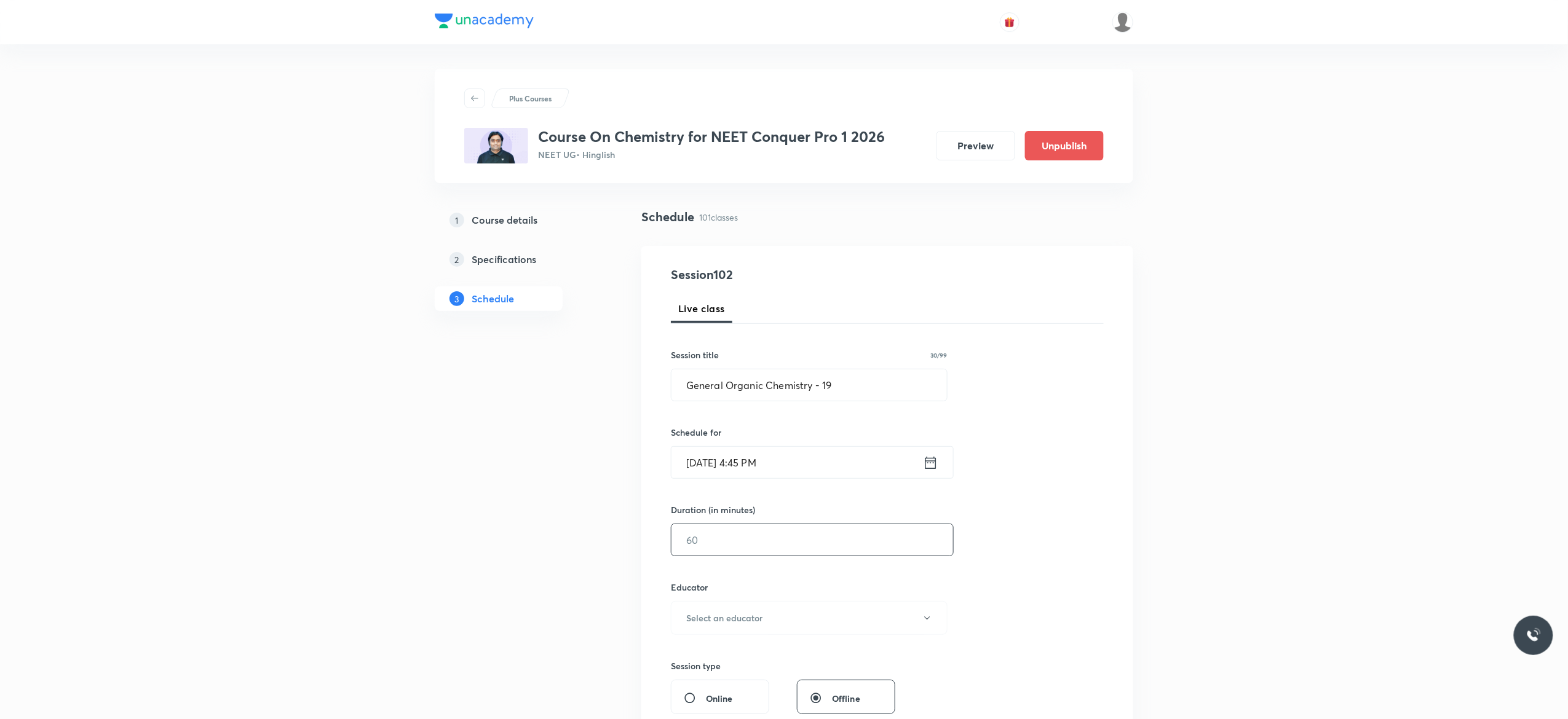
click at [738, 543] on input "text" at bounding box center [812, 540] width 282 height 31
type input "90"
click at [928, 619] on icon "button" at bounding box center [927, 618] width 10 height 10
click at [697, 660] on span "Vijai Shukla" at bounding box center [807, 660] width 269 height 13
click at [989, 614] on div "Session 102 Live class Session title 30/99 General Organic Chemistry - 19 ​ Sch…" at bounding box center [887, 593] width 433 height 656
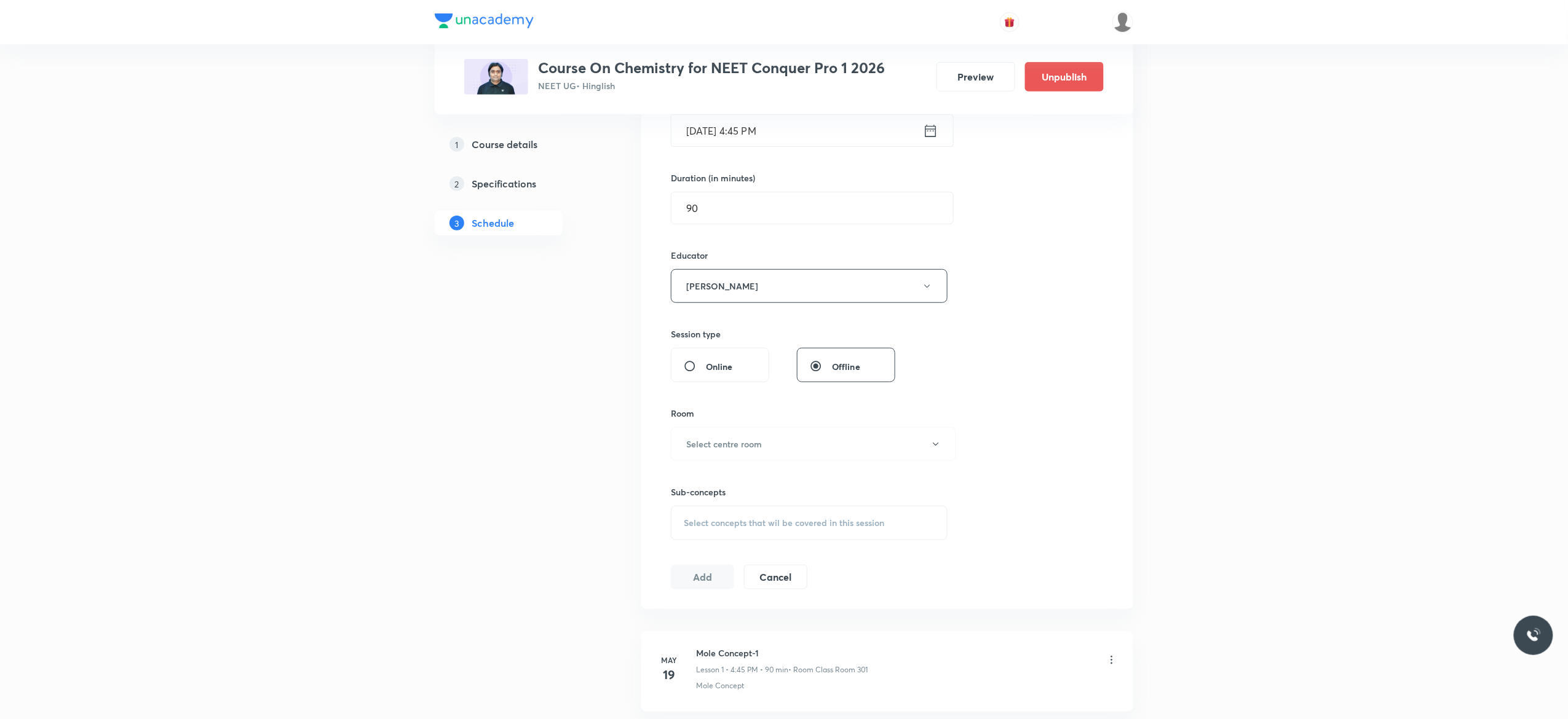
scroll to position [442, 0]
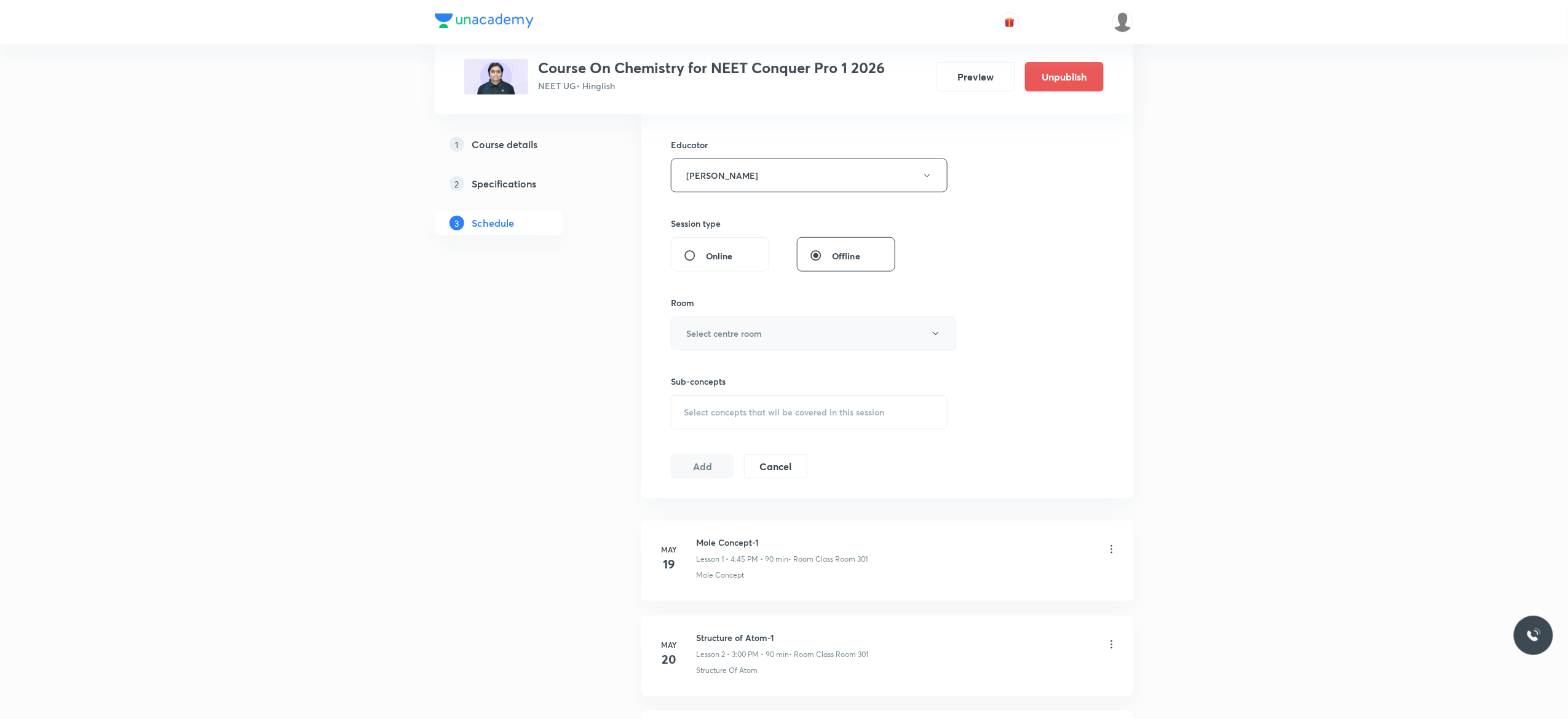
click at [938, 335] on icon "button" at bounding box center [936, 333] width 10 height 10
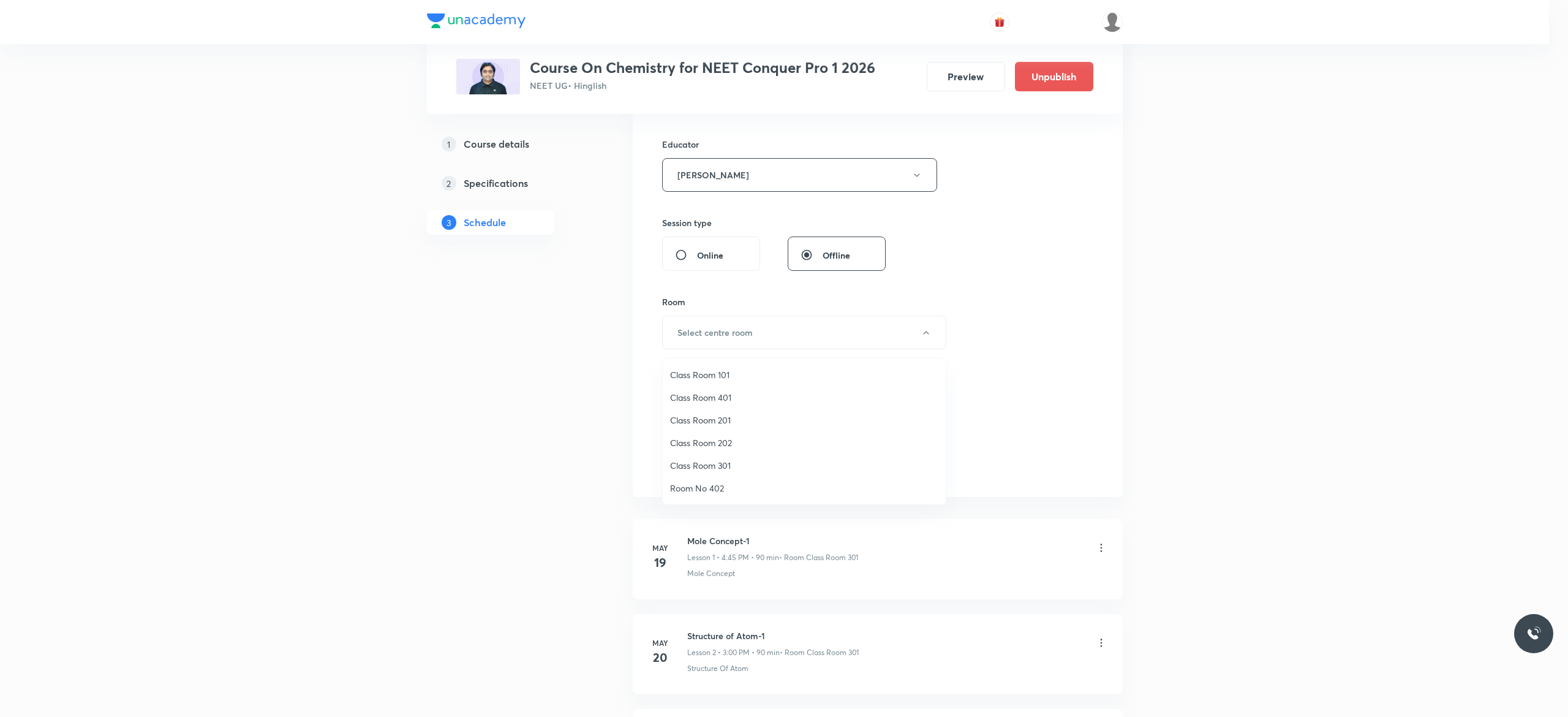
click at [707, 465] on span "Class Room 301" at bounding box center [805, 465] width 268 height 13
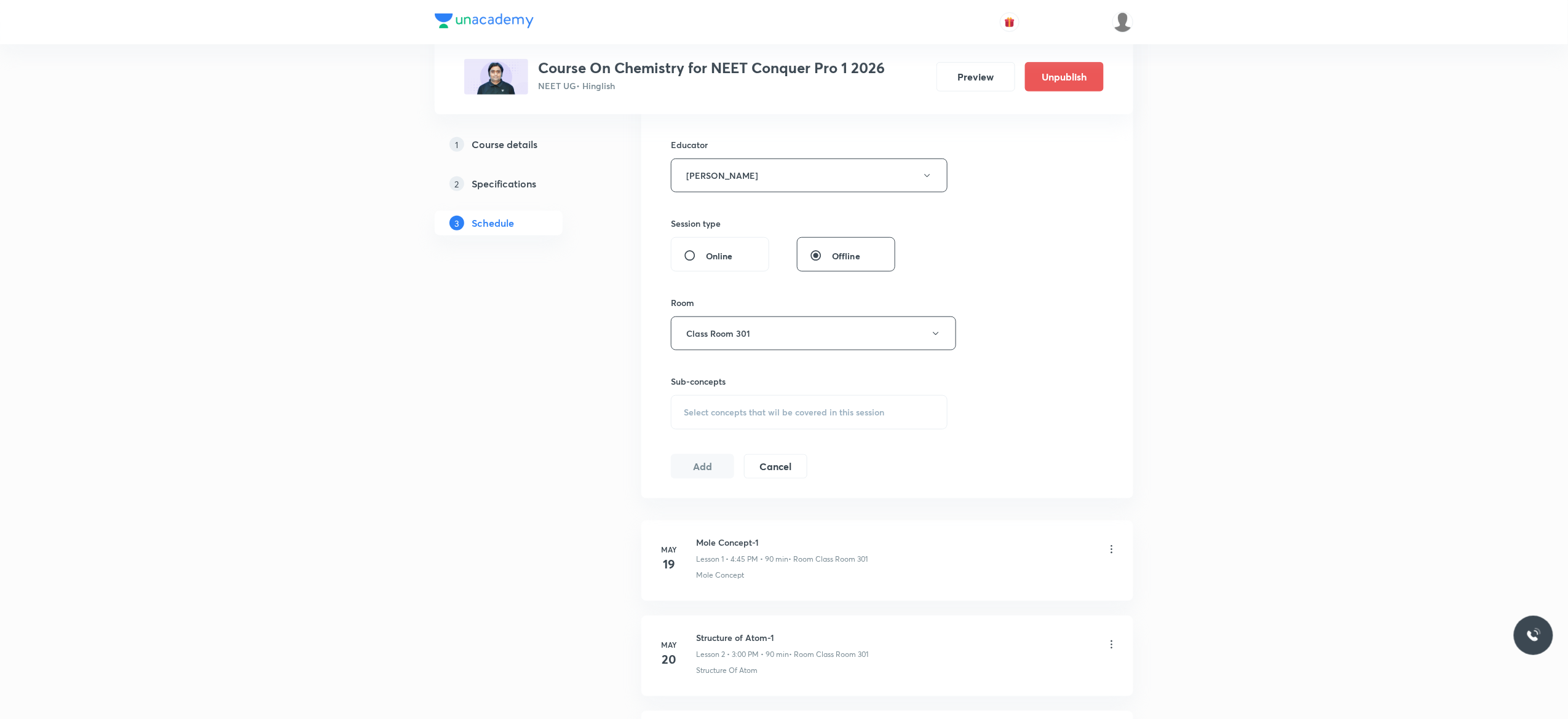
click at [689, 417] on span "Select concepts that wil be covered in this session" at bounding box center [784, 412] width 200 height 10
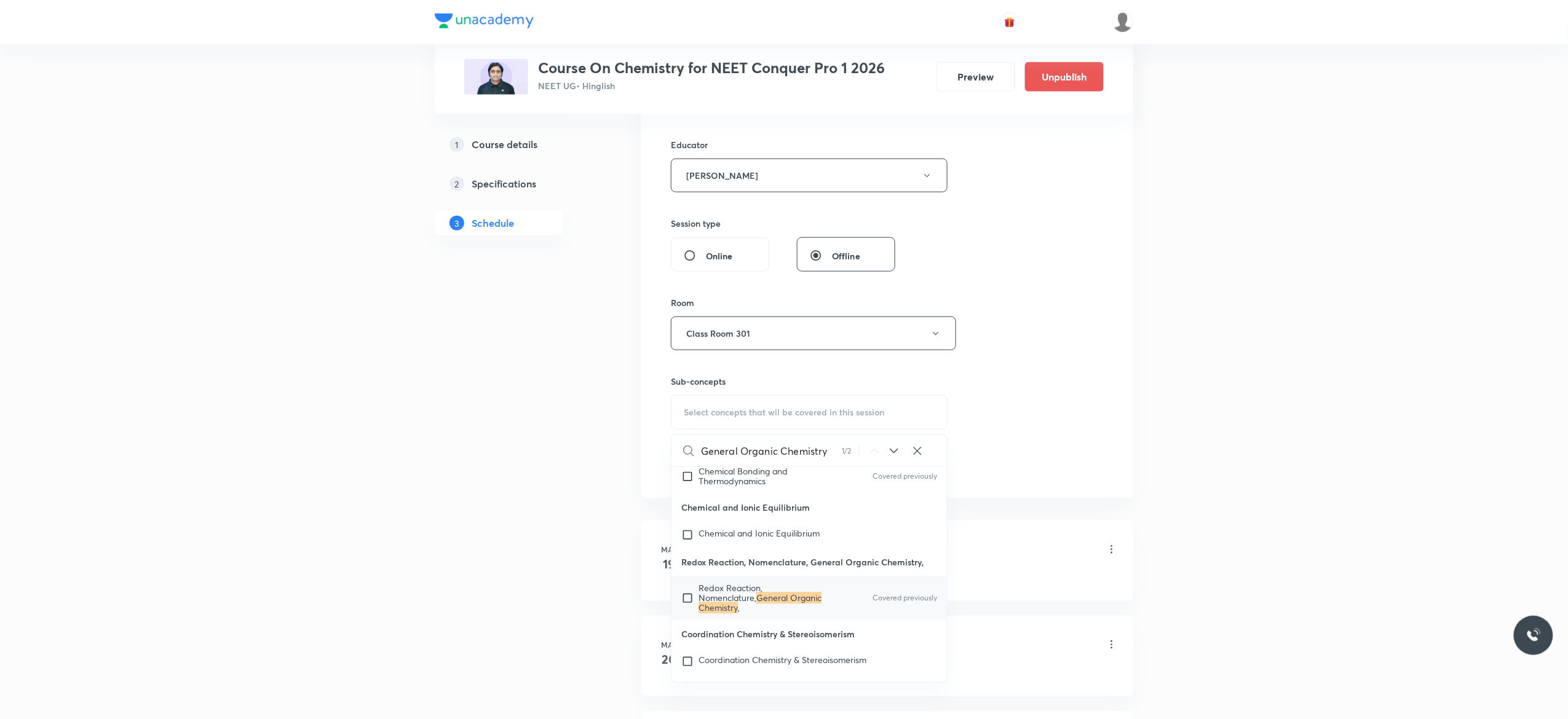
scroll to position [13725, 0]
type input "General Organic Chemistry"
click at [687, 584] on input "checkbox" at bounding box center [689, 569] width 17 height 29
checkbox input "true"
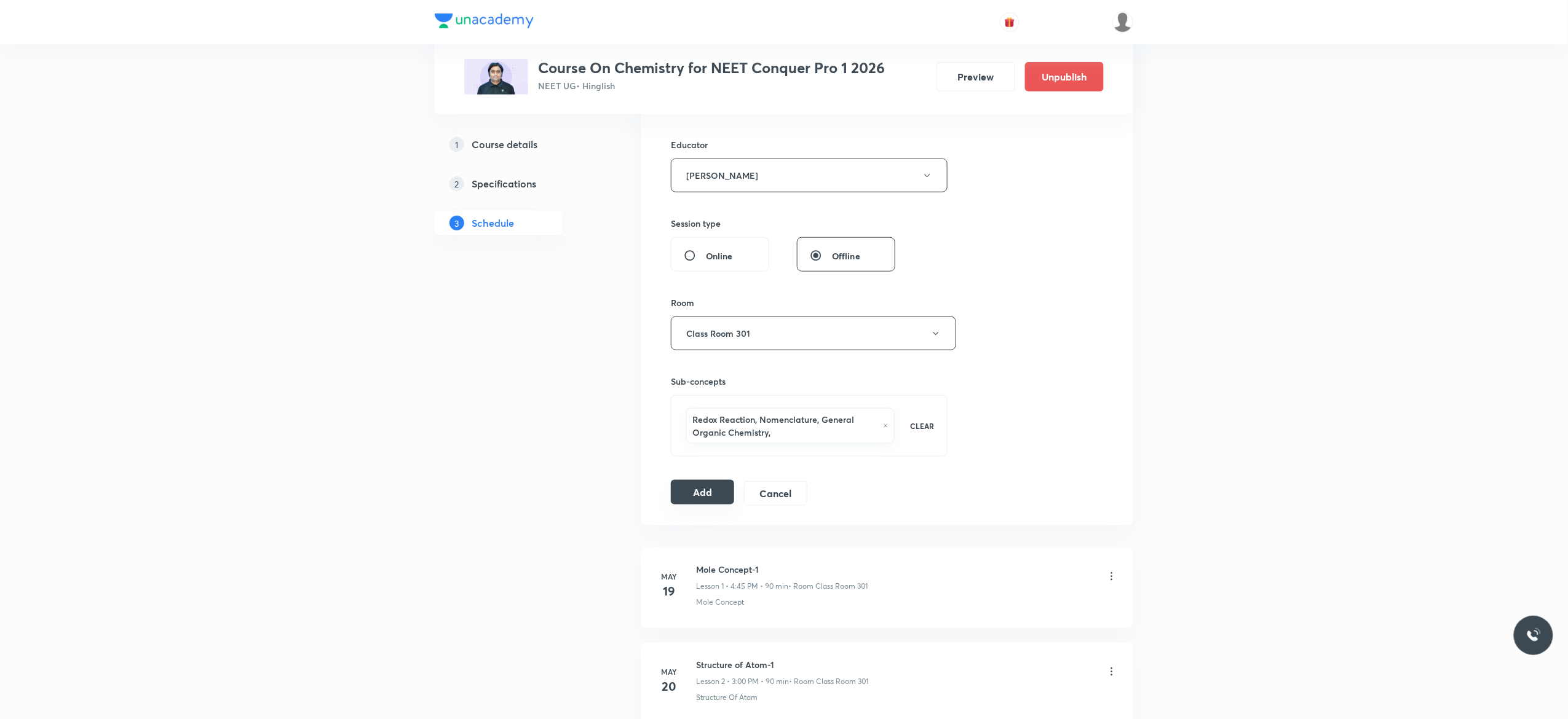
click at [692, 501] on button "Add" at bounding box center [702, 492] width 64 height 24
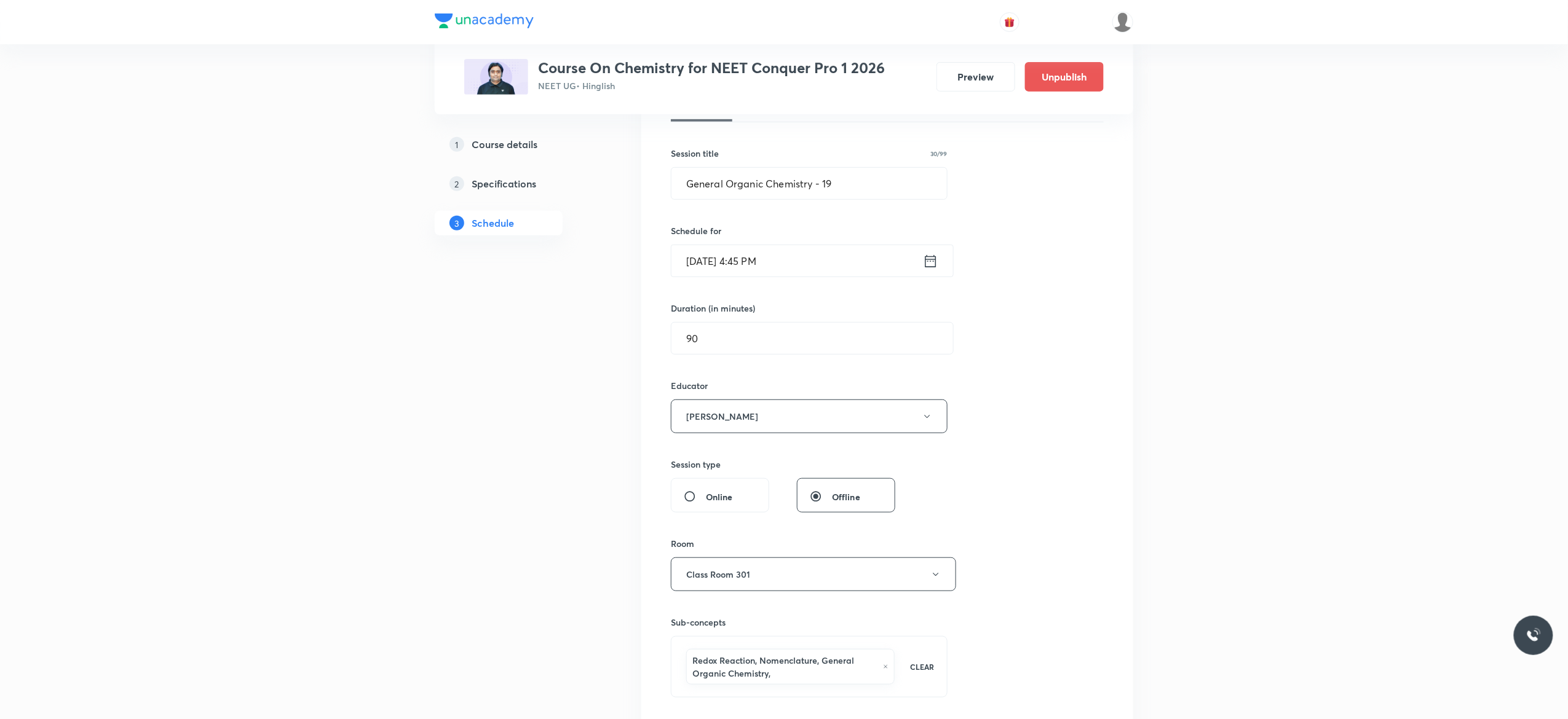
scroll to position [197, 0]
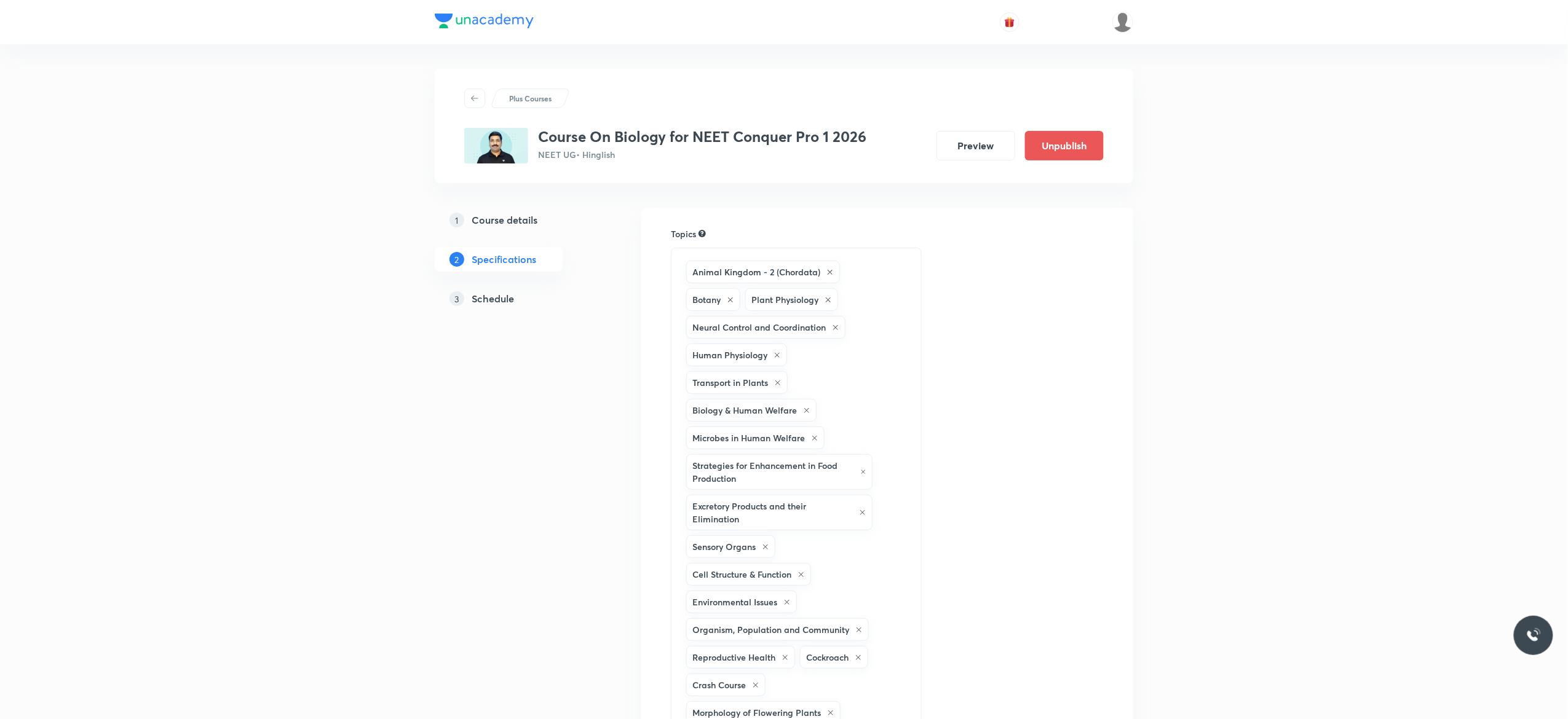
click at [492, 302] on h5 "Schedule" at bounding box center [493, 298] width 43 height 15
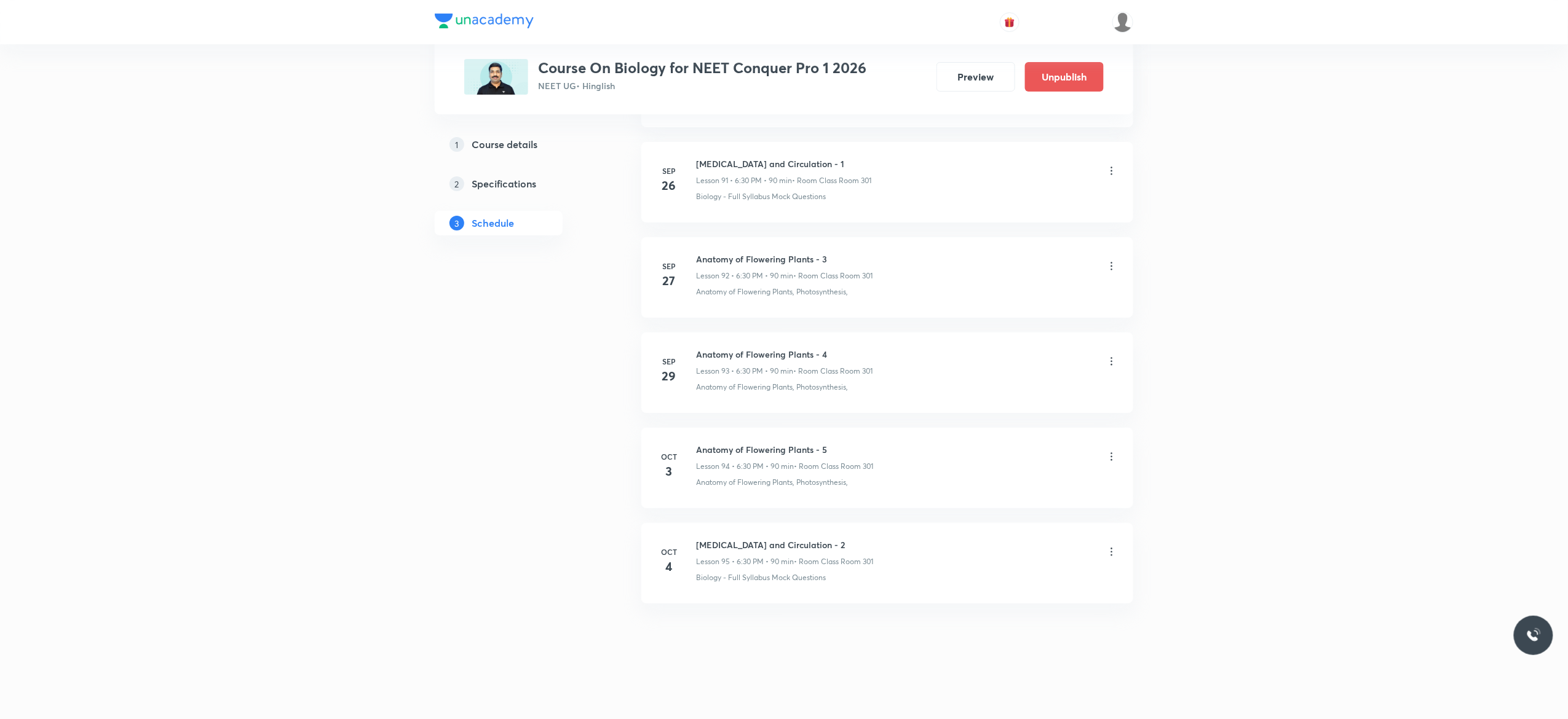
scroll to position [9433, 0]
drag, startPoint x: 830, startPoint y: 444, endPoint x: 694, endPoint y: 444, distance: 136.0
click at [694, 444] on div "[DATE] Anatomy of Flowering Plants - 5 Lesson 94 • 6:30 PM • 90 min • Room Clas…" at bounding box center [887, 465] width 461 height 45
copy h6 "Anatomy of Flowering Plants - 5"
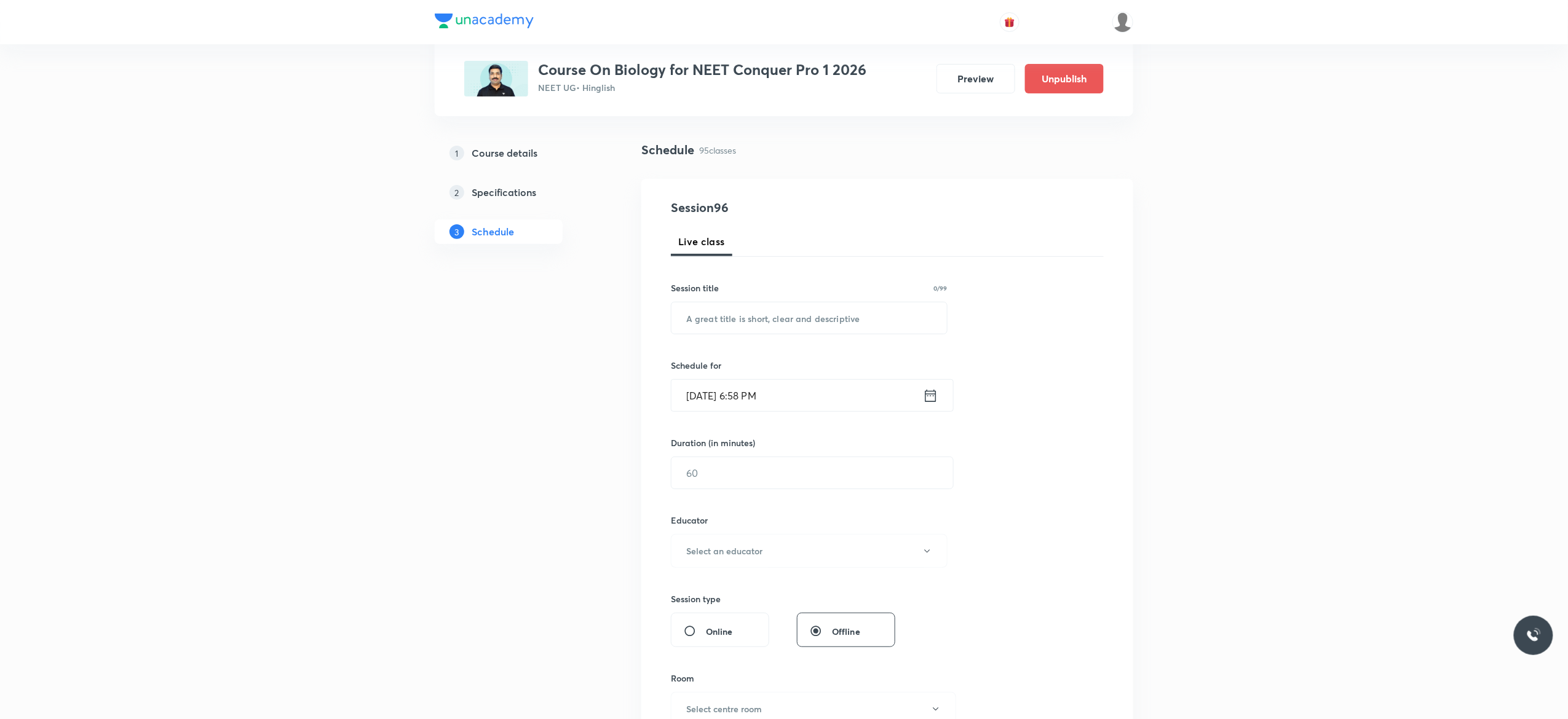
scroll to position [0, 0]
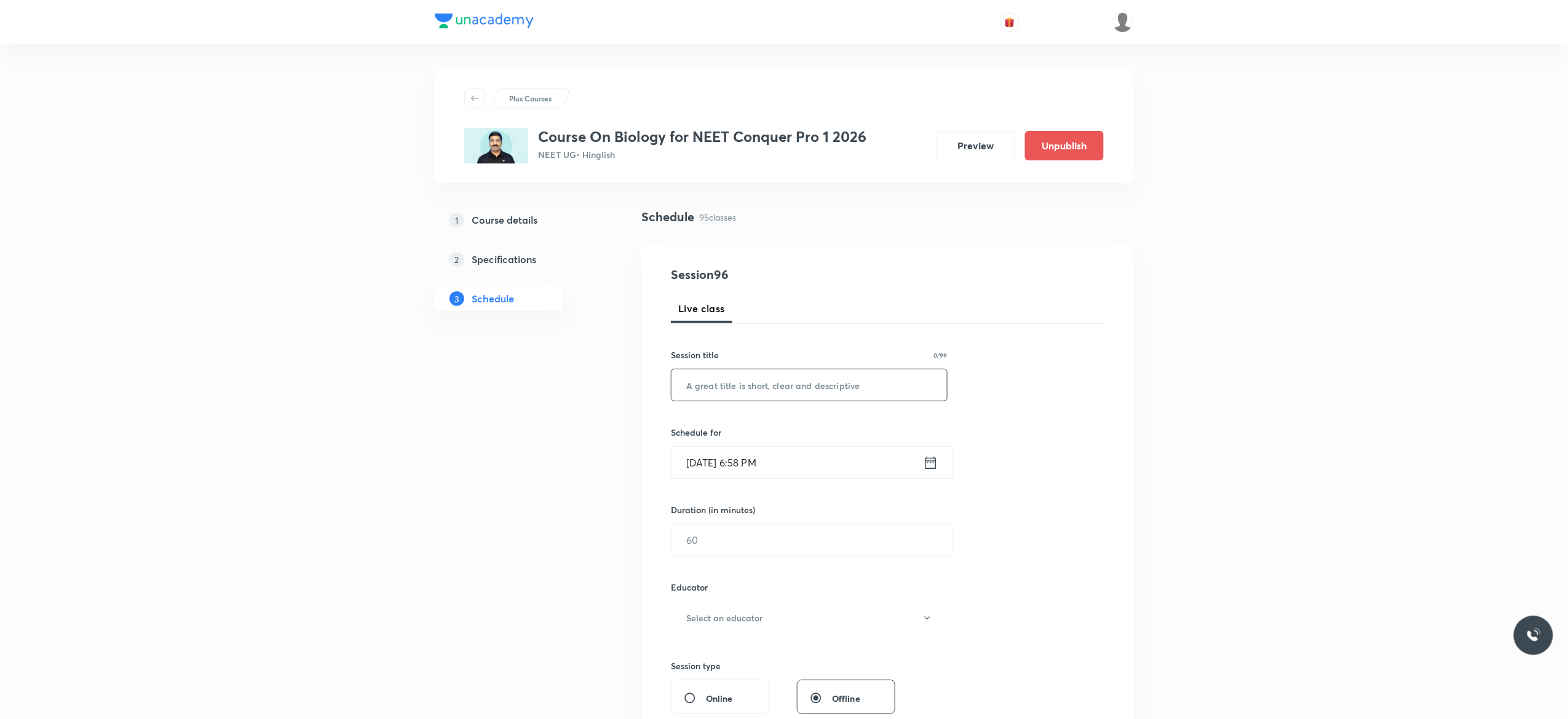
click at [716, 386] on input "text" at bounding box center [809, 385] width 276 height 31
paste input "Anatomy of Flowering Plants - 5"
type input "Anatomy of Flowering Plants - 6"
click at [932, 464] on icon at bounding box center [930, 462] width 15 height 17
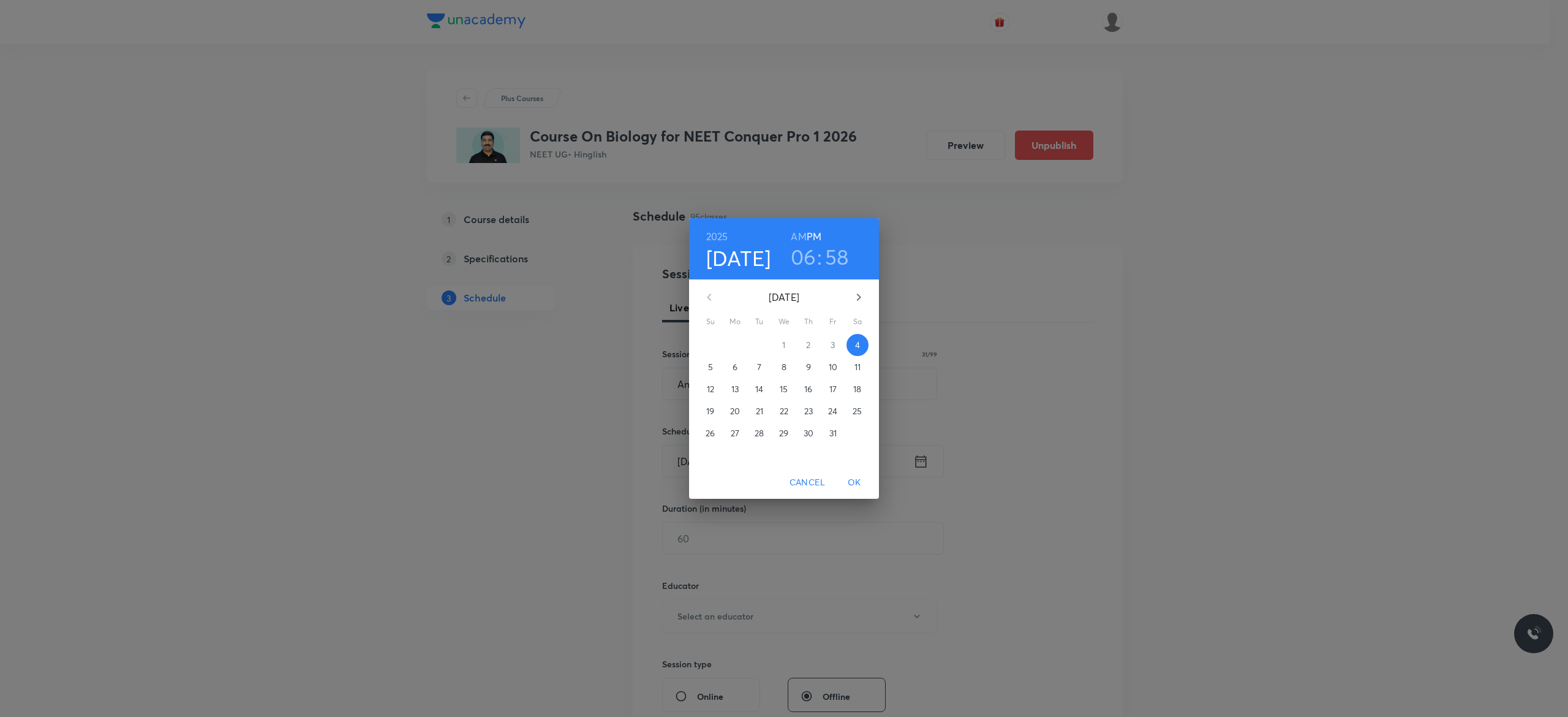
click at [736, 371] on p "6" at bounding box center [735, 367] width 5 height 13
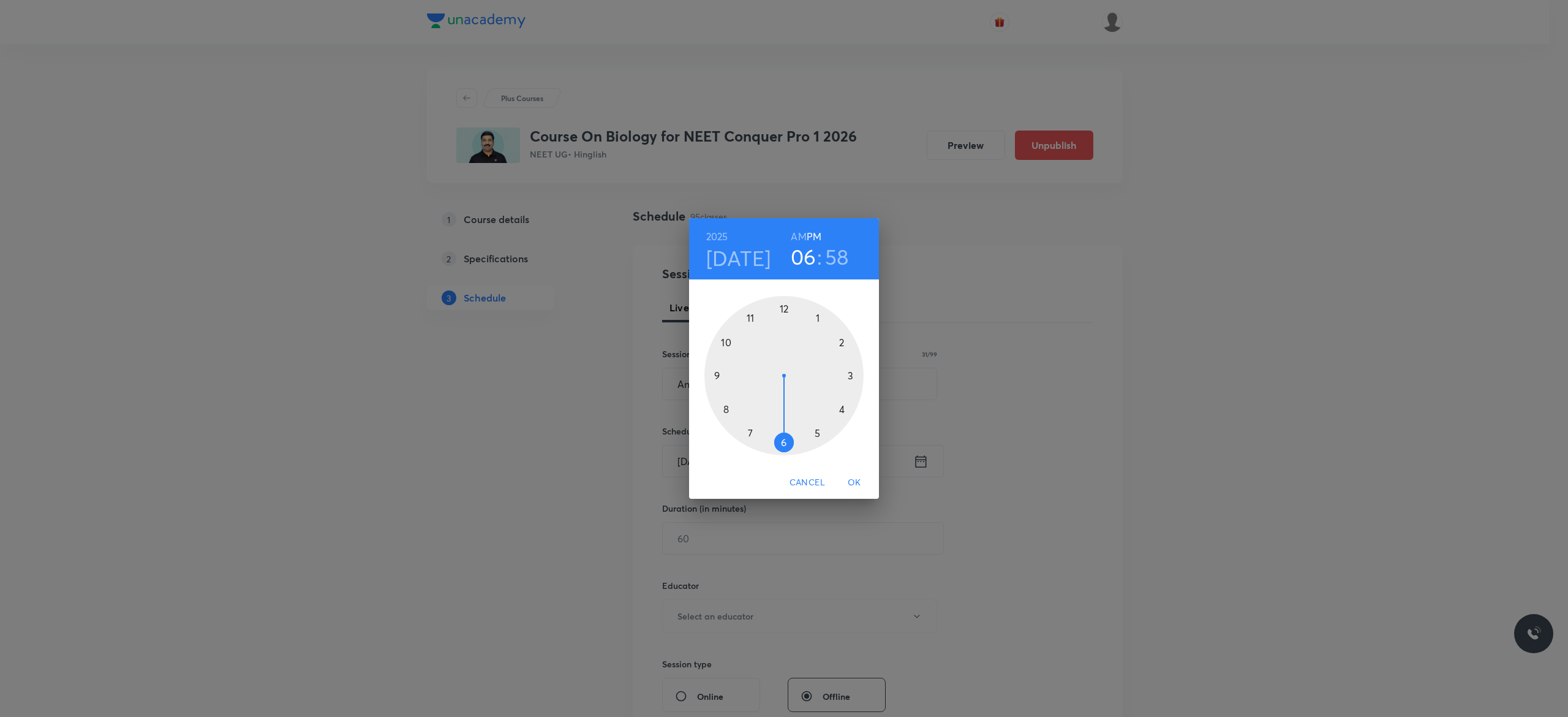
click at [784, 441] on div at bounding box center [784, 376] width 159 height 159
click at [725, 342] on div at bounding box center [784, 376] width 159 height 159
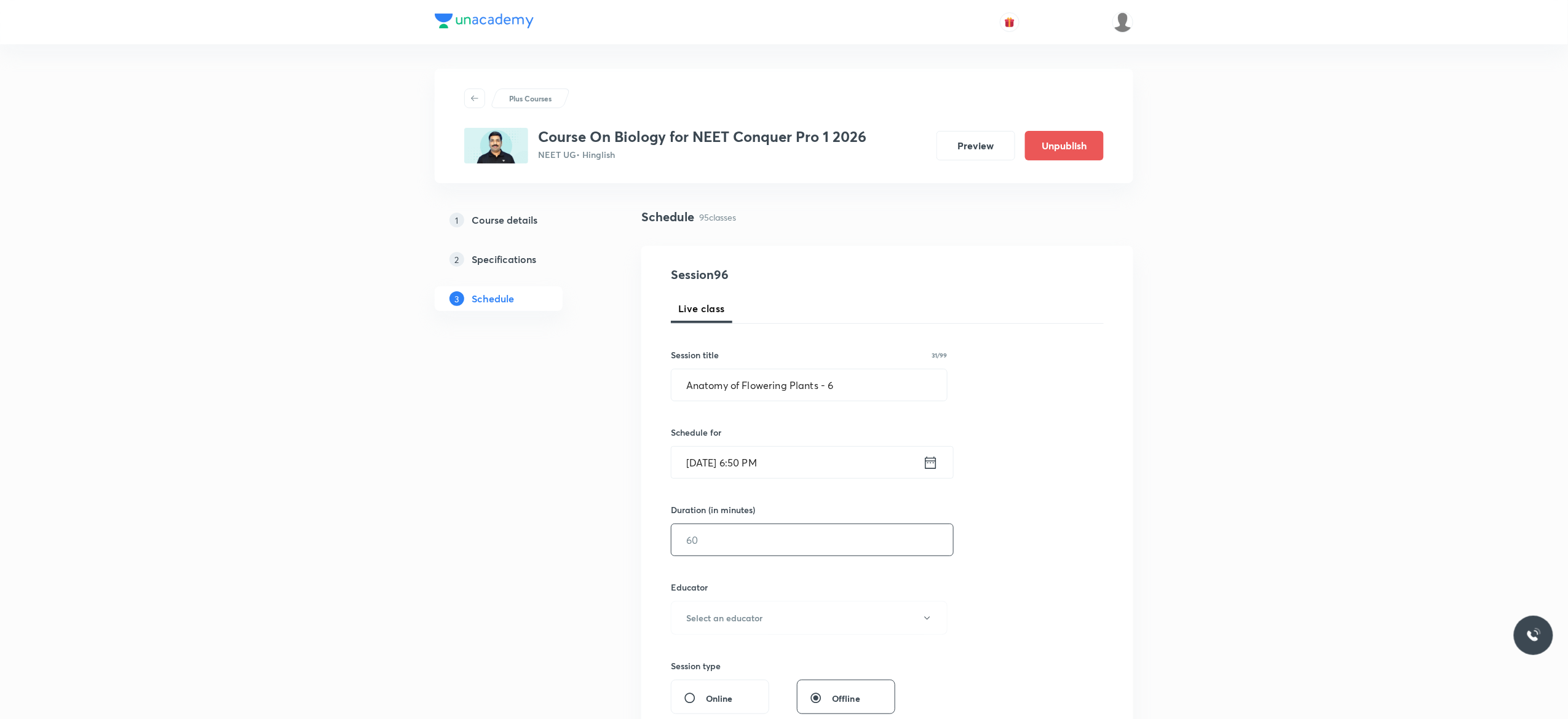
click at [755, 545] on input "text" at bounding box center [812, 540] width 282 height 31
type input "90"
click at [928, 623] on icon "button" at bounding box center [927, 618] width 10 height 10
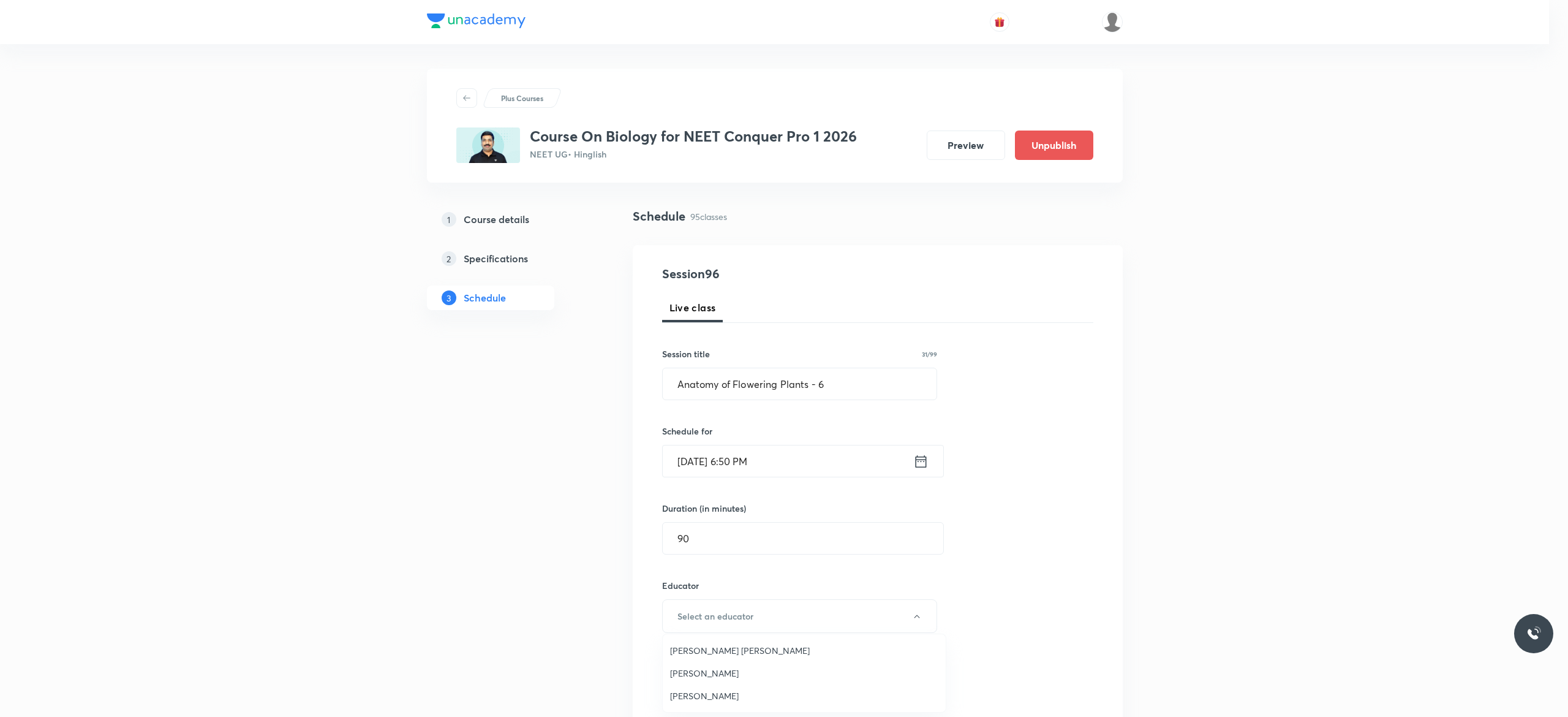
click at [758, 677] on span "[PERSON_NAME]" at bounding box center [805, 673] width 268 height 13
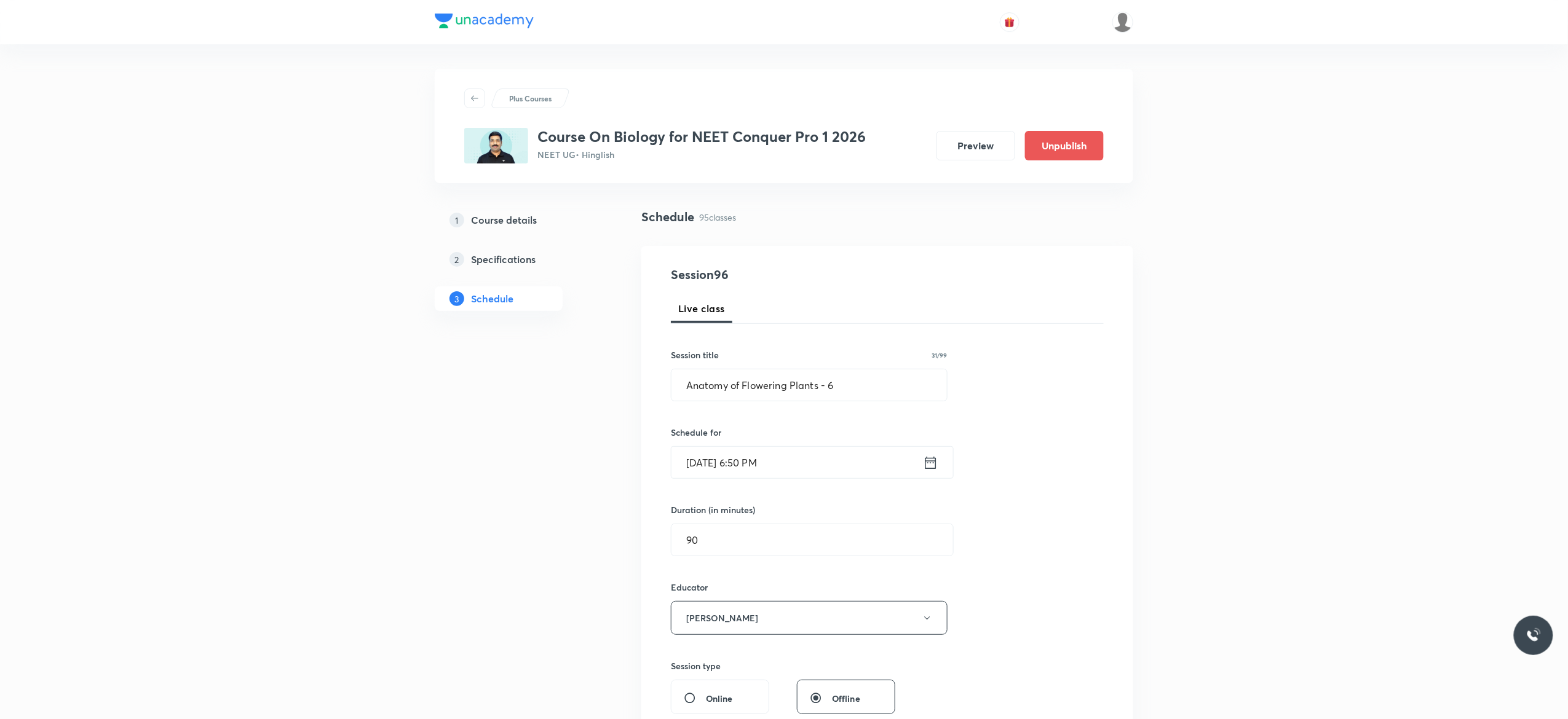
click at [1034, 629] on div "Session 96 Live class Session title 31/99 Anatomy of Flowering Plants - 6 ​ Sch…" at bounding box center [887, 593] width 433 height 656
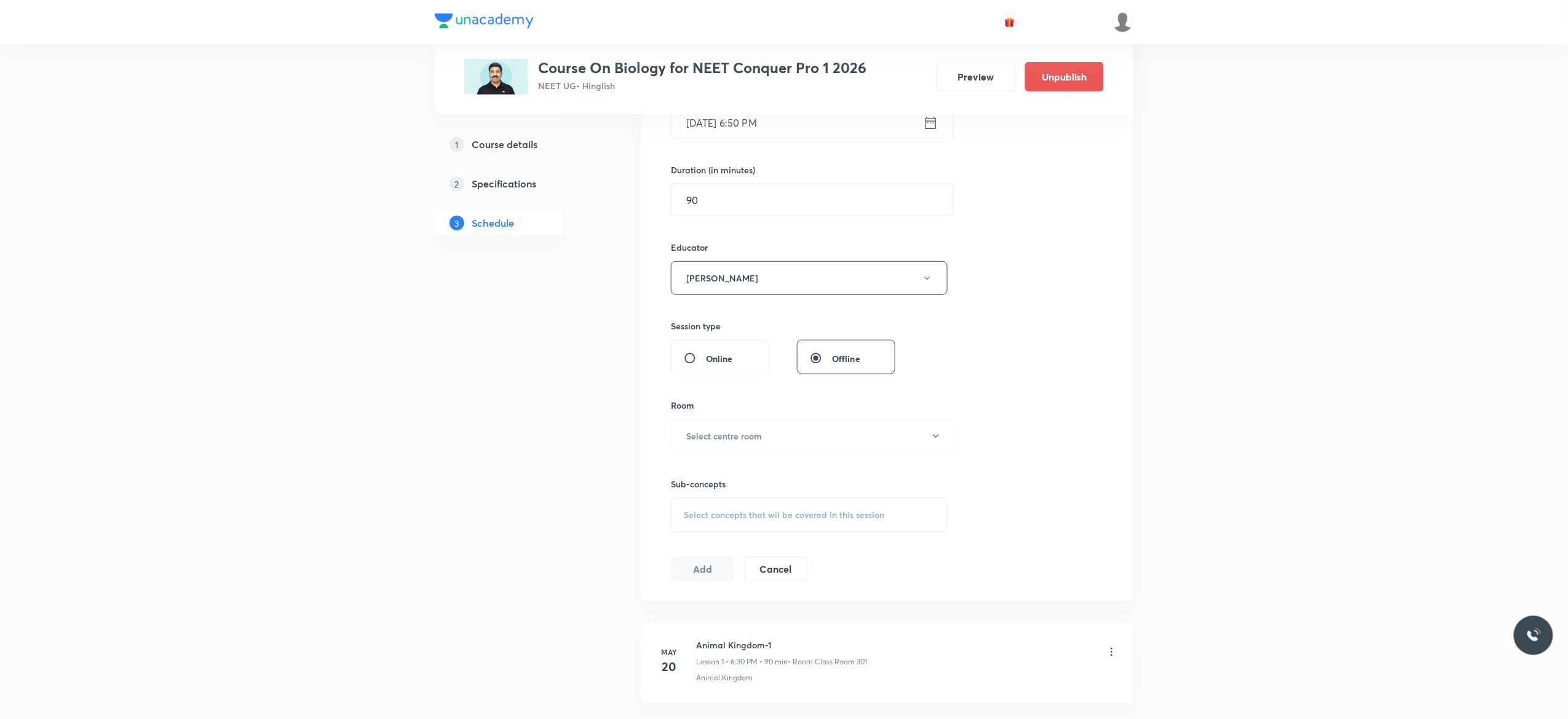
scroll to position [442, 0]
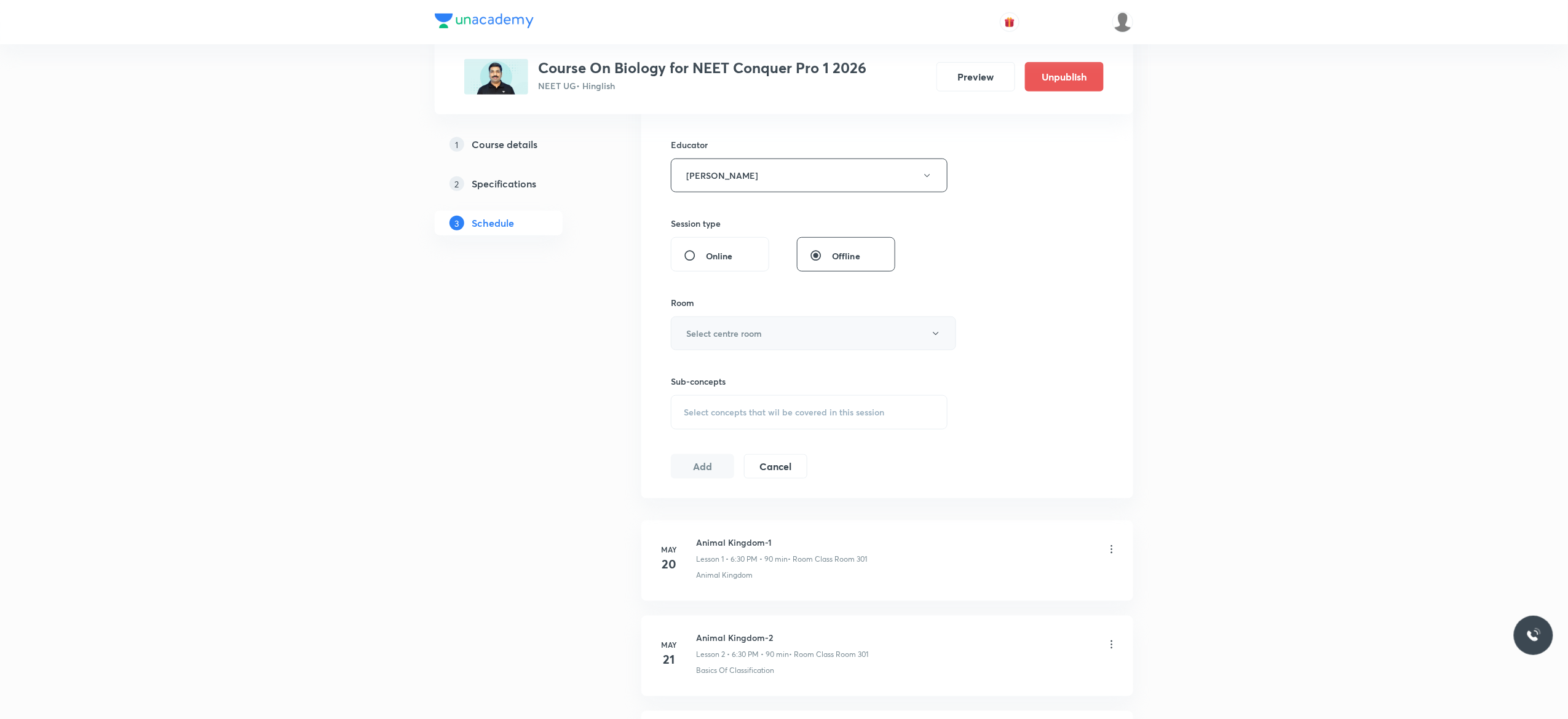
click at [935, 334] on icon "button" at bounding box center [936, 333] width 10 height 10
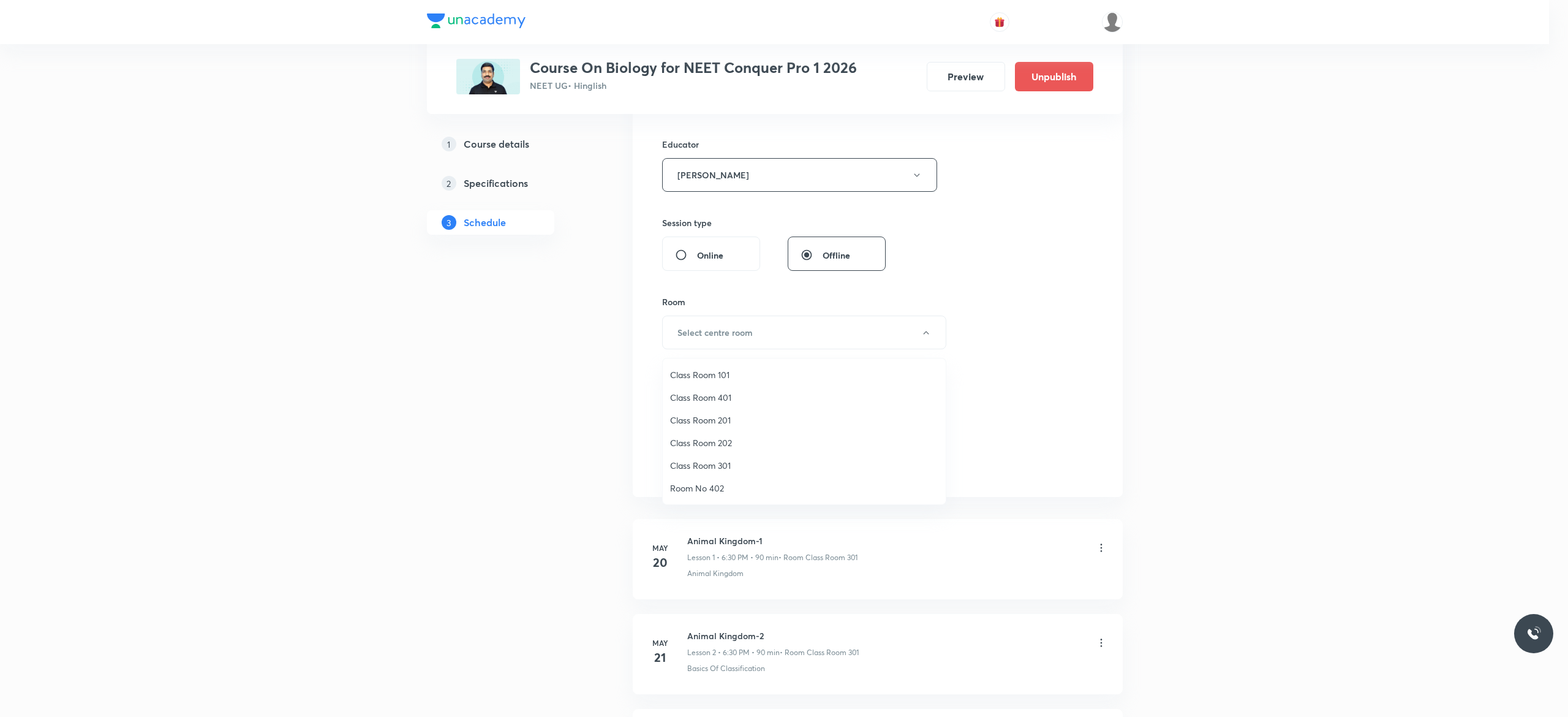
click at [721, 467] on span "Class Room 301" at bounding box center [805, 465] width 268 height 13
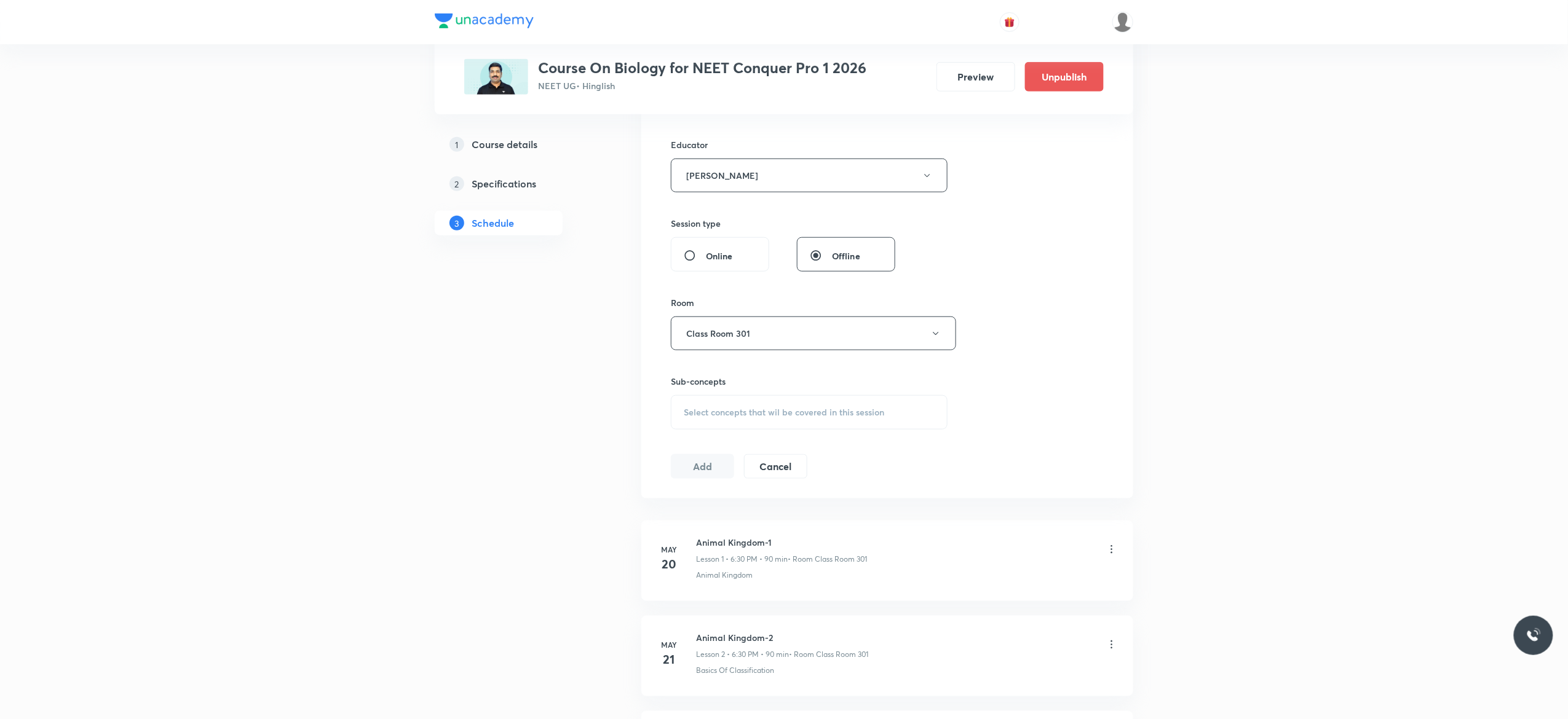
click at [709, 417] on span "Select concepts that wil be covered in this session" at bounding box center [784, 412] width 200 height 10
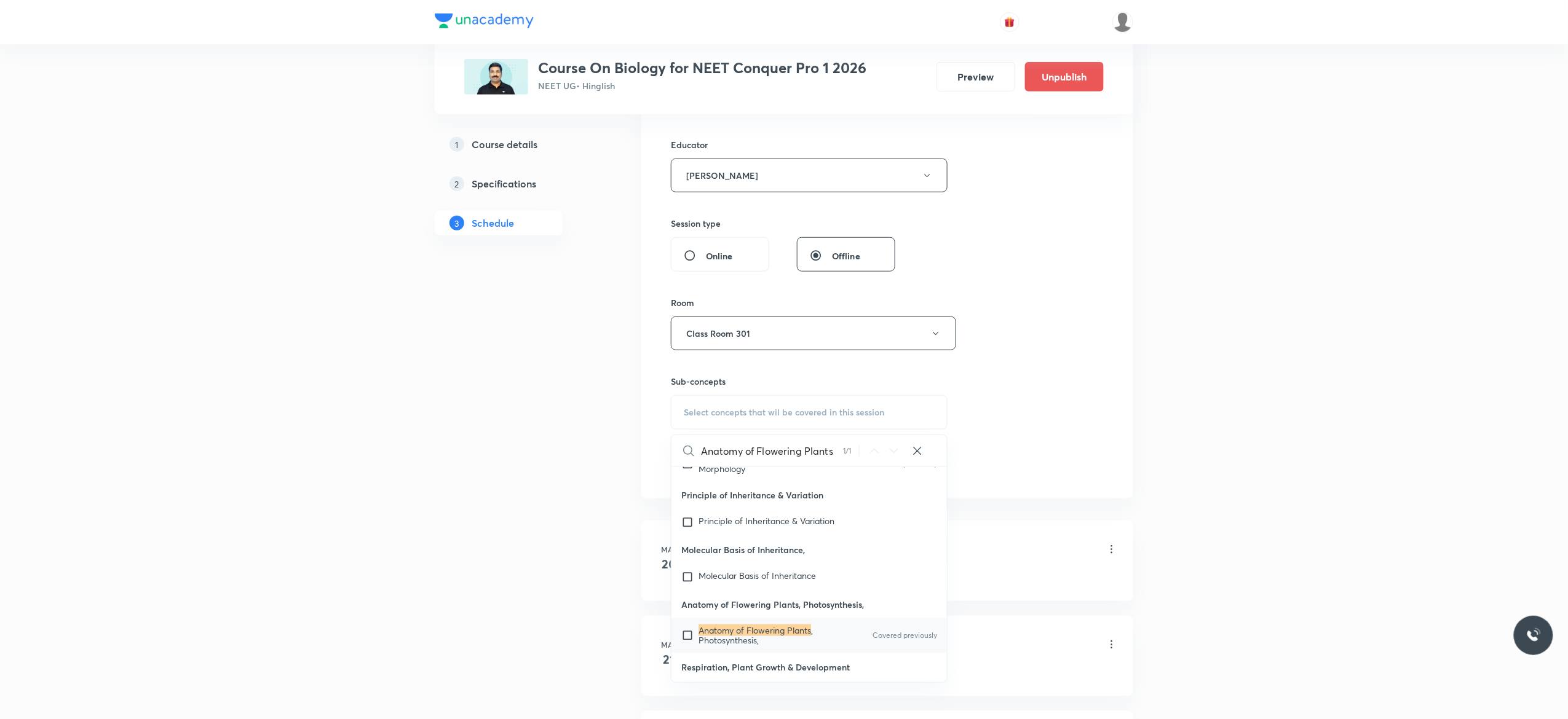
type input "Anatomy of Flowering Plants"
click at [689, 631] on input "checkbox" at bounding box center [689, 635] width 17 height 20
checkbox input "true"
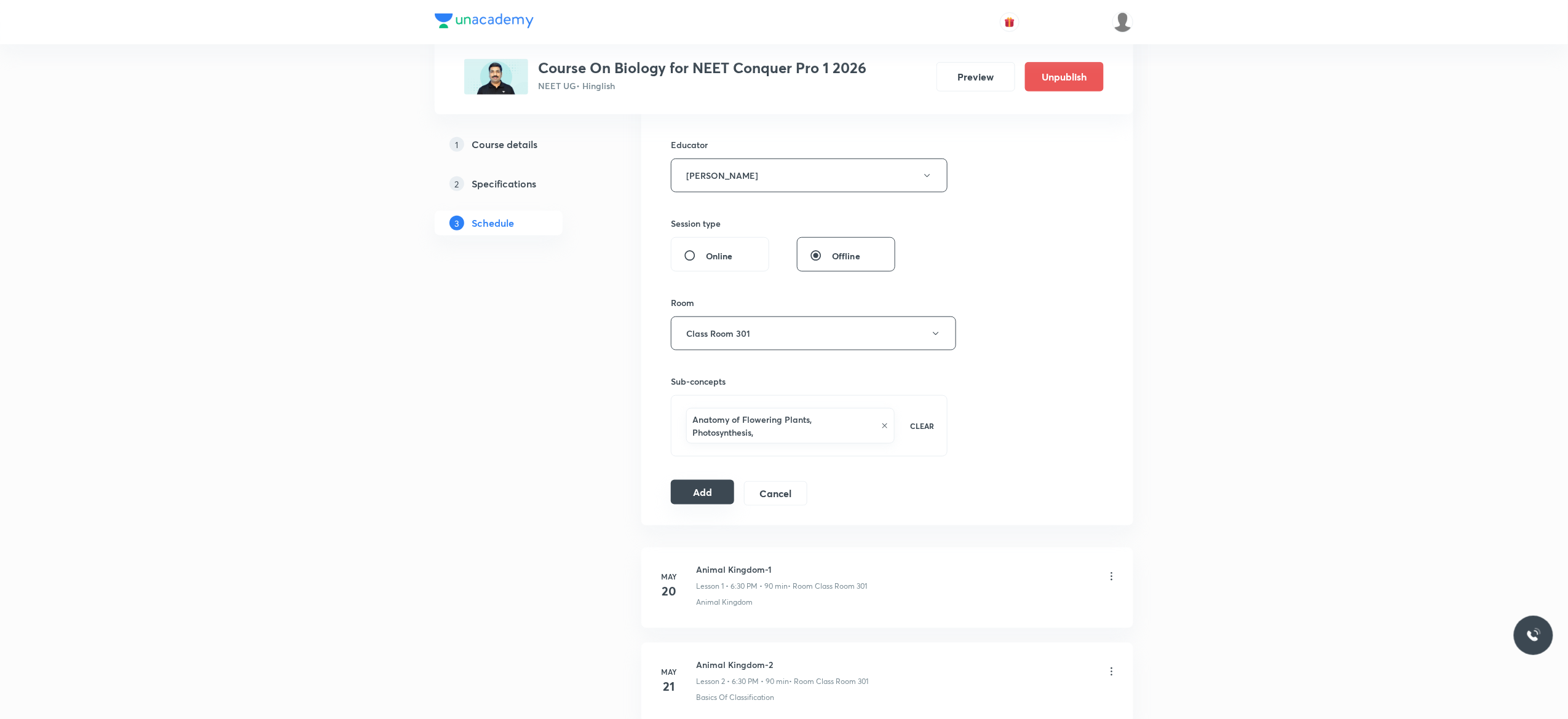
click at [701, 500] on button "Add" at bounding box center [702, 492] width 64 height 24
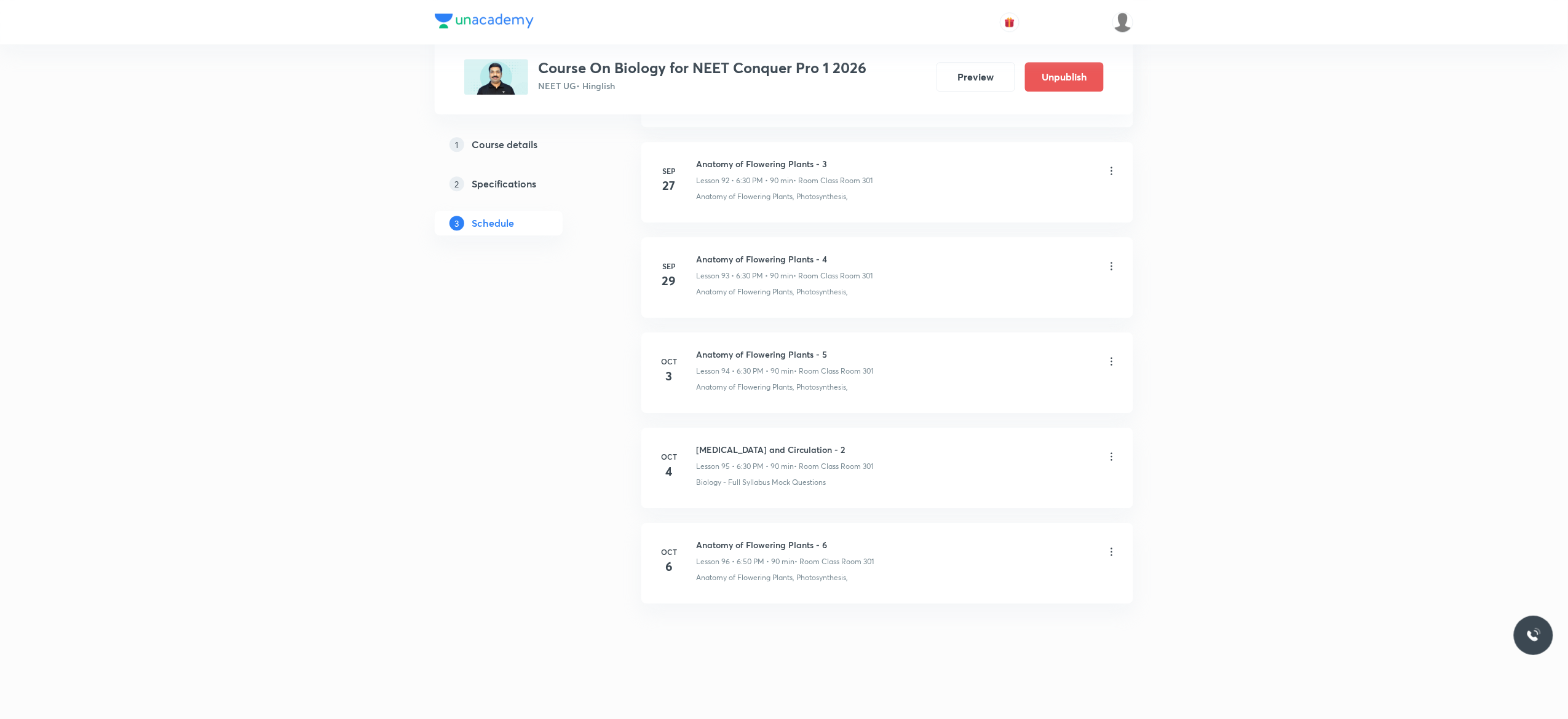
scroll to position [8883, 0]
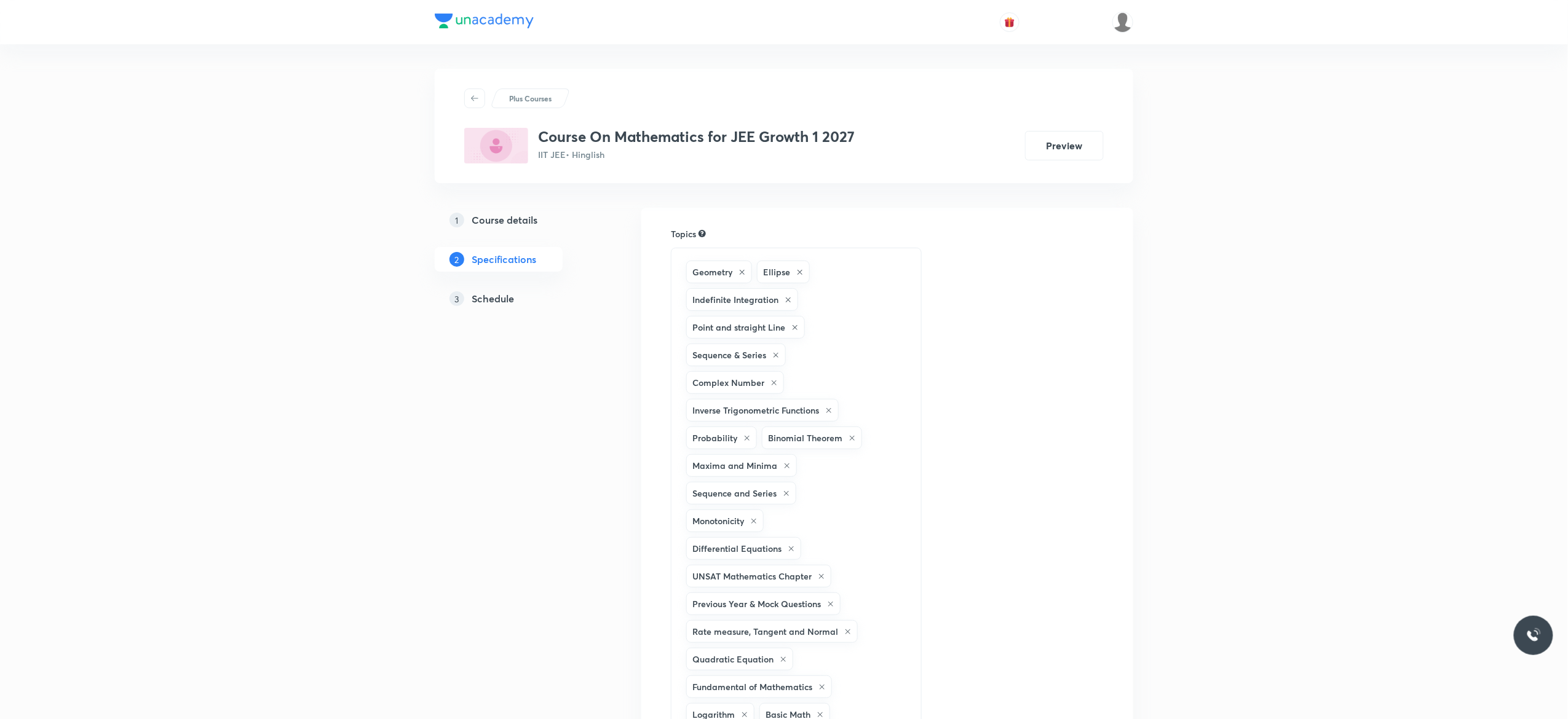
click at [494, 298] on h5 "Schedule" at bounding box center [493, 298] width 43 height 15
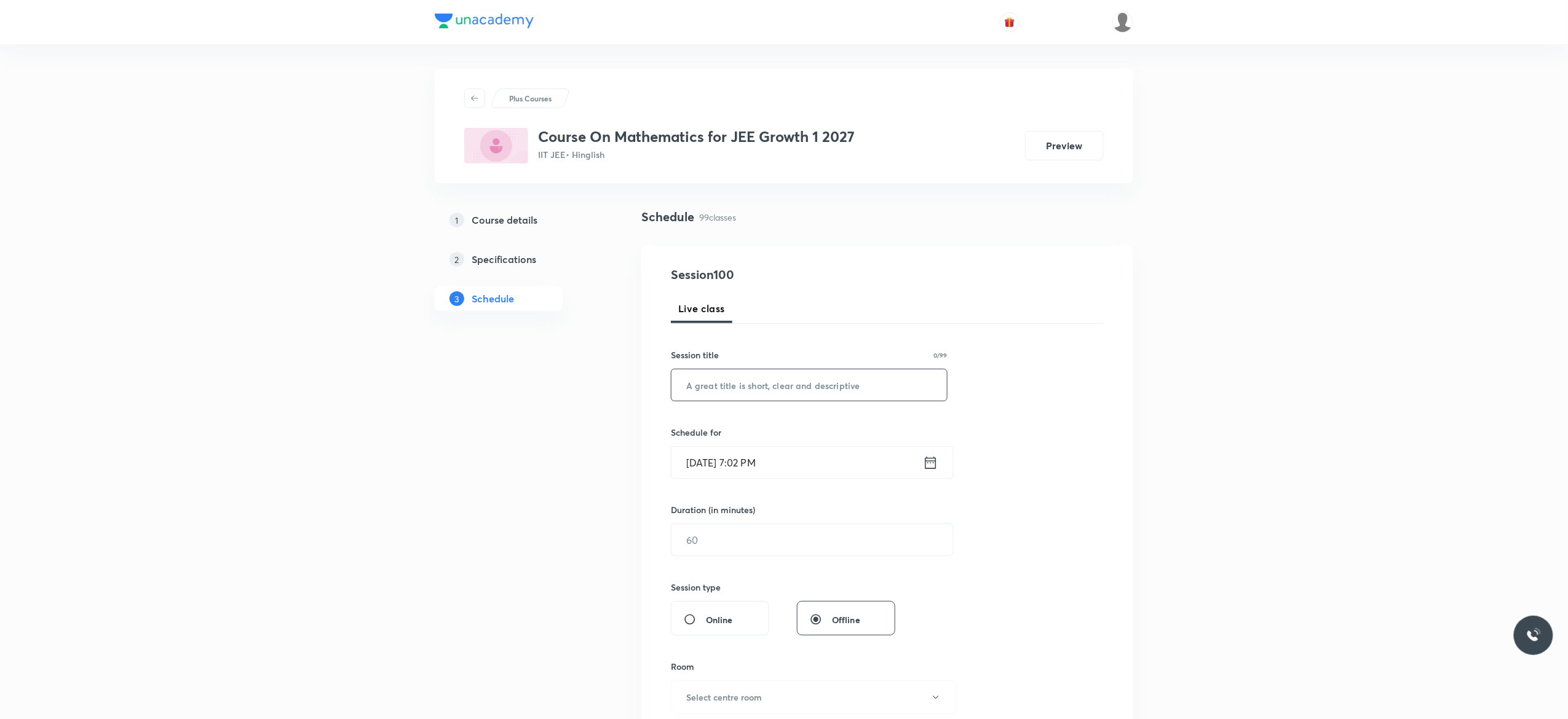
click at [721, 386] on input "text" at bounding box center [809, 385] width 276 height 31
paste input "Straight line - 12"
type input "Straight line - 13"
click at [933, 466] on icon at bounding box center [930, 462] width 15 height 17
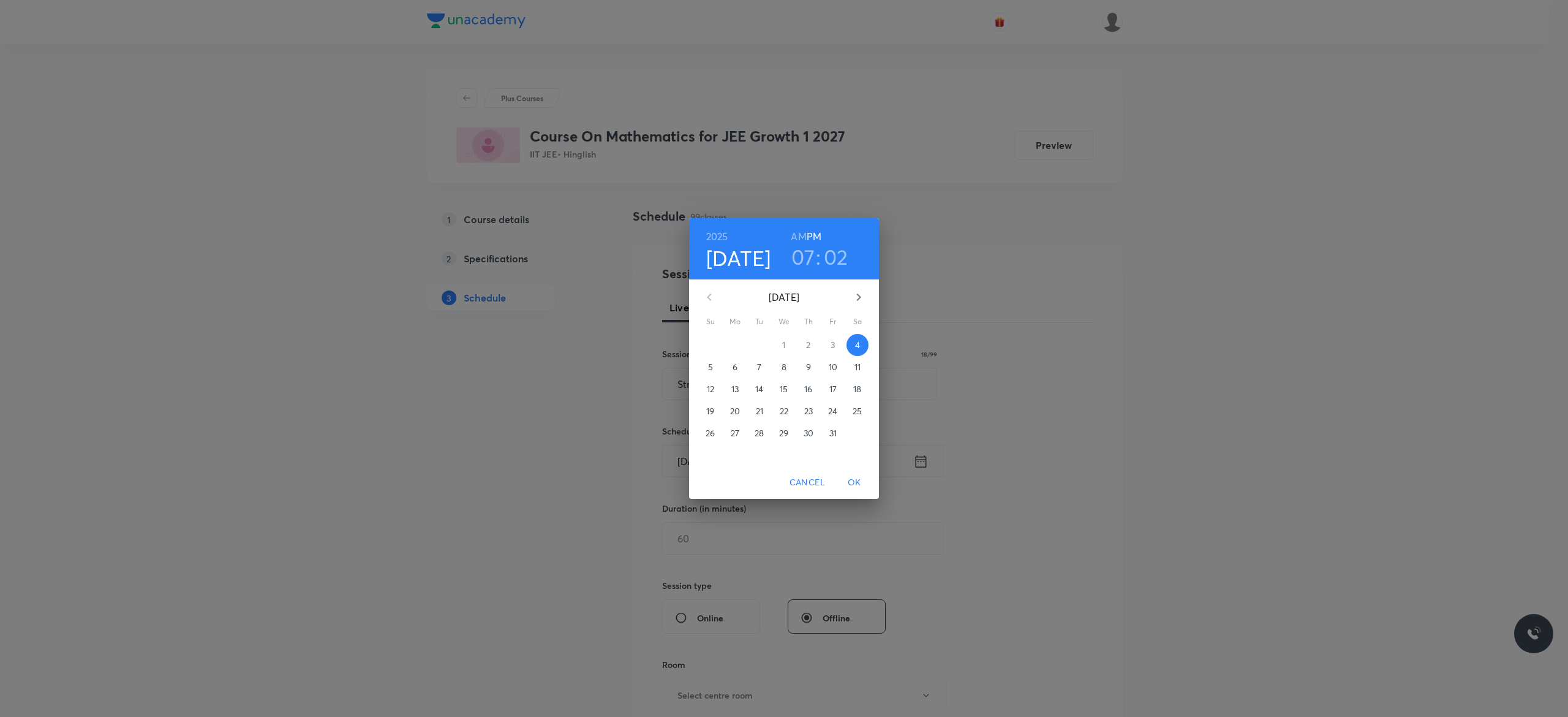
click at [735, 370] on p "6" at bounding box center [735, 367] width 5 height 13
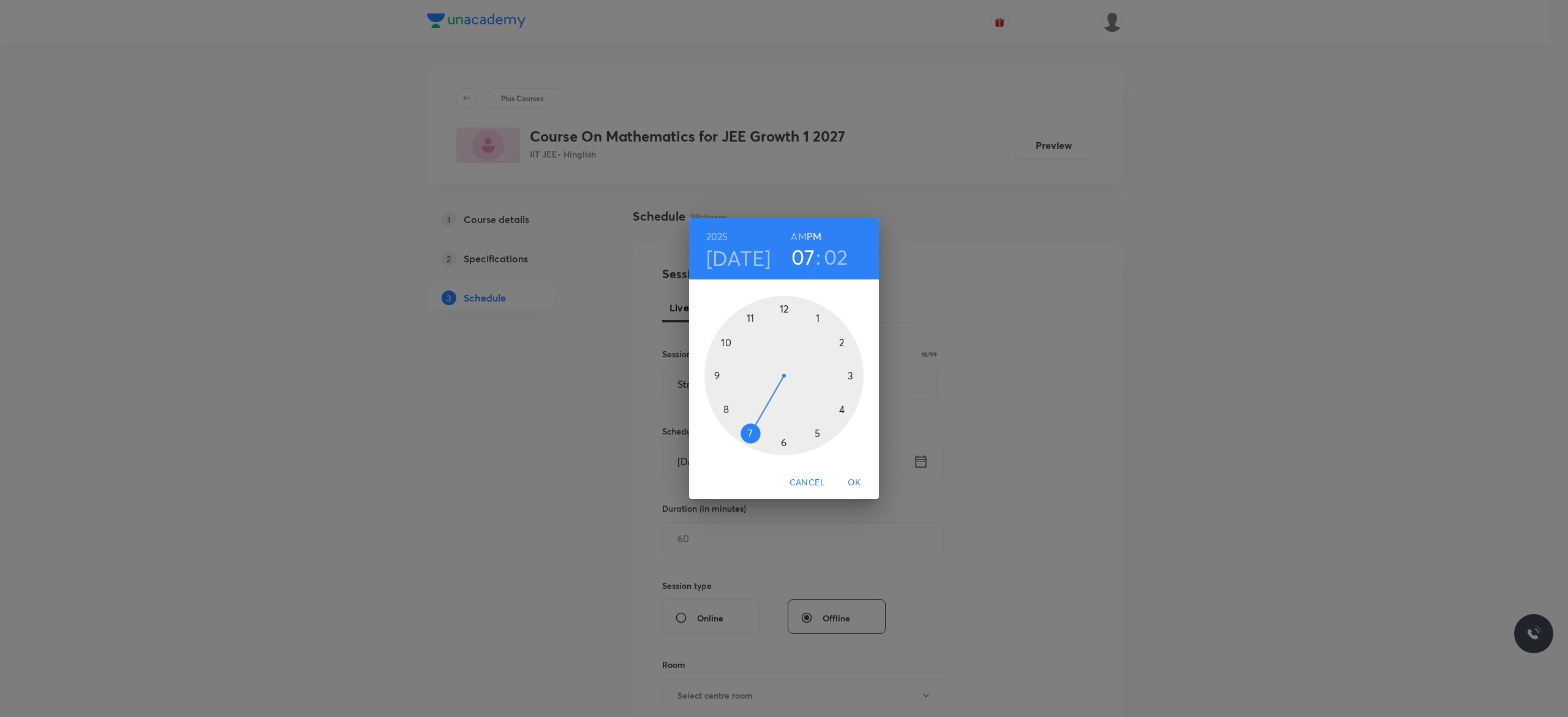
click at [842, 410] on div at bounding box center [784, 376] width 159 height 159
click at [783, 306] on div at bounding box center [784, 376] width 159 height 159
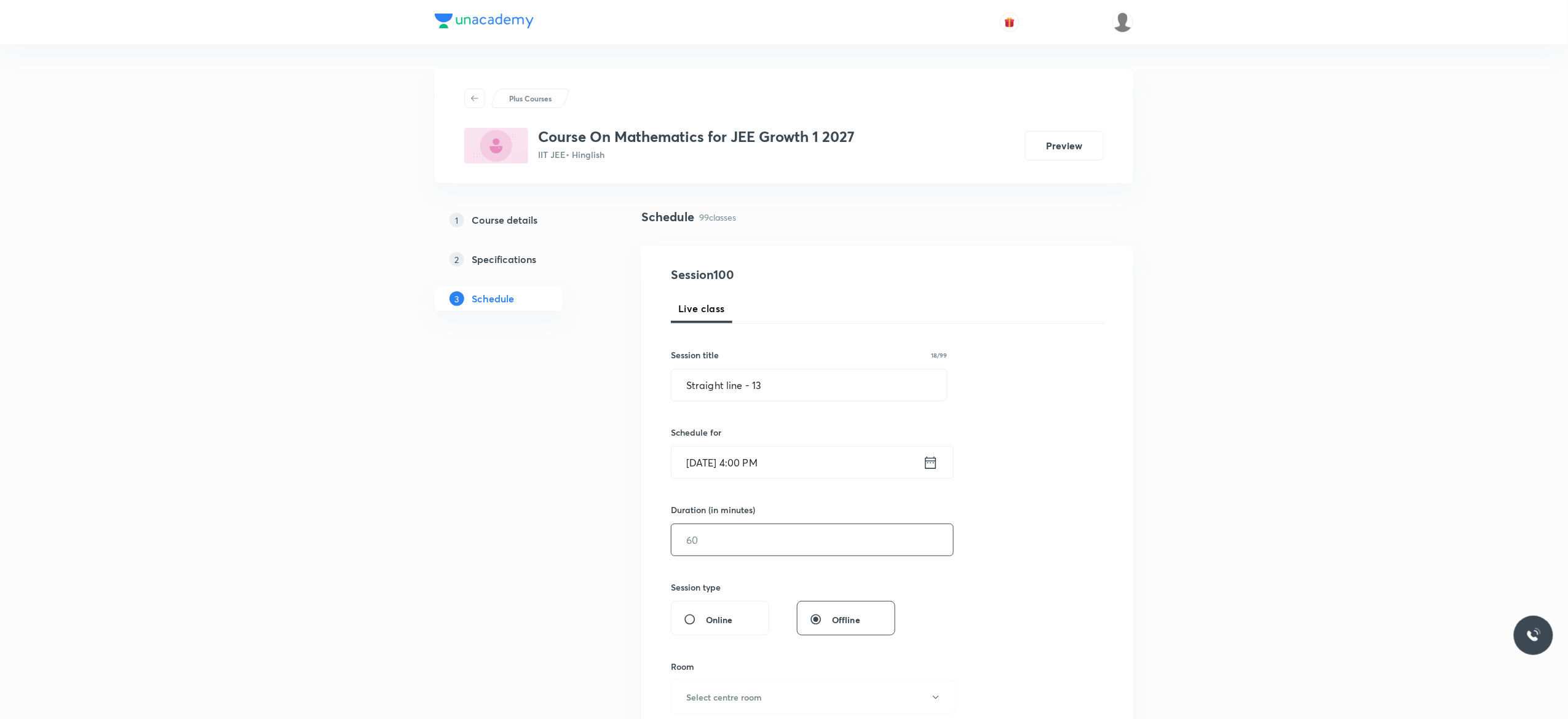
click at [738, 538] on input "text" at bounding box center [812, 540] width 282 height 31
type input "75"
click at [1007, 552] on div "Session 100 Live class Session title 18/99 Straight line - 13 ​ Schedule for Oc…" at bounding box center [887, 554] width 433 height 577
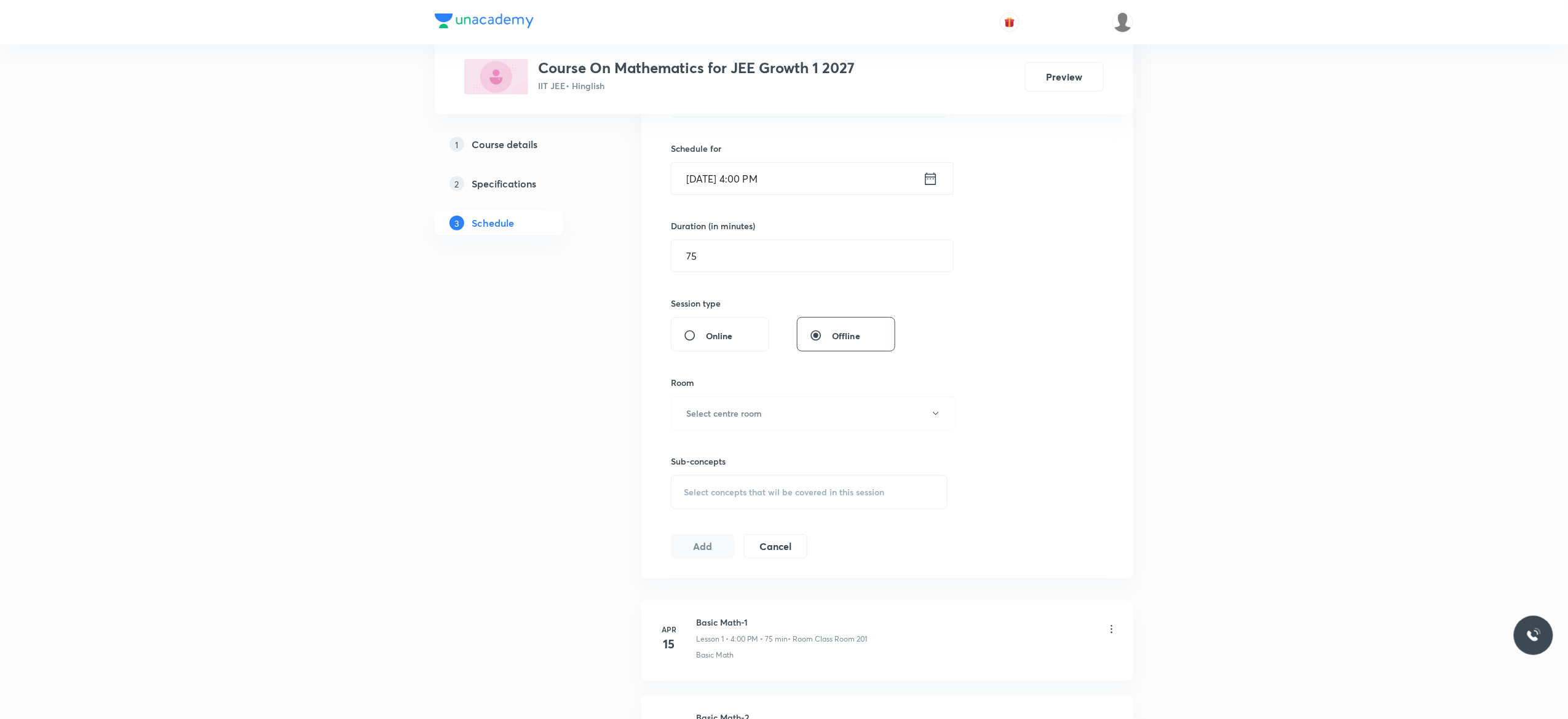
scroll to position [295, 0]
click at [938, 405] on icon "button" at bounding box center [936, 402] width 10 height 10
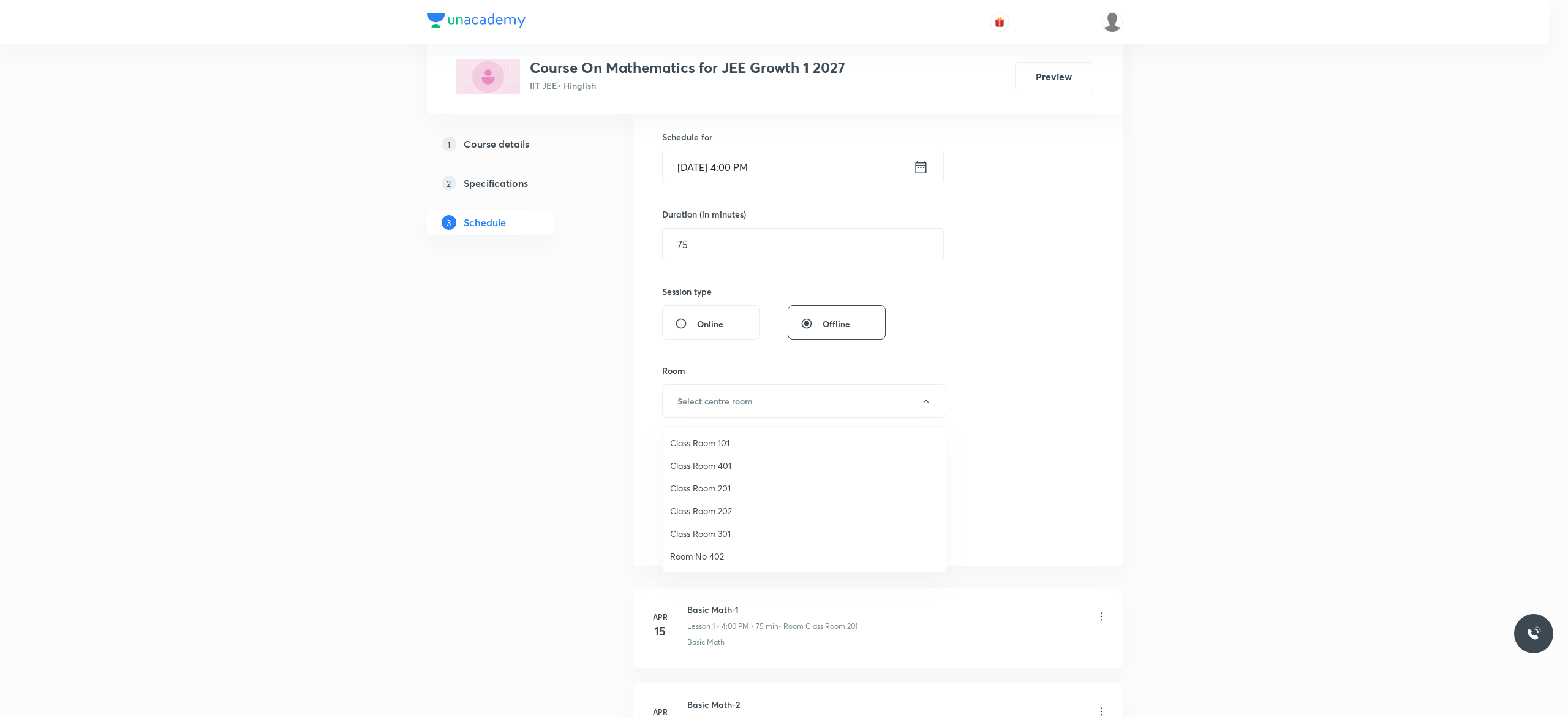
click at [725, 485] on span "Class Room 201" at bounding box center [805, 488] width 268 height 13
click at [703, 483] on span "Select concepts that wil be covered in this session" at bounding box center [781, 480] width 200 height 10
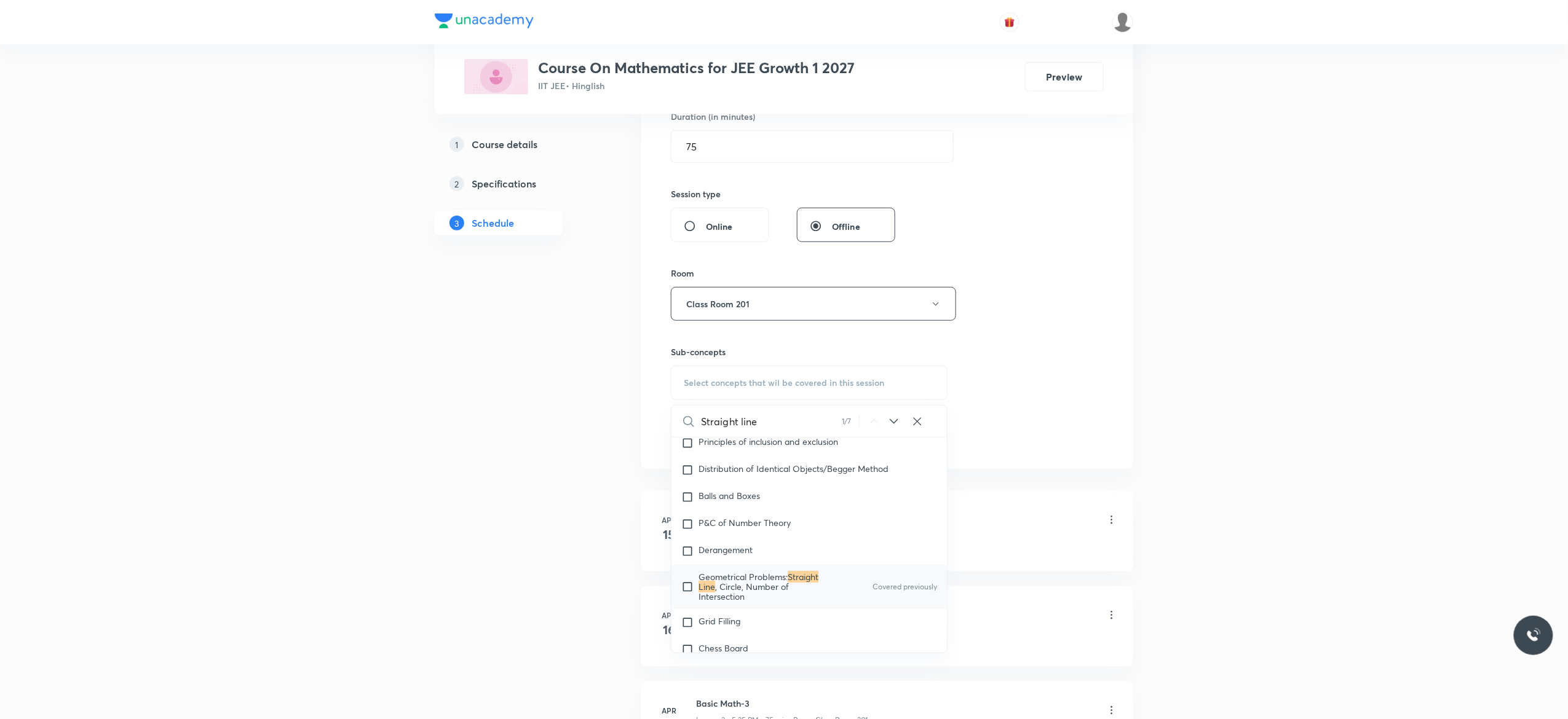
scroll to position [2615, 0]
type input "Straight line"
click at [687, 607] on input "checkbox" at bounding box center [689, 597] width 17 height 29
checkbox input "true"
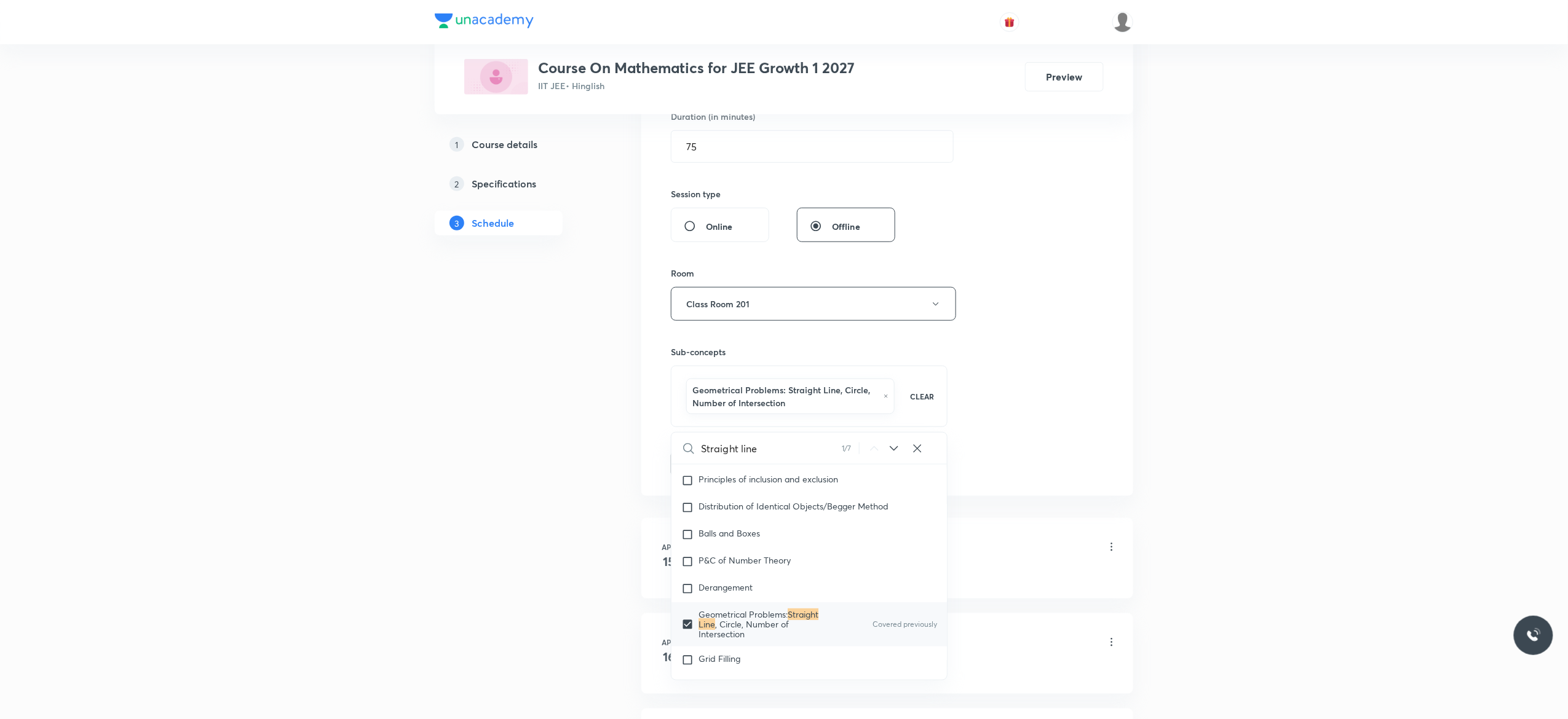
click at [686, 466] on button "Add" at bounding box center [702, 462] width 64 height 24
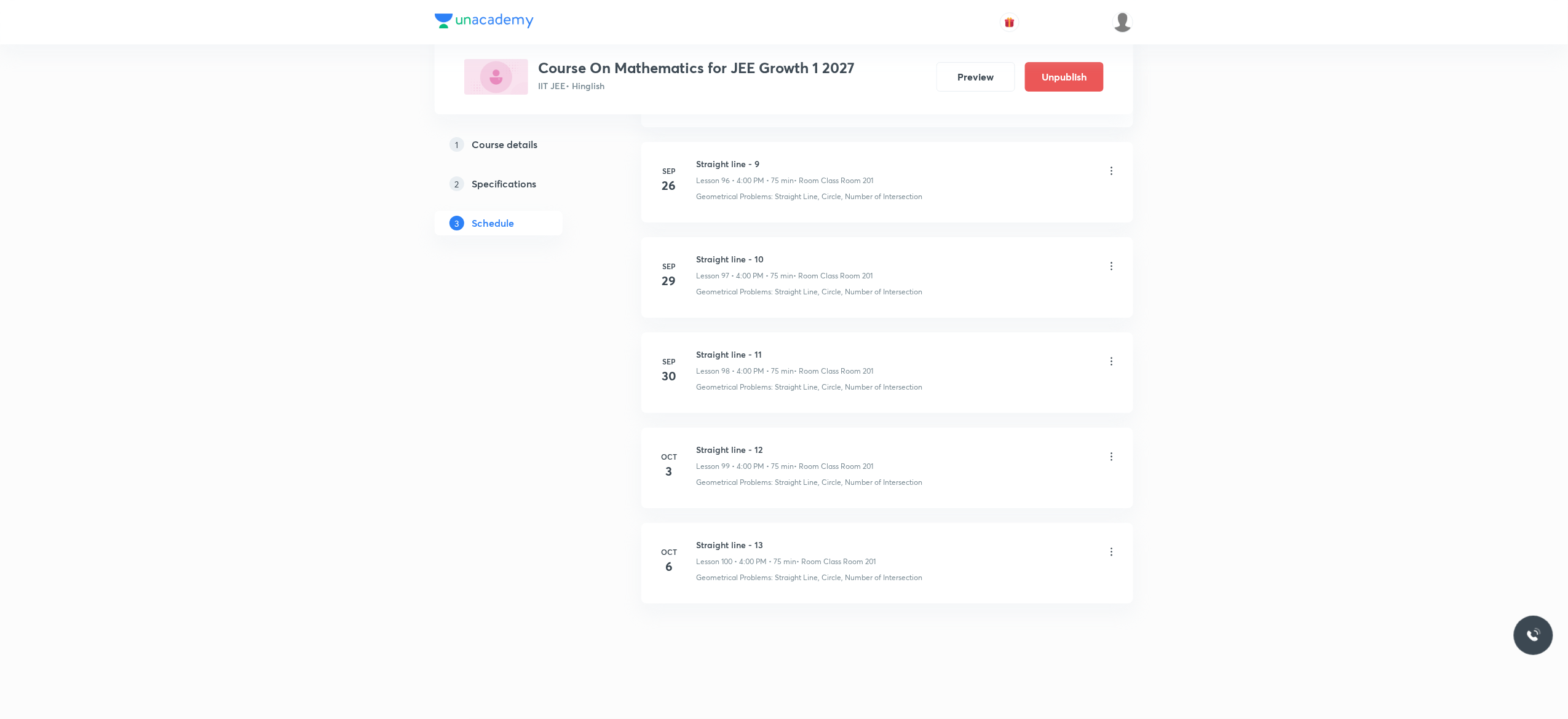
scroll to position [9265, 0]
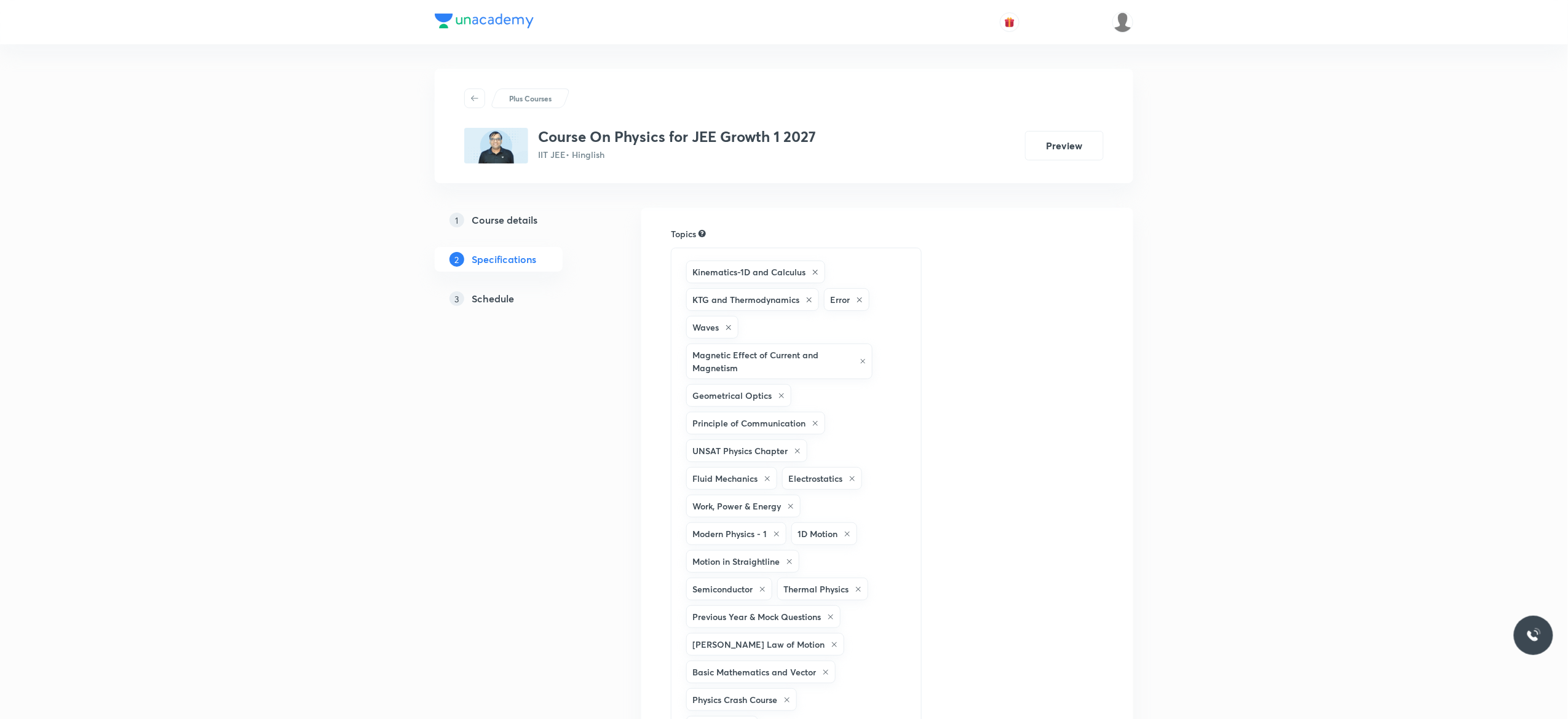
click at [489, 299] on h5 "Schedule" at bounding box center [493, 298] width 43 height 15
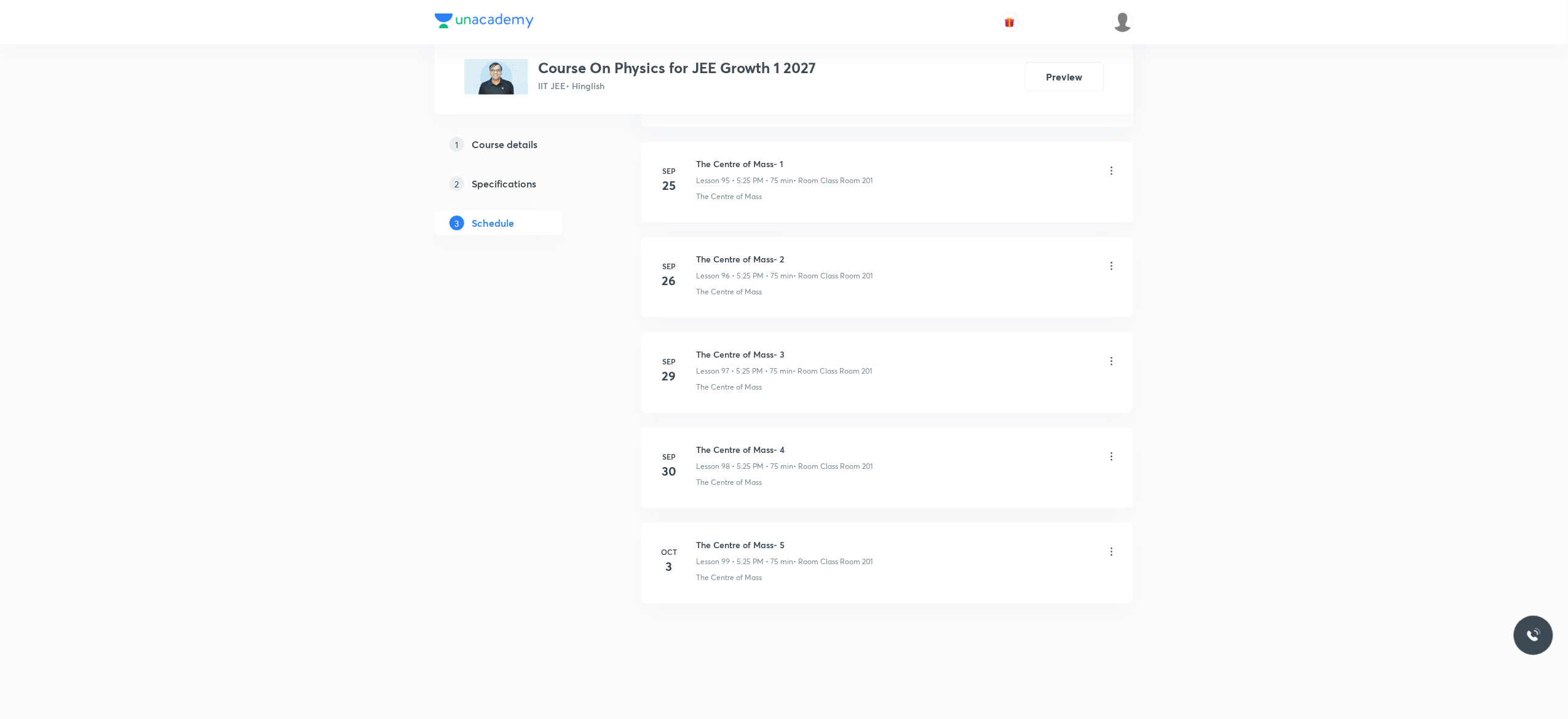
scroll to position [9815, 0]
drag, startPoint x: 791, startPoint y: 543, endPoint x: 694, endPoint y: 542, distance: 97.0
click at [694, 542] on div "[DATE] The Centre of Mass- 5 Lesson 99 • 5:25 PM • 75 min • Room Class Room 201…" at bounding box center [887, 561] width 461 height 45
copy h6 "The Centre of Mass- 5"
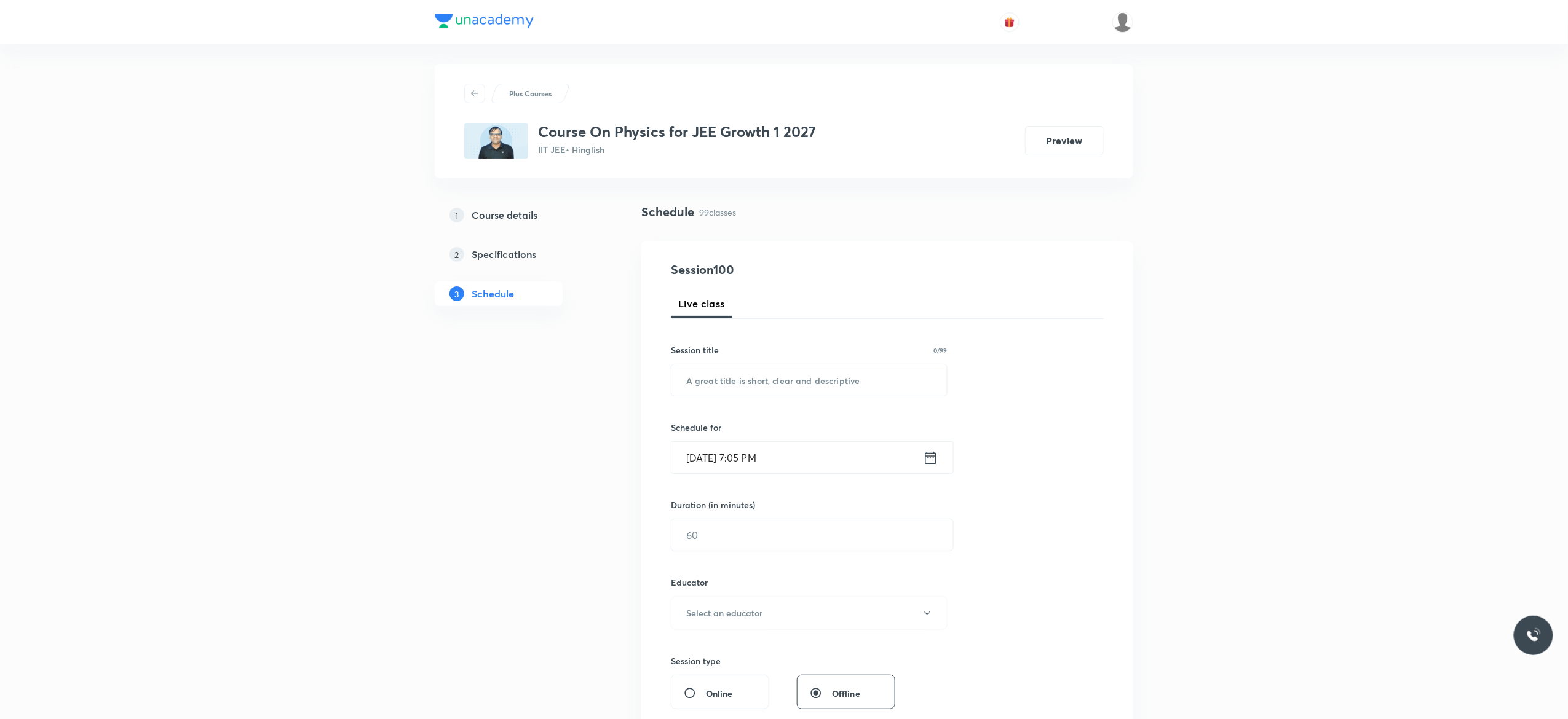
scroll to position [0, 0]
click at [763, 386] on input "text" at bounding box center [809, 385] width 276 height 31
paste input "The Centre of Mass- 5"
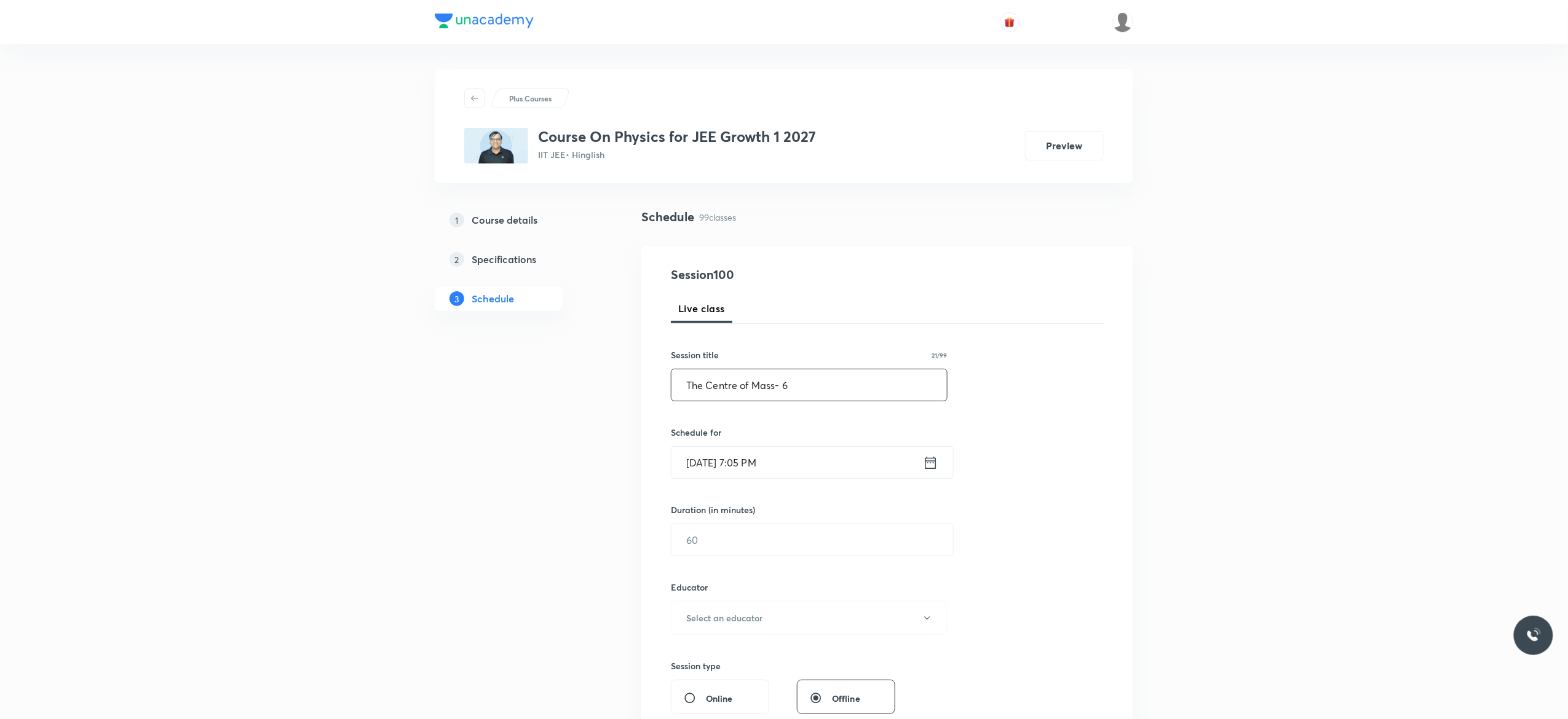
type input "The Centre of Mass- 6"
click at [931, 462] on icon at bounding box center [931, 462] width 11 height 13
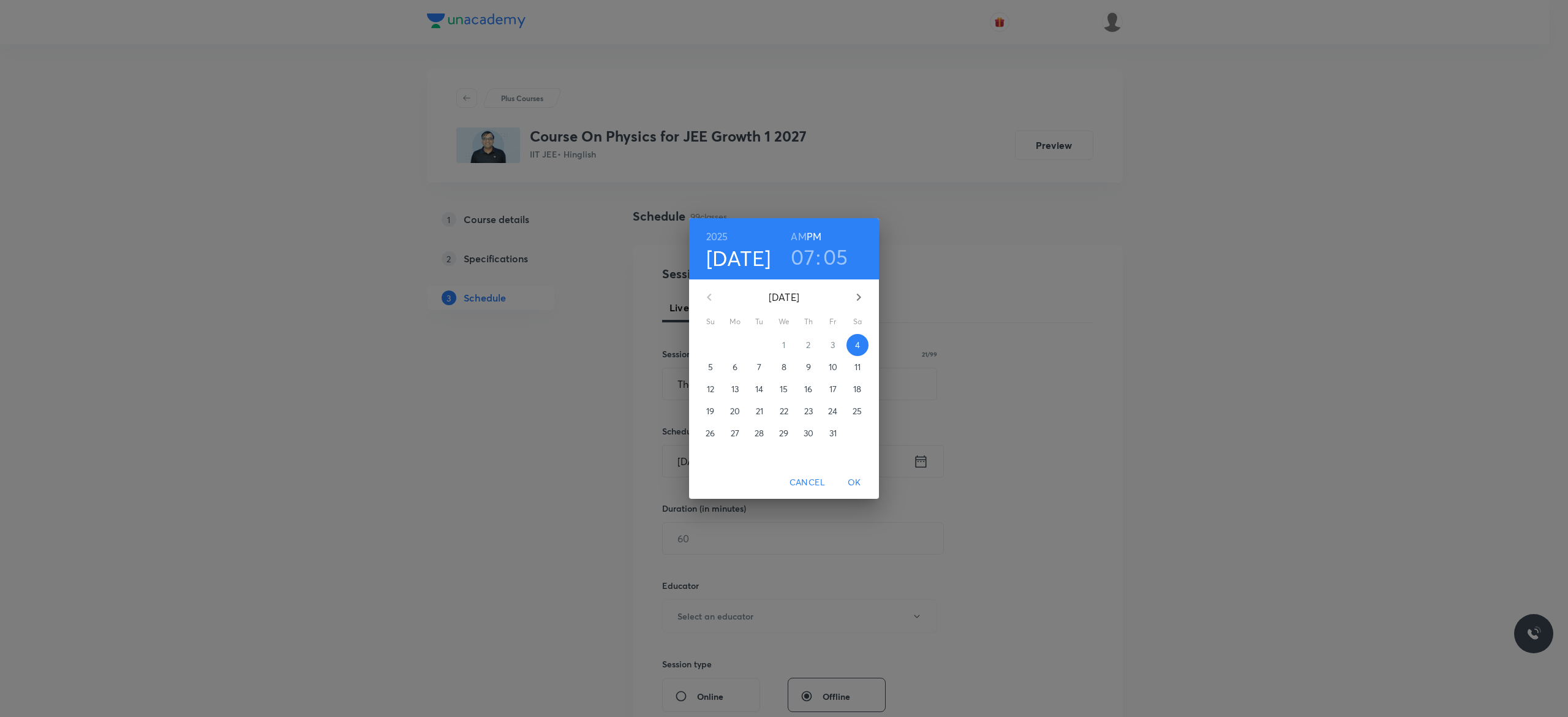
click at [734, 368] on p "6" at bounding box center [735, 367] width 5 height 13
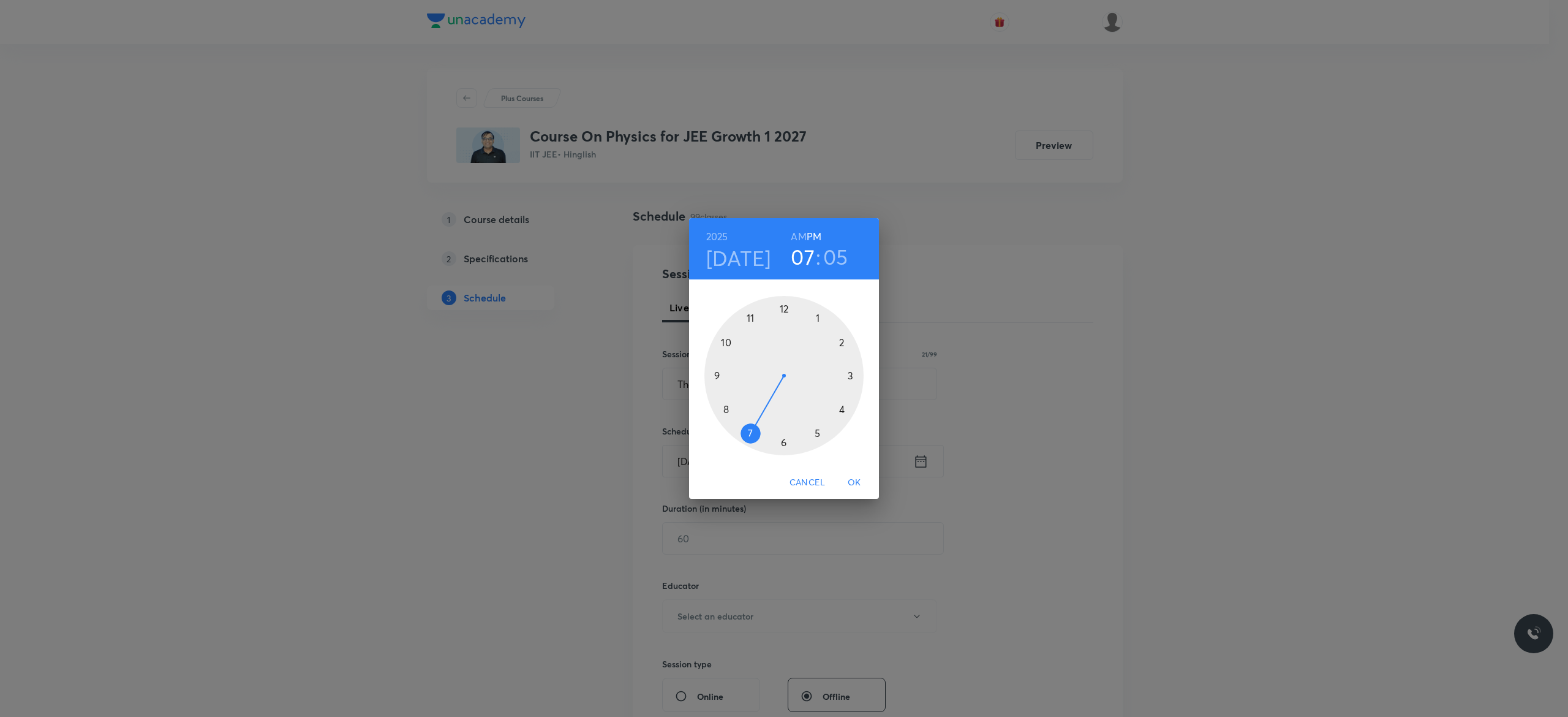
click at [817, 433] on div at bounding box center [784, 376] width 159 height 159
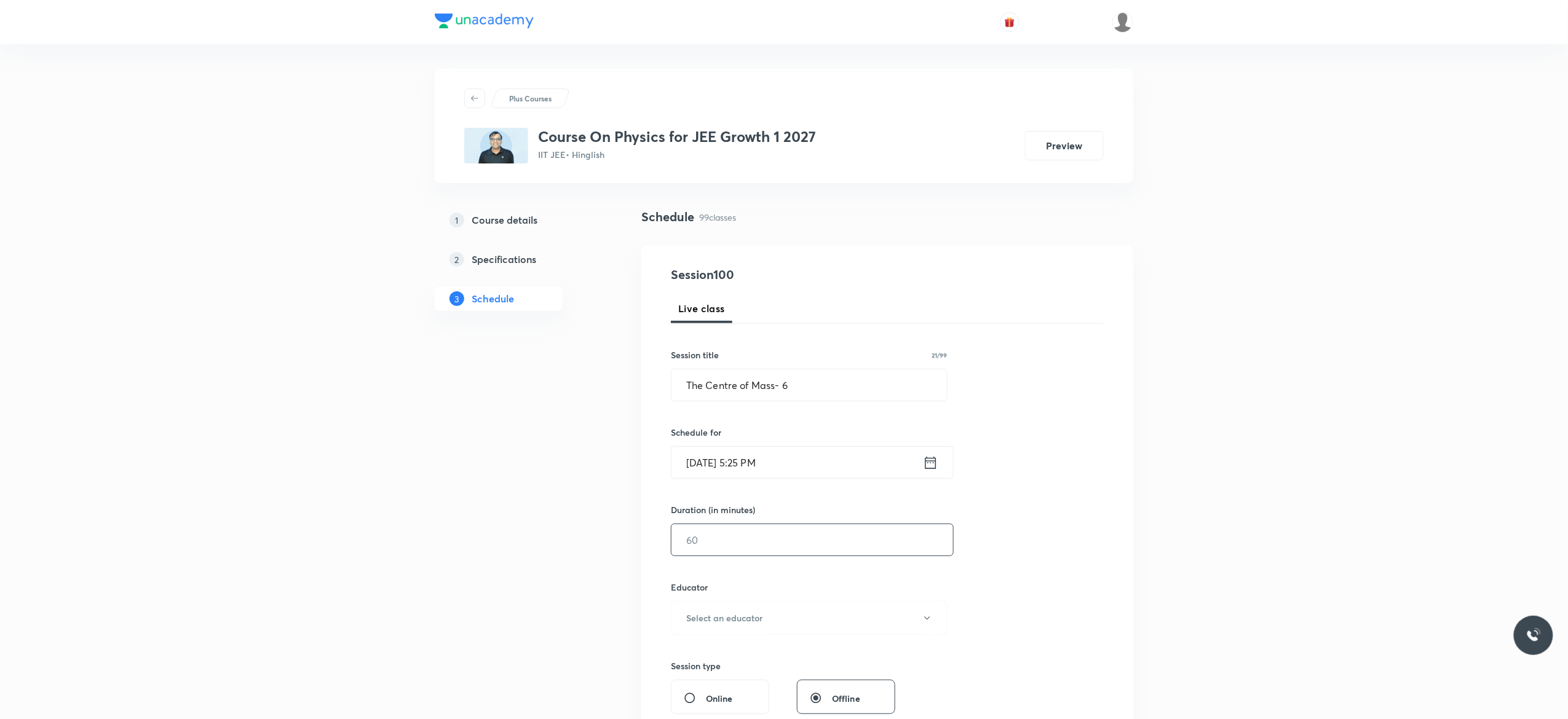
click at [748, 545] on input "text" at bounding box center [812, 540] width 282 height 31
type input "75"
click at [1020, 559] on div "Session 100 Live class Session title 21/99 The Centre of Mass- 6 ​ Schedule for…" at bounding box center [887, 593] width 433 height 656
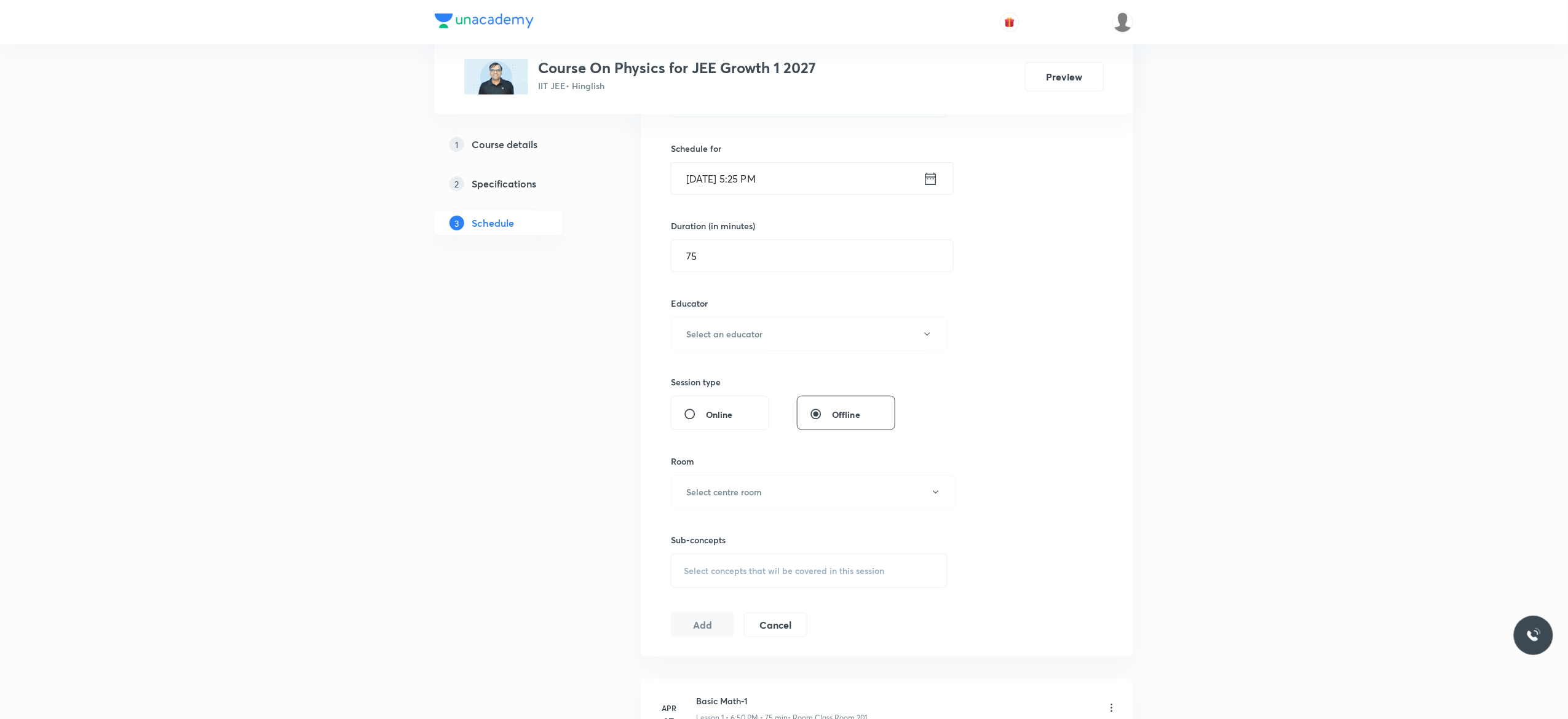
scroll to position [295, 0]
click at [928, 328] on icon "button" at bounding box center [927, 323] width 10 height 10
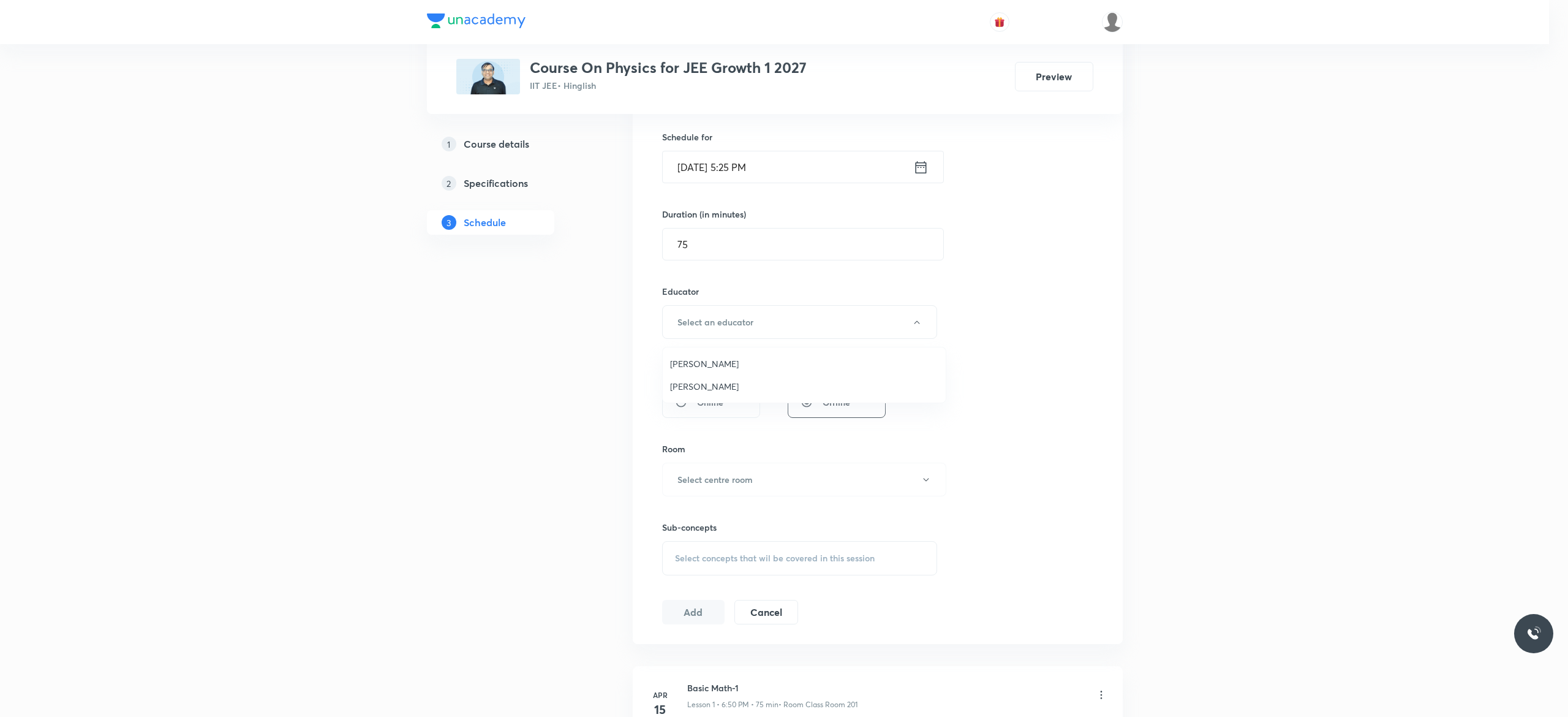
click at [734, 364] on span "[PERSON_NAME]" at bounding box center [805, 364] width 268 height 13
click at [931, 481] on icon "button" at bounding box center [932, 480] width 10 height 10
click at [733, 563] on span "Class Room 201" at bounding box center [805, 567] width 268 height 13
click at [709, 561] on span "Select concepts that wil be covered in this session" at bounding box center [781, 558] width 200 height 10
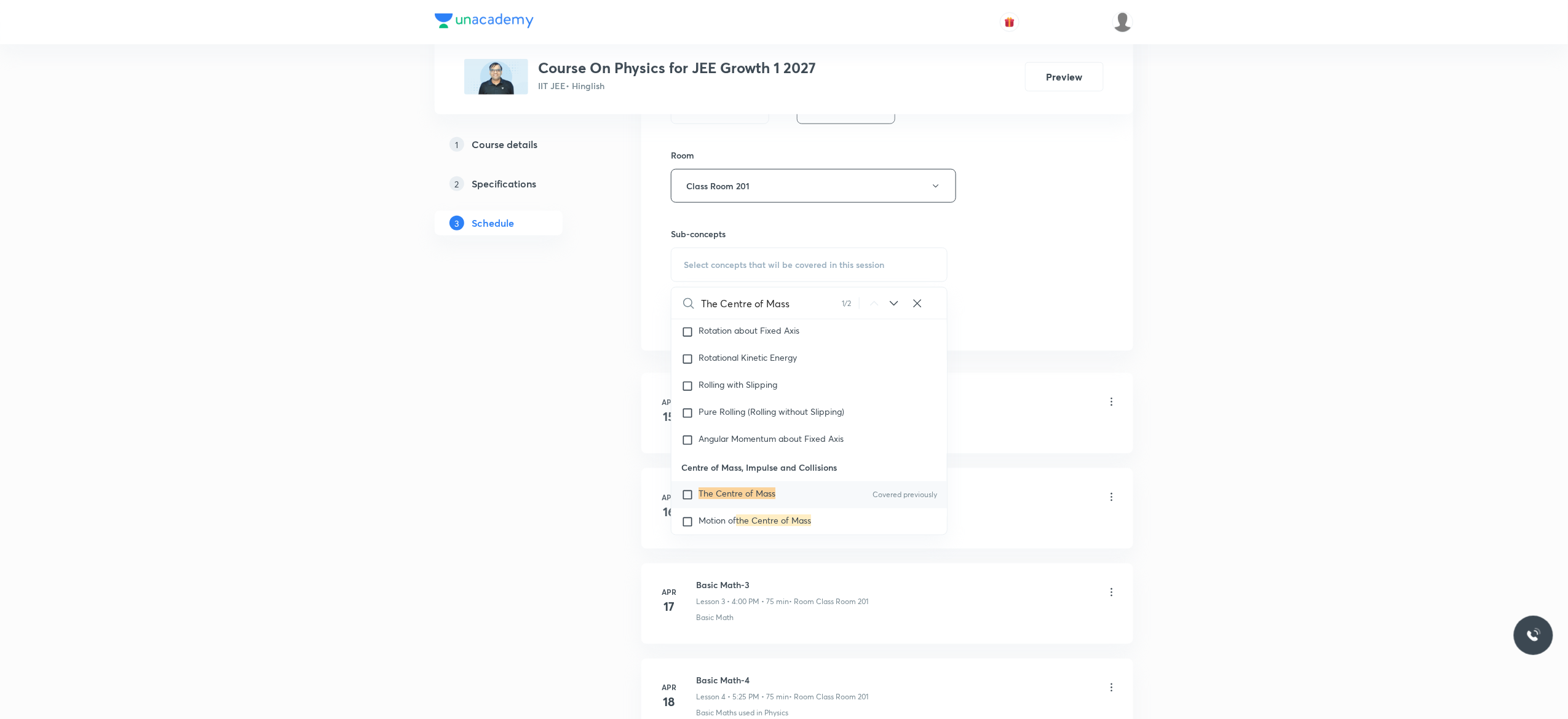
scroll to position [4336, 0]
type input "The Centre of Mass"
click at [687, 483] on input "checkbox" at bounding box center [689, 490] width 17 height 13
checkbox input "true"
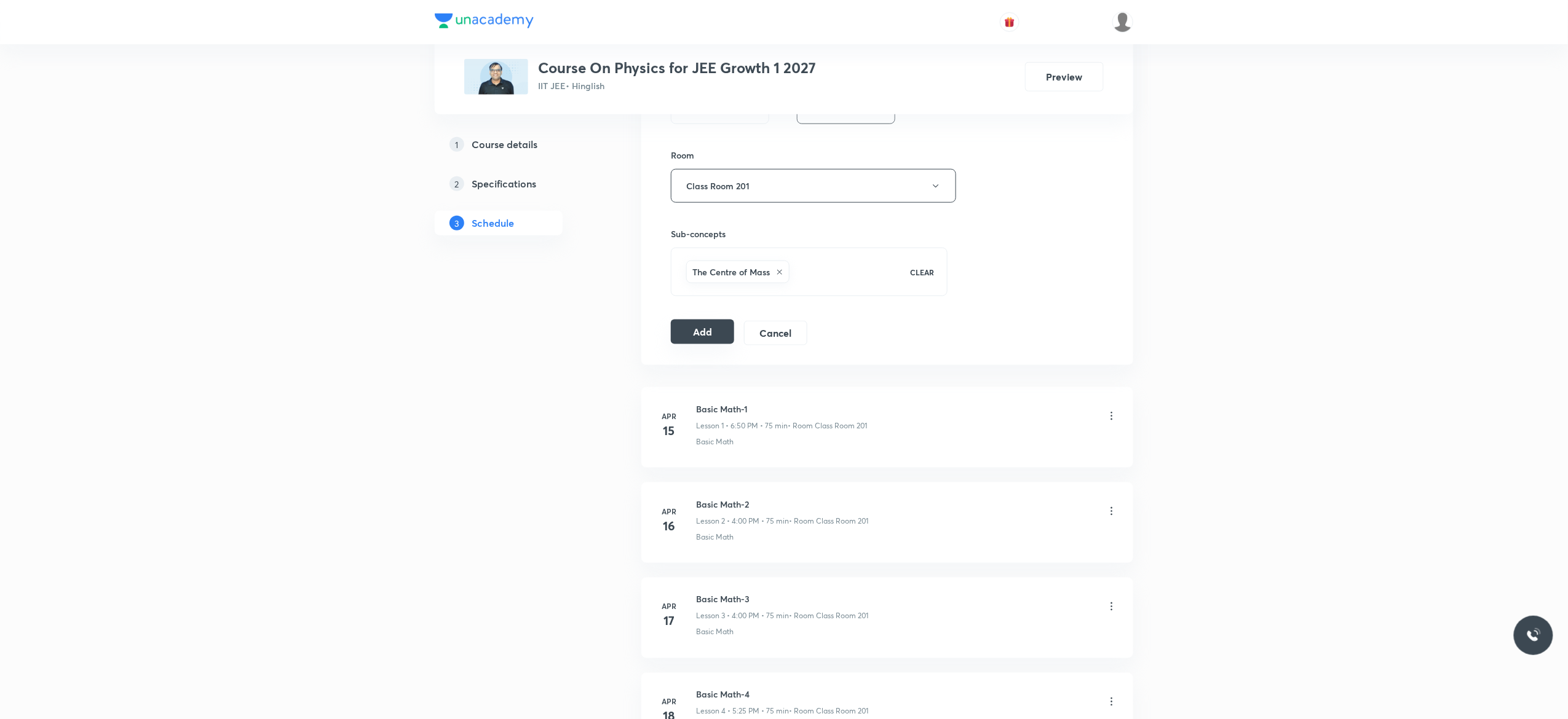
click at [694, 336] on button "Add" at bounding box center [702, 331] width 64 height 24
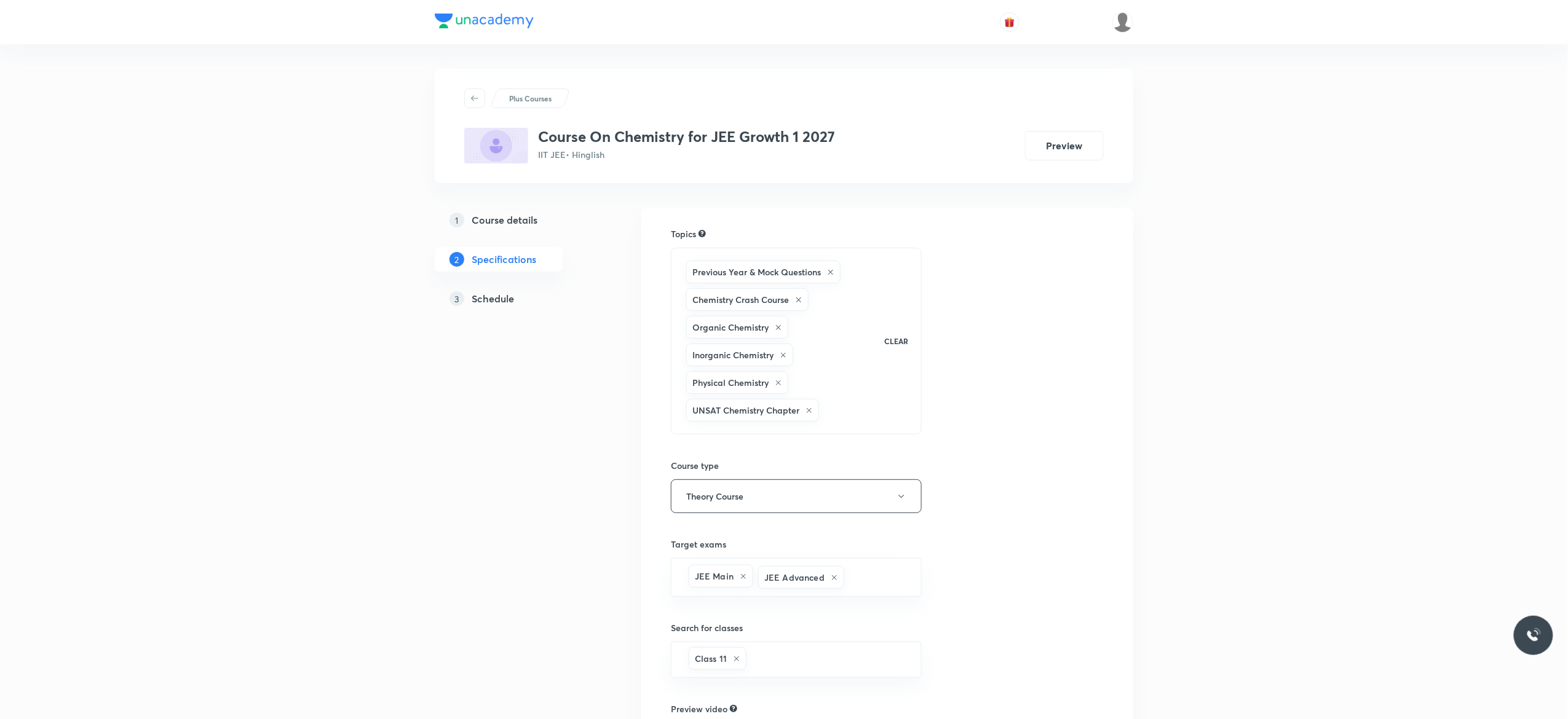
click at [493, 297] on h5 "Schedule" at bounding box center [493, 298] width 43 height 15
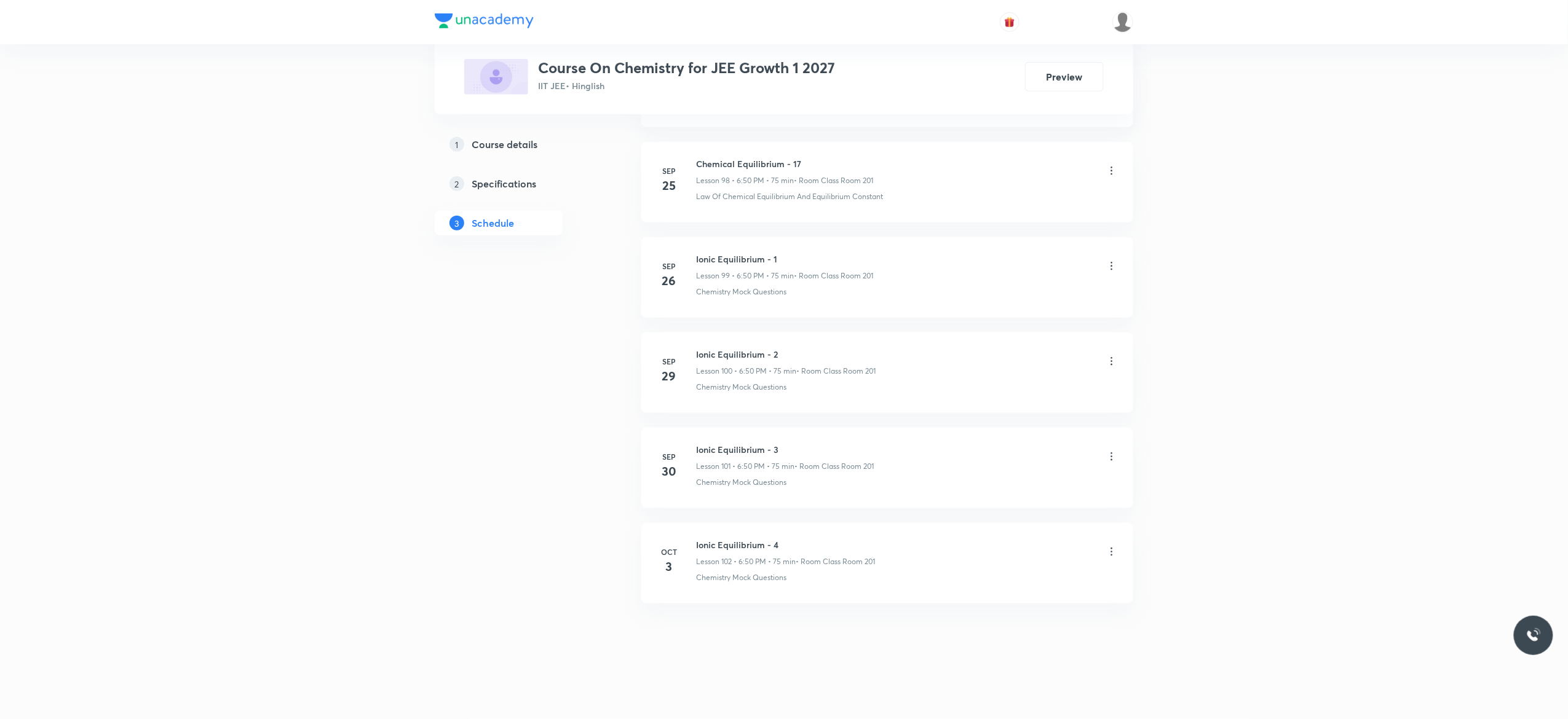
scroll to position [10023, 0]
drag, startPoint x: 785, startPoint y: 538, endPoint x: 692, endPoint y: 538, distance: 93.0
click at [692, 538] on li "[DATE] Ionic Equilibrium - 4 Lesson 102 • 6:50 PM • 75 min • Room Class Room 20…" at bounding box center [887, 563] width 492 height 80
copy h6 "Ionic Equilibrium - 4"
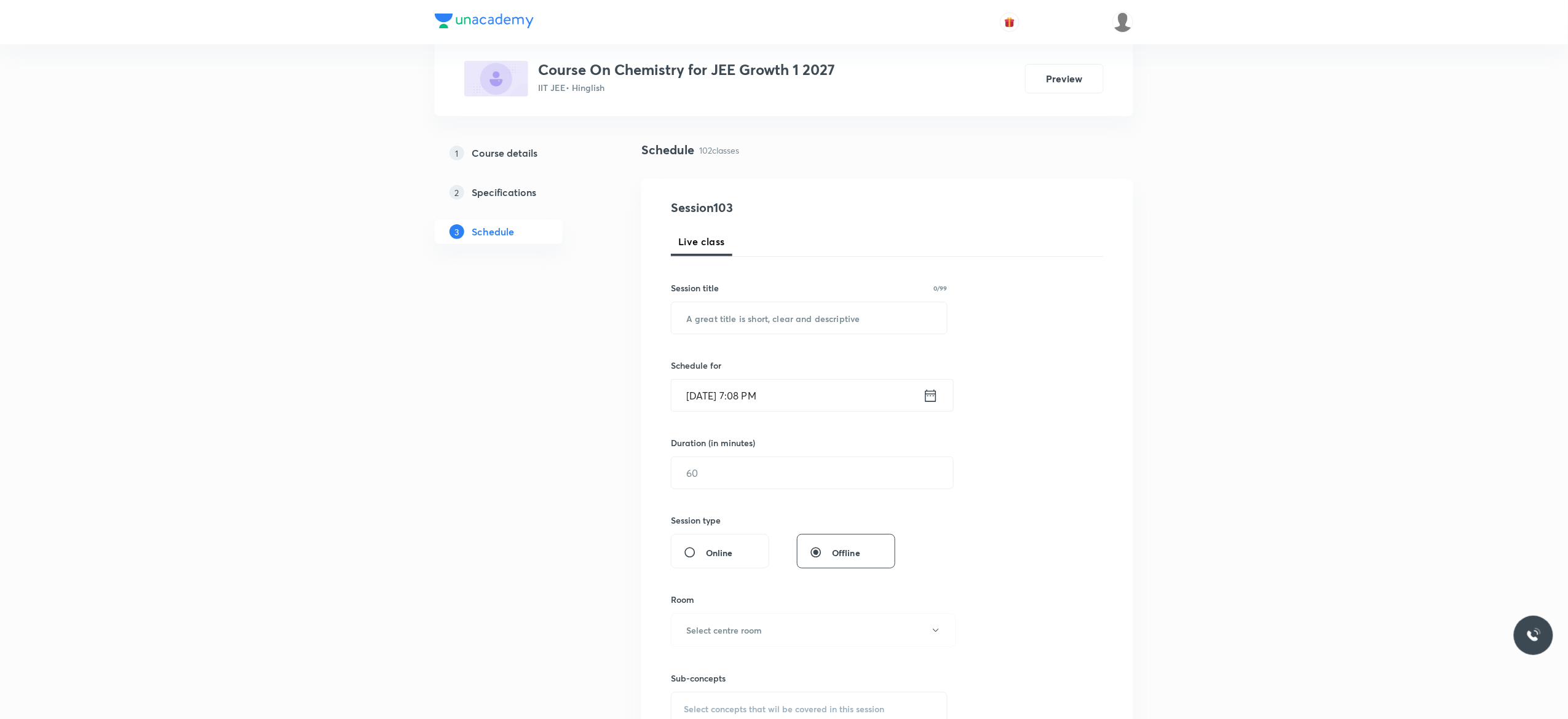
scroll to position [0, 0]
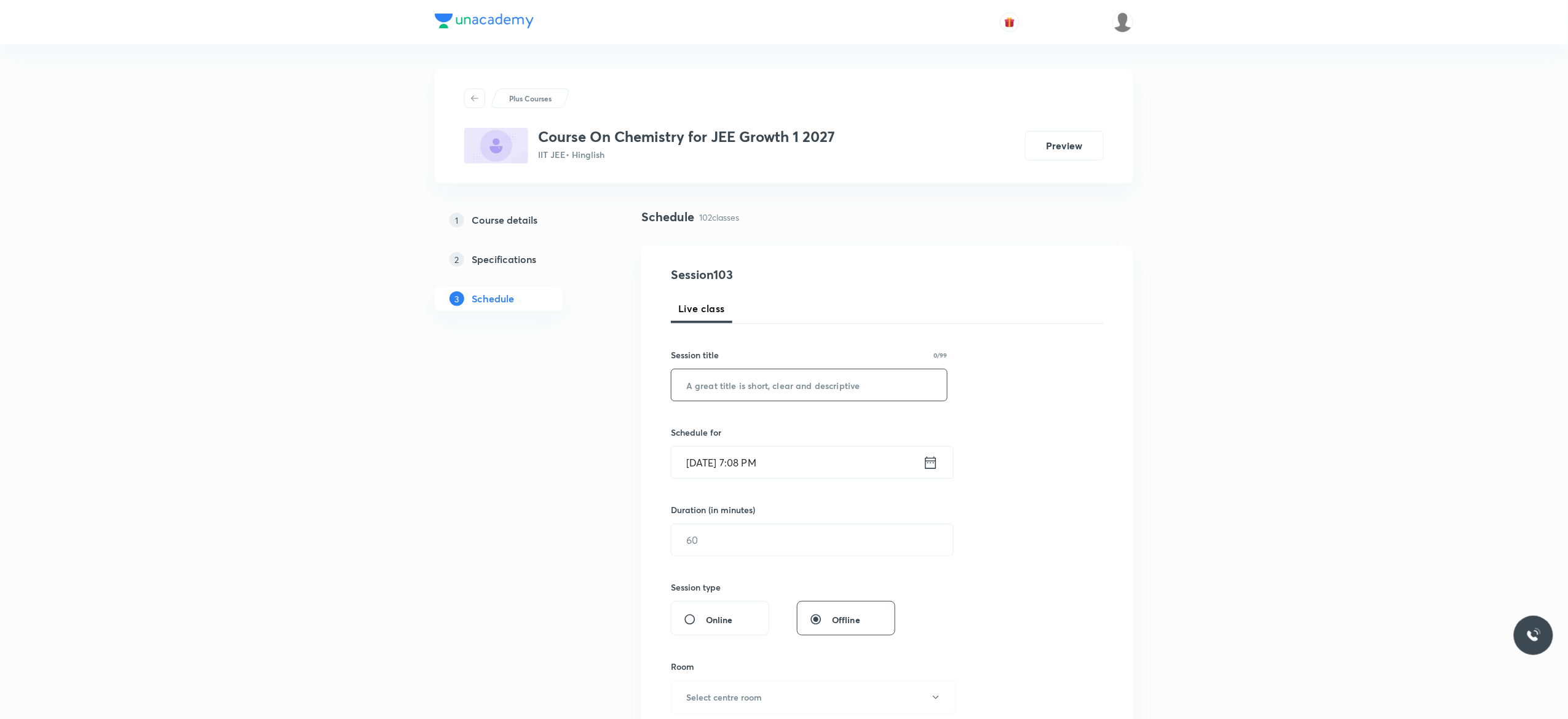
click at [742, 388] on input "text" at bounding box center [809, 385] width 276 height 31
paste input "Ionic Equilibrium - 4"
type input "Ionic Equilibrium - 5"
click at [931, 463] on icon at bounding box center [931, 462] width 11 height 13
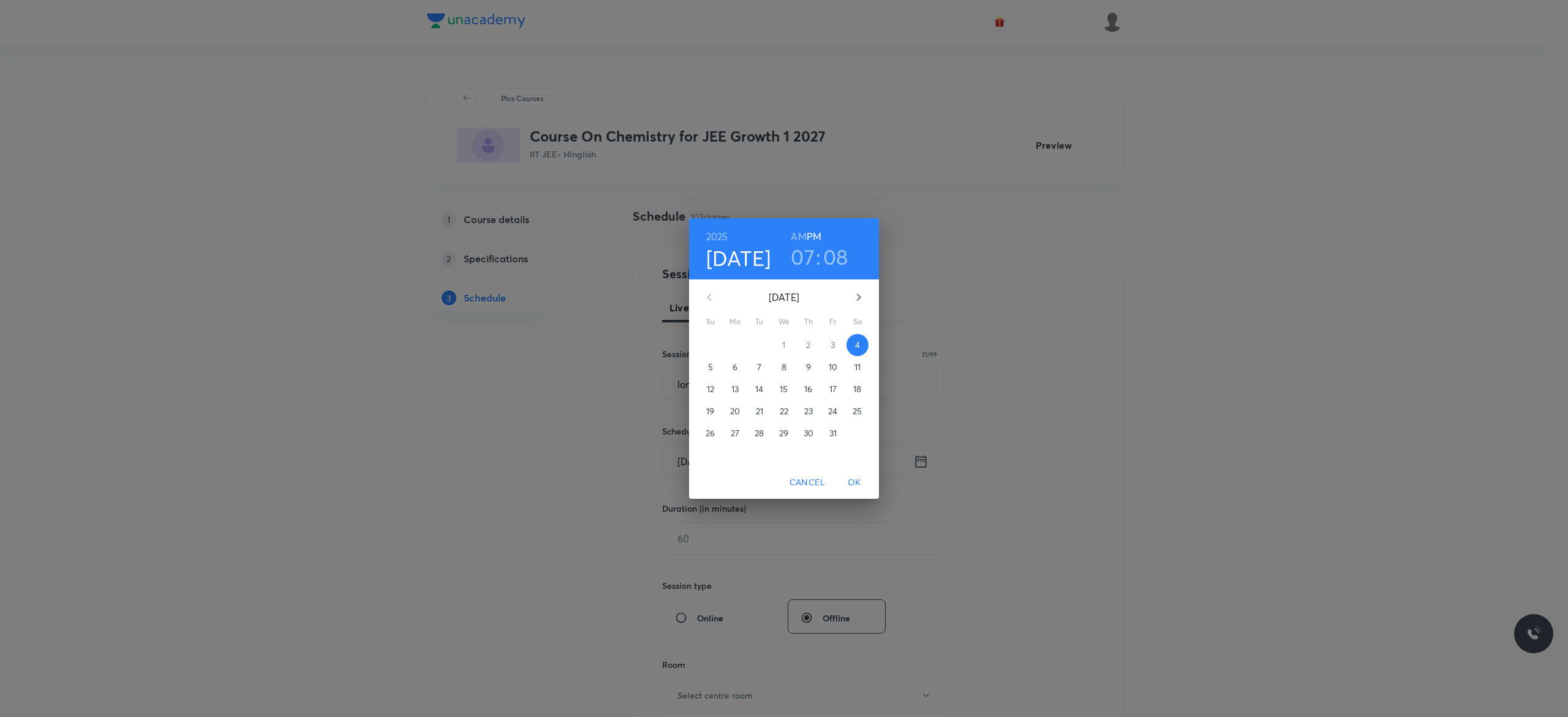
click at [733, 365] on p "6" at bounding box center [735, 367] width 5 height 13
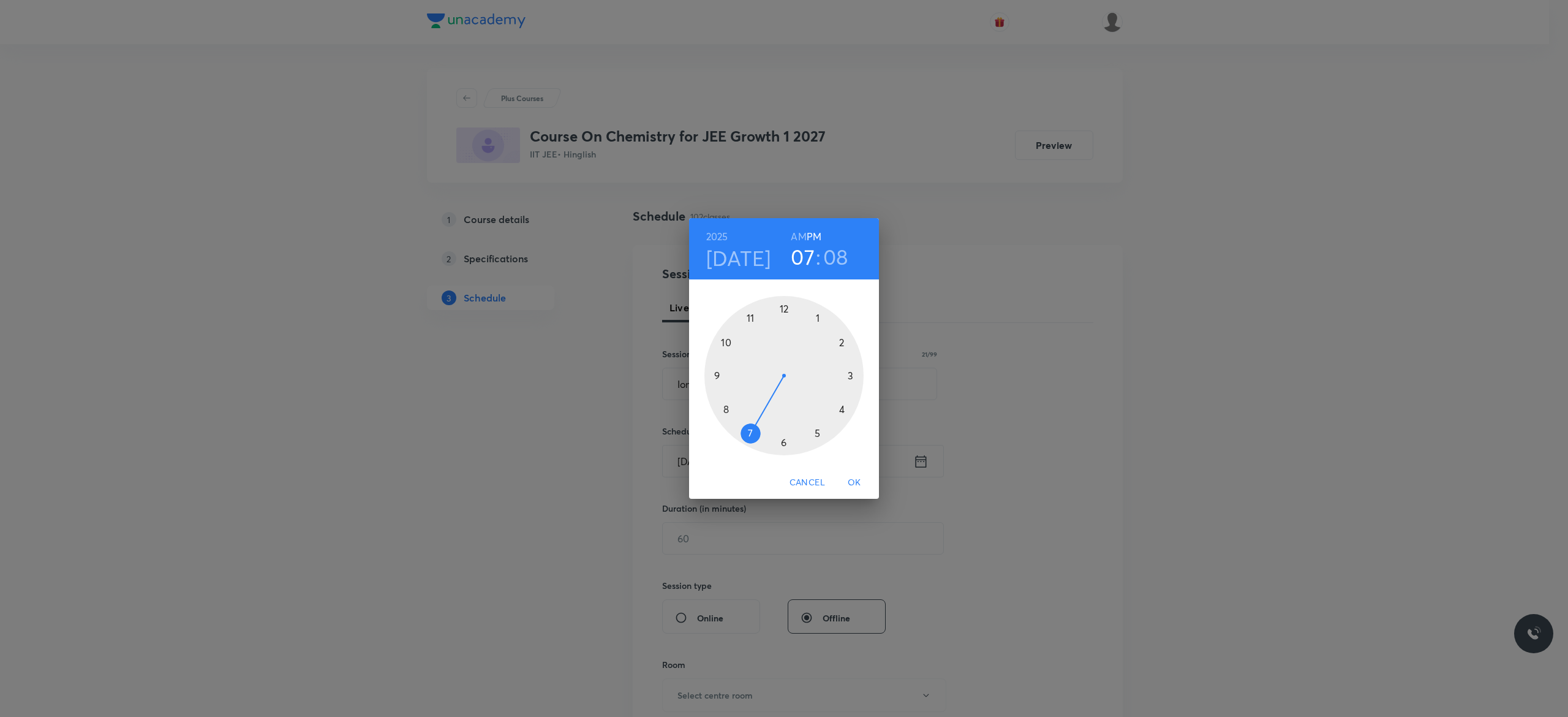
click at [783, 440] on div at bounding box center [784, 376] width 159 height 159
click at [726, 345] on div at bounding box center [784, 376] width 159 height 159
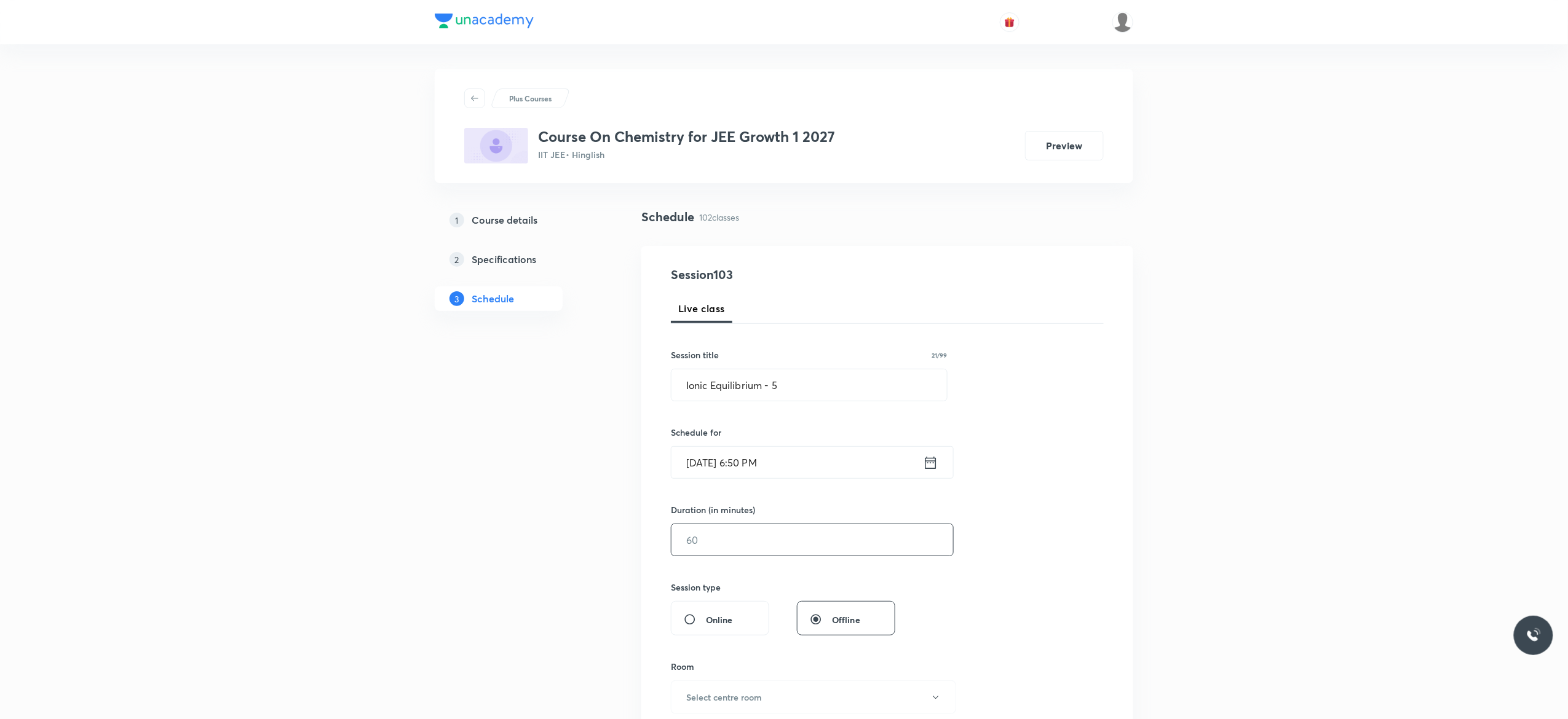
click at [768, 543] on input "text" at bounding box center [812, 540] width 282 height 31
type input "75"
click at [1029, 552] on div "Session 103 Live class Session title 21/99 Ionic Equilibrium - 5 ​ Schedule for…" at bounding box center [887, 554] width 433 height 577
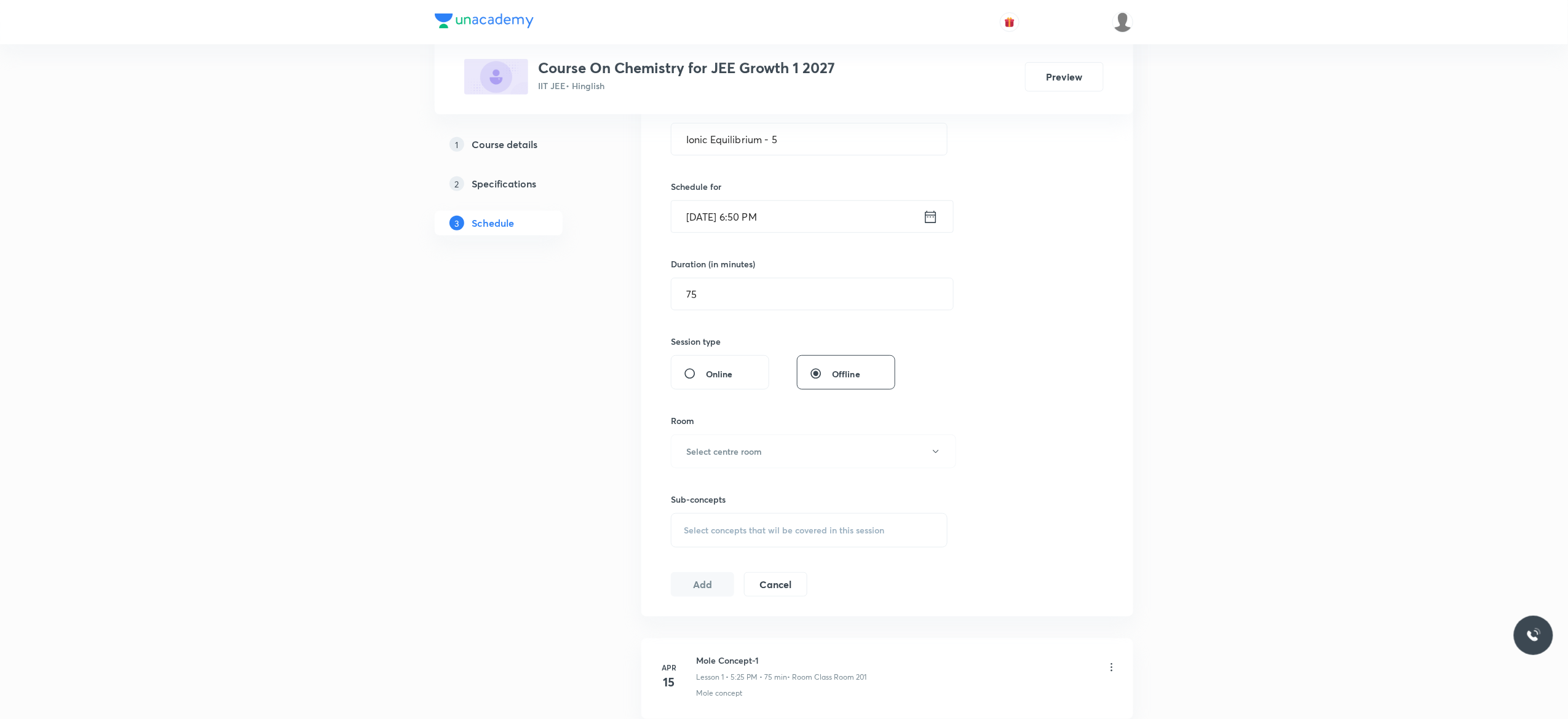
scroll to position [295, 0]
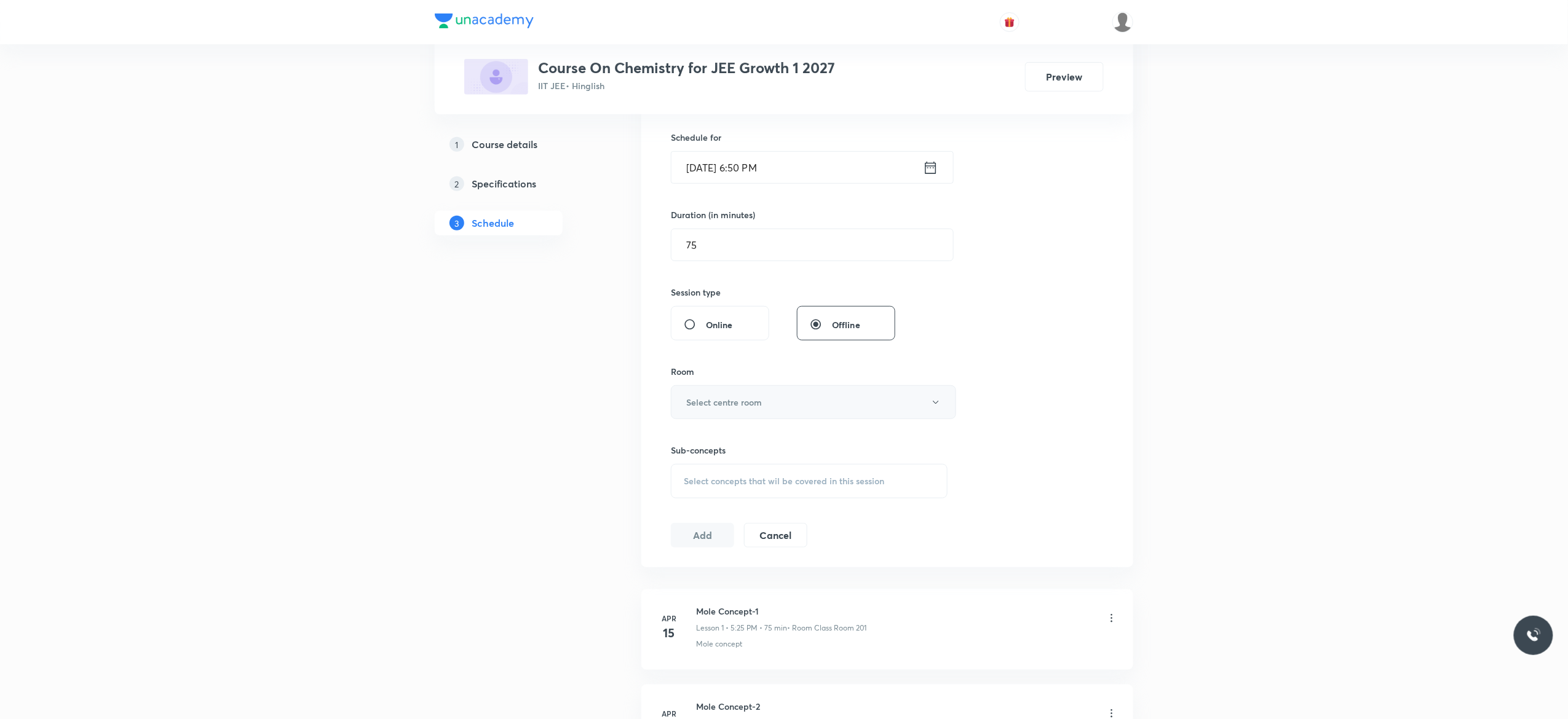
click at [935, 409] on button "Select centre room" at bounding box center [813, 402] width 285 height 33
click at [724, 493] on span "Class Room 201" at bounding box center [807, 490] width 269 height 13
click at [696, 491] on div "Select concepts that wil be covered in this session" at bounding box center [809, 480] width 276 height 34
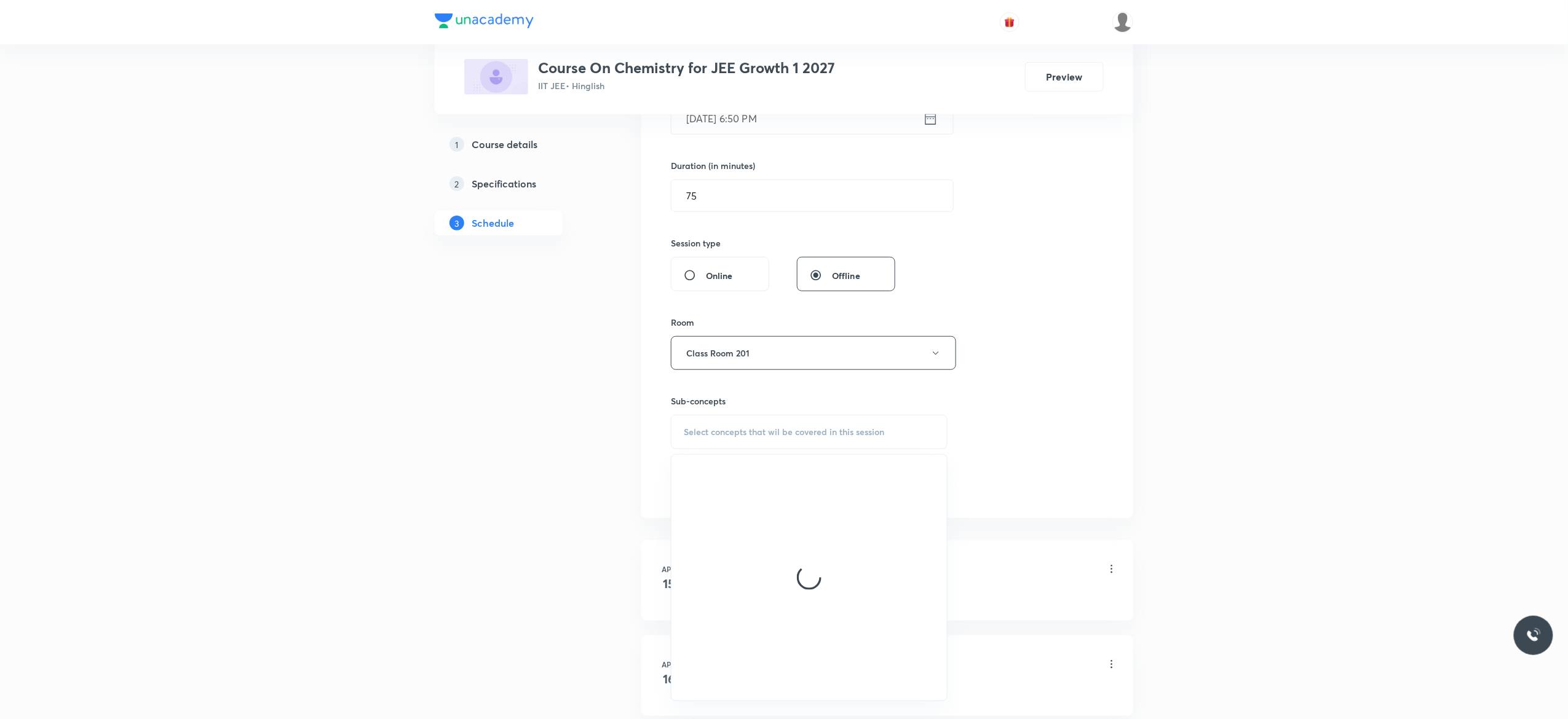
scroll to position [393, 0]
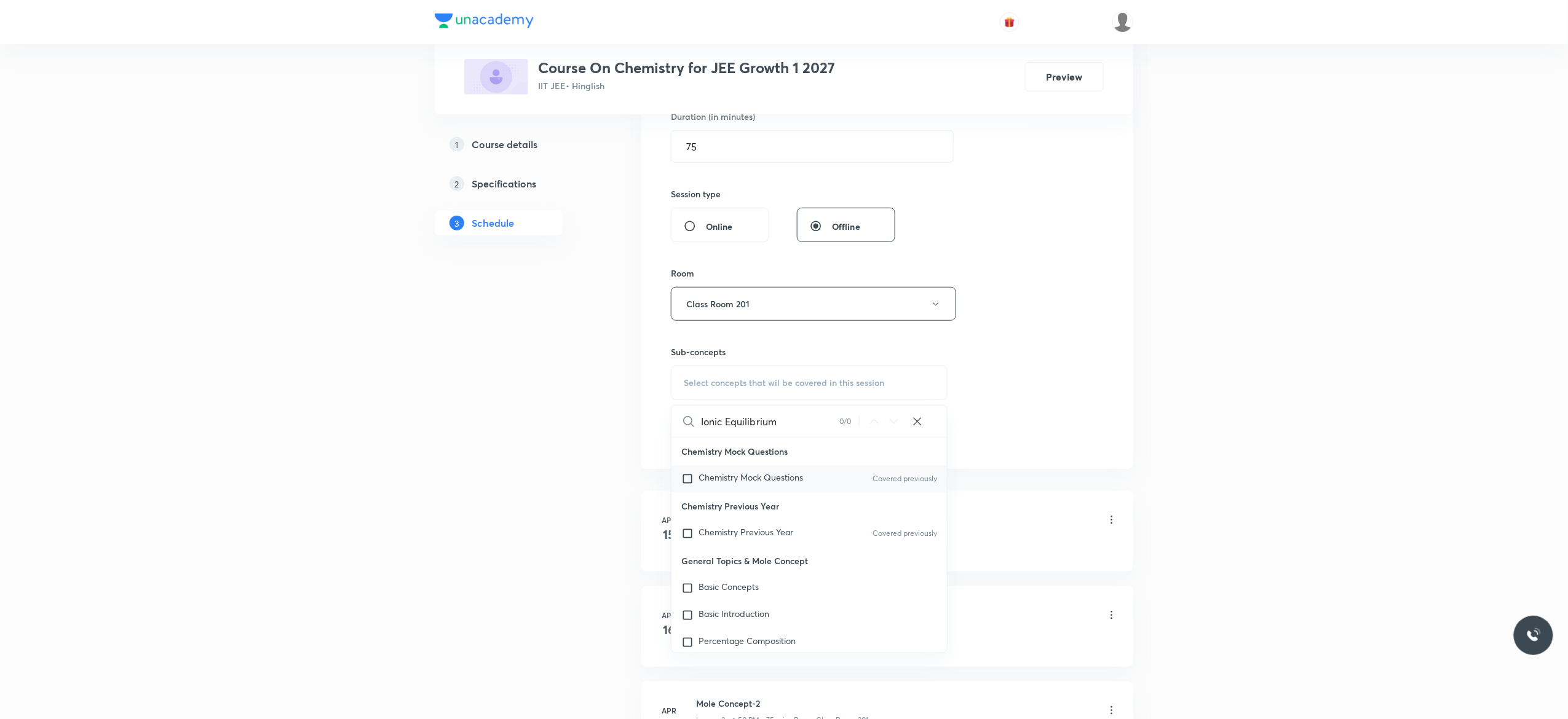
type input "Ionic Equilibrium"
click at [685, 478] on input "checkbox" at bounding box center [689, 479] width 17 height 13
checkbox input "true"
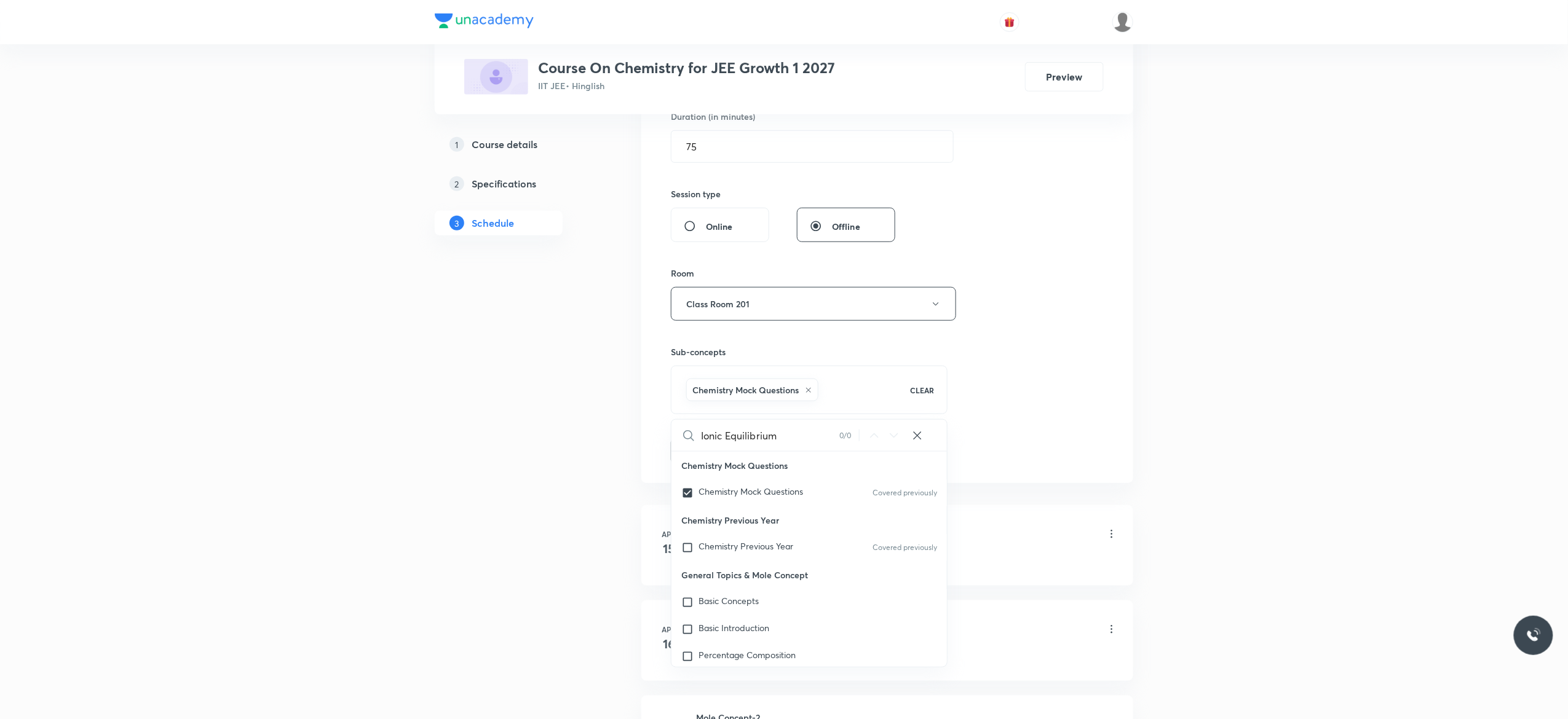
click at [699, 455] on button "Add" at bounding box center [702, 449] width 64 height 24
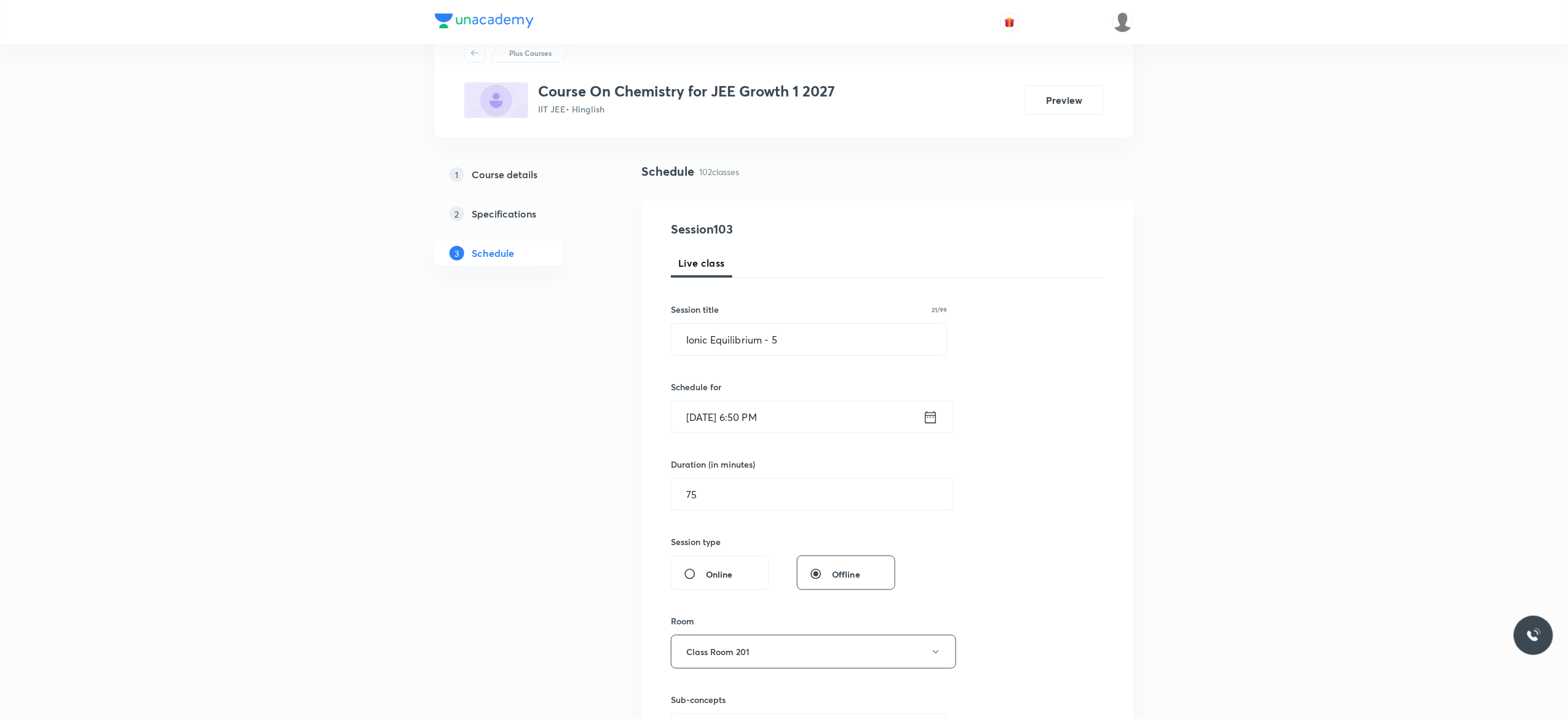
scroll to position [49, 0]
